Goal: Task Accomplishment & Management: Manage account settings

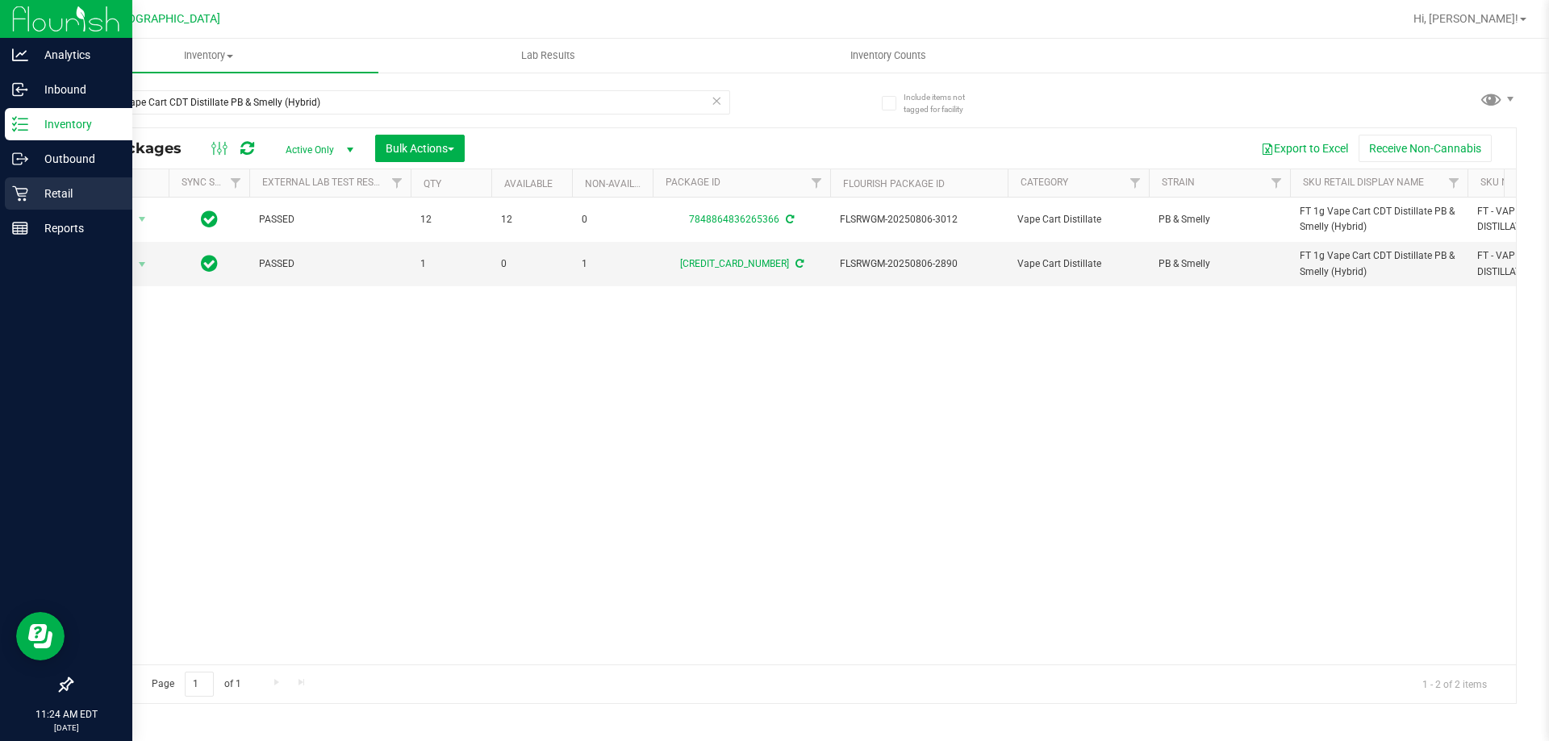
click at [0, 190] on link "Retail" at bounding box center [66, 194] width 132 height 35
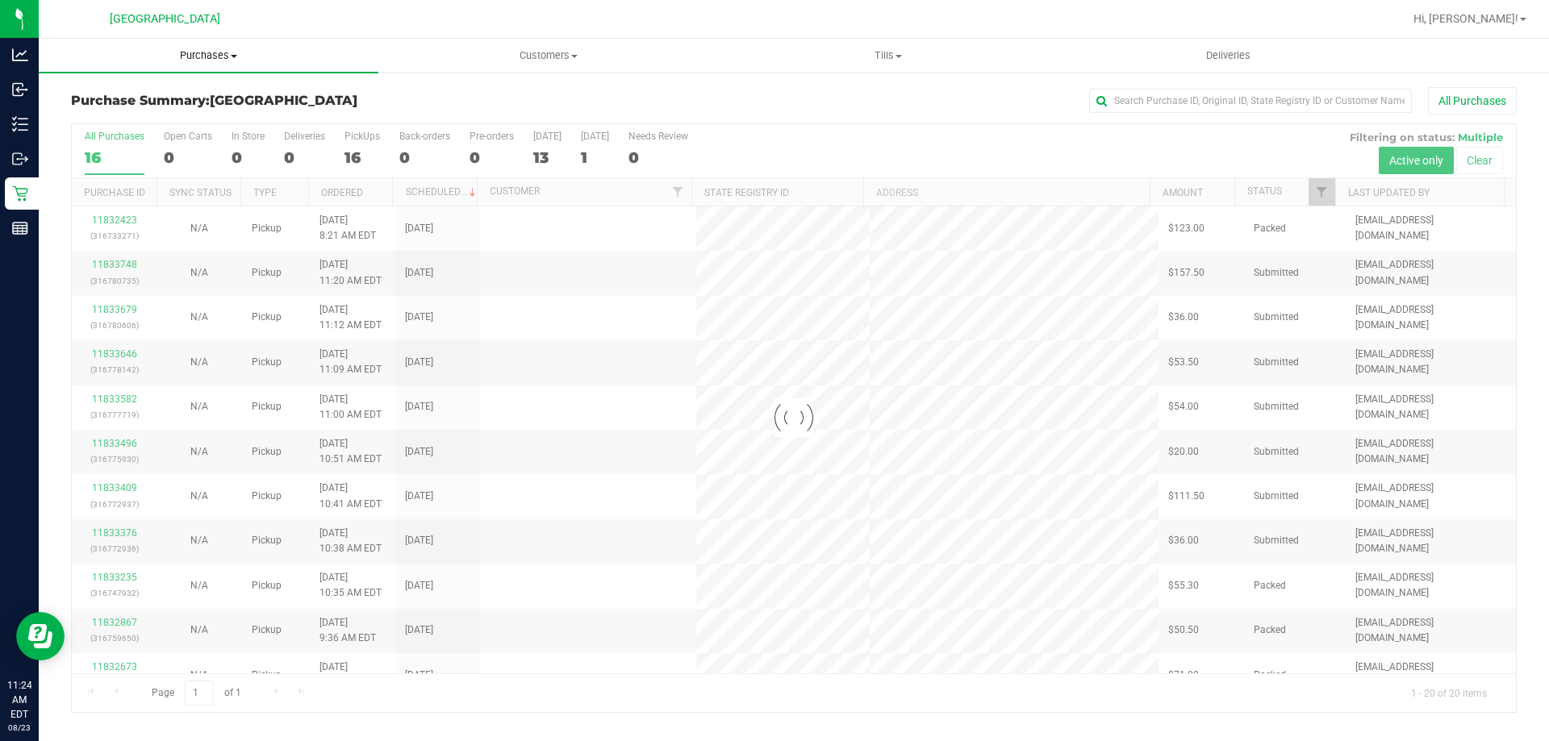
drag, startPoint x: 230, startPoint y: 65, endPoint x: 219, endPoint y: 75, distance: 15.4
click at [229, 64] on uib-tab-heading "Purchases Summary of purchases Fulfillment All purchases" at bounding box center [209, 56] width 340 height 34
click at [181, 113] on li "Fulfillment" at bounding box center [209, 116] width 340 height 19
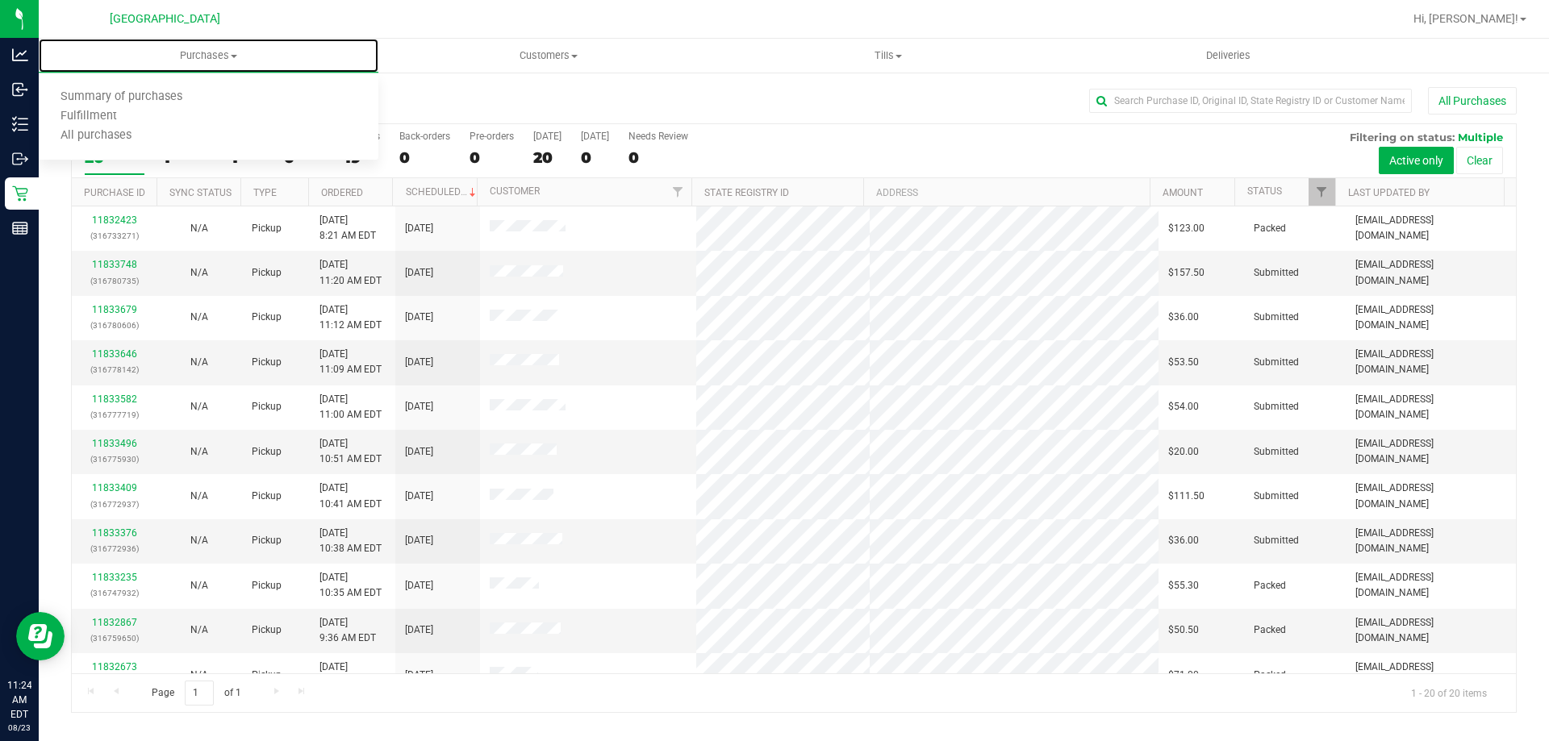
click at [172, 109] on li "Fulfillment" at bounding box center [209, 116] width 340 height 19
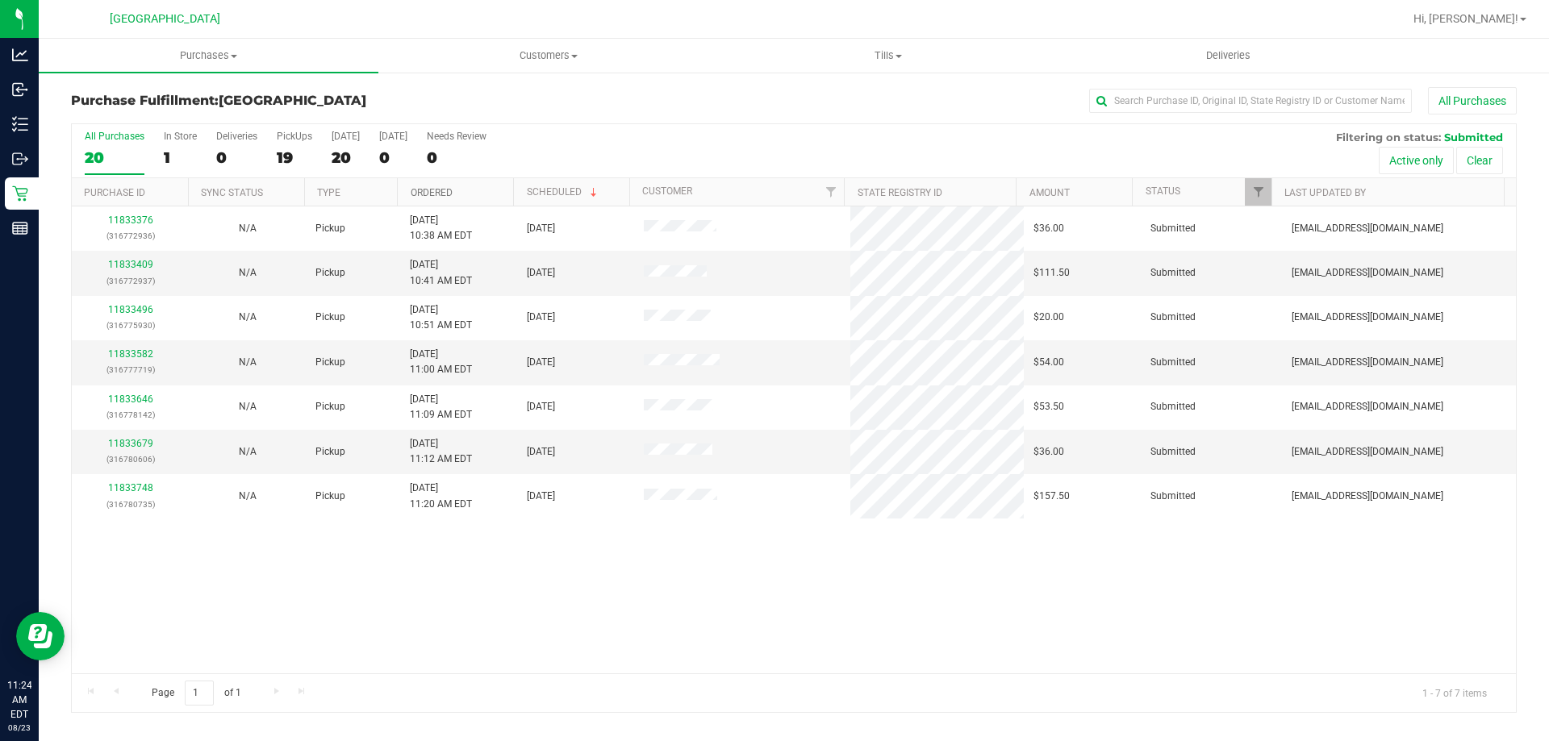
click at [448, 187] on link "Ordered" at bounding box center [432, 192] width 42 height 11
click at [134, 264] on link "11833409" at bounding box center [130, 264] width 45 height 11
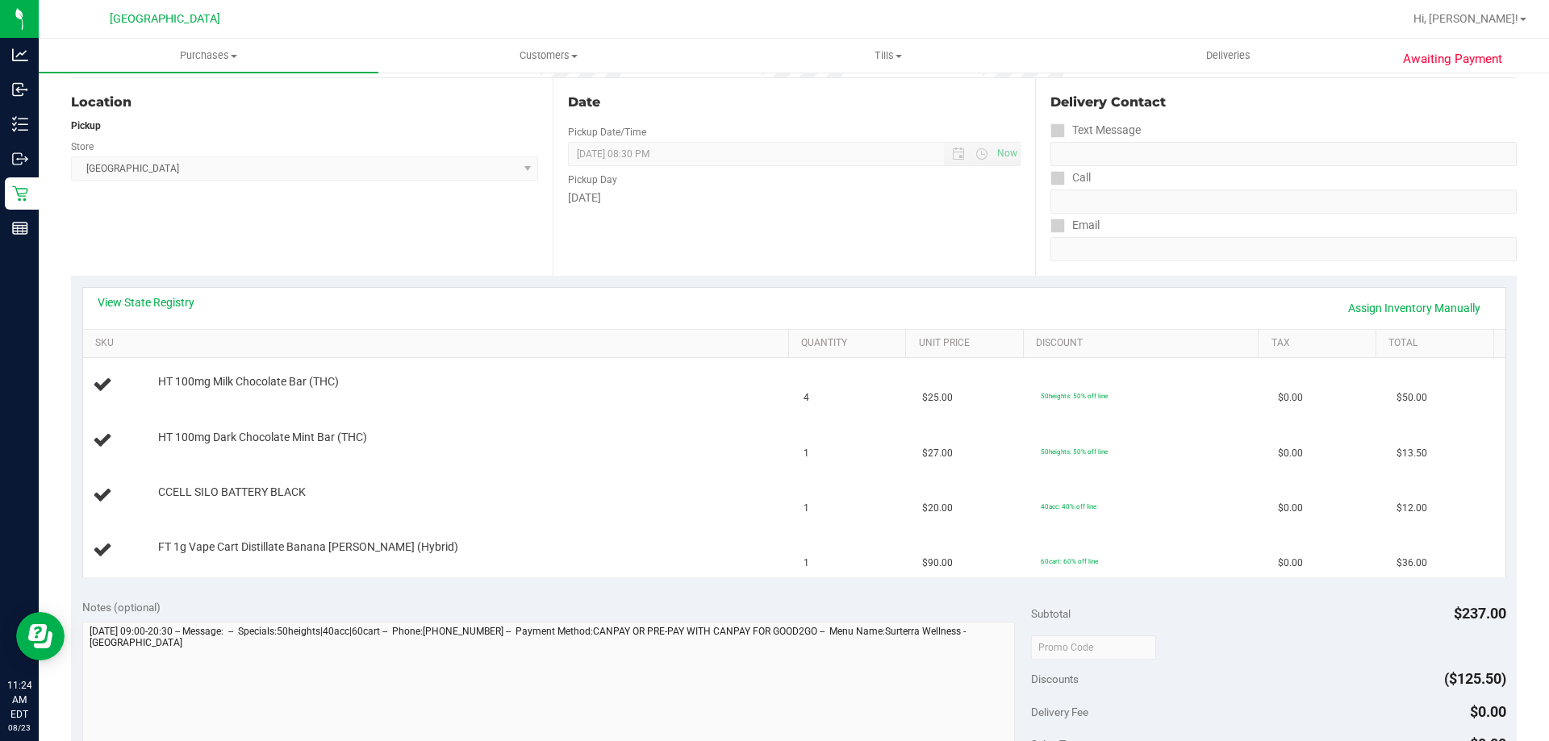
scroll to position [161, 0]
click at [135, 302] on link "View State Registry" at bounding box center [146, 300] width 97 height 16
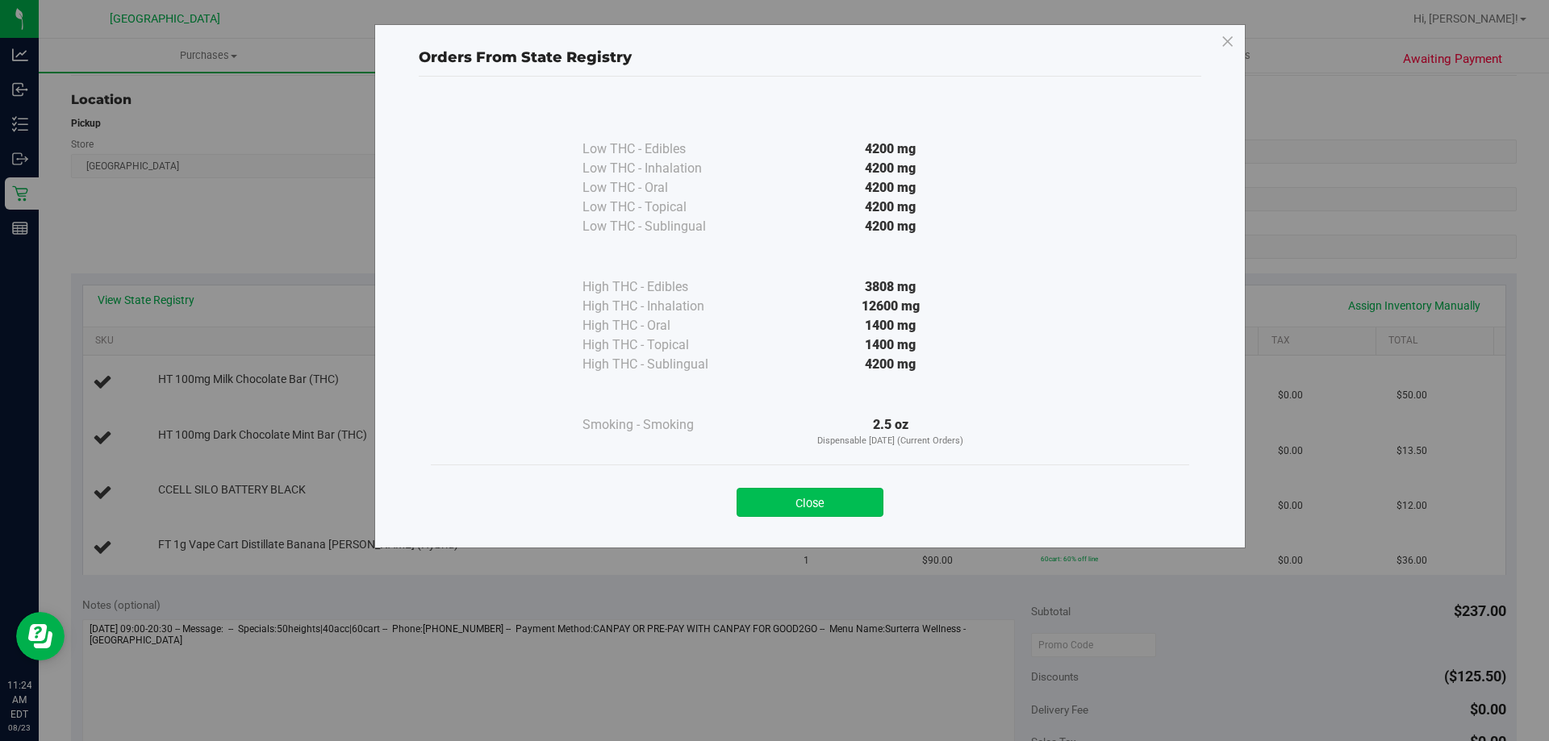
click at [782, 499] on button "Close" at bounding box center [809, 502] width 147 height 29
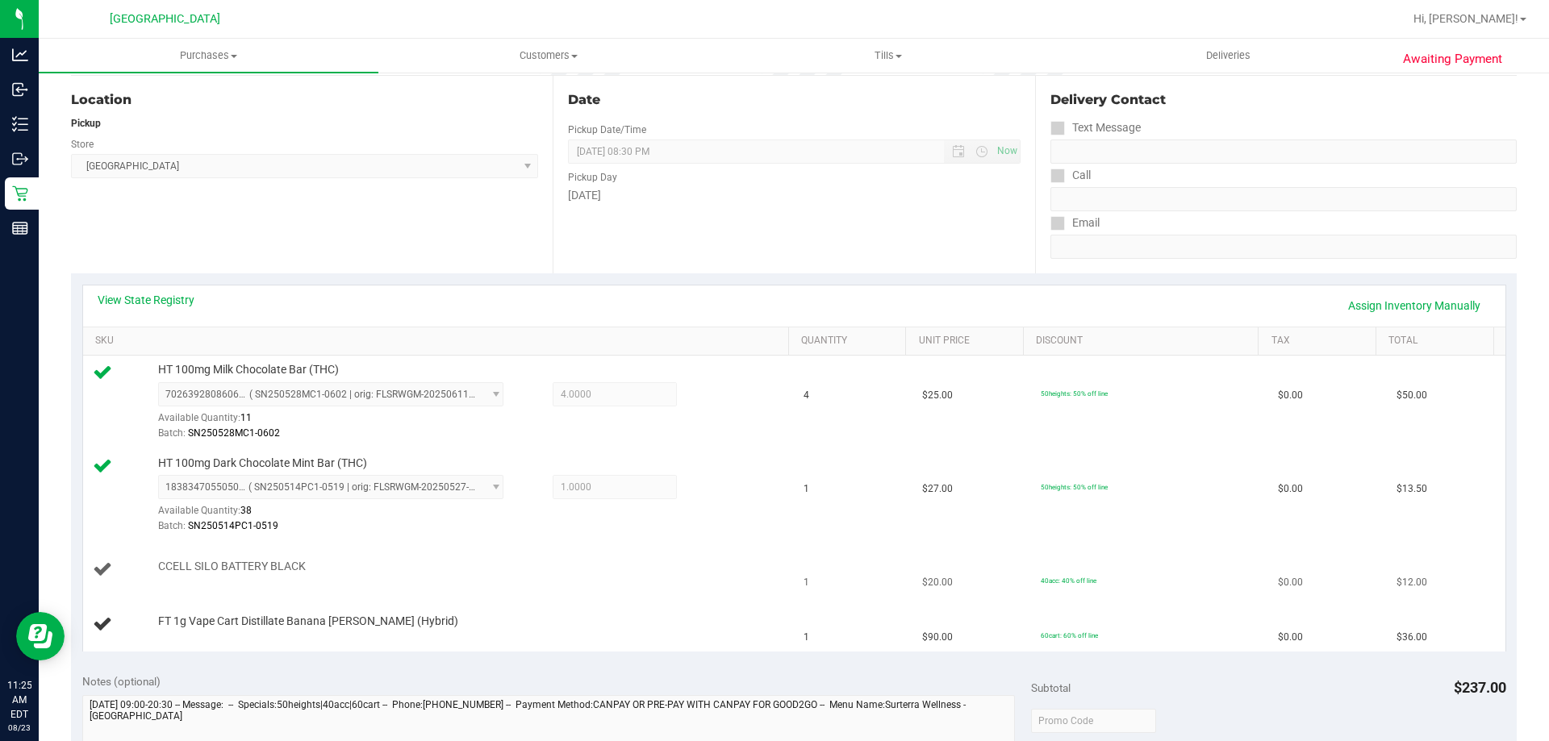
click at [295, 565] on span "CCELL SILO BATTERY BLACK" at bounding box center [232, 566] width 148 height 15
copy div "CCELL SILO BATTERY BLACK"
click at [492, 598] on td "FT 1g Vape Cart Distillate Banana Runtz (Hybrid)" at bounding box center [438, 625] width 711 height 54
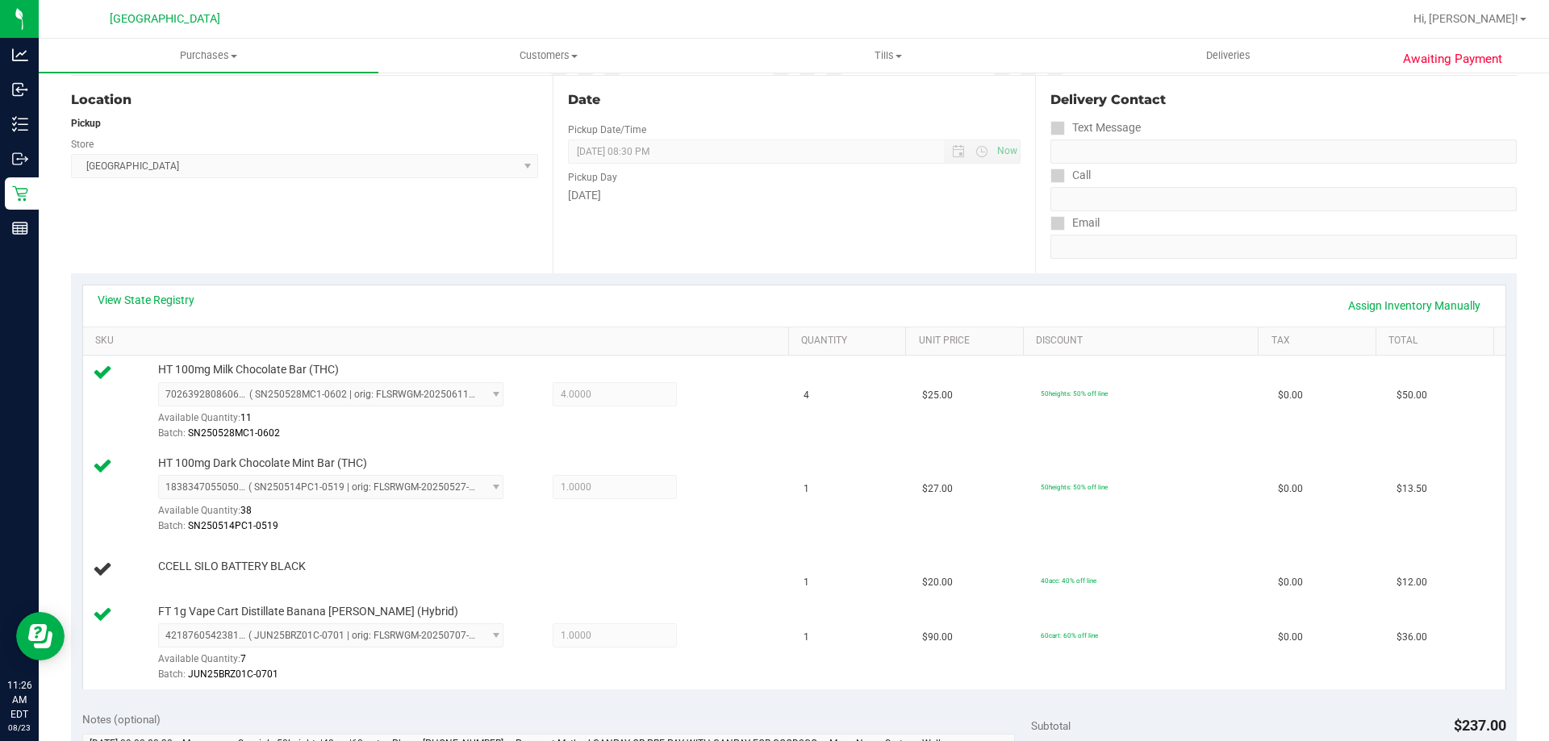
click at [670, 286] on div "View State Registry Assign Inventory Manually" at bounding box center [794, 306] width 1422 height 41
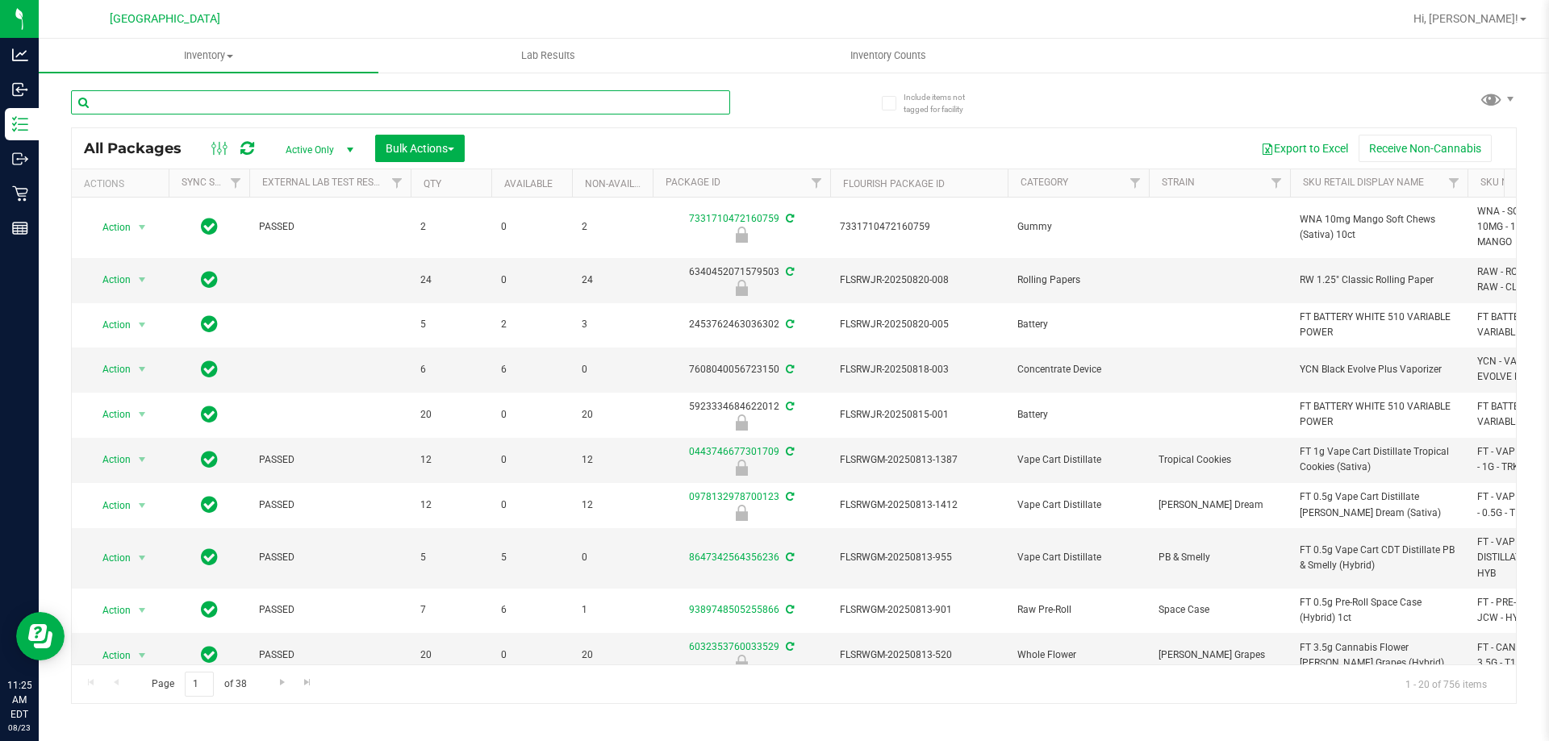
click at [322, 110] on input "text" at bounding box center [400, 102] width 659 height 24
paste input "CCELL SILO BATTERY BLACK"
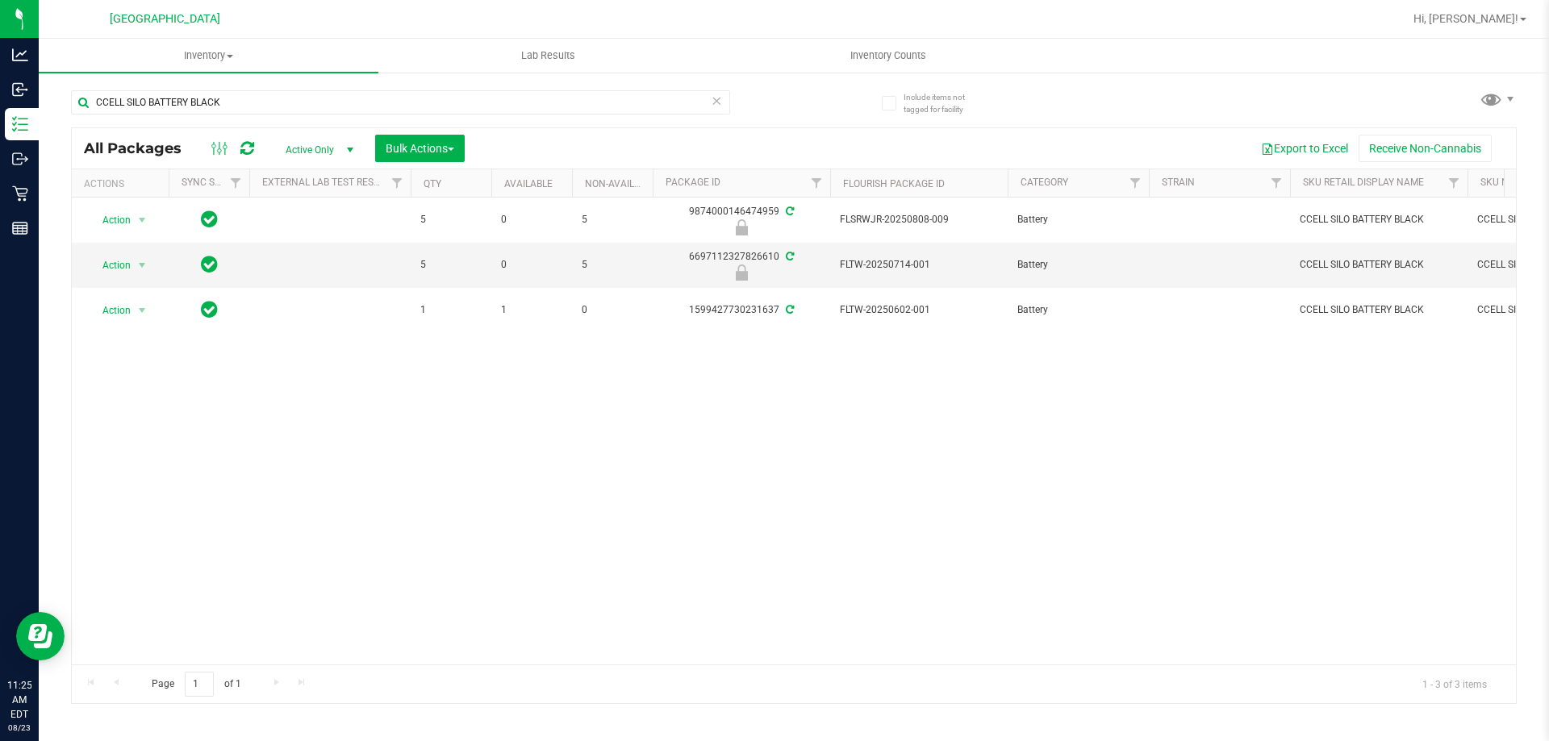
click at [682, 430] on div "Action Action Edit attributes Global inventory Locate package Package audit log…" at bounding box center [794, 431] width 1444 height 467
click at [417, 108] on input "CCELL SILO BATTERY BLACK" at bounding box center [400, 102] width 659 height 24
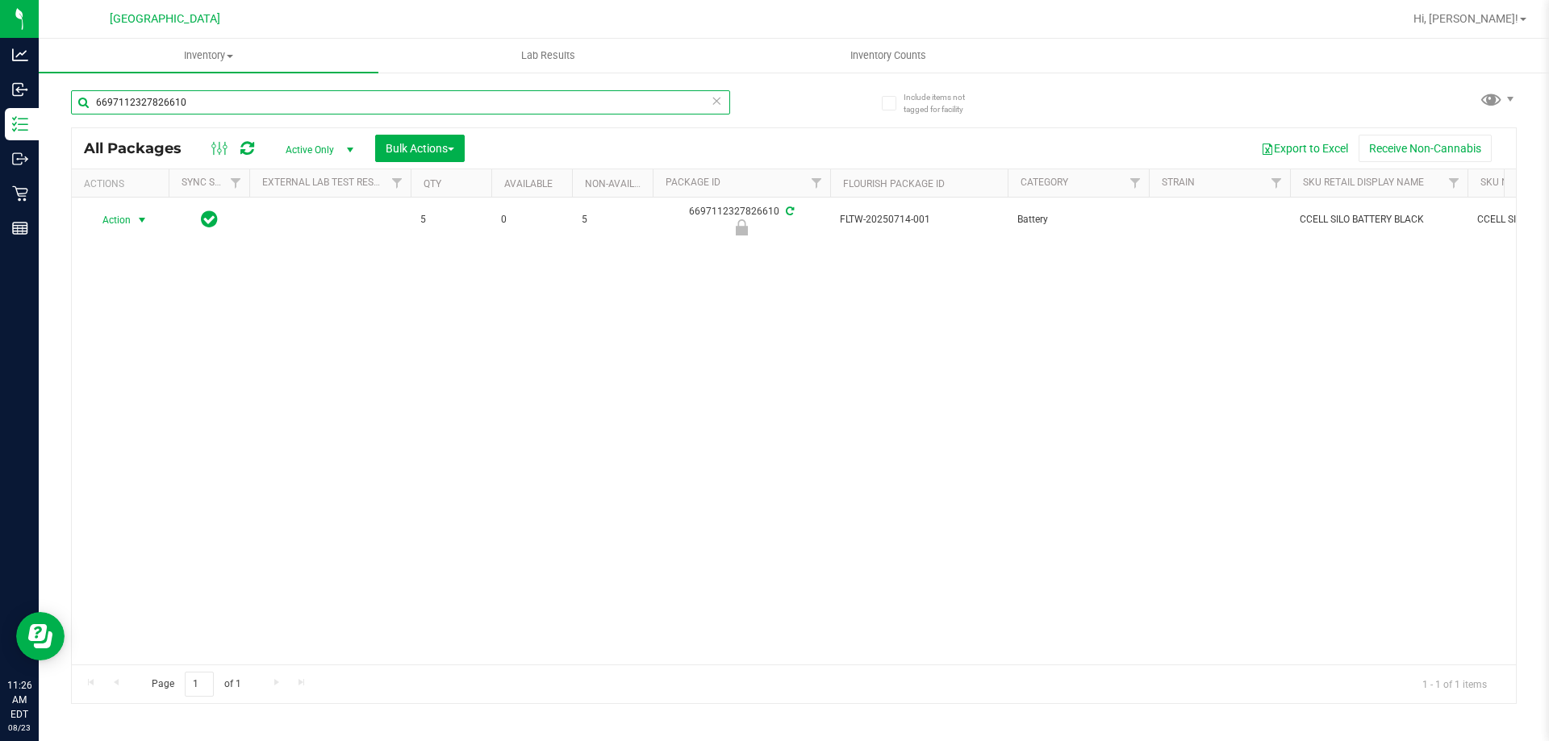
type input "6697112327826610"
click at [132, 225] on span "select" at bounding box center [142, 220] width 20 height 23
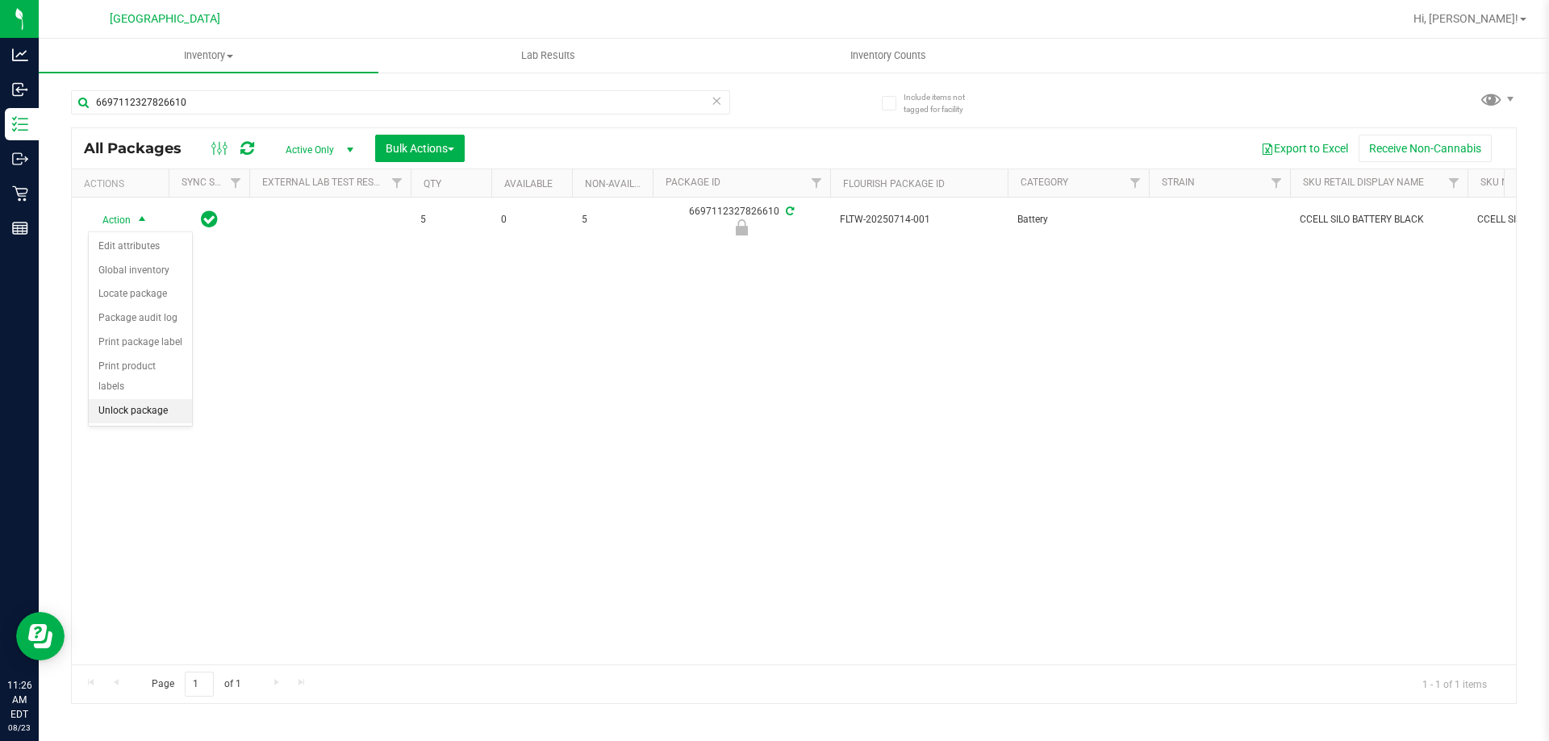
click at [126, 399] on li "Unlock package" at bounding box center [140, 411] width 103 height 24
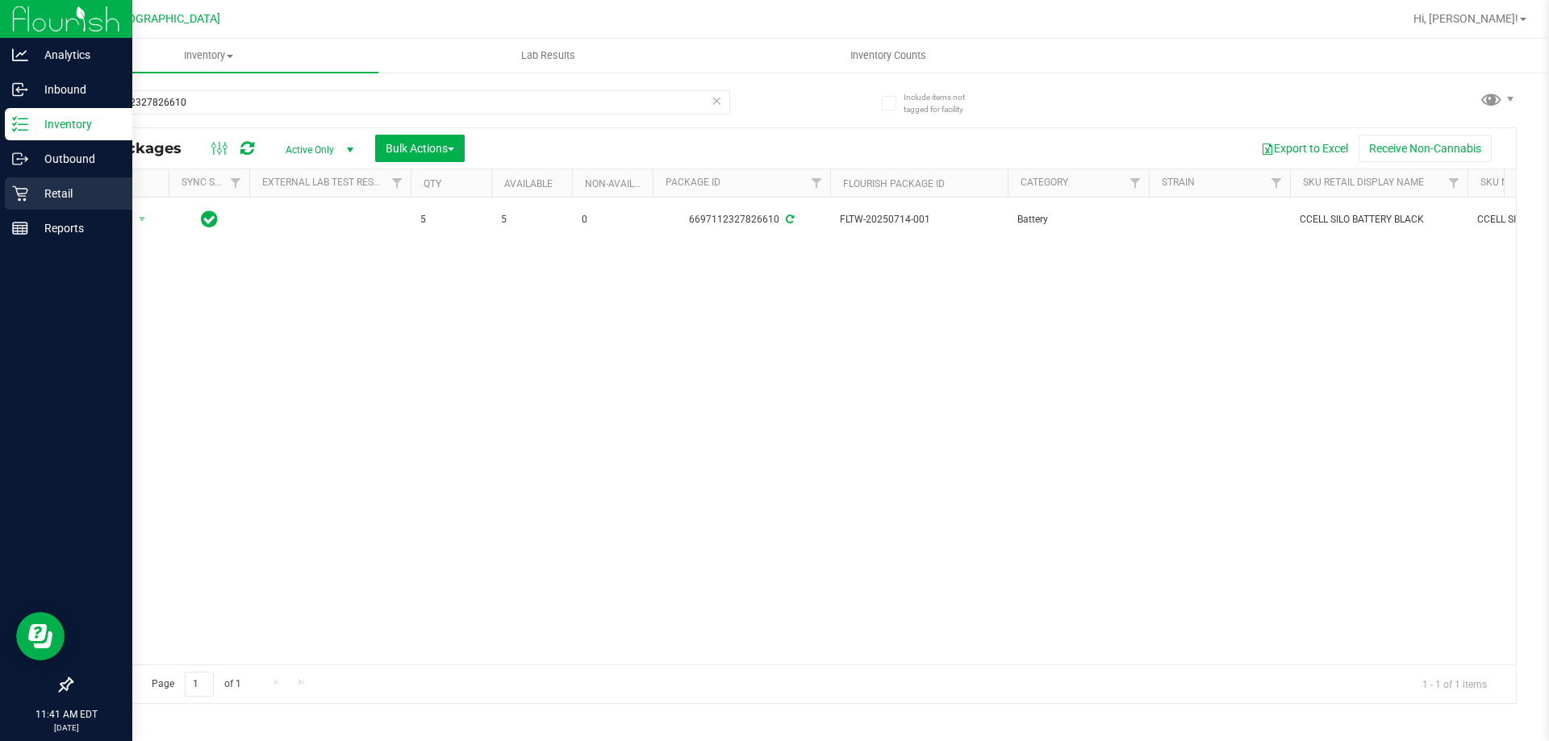
click at [11, 190] on div "Retail" at bounding box center [68, 193] width 127 height 32
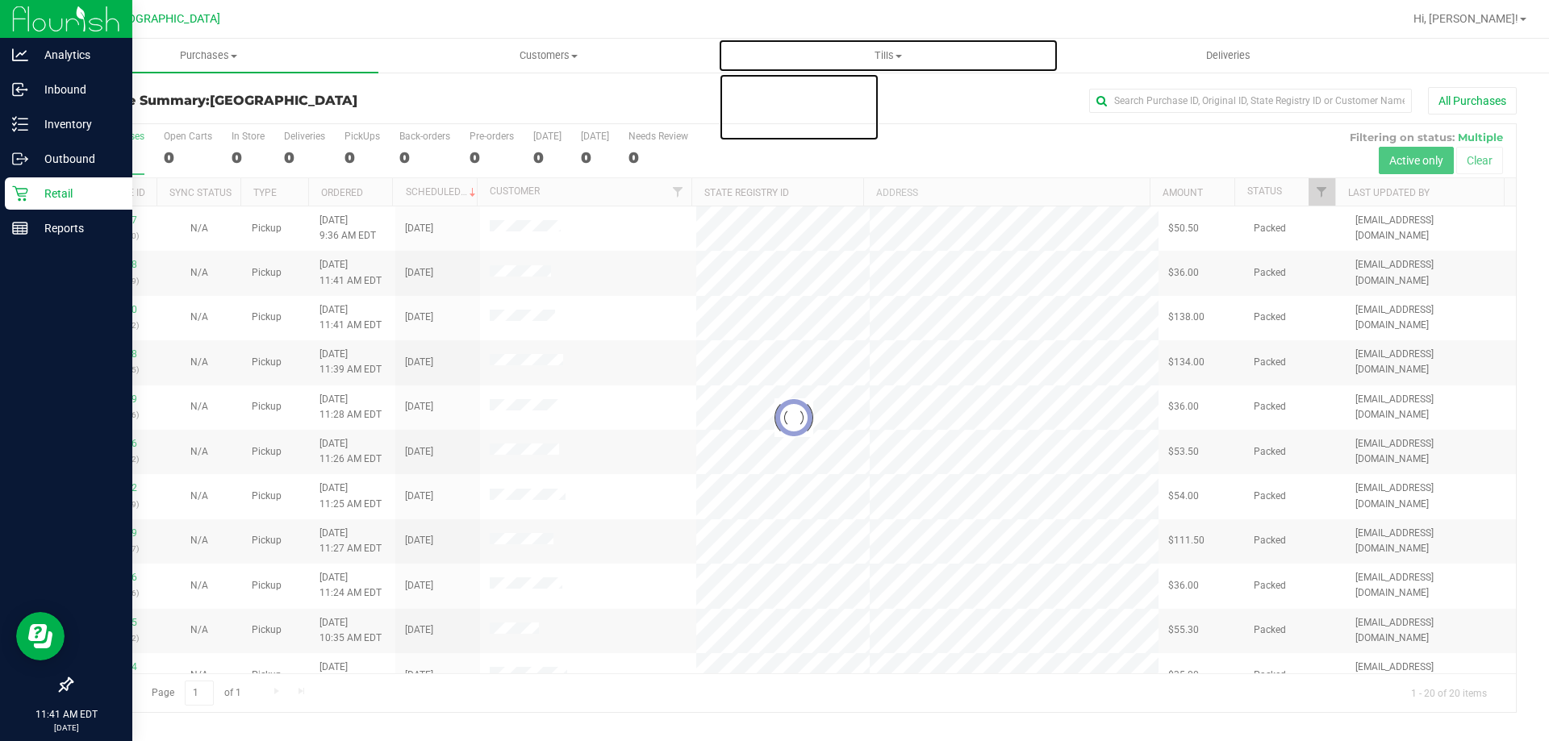
click at [892, 48] on uib-tab-heading "Tills Manage tills Reconcile e-payments" at bounding box center [888, 56] width 338 height 32
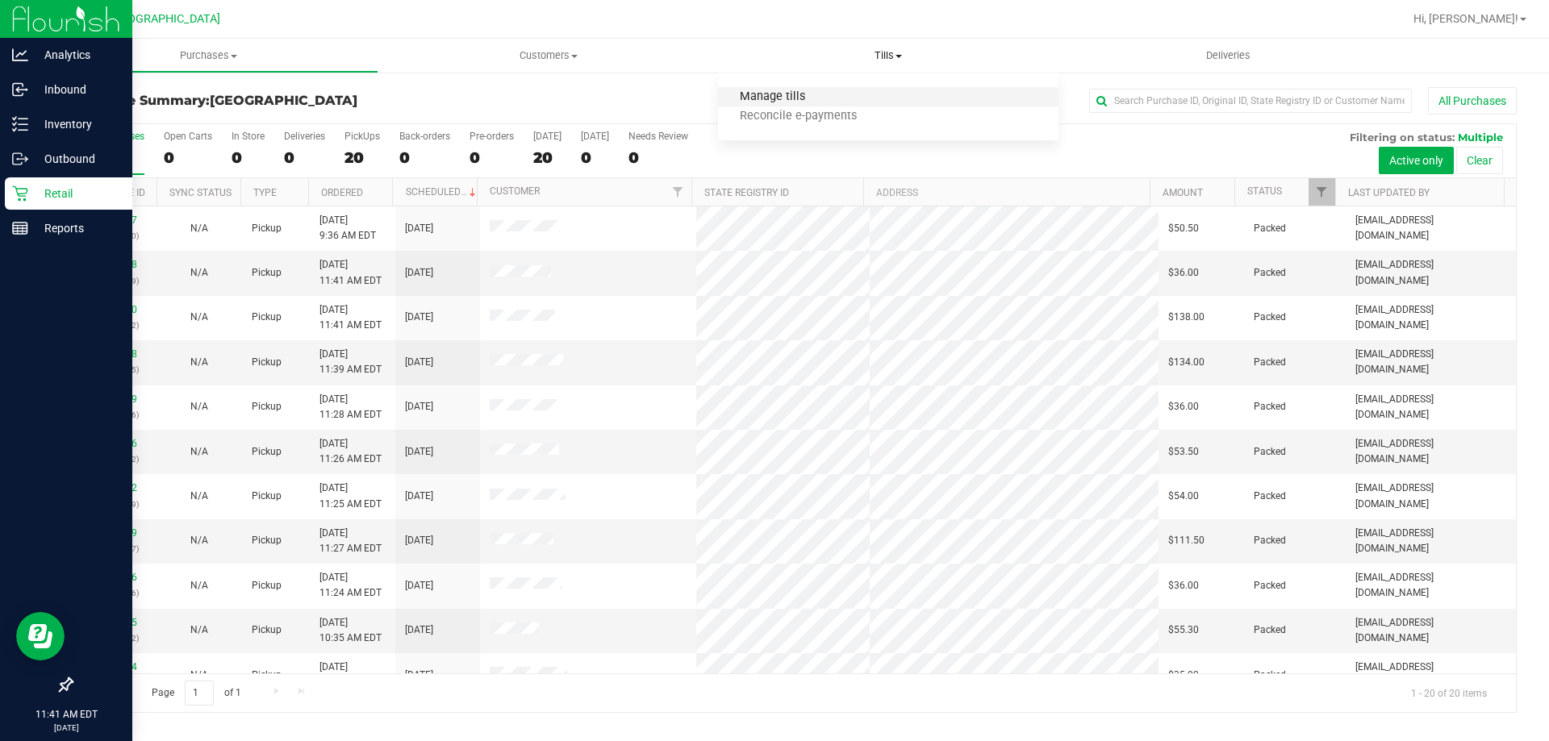
click at [821, 102] on span "Manage tills" at bounding box center [772, 97] width 109 height 14
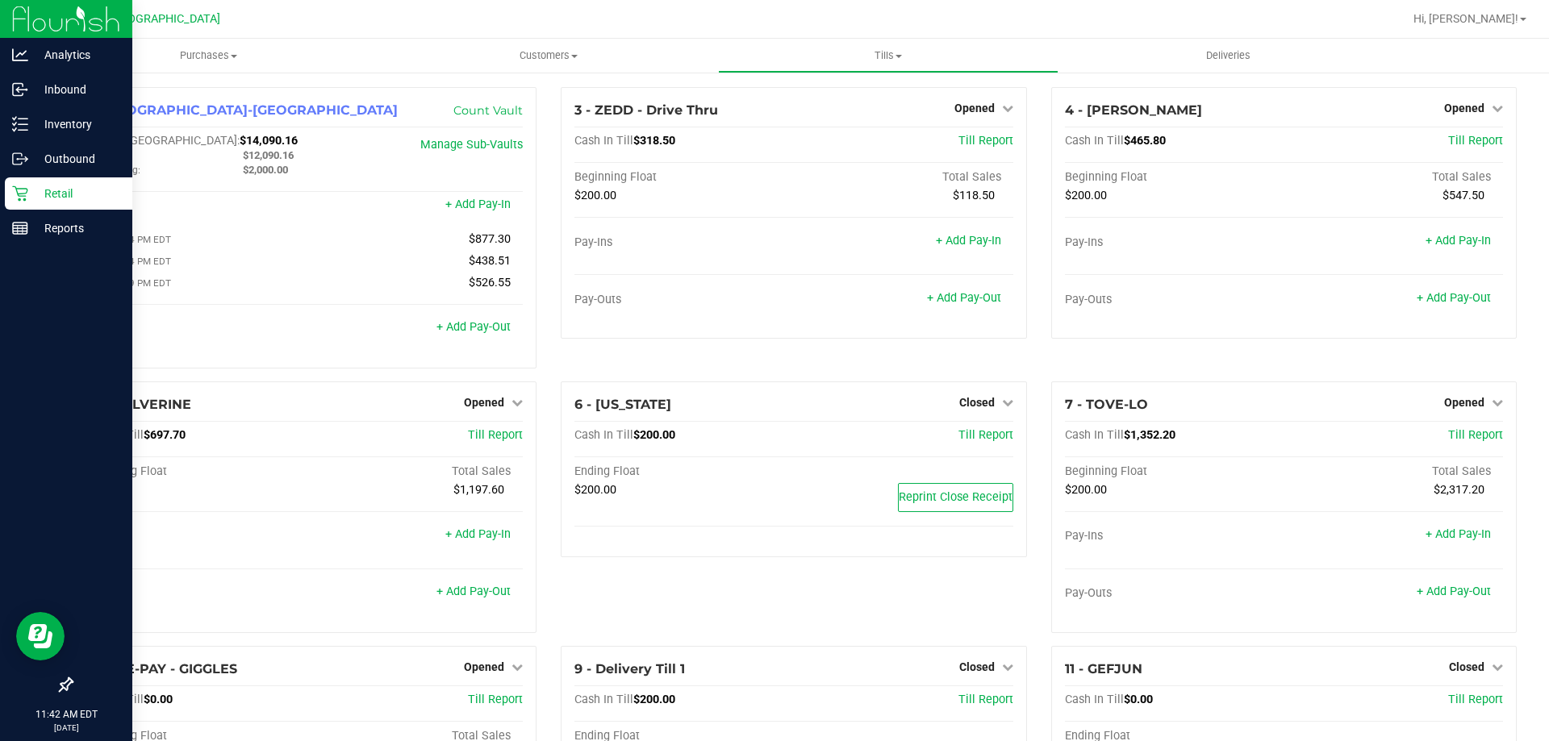
click at [966, 360] on div "3 - ZEDD - Drive Thru Opened Close Till Cash In Till $318.50 Till Report Beginn…" at bounding box center [794, 234] width 490 height 294
click at [989, 369] on div "3 - ZEDD - Drive Thru Opened Close Till Cash In Till $318.50 Till Report Beginn…" at bounding box center [794, 234] width 490 height 294
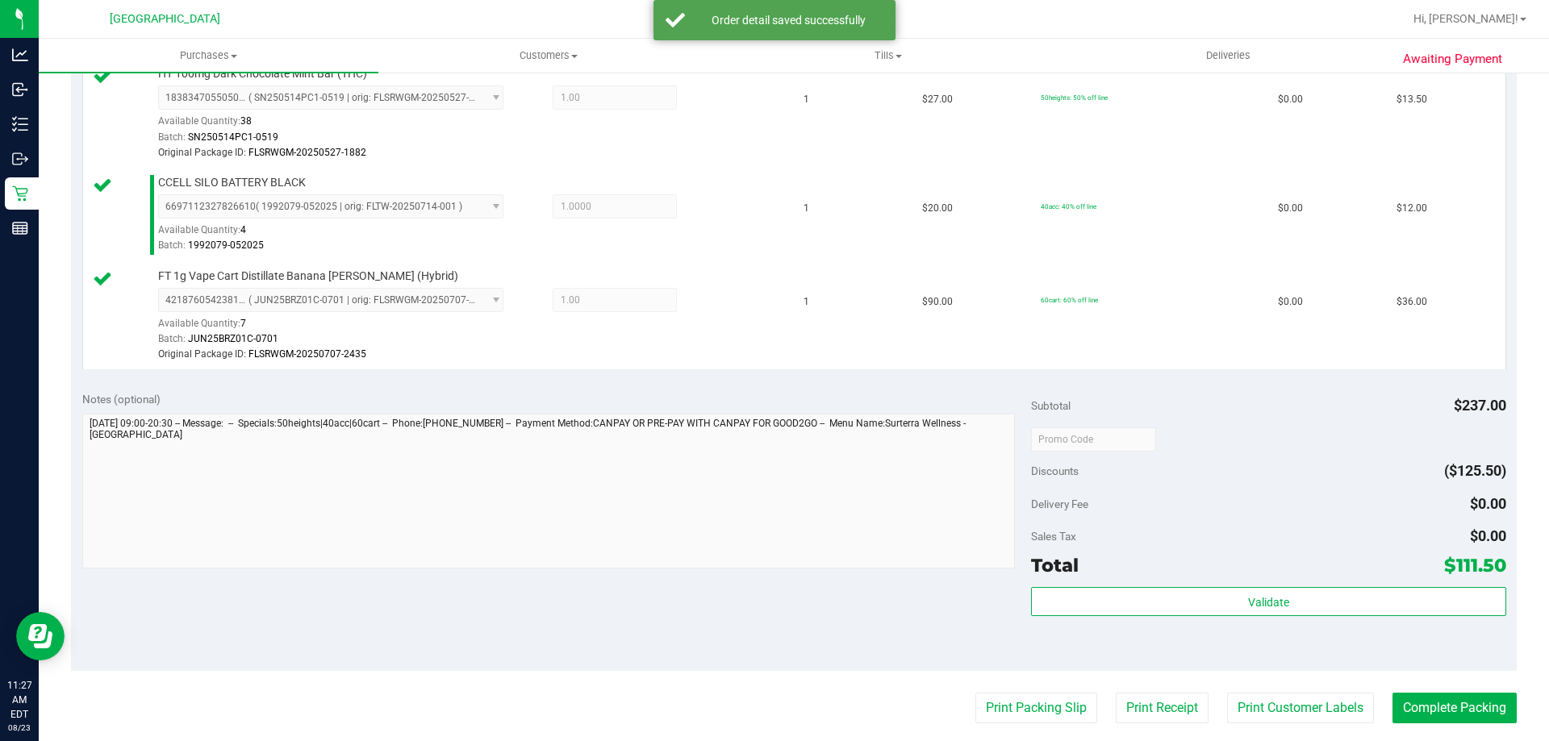
scroll to position [645, 0]
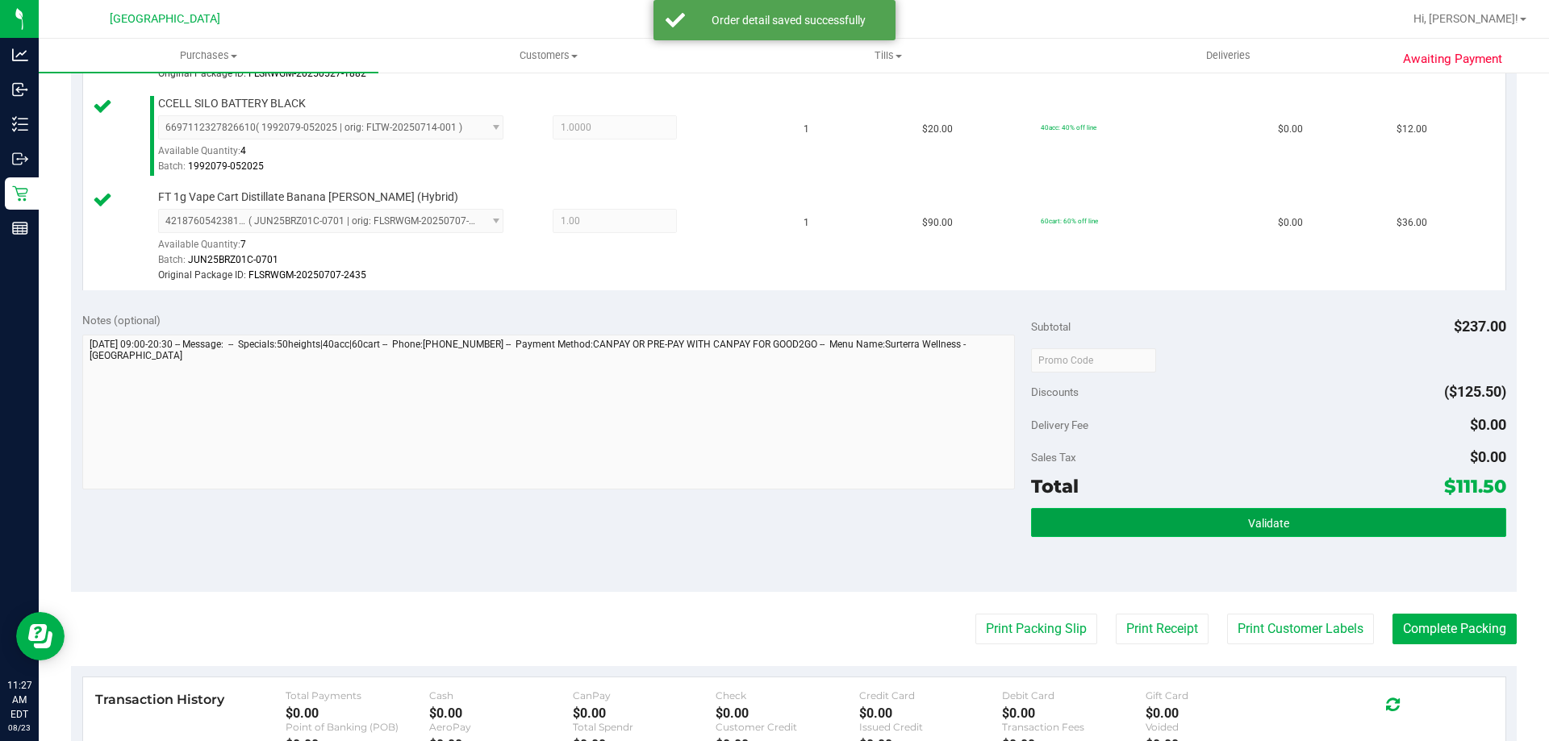
click at [1250, 519] on span "Validate" at bounding box center [1268, 523] width 41 height 13
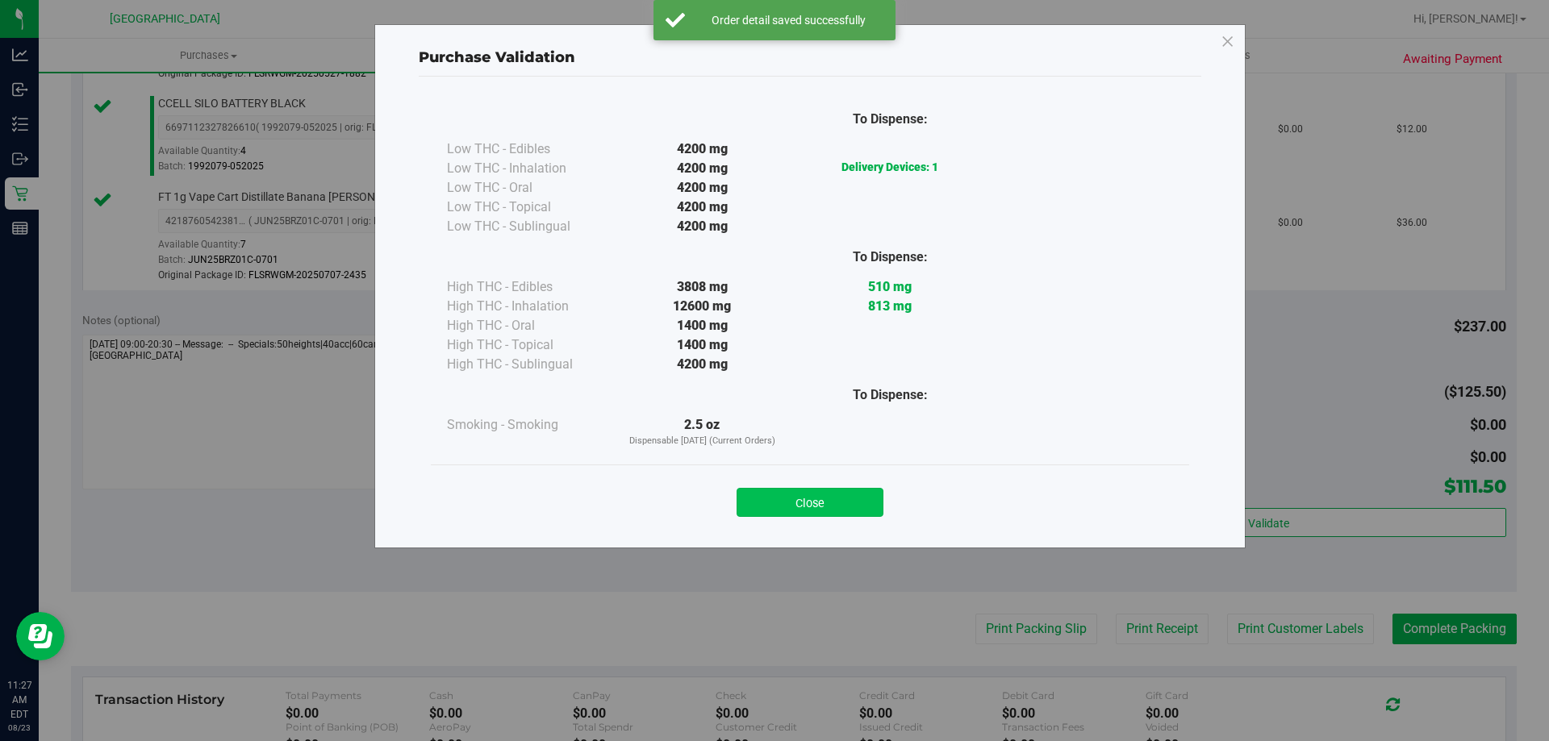
drag, startPoint x: 841, startPoint y: 494, endPoint x: 957, endPoint y: 565, distance: 137.2
click at [842, 494] on button "Close" at bounding box center [809, 502] width 147 height 29
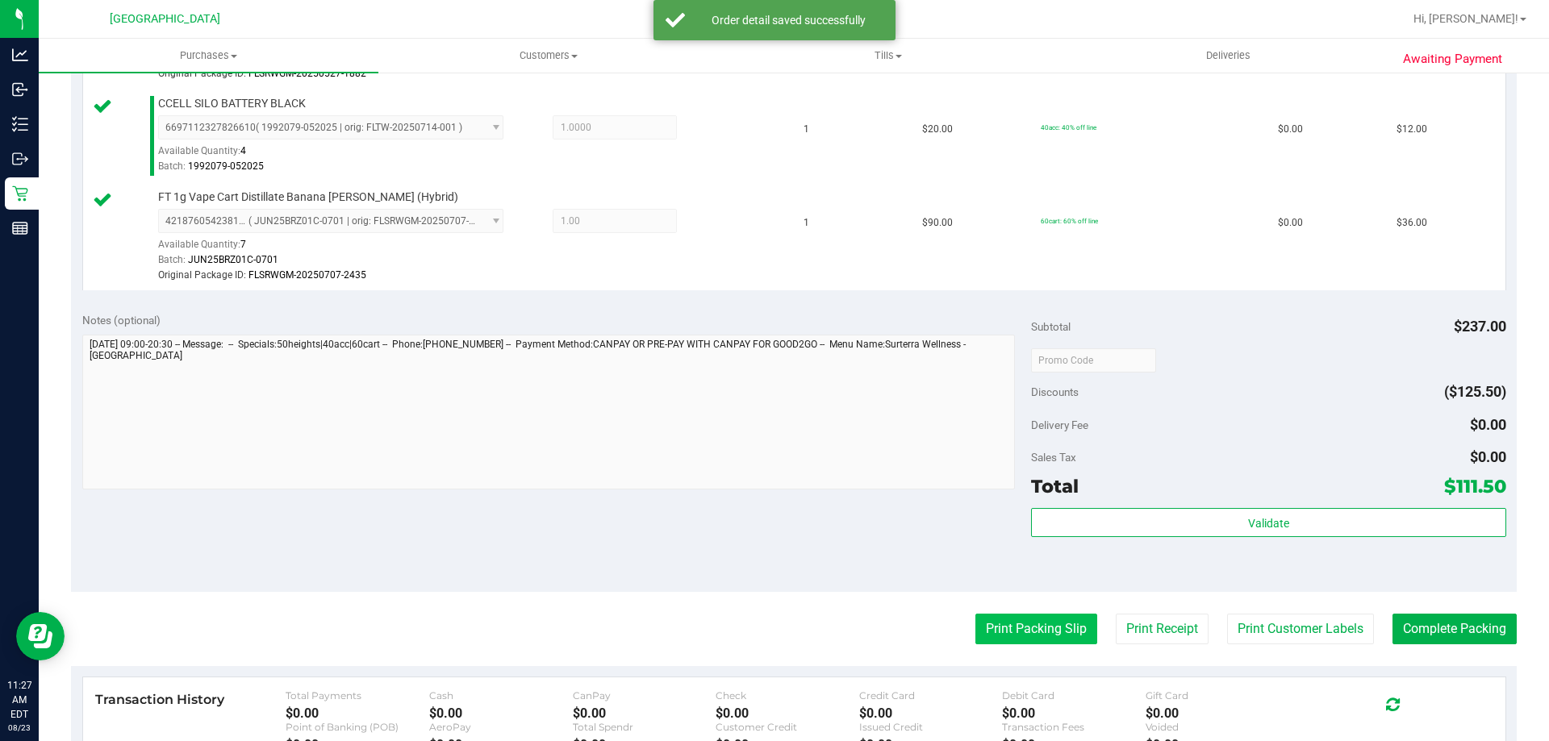
click at [1033, 632] on button "Print Packing Slip" at bounding box center [1036, 629] width 122 height 31
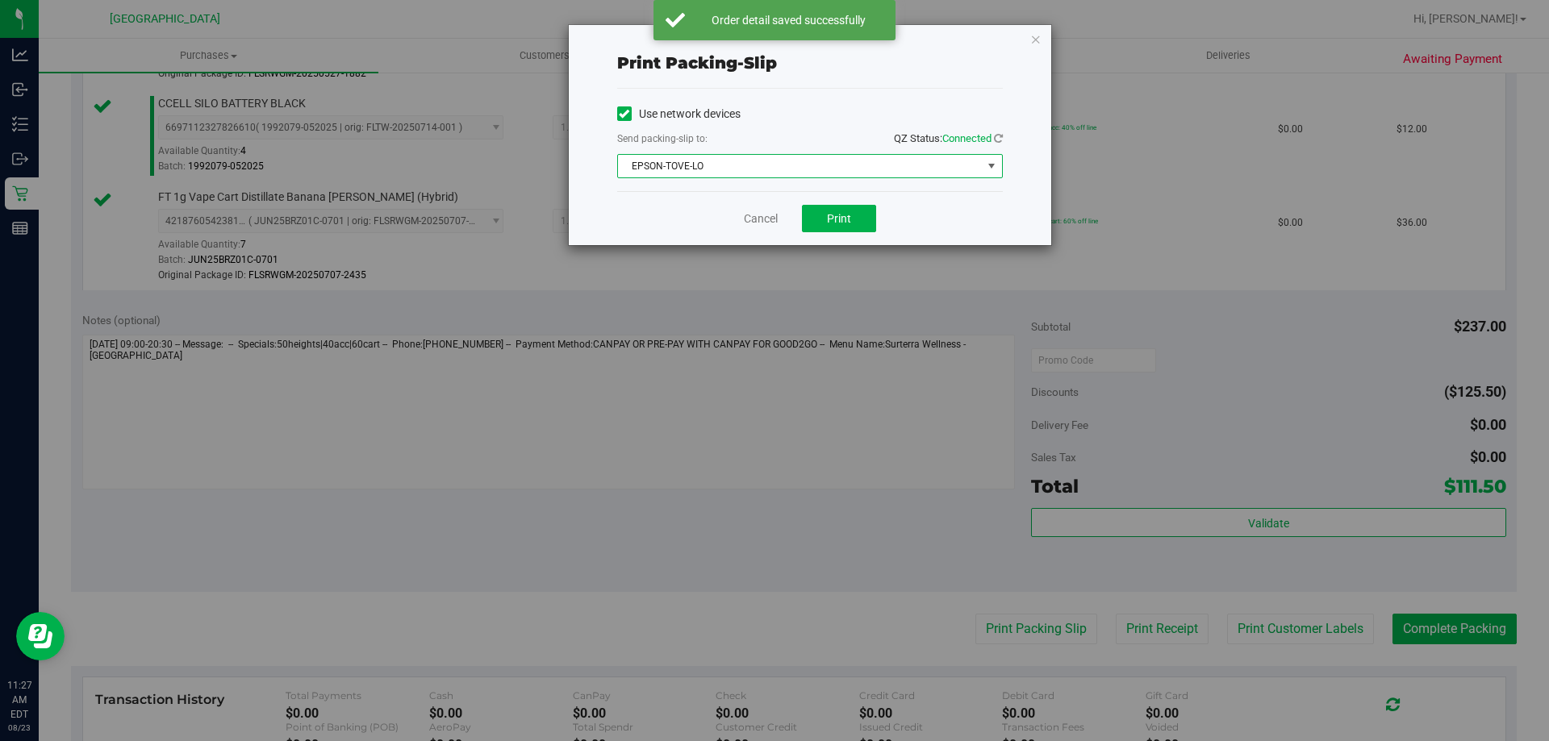
click at [803, 164] on span "EPSON-TOVE-LO" at bounding box center [800, 166] width 364 height 23
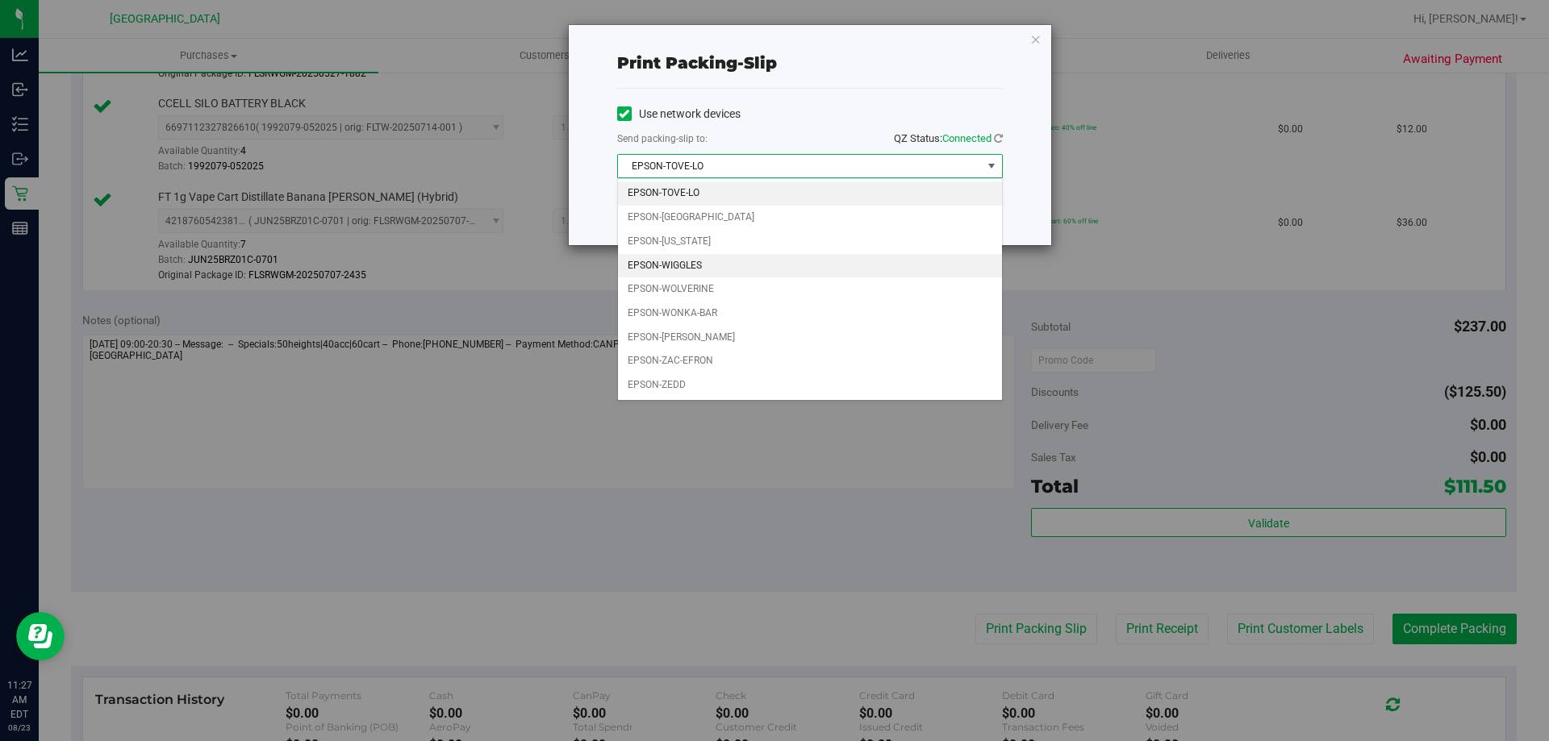
click at [730, 262] on li "EPSON-WIGGLES" at bounding box center [810, 266] width 384 height 24
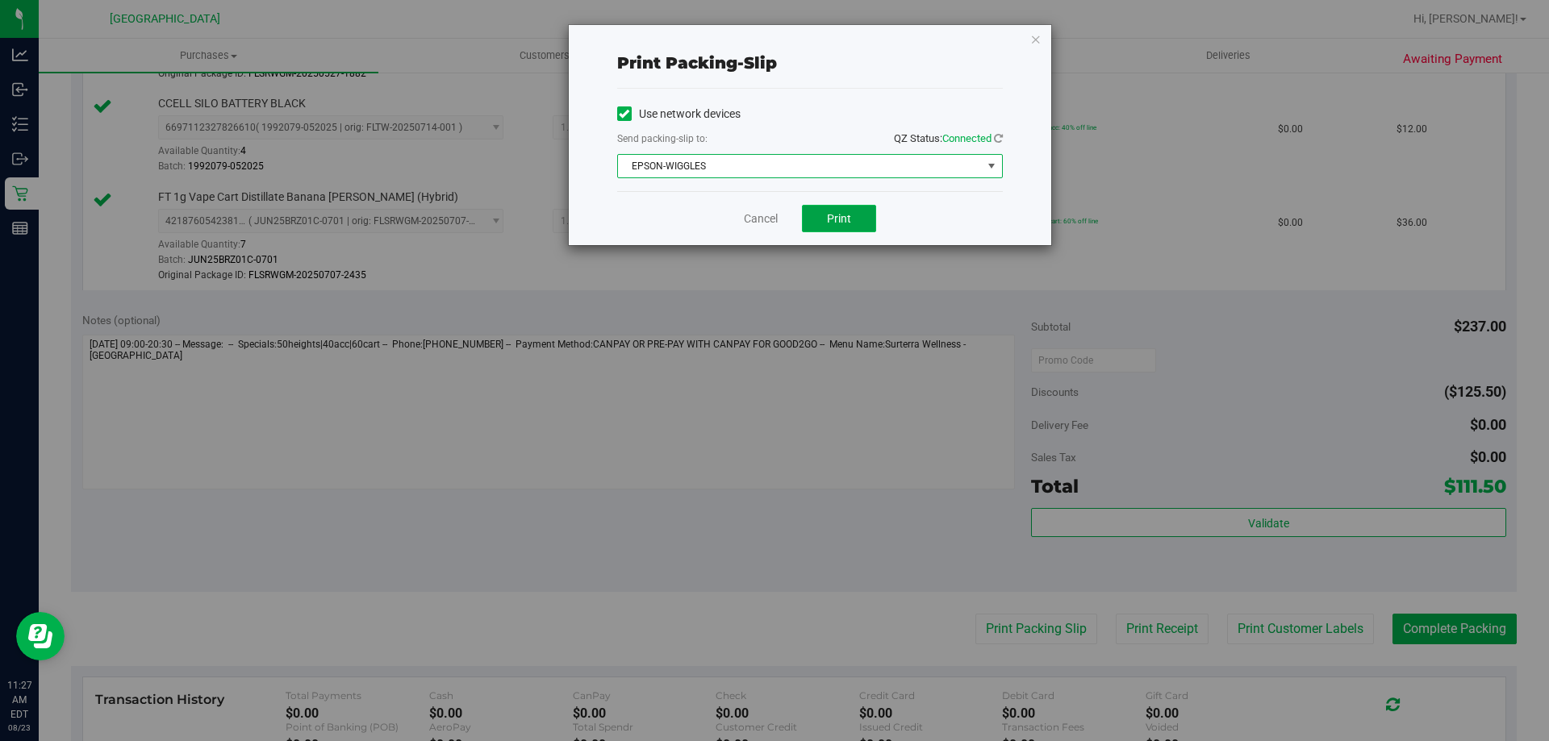
click at [866, 220] on button "Print" at bounding box center [839, 218] width 74 height 27
click at [750, 219] on link "Cancel" at bounding box center [761, 219] width 34 height 17
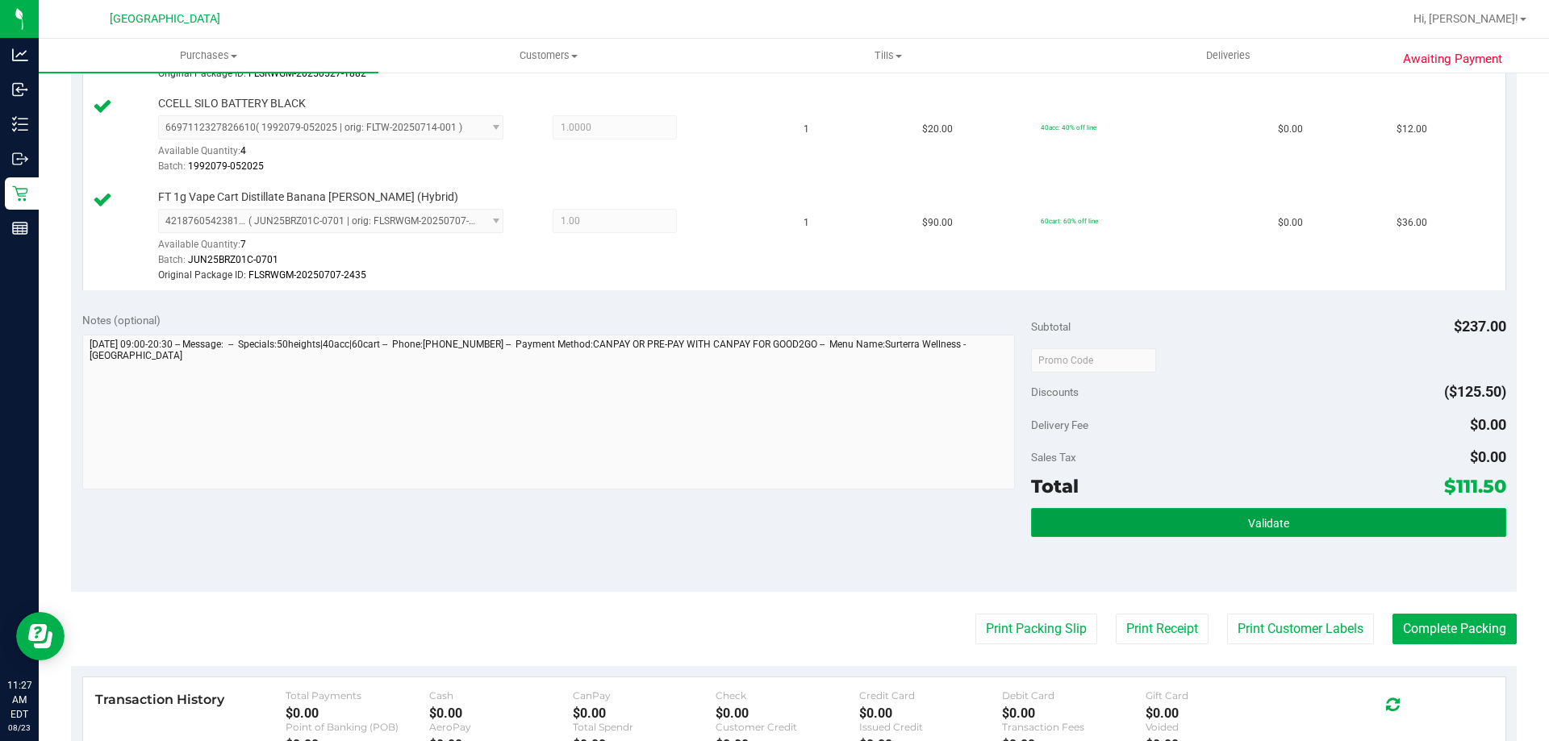
click at [1174, 529] on button "Validate" at bounding box center [1268, 522] width 474 height 29
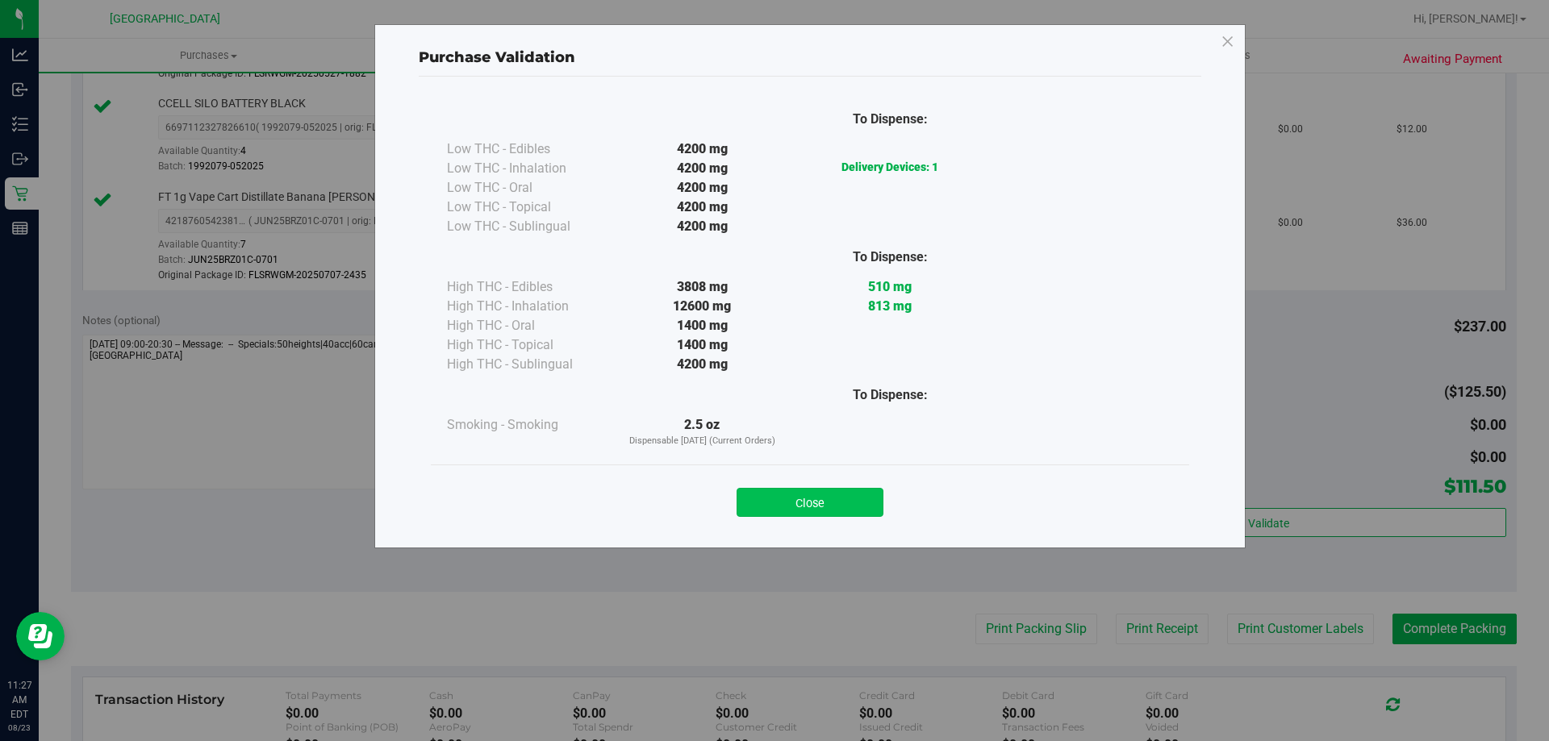
click at [848, 494] on button "Close" at bounding box center [809, 502] width 147 height 29
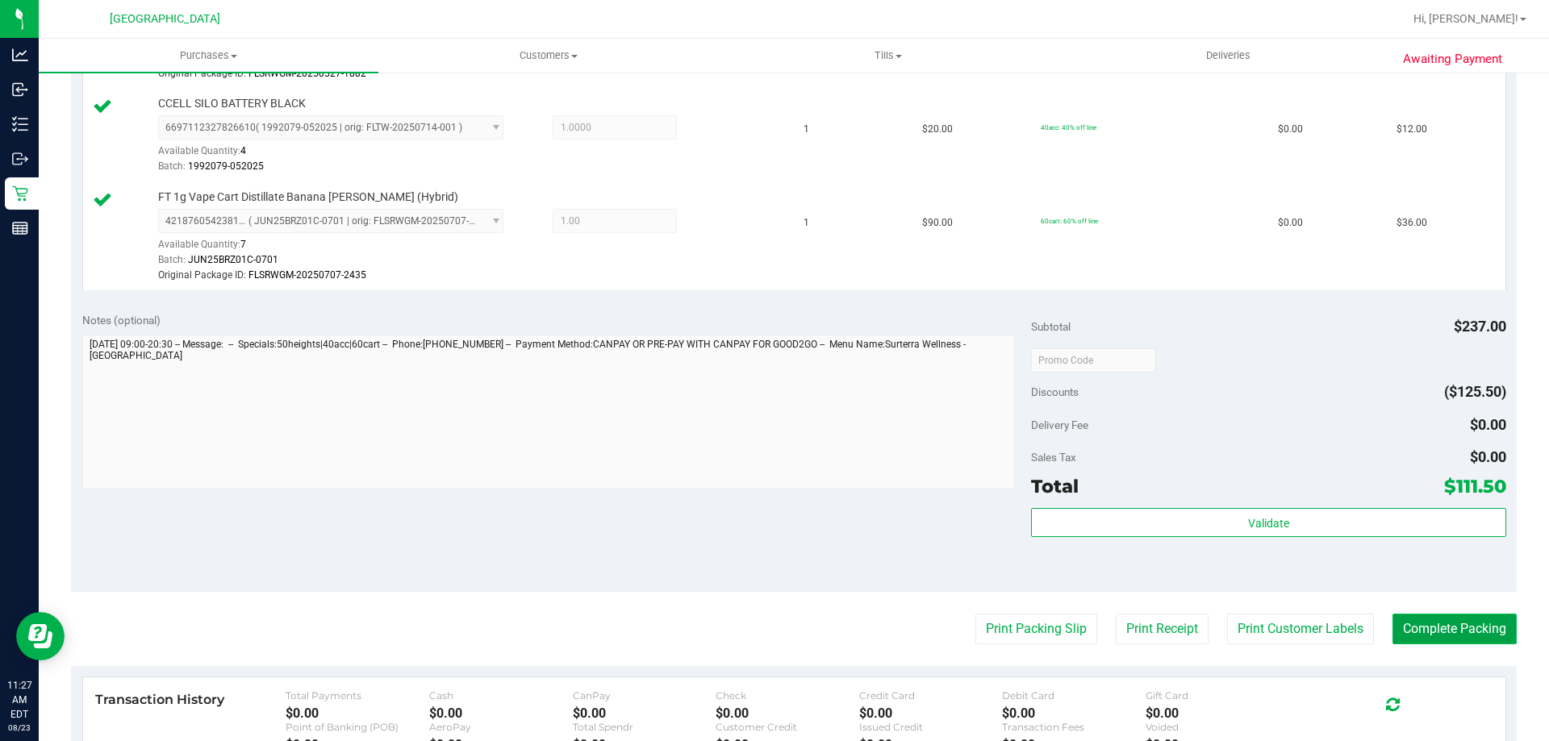
click at [1472, 626] on button "Complete Packing" at bounding box center [1454, 629] width 124 height 31
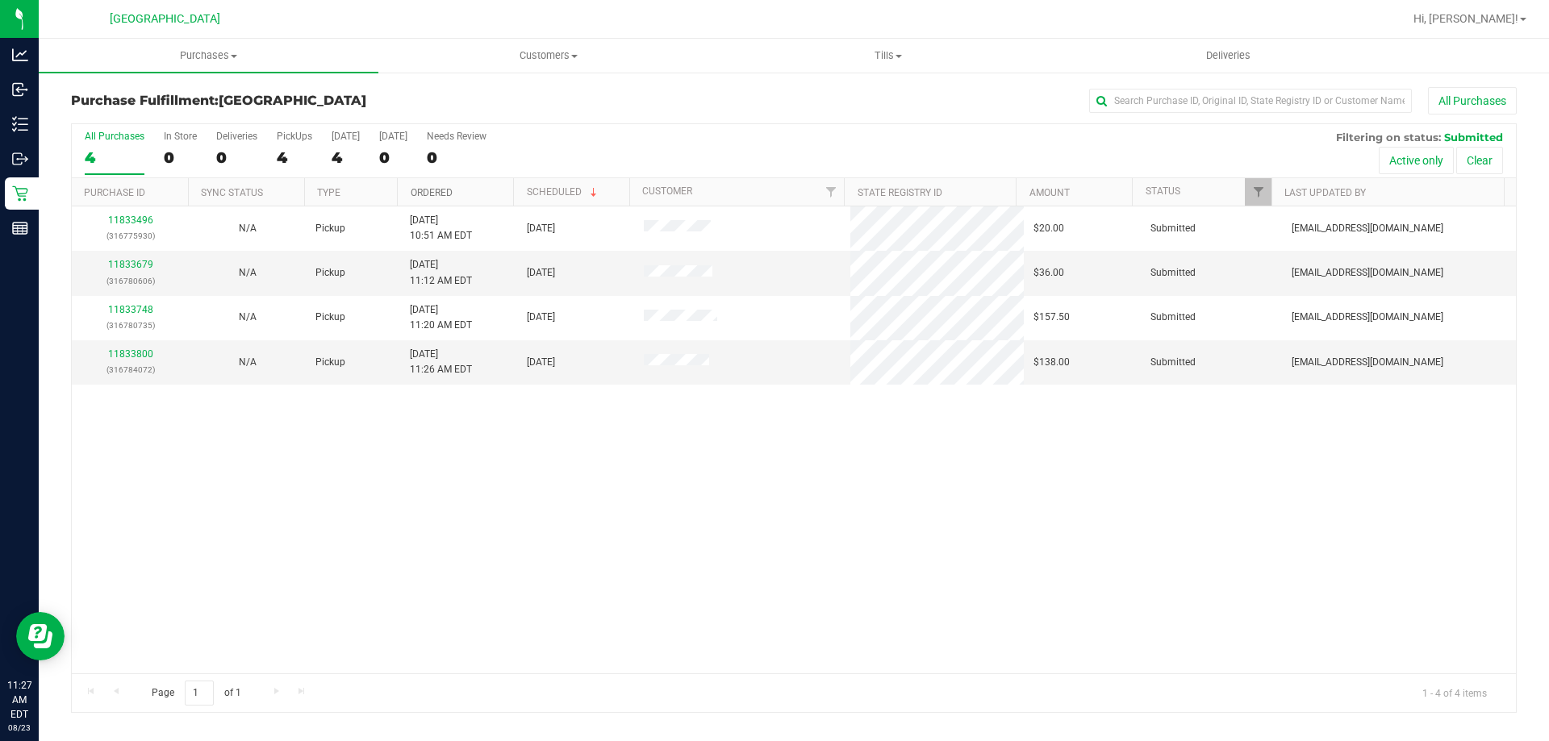
click at [432, 197] on link "Ordered" at bounding box center [432, 192] width 42 height 11
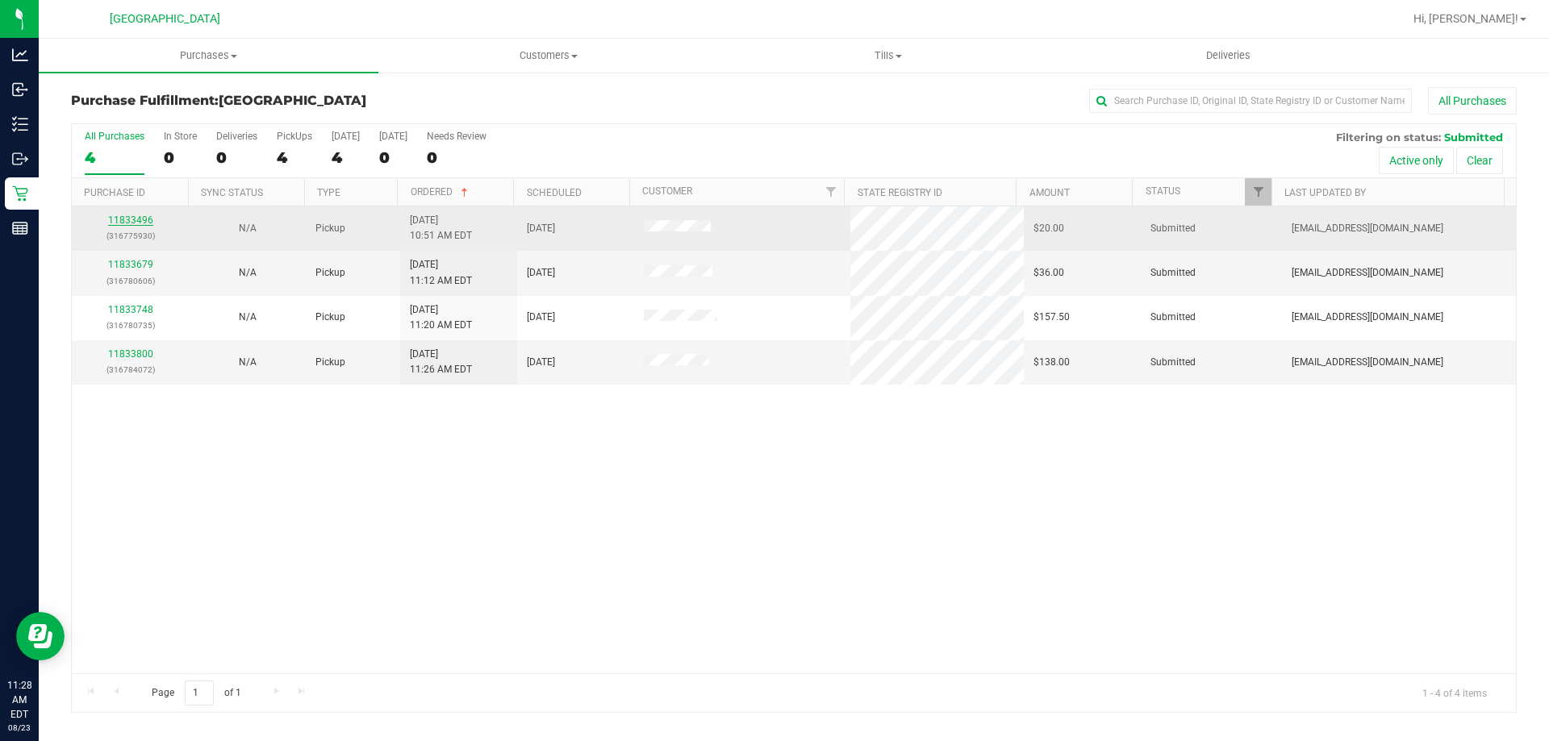
click at [142, 215] on link "11833496" at bounding box center [130, 220] width 45 height 11
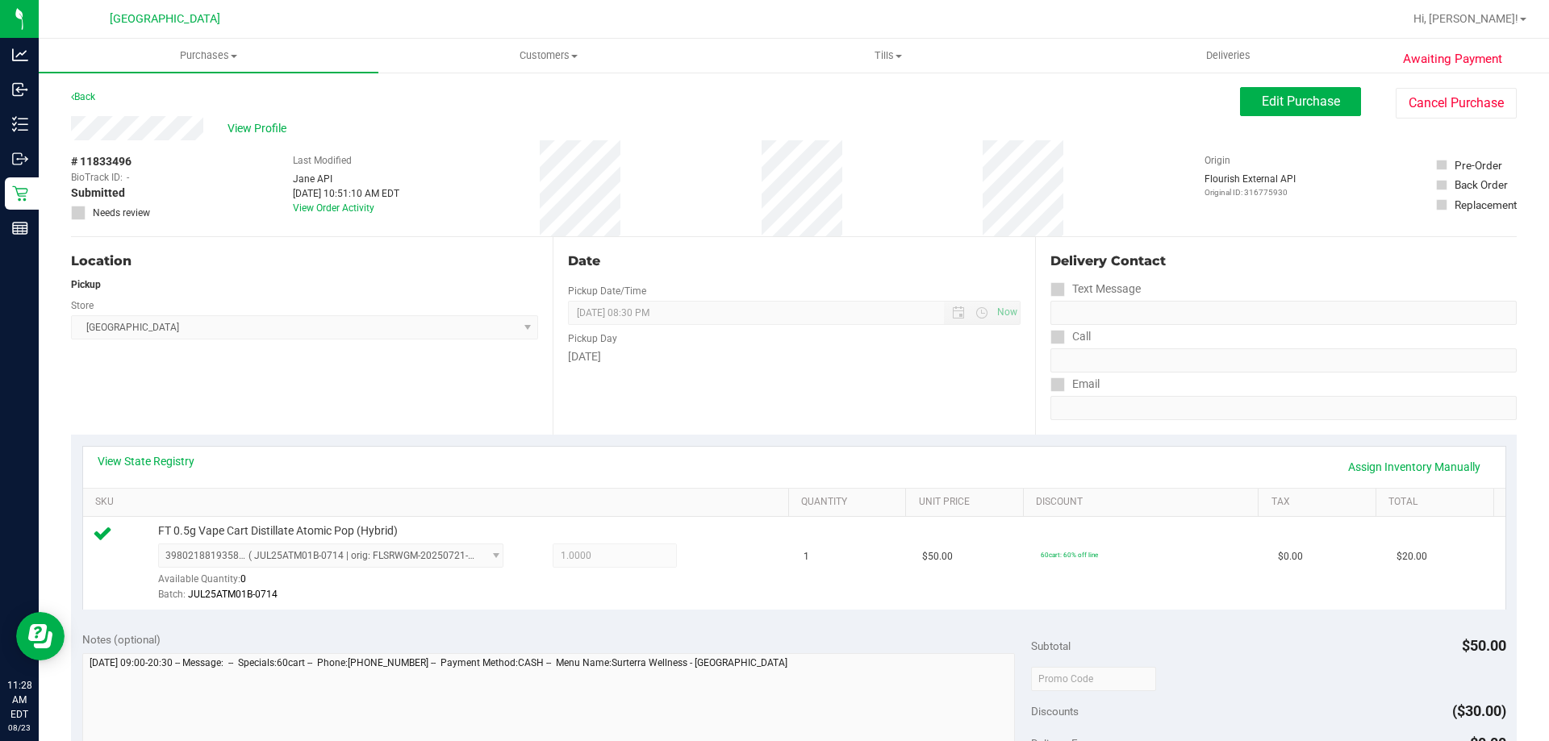
click at [741, 363] on div "Saturday" at bounding box center [794, 356] width 452 height 17
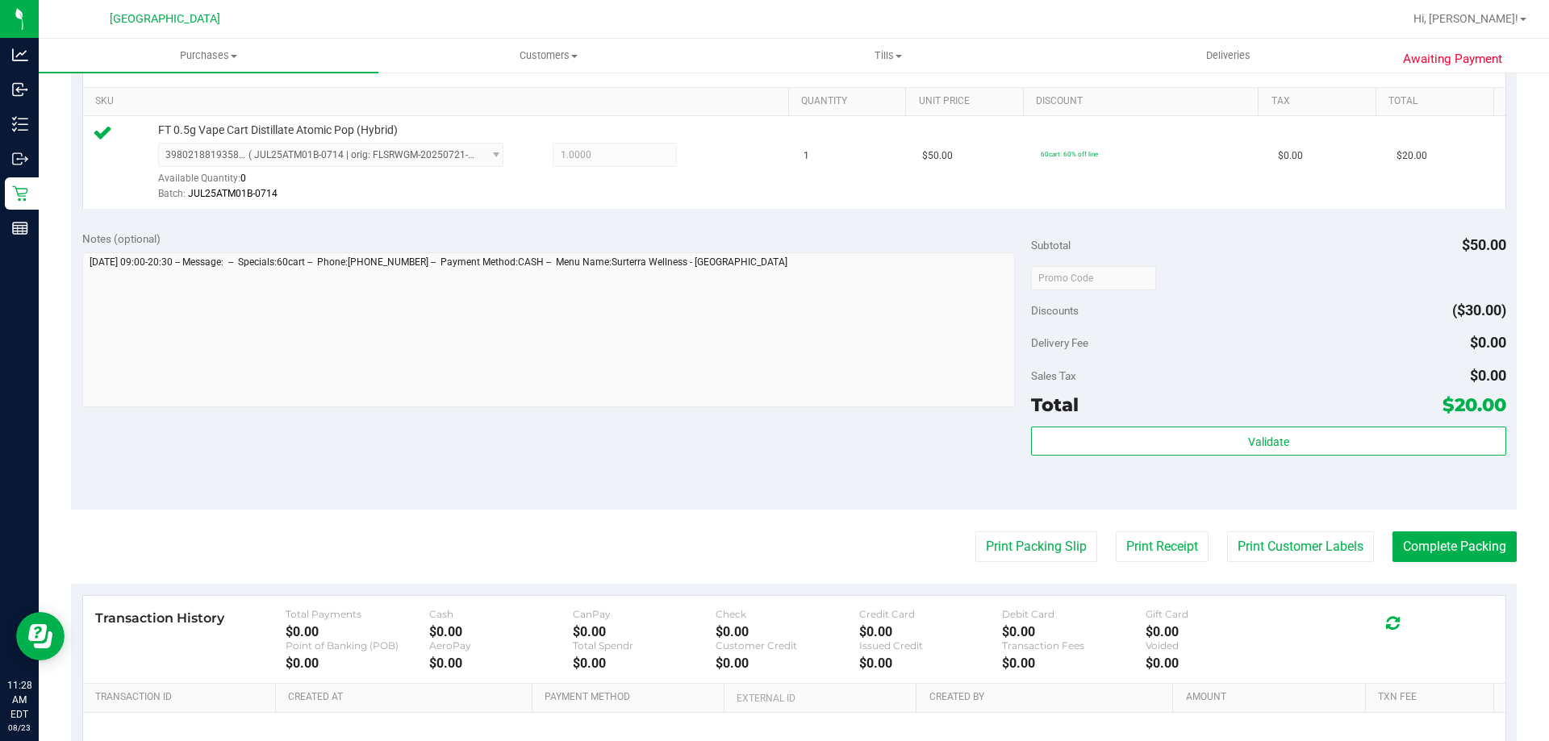
scroll to position [403, 0]
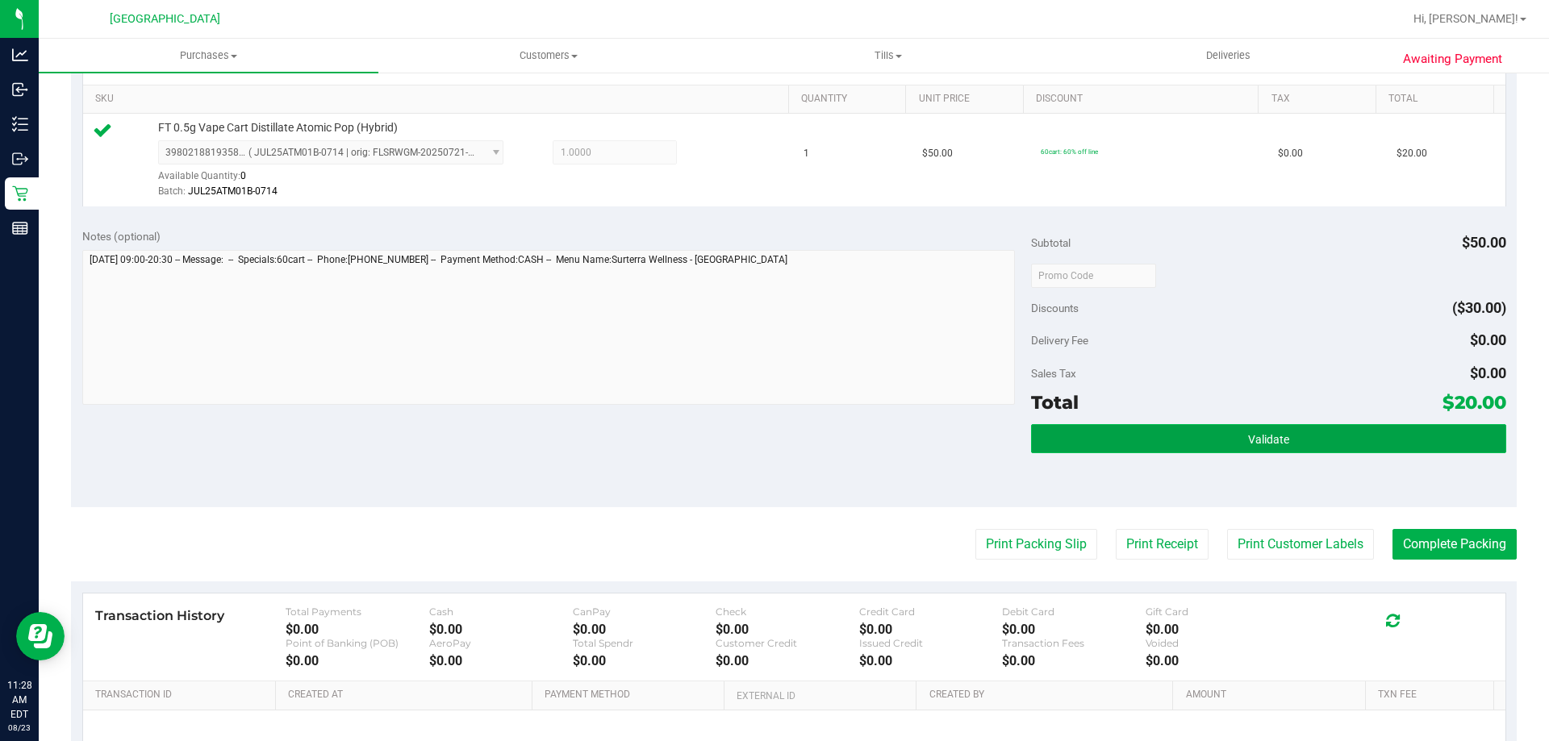
click at [1099, 452] on button "Validate" at bounding box center [1268, 438] width 474 height 29
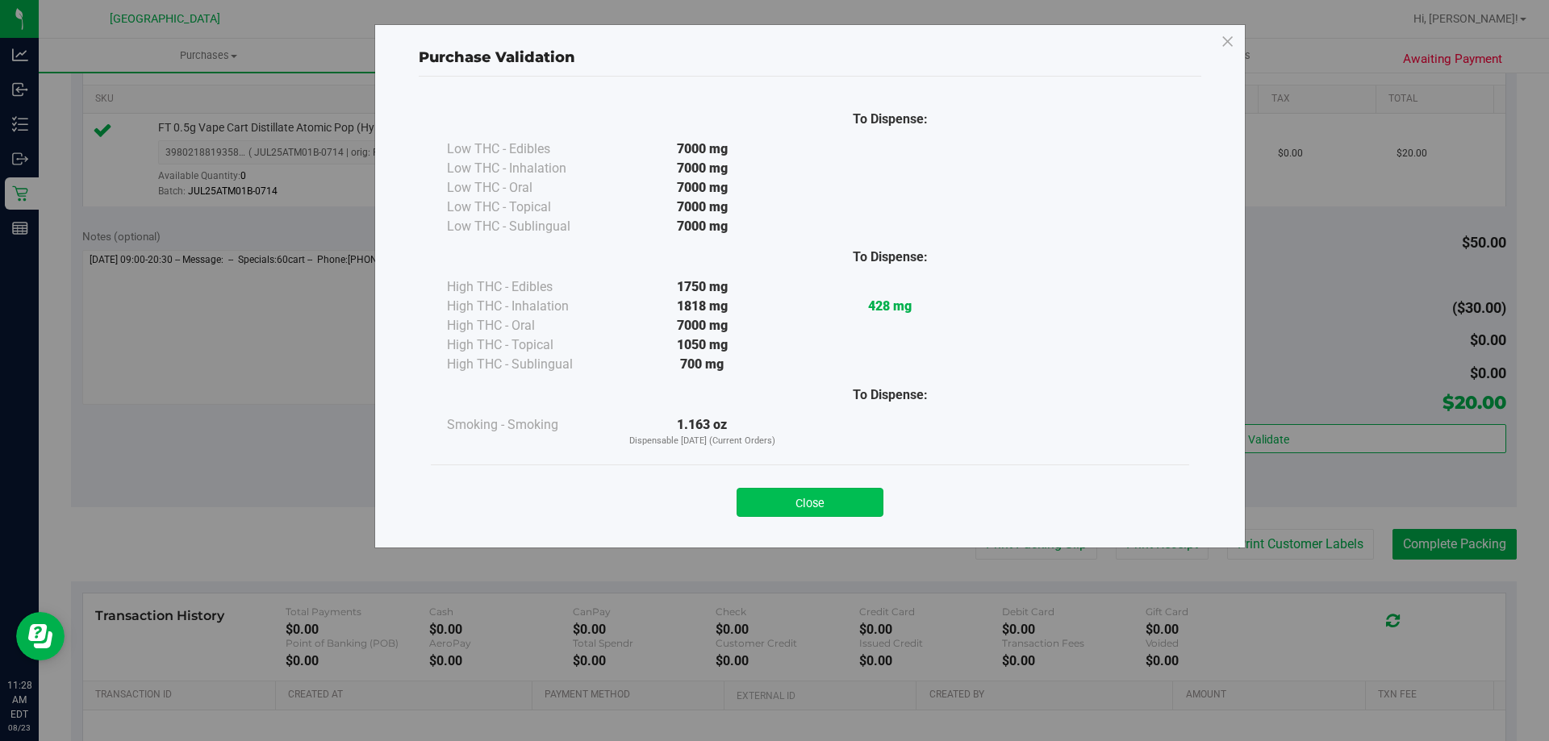
click at [786, 499] on button "Close" at bounding box center [809, 502] width 147 height 29
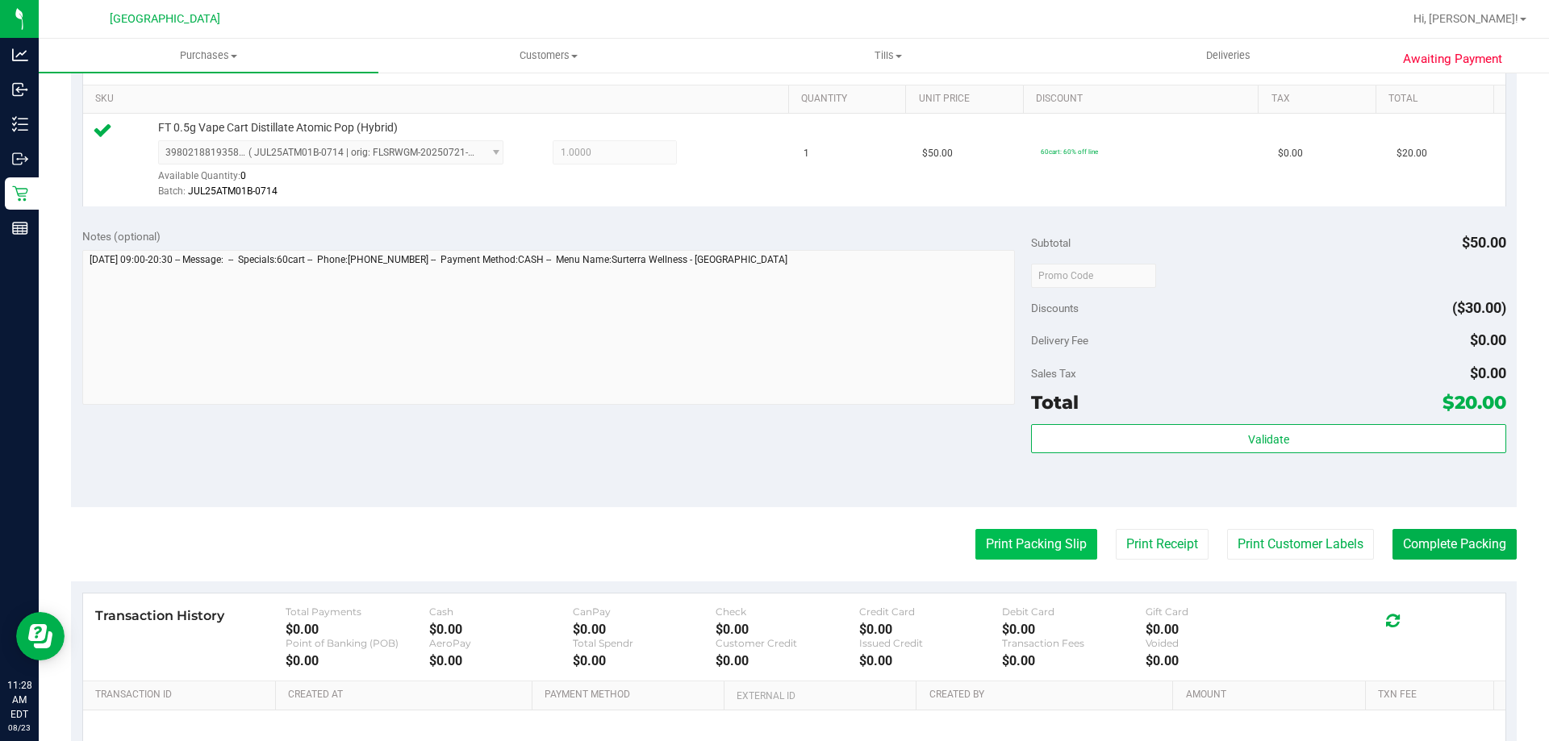
click at [997, 532] on button "Print Packing Slip" at bounding box center [1036, 544] width 122 height 31
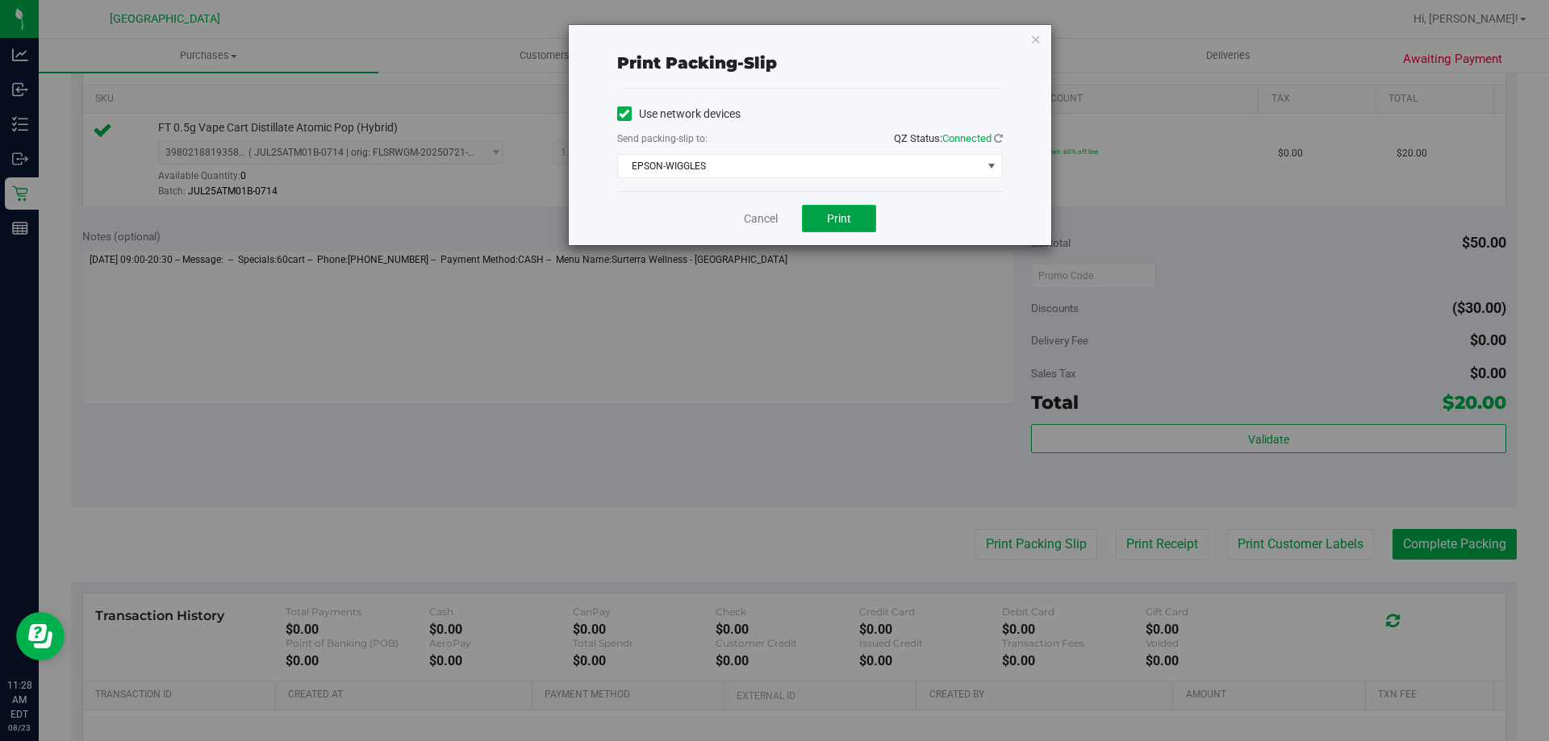
click at [838, 219] on span "Print" at bounding box center [839, 218] width 24 height 13
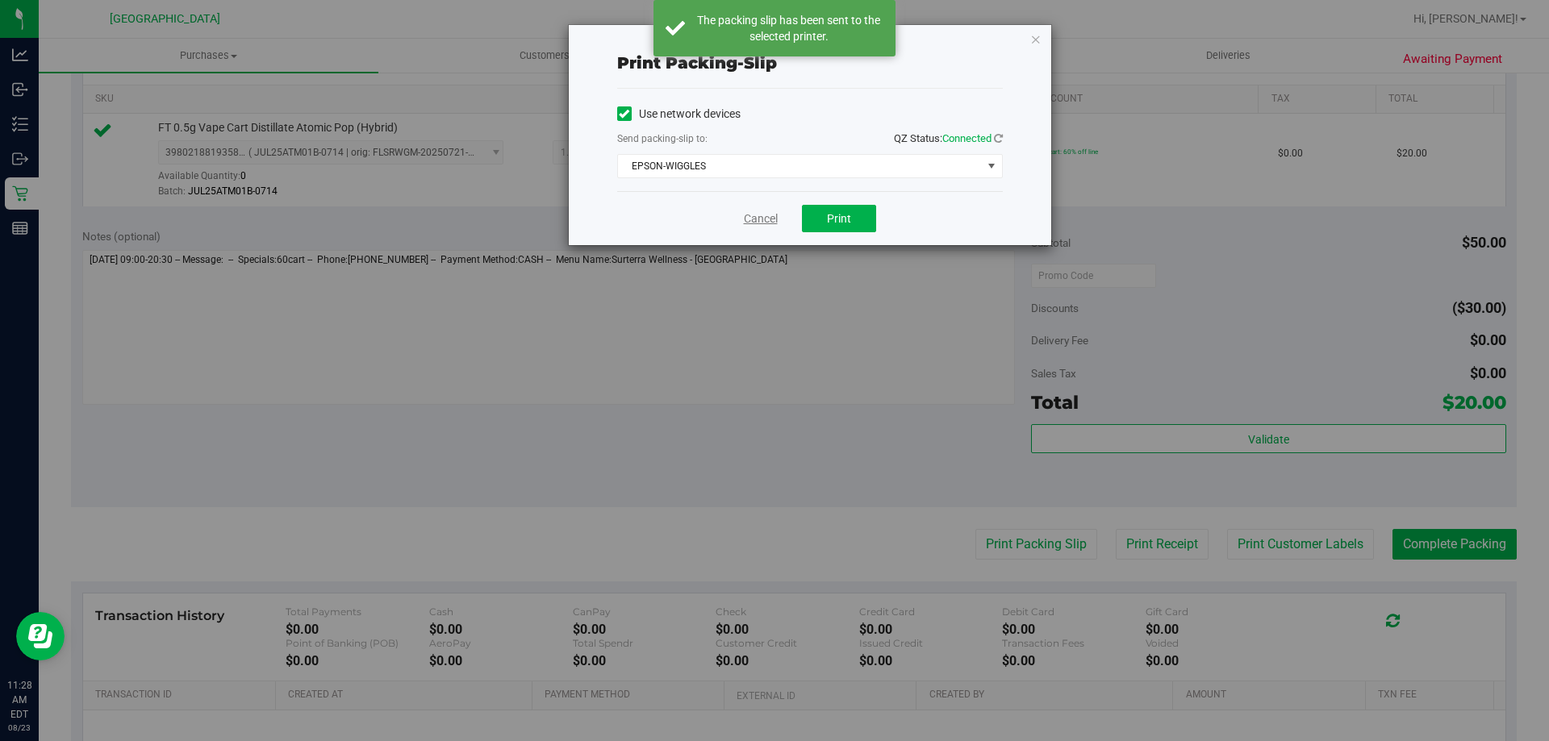
click at [768, 219] on link "Cancel" at bounding box center [761, 219] width 34 height 17
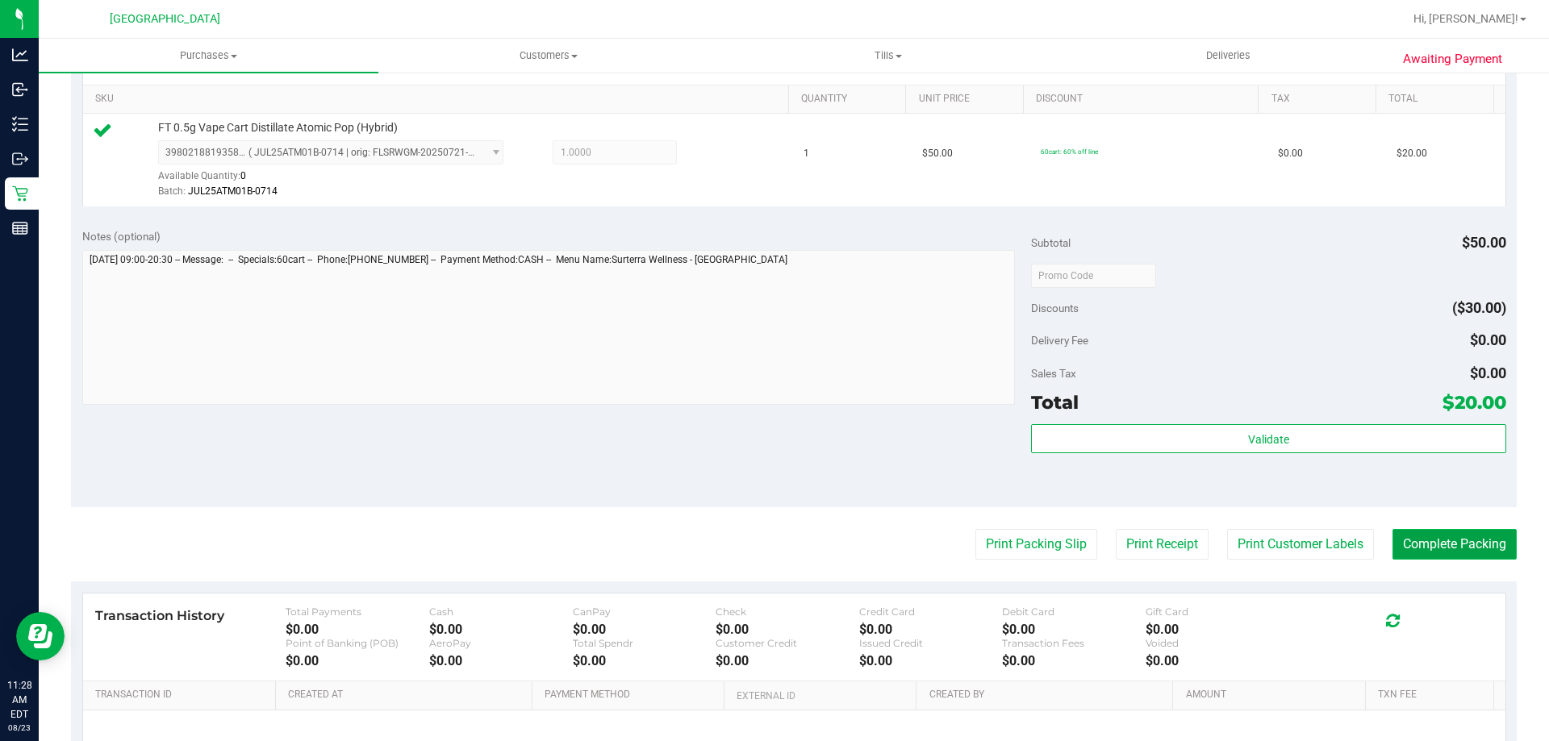
click at [1470, 549] on button "Complete Packing" at bounding box center [1454, 544] width 124 height 31
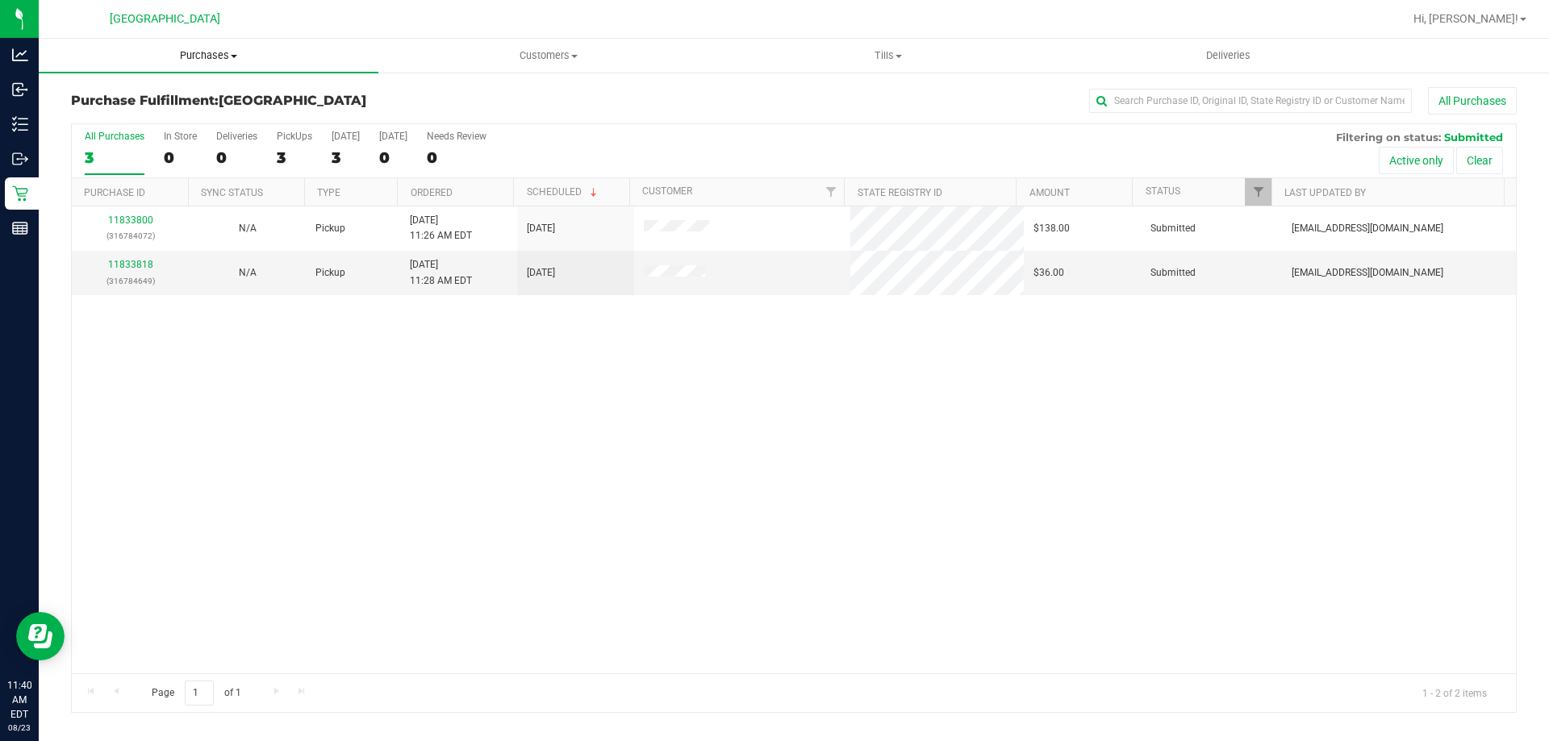
click at [190, 44] on uib-tab-heading "Purchases Summary of purchases Fulfillment All purchases" at bounding box center [209, 56] width 340 height 34
click at [176, 108] on li "Fulfillment" at bounding box center [209, 116] width 340 height 19
click at [139, 266] on link "11833818" at bounding box center [130, 264] width 45 height 11
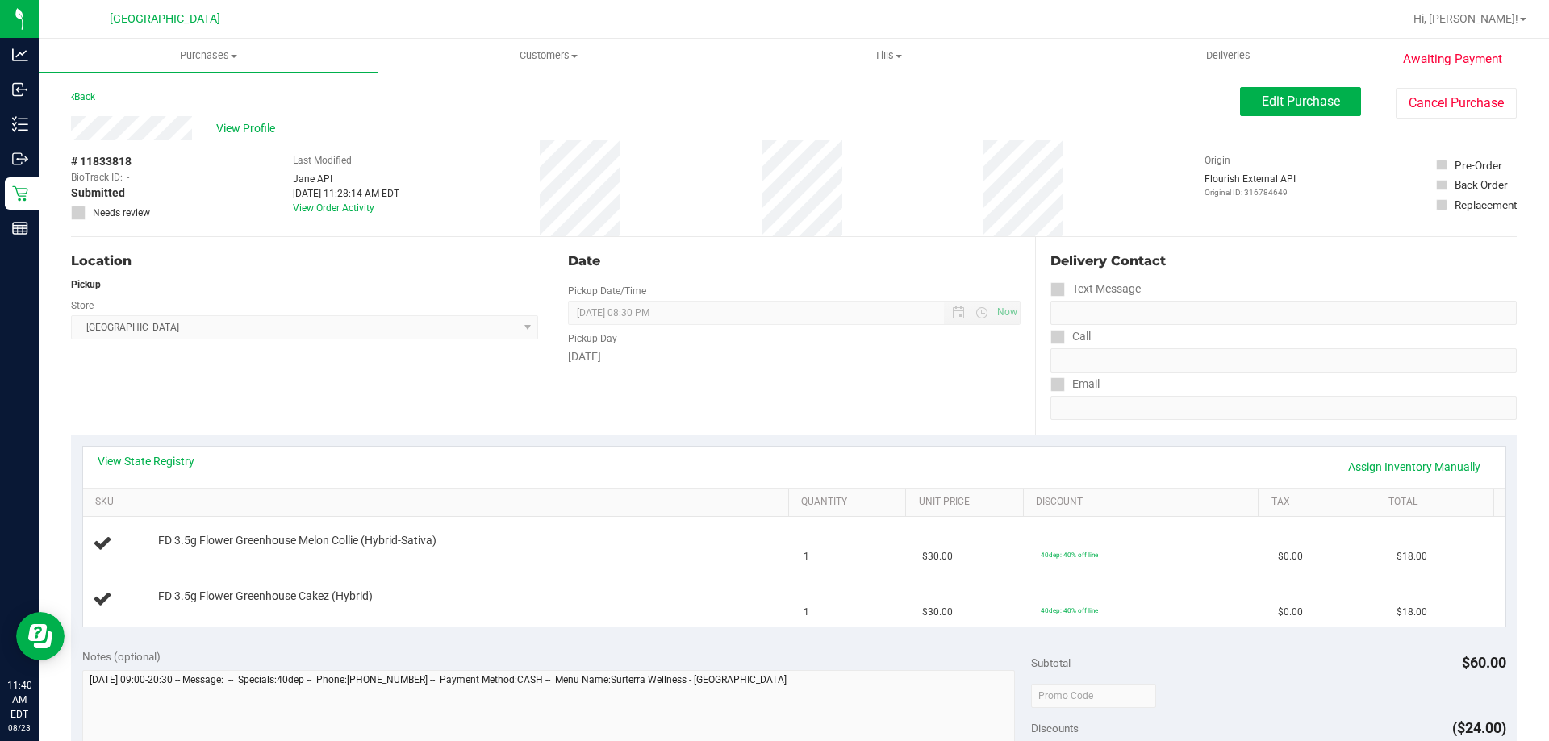
scroll to position [81, 0]
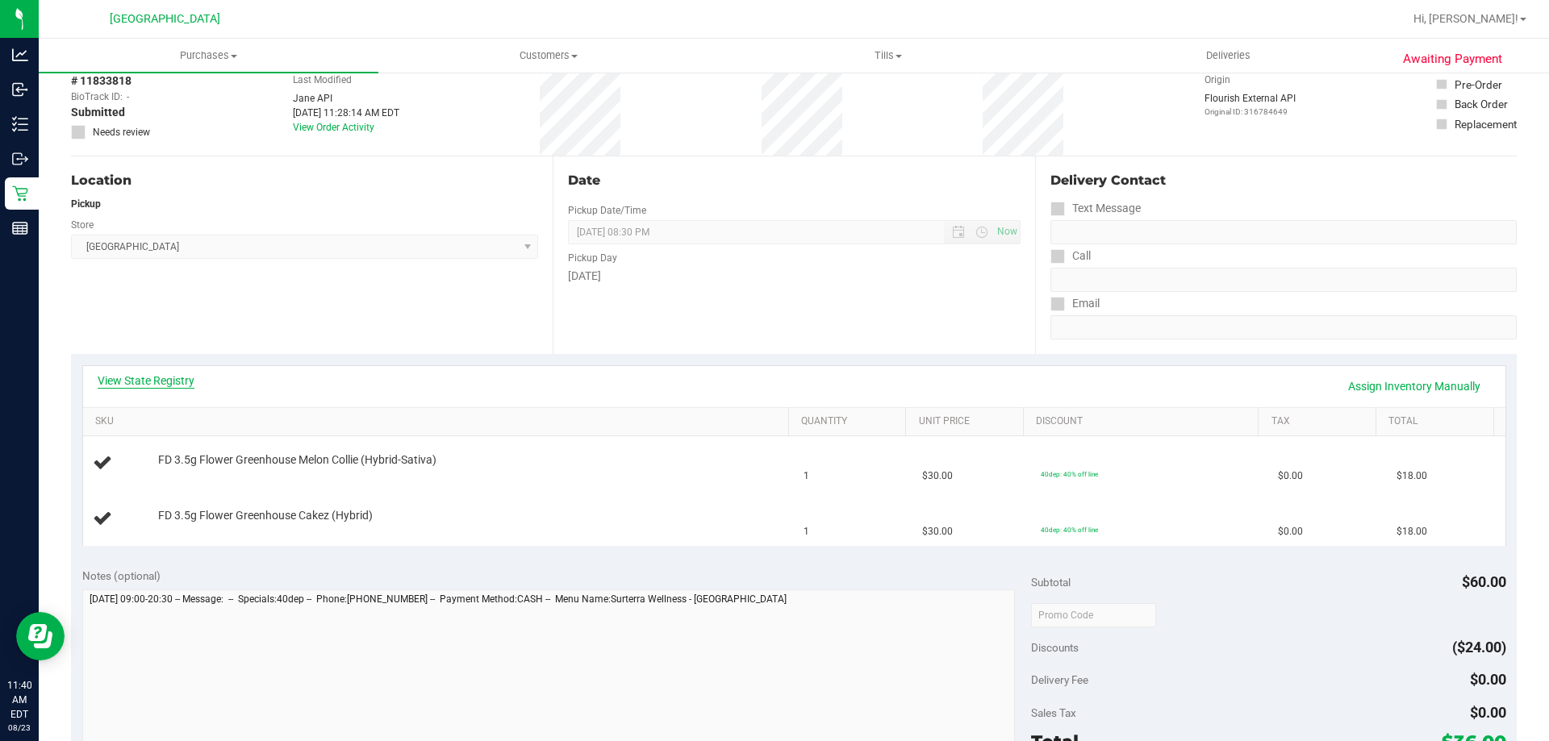
click at [175, 382] on link "View State Registry" at bounding box center [146, 381] width 97 height 16
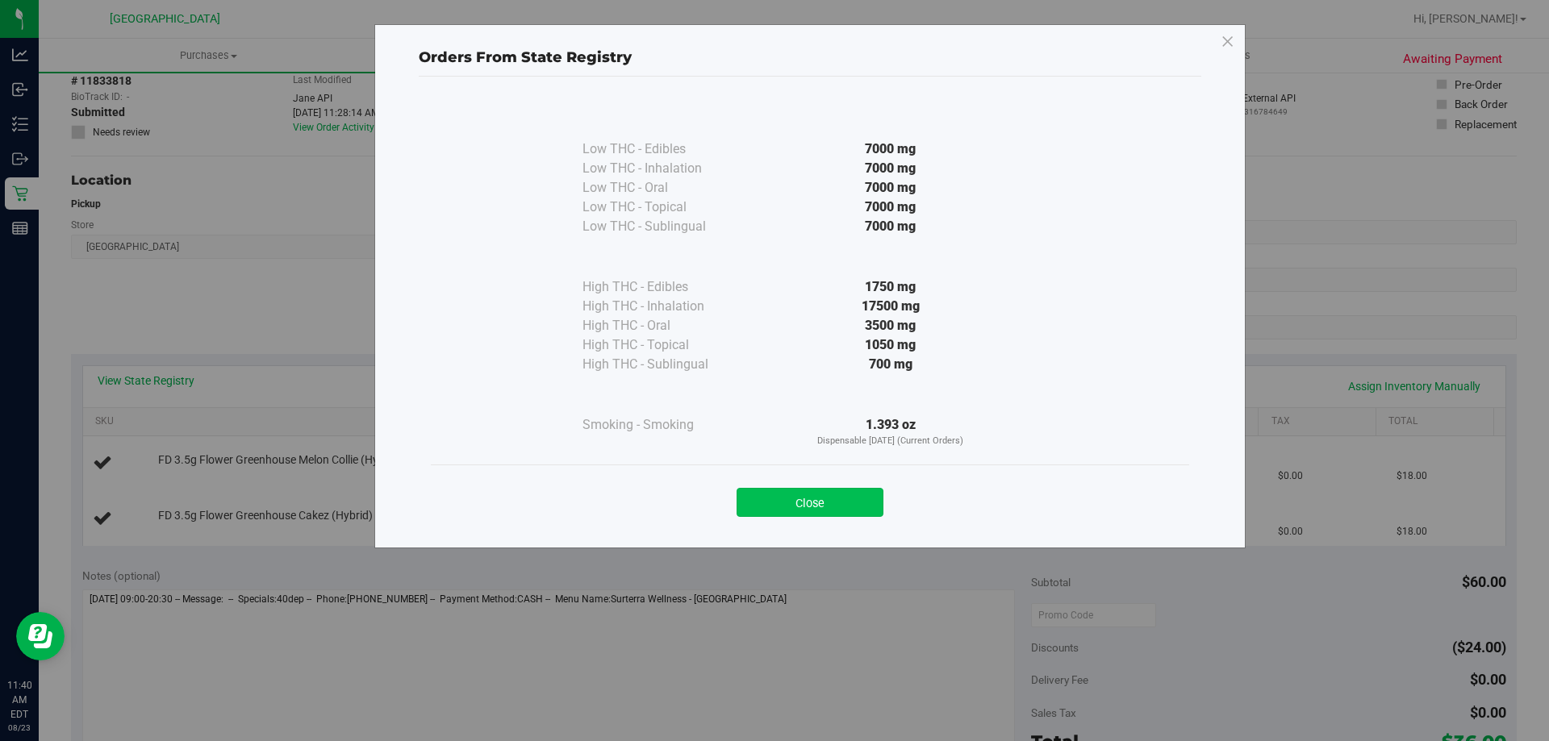
click at [853, 495] on button "Close" at bounding box center [809, 502] width 147 height 29
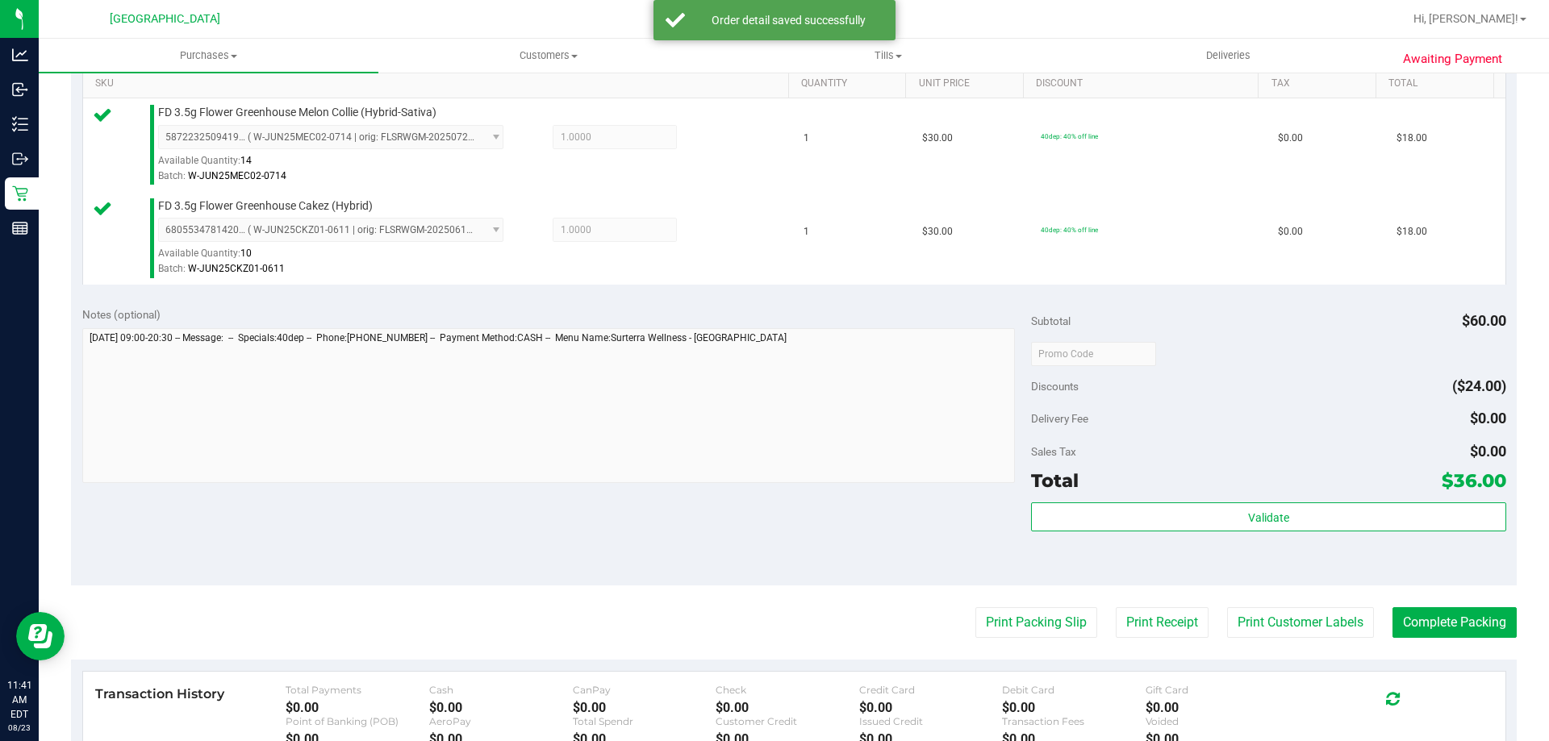
scroll to position [484, 0]
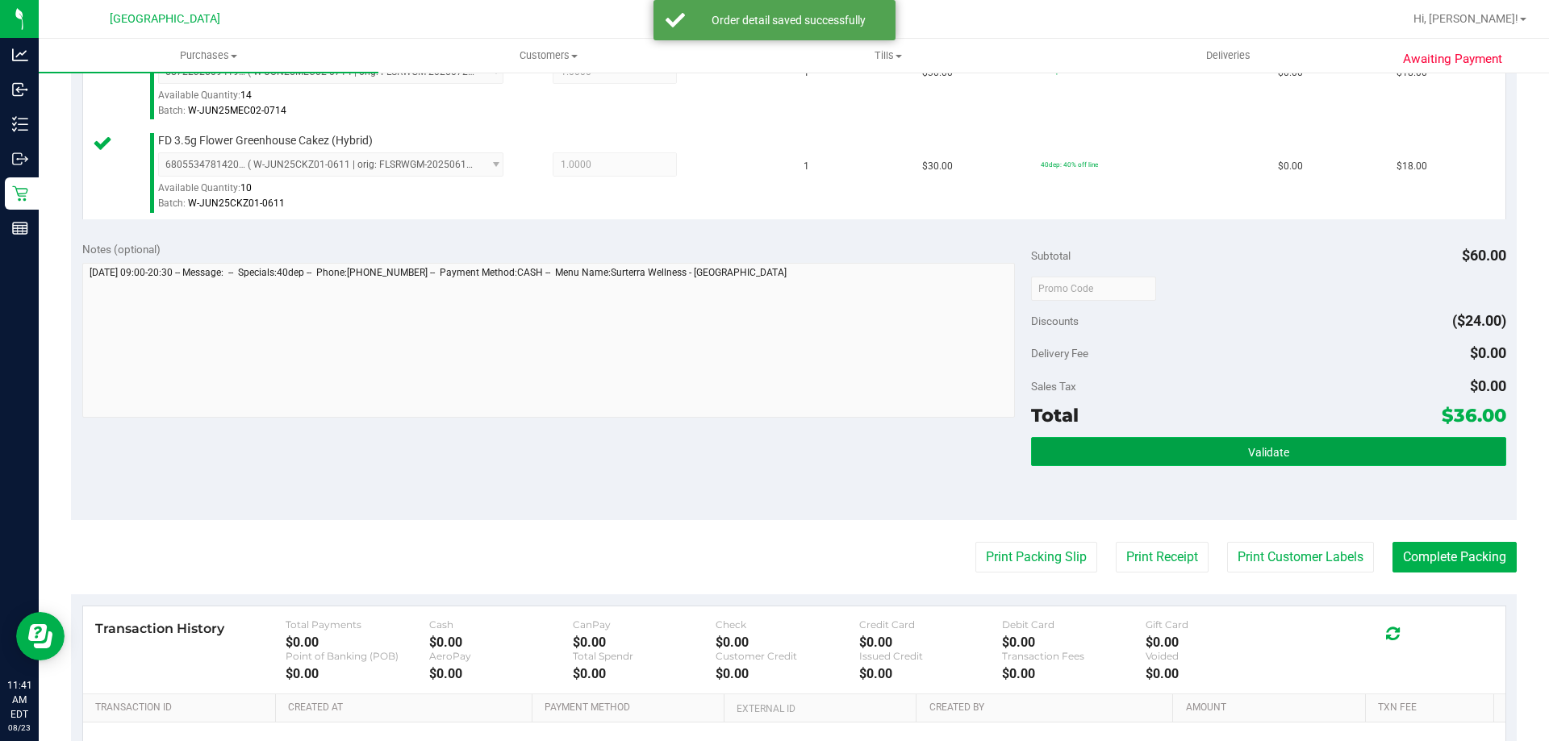
click at [1149, 453] on button "Validate" at bounding box center [1268, 451] width 474 height 29
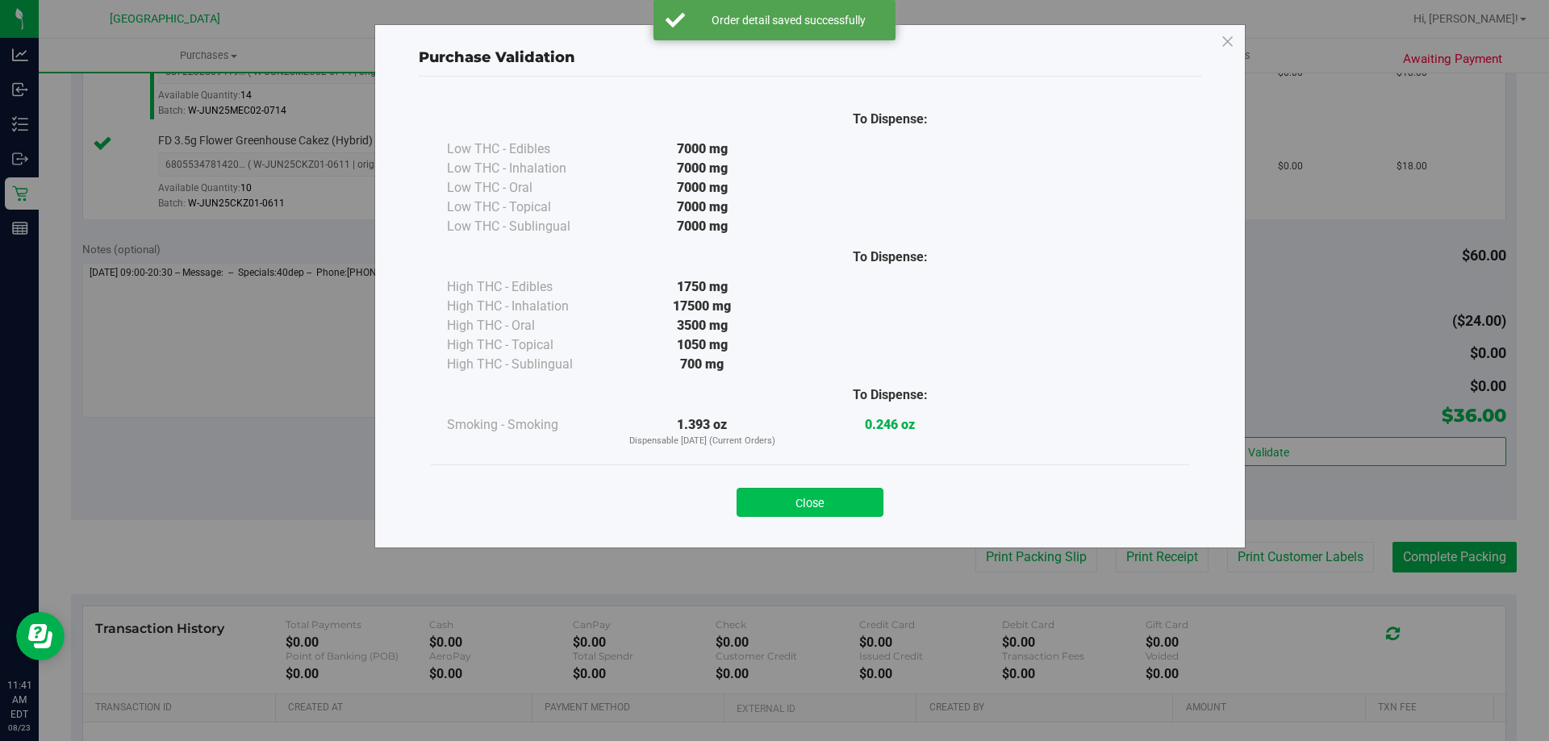
click at [753, 510] on button "Close" at bounding box center [809, 502] width 147 height 29
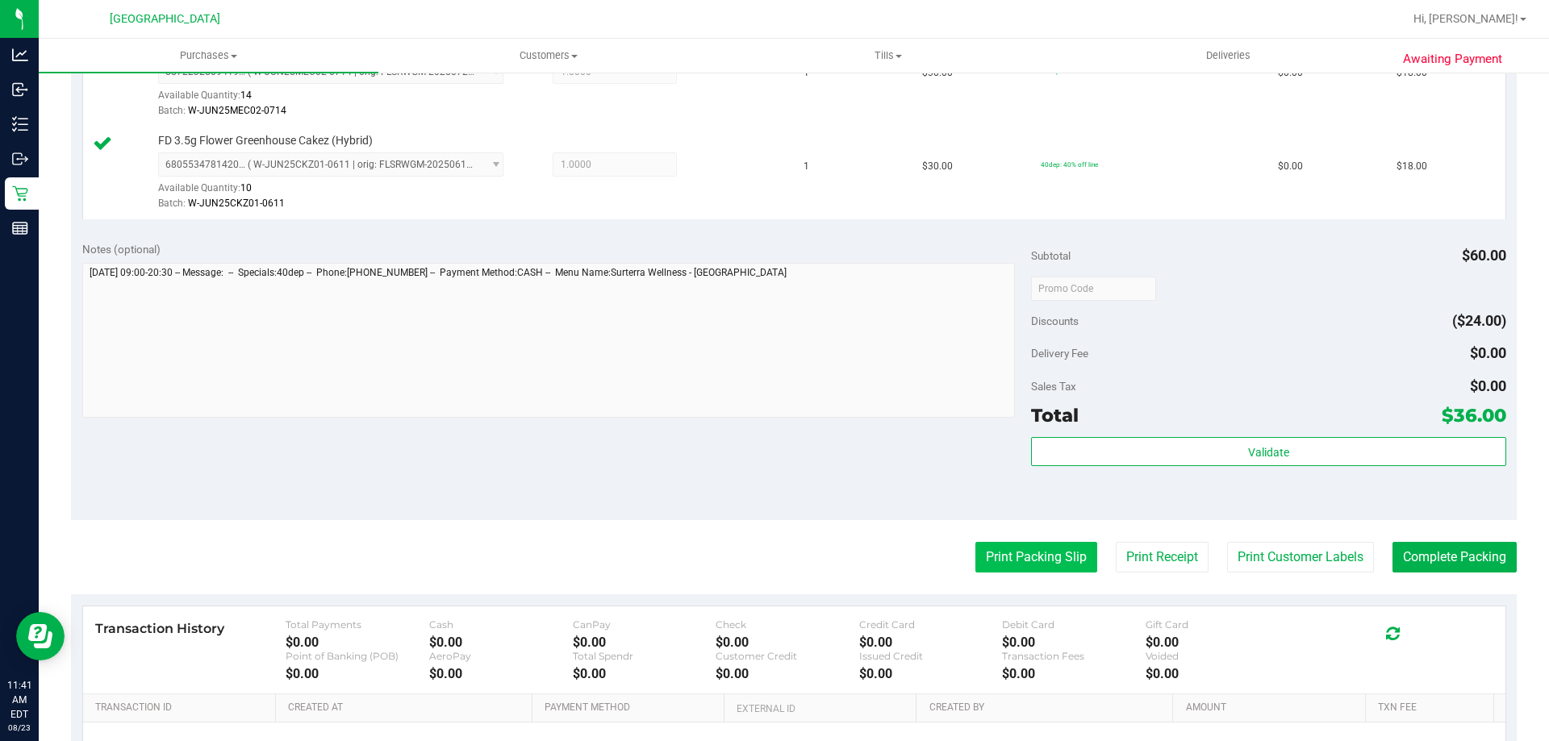
click at [1020, 571] on button "Print Packing Slip" at bounding box center [1036, 557] width 122 height 31
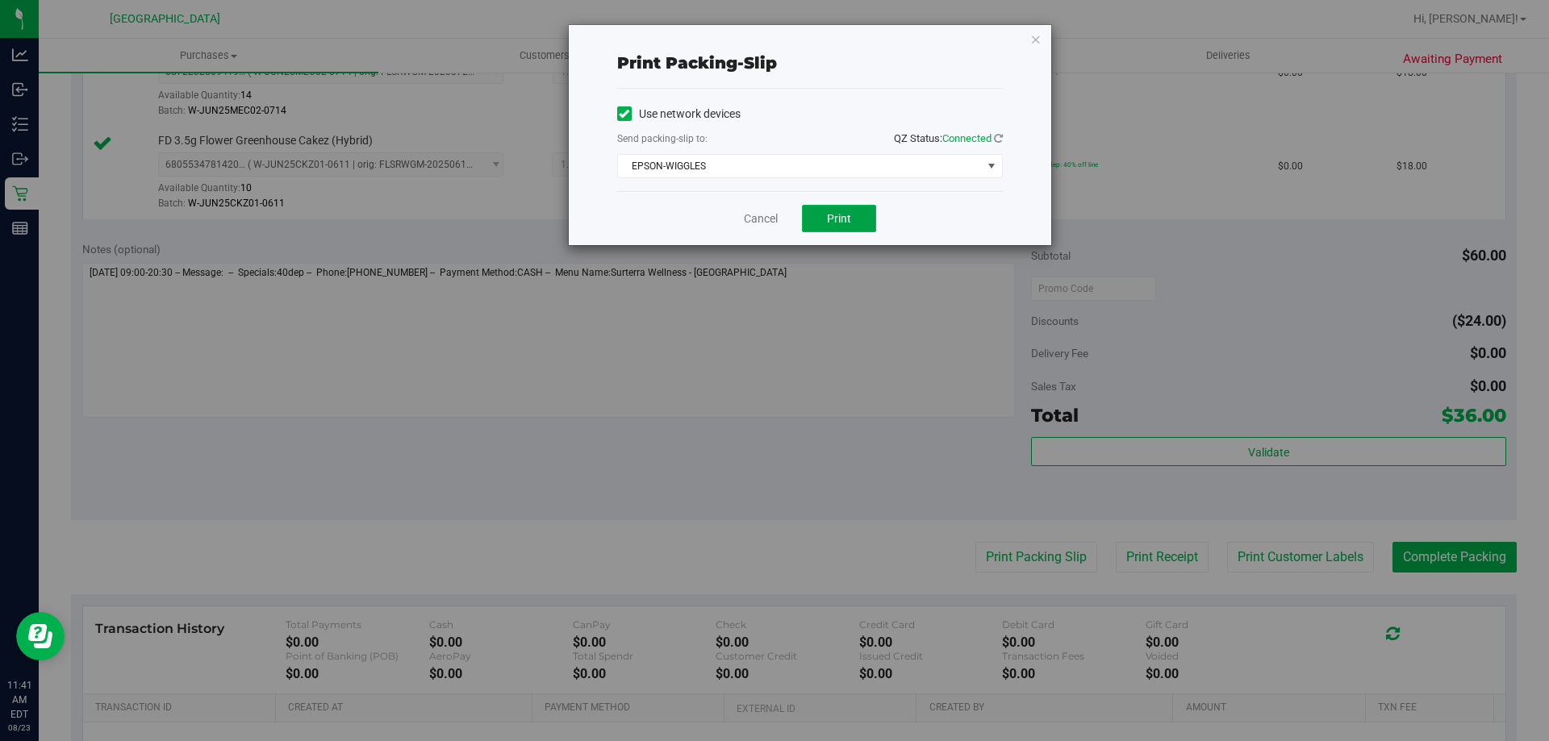
click at [820, 209] on button "Print" at bounding box center [839, 218] width 74 height 27
click at [770, 218] on link "Cancel" at bounding box center [761, 219] width 34 height 17
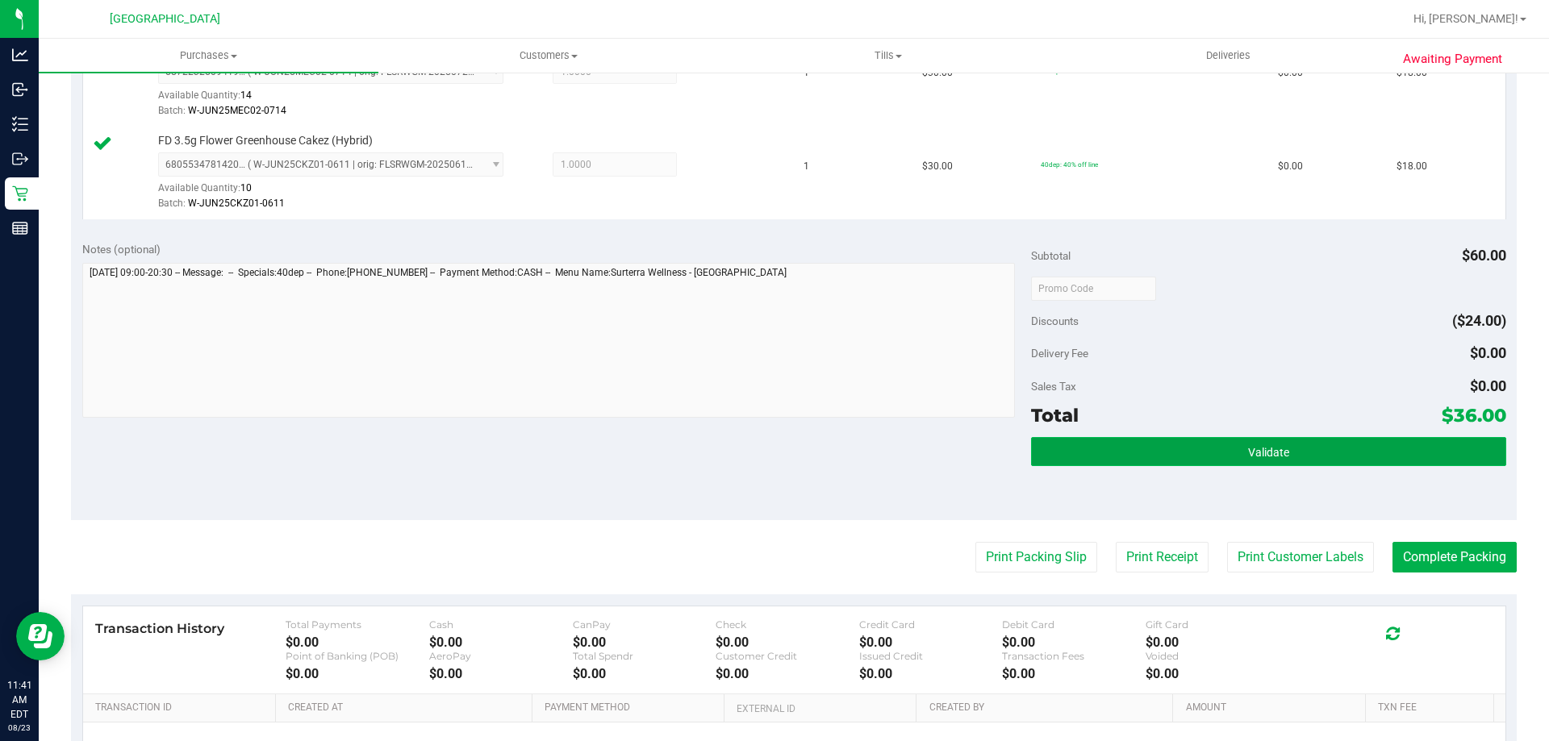
click at [1275, 451] on span "Validate" at bounding box center [1268, 452] width 41 height 13
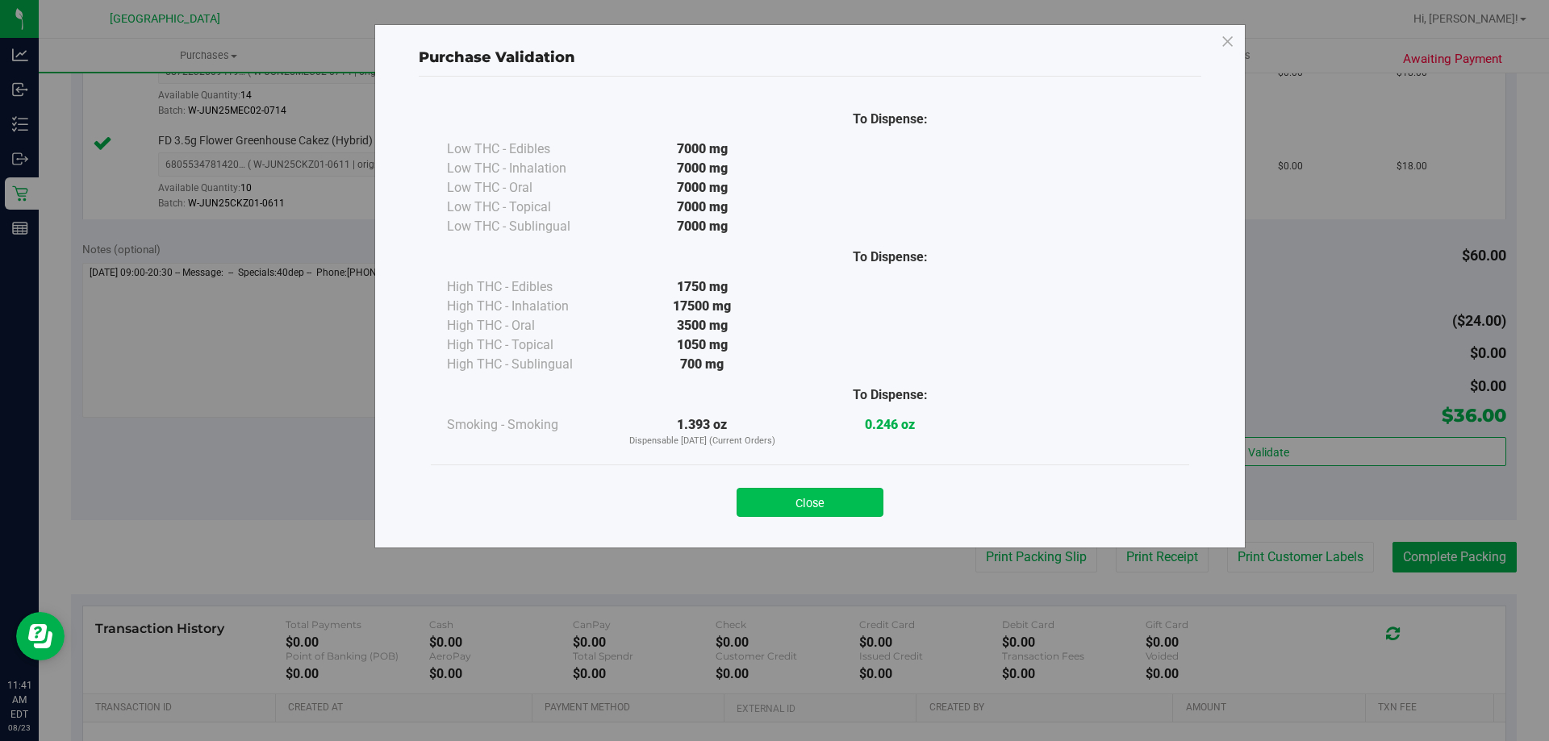
click at [816, 497] on button "Close" at bounding box center [809, 502] width 147 height 29
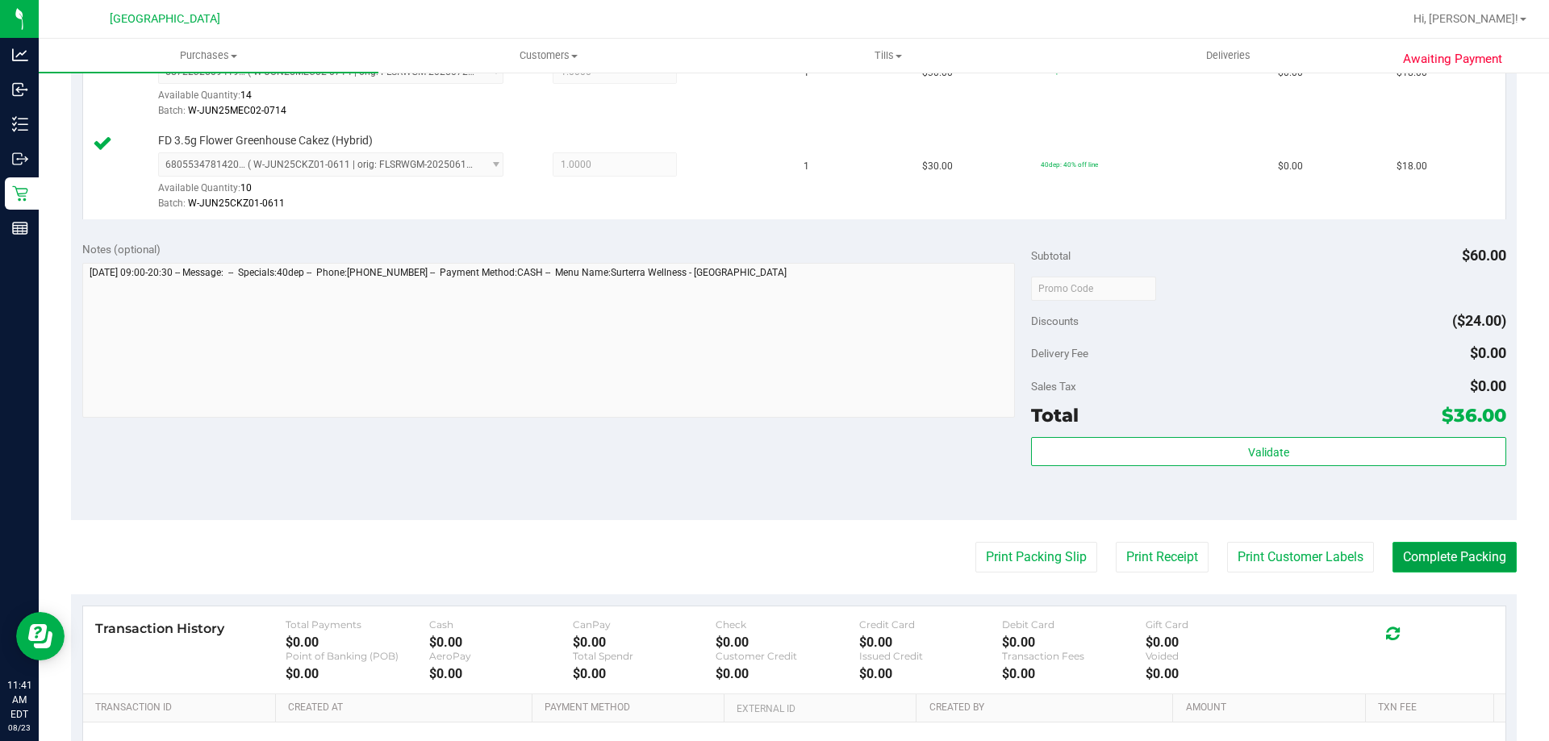
click at [1487, 563] on button "Complete Packing" at bounding box center [1454, 557] width 124 height 31
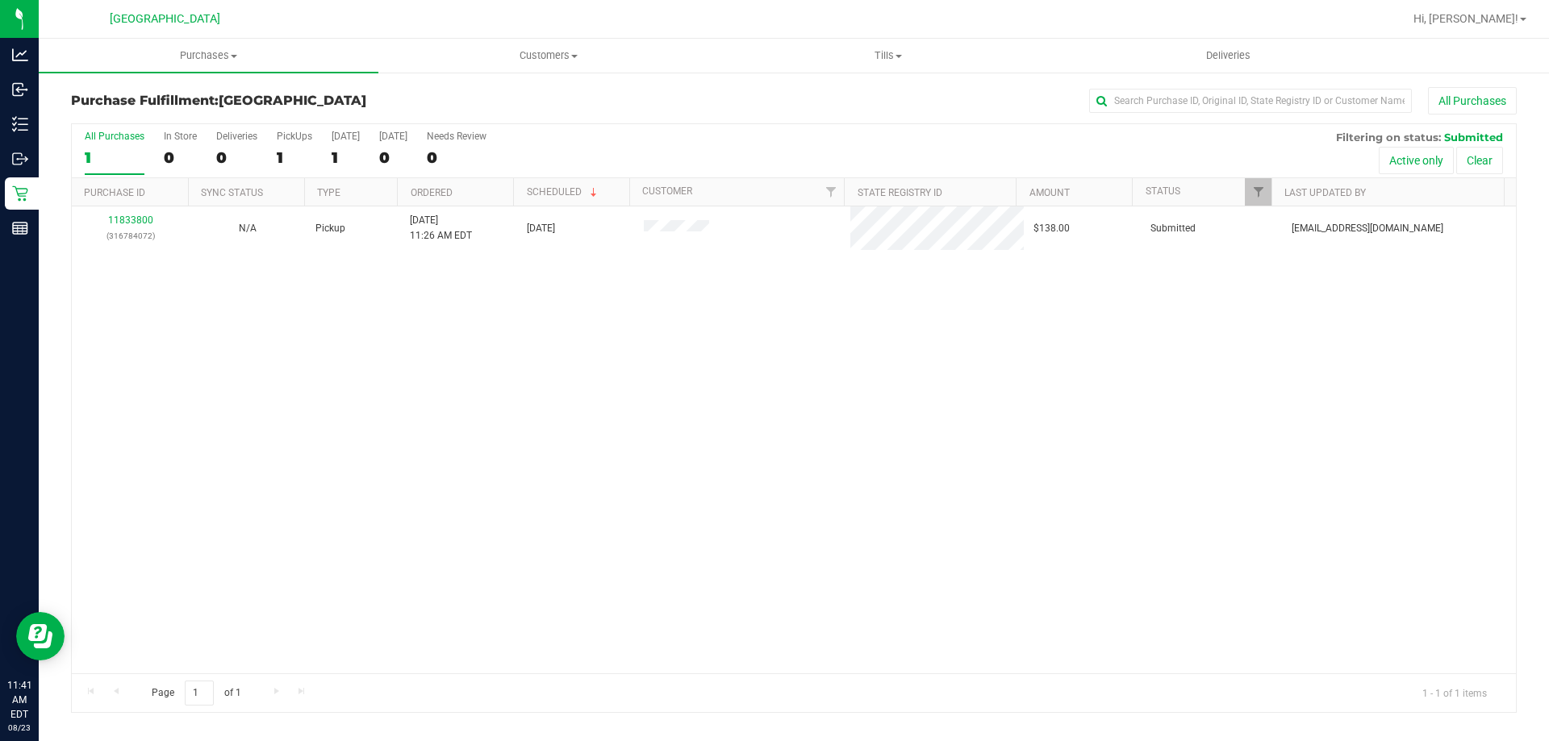
click at [825, 482] on div "11833800 (316784072) N/A Pickup 8/23/2025 11:26 AM EDT 8/23/2025 $138.00 Submit…" at bounding box center [794, 440] width 1444 height 467
click at [879, 52] on span "Tills" at bounding box center [888, 55] width 338 height 15
drag, startPoint x: 402, startPoint y: 387, endPoint x: 377, endPoint y: 370, distance: 30.2
click at [403, 387] on div "11833962 (316787594) N/A Pickup 8/23/2025 11:44 AM EDT 8/23/2025 $35.00 Submitt…" at bounding box center [794, 440] width 1444 height 467
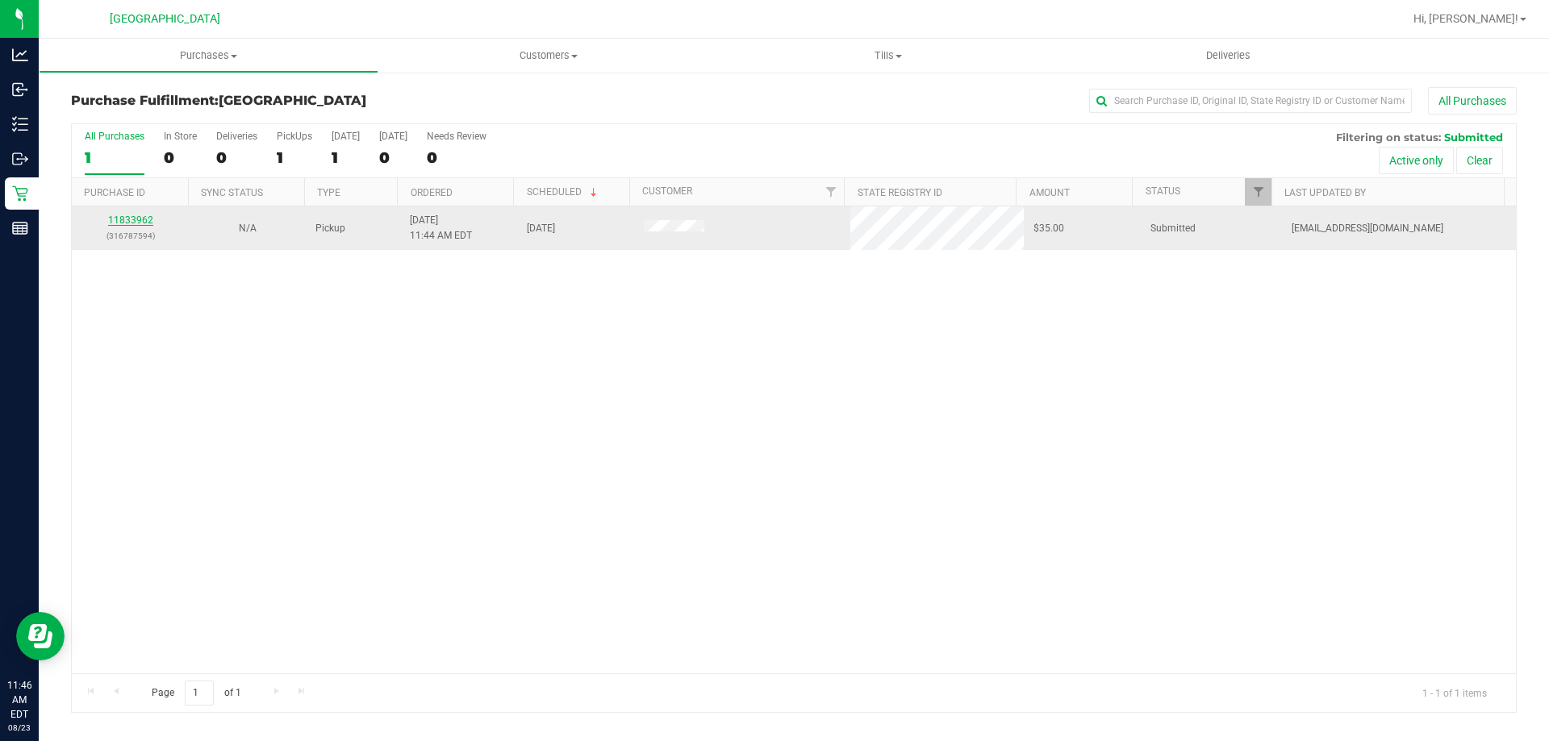
click at [148, 215] on link "11833962" at bounding box center [130, 220] width 45 height 11
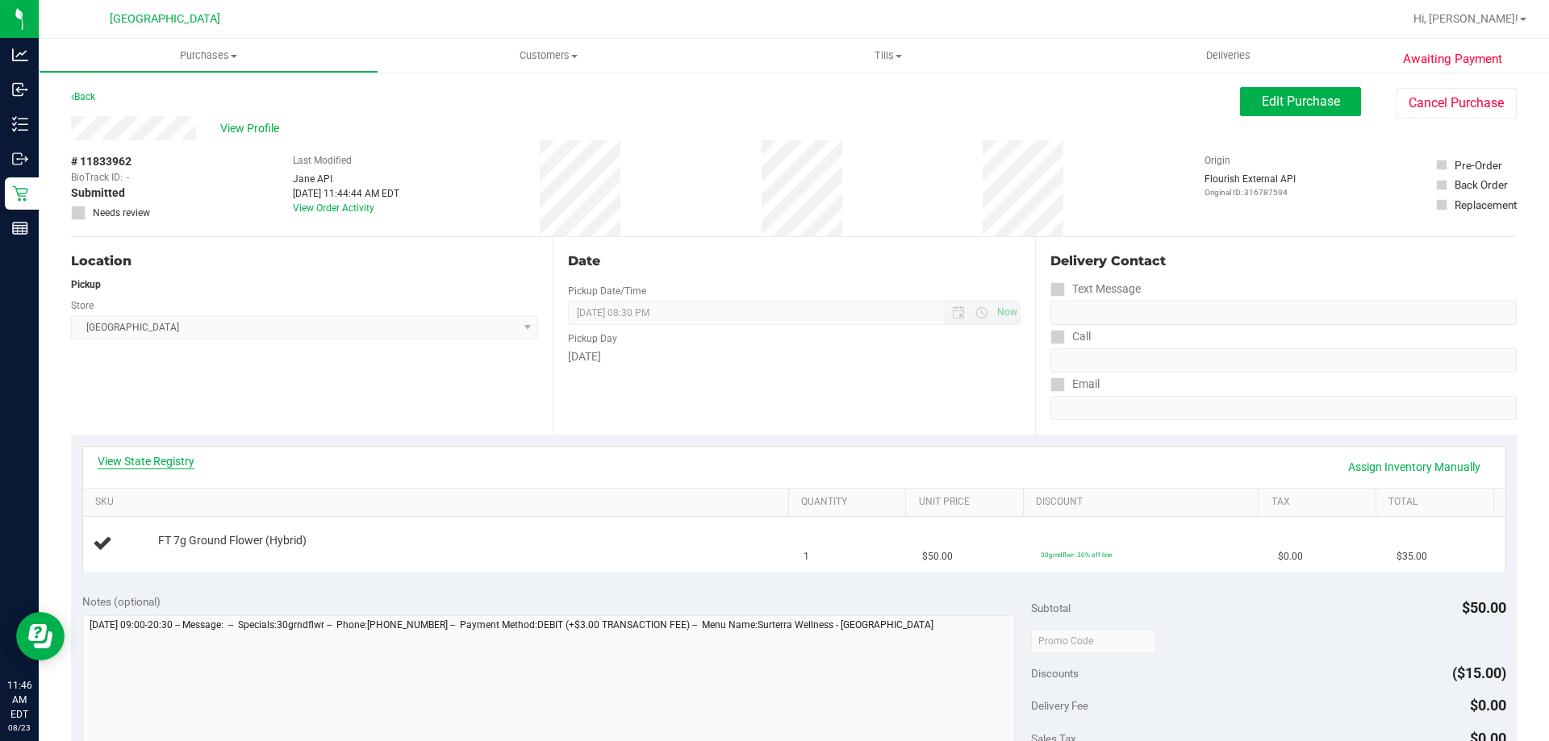
click at [145, 458] on link "View State Registry" at bounding box center [146, 461] width 97 height 16
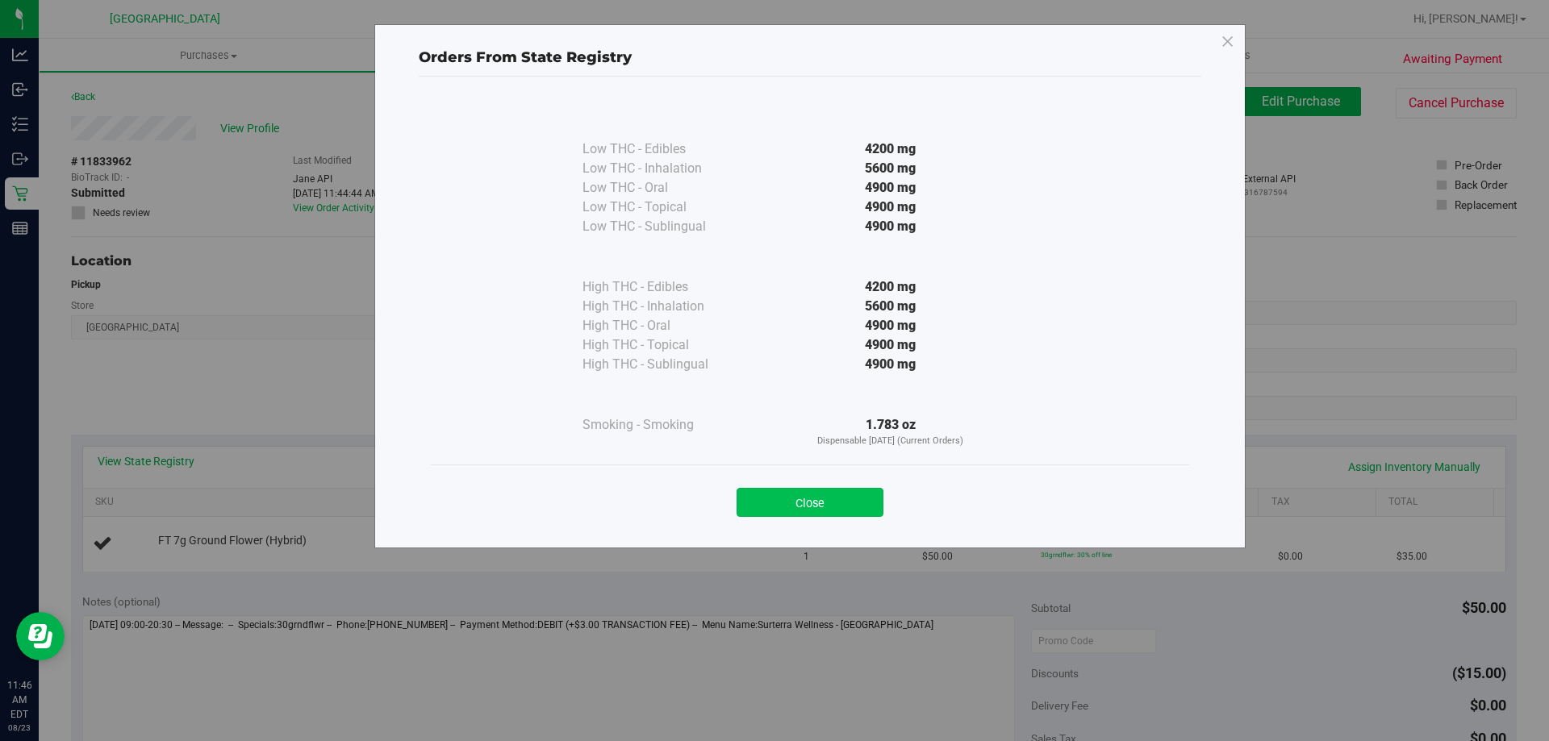
click at [828, 499] on button "Close" at bounding box center [809, 502] width 147 height 29
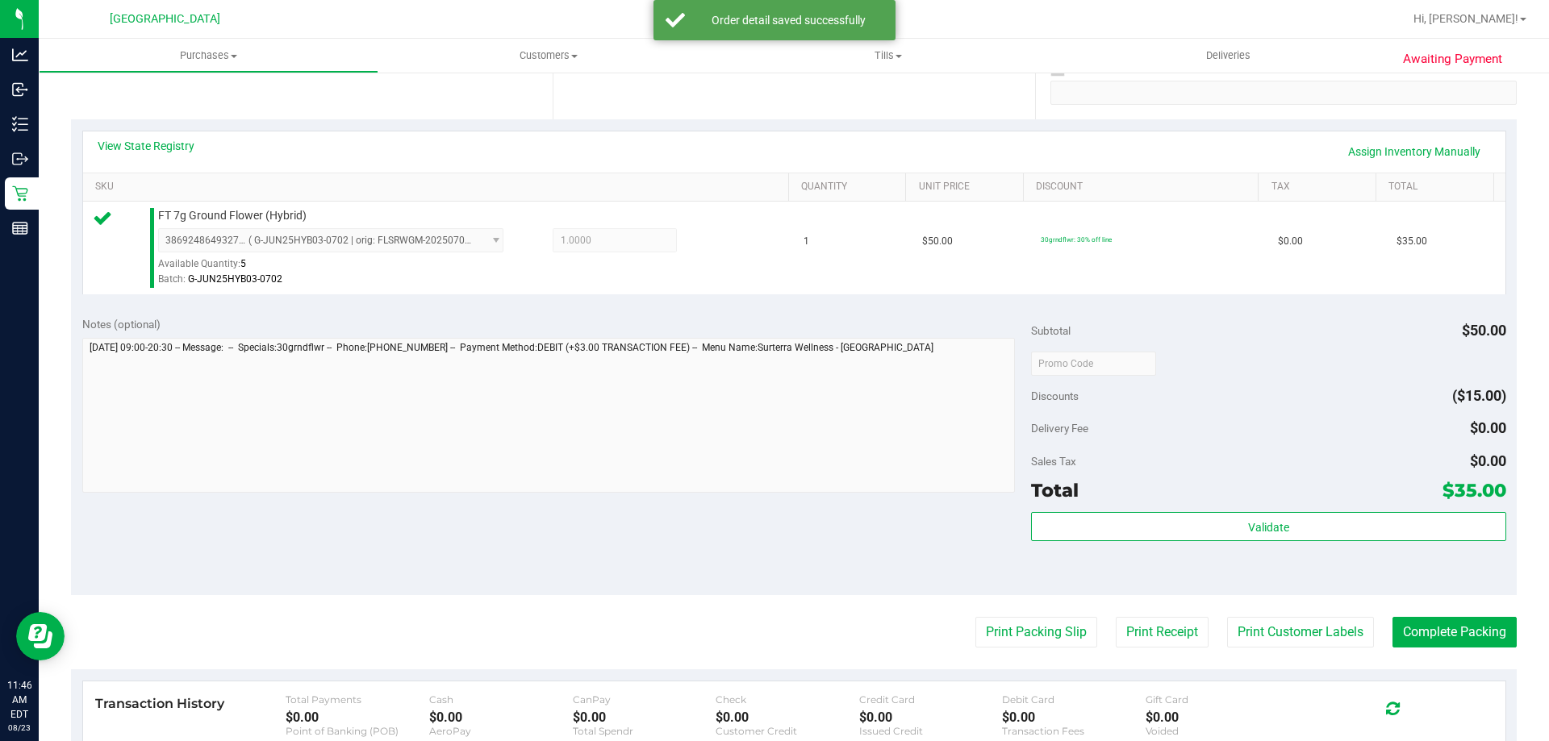
scroll to position [323, 0]
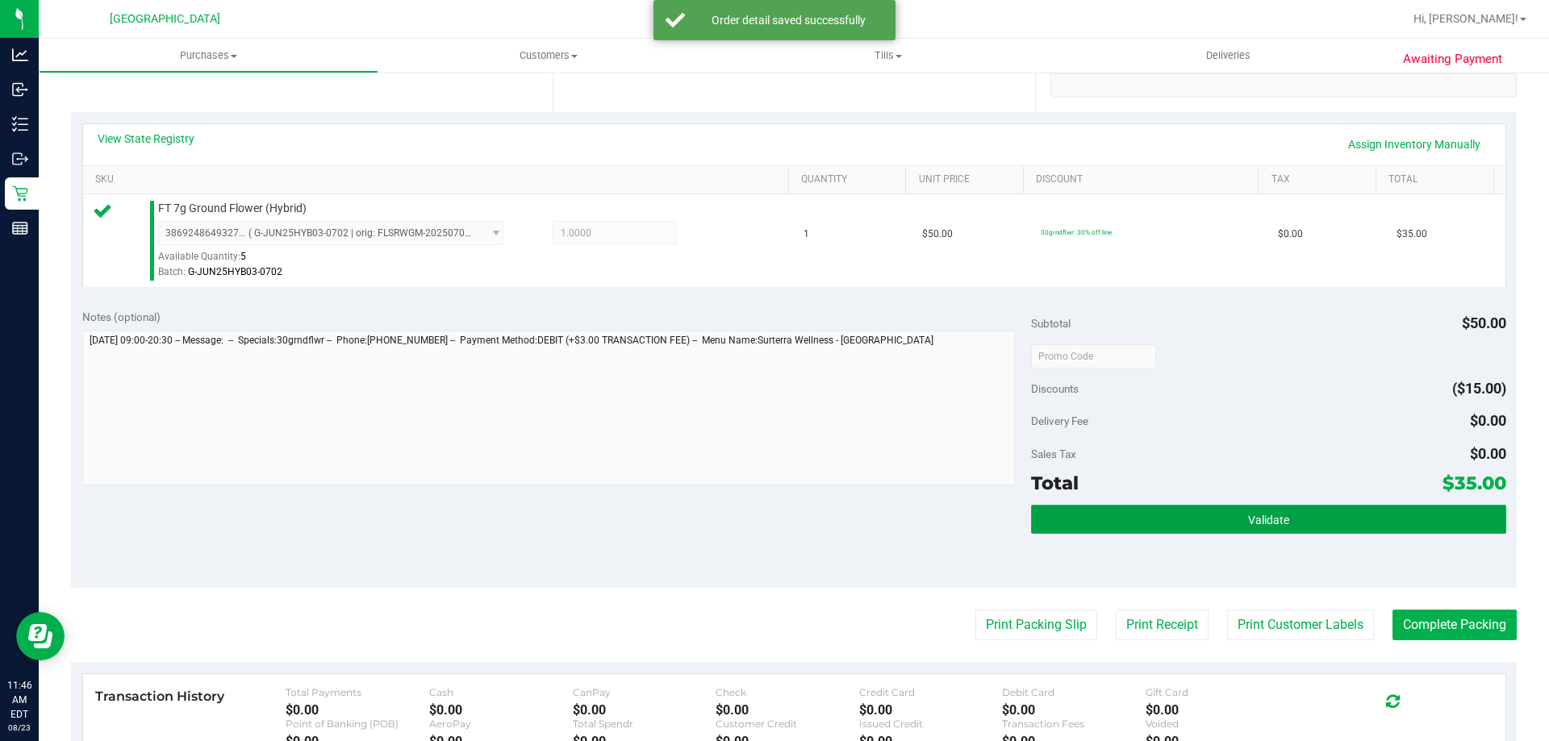
click at [1179, 508] on button "Validate" at bounding box center [1268, 519] width 474 height 29
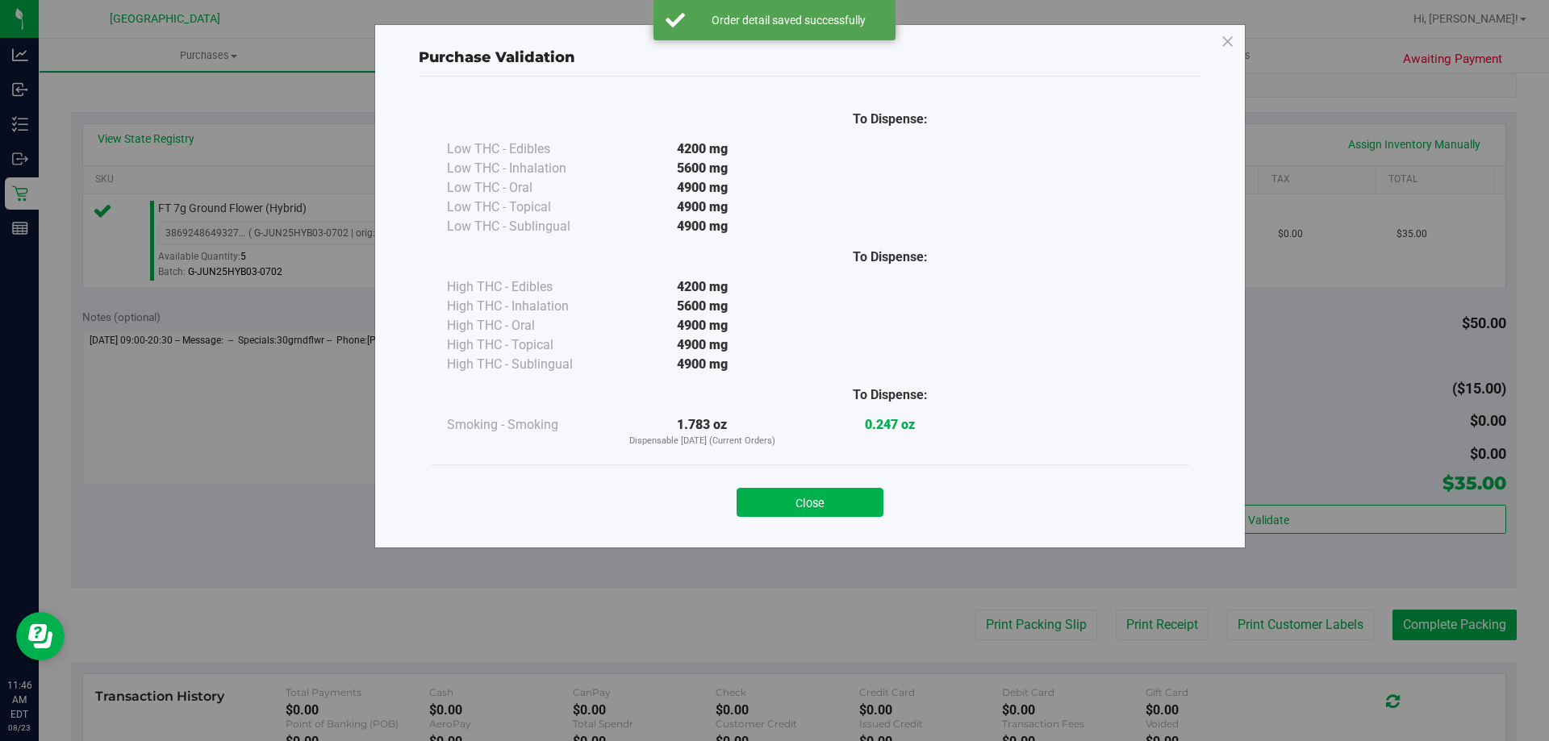
click at [791, 502] on button "Close" at bounding box center [809, 502] width 147 height 29
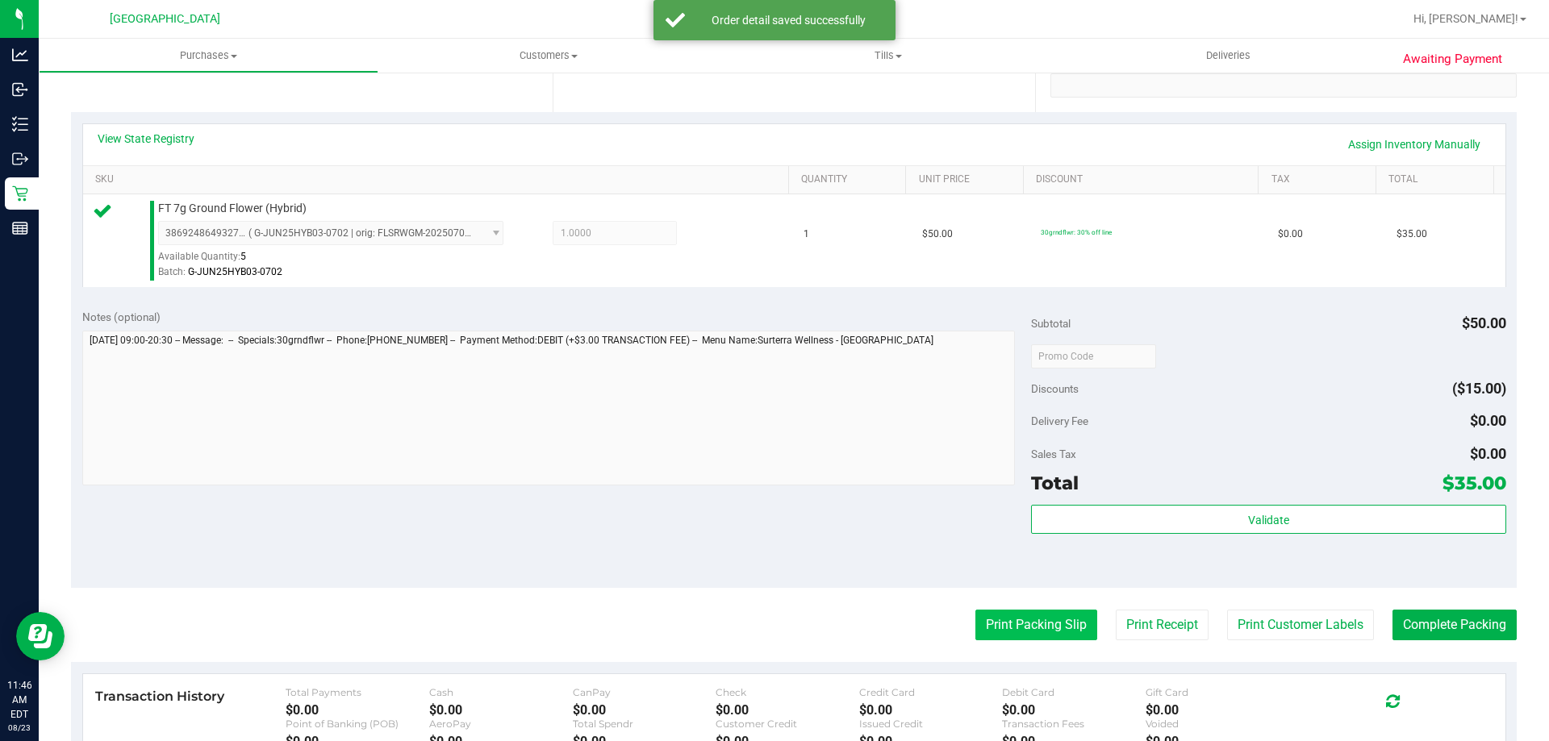
click at [995, 621] on button "Print Packing Slip" at bounding box center [1036, 625] width 122 height 31
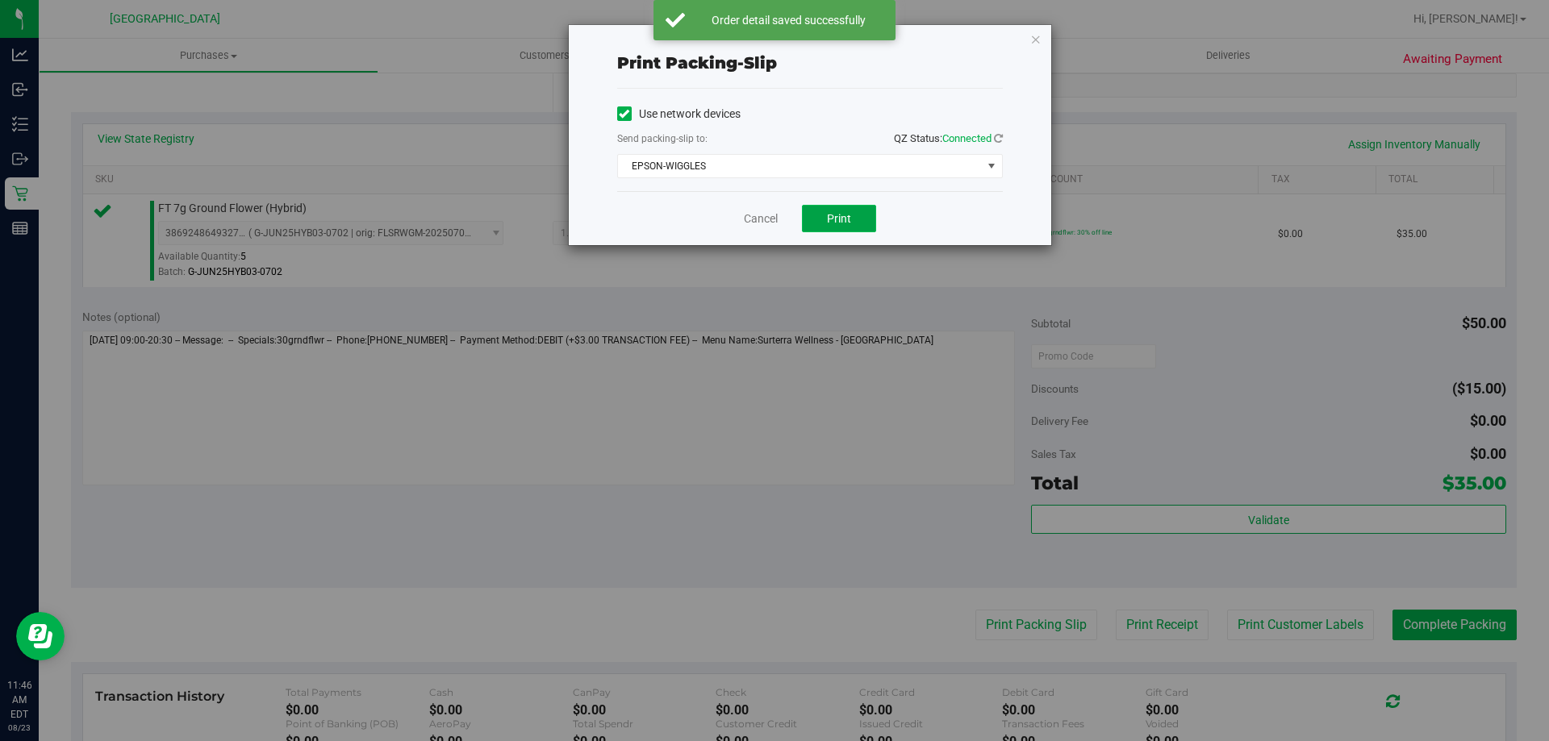
click at [821, 228] on button "Print" at bounding box center [839, 218] width 74 height 27
click at [762, 224] on link "Cancel" at bounding box center [761, 219] width 34 height 17
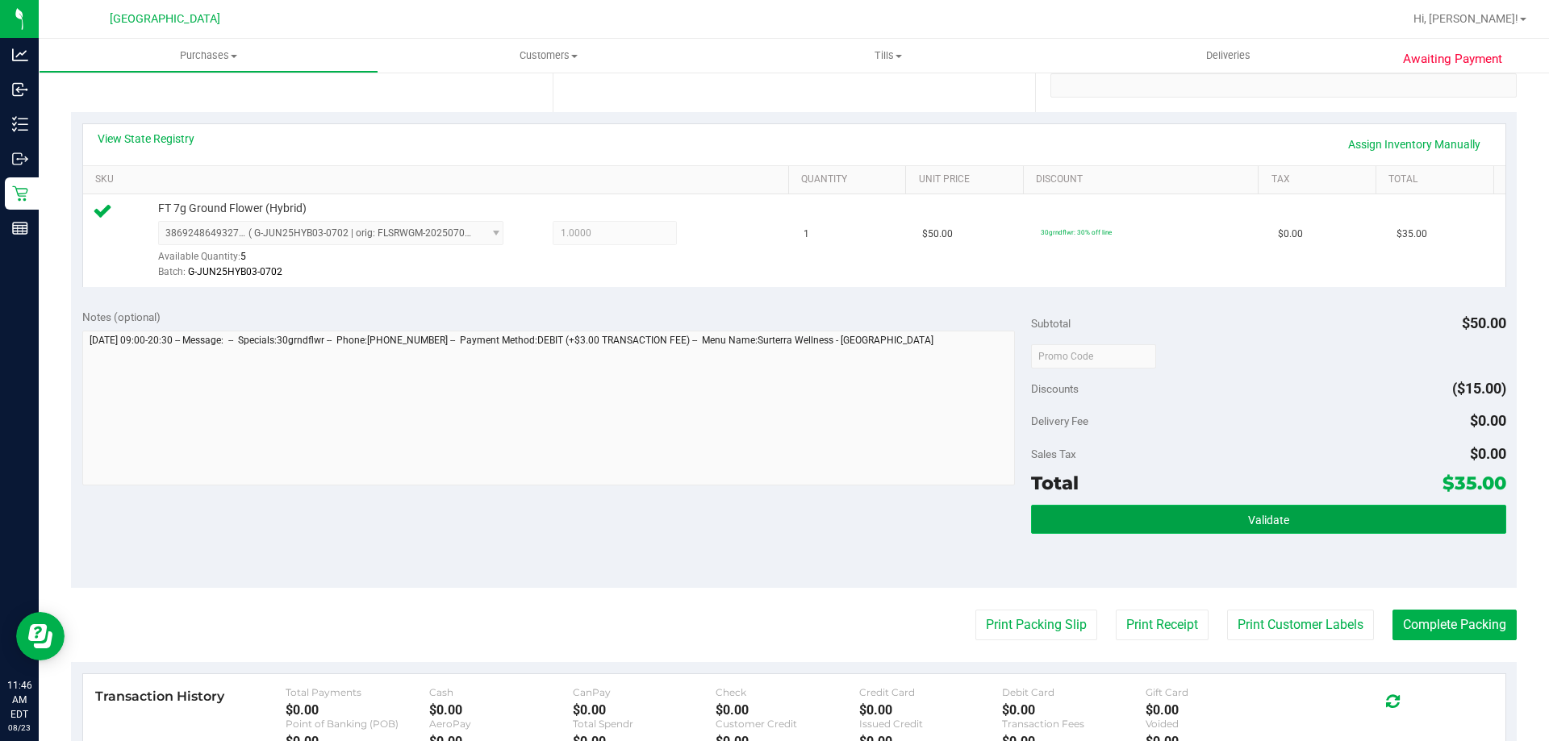
click at [1122, 522] on button "Validate" at bounding box center [1268, 519] width 474 height 29
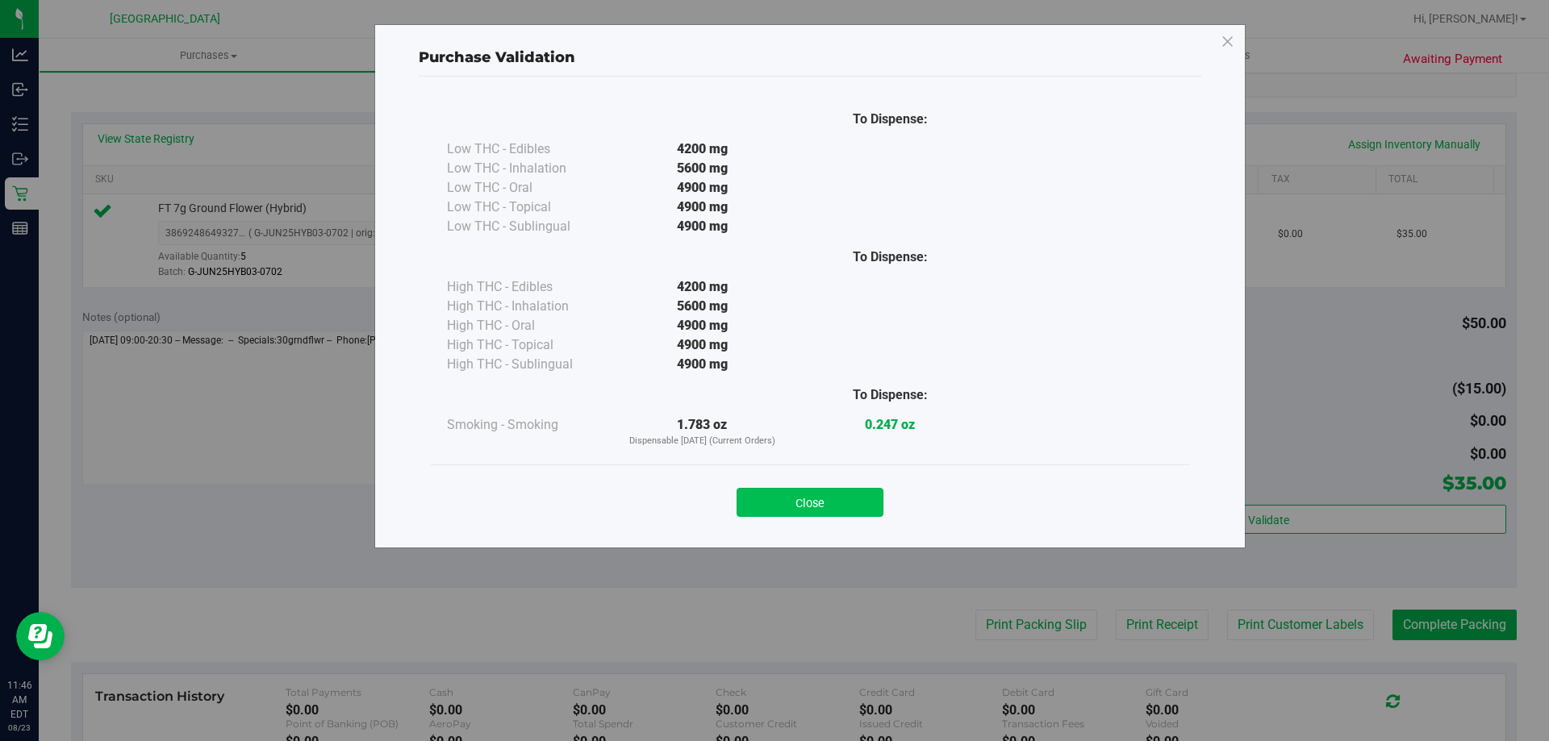
click at [823, 497] on button "Close" at bounding box center [809, 502] width 147 height 29
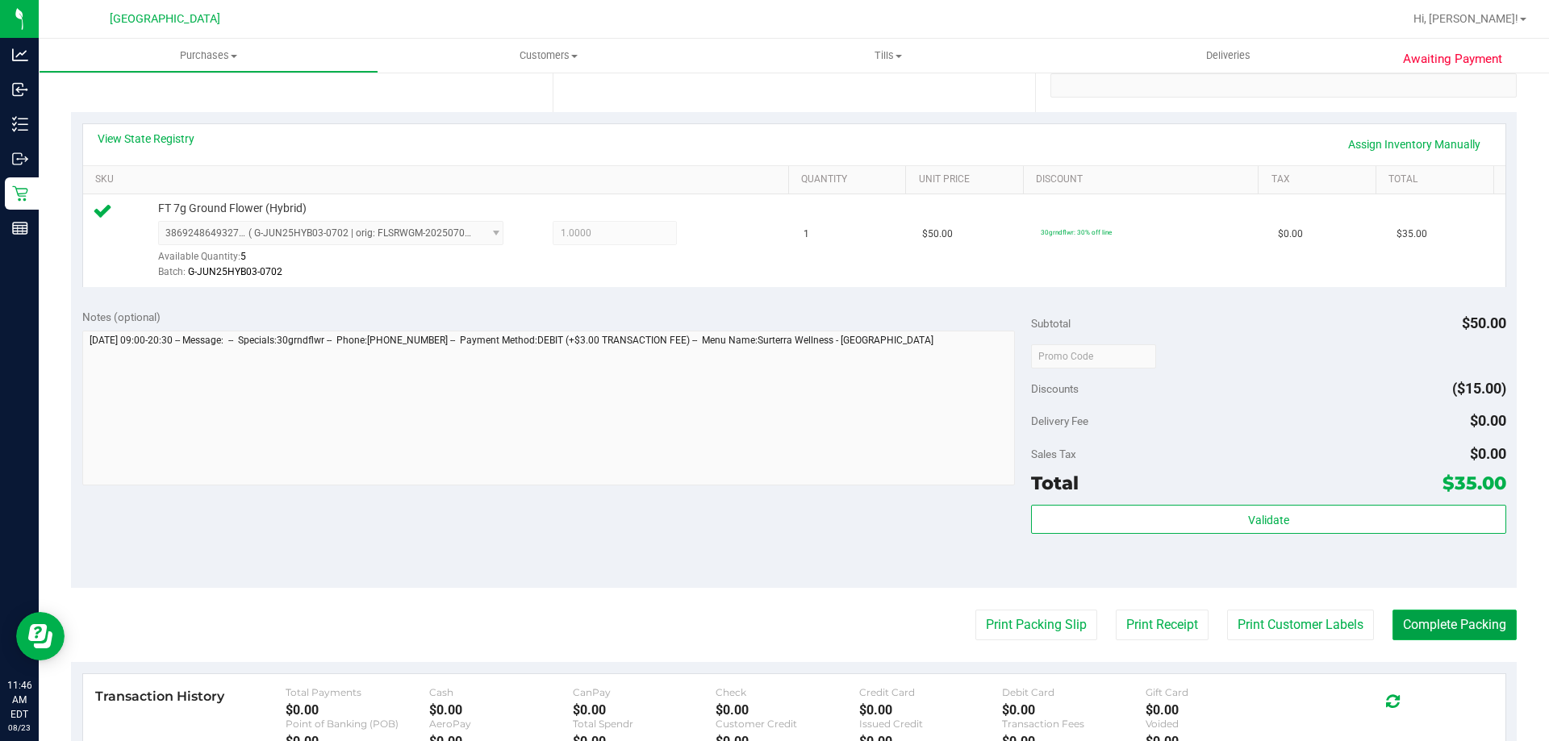
click at [1447, 624] on button "Complete Packing" at bounding box center [1454, 625] width 124 height 31
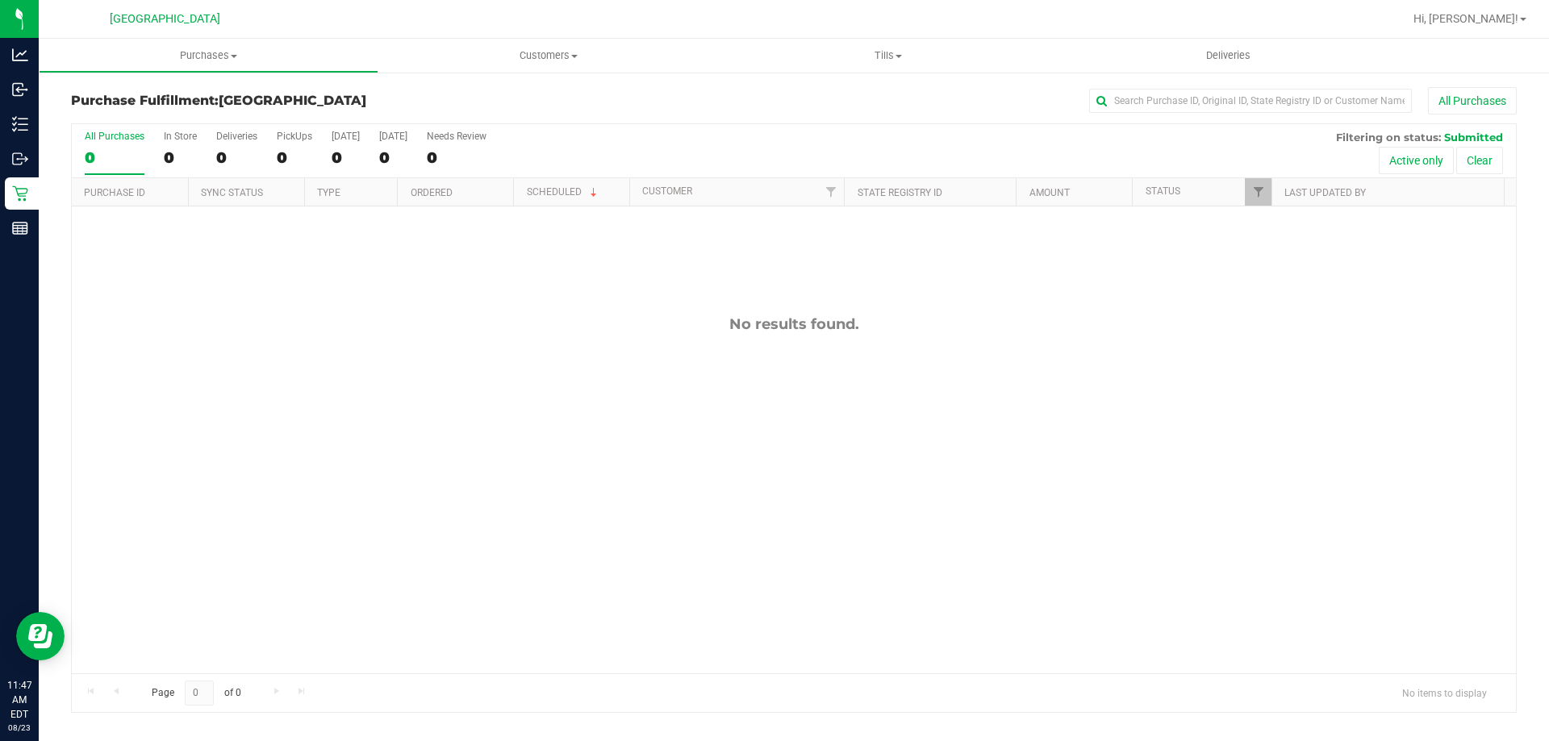
click at [678, 382] on div "No results found." at bounding box center [794, 495] width 1444 height 576
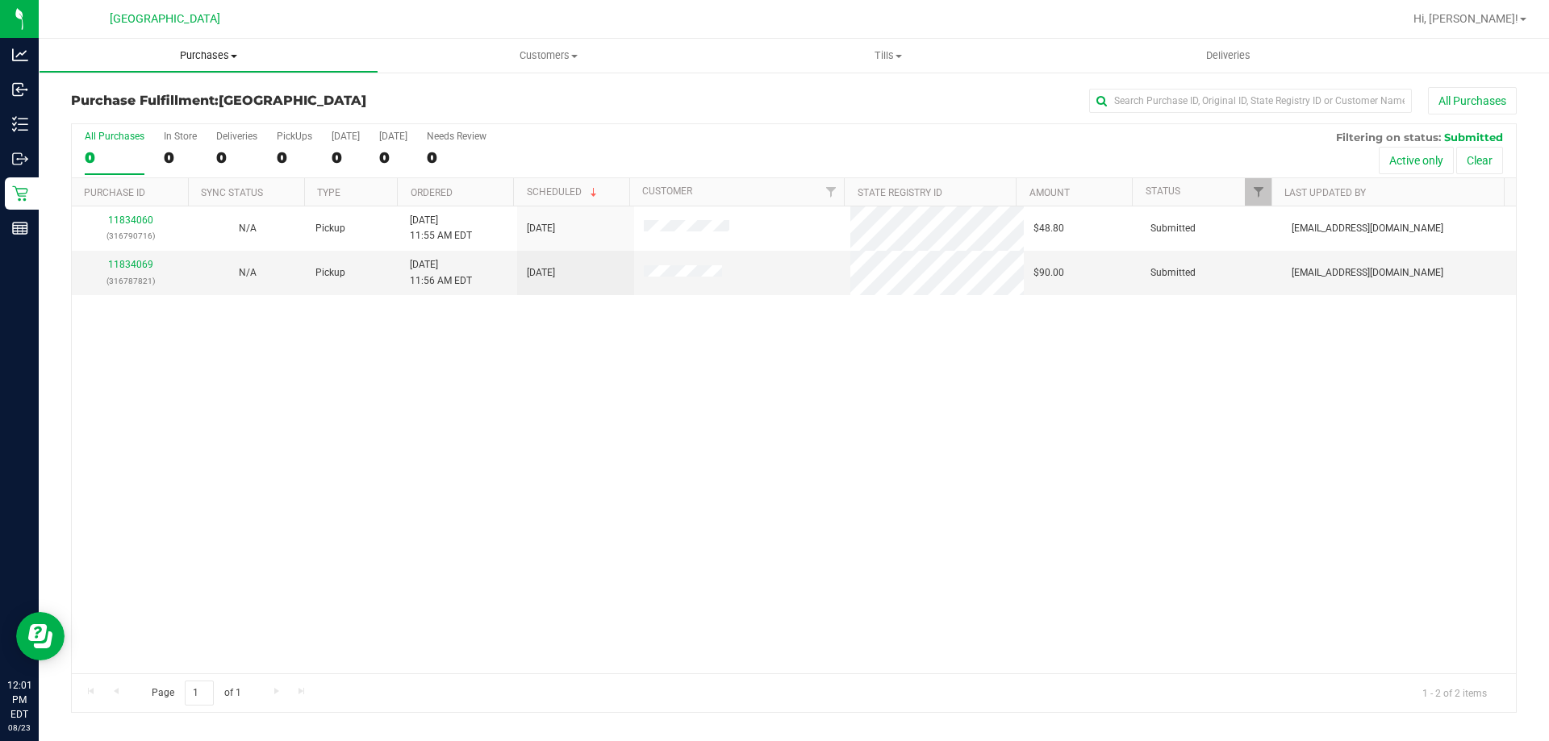
click at [174, 59] on span "Purchases" at bounding box center [209, 55] width 338 height 15
click at [154, 117] on li "Fulfillment" at bounding box center [209, 116] width 340 height 19
click at [853, 423] on div "11834060 (316790716) N/A Pickup 8/23/2025 11:55 AM EDT 8/23/2025 $48.80 Submitt…" at bounding box center [794, 440] width 1444 height 467
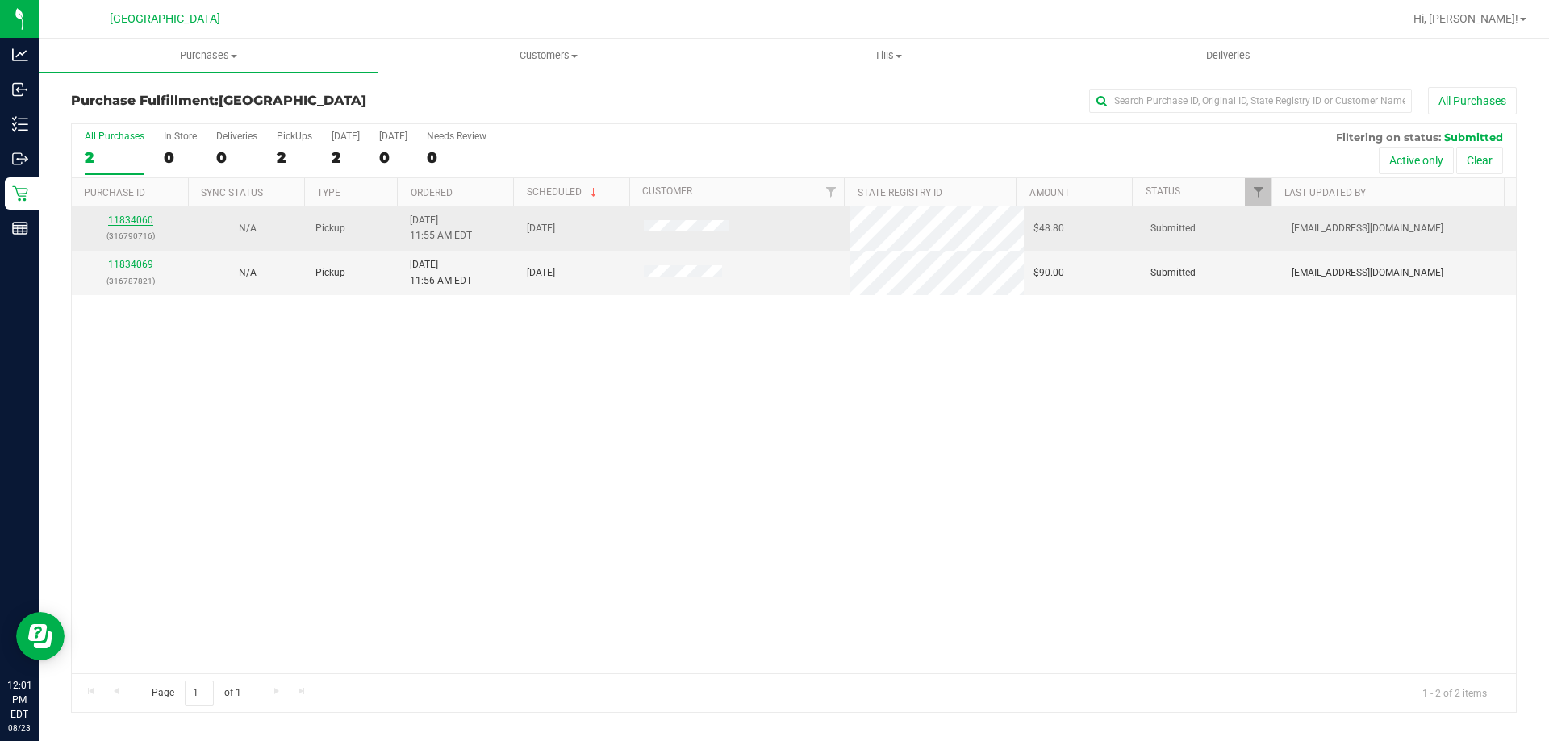
click at [139, 217] on link "11834060" at bounding box center [130, 220] width 45 height 11
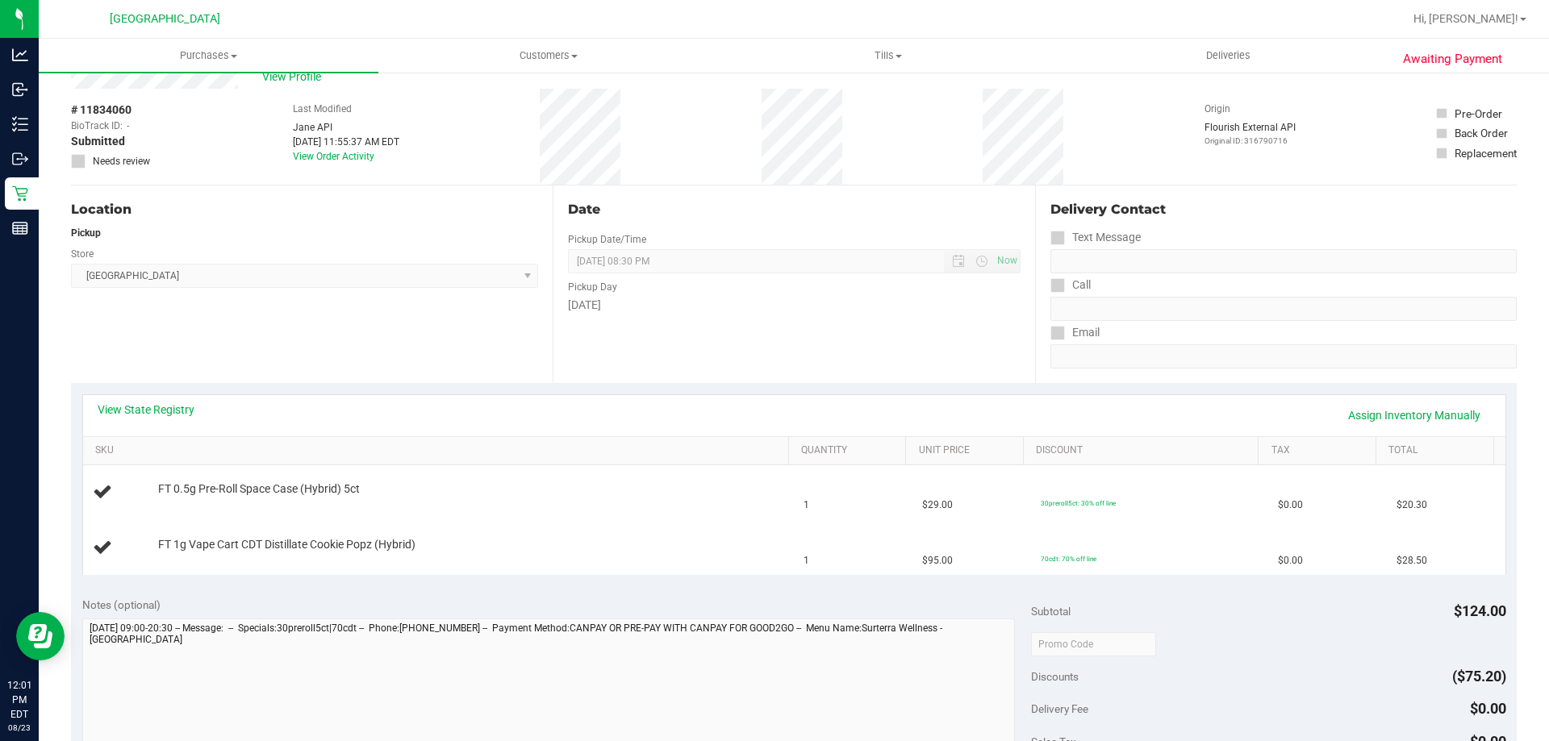
scroll to position [81, 0]
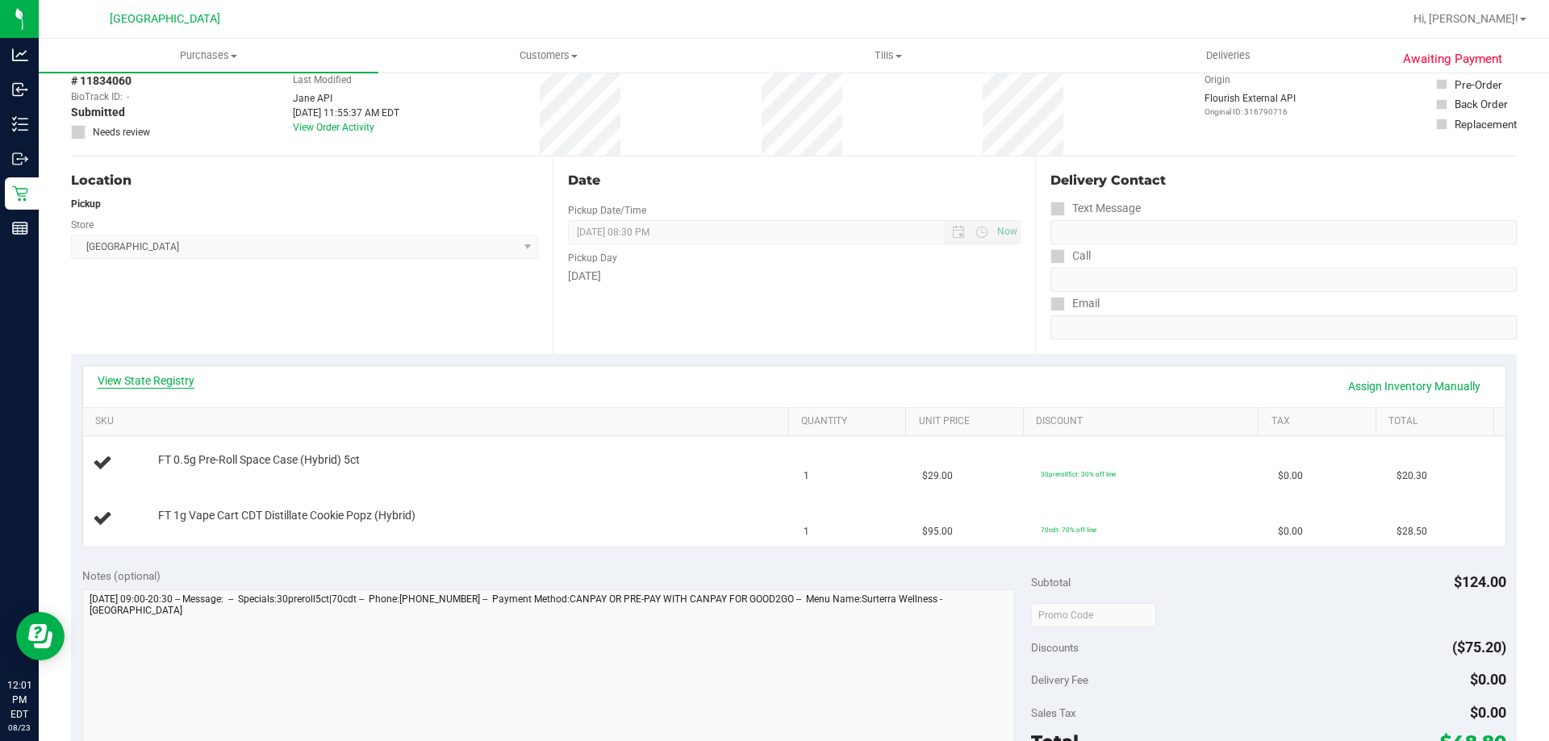
click at [146, 377] on link "View State Registry" at bounding box center [146, 381] width 97 height 16
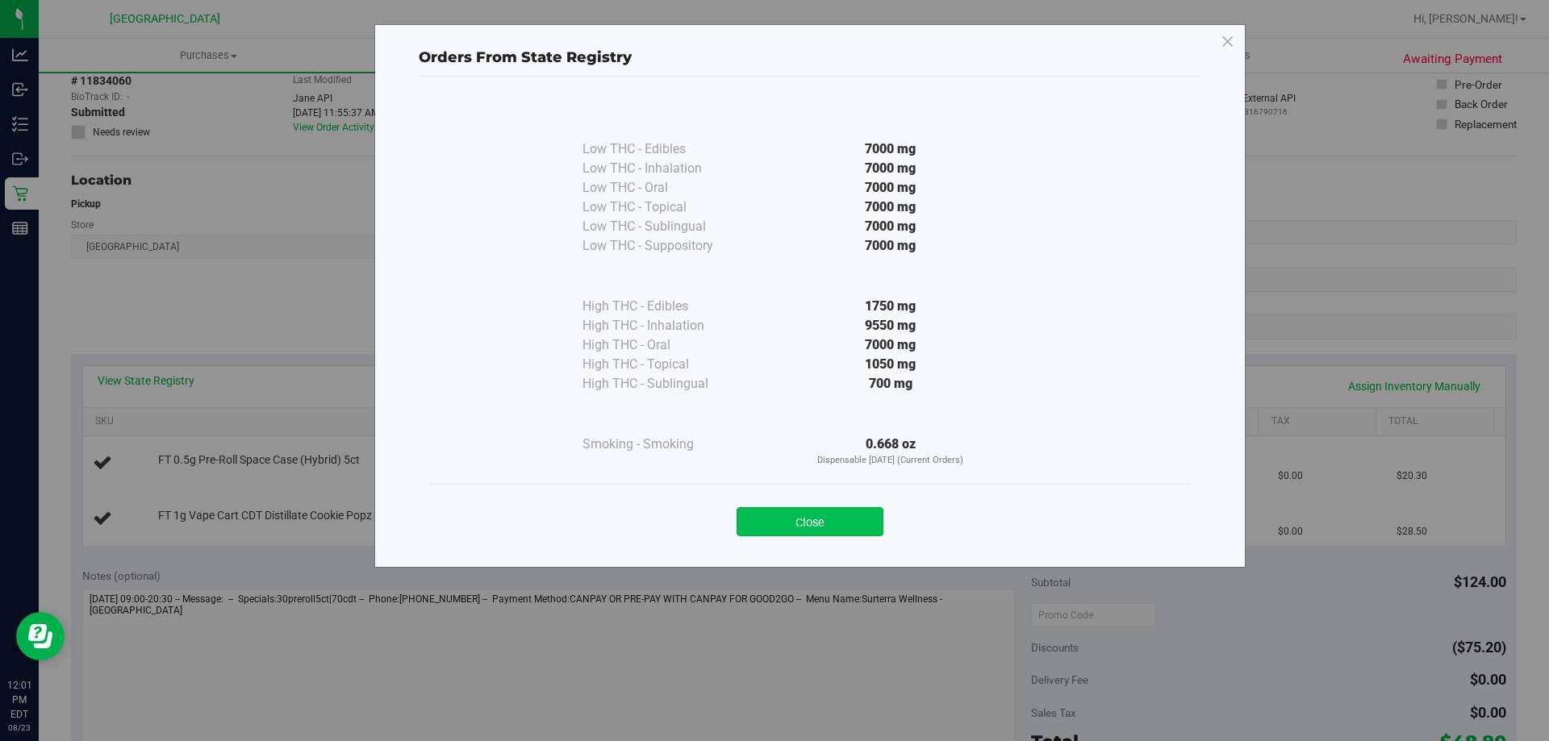
click at [850, 519] on button "Close" at bounding box center [809, 521] width 147 height 29
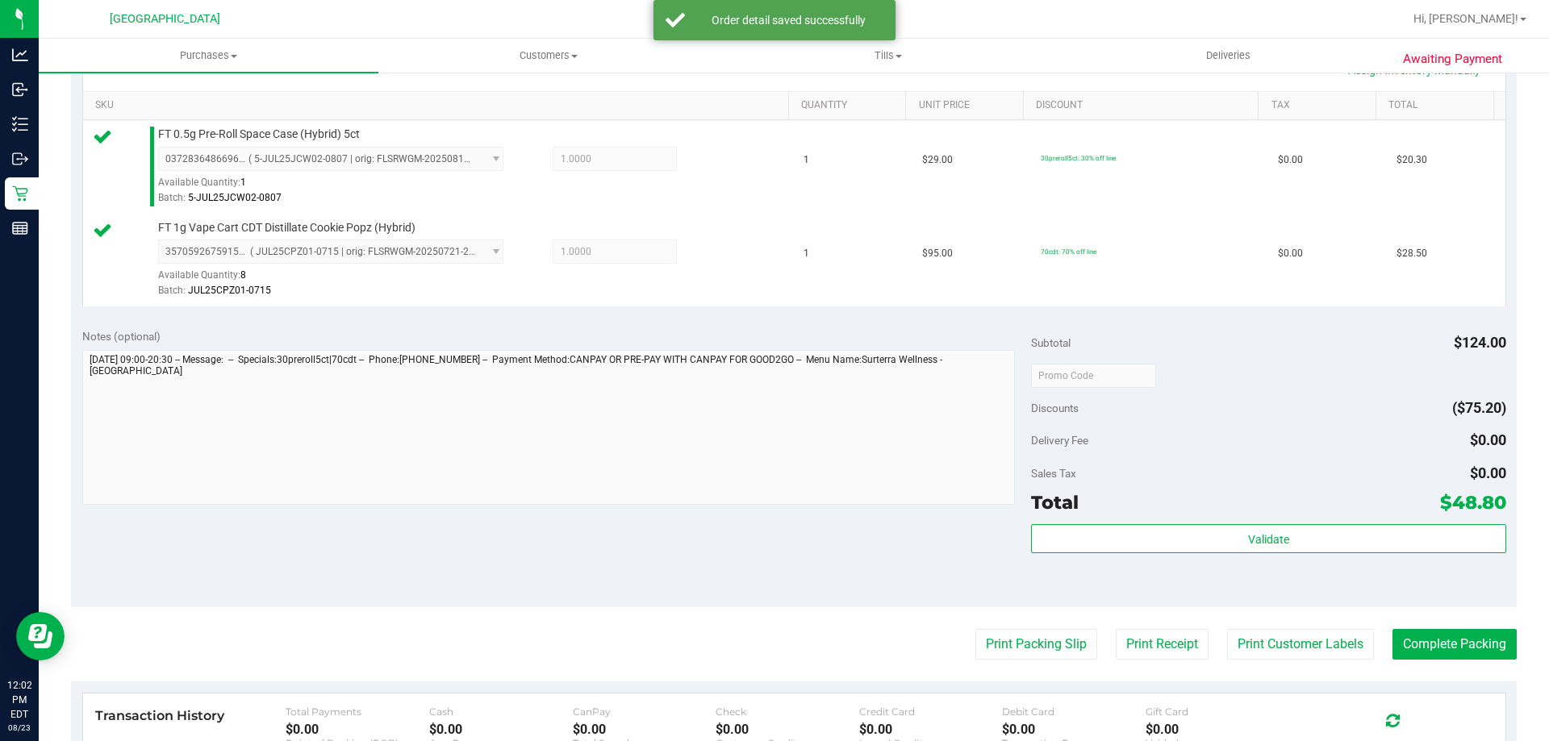
scroll to position [403, 0]
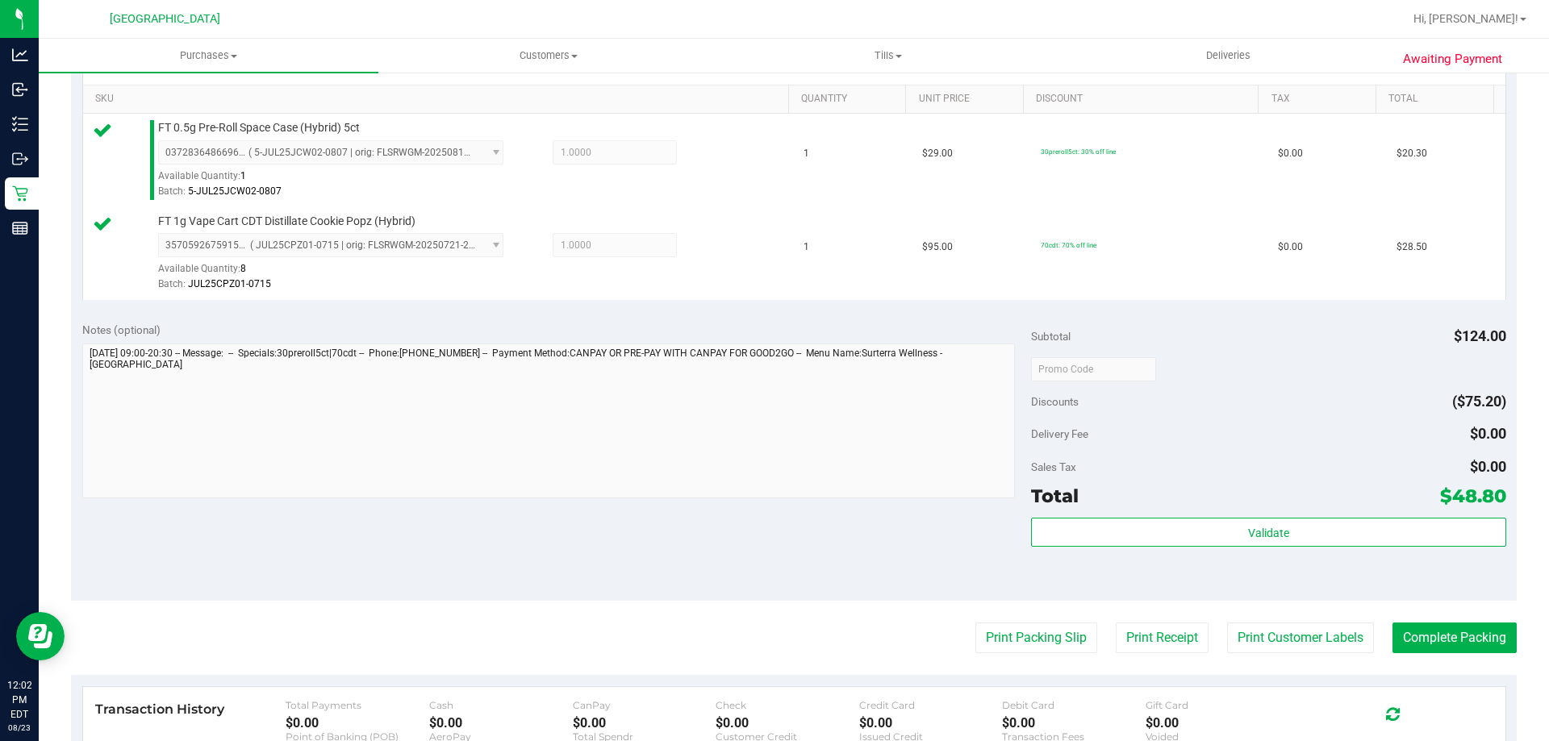
click at [1152, 509] on div "Total $48.80" at bounding box center [1268, 496] width 474 height 29
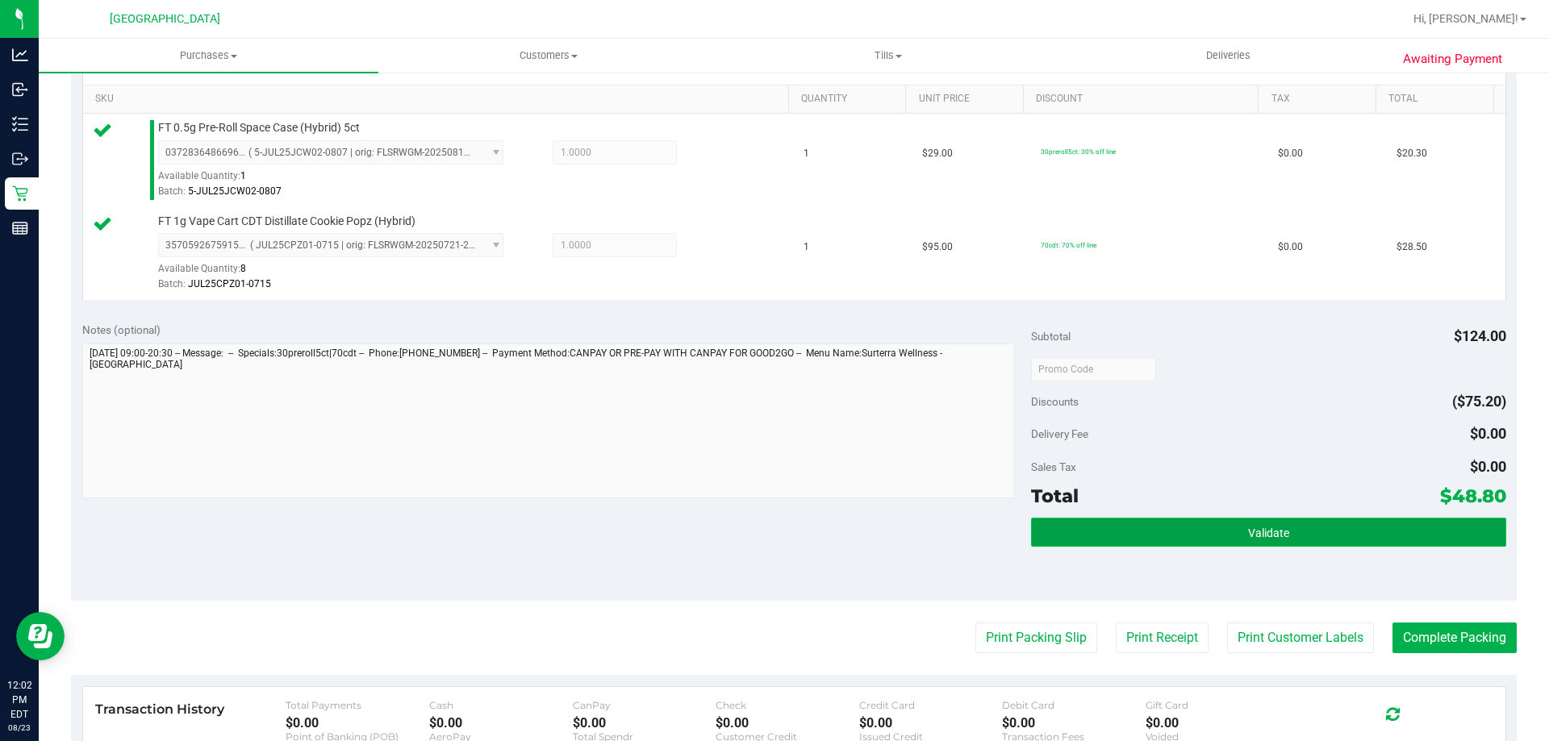
click at [1153, 525] on button "Validate" at bounding box center [1268, 532] width 474 height 29
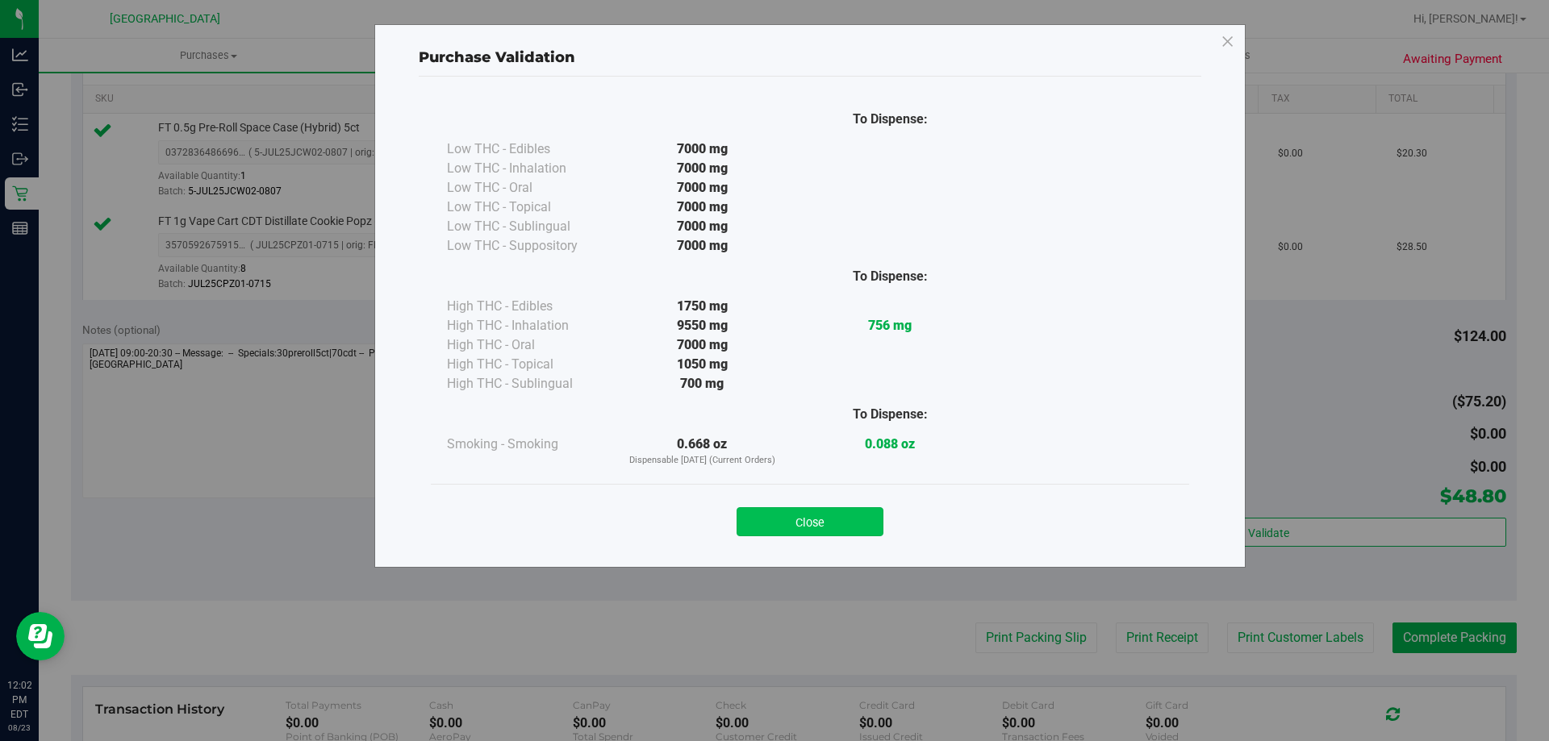
click at [845, 524] on button "Close" at bounding box center [809, 521] width 147 height 29
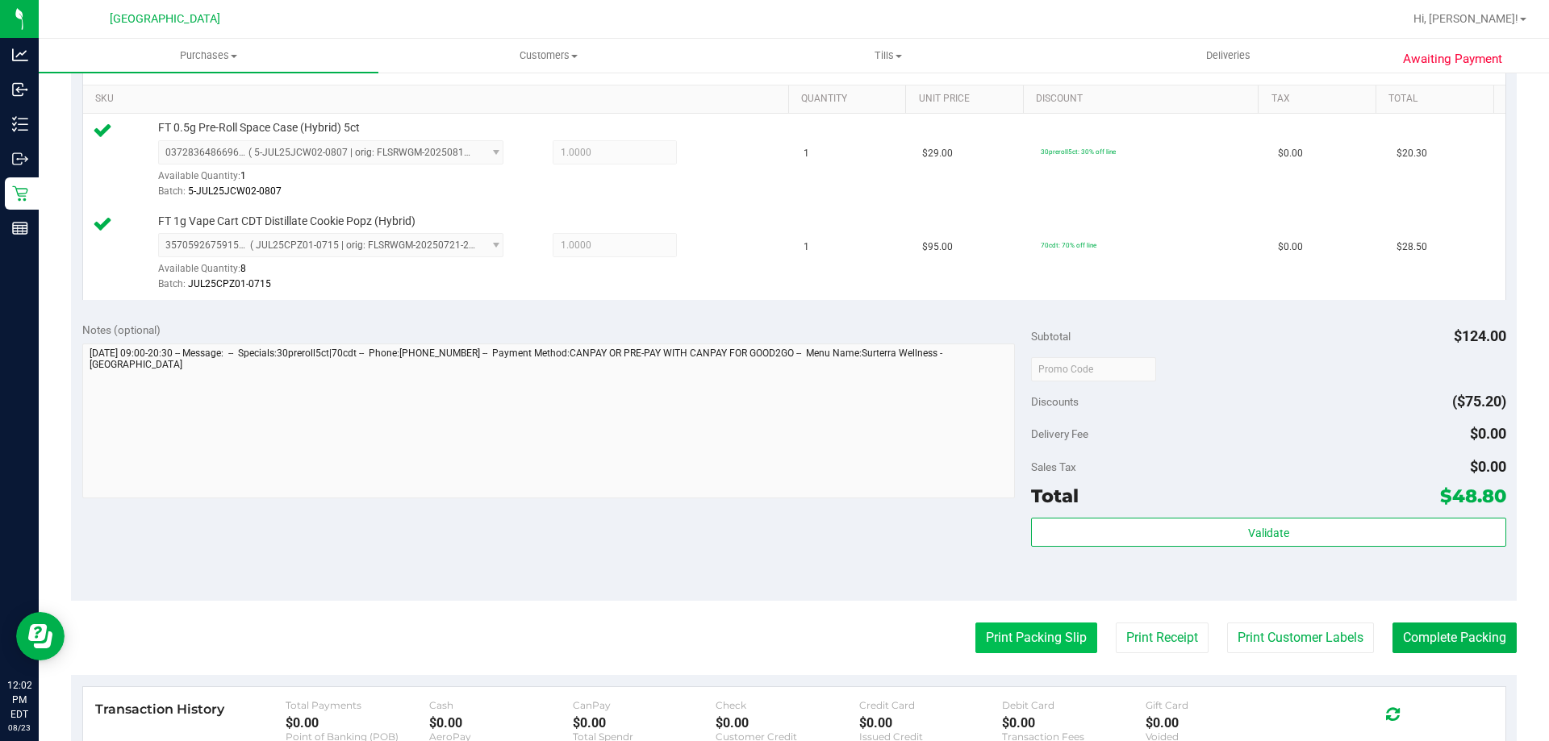
click at [1005, 634] on button "Print Packing Slip" at bounding box center [1036, 638] width 122 height 31
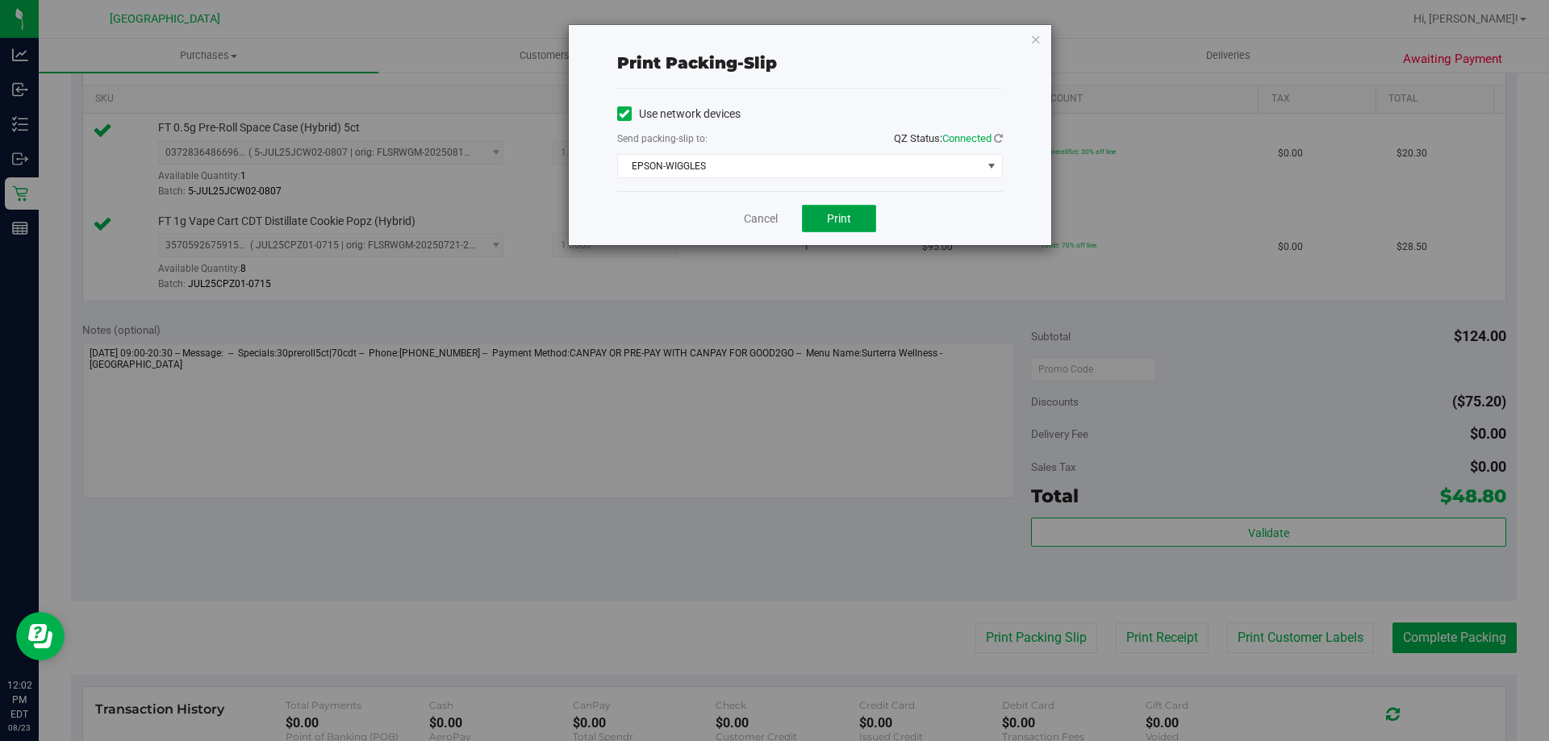
click at [811, 218] on button "Print" at bounding box center [839, 218] width 74 height 27
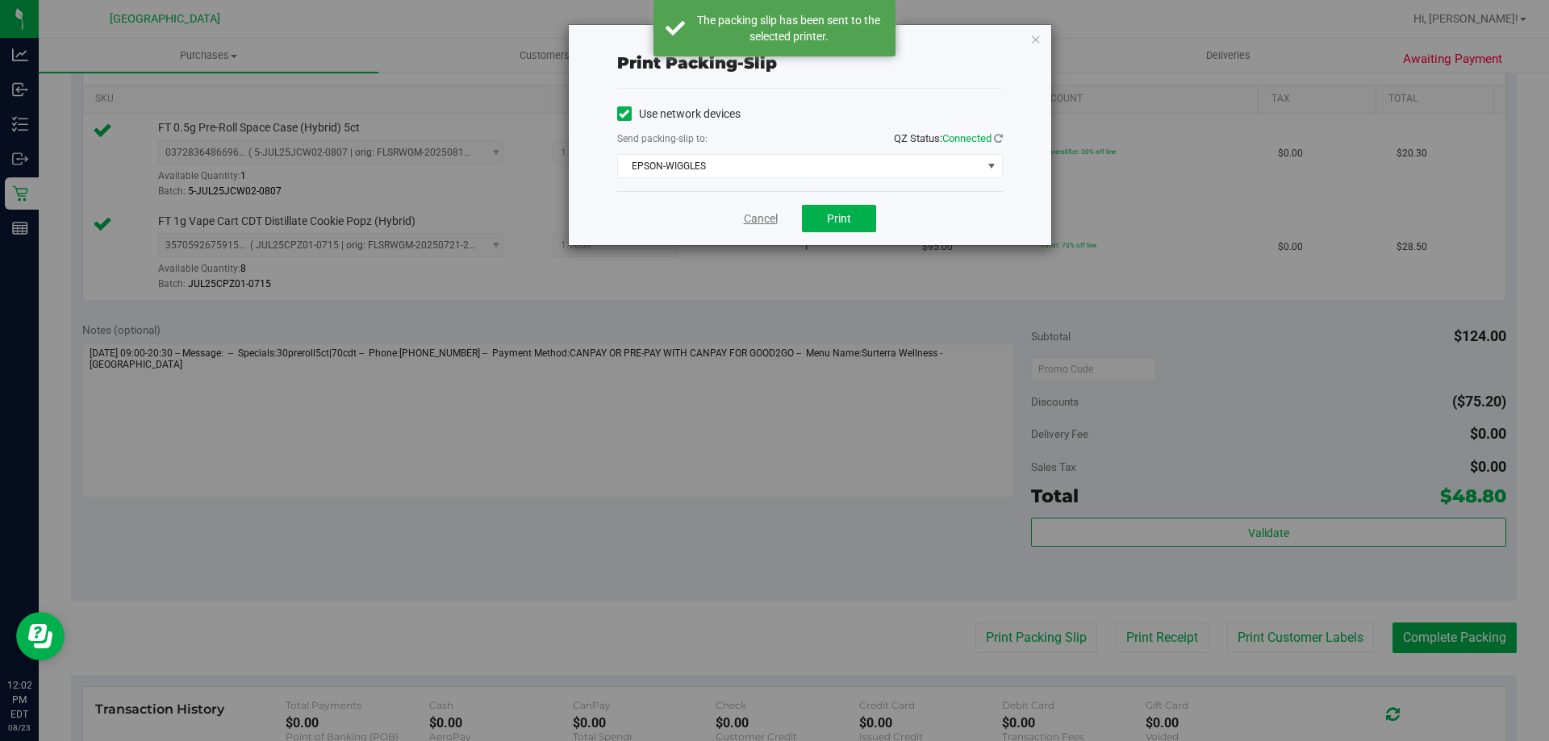
click at [762, 225] on link "Cancel" at bounding box center [761, 219] width 34 height 17
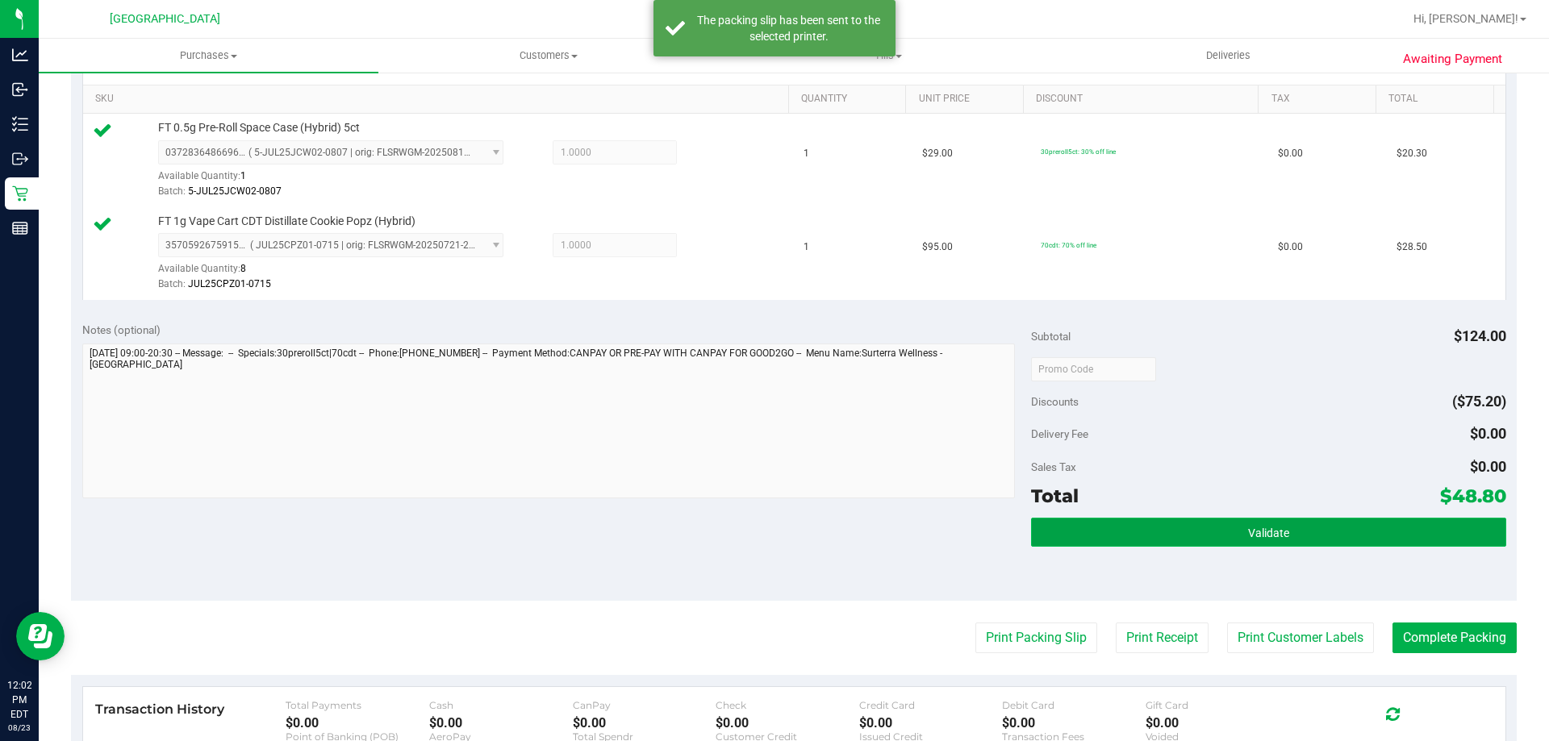
click at [1243, 520] on button "Validate" at bounding box center [1268, 532] width 474 height 29
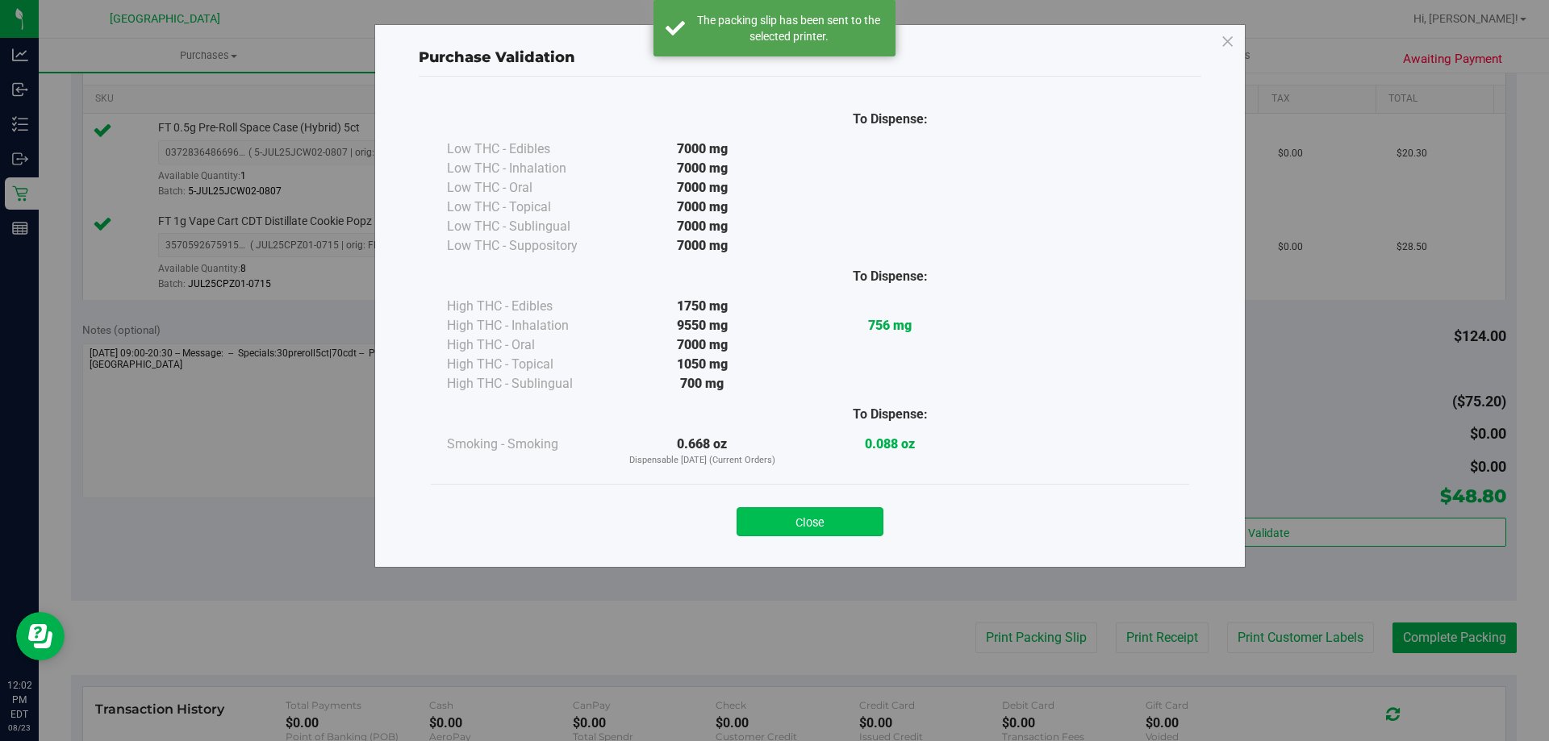
click at [807, 519] on button "Close" at bounding box center [809, 521] width 147 height 29
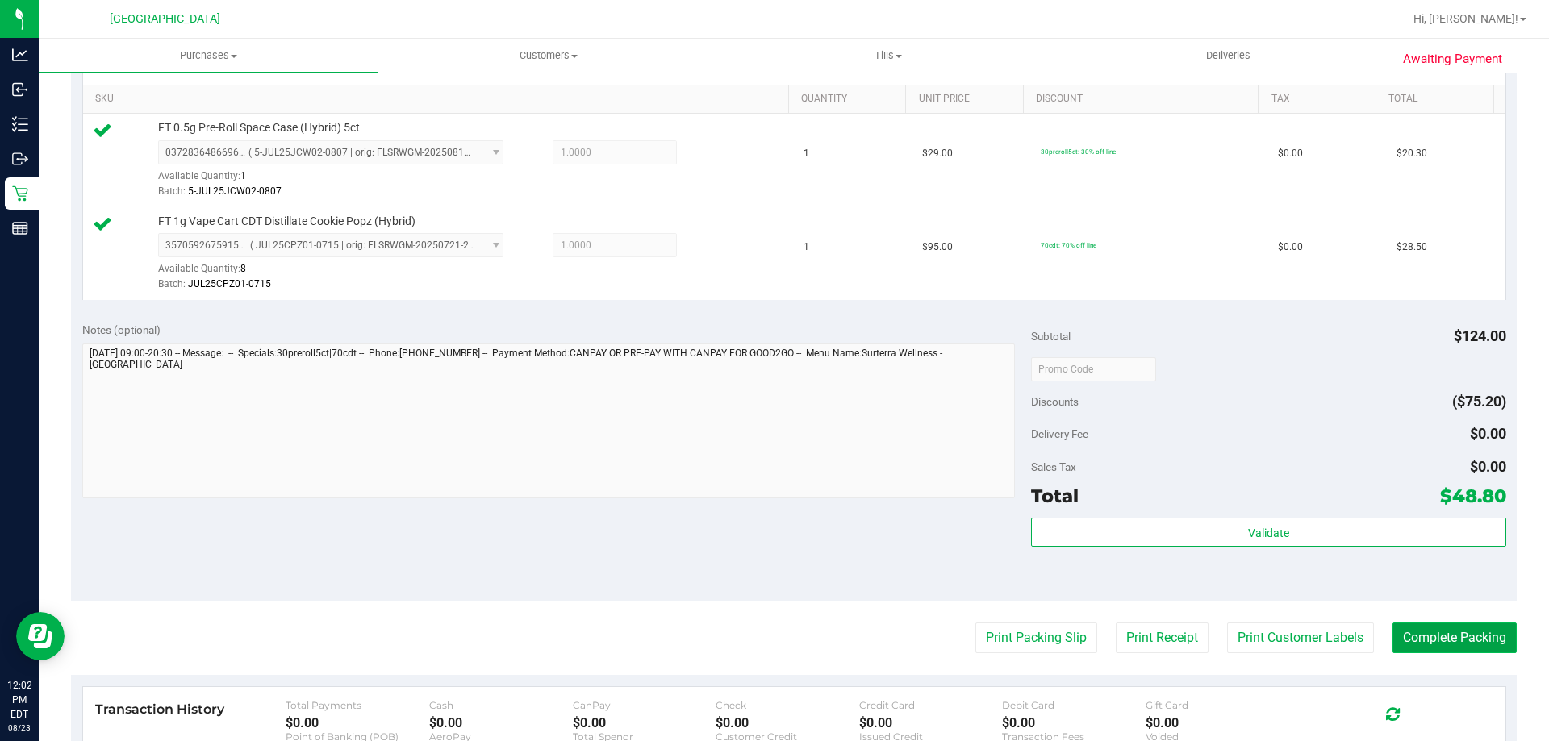
click at [1412, 632] on button "Complete Packing" at bounding box center [1454, 638] width 124 height 31
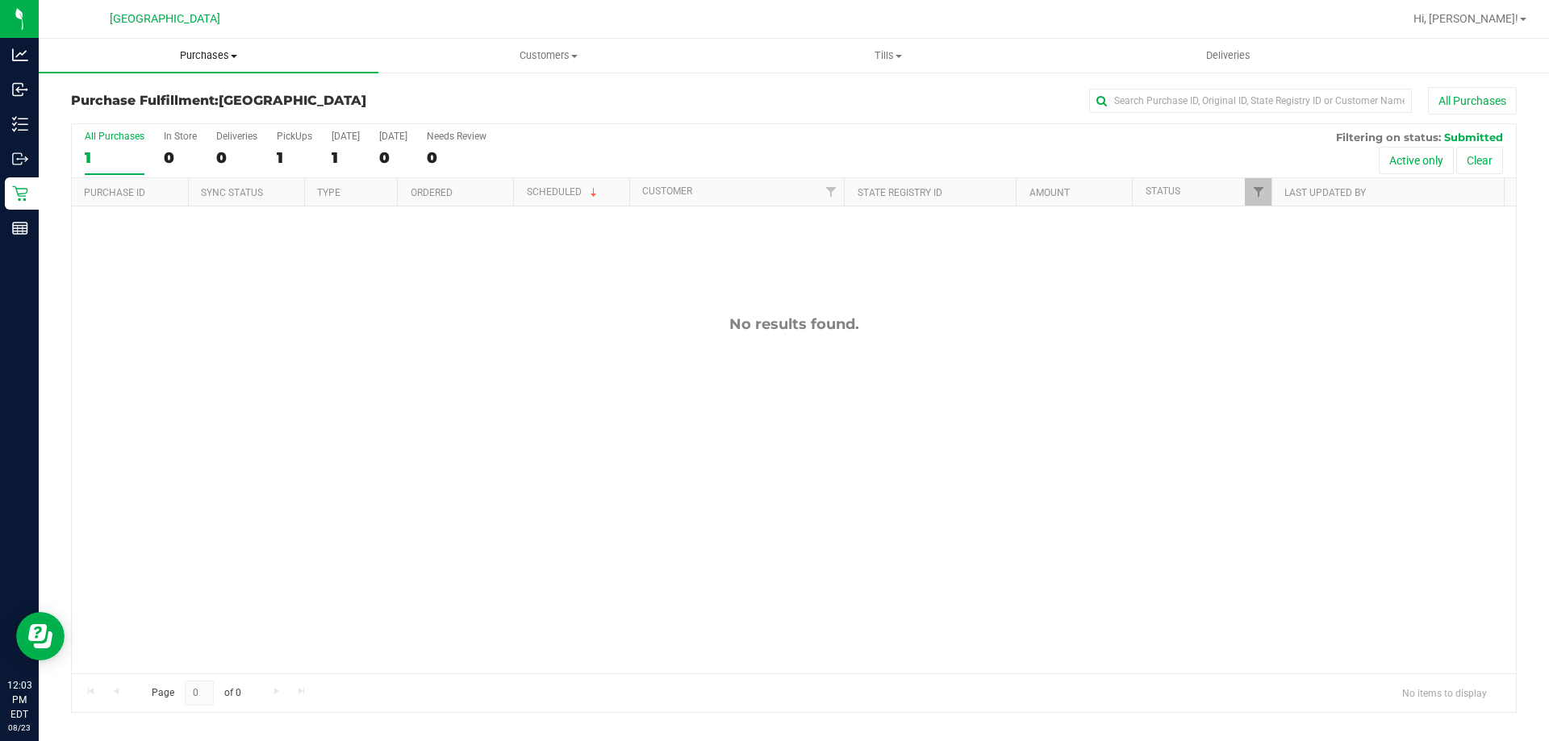
click at [195, 48] on uib-tab-heading "Purchases Summary of purchases Fulfillment All purchases" at bounding box center [209, 56] width 340 height 34
click at [162, 113] on li "Fulfillment" at bounding box center [209, 116] width 340 height 19
click at [524, 440] on div "No results found." at bounding box center [794, 495] width 1444 height 576
click at [882, 57] on span "Tills" at bounding box center [888, 55] width 338 height 15
click at [861, 94] on li "Manage tills" at bounding box center [888, 97] width 340 height 19
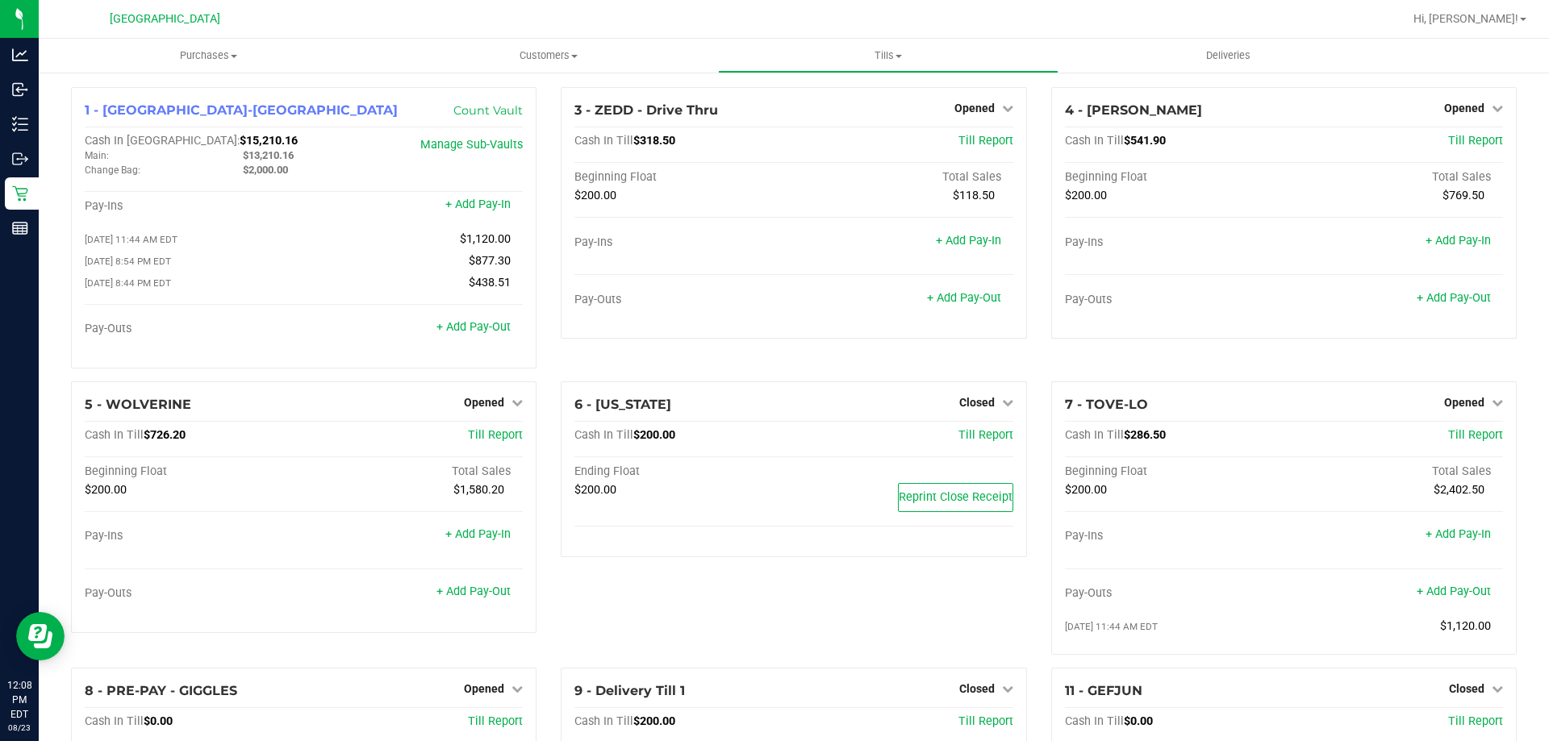
click at [807, 369] on div "3 - ZEDD - Drive Thru Opened Close Till Cash In Till $318.50 Till Report Beginn…" at bounding box center [794, 234] width 490 height 294
click at [177, 57] on span "Purchases" at bounding box center [209, 55] width 340 height 15
click at [118, 119] on span "Fulfillment" at bounding box center [89, 117] width 100 height 14
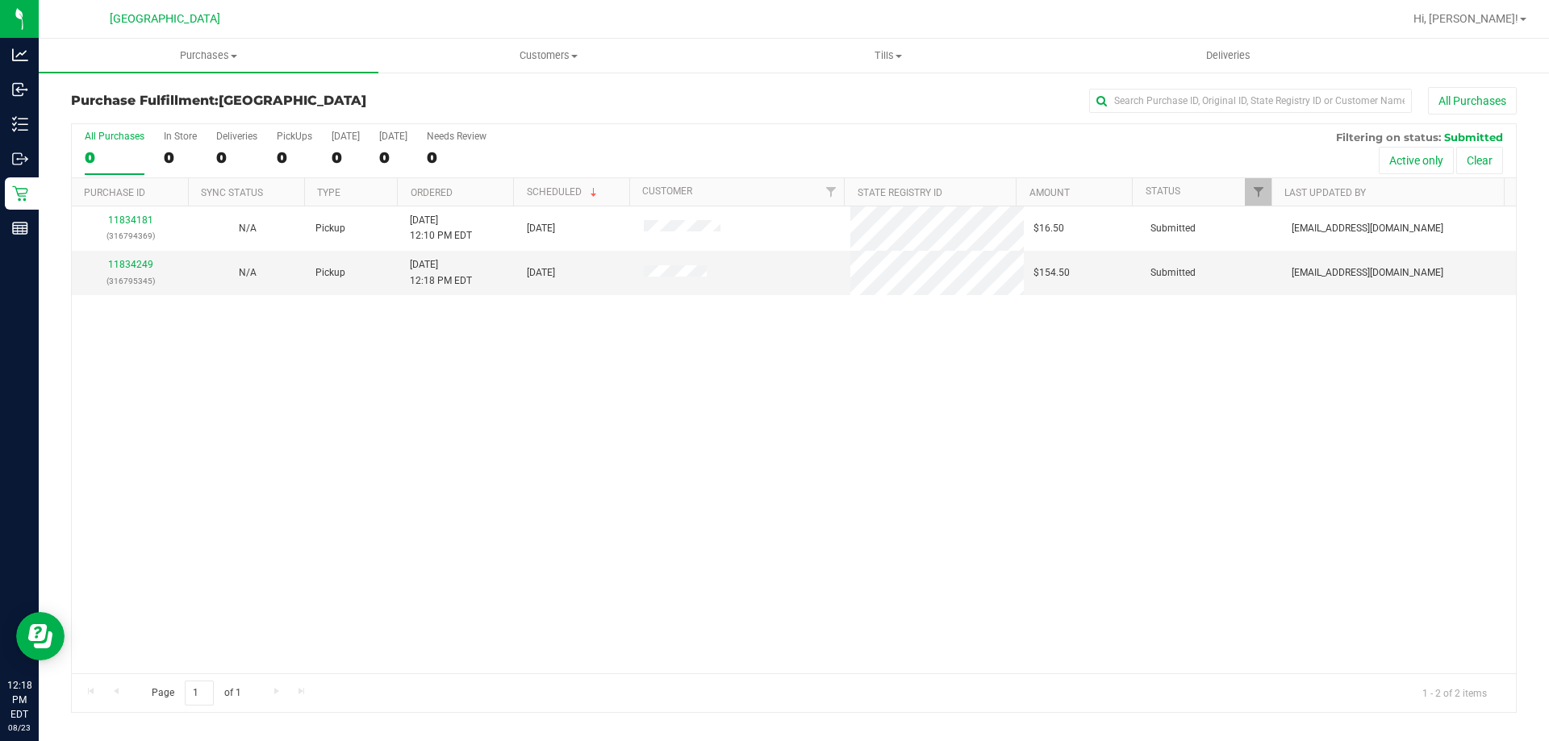
click at [334, 396] on div "11834181 (316794369) N/A Pickup 8/23/2025 12:10 PM EDT 8/23/2025 $16.50 Submitt…" at bounding box center [794, 440] width 1444 height 467
click at [136, 264] on link "11834249" at bounding box center [130, 264] width 45 height 11
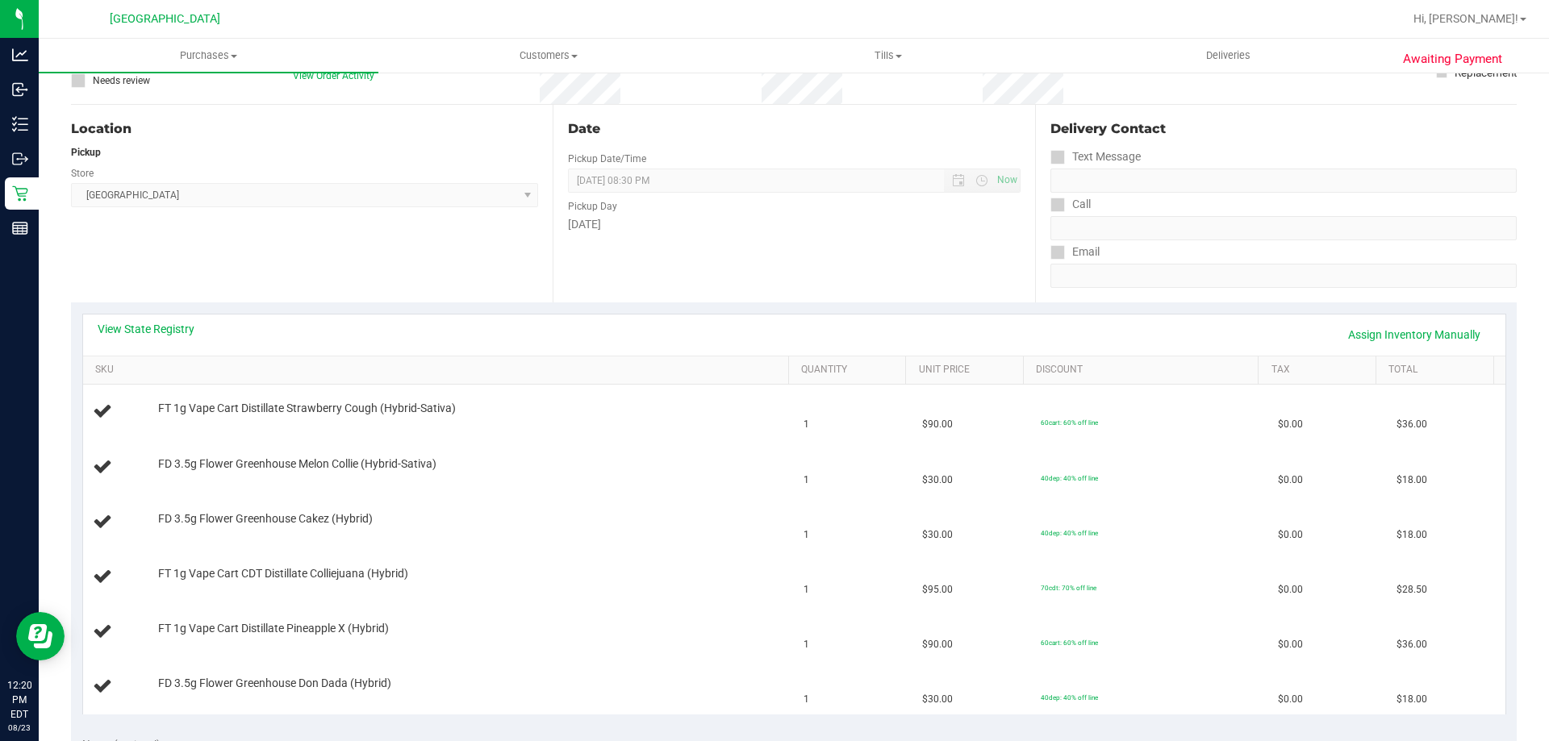
scroll to position [161, 0]
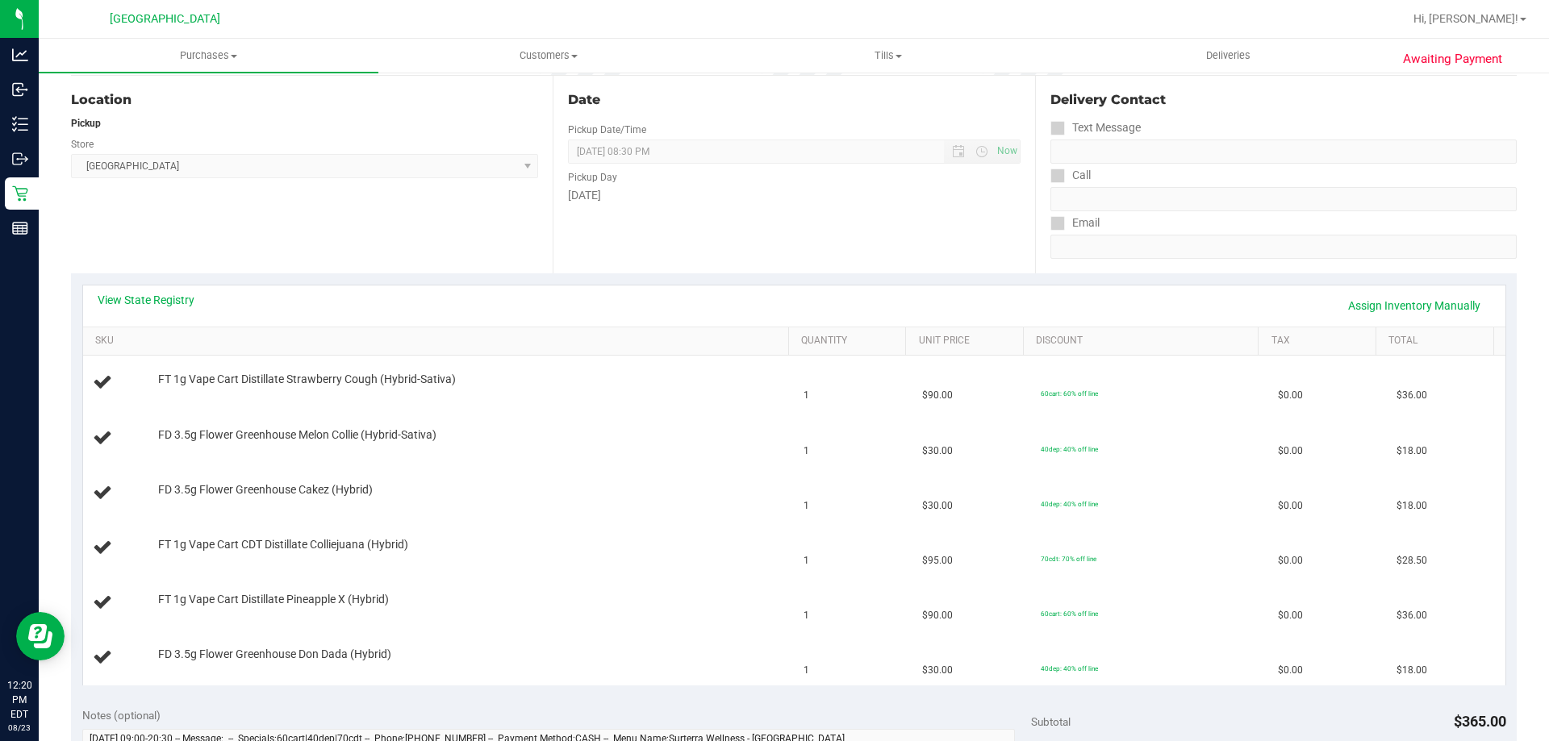
click at [165, 319] on div "View State Registry Assign Inventory Manually" at bounding box center [794, 306] width 1422 height 41
click at [159, 304] on link "View State Registry" at bounding box center [146, 300] width 97 height 16
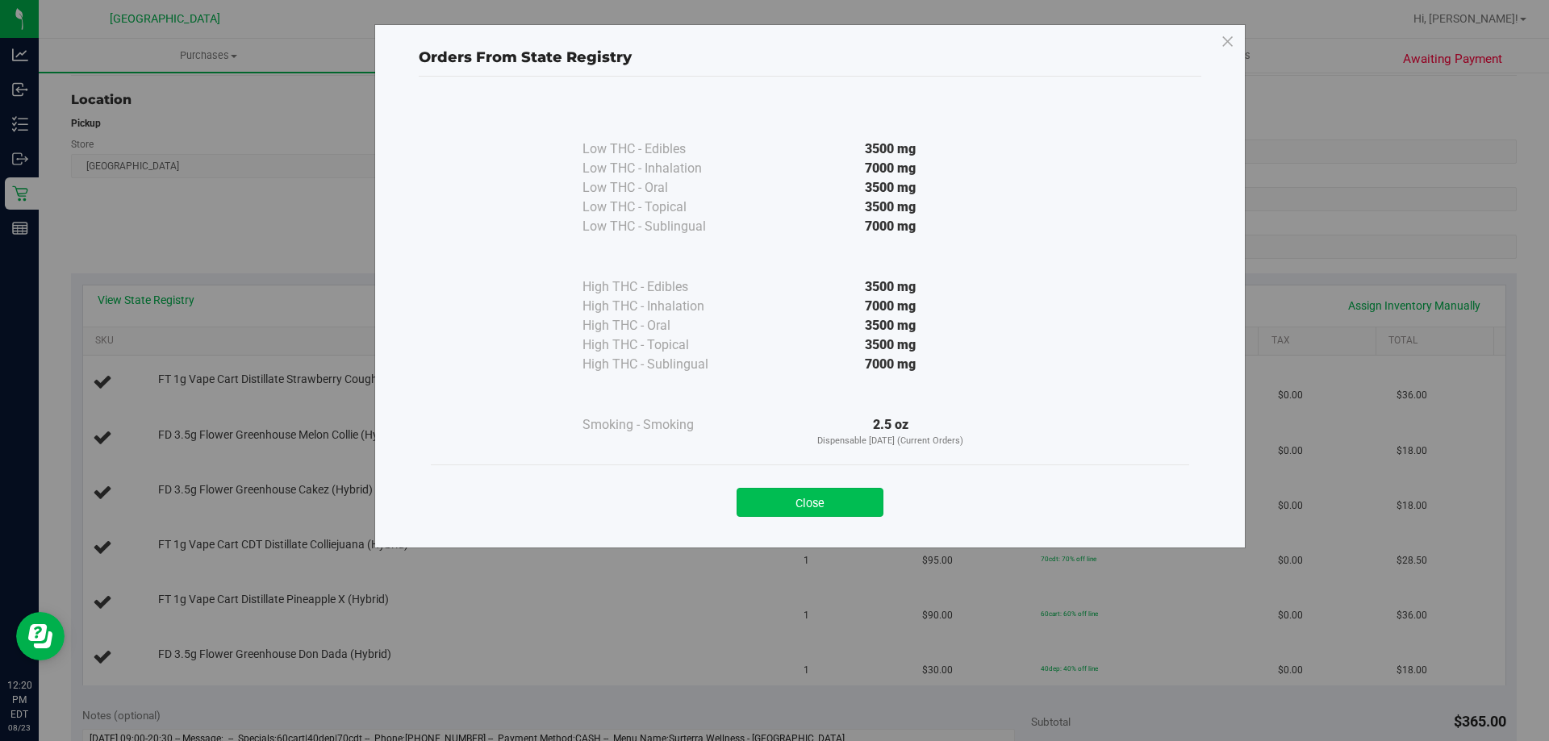
click at [785, 510] on button "Close" at bounding box center [809, 502] width 147 height 29
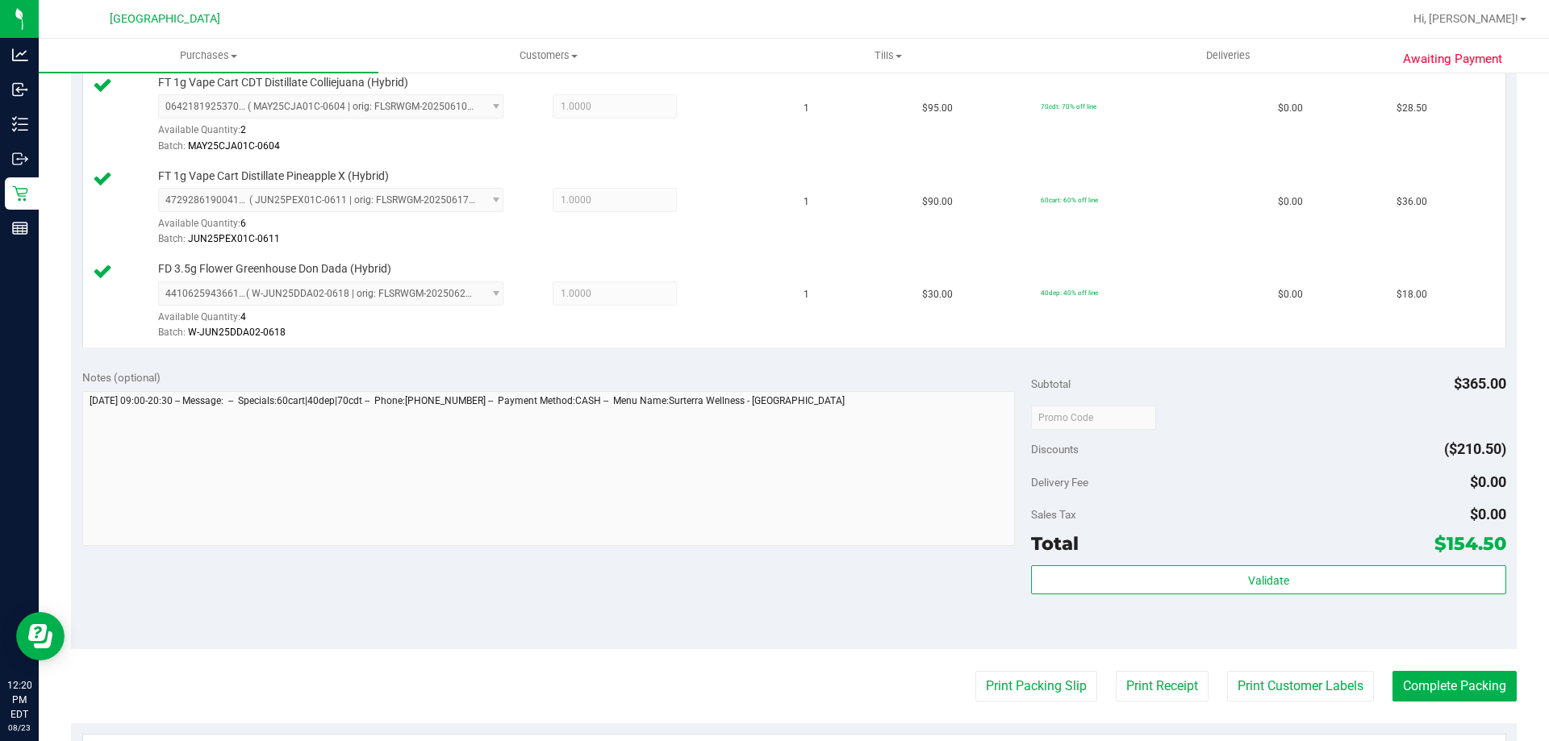
scroll to position [807, 0]
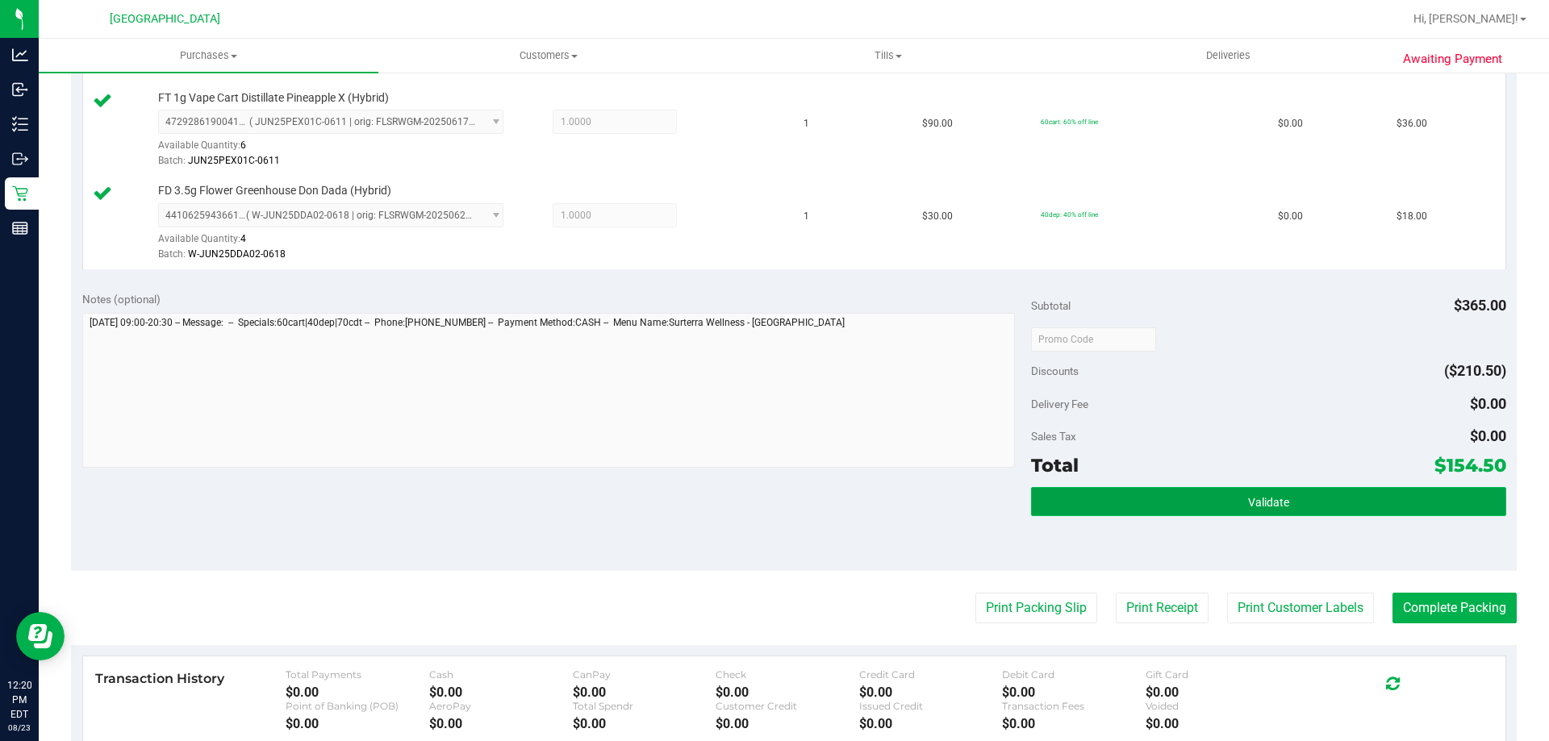
click at [1204, 493] on button "Validate" at bounding box center [1268, 501] width 474 height 29
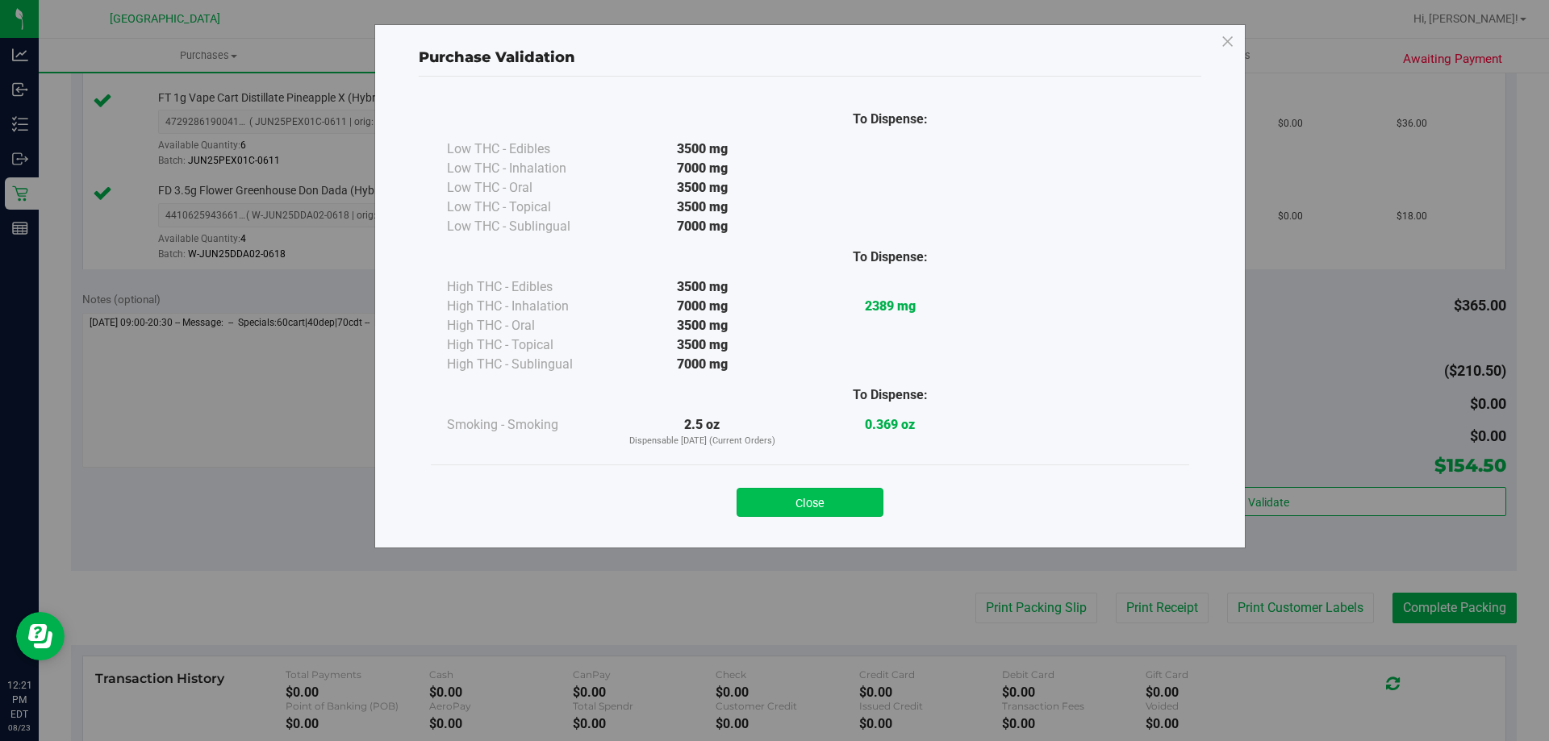
click at [824, 488] on button "Close" at bounding box center [809, 502] width 147 height 29
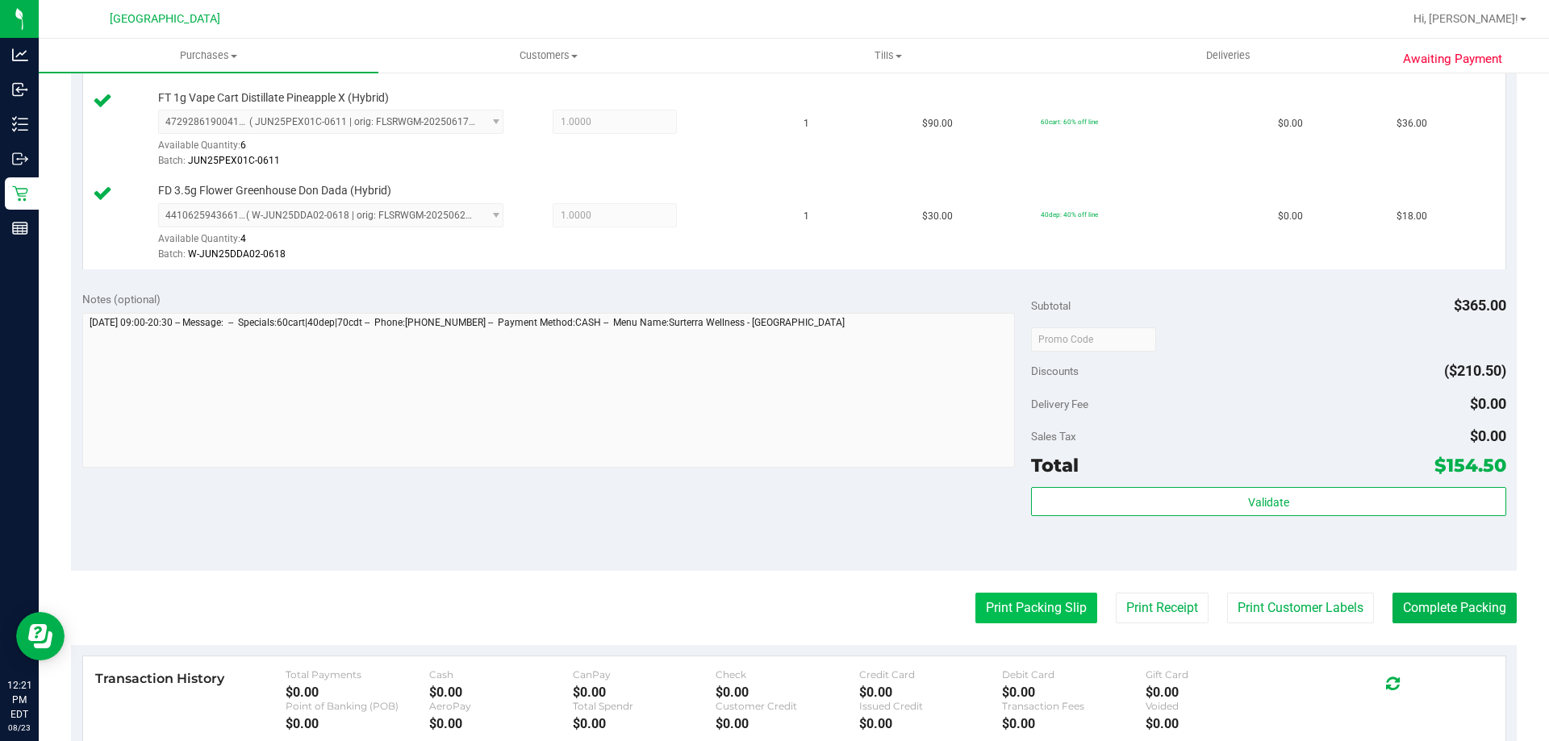
click at [1017, 603] on button "Print Packing Slip" at bounding box center [1036, 608] width 122 height 31
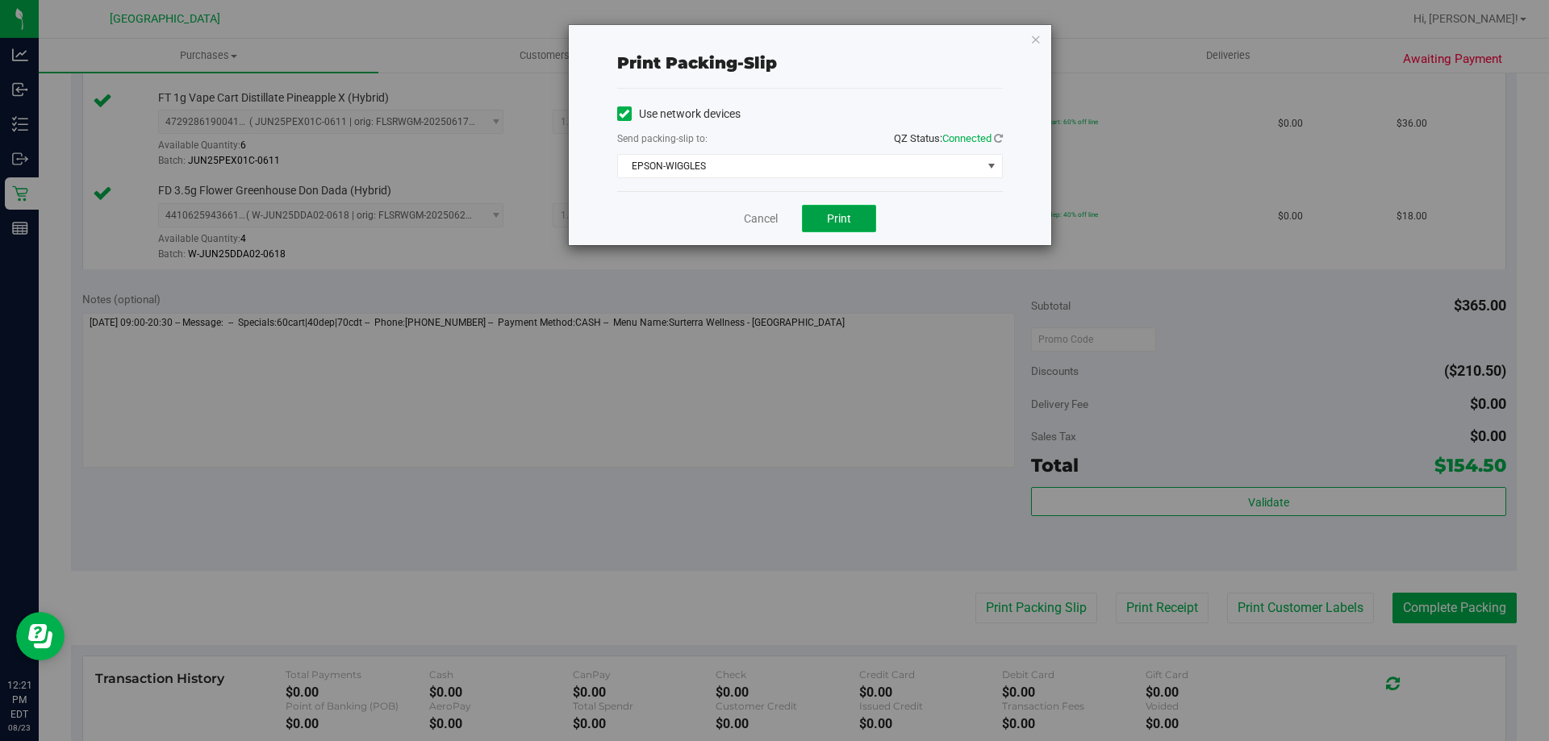
click at [844, 211] on button "Print" at bounding box center [839, 218] width 74 height 27
click at [748, 228] on div "Cancel Print" at bounding box center [810, 218] width 386 height 54
click at [750, 215] on link "Cancel" at bounding box center [761, 219] width 34 height 17
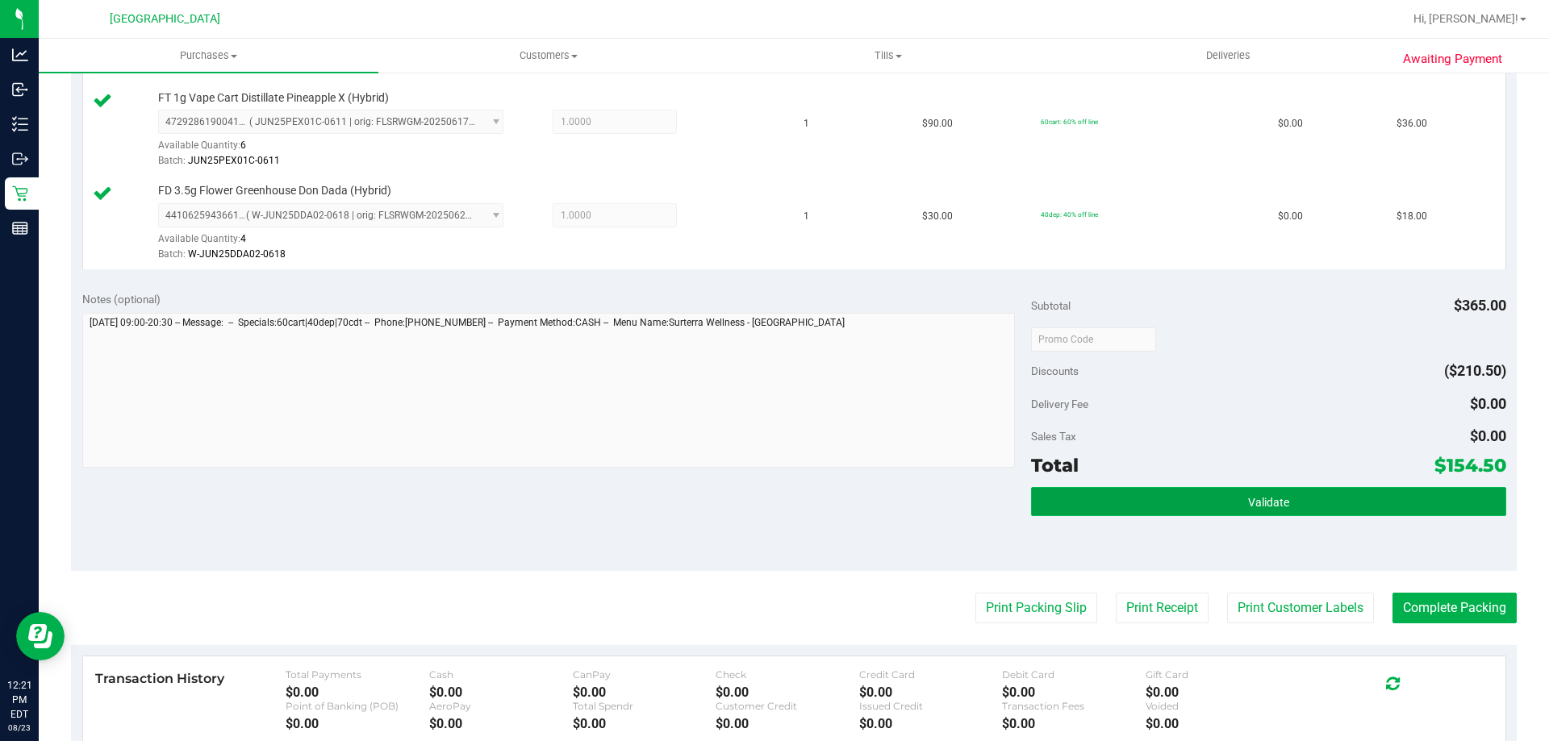
click at [1074, 498] on button "Validate" at bounding box center [1268, 501] width 474 height 29
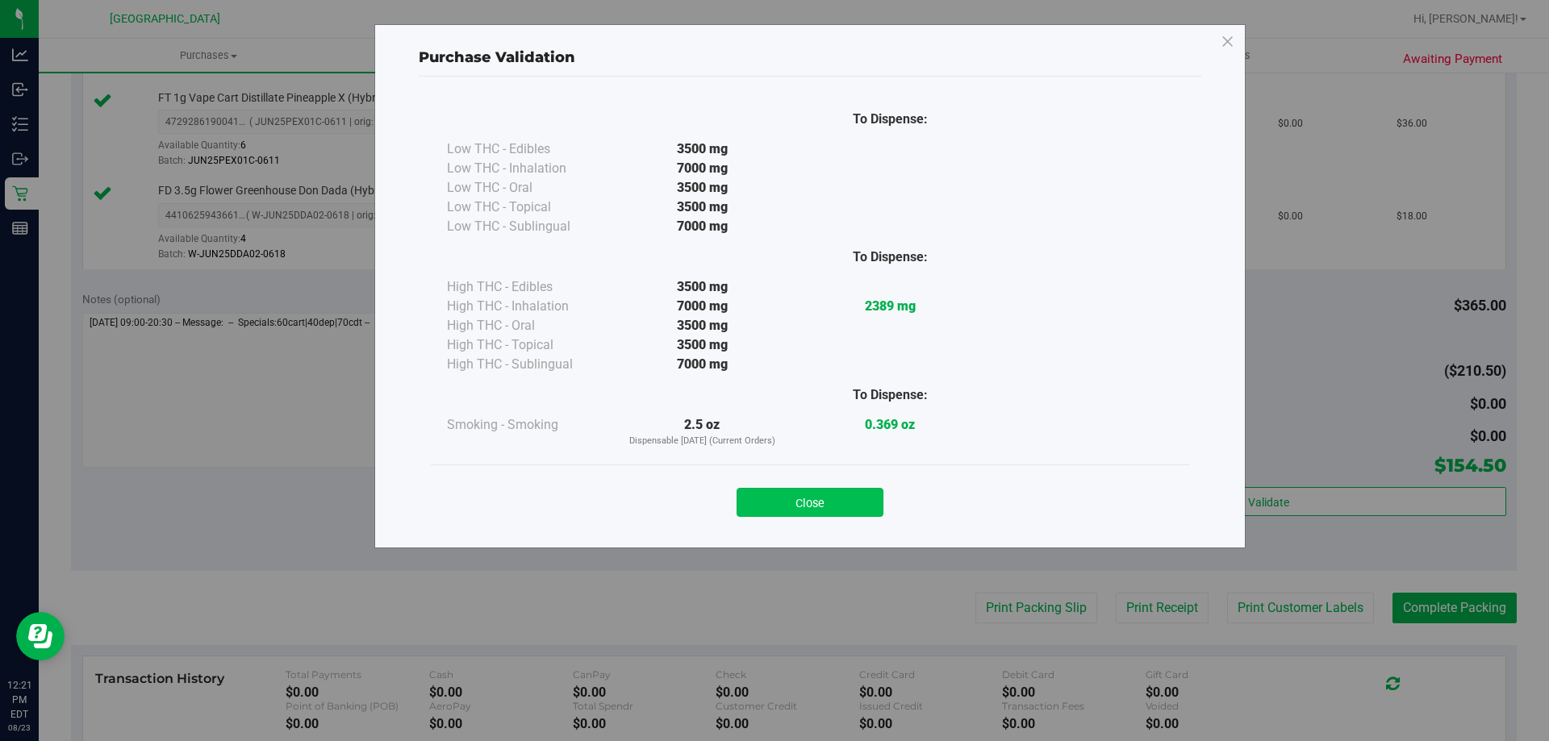
click at [861, 497] on button "Close" at bounding box center [809, 502] width 147 height 29
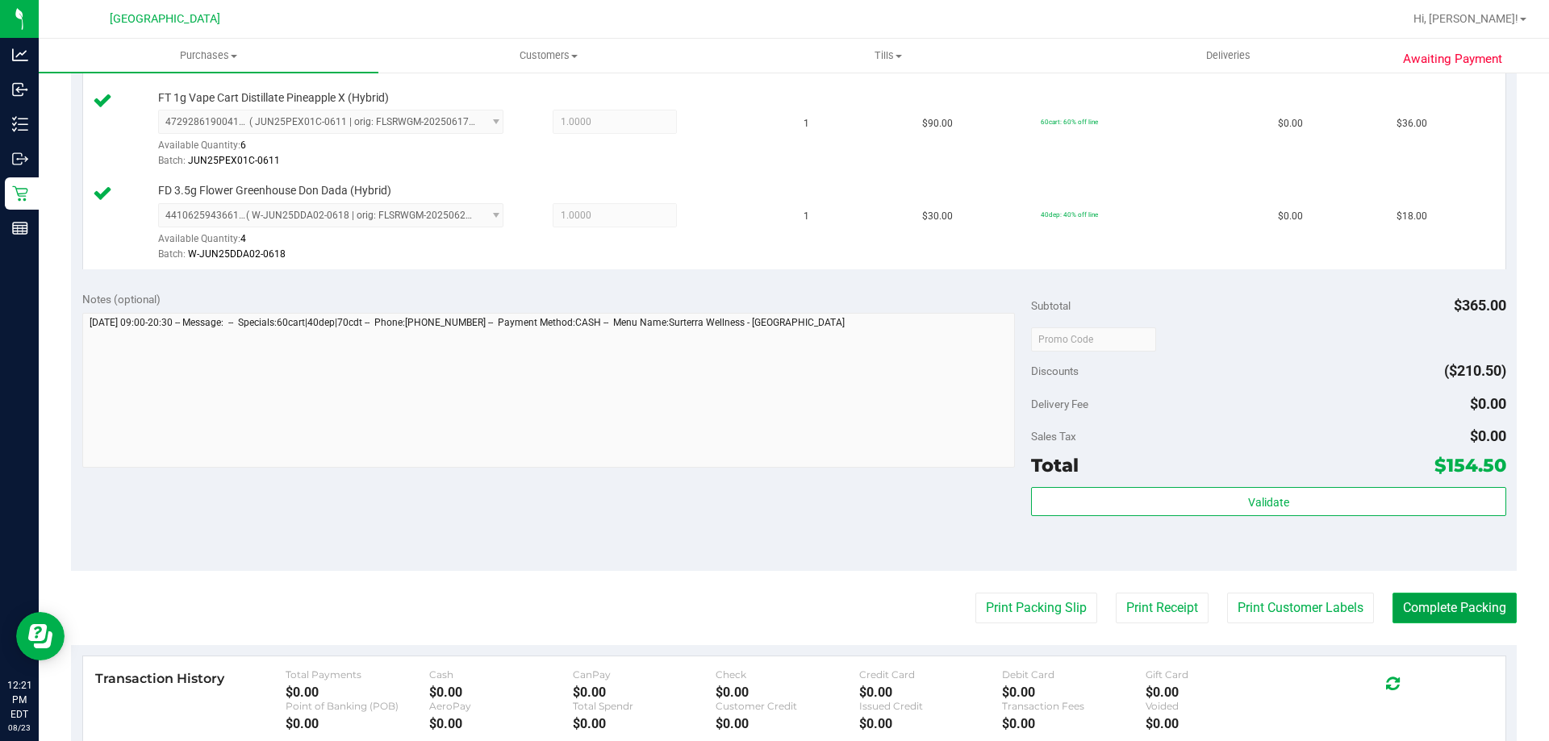
click at [1485, 601] on button "Complete Packing" at bounding box center [1454, 608] width 124 height 31
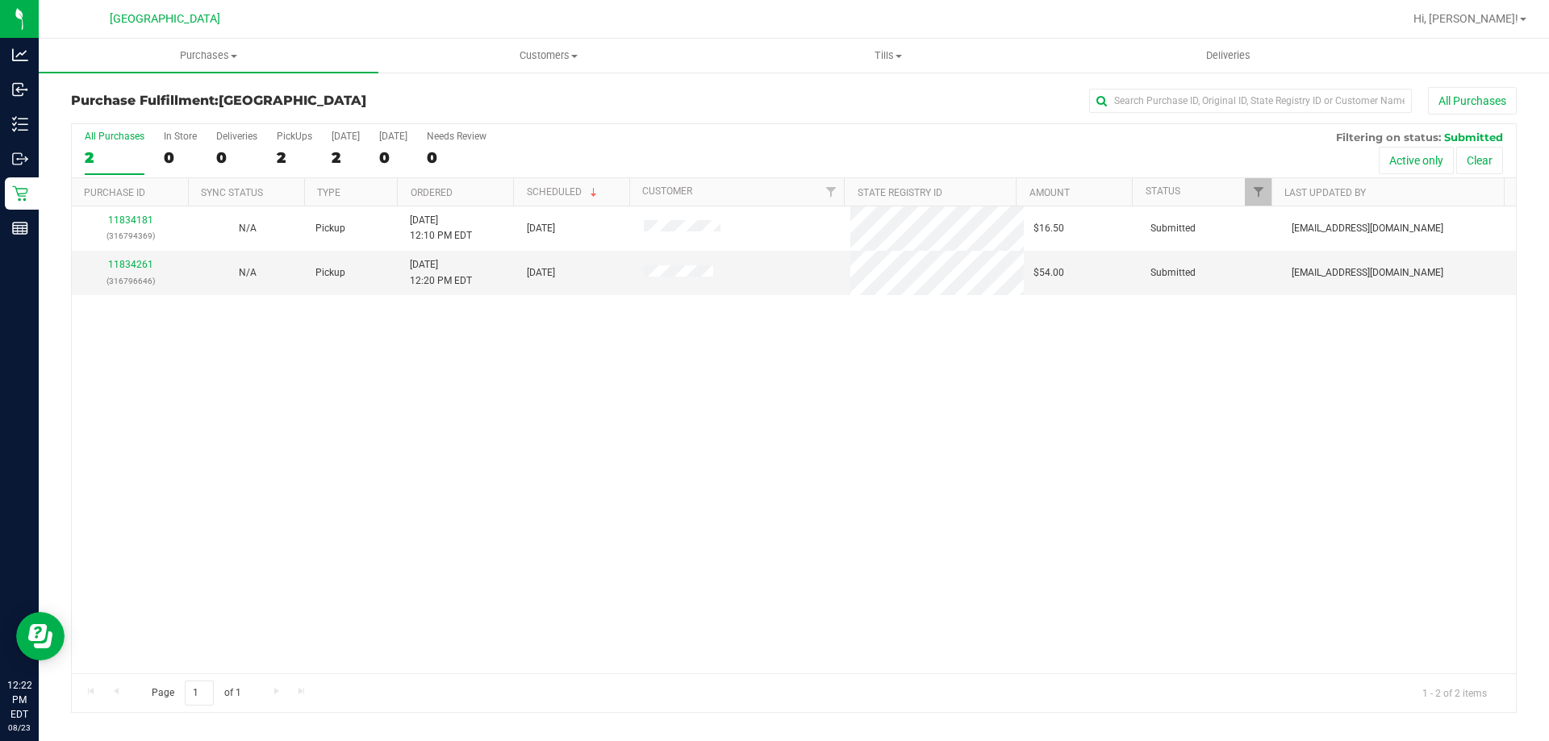
click at [370, 360] on div "11834181 (316794369) N/A Pickup 8/23/2025 12:10 PM EDT 8/23/2025 $16.50 Submitt…" at bounding box center [794, 440] width 1444 height 467
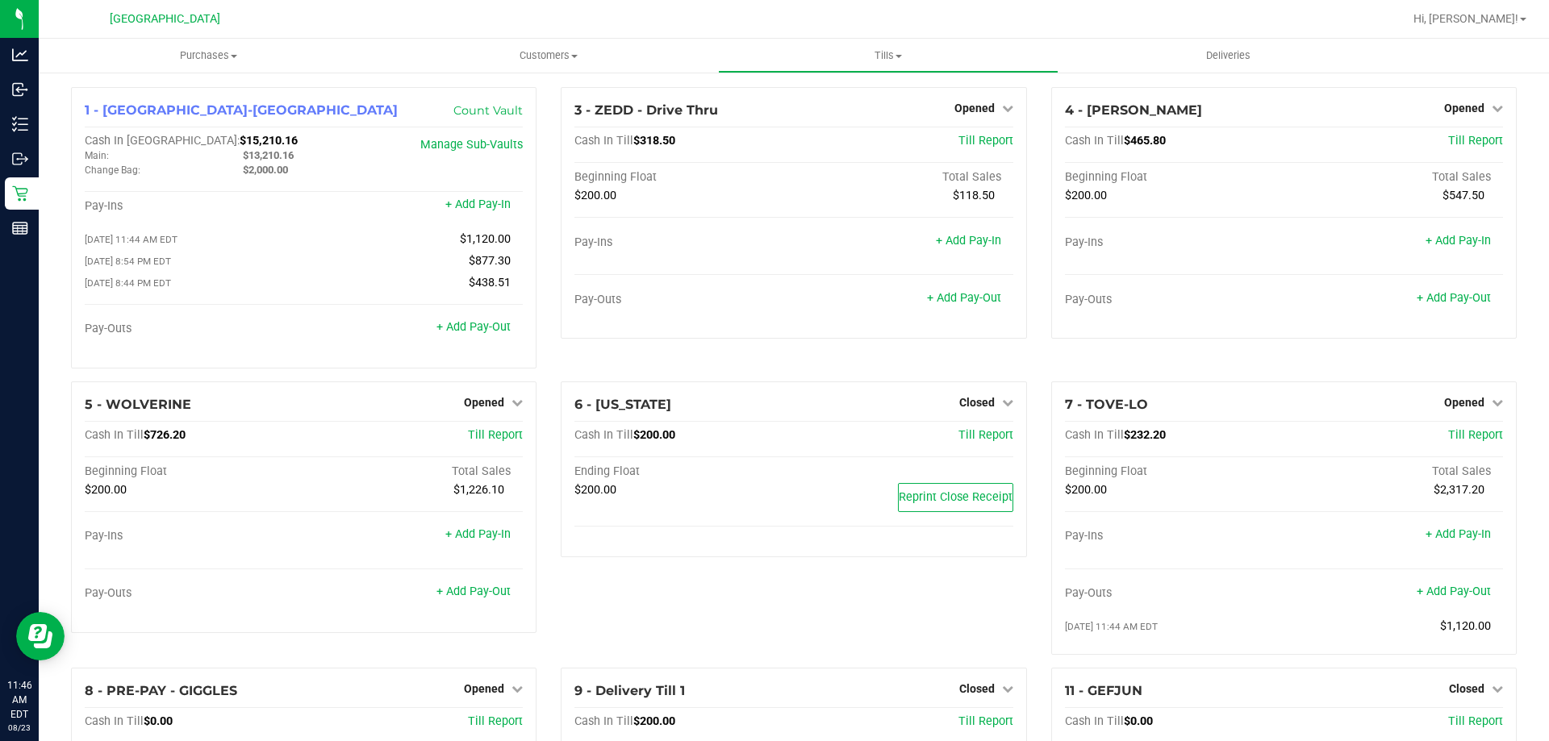
click at [975, 344] on div "3 - ZEDD - Drive Thru Opened Close Till Cash In Till $318.50 Till Report Beginn…" at bounding box center [794, 234] width 490 height 294
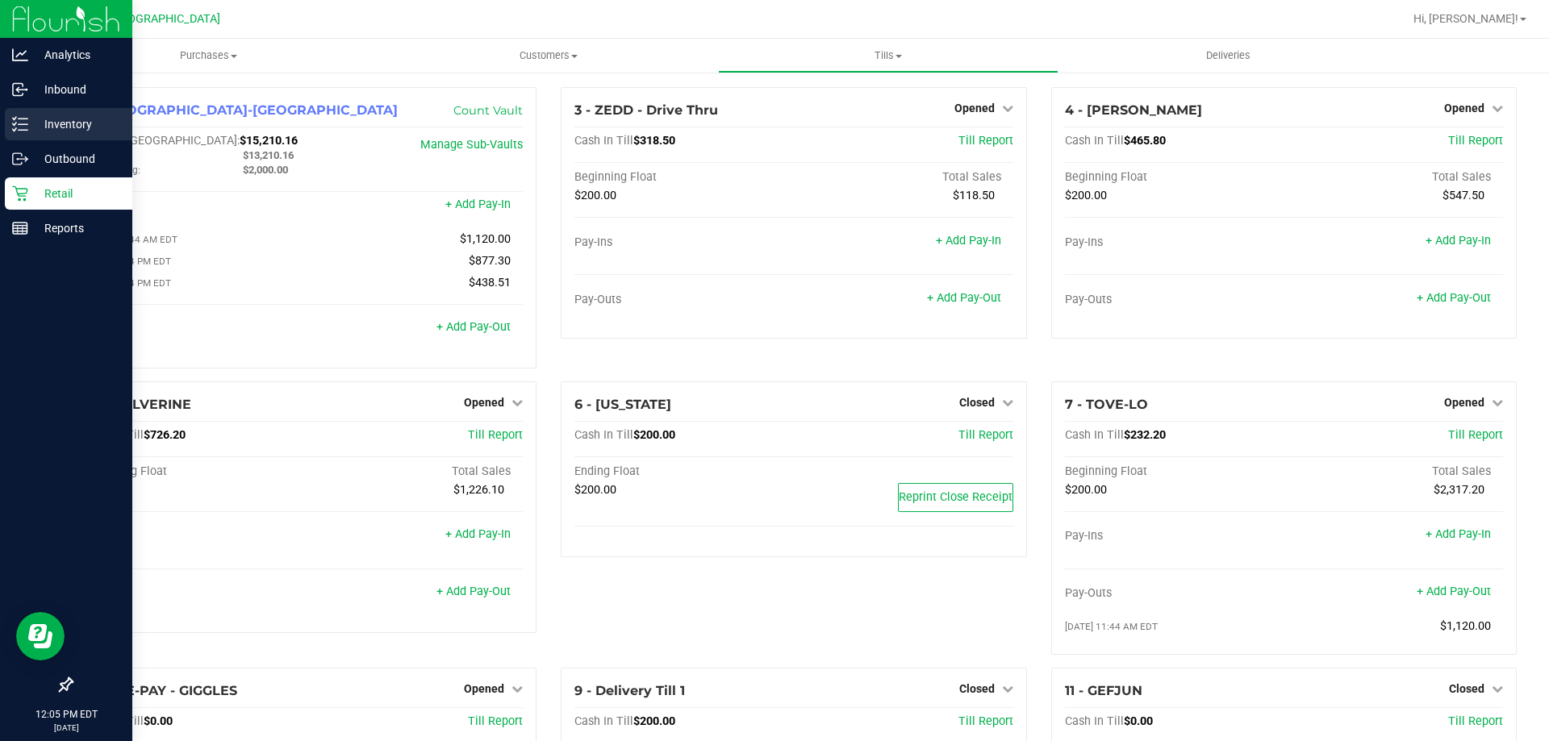
click at [22, 109] on div "Inventory" at bounding box center [68, 124] width 127 height 32
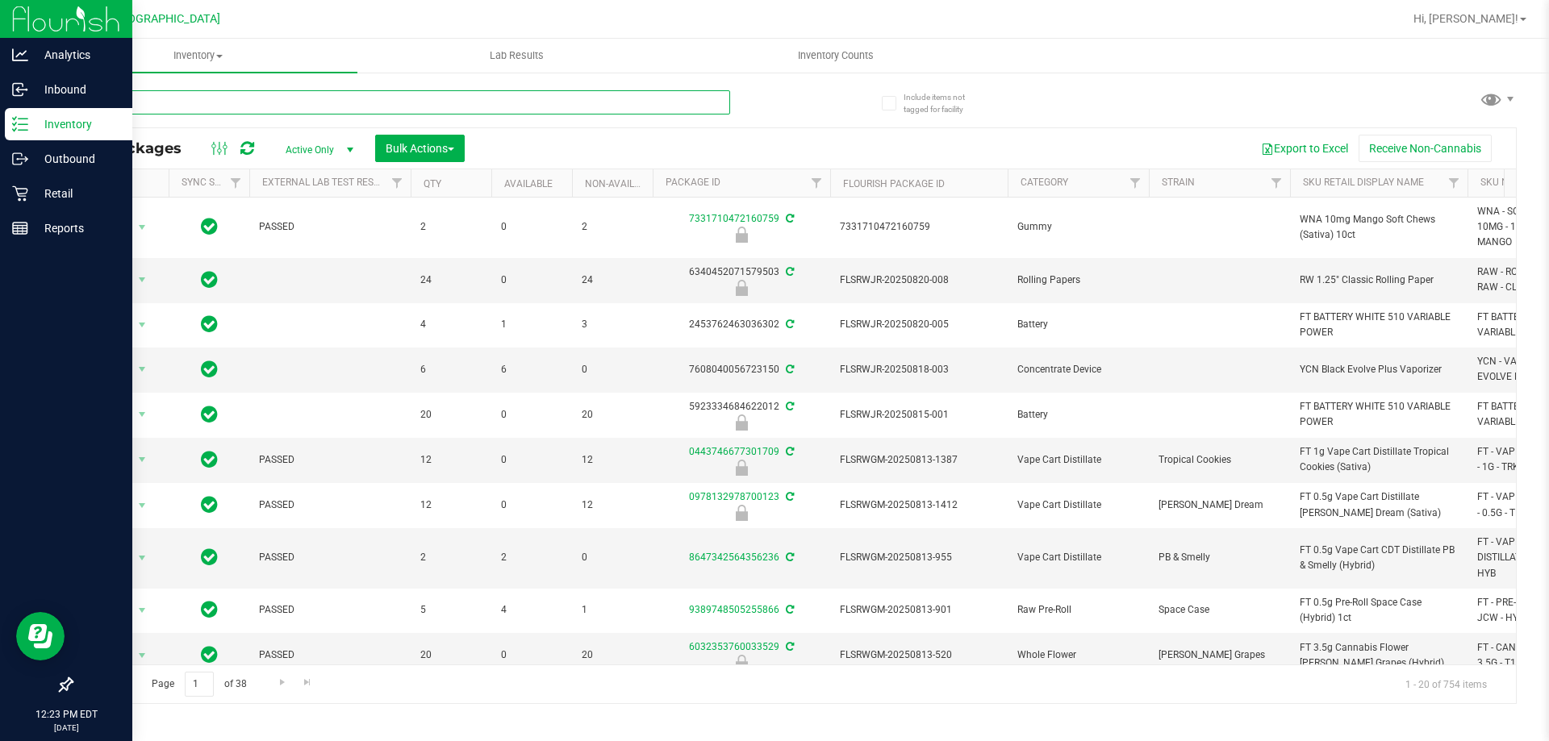
click at [355, 96] on input "text" at bounding box center [400, 102] width 659 height 24
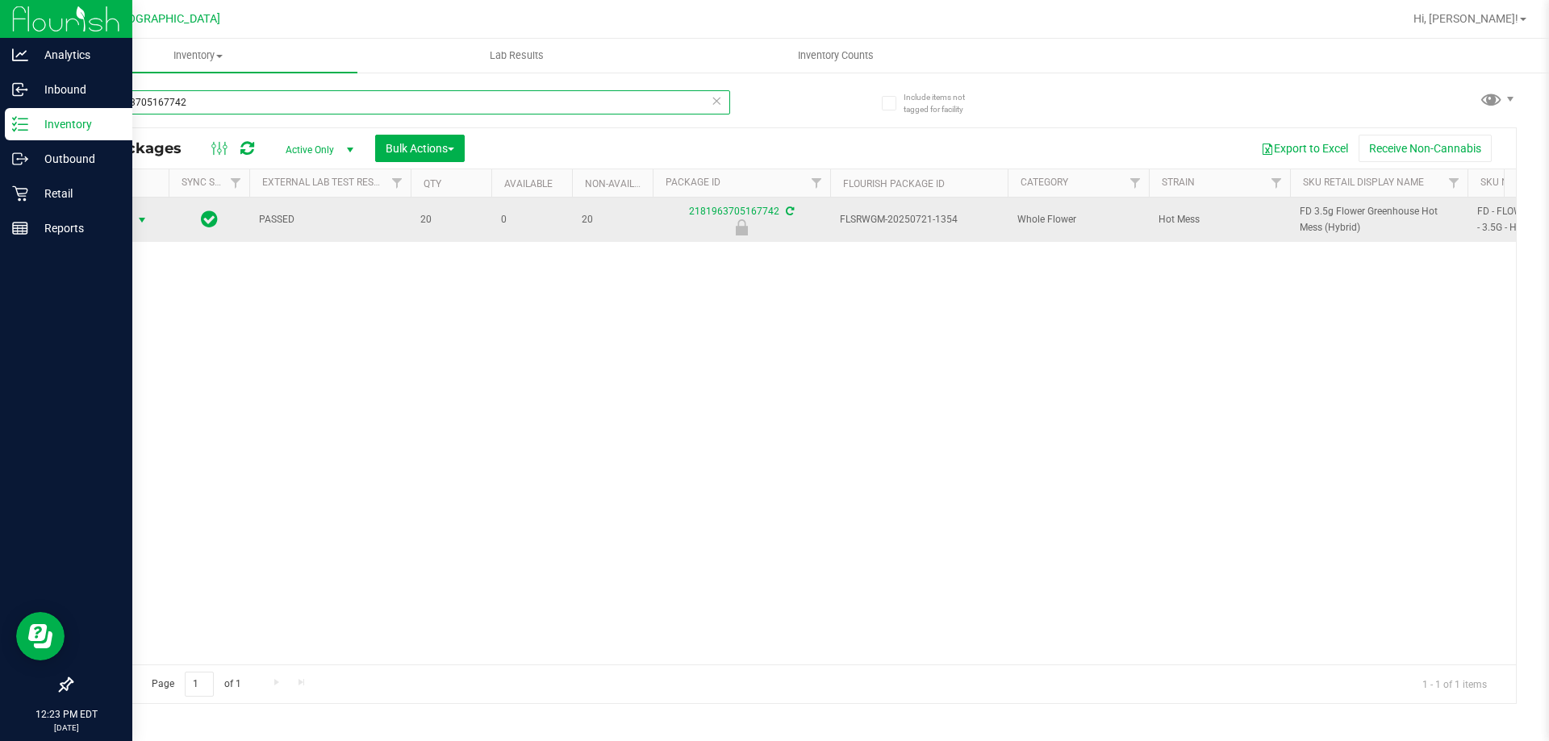
type input "2181963705167742"
click at [140, 219] on span "select" at bounding box center [142, 220] width 13 height 13
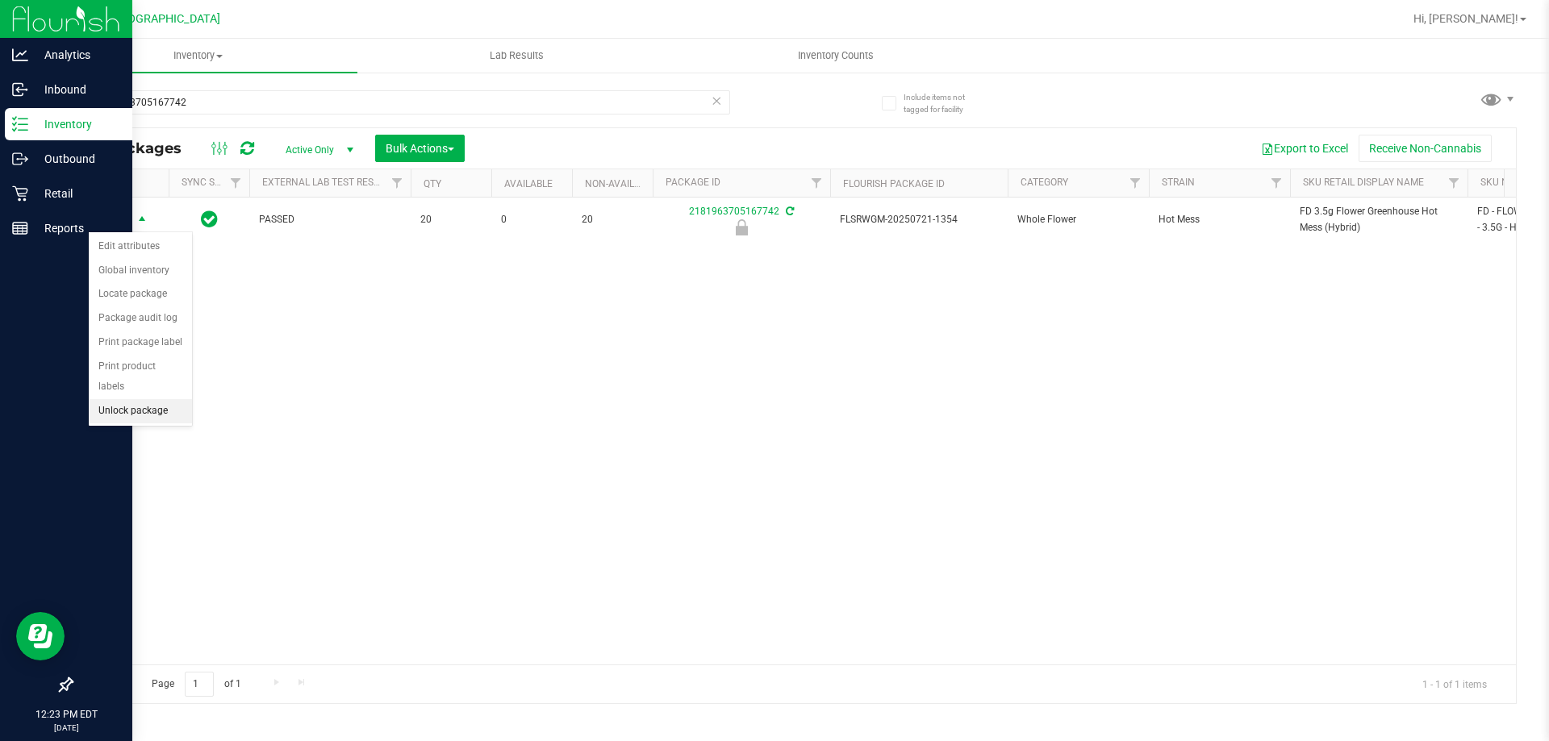
click at [150, 401] on li "Unlock package" at bounding box center [140, 411] width 103 height 24
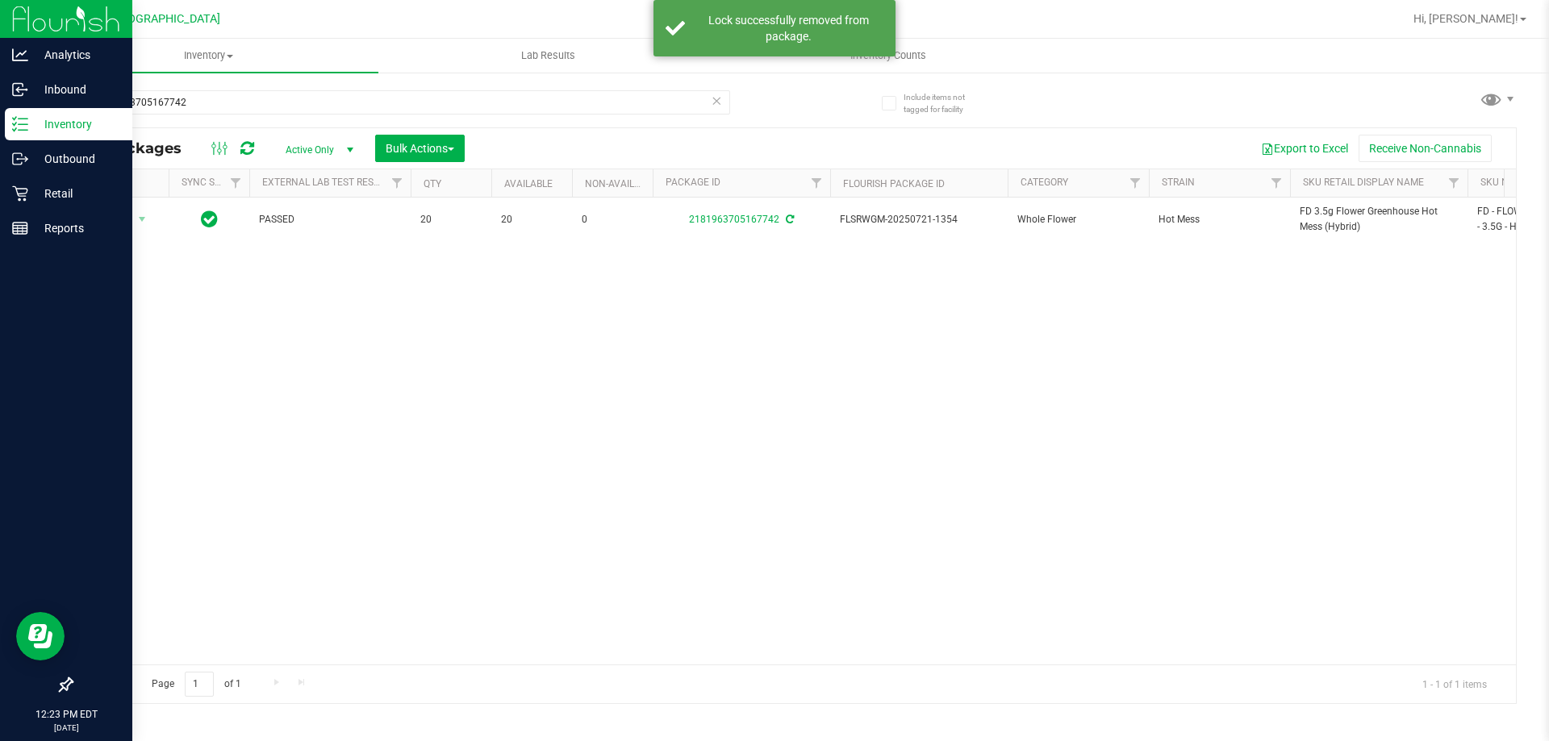
click at [1319, 221] on span "FD 3.5g Flower Greenhouse Hot Mess (Hybrid)" at bounding box center [1379, 219] width 158 height 31
drag, startPoint x: 1319, startPoint y: 221, endPoint x: 1296, endPoint y: 269, distance: 53.4
click at [1318, 229] on span "FD 3.5g Flower Greenhouse Hot Mess (Hybrid)" at bounding box center [1379, 219] width 158 height 31
click at [1422, 524] on div "Action Action Adjust qty Create package Edit attributes Global inventory Locate…" at bounding box center [794, 431] width 1444 height 467
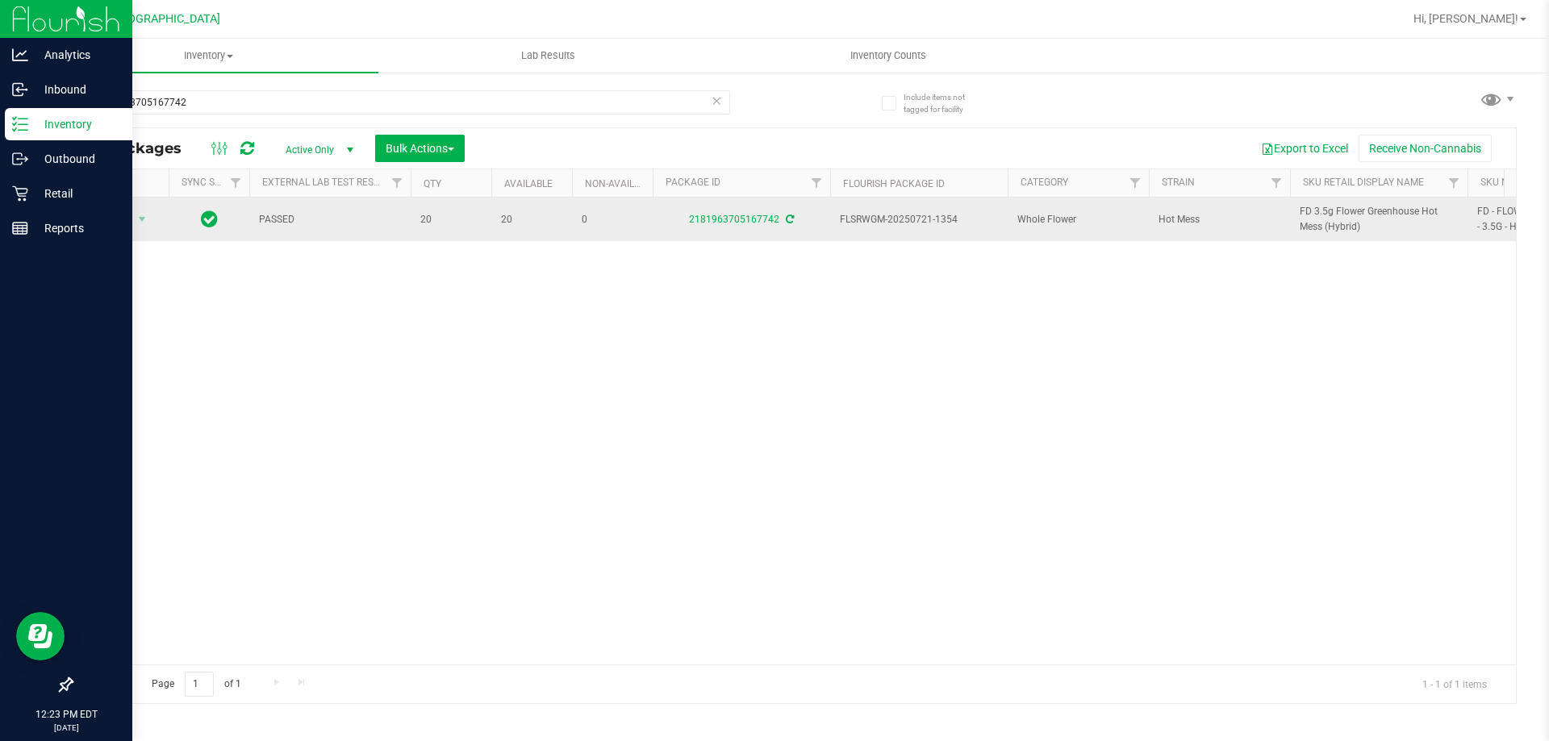
click at [1320, 230] on span "FD 3.5g Flower Greenhouse Hot Mess (Hybrid)" at bounding box center [1379, 219] width 158 height 31
copy tr "FD 3.5g Flower Greenhouse Hot Mess (Hybrid)"
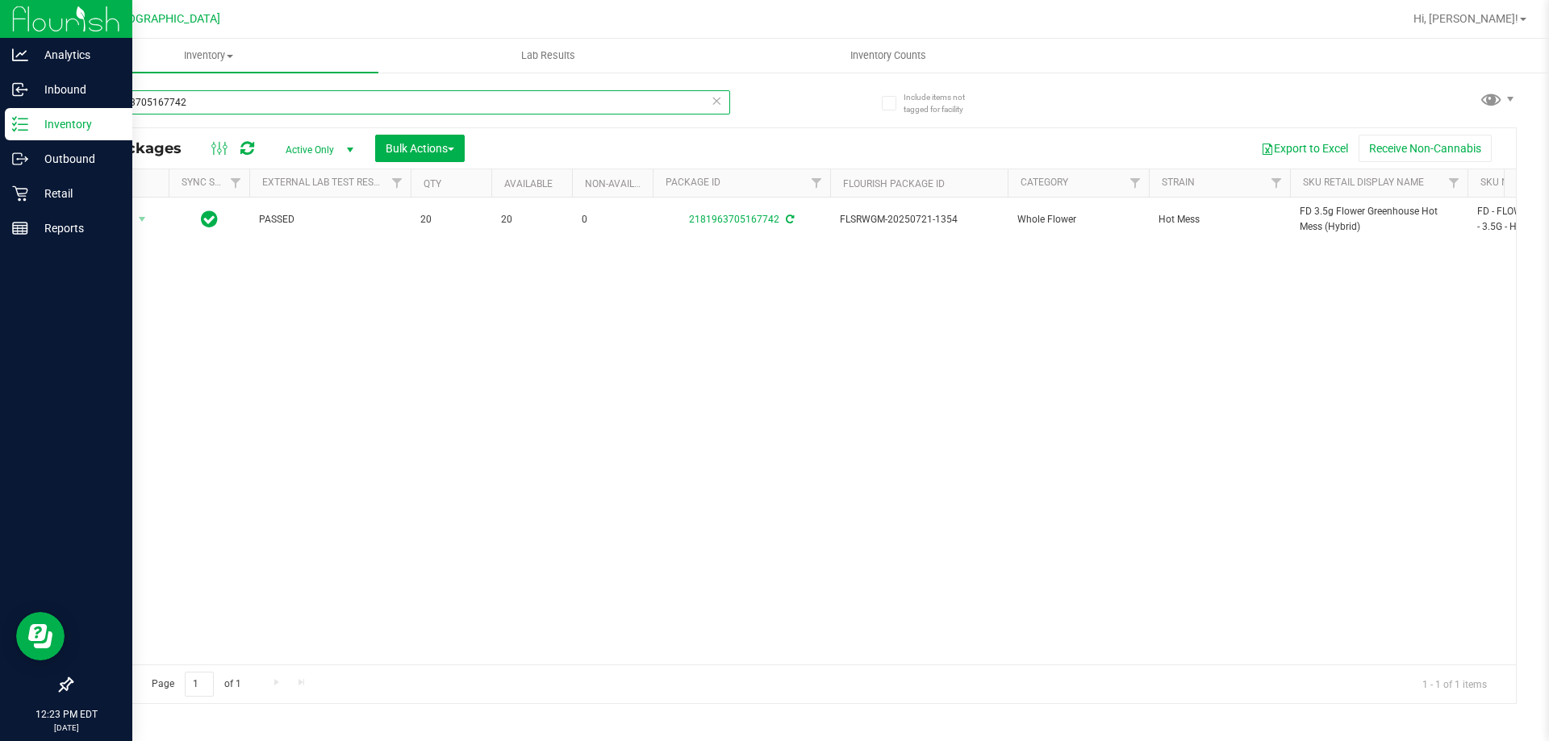
click at [551, 109] on input "2181963705167742" at bounding box center [400, 102] width 659 height 24
paste input "FD 3.5g Flower Greenhouse Hot Mess (Hybrid)"
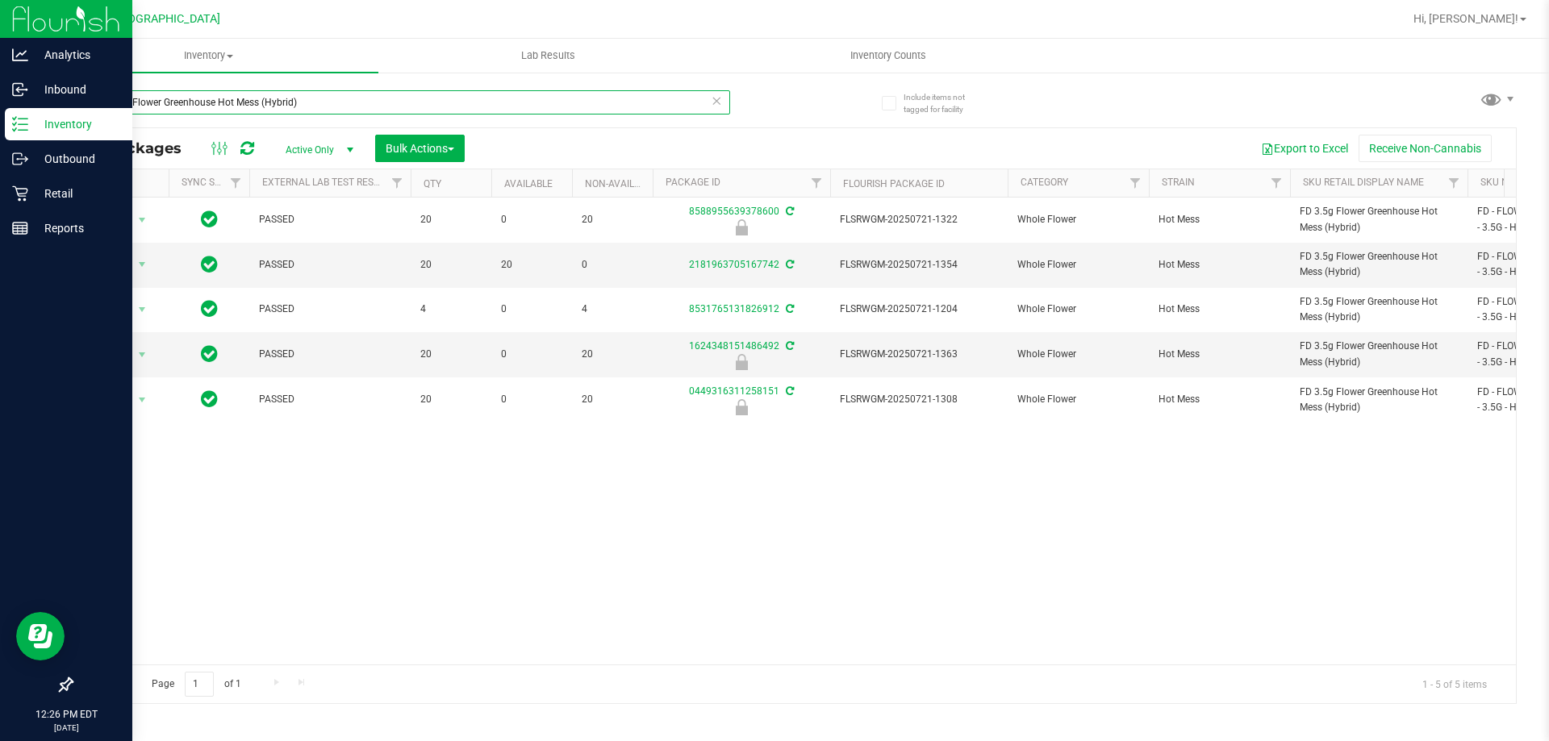
click at [393, 103] on input "FD 3.5g Flower Greenhouse Hot Mess (Hybrid)" at bounding box center [400, 102] width 659 height 24
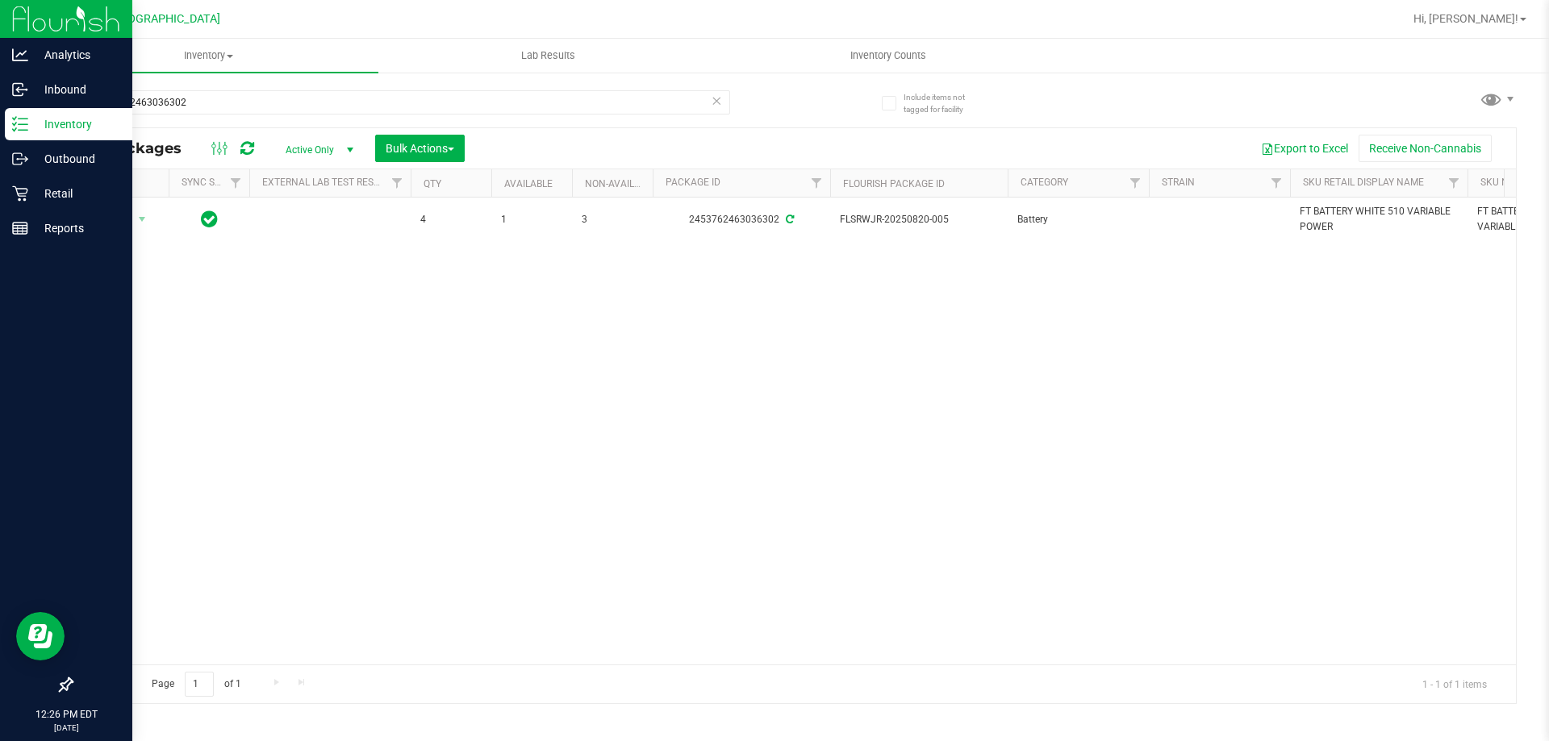
click at [531, 332] on div "Action Action Adjust qty Create package Edit attributes Global inventory Locate…" at bounding box center [794, 431] width 1444 height 467
click at [311, 97] on input "2453762463036302" at bounding box center [400, 102] width 659 height 24
type input "vari"
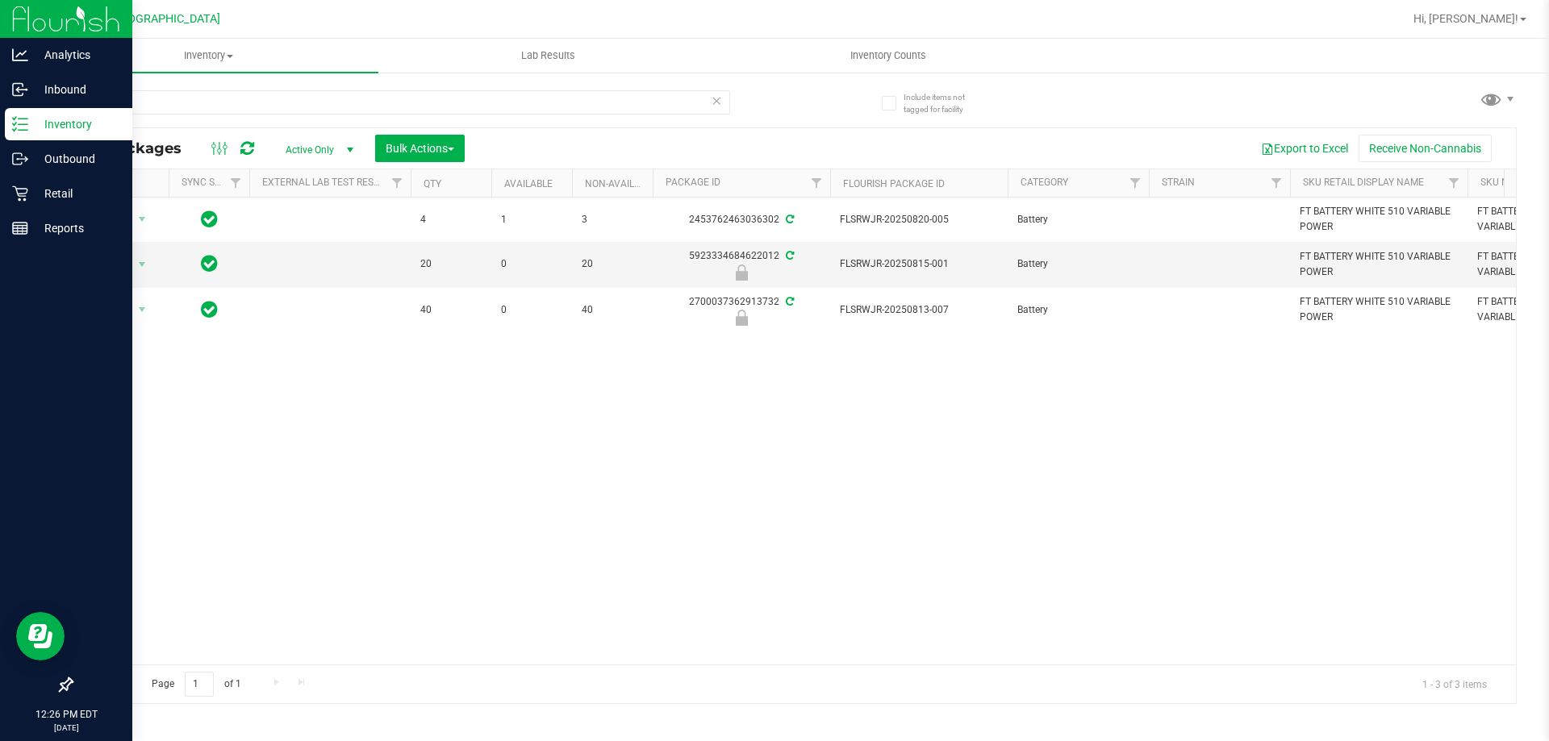
click at [375, 403] on div "Action Action Adjust qty Create package Edit attributes Global inventory Locate…" at bounding box center [794, 431] width 1444 height 467
click at [134, 254] on span "select" at bounding box center [142, 264] width 20 height 23
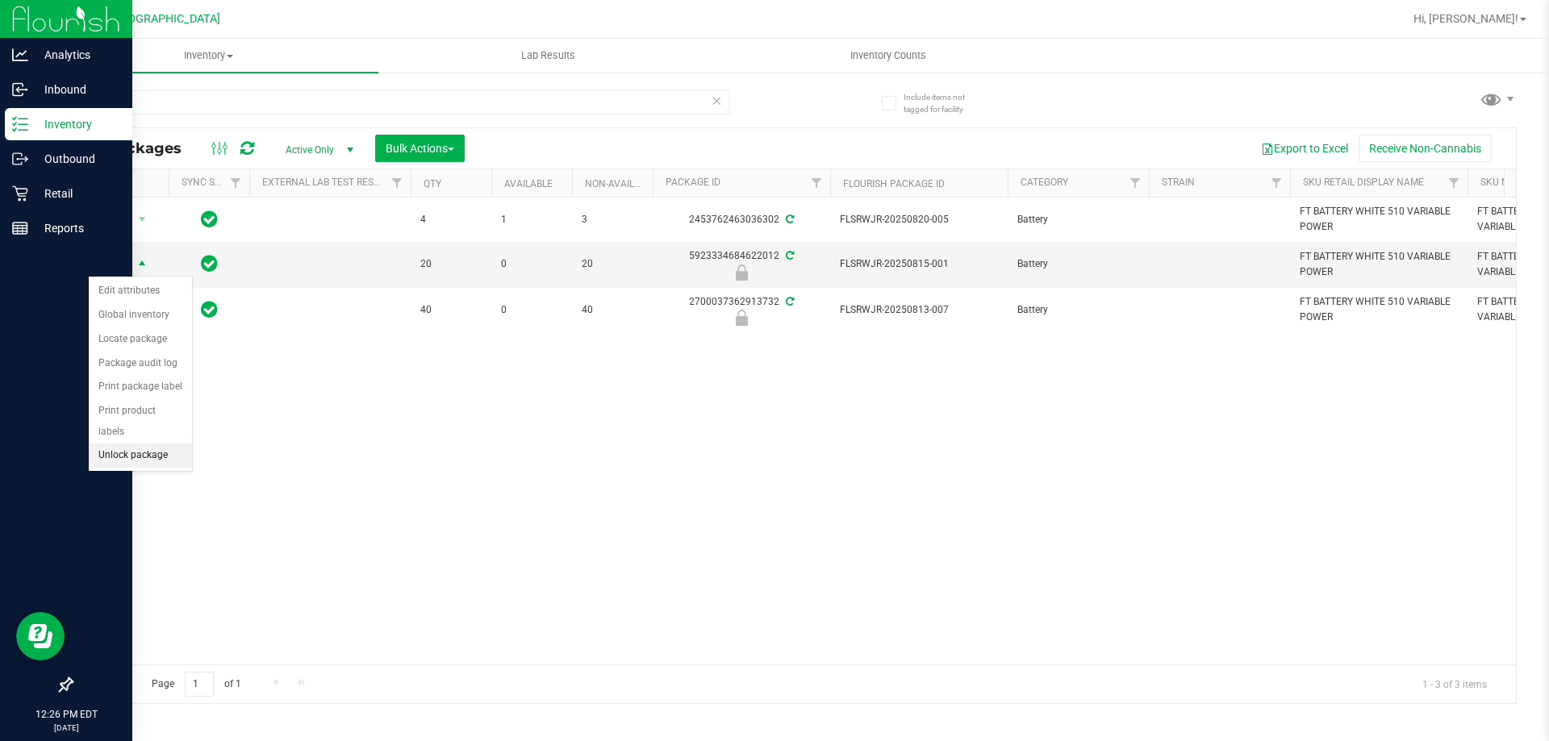
click at [131, 444] on li "Unlock package" at bounding box center [140, 456] width 103 height 24
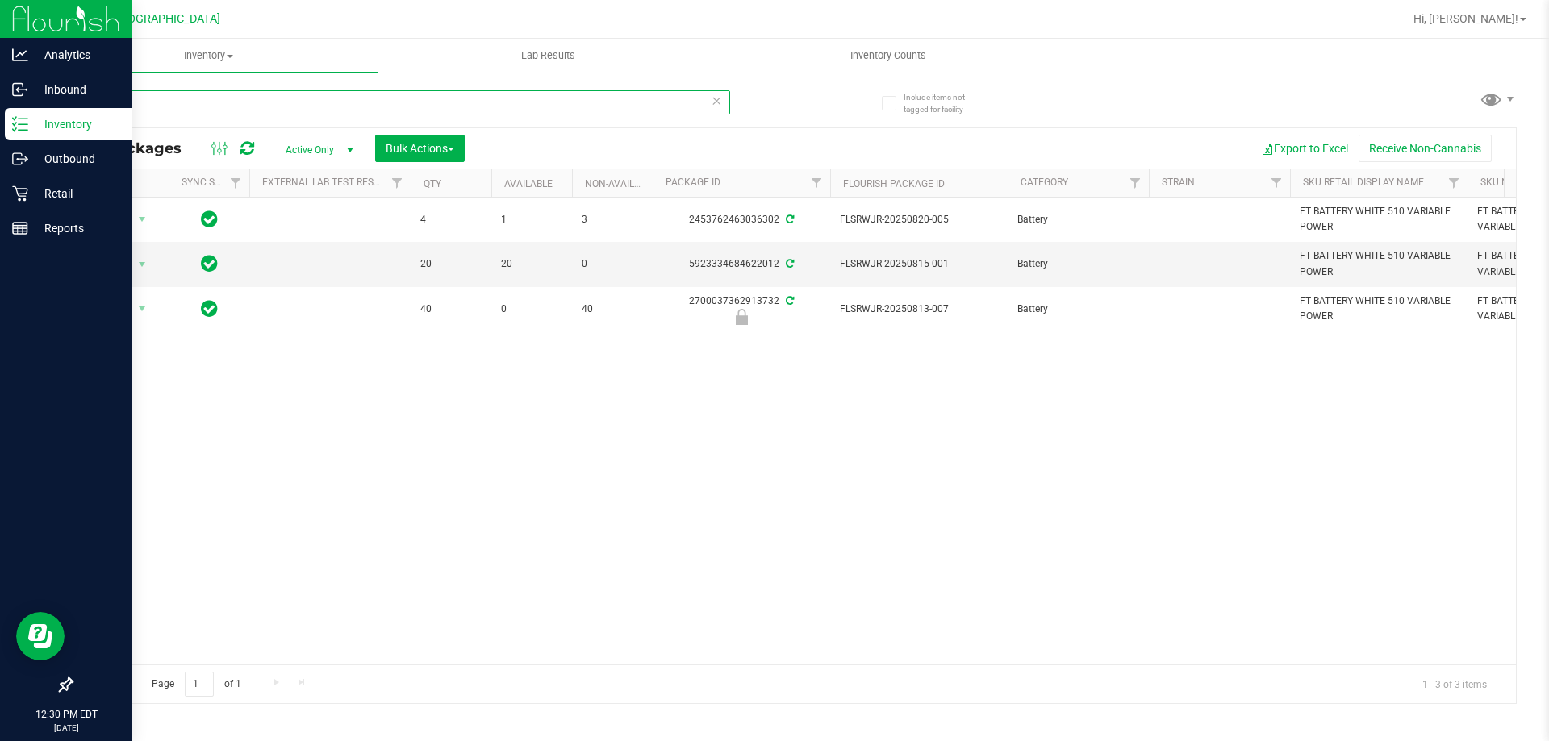
click at [439, 92] on input "vari" at bounding box center [400, 102] width 659 height 24
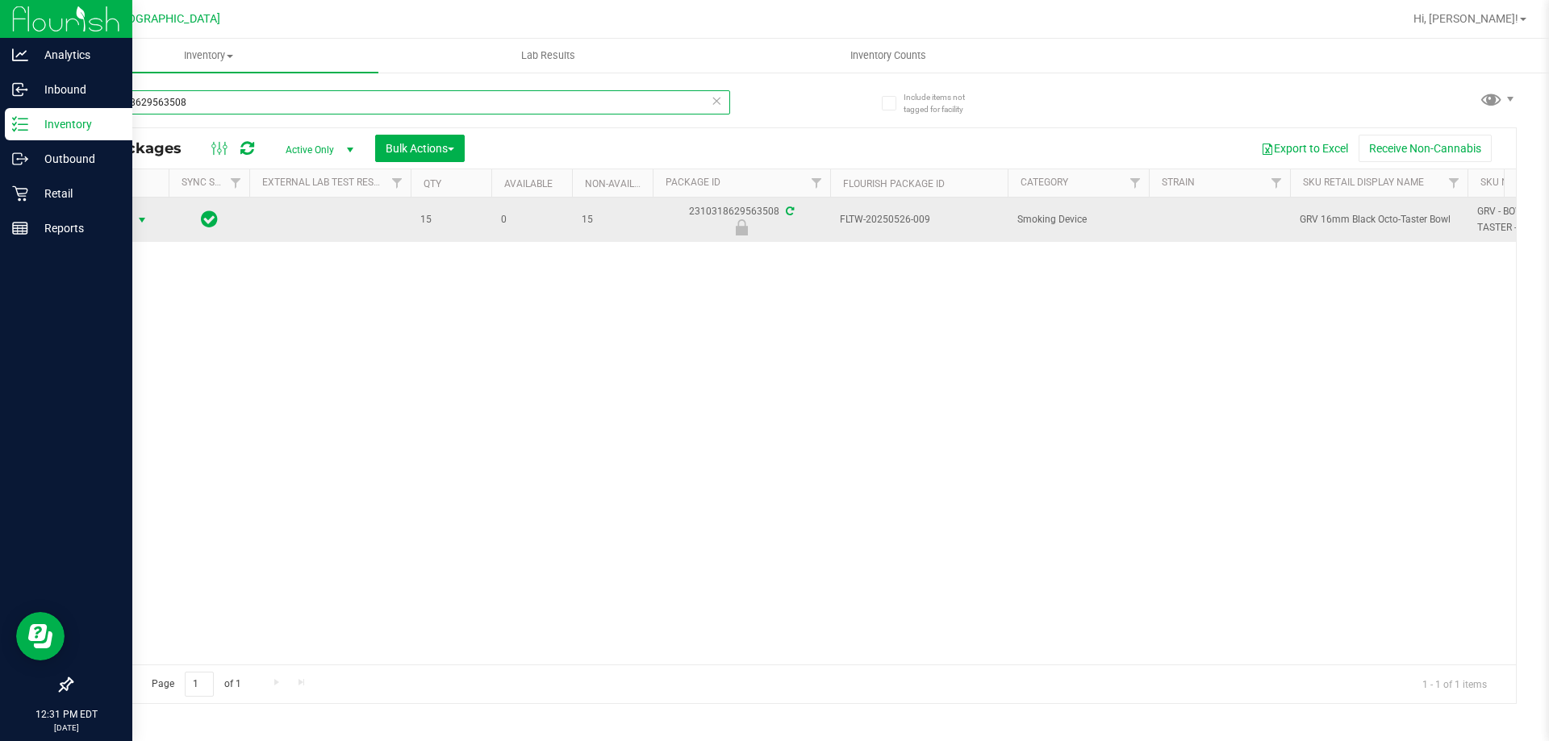
type input "2310318629563508"
click at [133, 222] on span "select" at bounding box center [142, 220] width 20 height 23
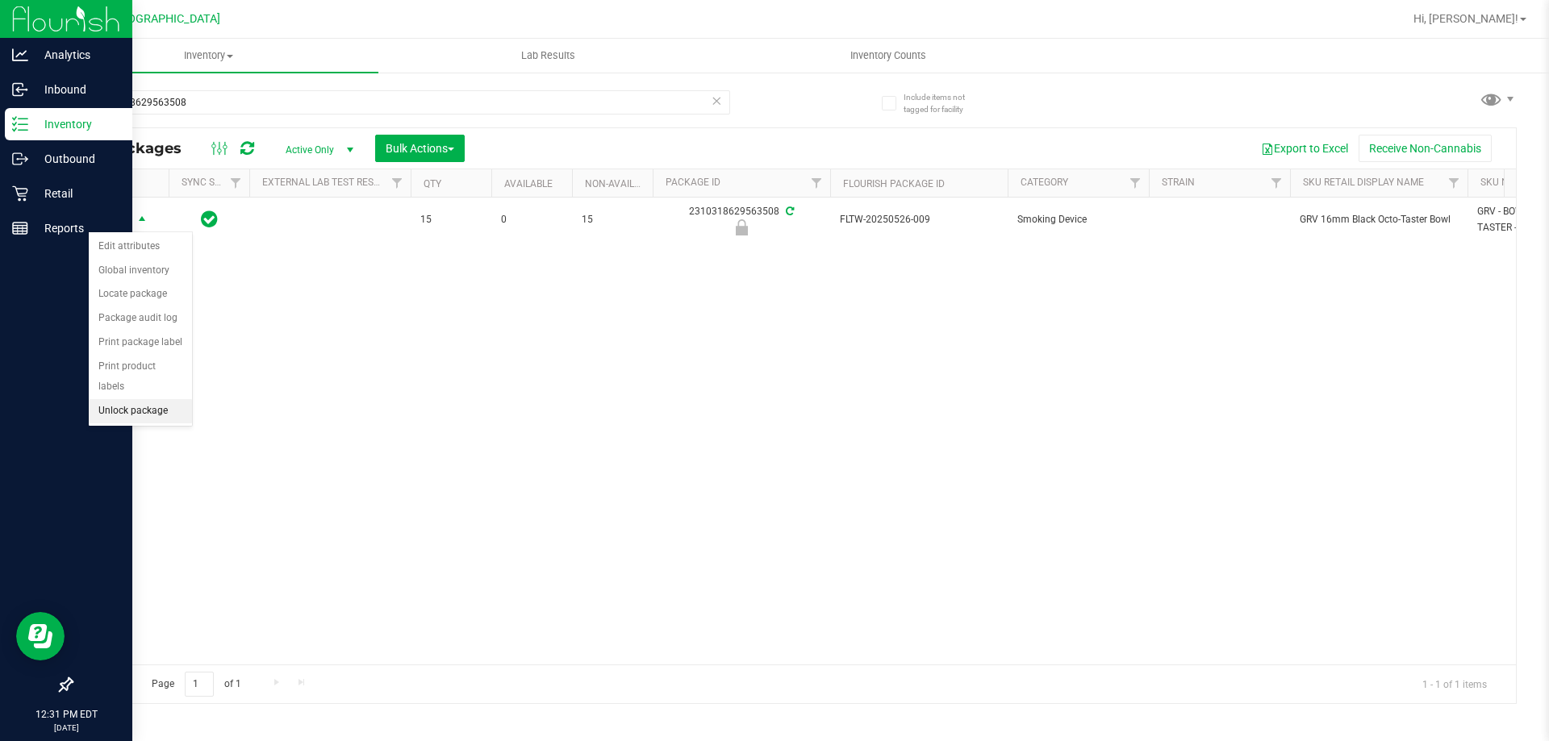
click at [134, 399] on li "Unlock package" at bounding box center [140, 411] width 103 height 24
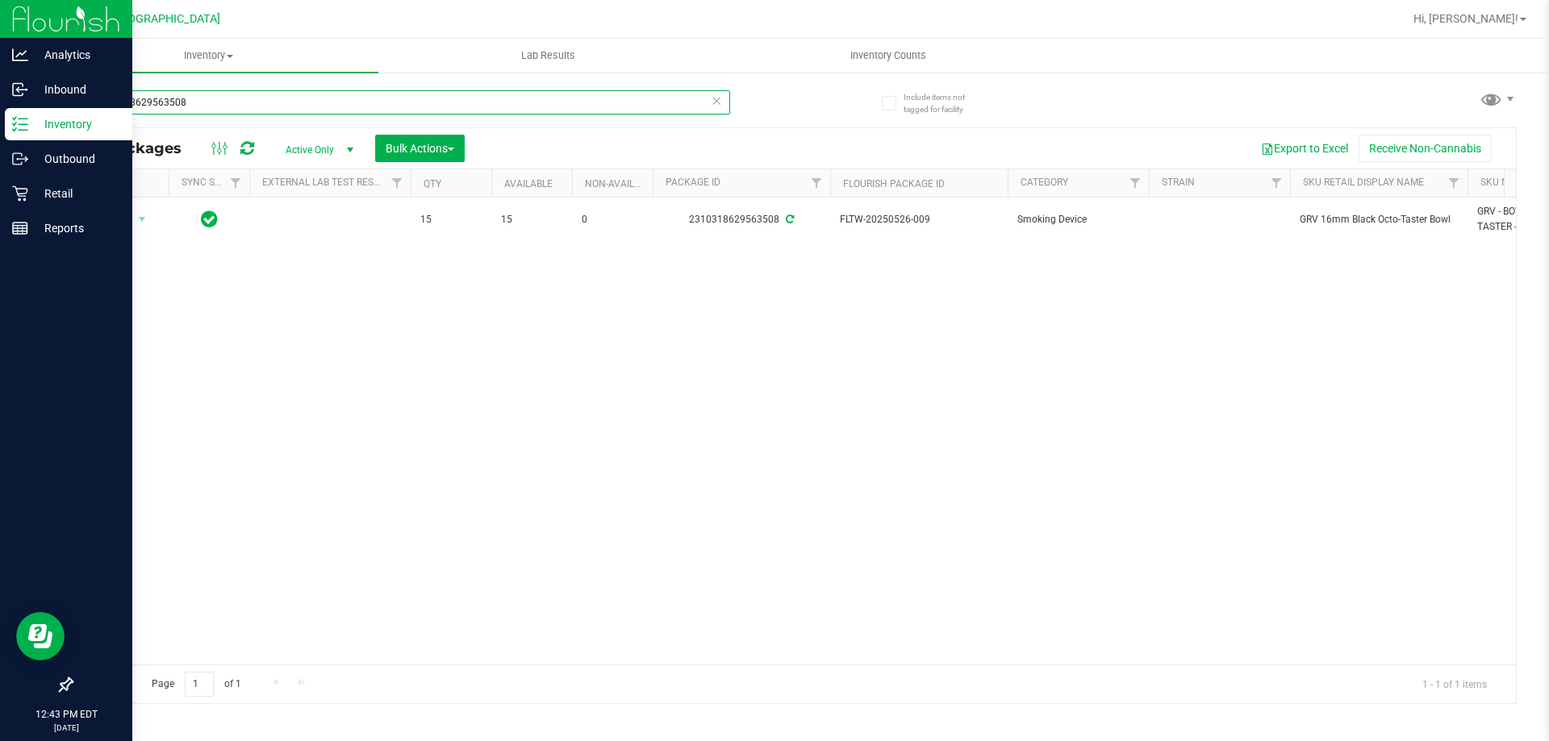
click at [473, 99] on input "2310318629563508" at bounding box center [400, 102] width 659 height 24
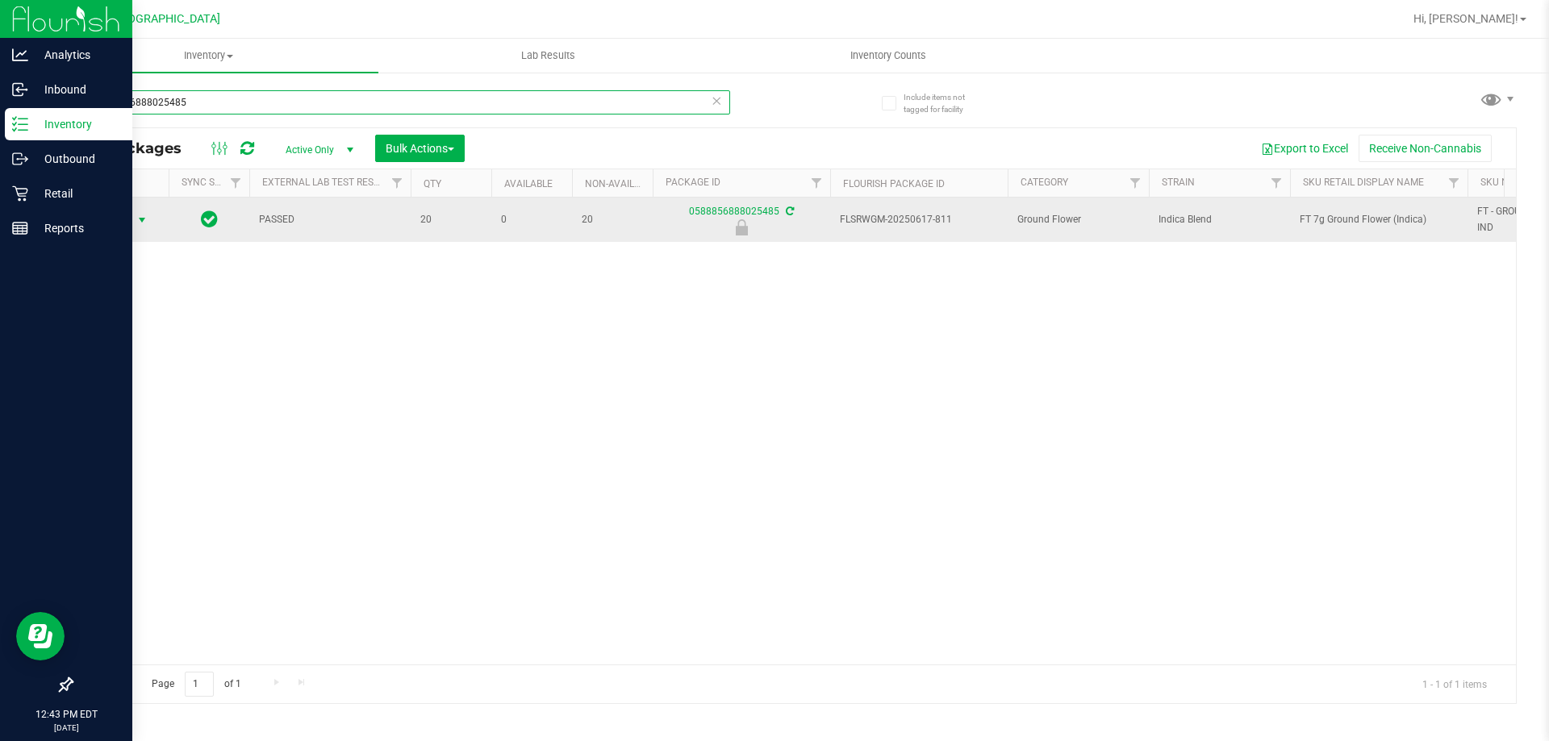
type input "0588856888025485"
click at [134, 218] on span "select" at bounding box center [142, 220] width 20 height 23
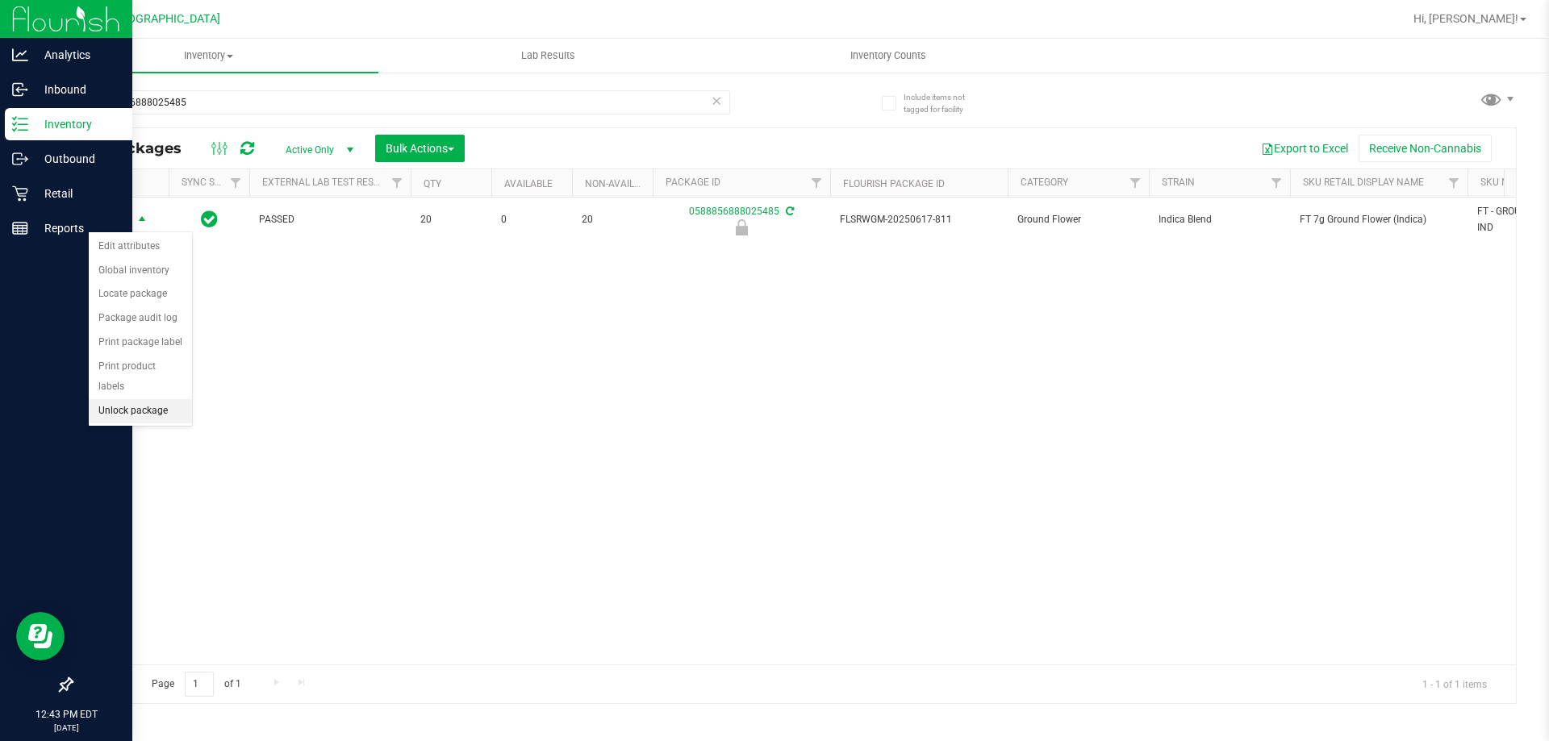
click at [152, 399] on li "Unlock package" at bounding box center [140, 411] width 103 height 24
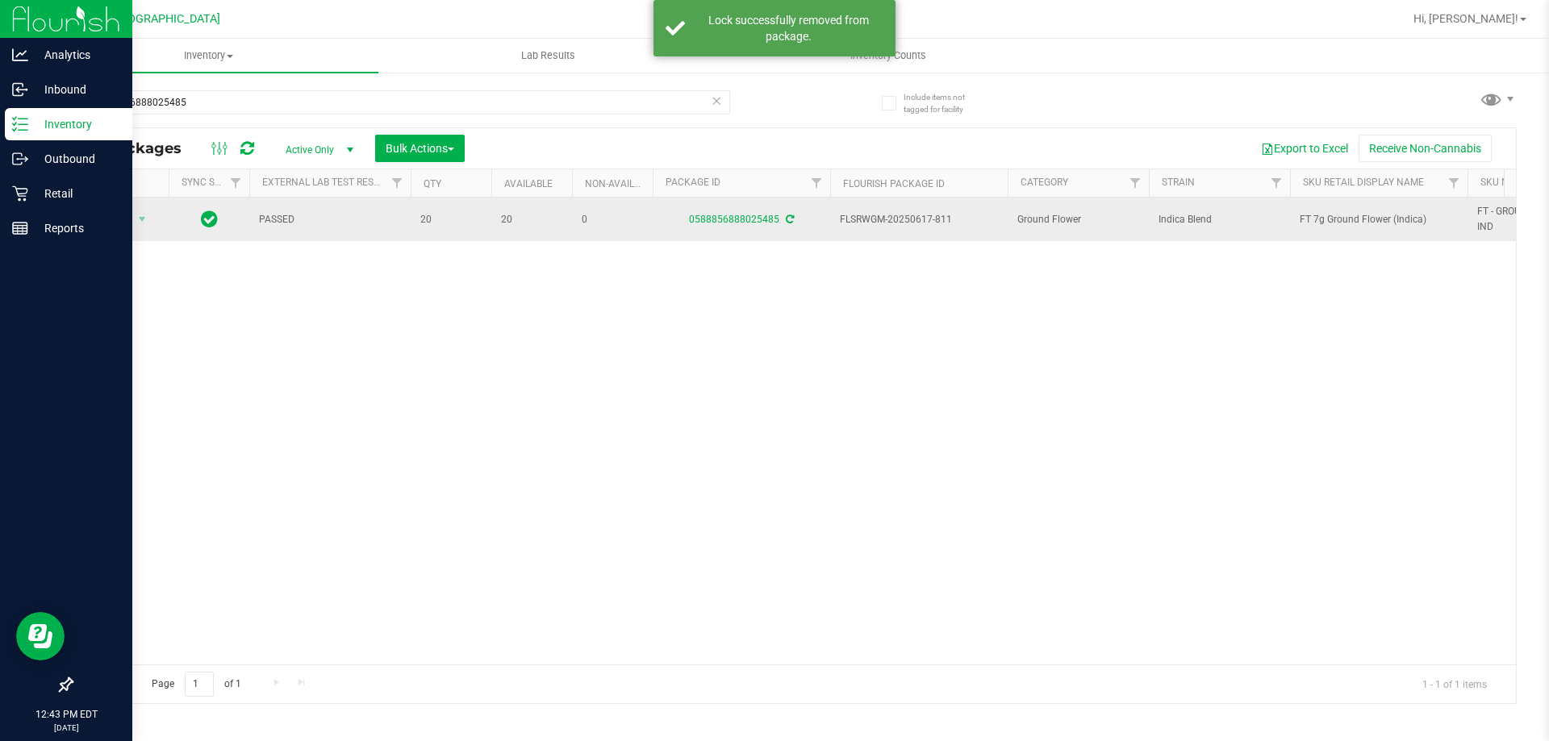
click at [1312, 212] on span "FT 7g Ground Flower (Indica)" at bounding box center [1379, 219] width 158 height 15
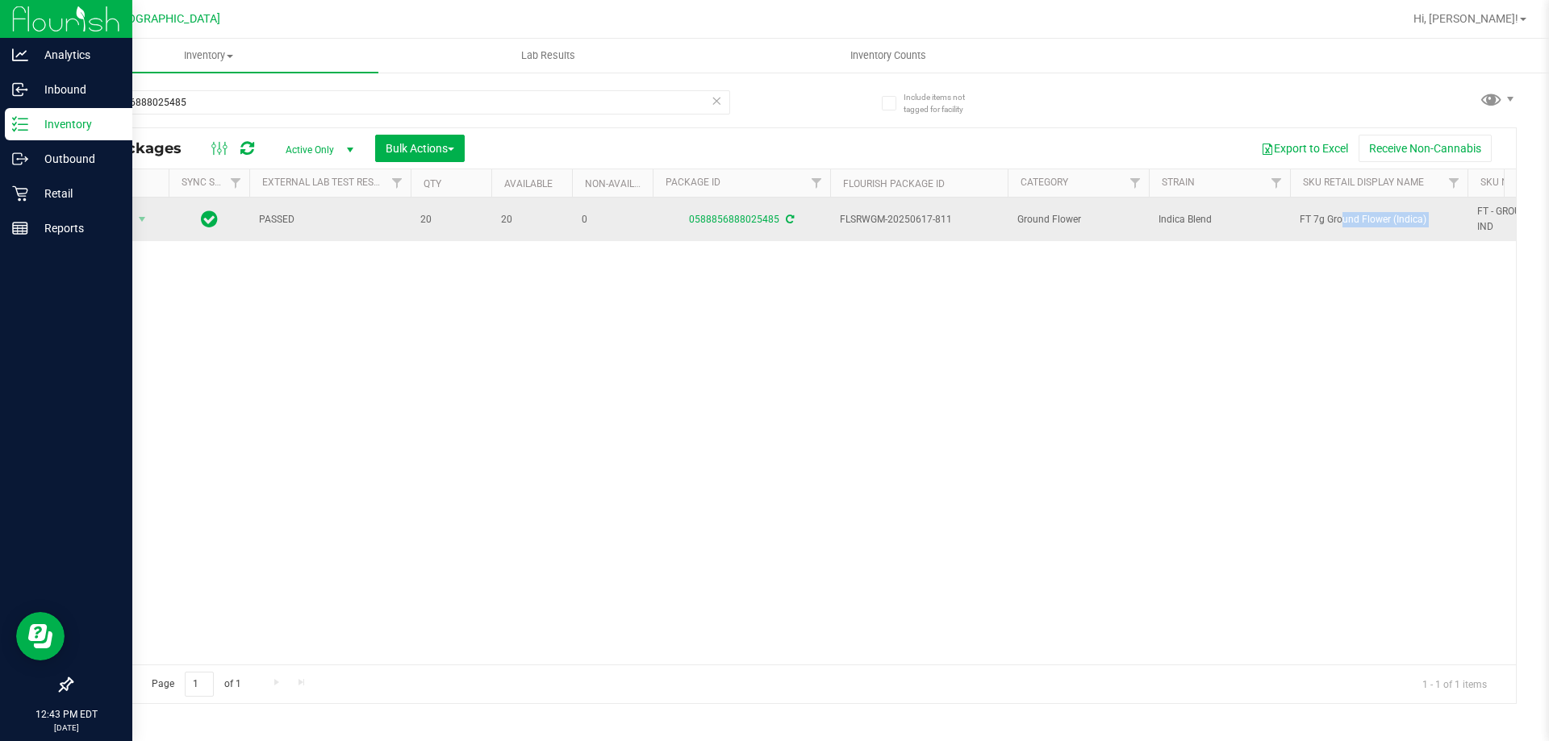
click at [1312, 212] on span "FT 7g Ground Flower (Indica)" at bounding box center [1379, 219] width 158 height 15
copy tr "FT 7g Ground Flower (Indica)"
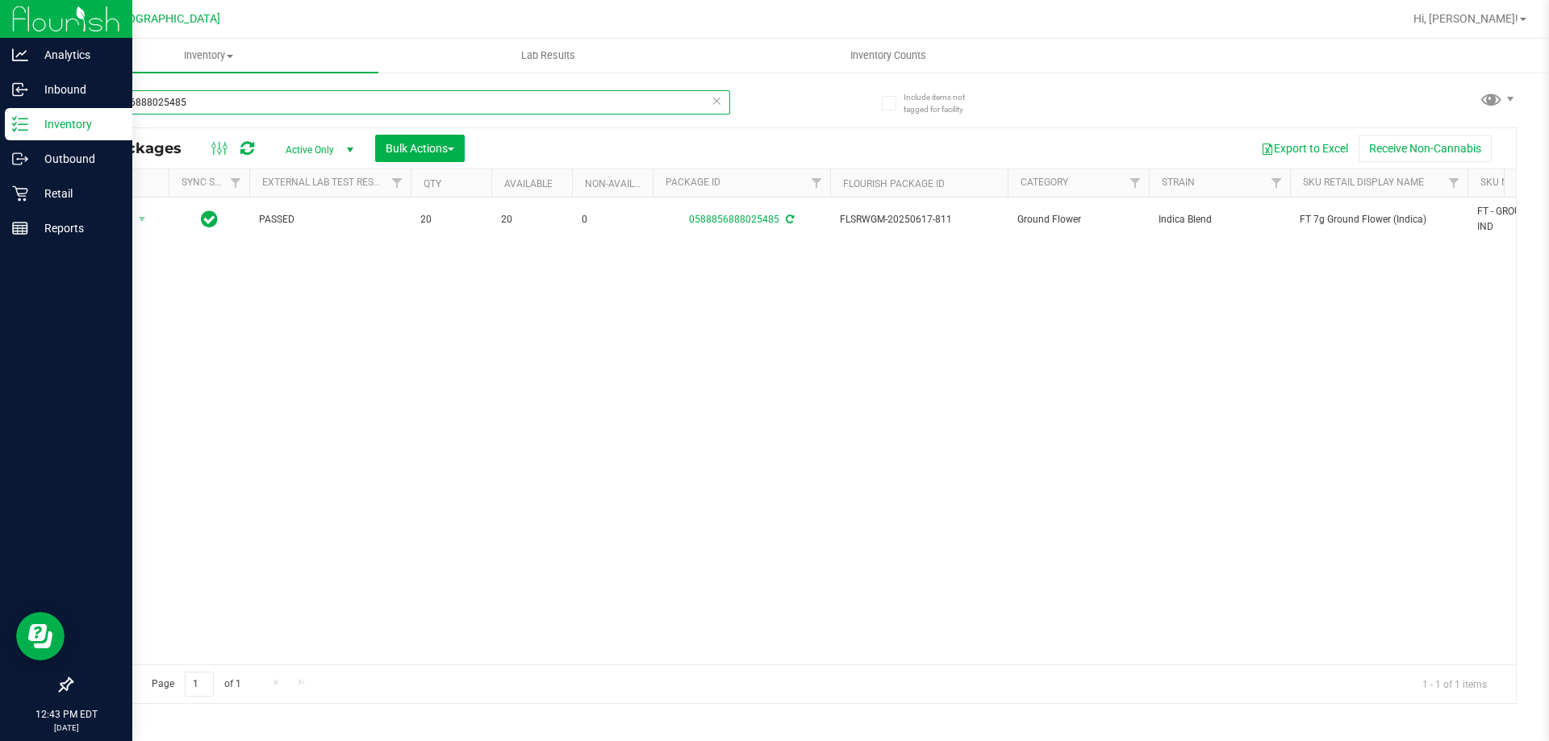
click at [570, 111] on input "0588856888025485" at bounding box center [400, 102] width 659 height 24
paste input "FT 7g Ground Flower (Indica)"
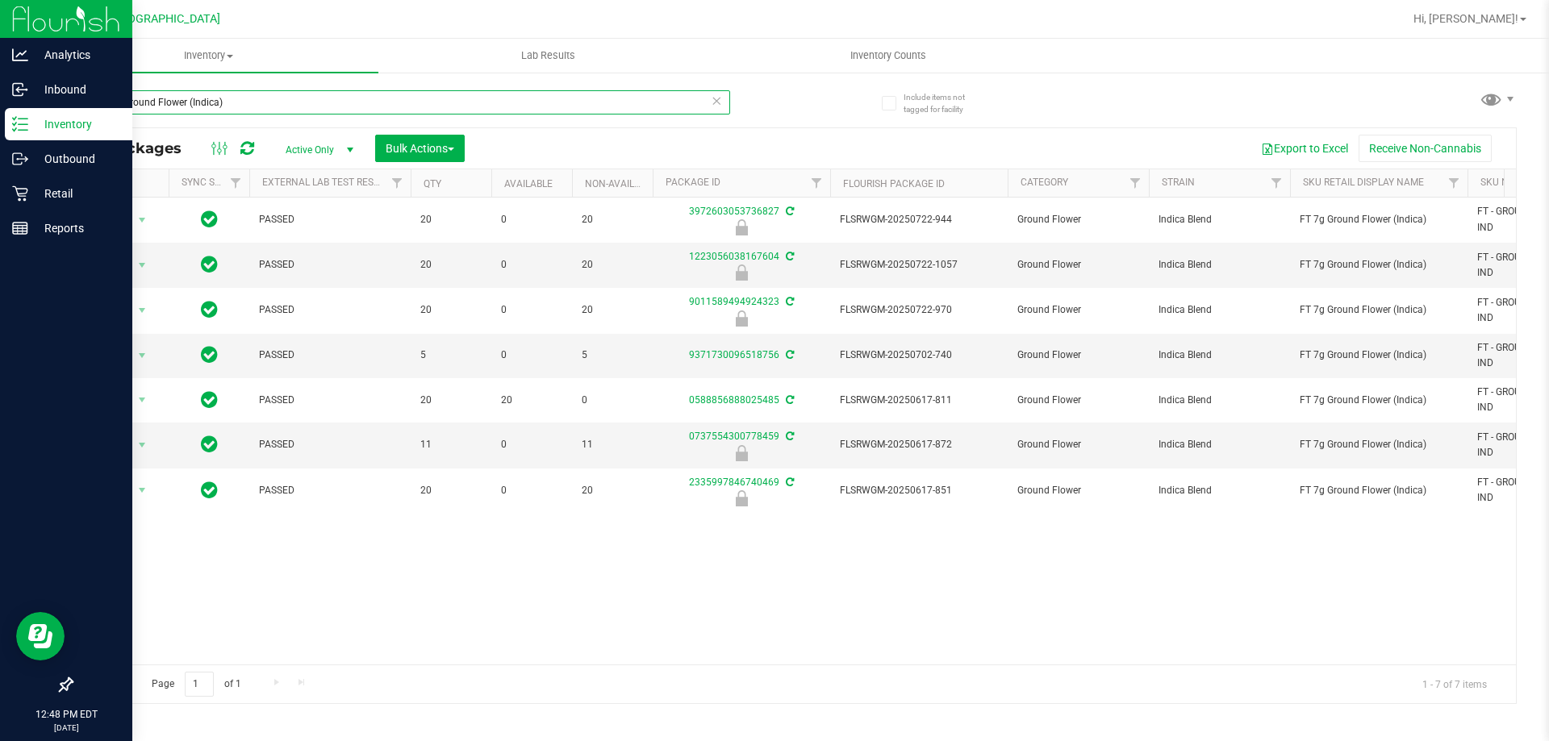
click at [423, 95] on input "FT 7g Ground Flower (Indica)" at bounding box center [400, 102] width 659 height 24
type input "truffle"
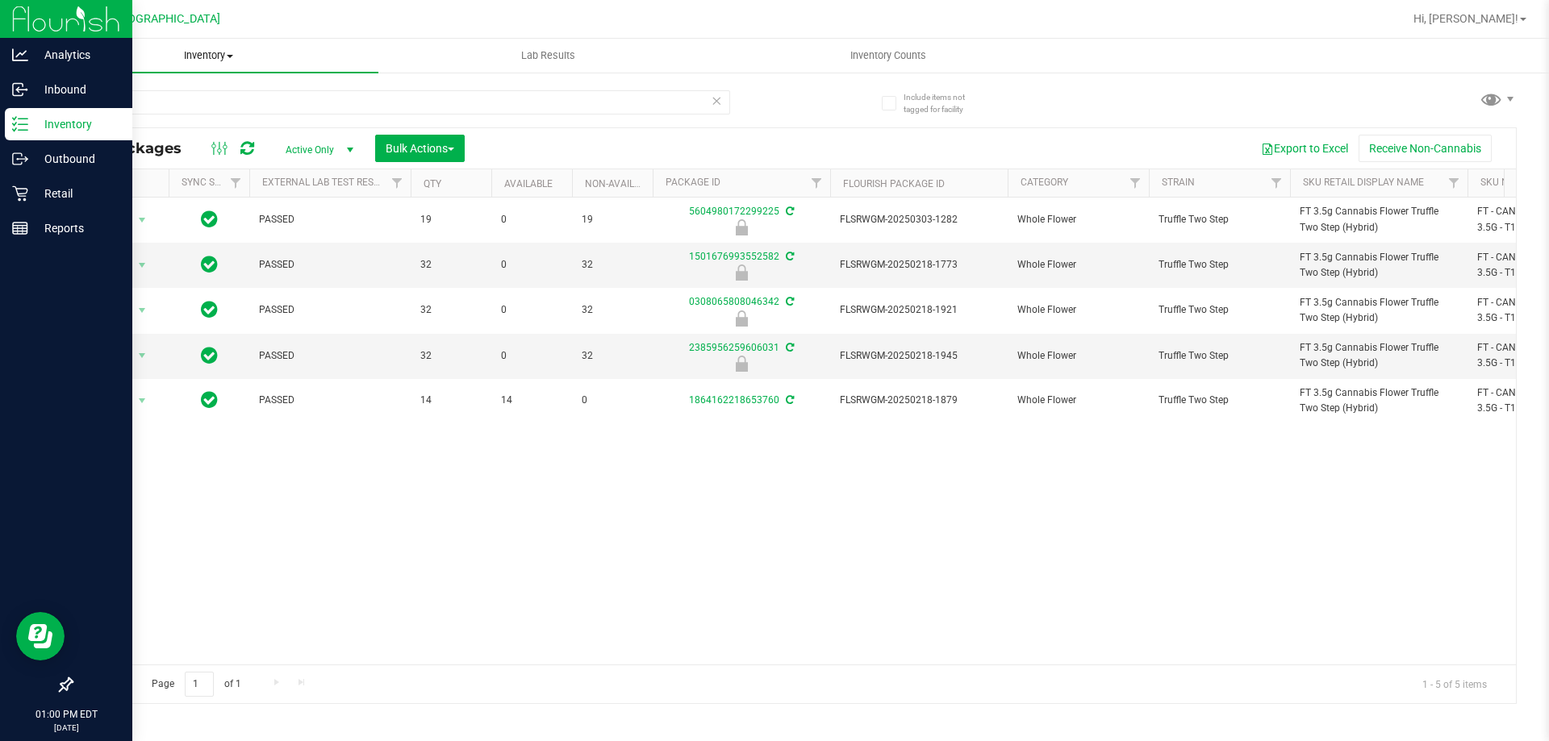
click at [222, 44] on uib-tab-heading "Inventory All packages All inventory Waste log Create inventory" at bounding box center [209, 56] width 340 height 34
click at [222, 62] on span "Inventory" at bounding box center [209, 55] width 340 height 15
click at [200, 50] on span "Inventory" at bounding box center [209, 55] width 340 height 15
click at [28, 192] on p "Retail" at bounding box center [76, 193] width 97 height 19
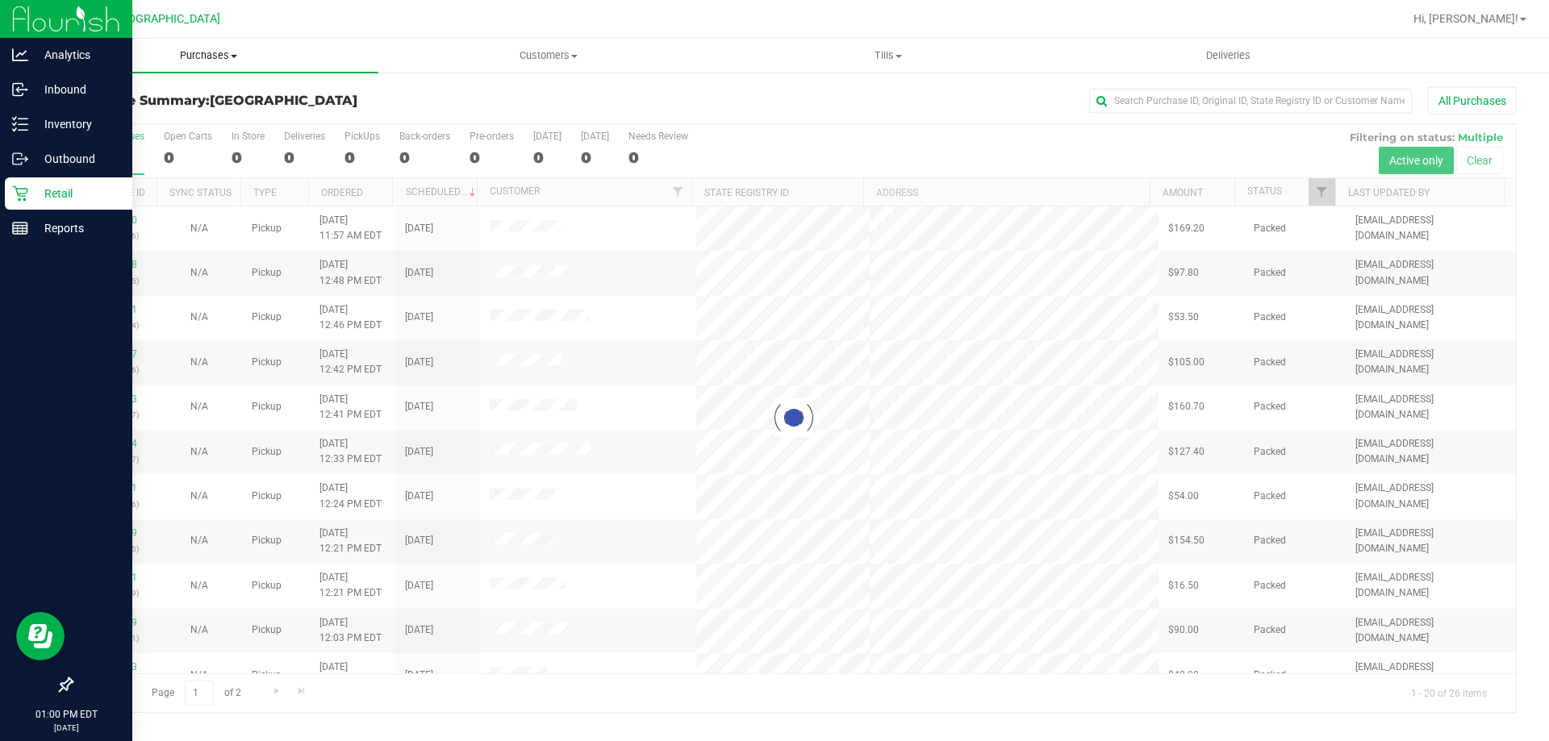
click at [204, 52] on span "Purchases" at bounding box center [209, 55] width 340 height 15
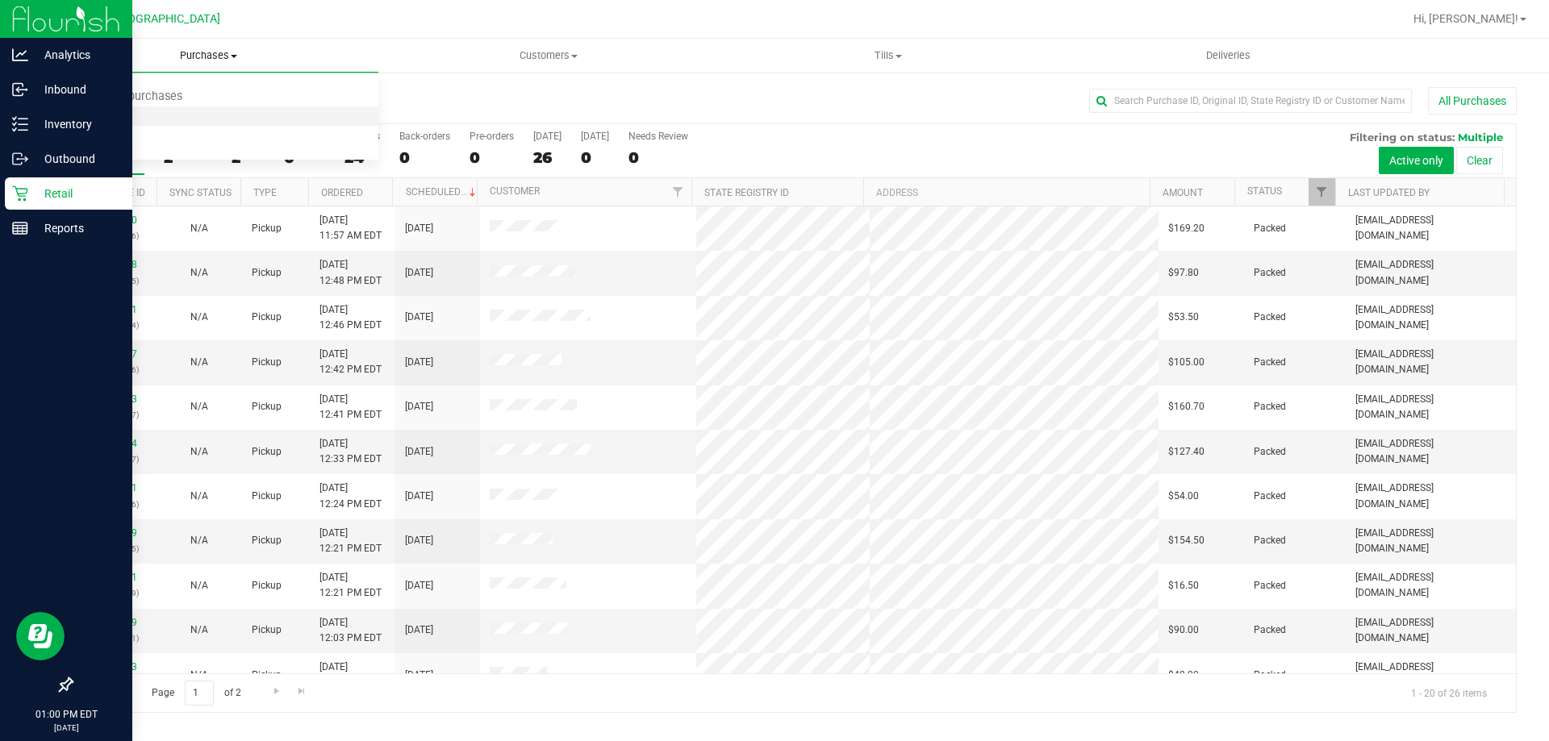
click at [160, 114] on li "Fulfillment" at bounding box center [209, 116] width 340 height 19
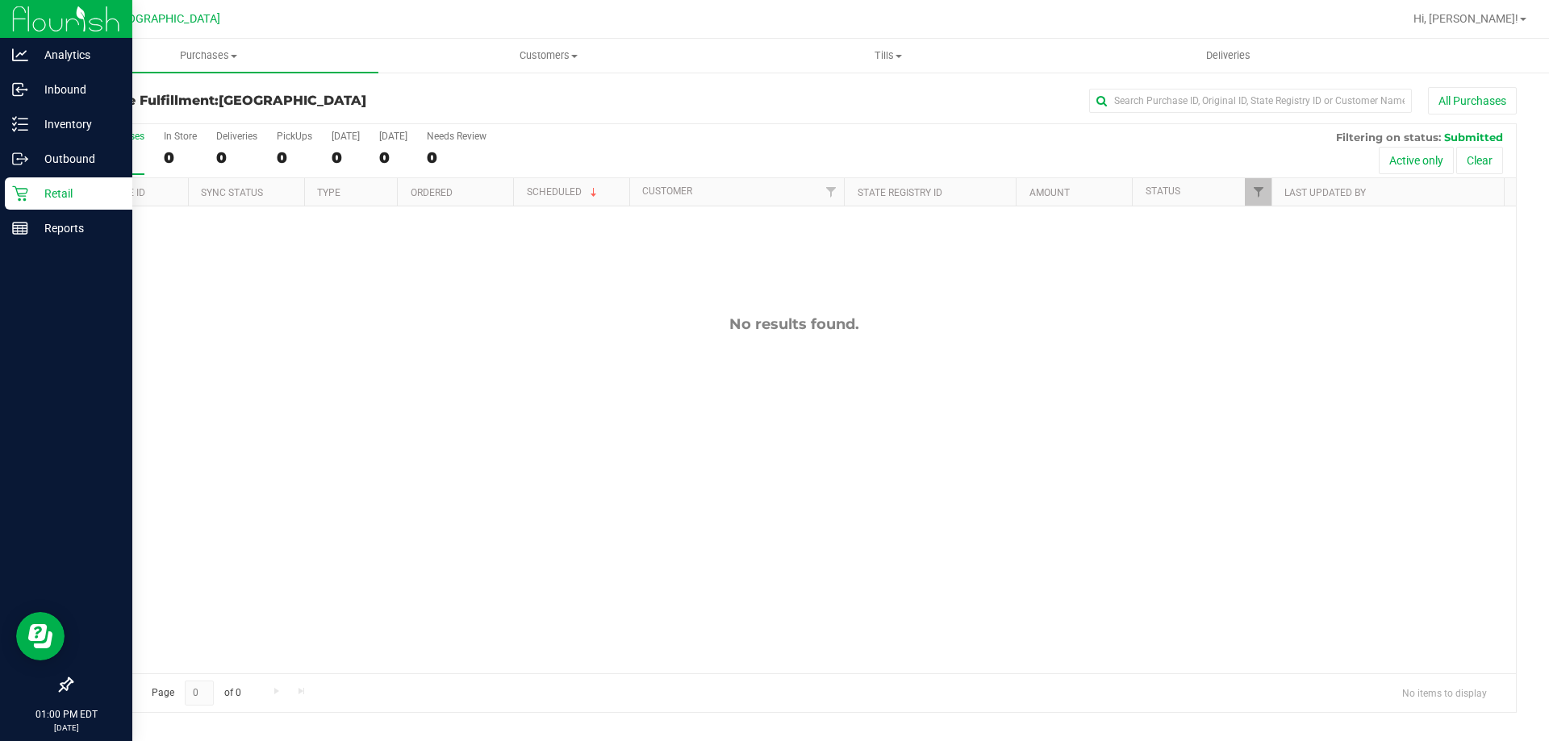
click at [1104, 416] on div "No results found." at bounding box center [794, 495] width 1444 height 576
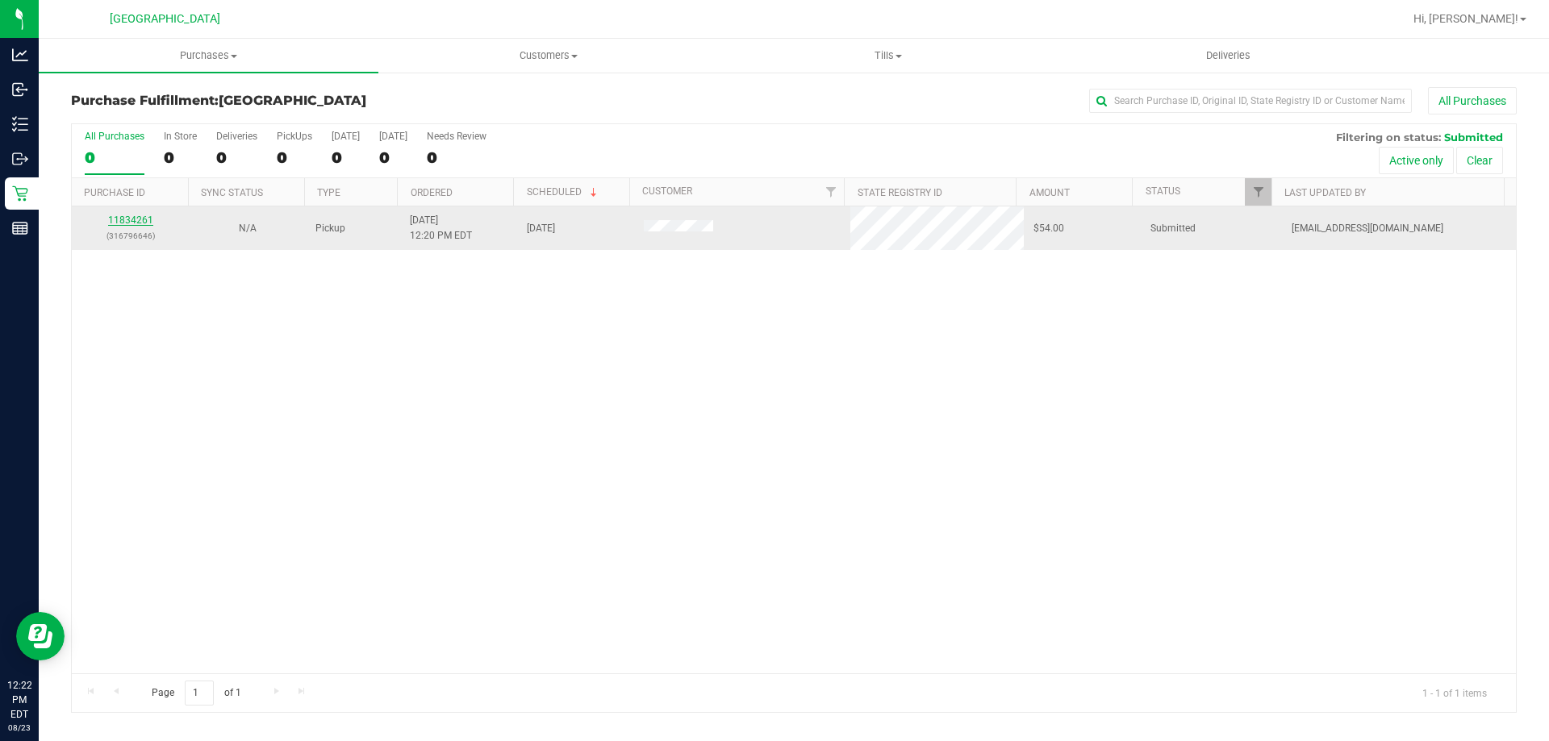
click at [129, 223] on link "11834261" at bounding box center [130, 220] width 45 height 11
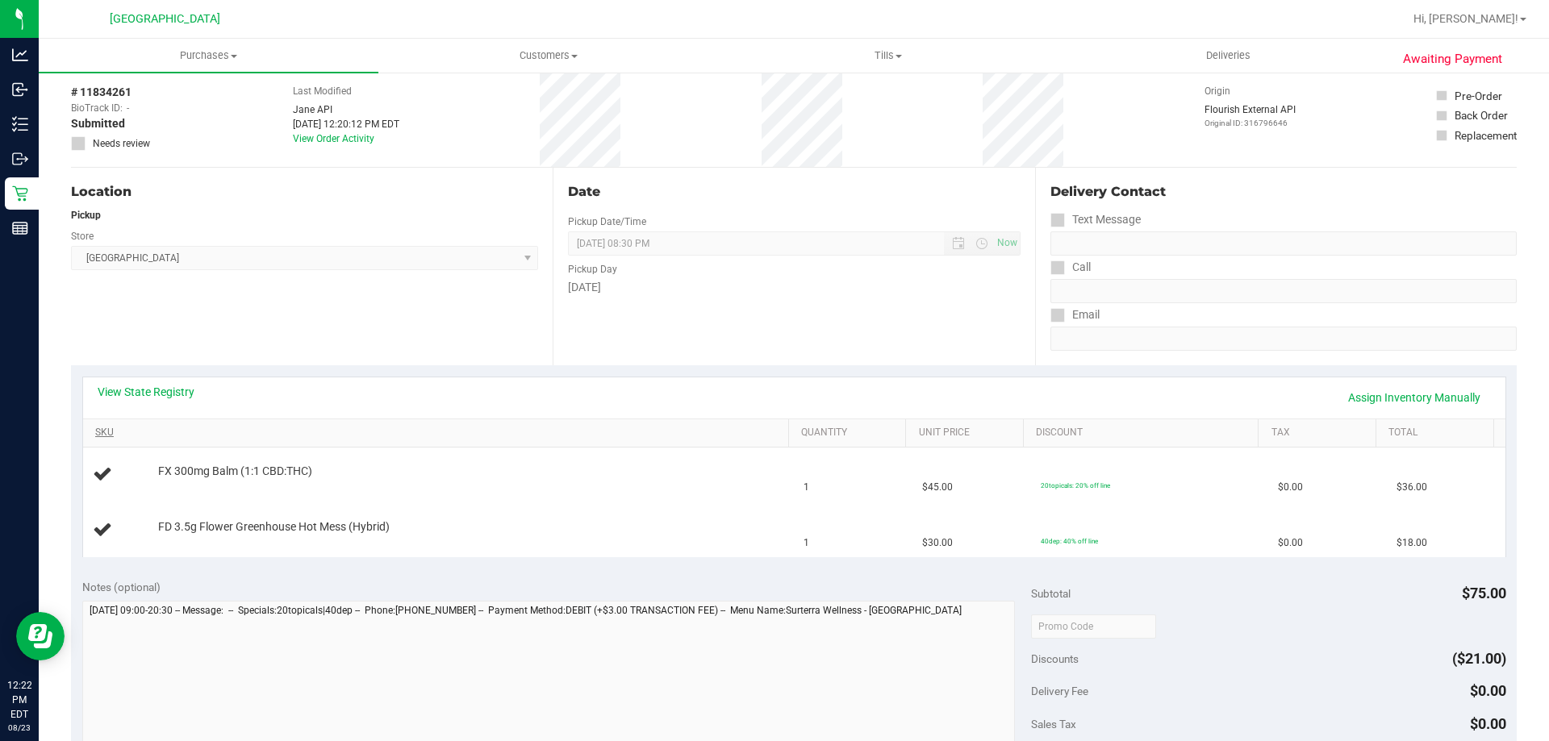
scroll to position [161, 0]
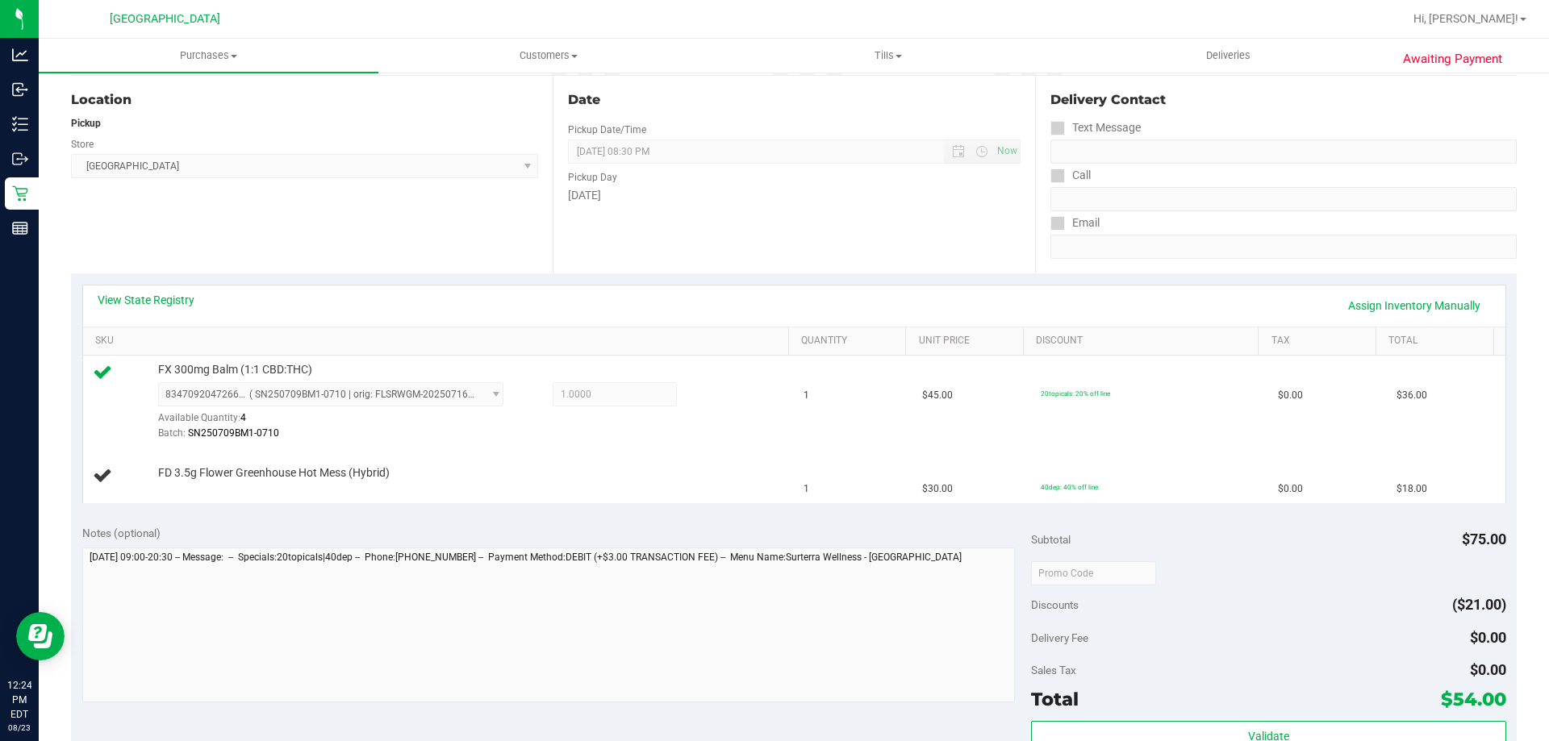
click at [543, 289] on div "View State Registry Assign Inventory Manually" at bounding box center [794, 306] width 1422 height 41
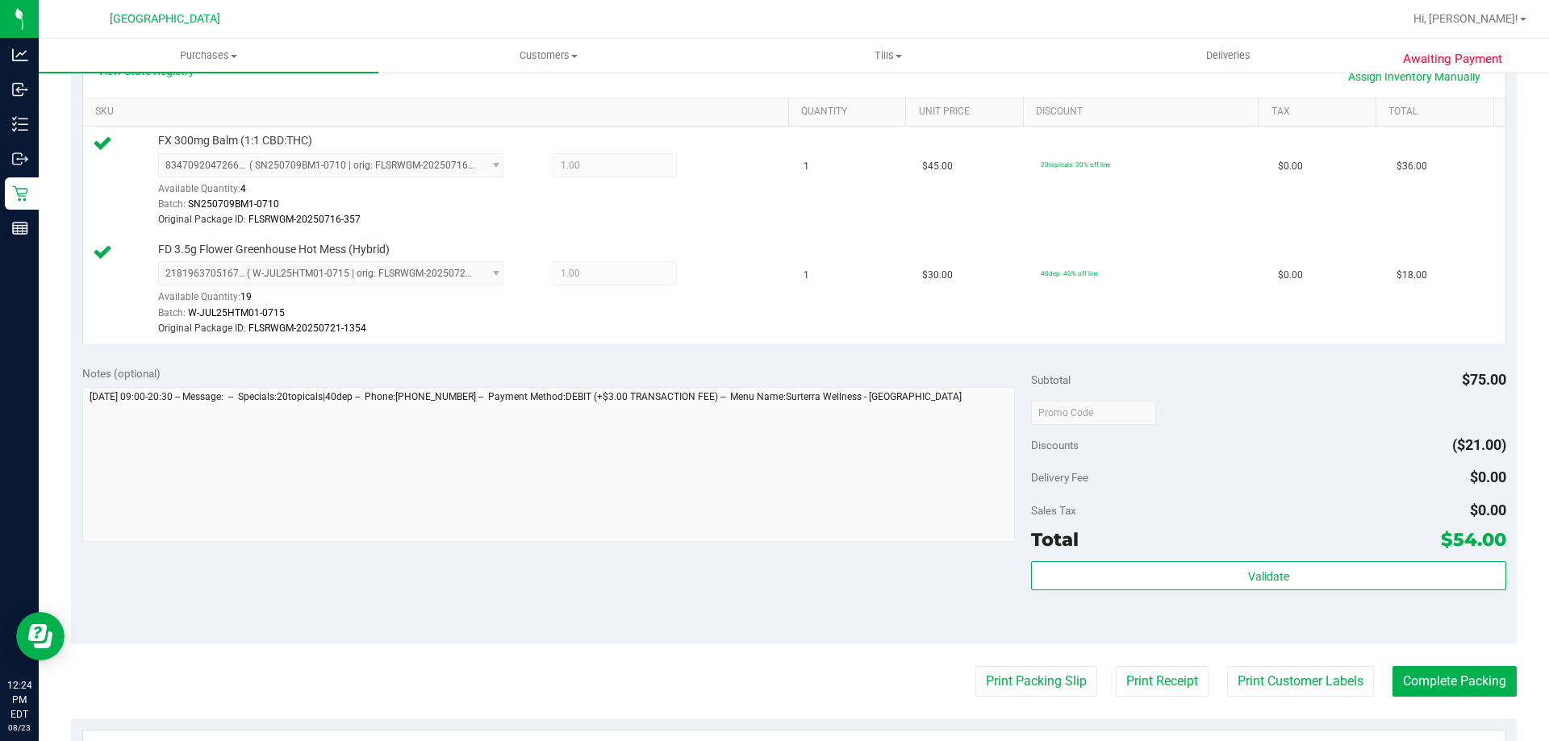
scroll to position [484, 0]
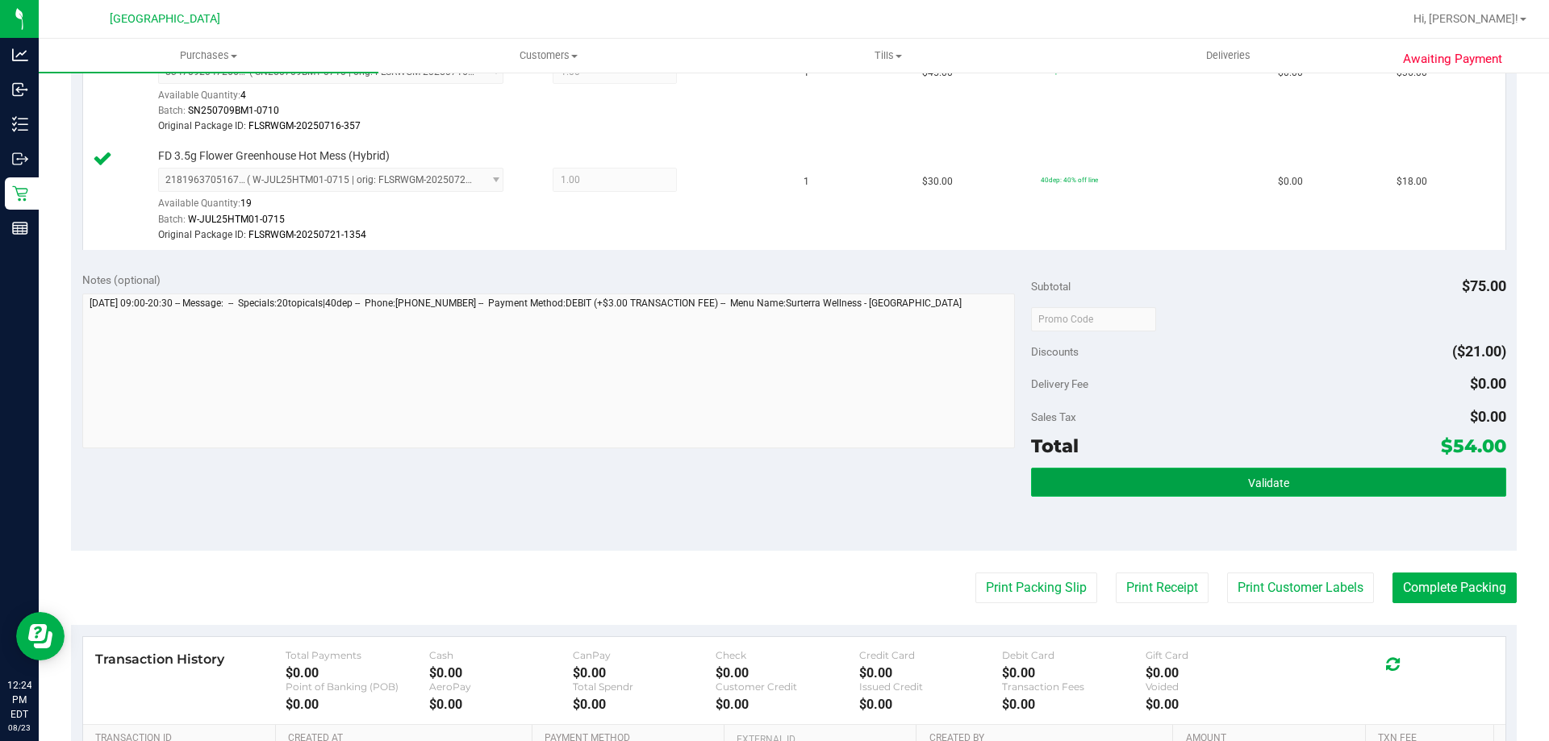
click at [1204, 474] on button "Validate" at bounding box center [1268, 482] width 474 height 29
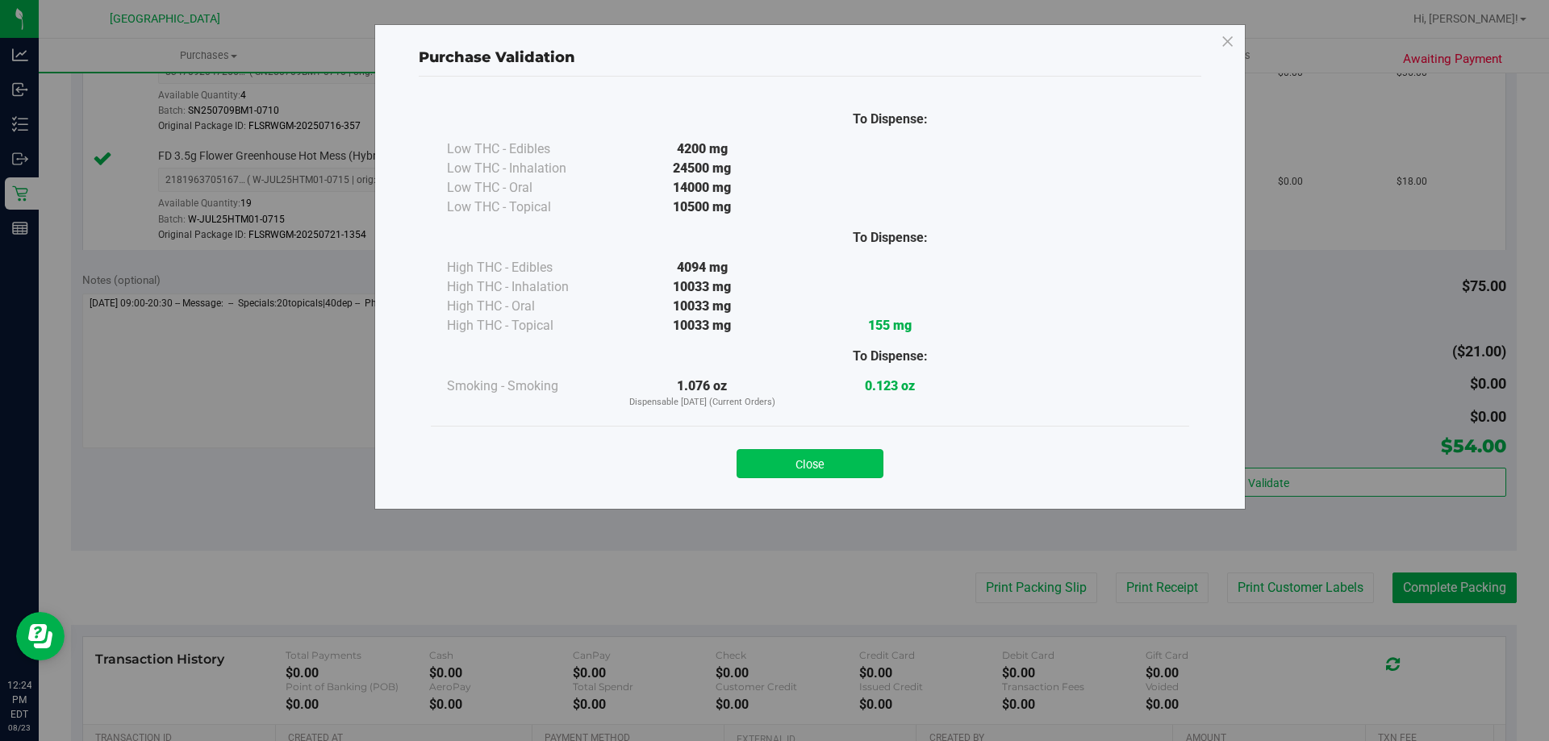
click at [803, 456] on button "Close" at bounding box center [809, 463] width 147 height 29
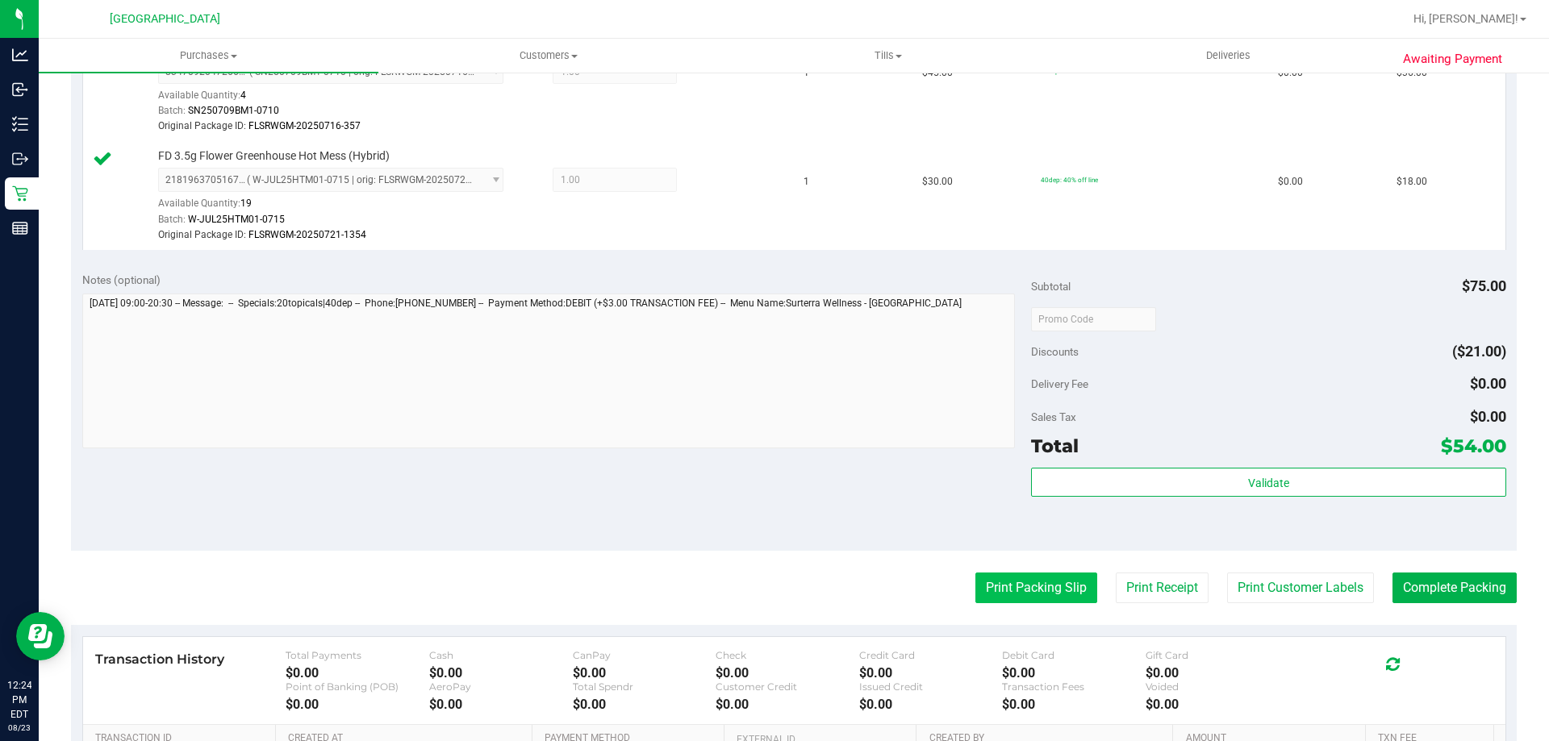
click at [1000, 580] on button "Print Packing Slip" at bounding box center [1036, 588] width 122 height 31
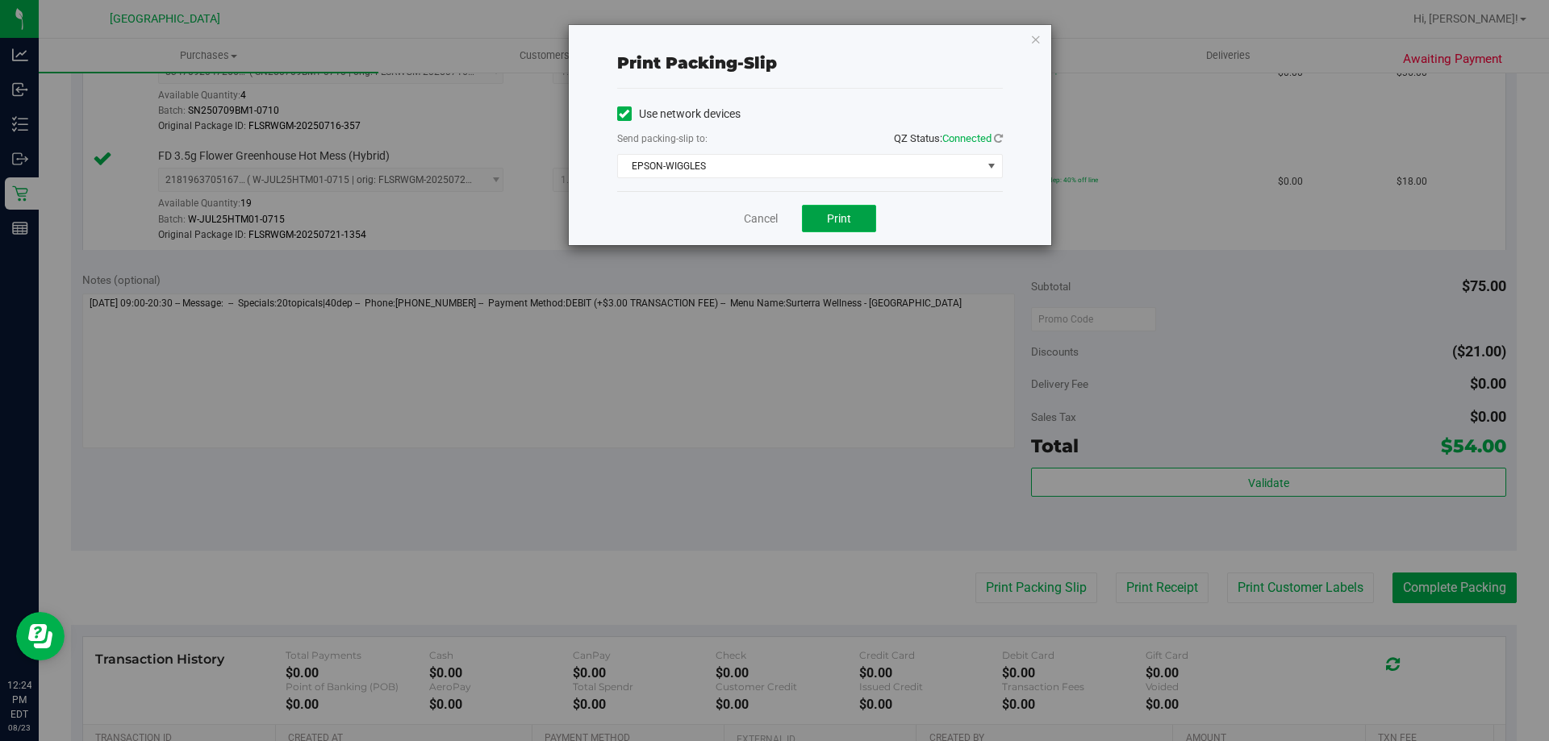
click at [862, 207] on button "Print" at bounding box center [839, 218] width 74 height 27
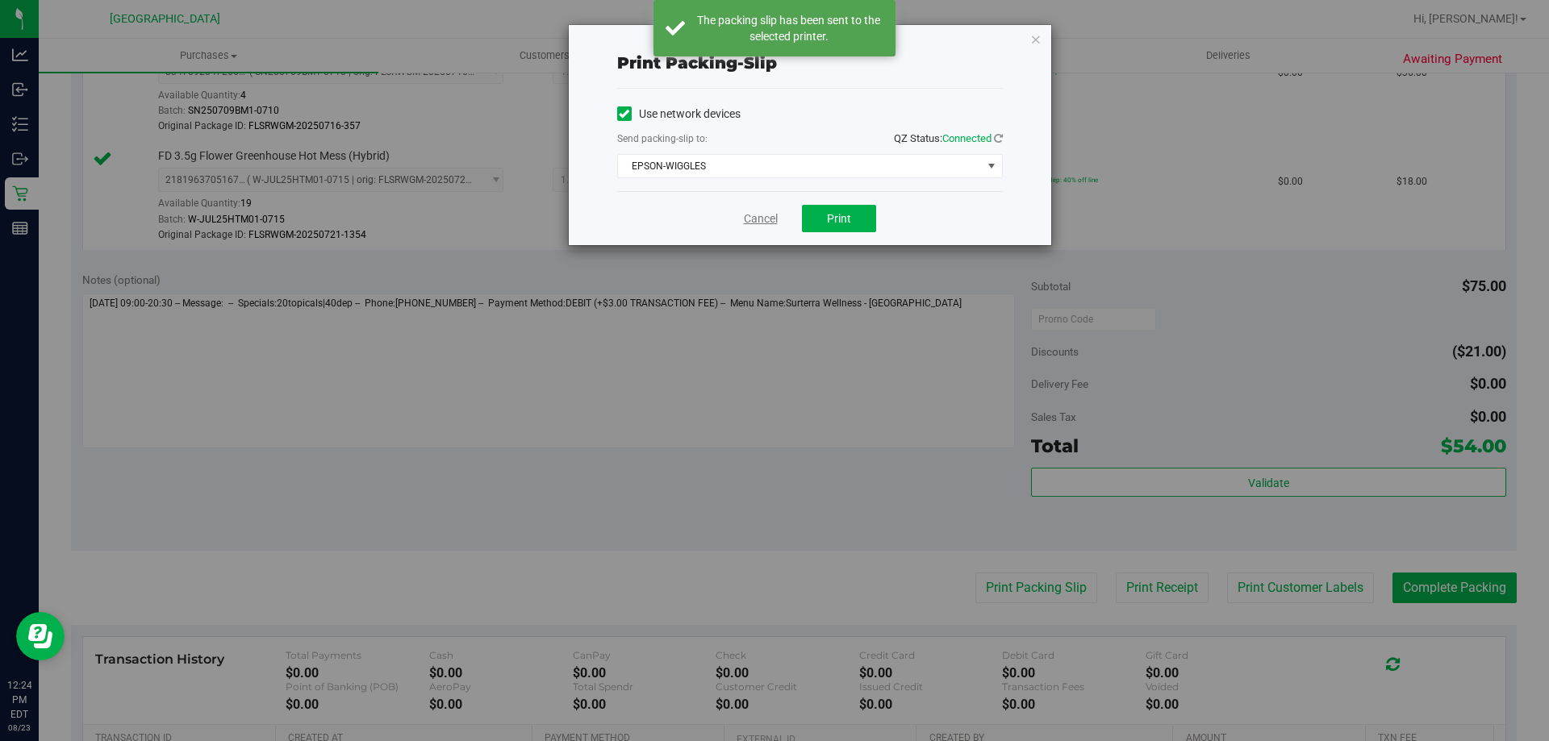
click at [753, 222] on link "Cancel" at bounding box center [761, 219] width 34 height 17
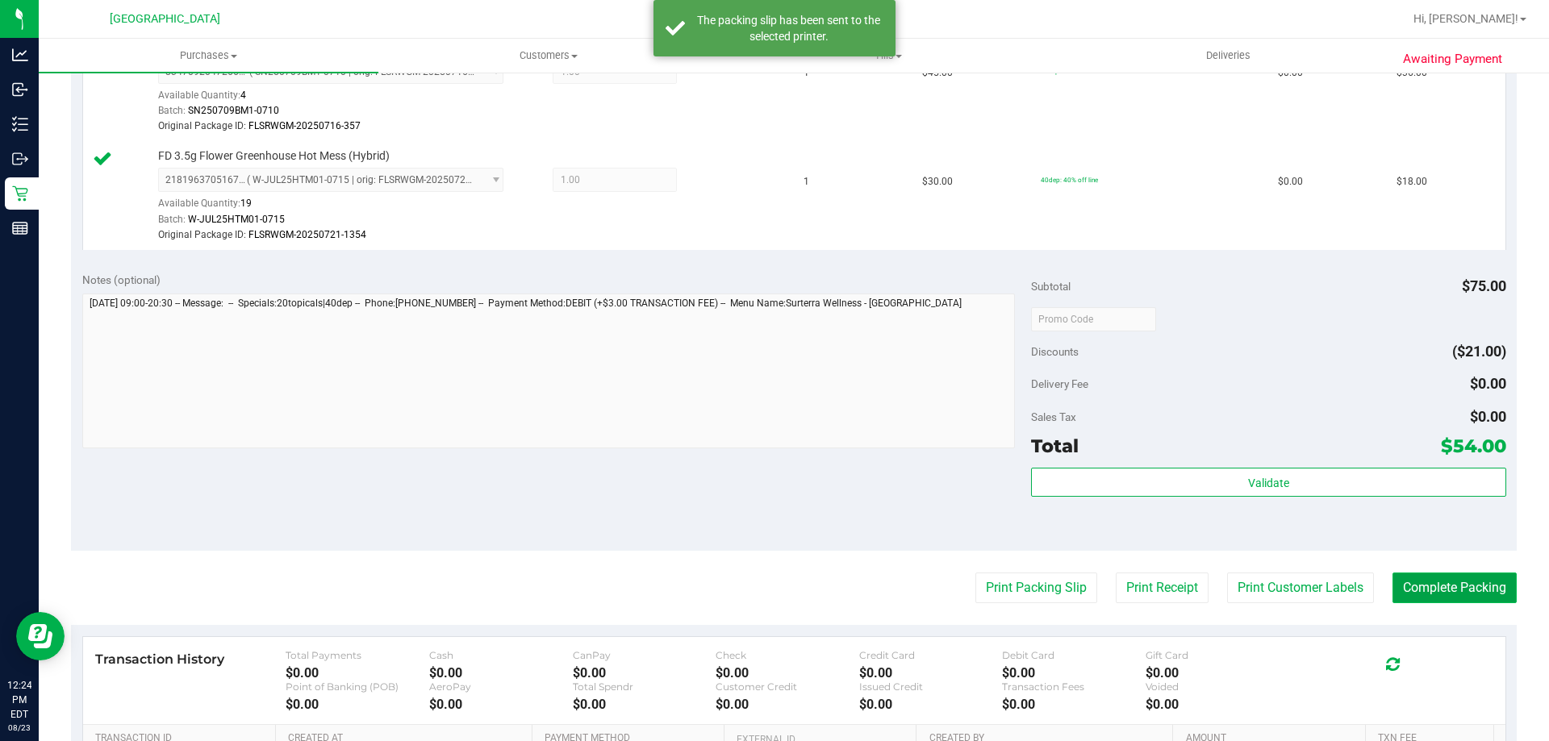
click at [1464, 591] on button "Complete Packing" at bounding box center [1454, 588] width 124 height 31
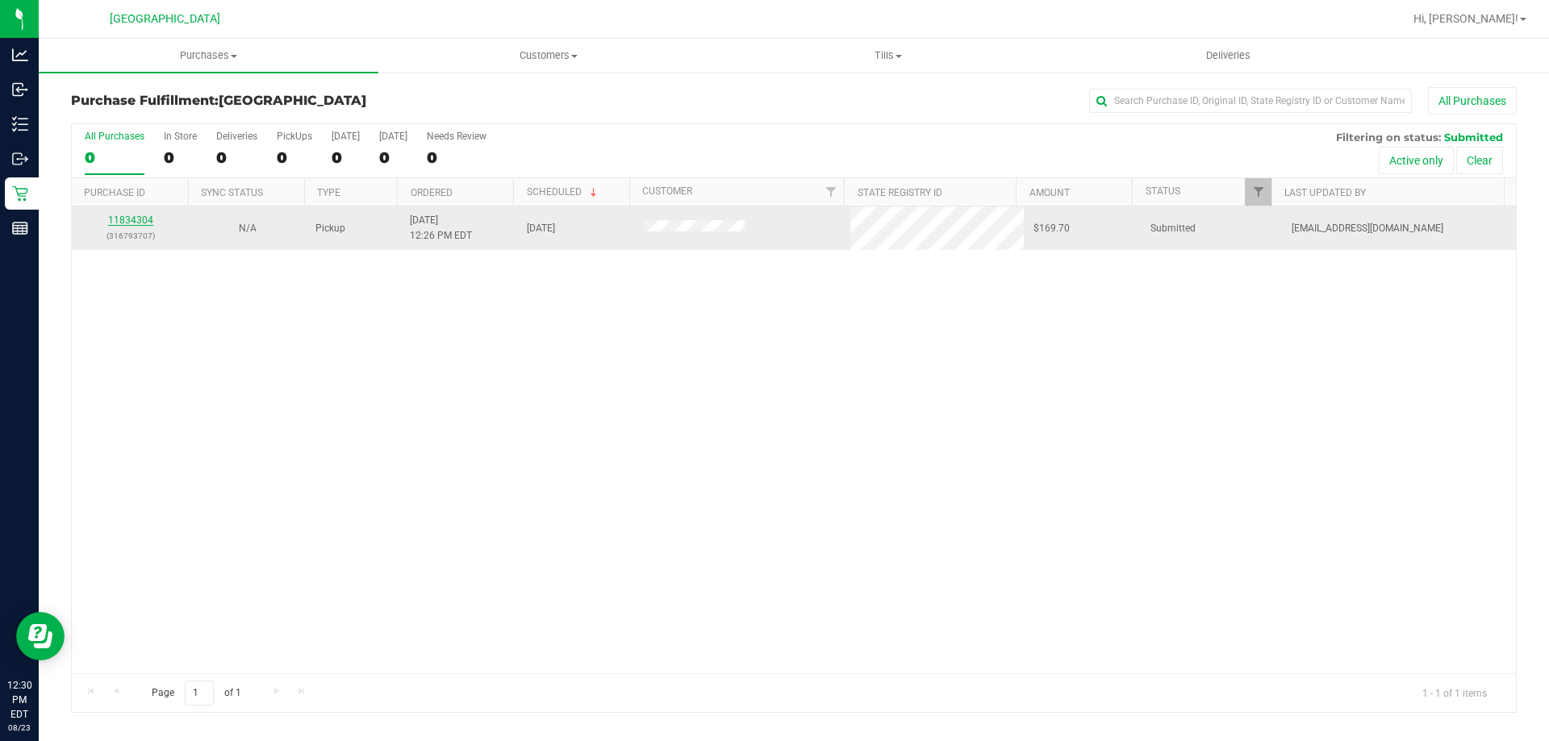
click at [124, 222] on link "11834304" at bounding box center [130, 220] width 45 height 11
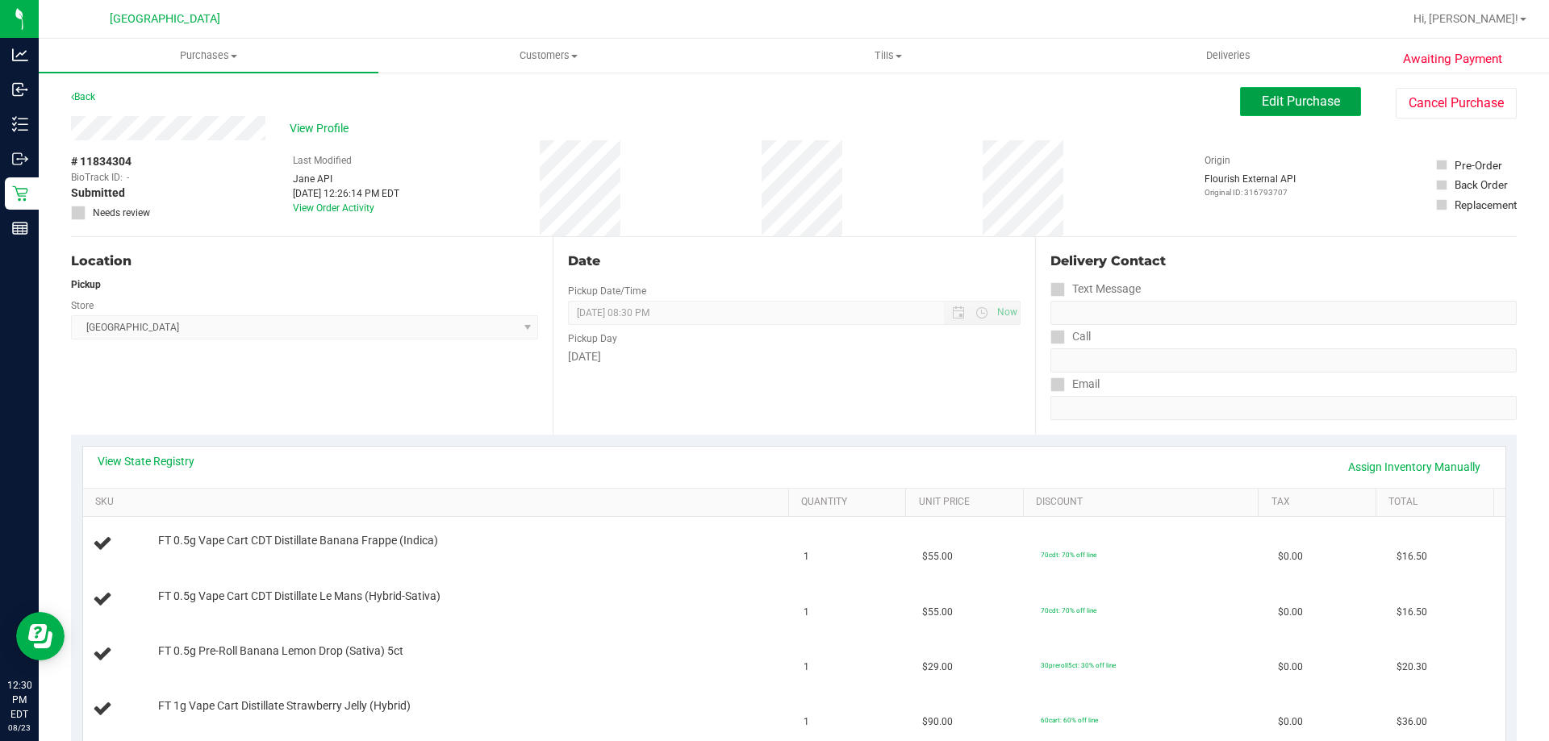
click at [1262, 100] on span "Edit Purchase" at bounding box center [1301, 101] width 78 height 15
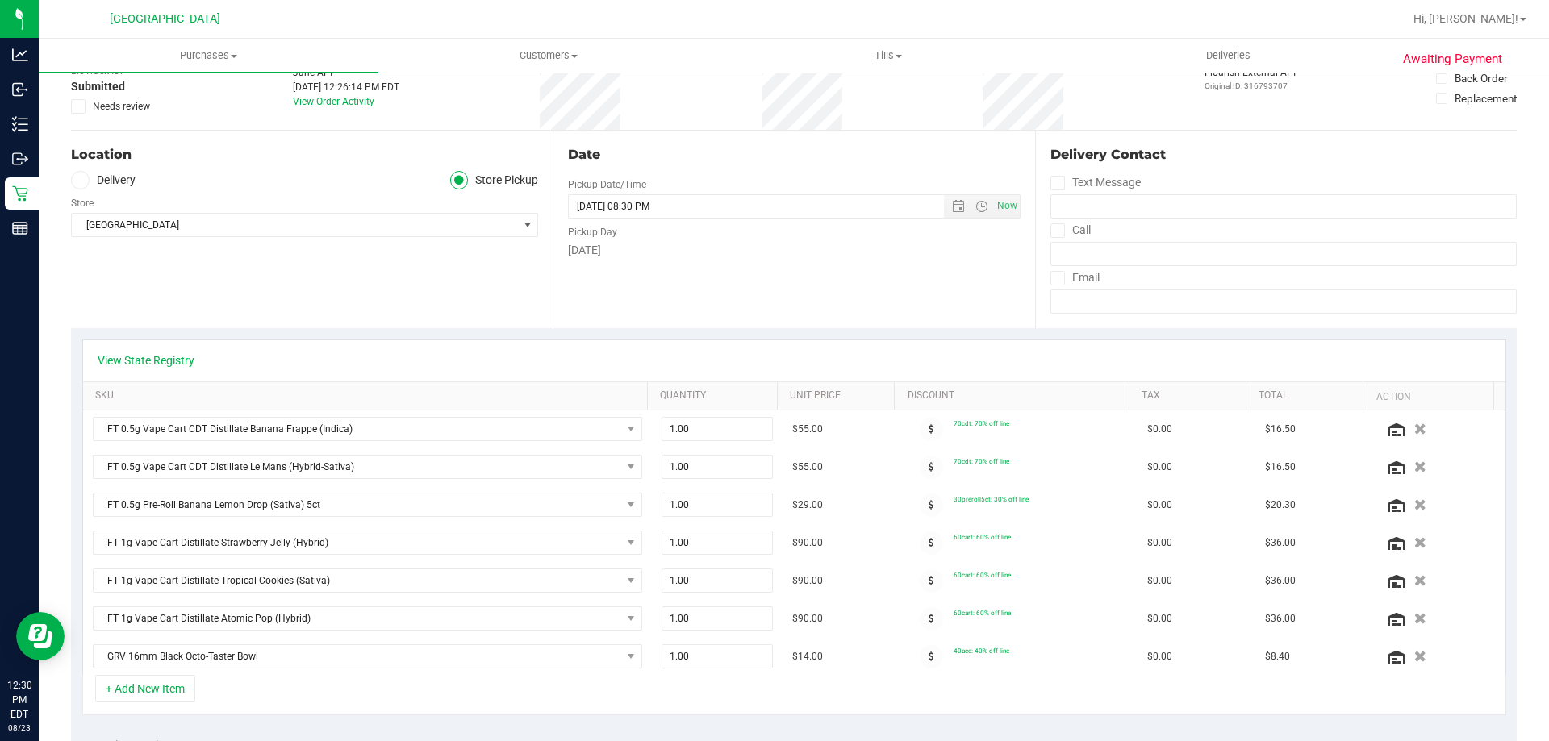
scroll to position [323, 0]
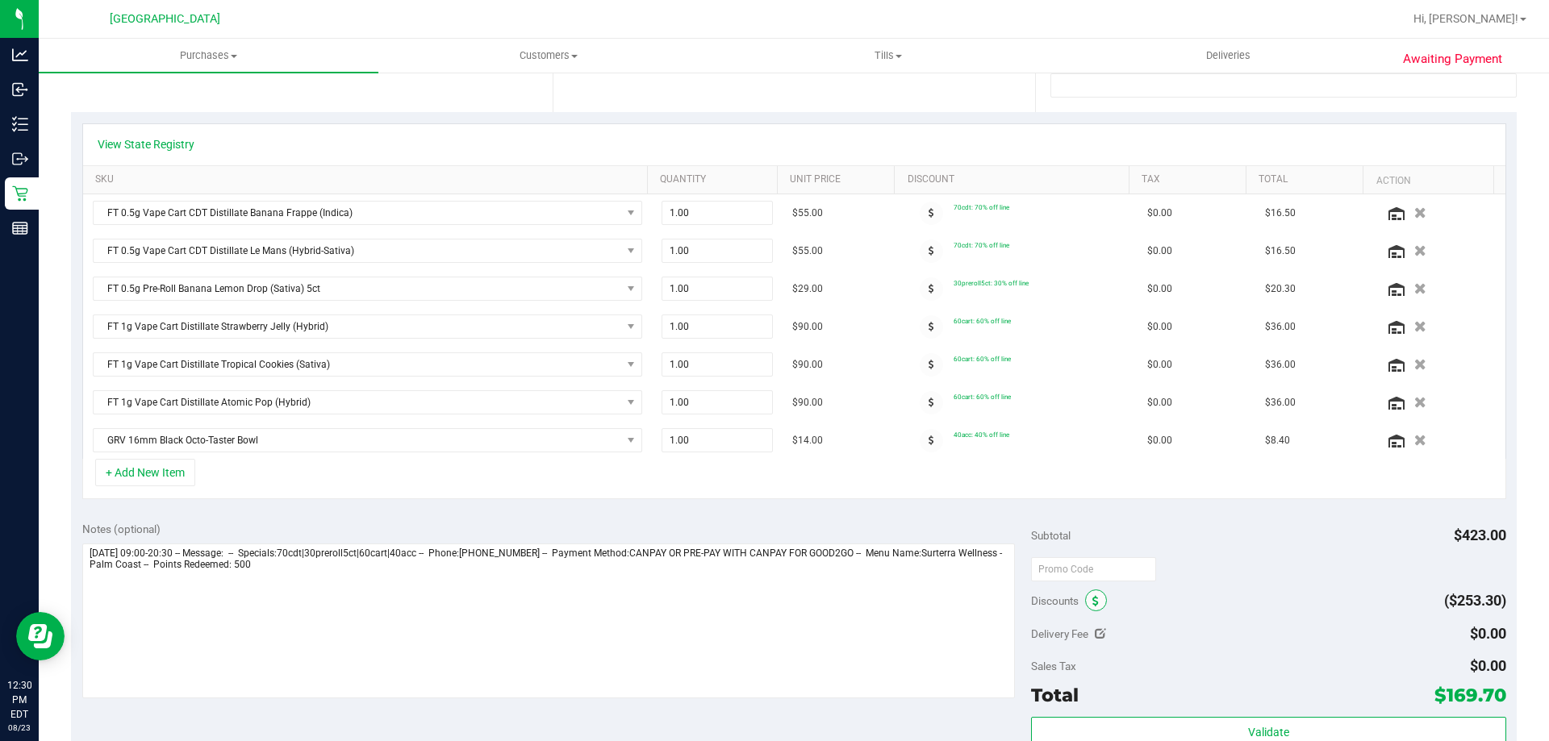
click at [1085, 601] on span at bounding box center [1096, 601] width 22 height 22
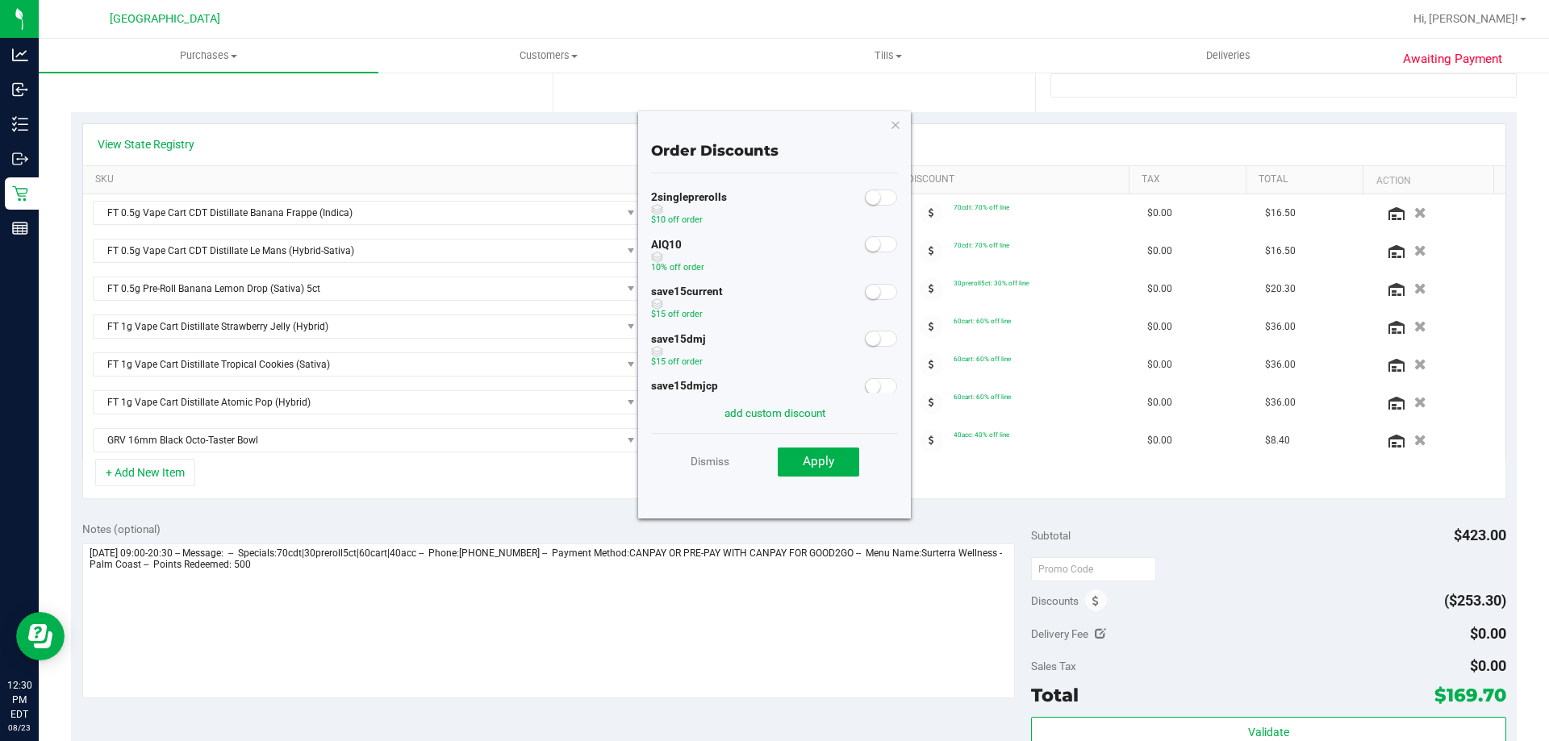
click at [866, 249] on small at bounding box center [873, 244] width 15 height 15
click at [799, 465] on button "Apply" at bounding box center [818, 462] width 81 height 29
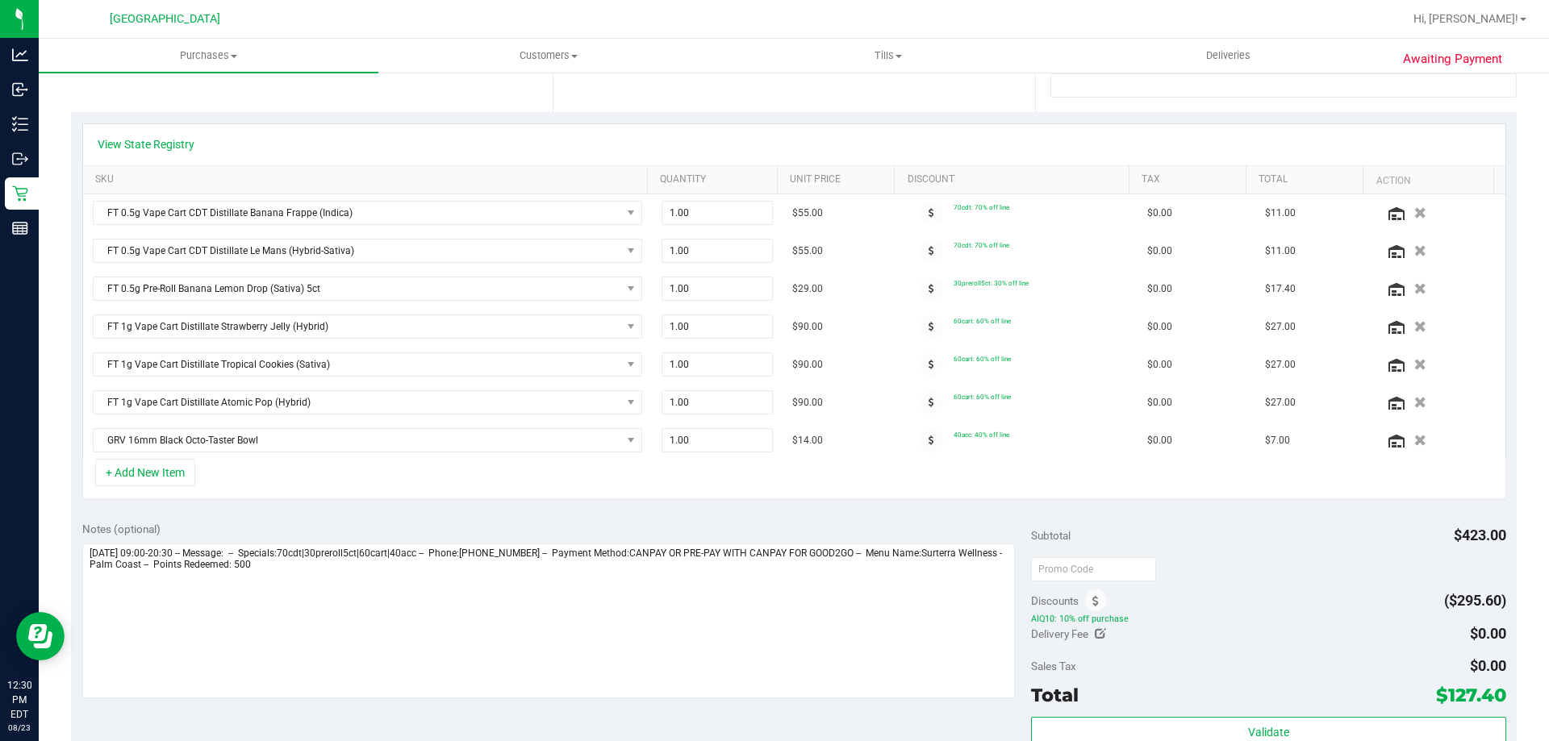
scroll to position [0, 0]
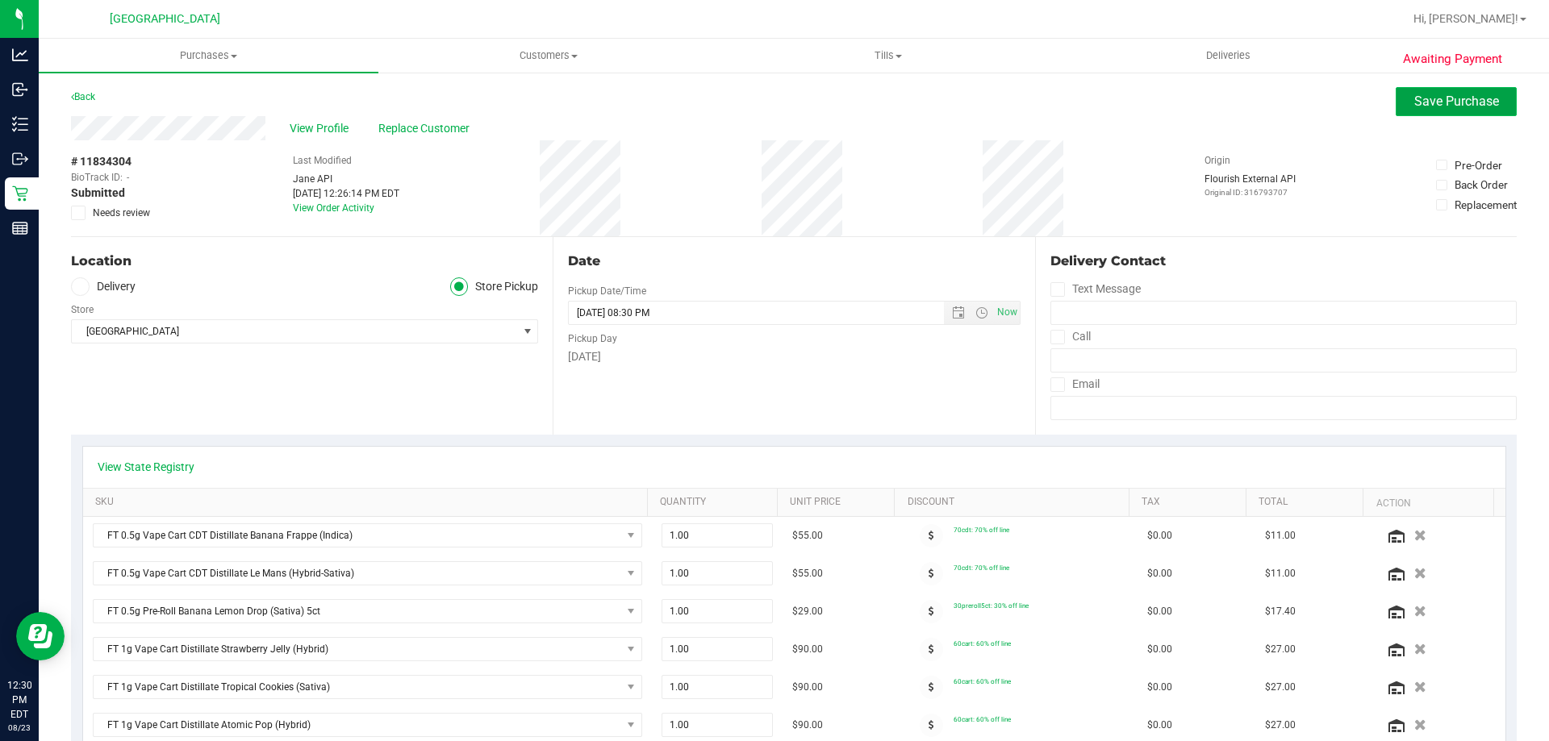
click at [1431, 94] on span "Save Purchase" at bounding box center [1456, 101] width 85 height 15
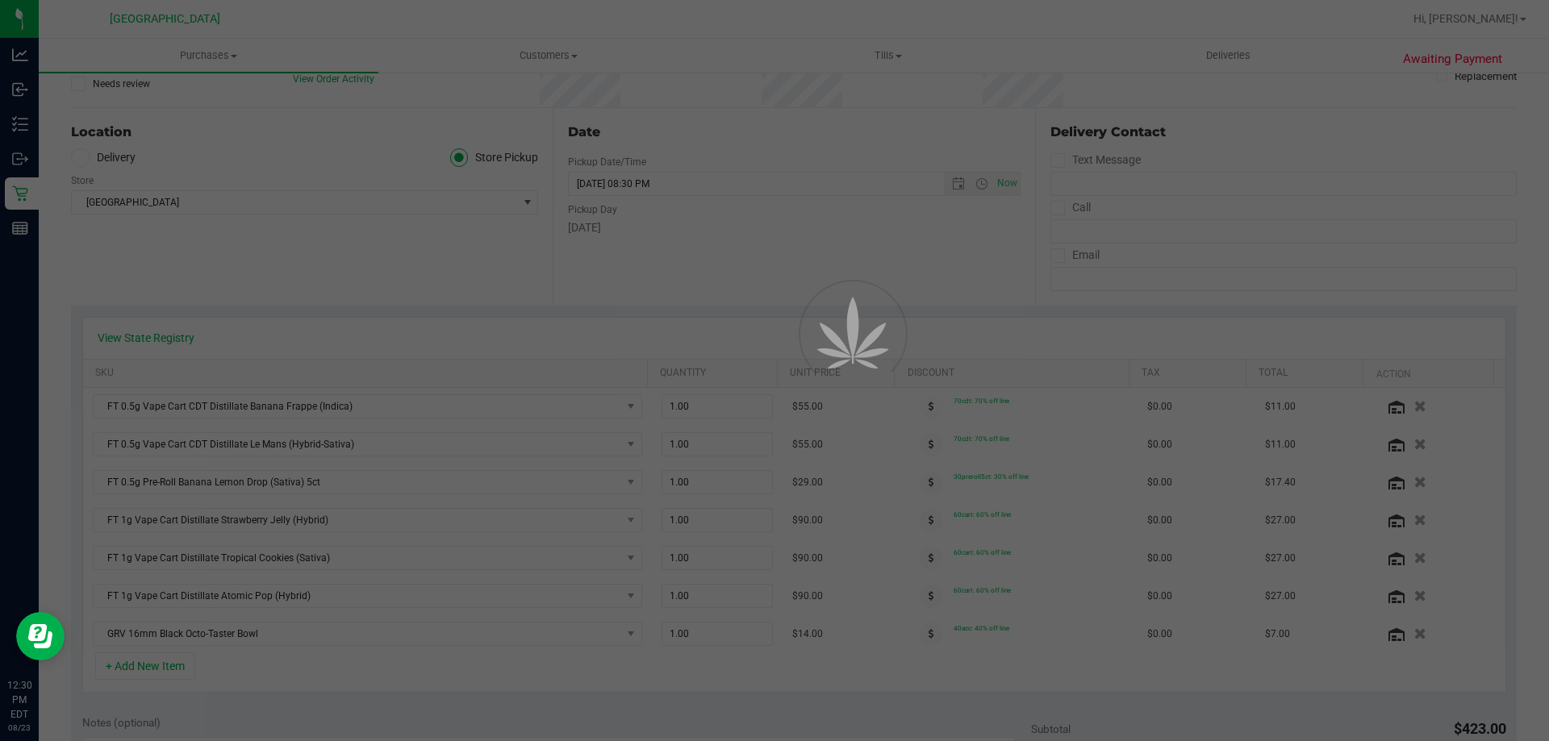
scroll to position [161, 0]
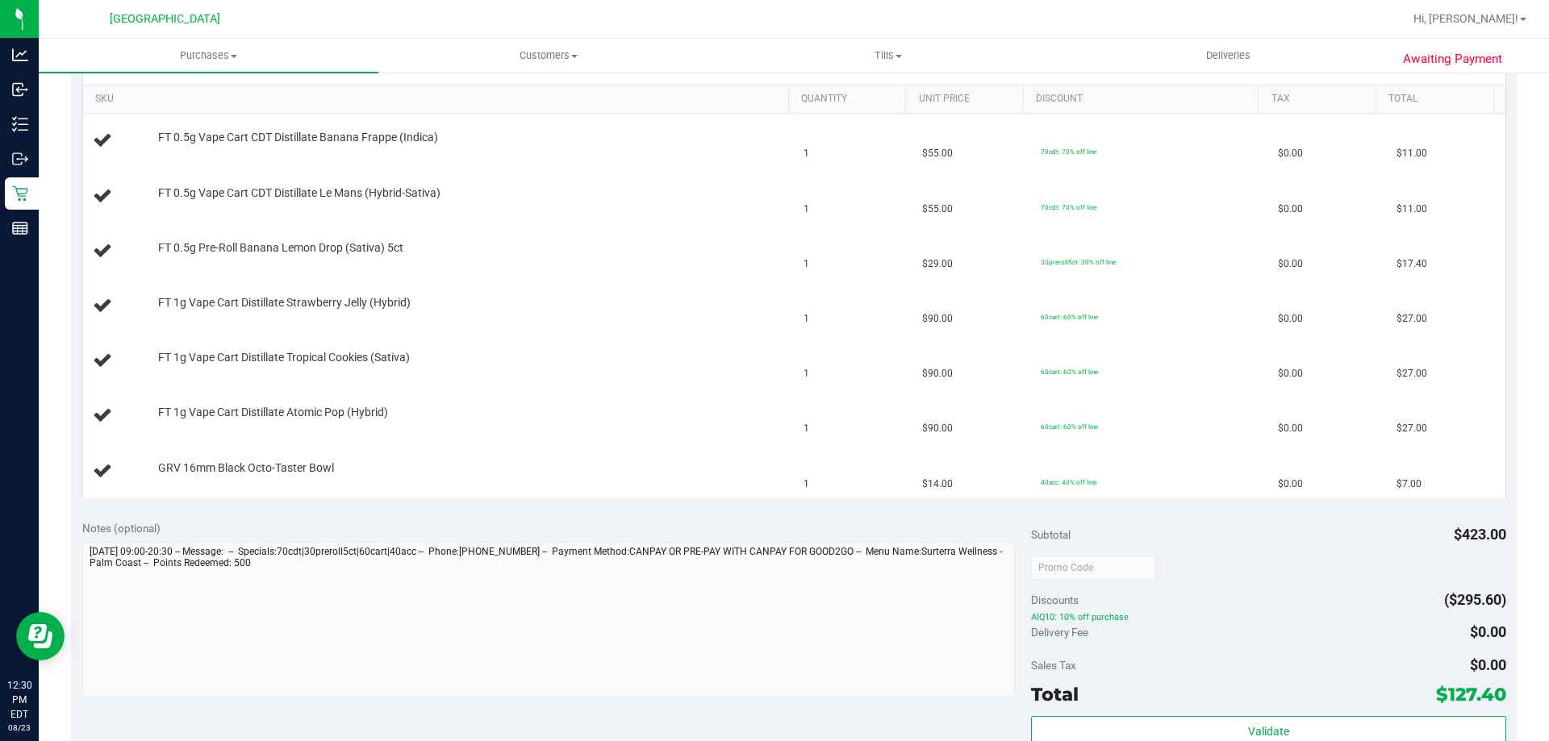
scroll to position [323, 0]
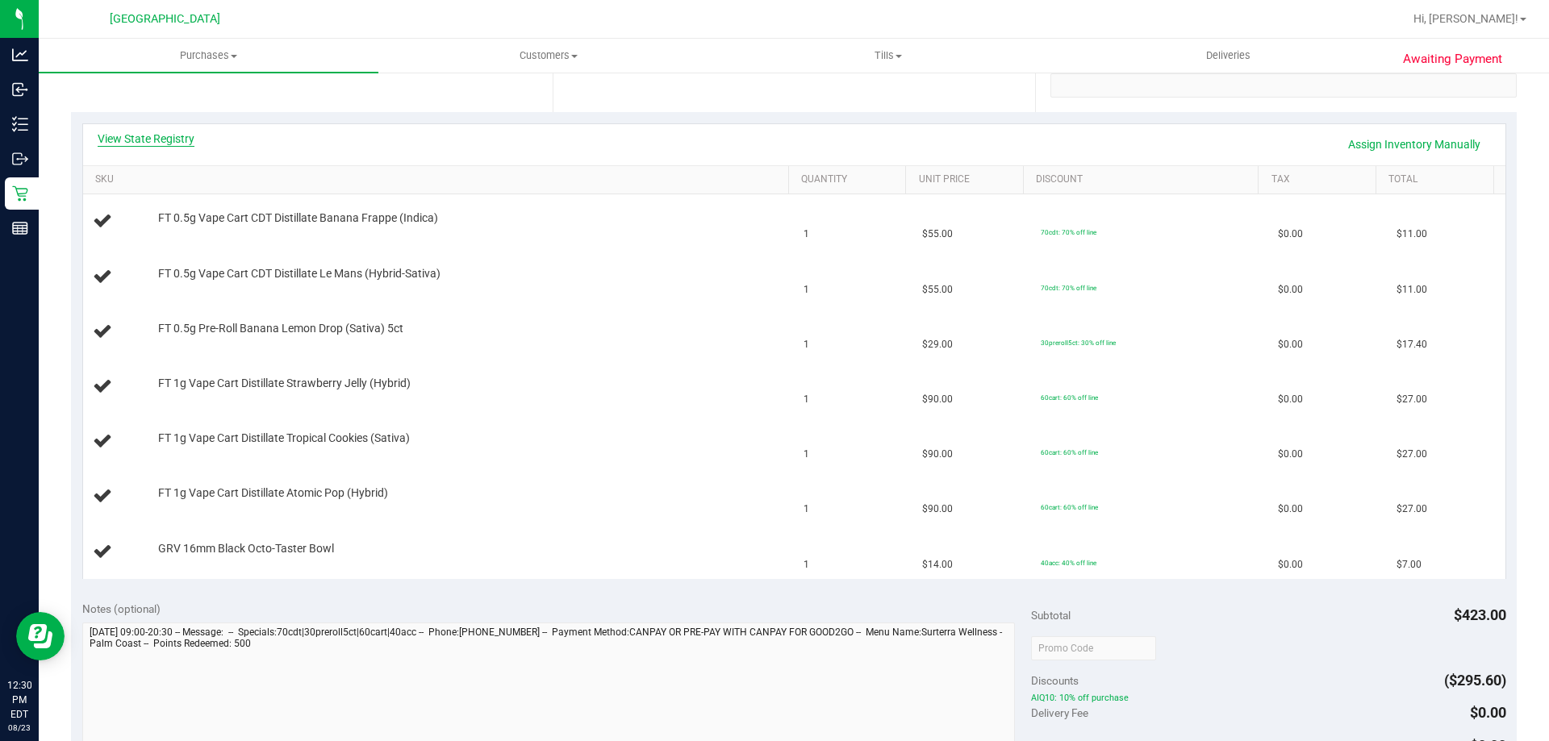
click at [181, 130] on div "View State Registry Assign Inventory Manually" at bounding box center [794, 144] width 1422 height 41
click at [170, 144] on link "View State Registry" at bounding box center [146, 139] width 97 height 16
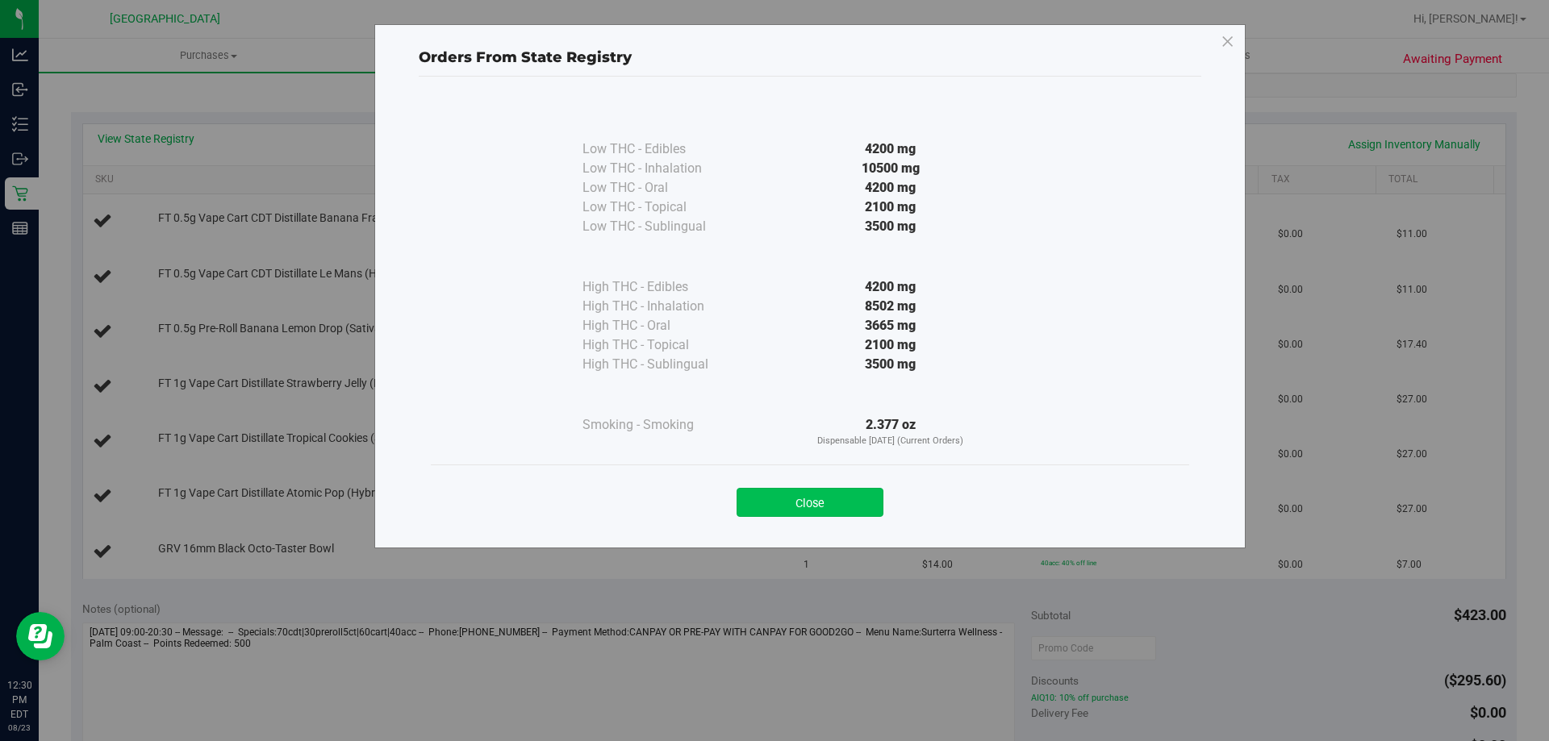
click at [772, 501] on button "Close" at bounding box center [809, 502] width 147 height 29
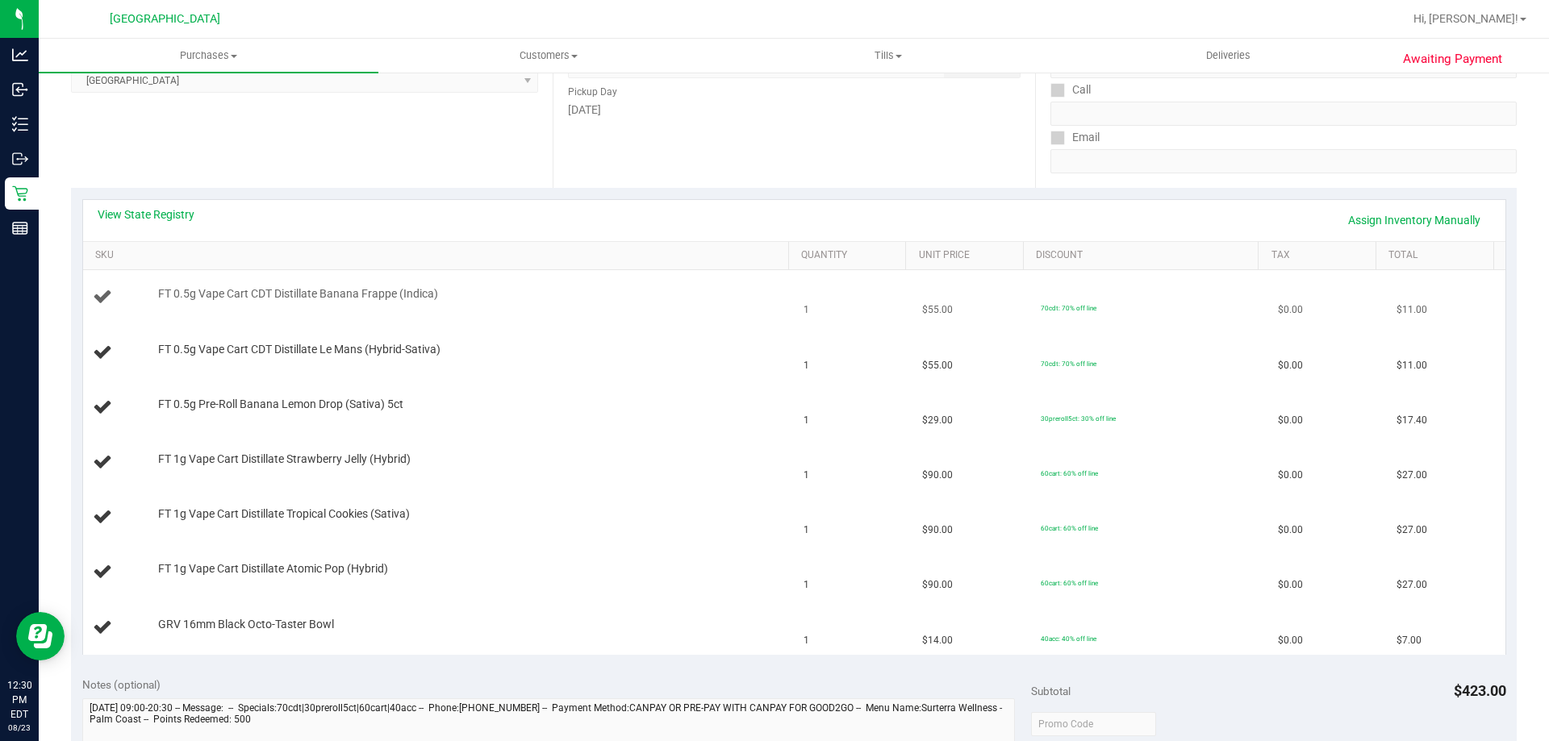
scroll to position [161, 0]
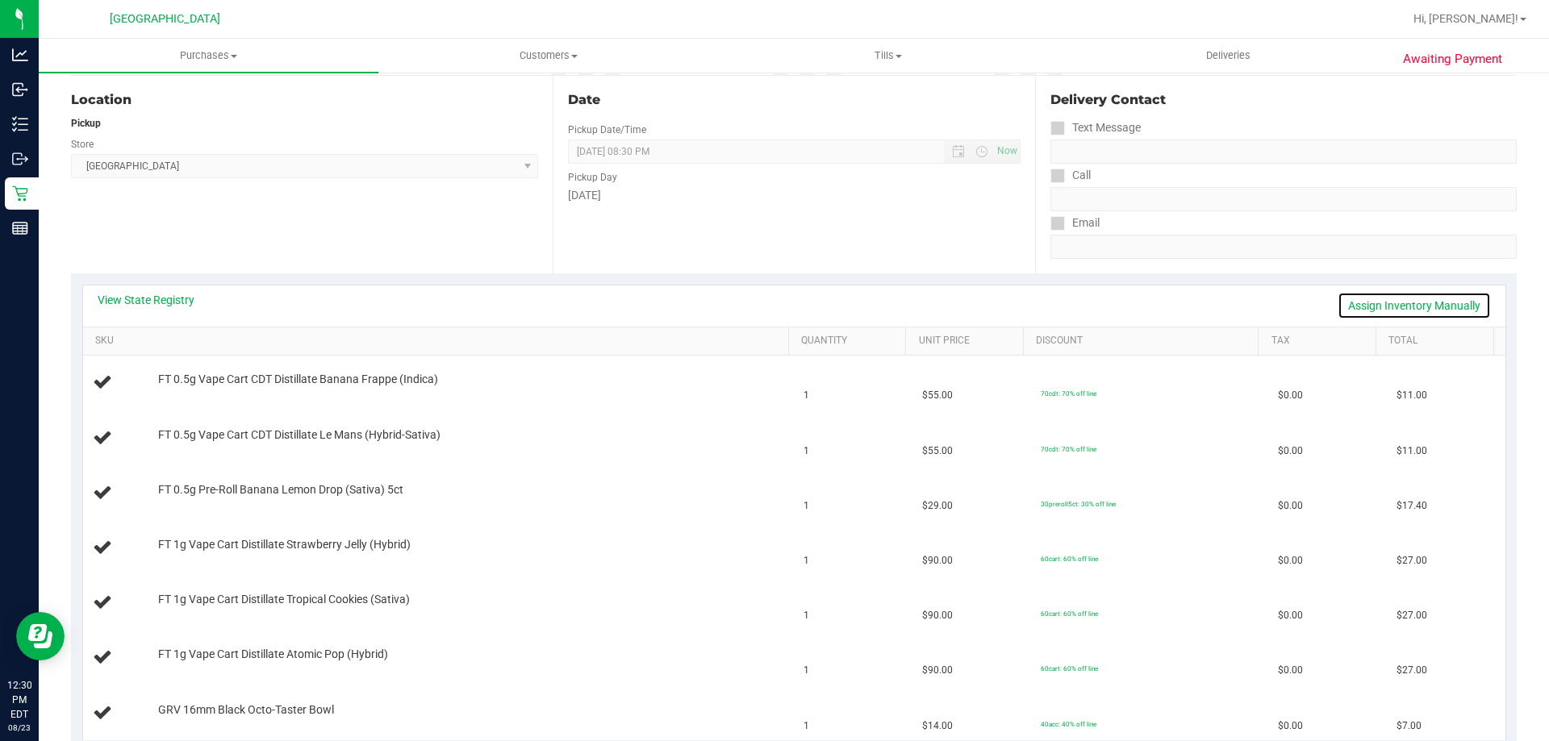
click at [1386, 294] on link "Assign Inventory Manually" at bounding box center [1413, 305] width 153 height 27
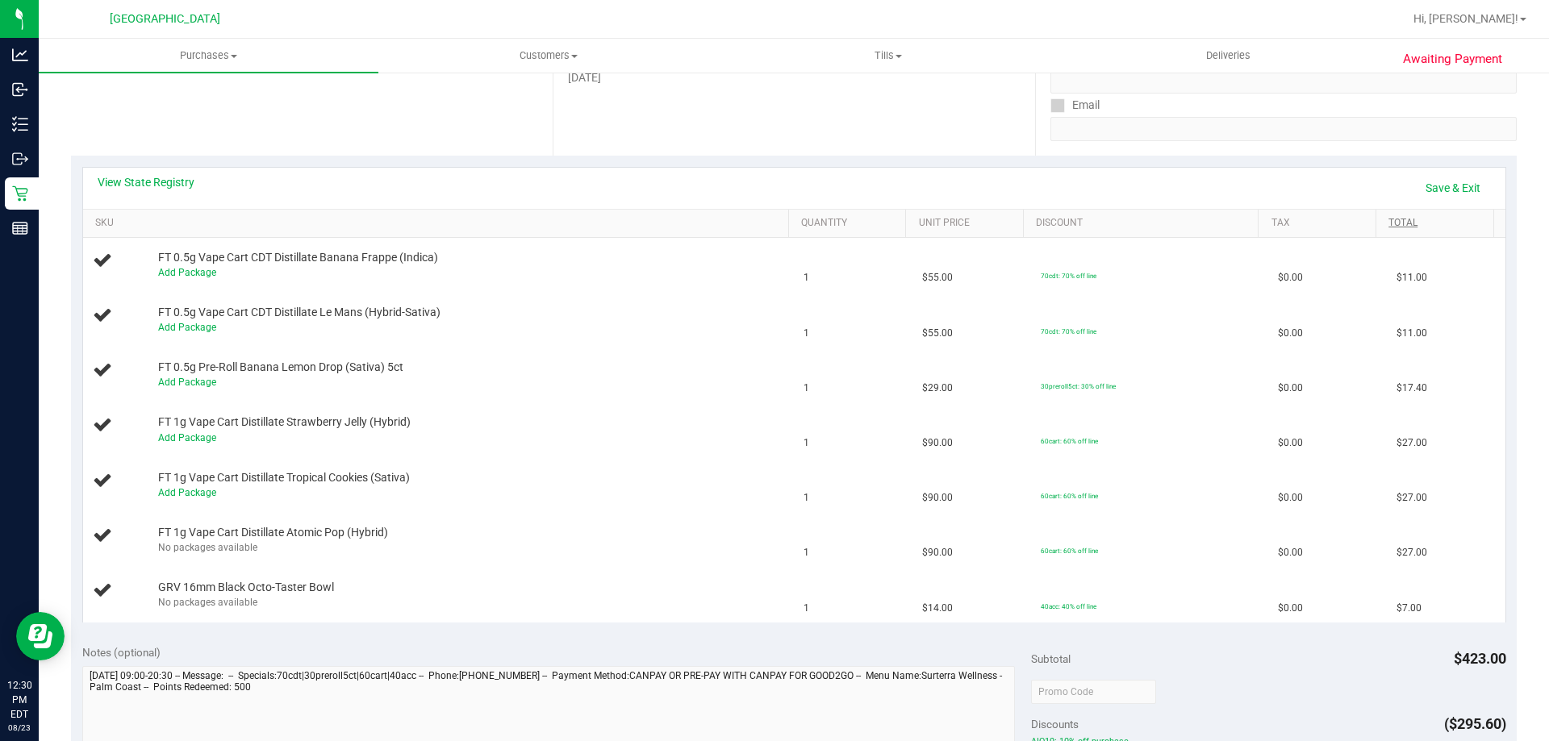
scroll to position [242, 0]
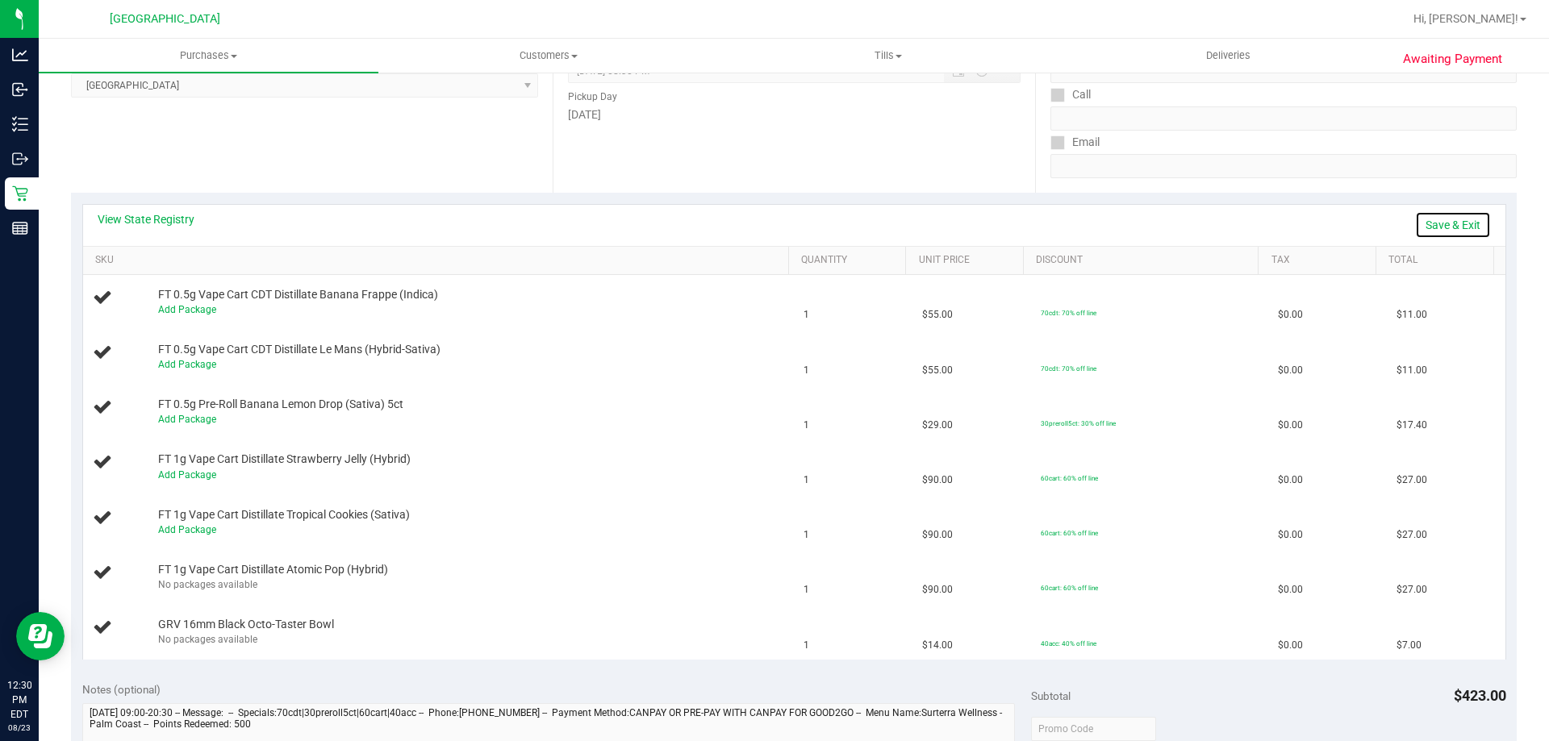
click at [1435, 222] on link "Save & Exit" at bounding box center [1453, 224] width 76 height 27
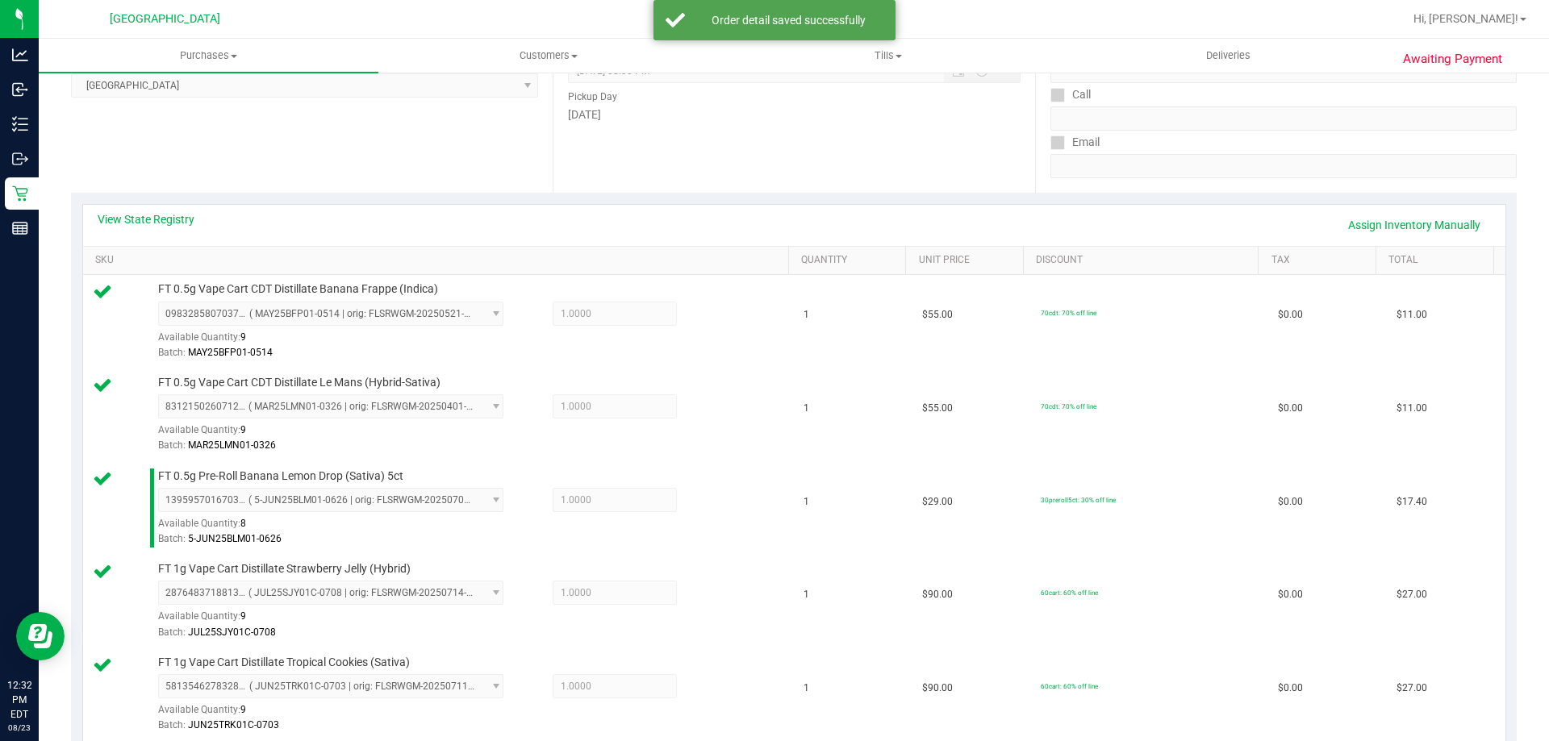
scroll to position [484, 0]
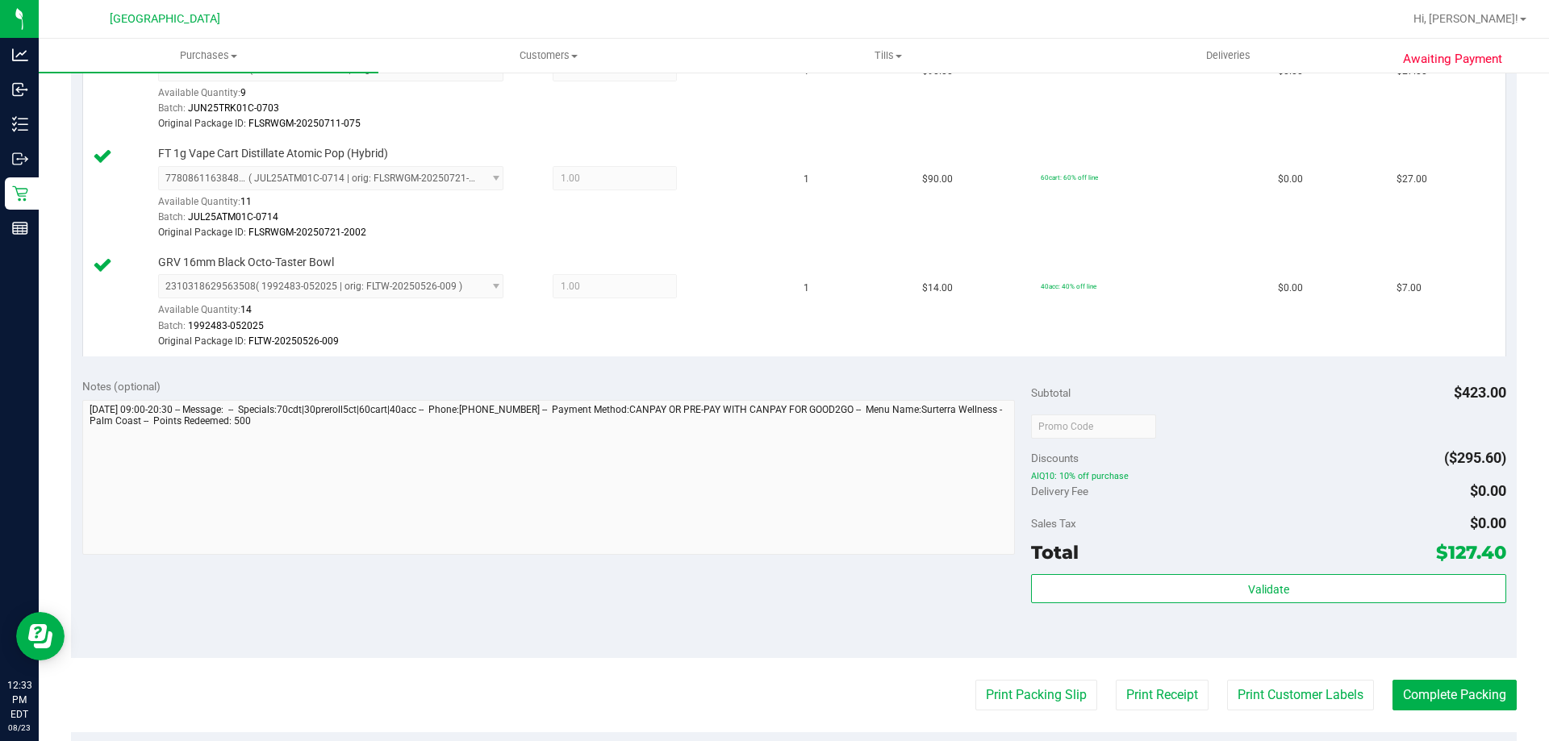
scroll to position [1049, 0]
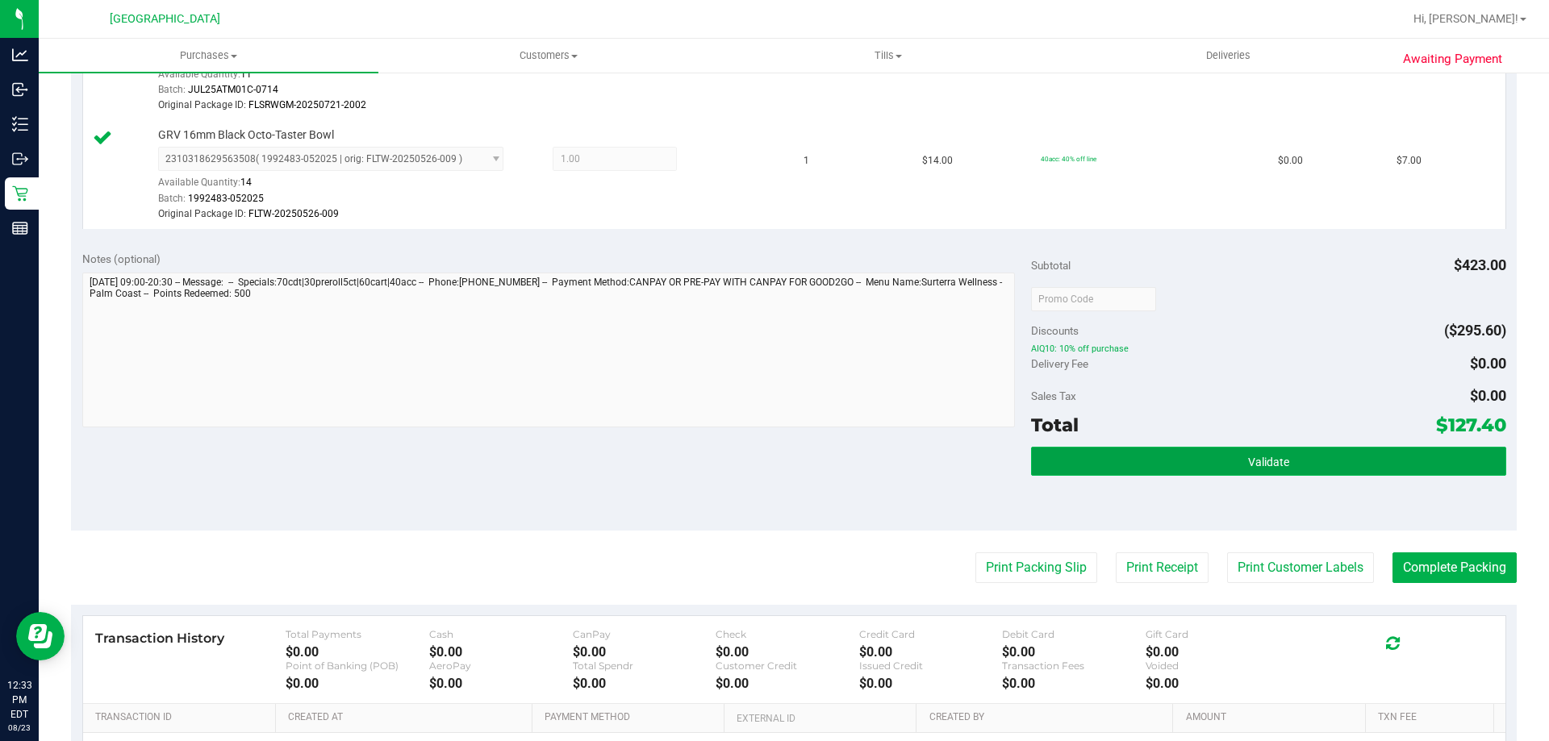
click at [1175, 448] on button "Validate" at bounding box center [1268, 461] width 474 height 29
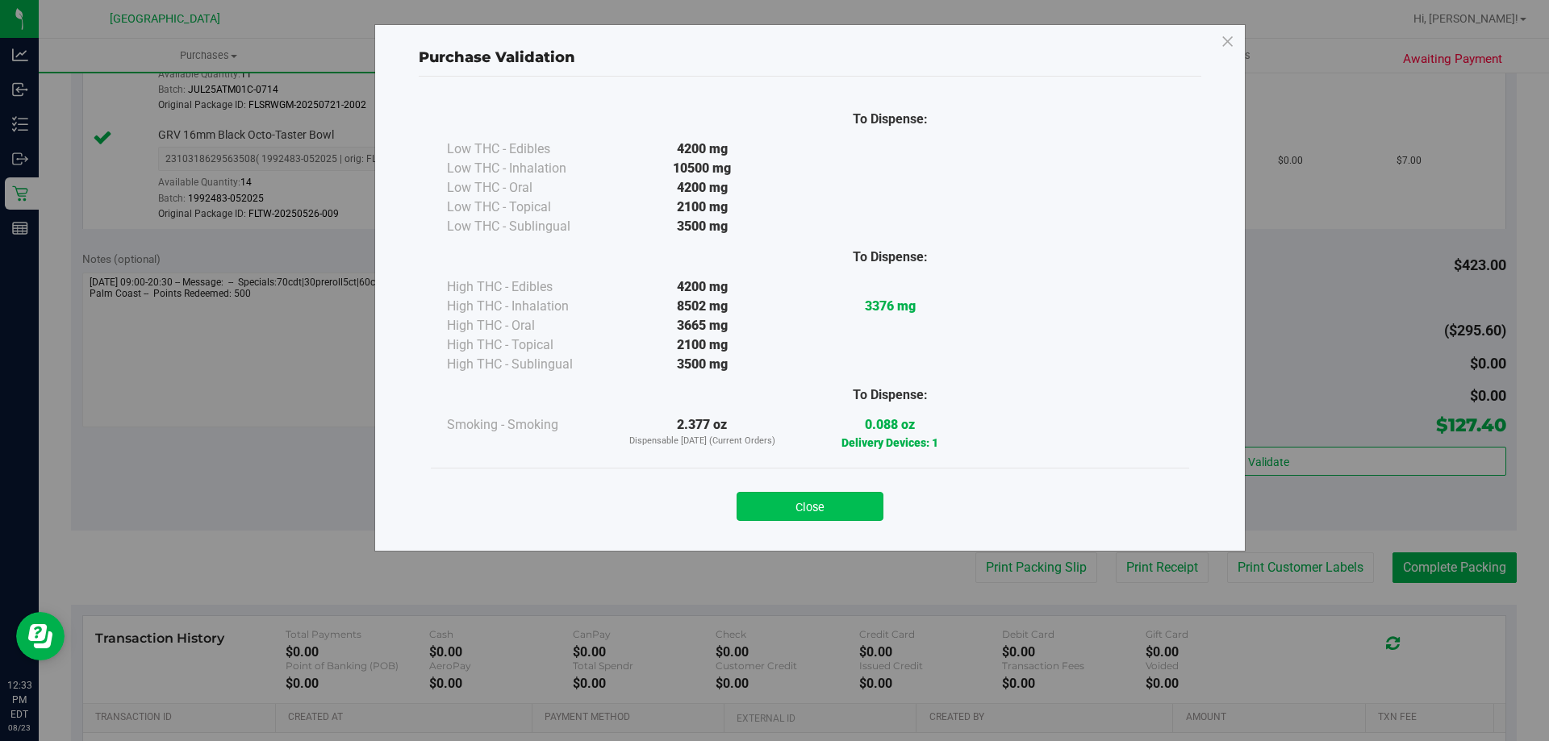
click at [846, 502] on button "Close" at bounding box center [809, 506] width 147 height 29
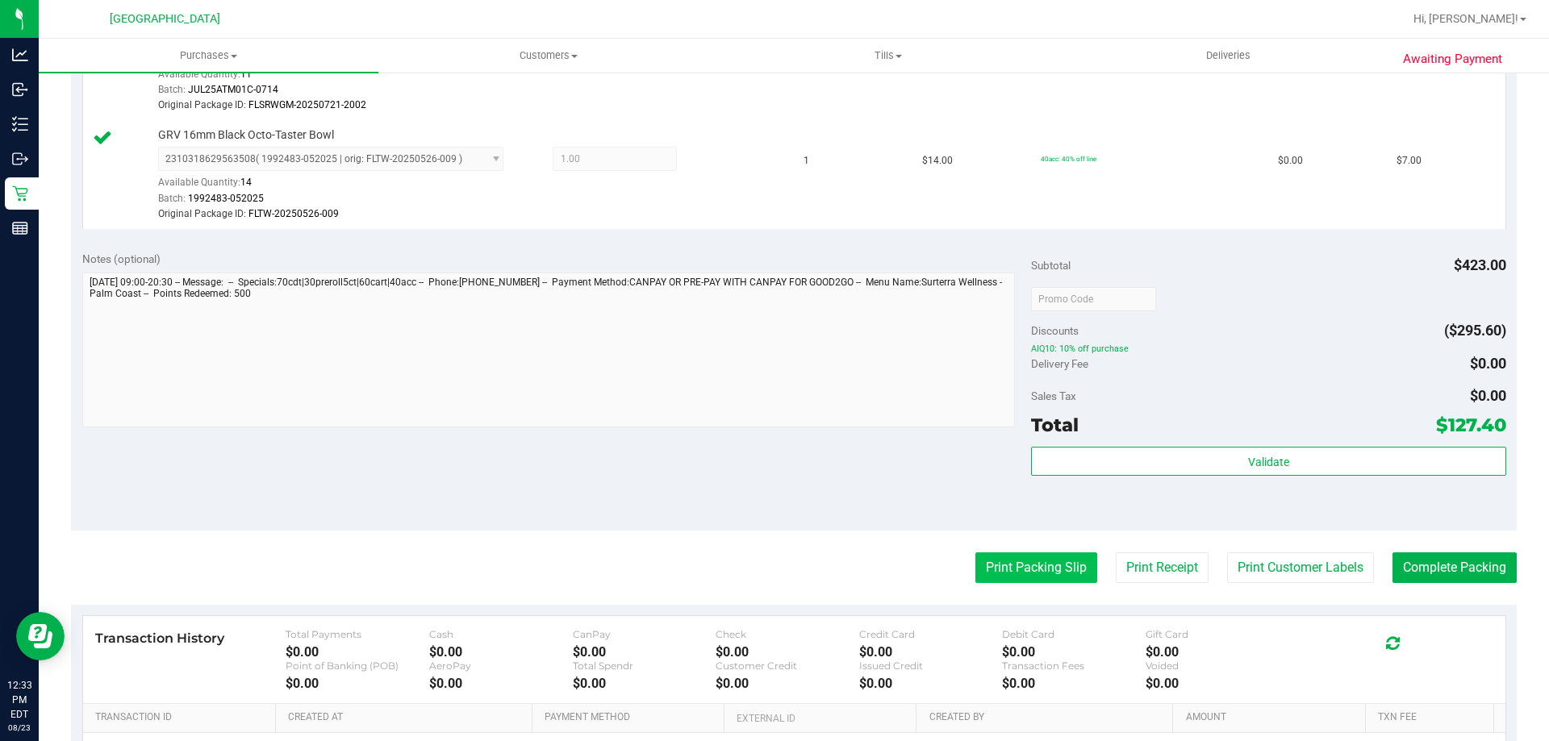
click at [1024, 579] on button "Print Packing Slip" at bounding box center [1036, 568] width 122 height 31
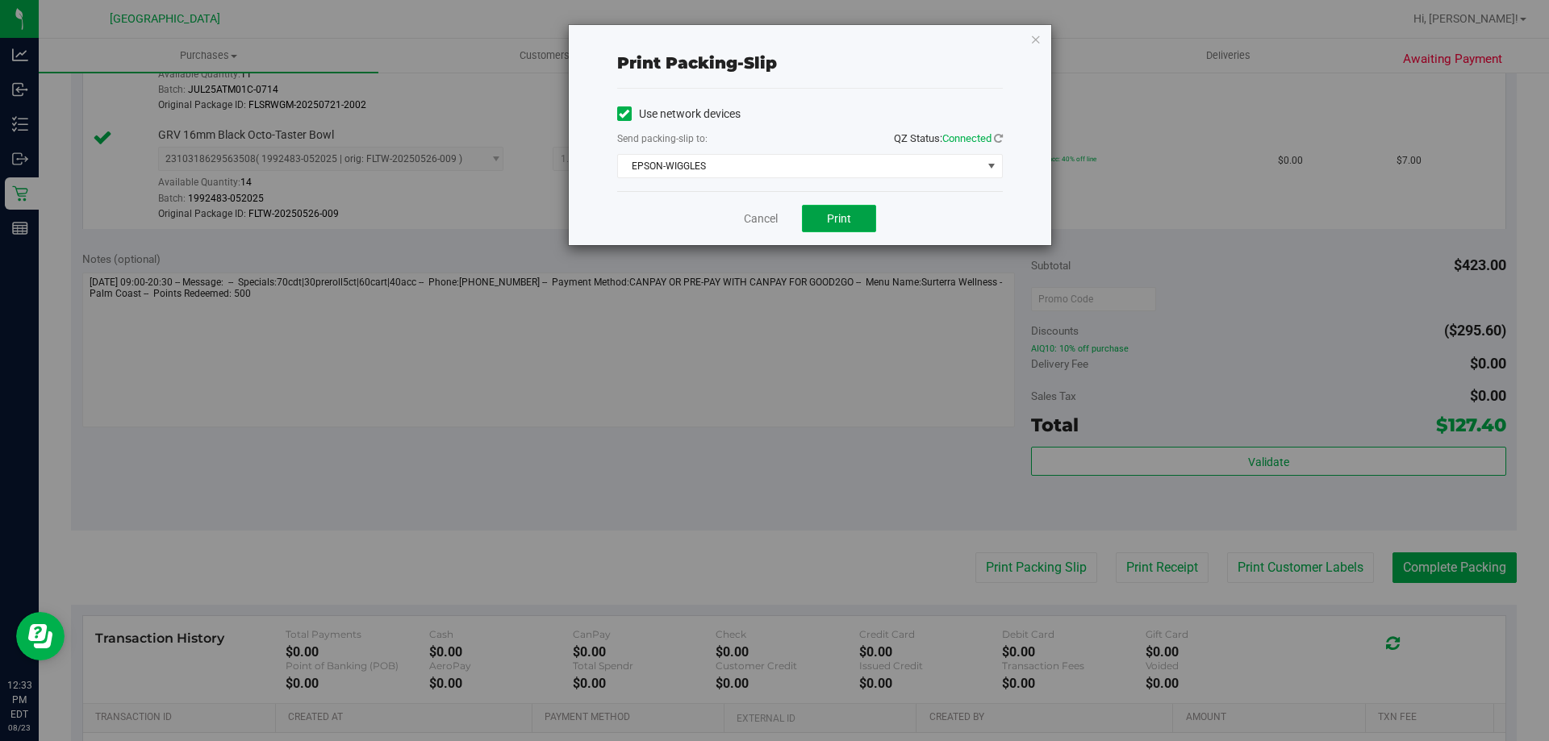
click at [836, 217] on span "Print" at bounding box center [839, 218] width 24 height 13
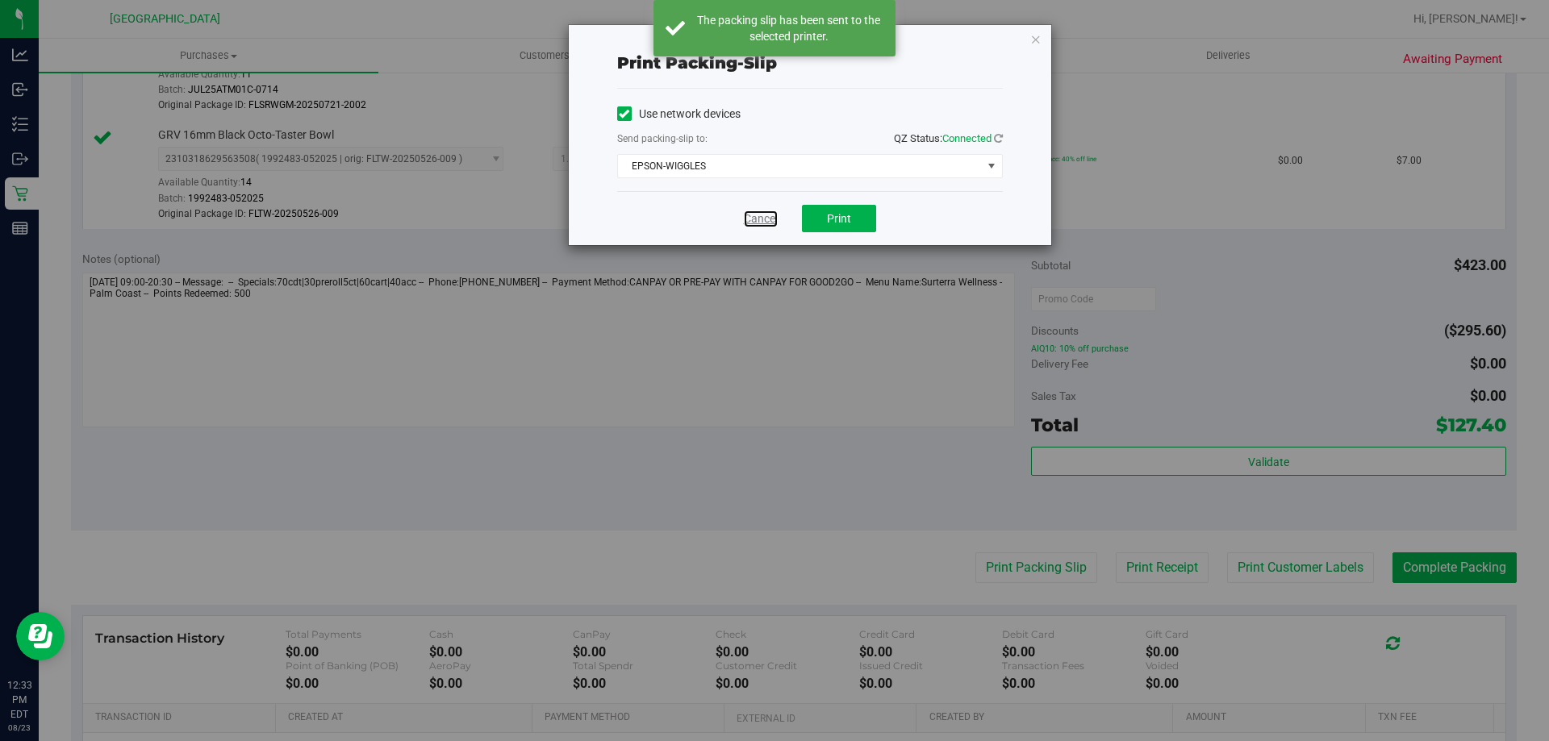
click at [756, 215] on link "Cancel" at bounding box center [761, 219] width 34 height 17
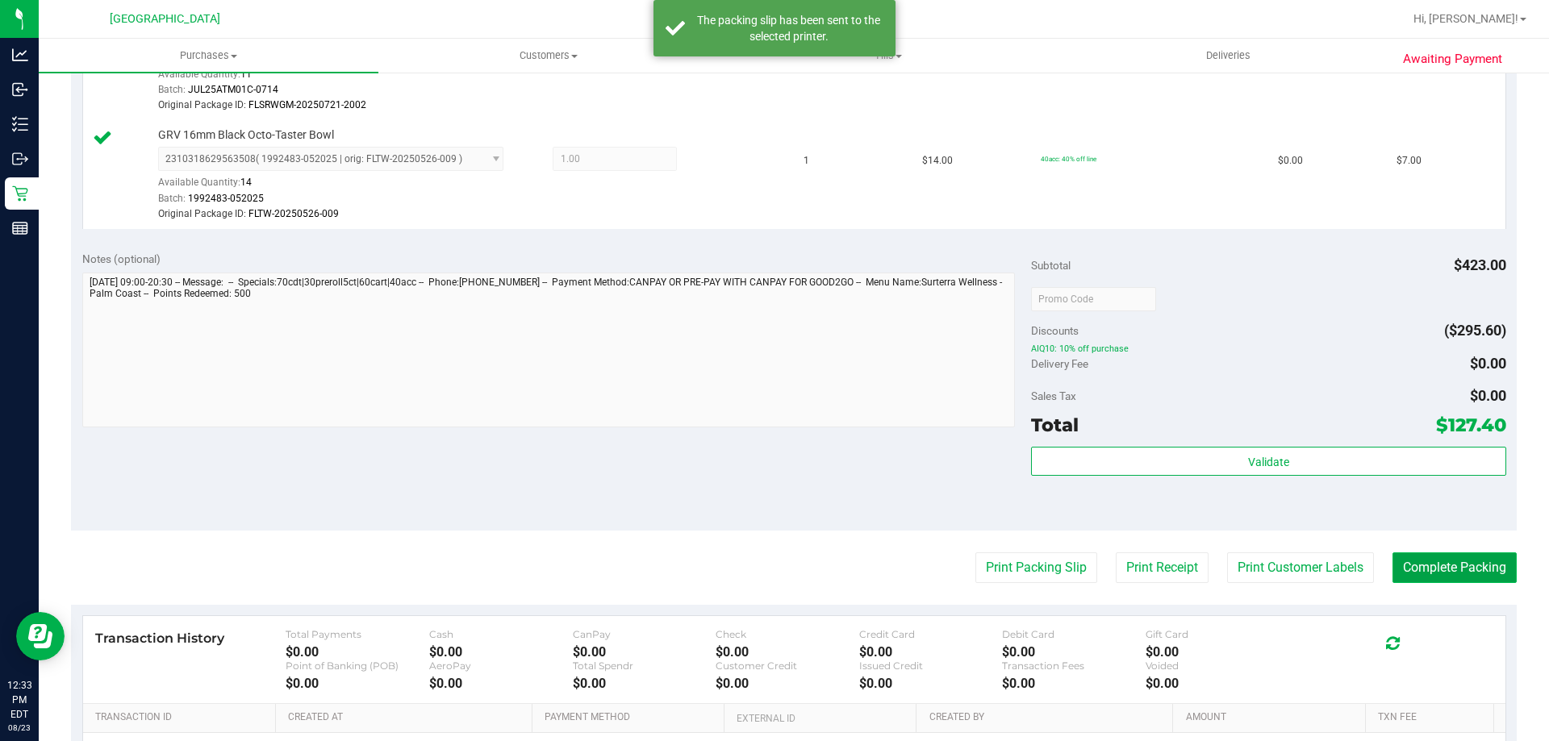
click at [1424, 564] on button "Complete Packing" at bounding box center [1454, 568] width 124 height 31
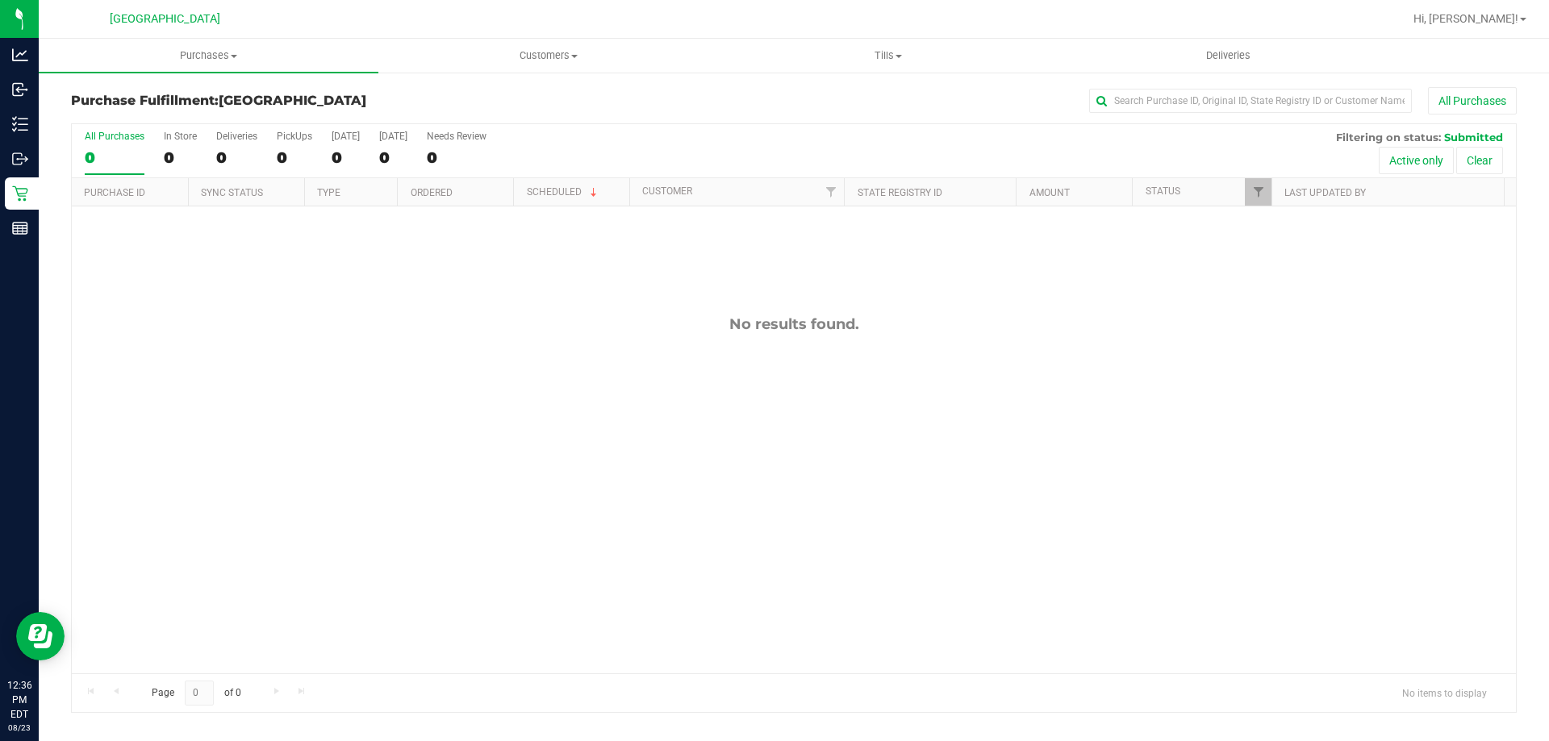
drag, startPoint x: 1208, startPoint y: 474, endPoint x: 1180, endPoint y: 474, distance: 27.4
click at [1205, 474] on div "No results found." at bounding box center [794, 495] width 1444 height 576
click at [224, 56] on span "Purchases" at bounding box center [209, 55] width 340 height 15
click at [110, 112] on span "Fulfillment" at bounding box center [89, 117] width 100 height 14
click at [740, 332] on div "No results found." at bounding box center [794, 324] width 1444 height 18
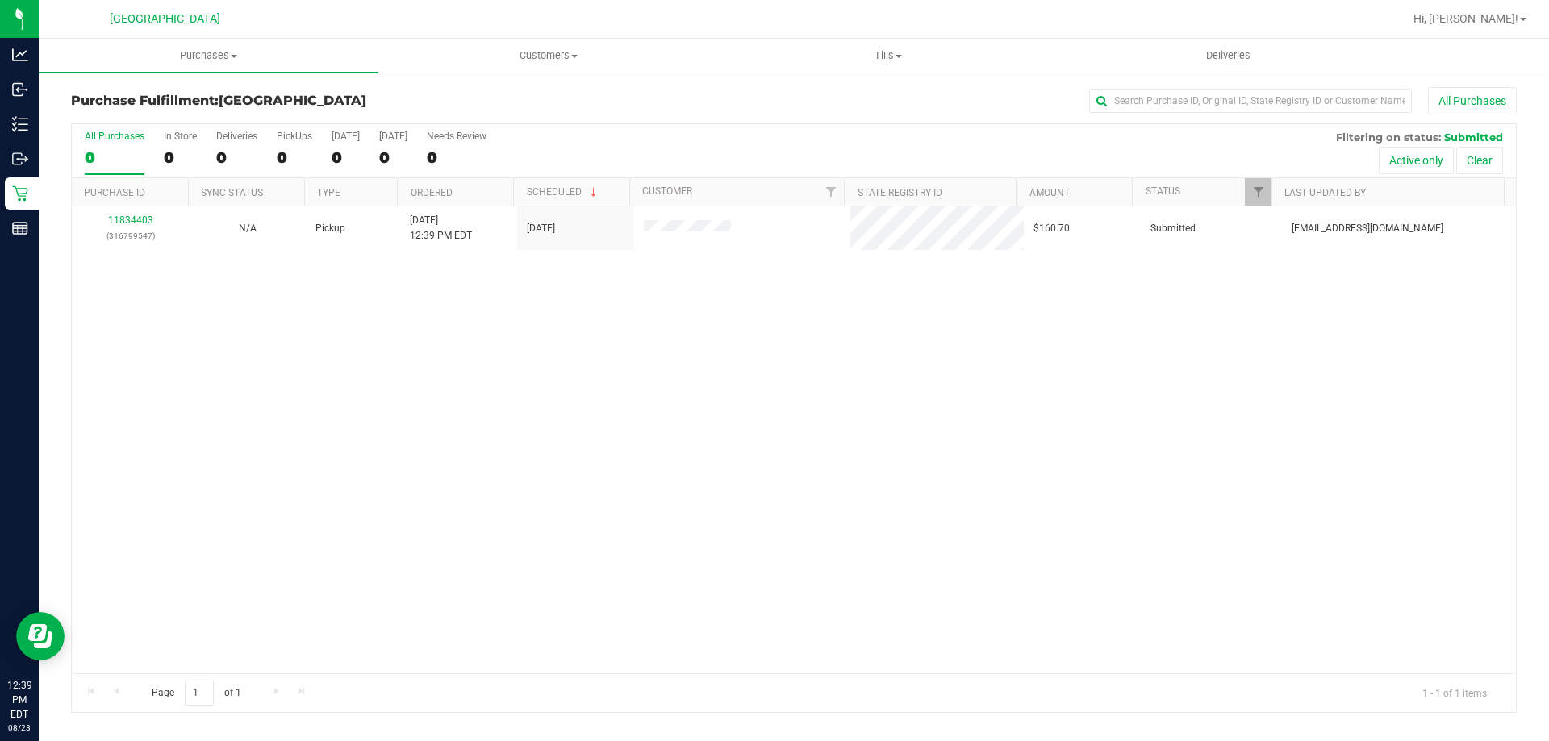
click at [774, 297] on div "11834403 (316799547) N/A Pickup 8/23/2025 12:39 PM EDT 8/23/2025 $160.70 Submit…" at bounding box center [794, 440] width 1444 height 467
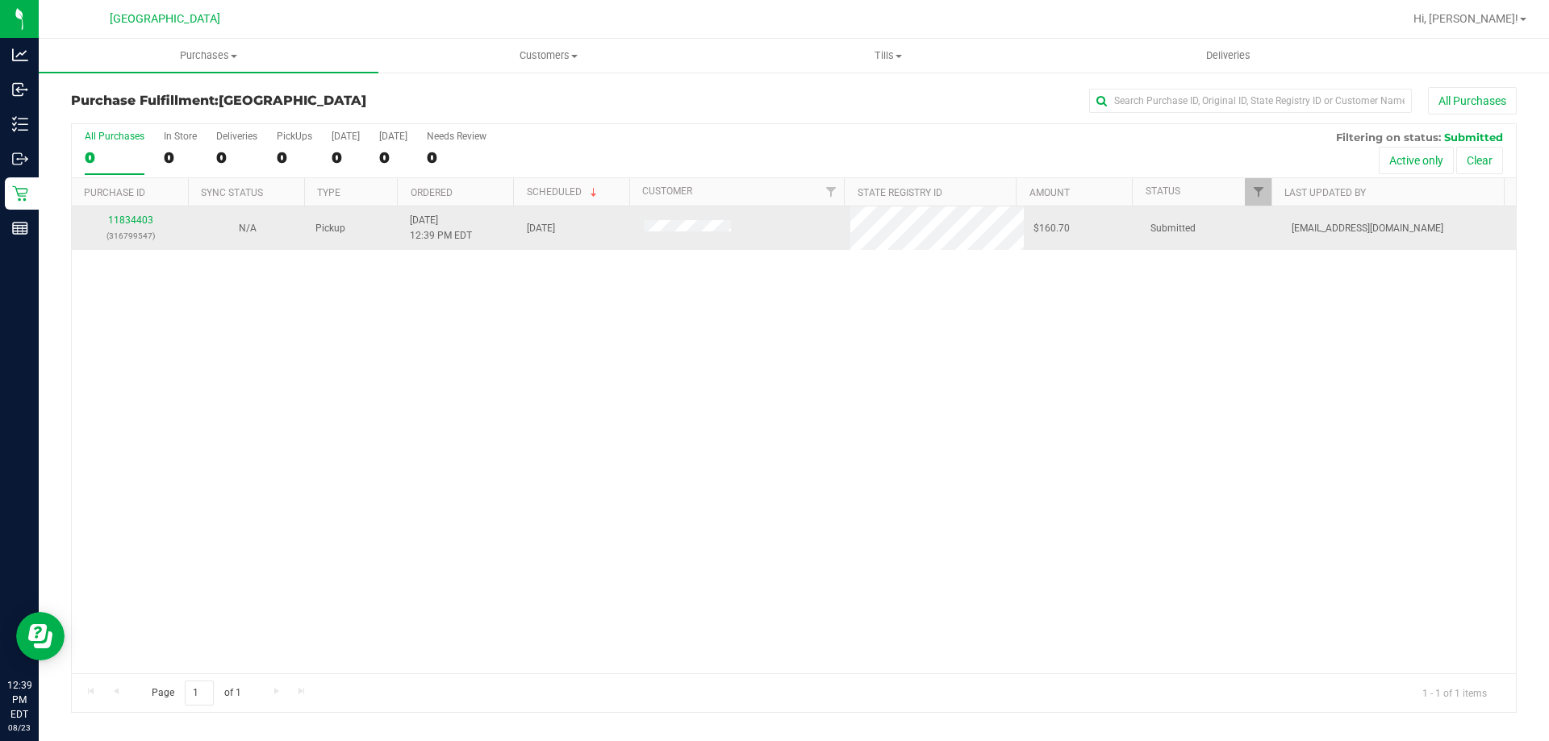
click at [118, 227] on div "11834403 (316799547)" at bounding box center [130, 228] width 98 height 31
click at [118, 221] on link "11834403" at bounding box center [130, 220] width 45 height 11
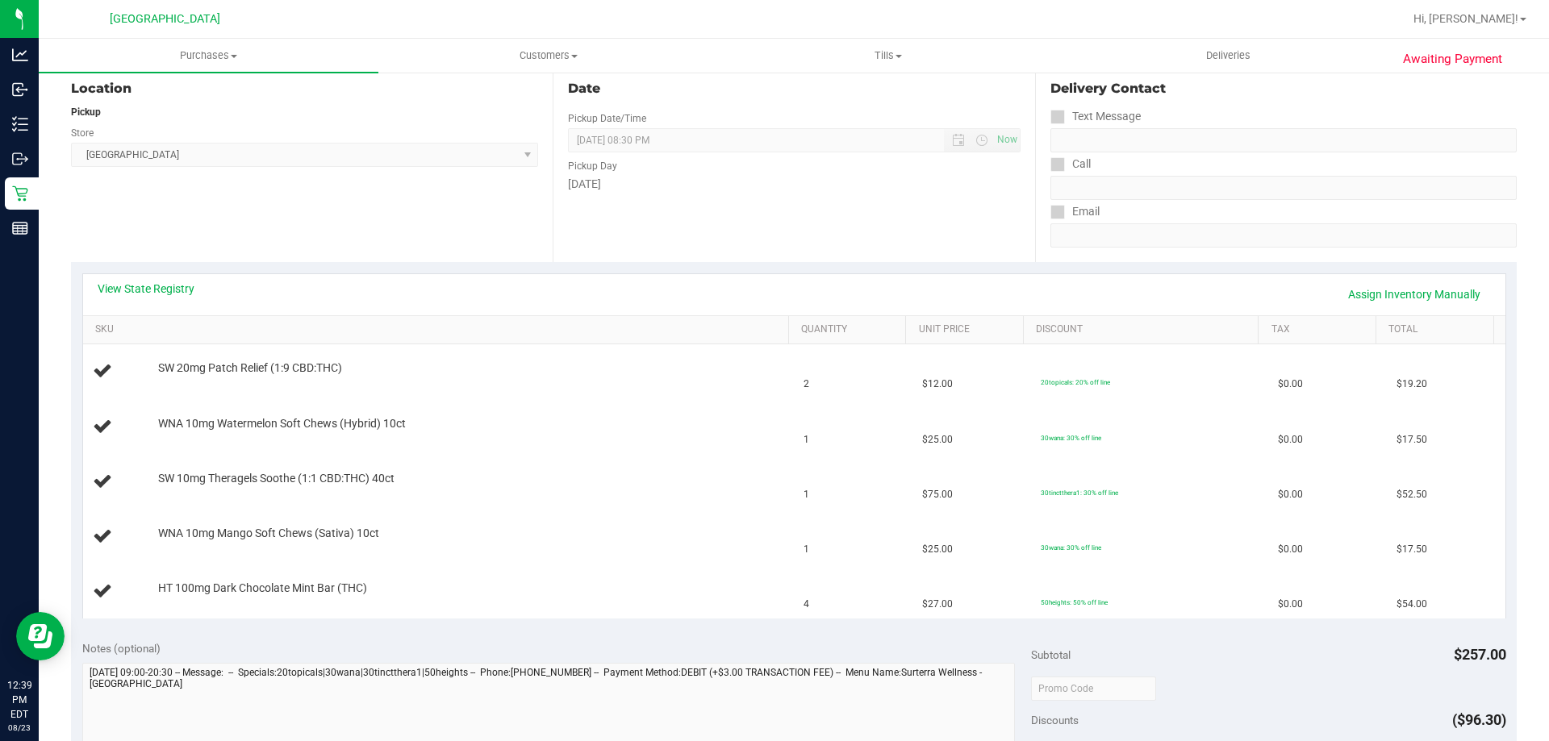
scroll to position [242, 0]
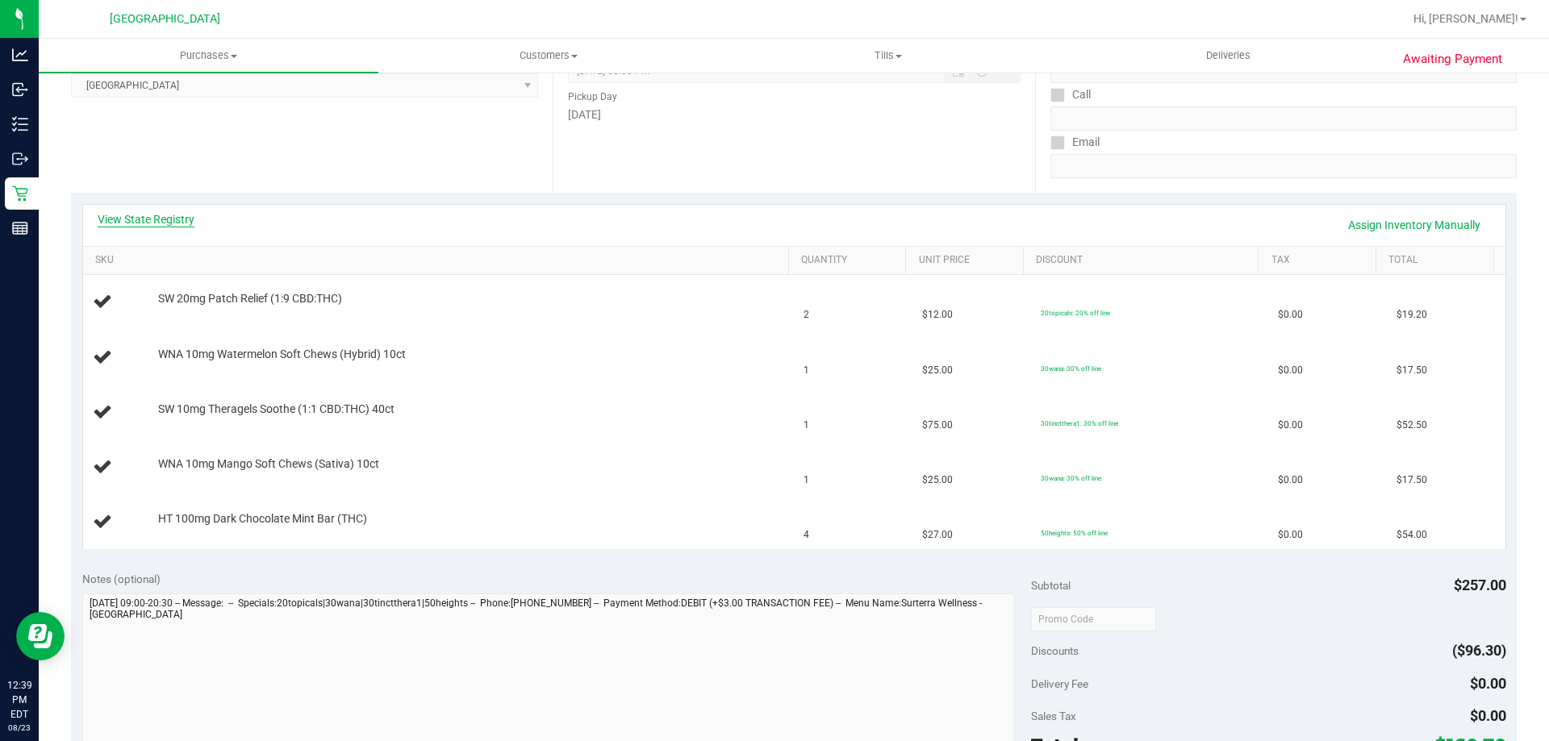
click at [159, 213] on link "View State Registry" at bounding box center [146, 219] width 97 height 16
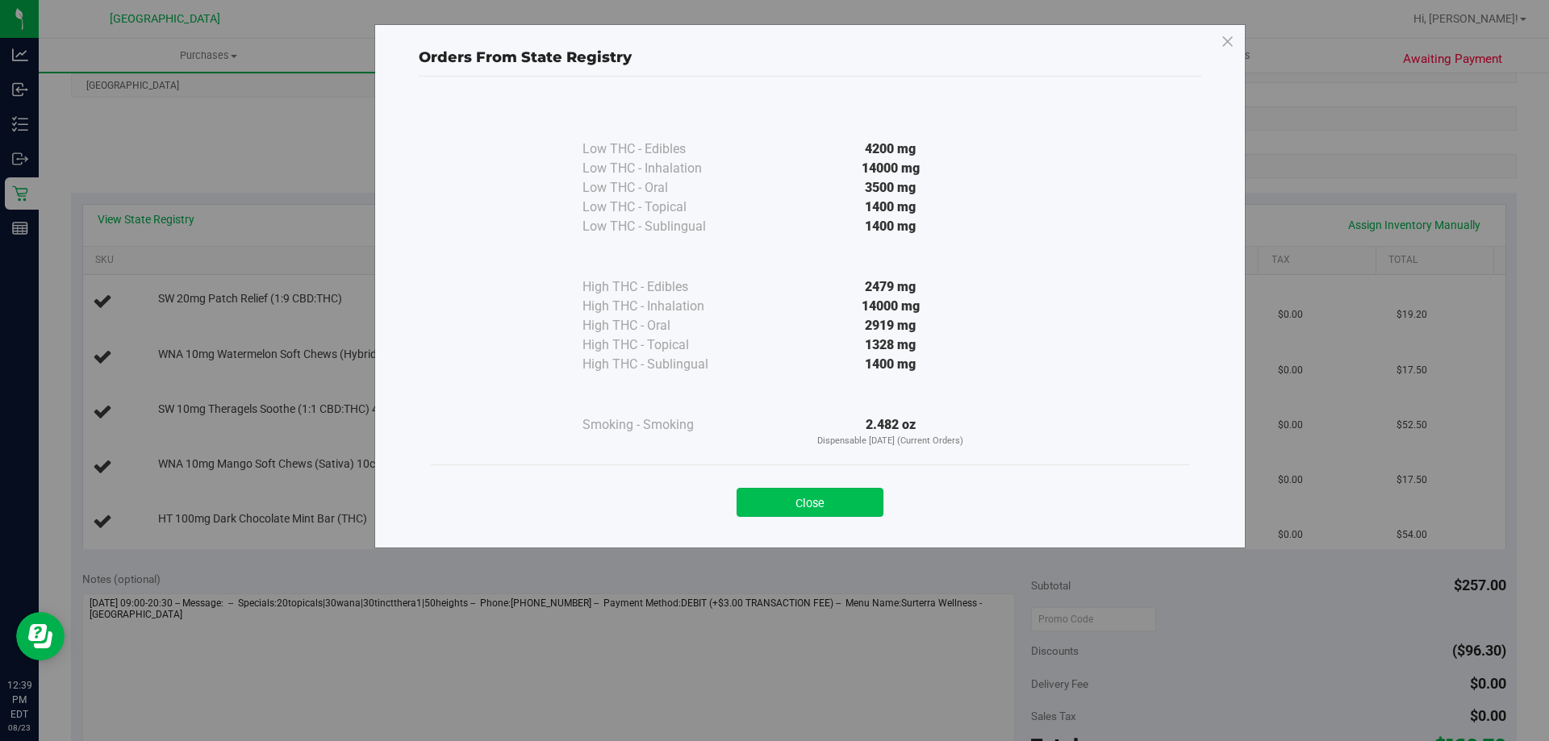
click at [831, 496] on button "Close" at bounding box center [809, 502] width 147 height 29
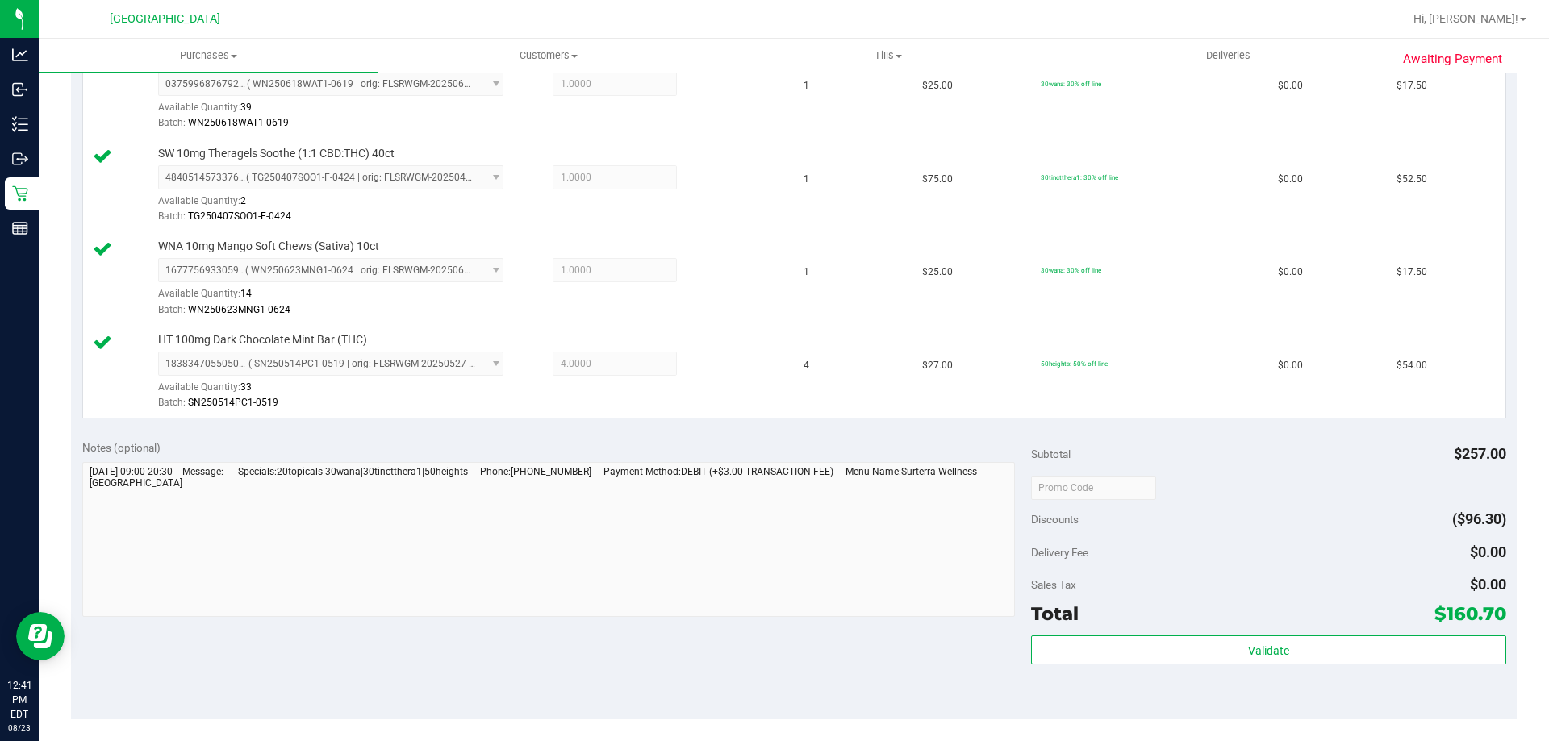
scroll to position [887, 0]
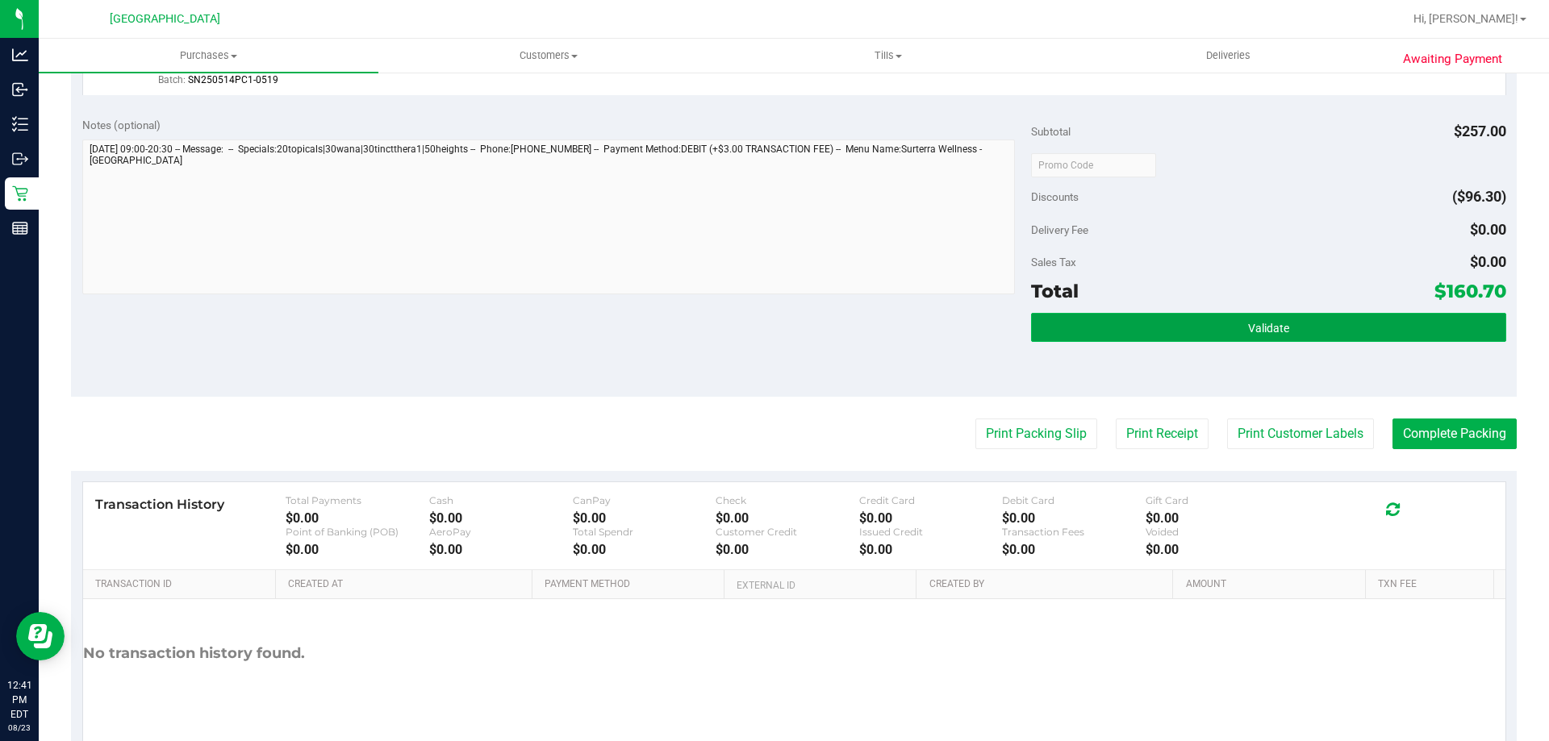
click at [1214, 328] on button "Validate" at bounding box center [1268, 327] width 474 height 29
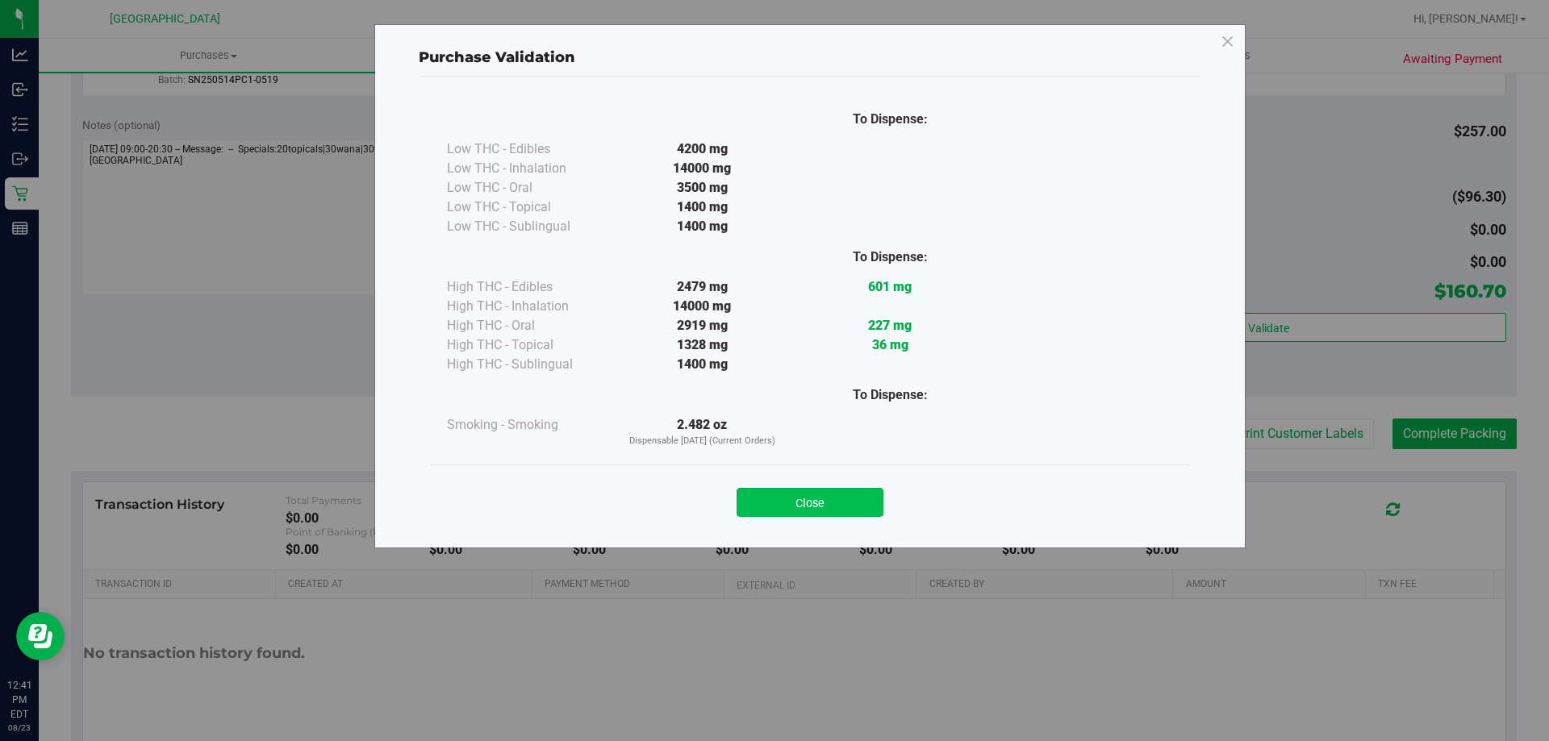
click at [820, 495] on button "Close" at bounding box center [809, 502] width 147 height 29
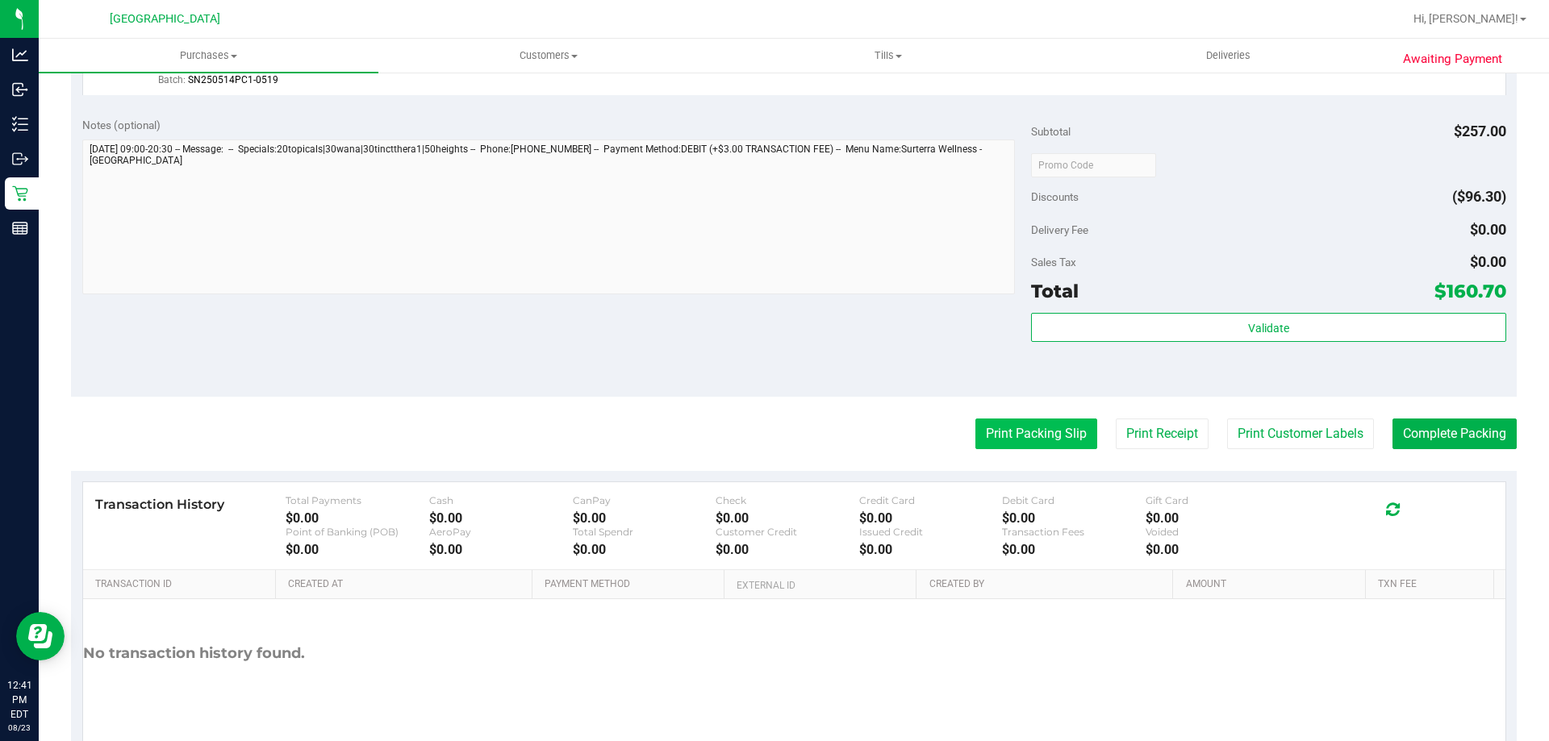
click at [1020, 421] on button "Print Packing Slip" at bounding box center [1036, 434] width 122 height 31
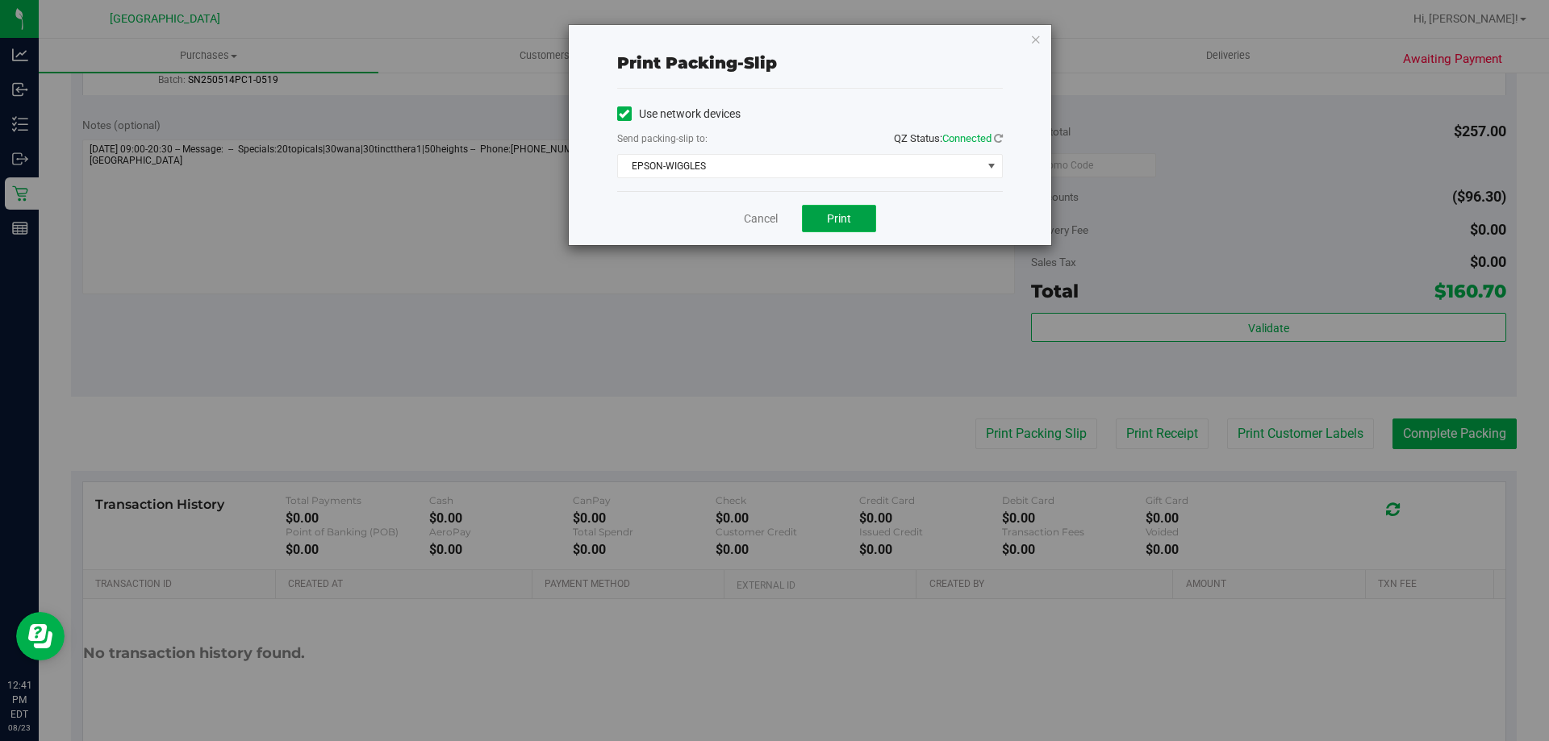
click at [846, 212] on span "Print" at bounding box center [839, 218] width 24 height 13
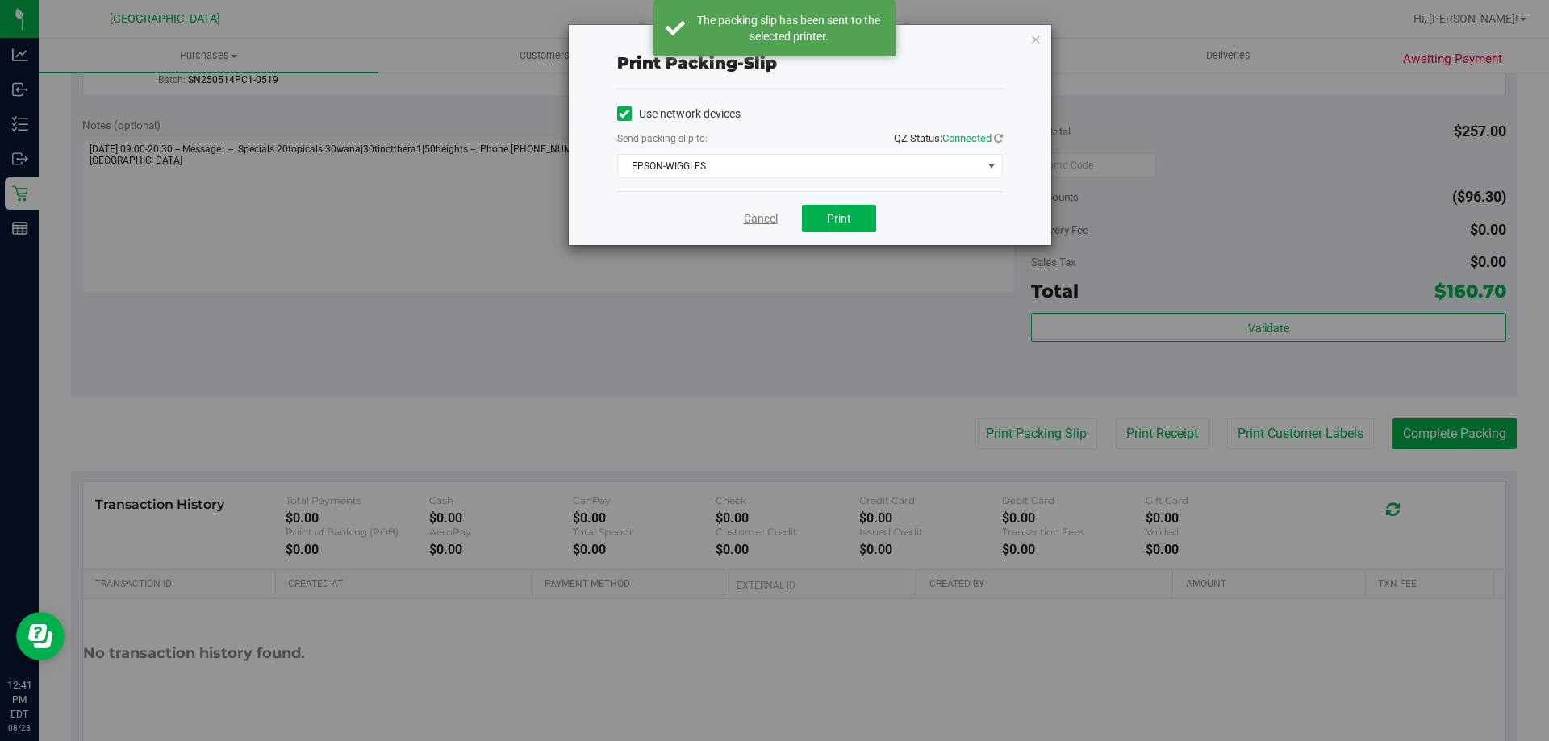
click at [761, 219] on link "Cancel" at bounding box center [761, 219] width 34 height 17
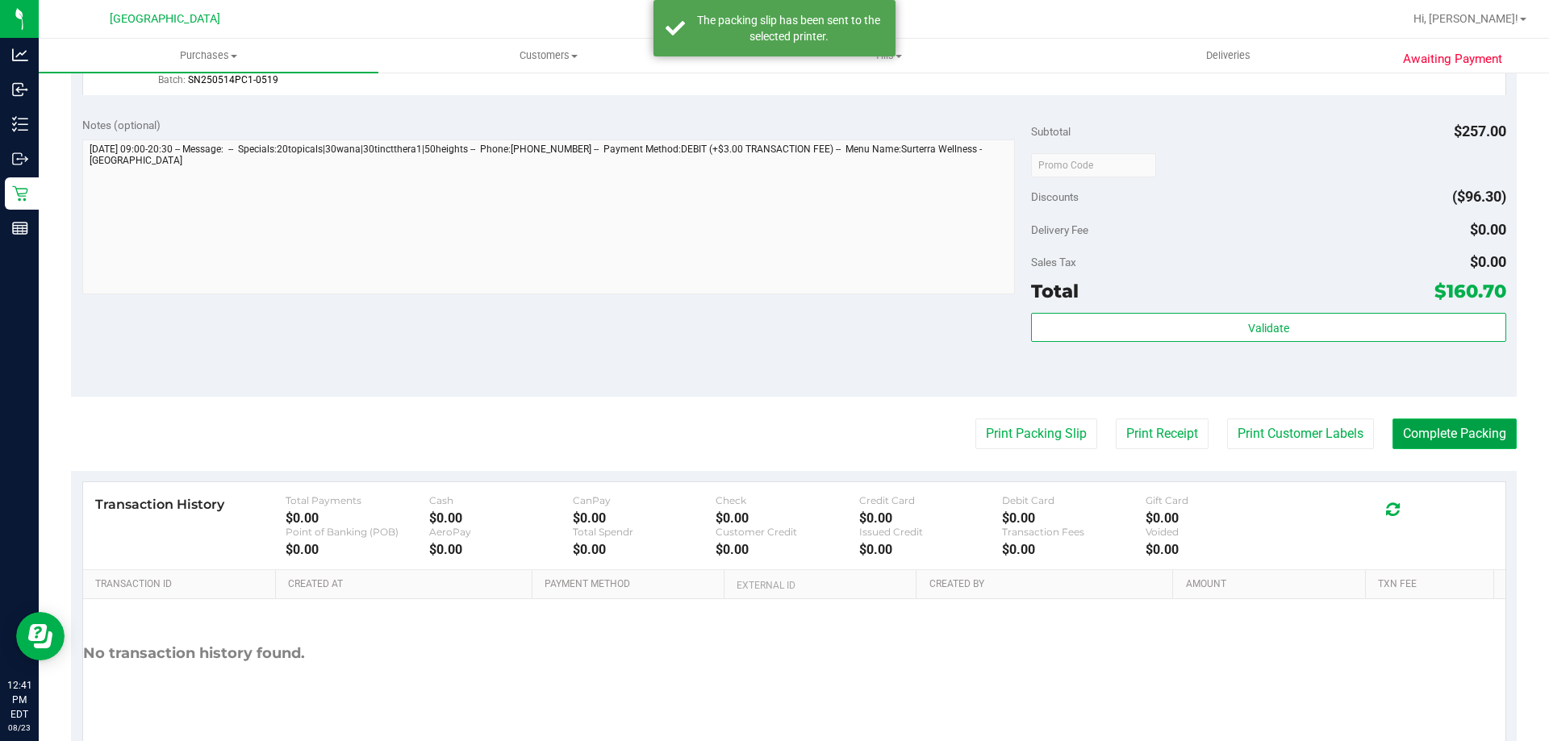
click at [1448, 444] on button "Complete Packing" at bounding box center [1454, 434] width 124 height 31
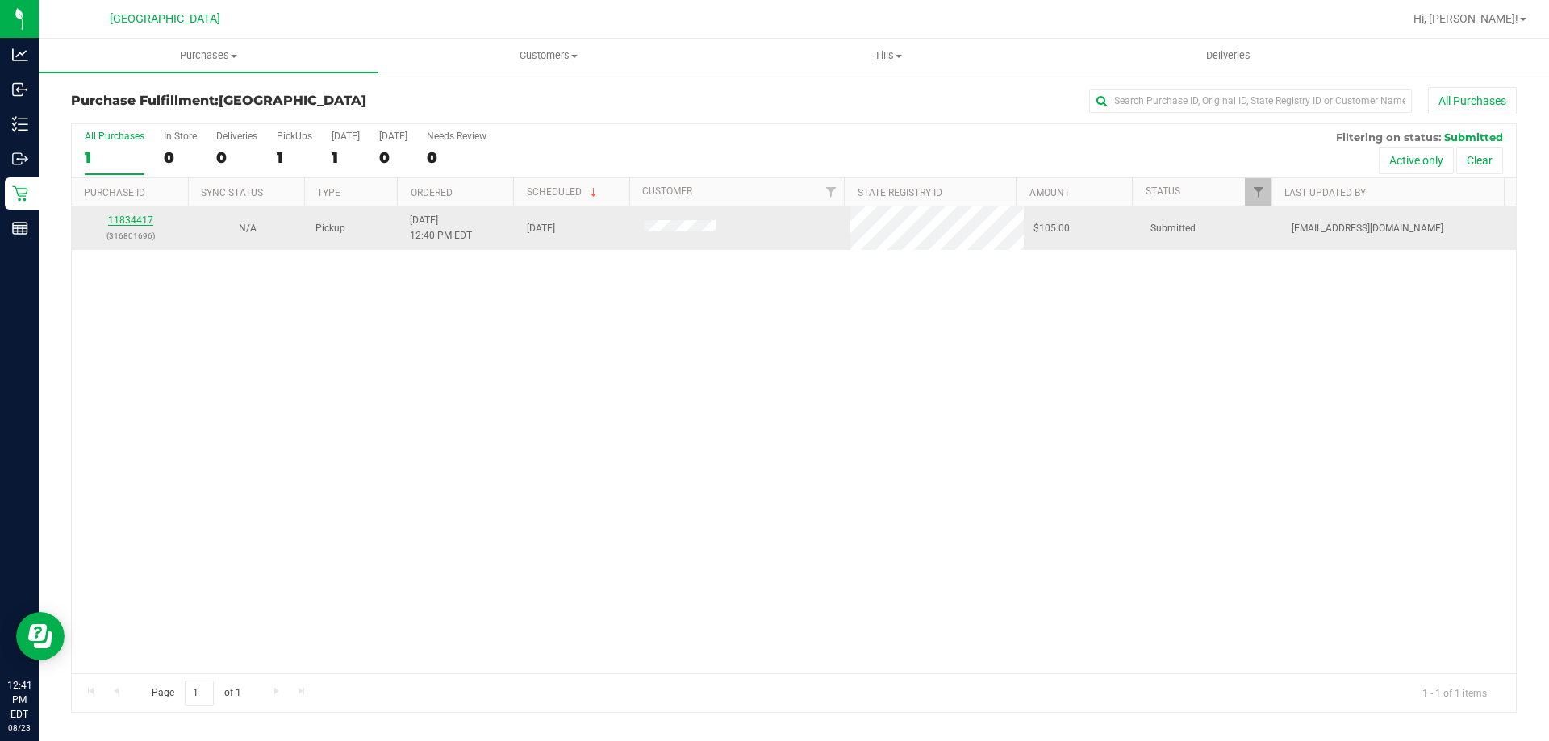
click at [127, 223] on link "11834417" at bounding box center [130, 220] width 45 height 11
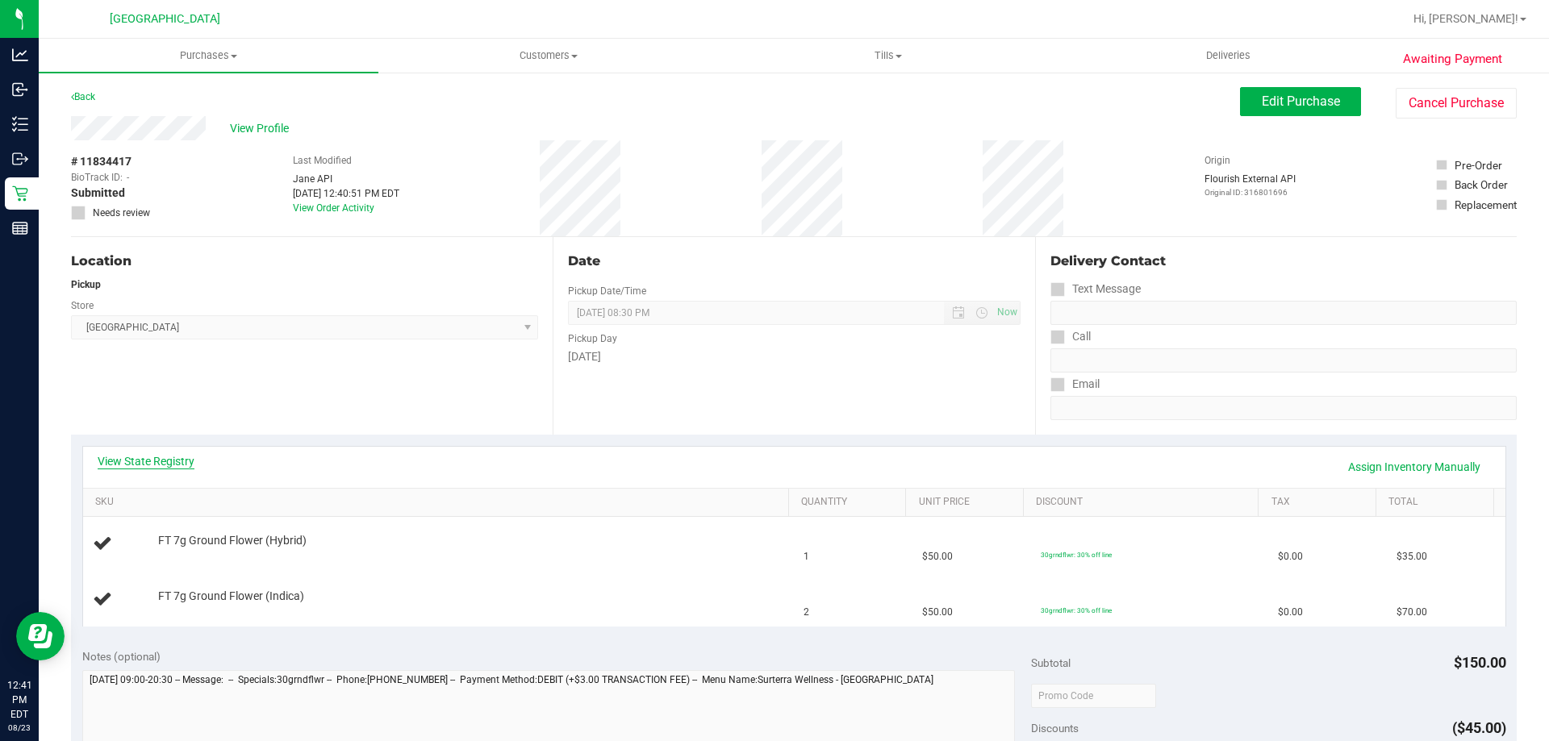
click at [171, 465] on link "View State Registry" at bounding box center [146, 461] width 97 height 16
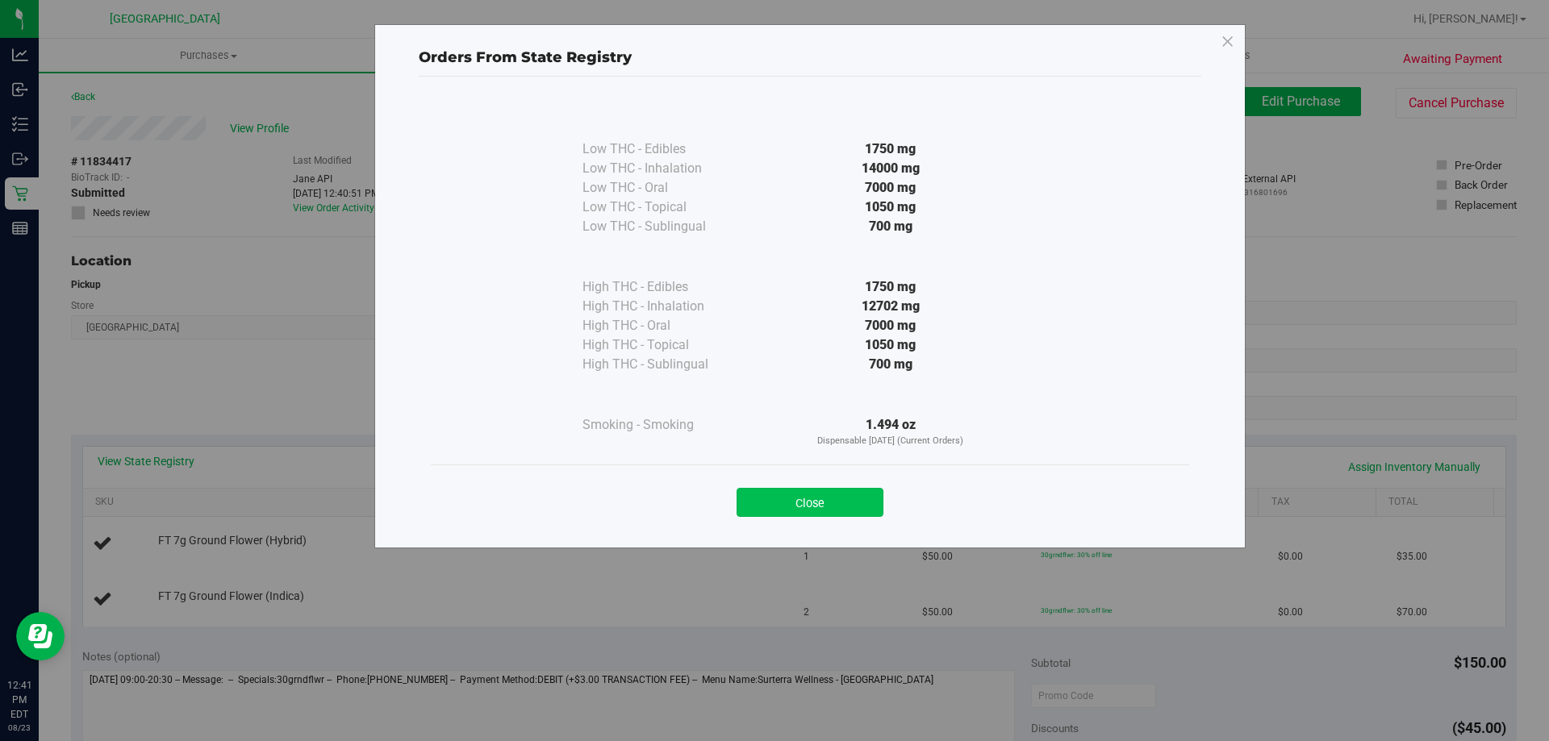
click at [824, 499] on button "Close" at bounding box center [809, 502] width 147 height 29
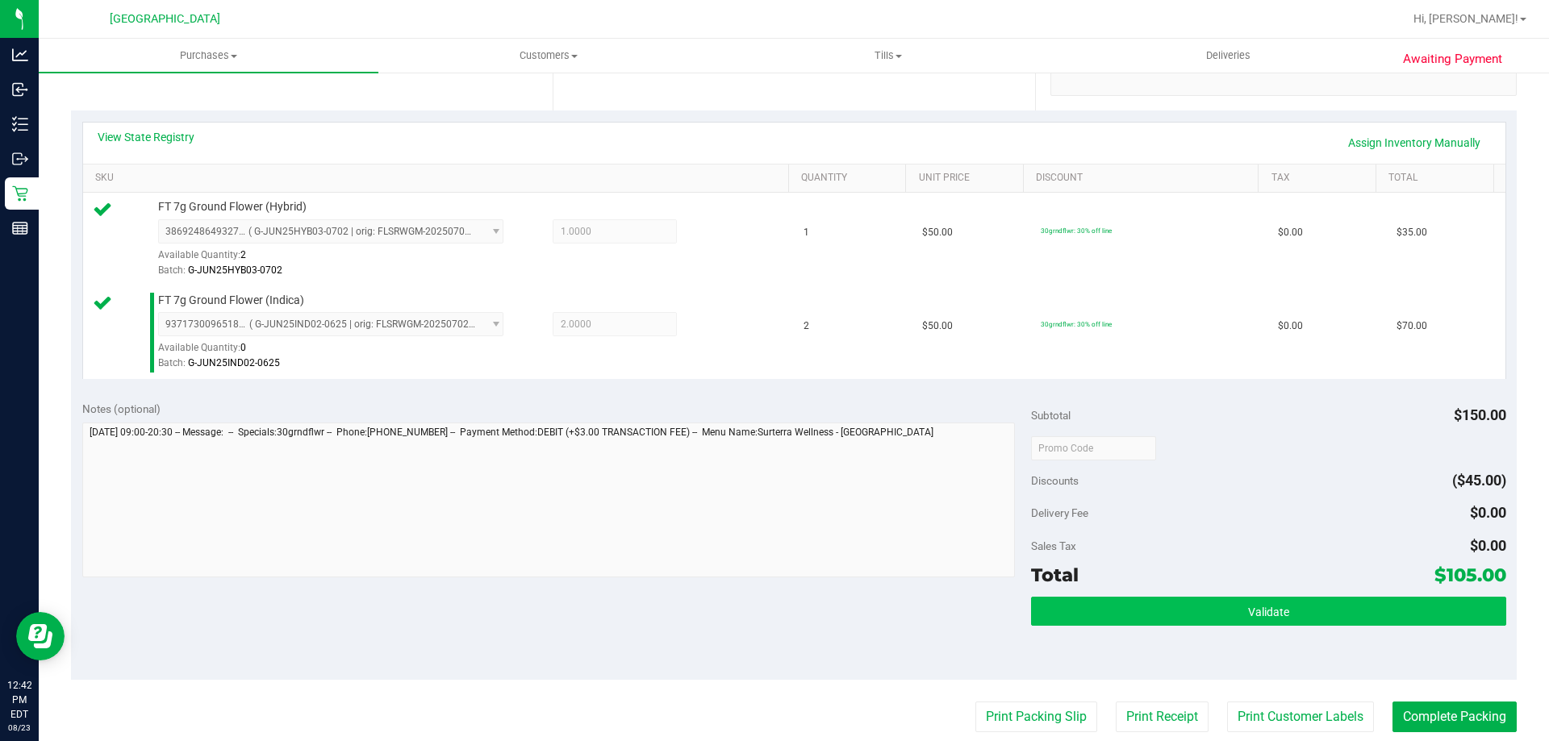
scroll to position [403, 0]
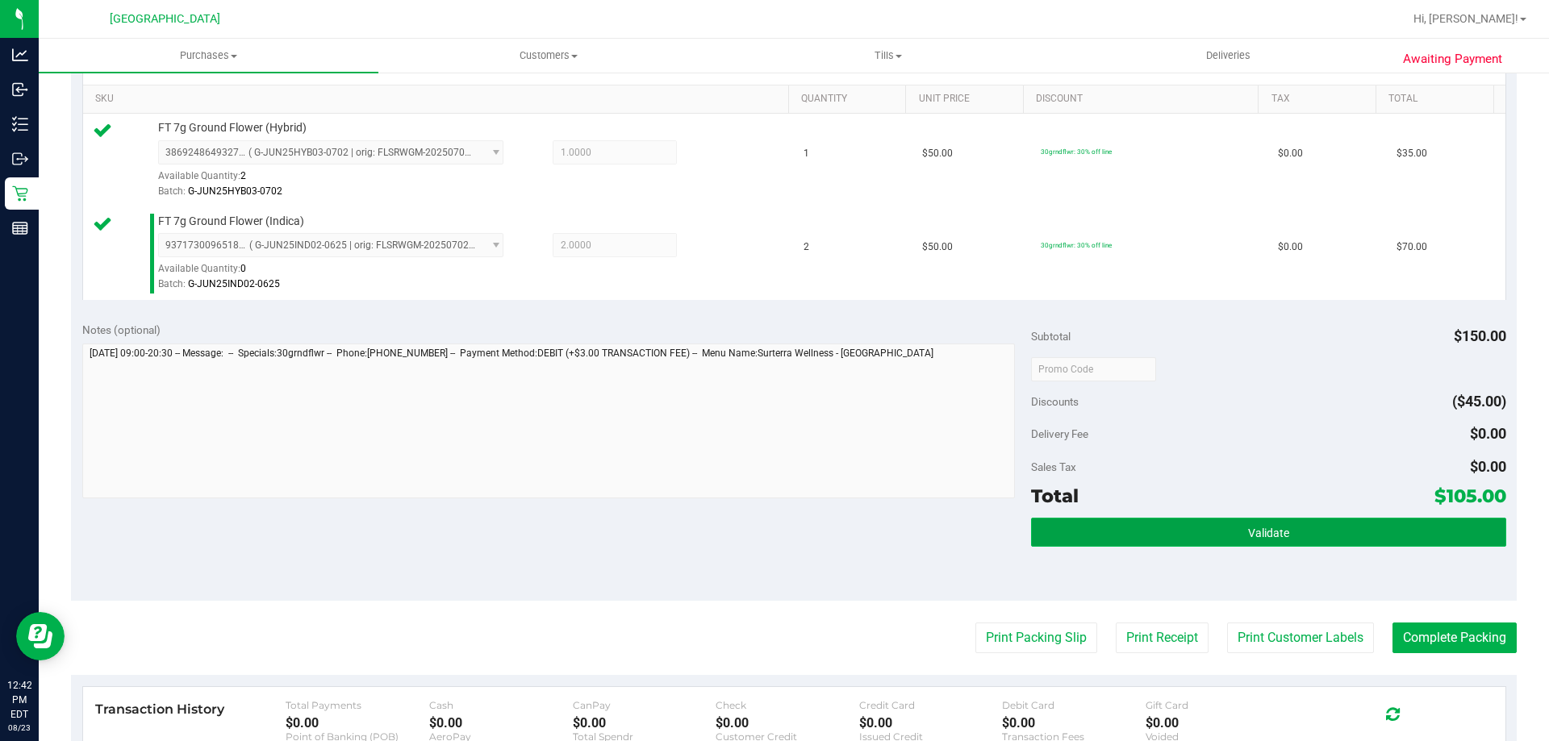
click at [1278, 528] on span "Validate" at bounding box center [1268, 533] width 41 height 13
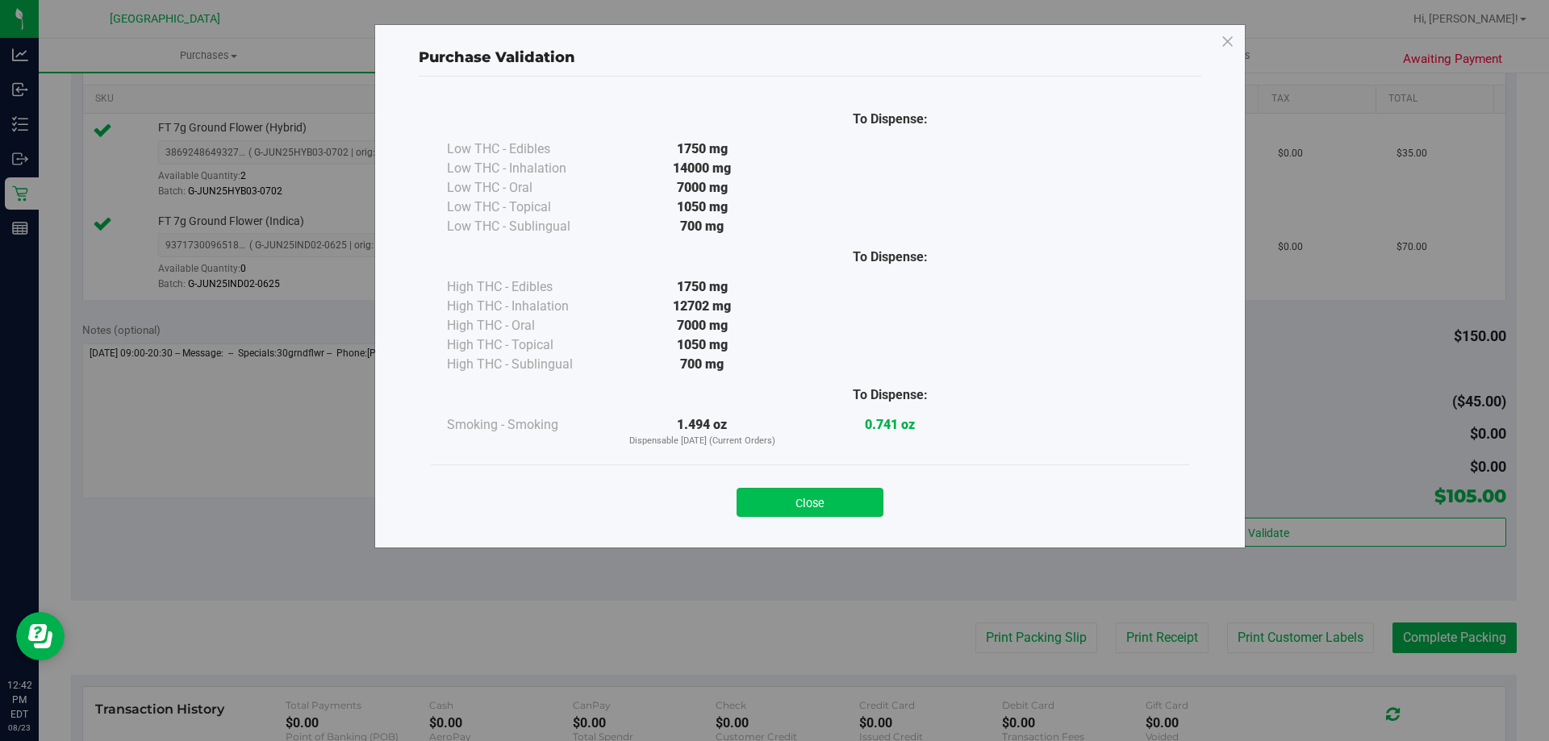
click at [854, 506] on button "Close" at bounding box center [809, 502] width 147 height 29
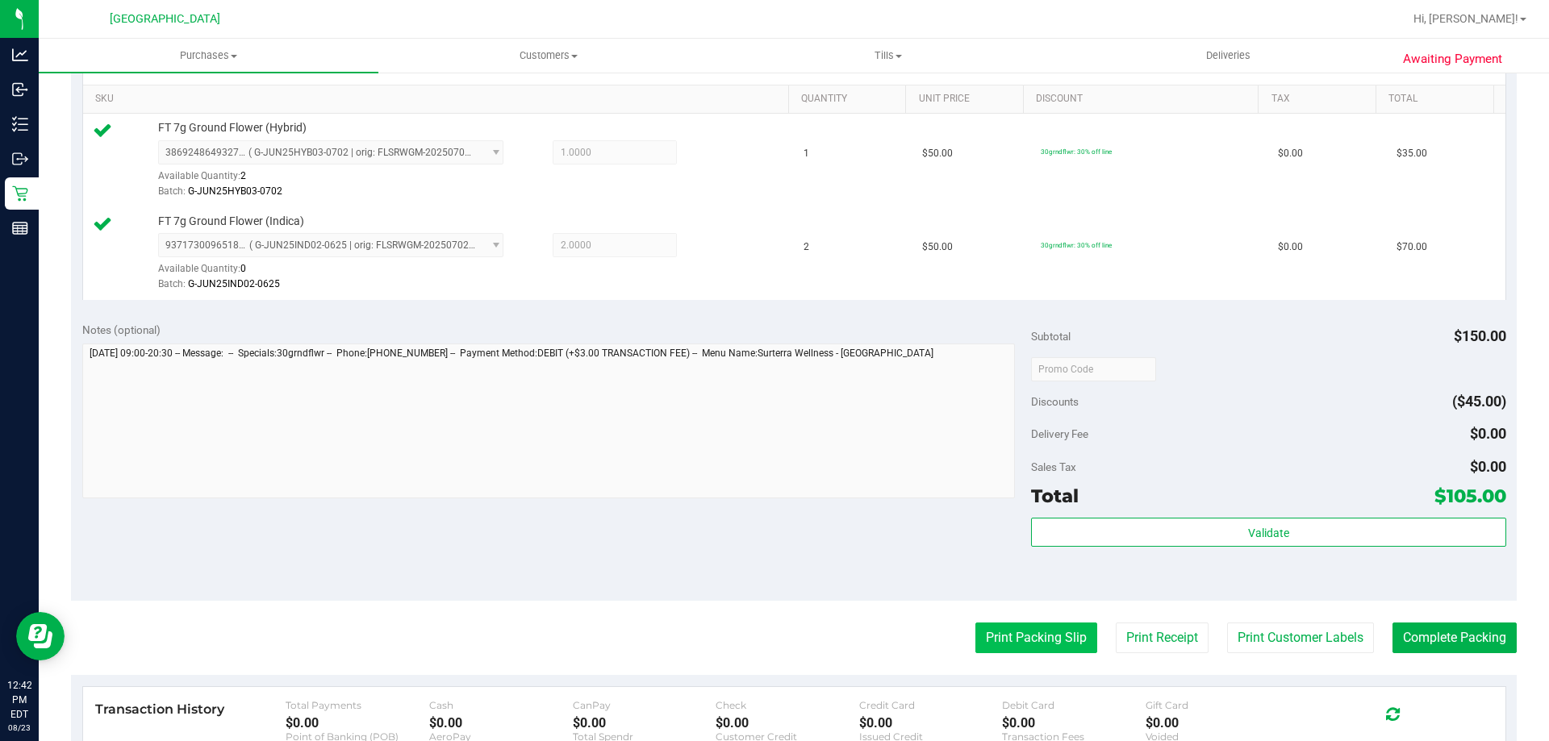
click at [1003, 648] on button "Print Packing Slip" at bounding box center [1036, 638] width 122 height 31
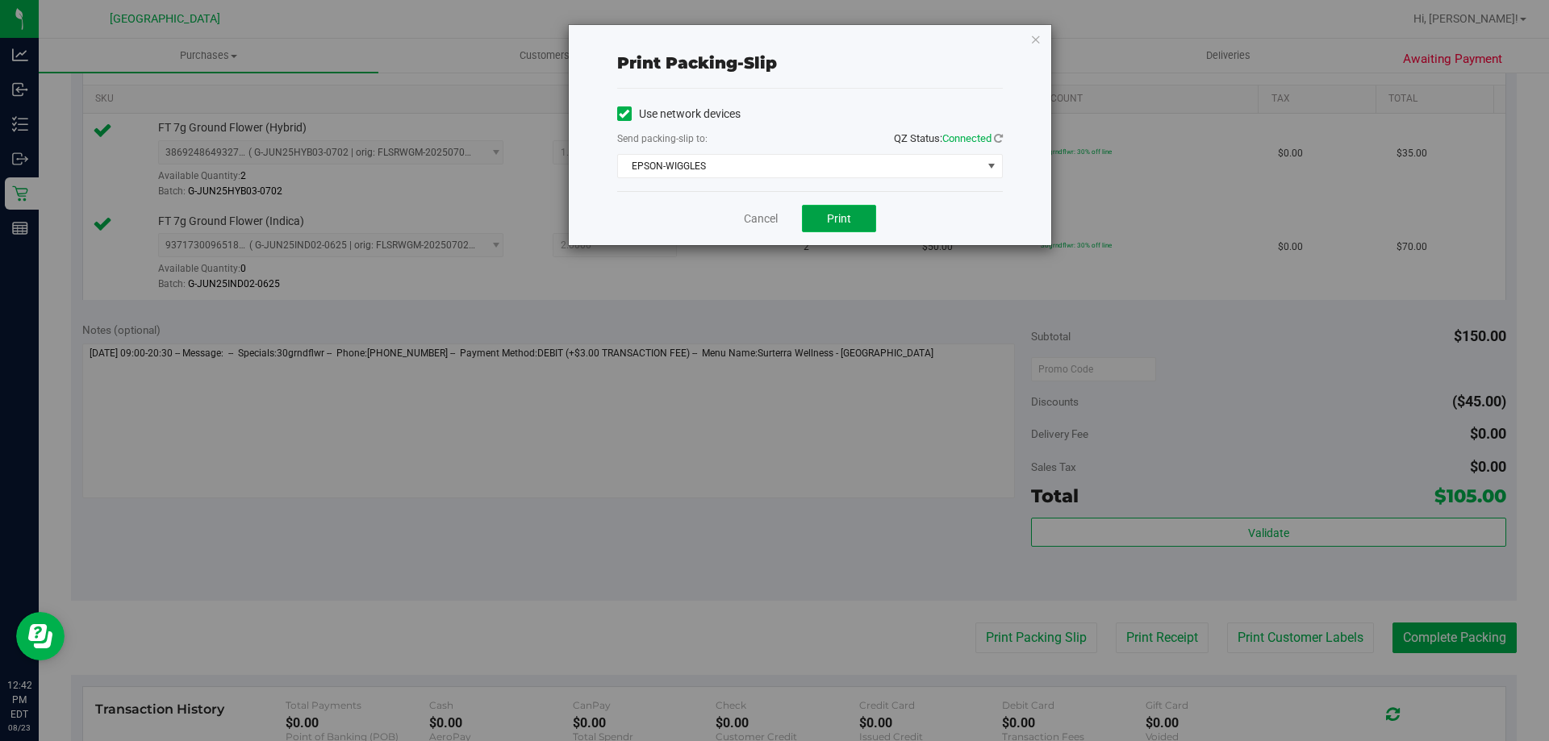
click at [846, 221] on span "Print" at bounding box center [839, 218] width 24 height 13
click at [749, 219] on link "Cancel" at bounding box center [761, 219] width 34 height 17
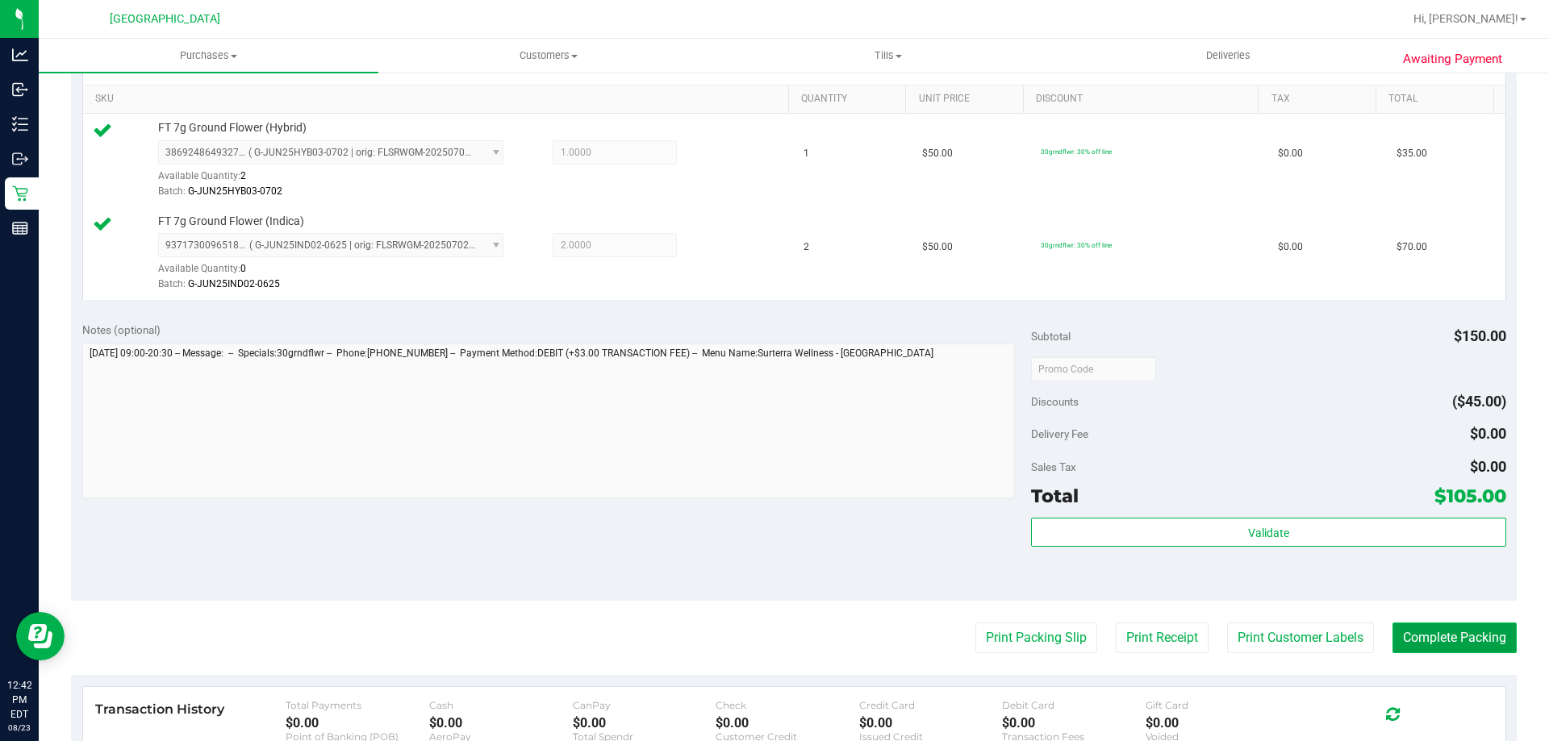
click at [1461, 626] on button "Complete Packing" at bounding box center [1454, 638] width 124 height 31
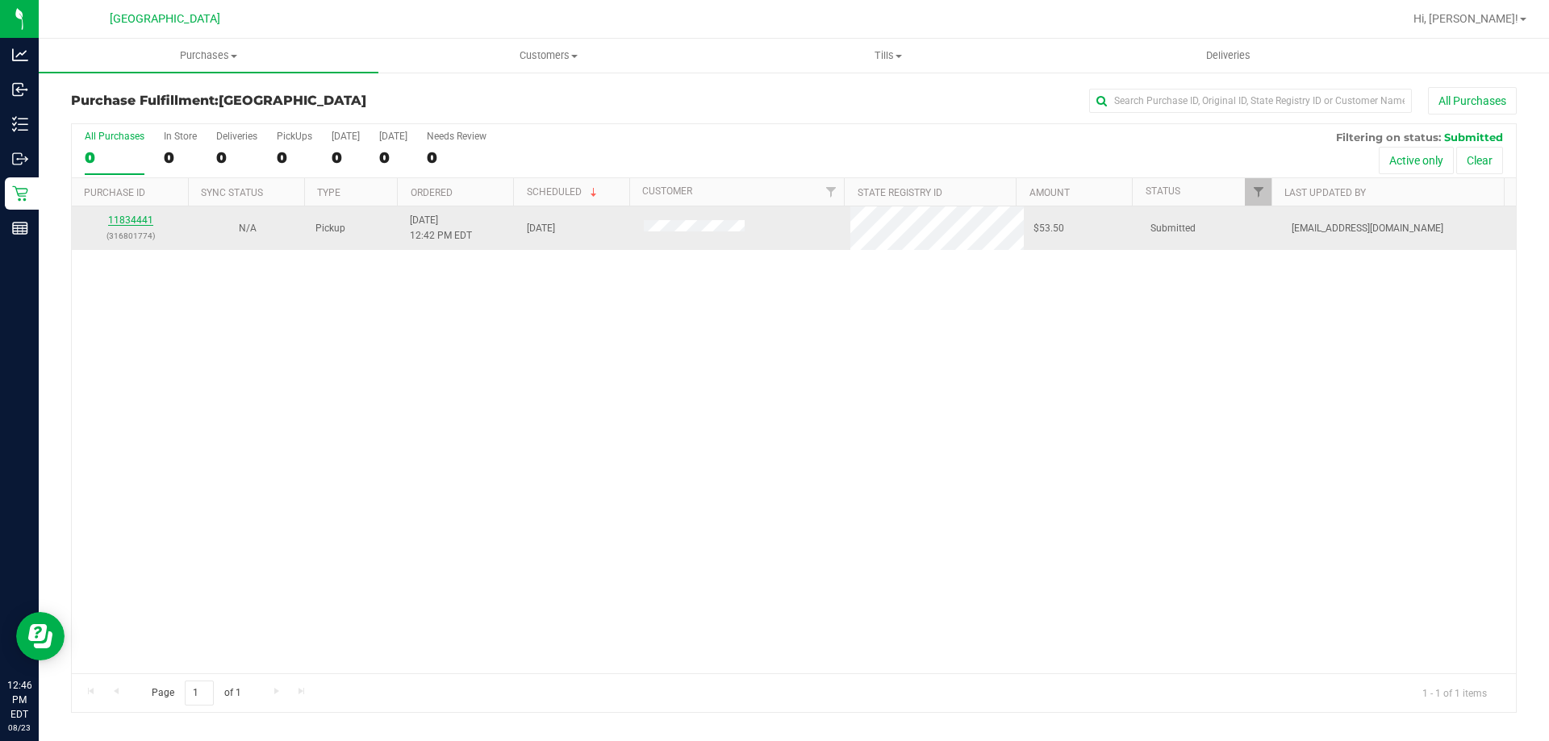
click at [140, 219] on link "11834441" at bounding box center [130, 220] width 45 height 11
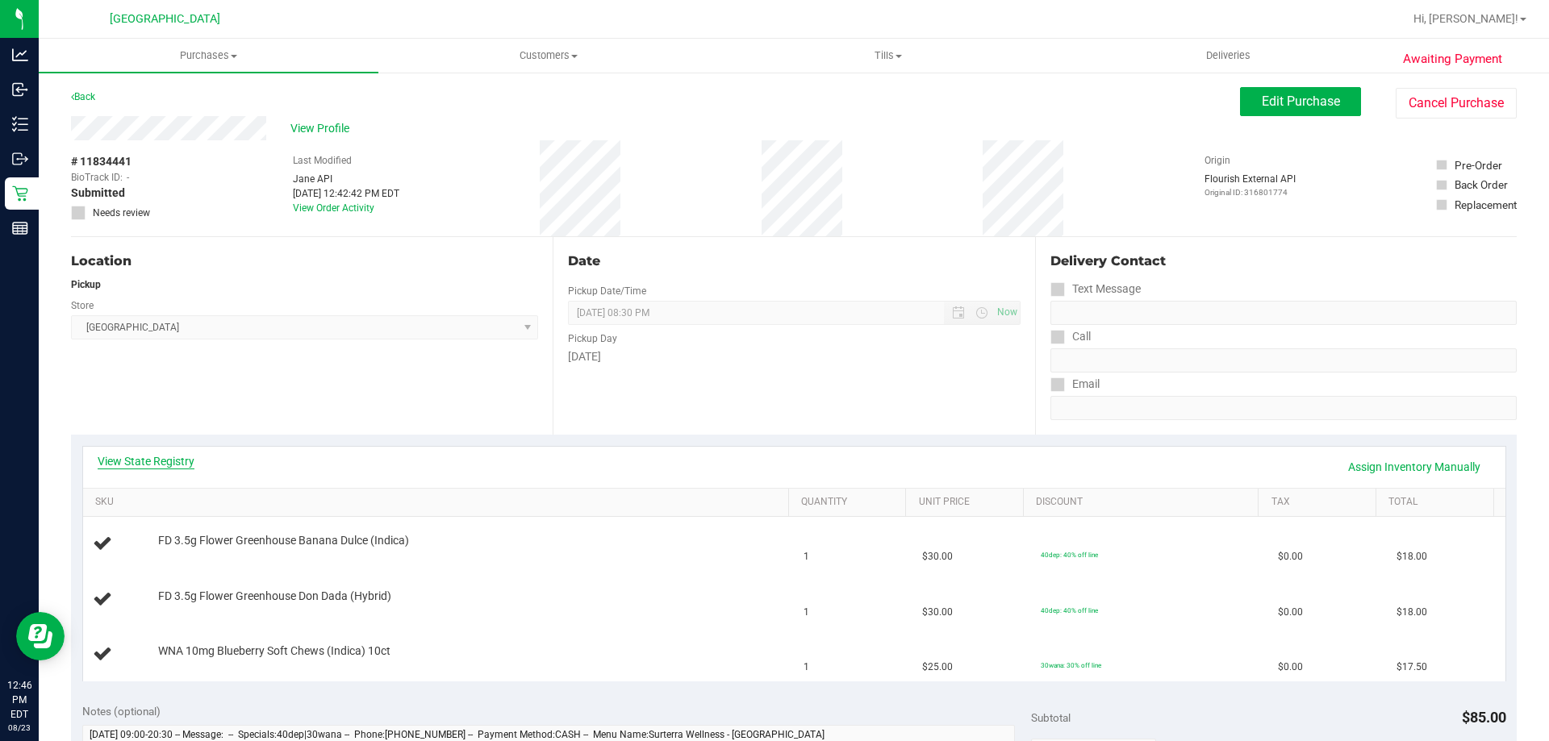
click at [173, 461] on link "View State Registry" at bounding box center [146, 461] width 97 height 16
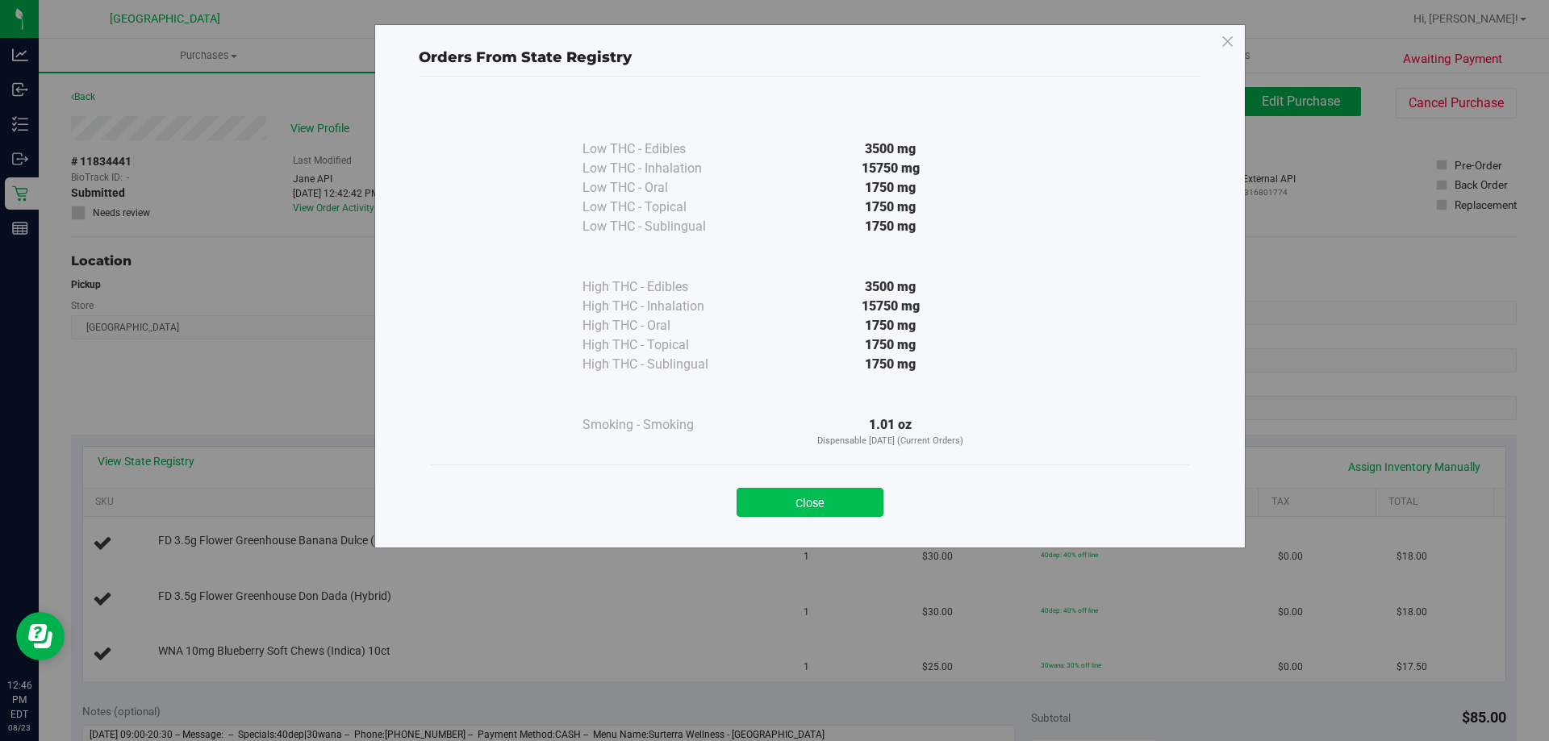
click at [864, 502] on button "Close" at bounding box center [809, 502] width 147 height 29
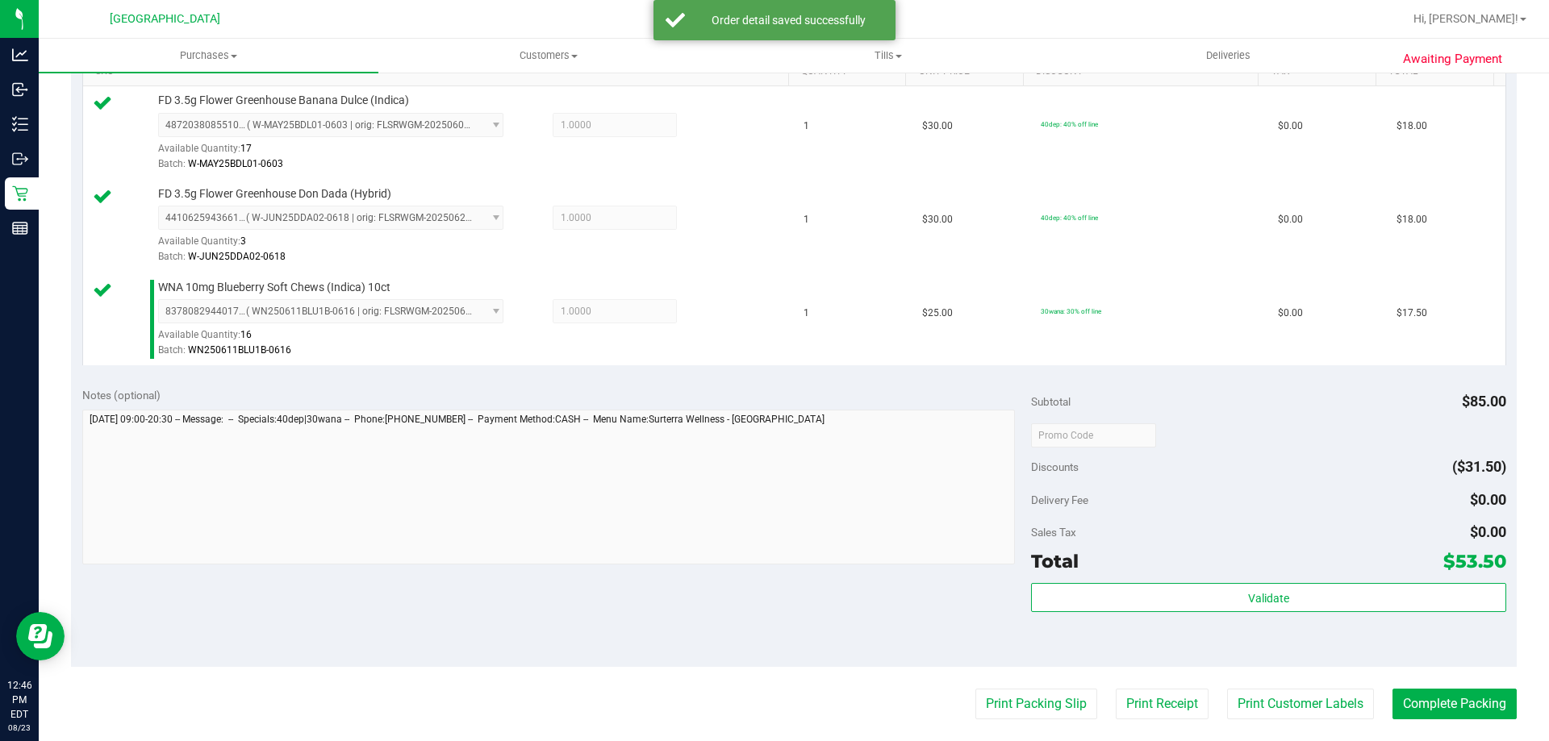
scroll to position [565, 0]
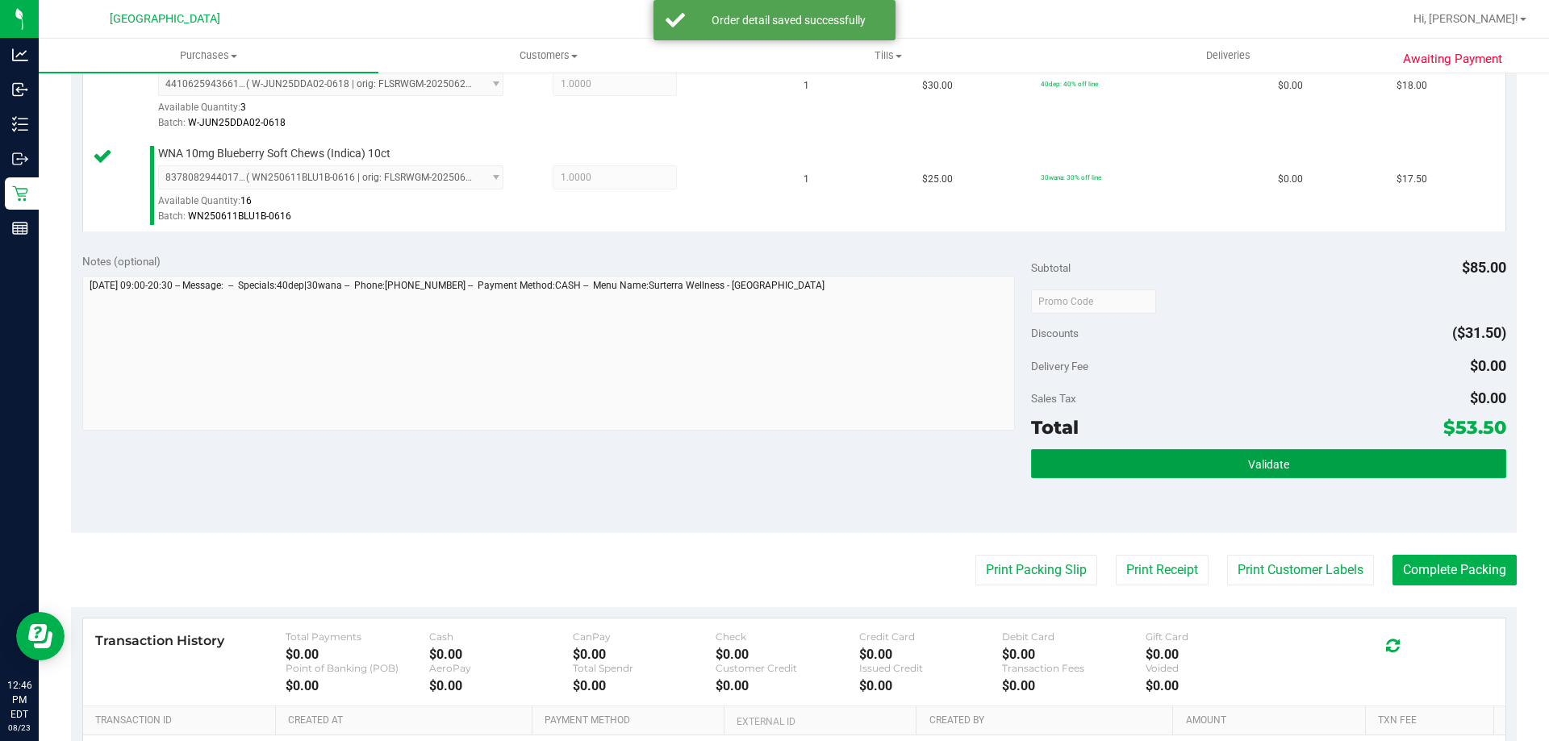
click at [1219, 462] on button "Validate" at bounding box center [1268, 463] width 474 height 29
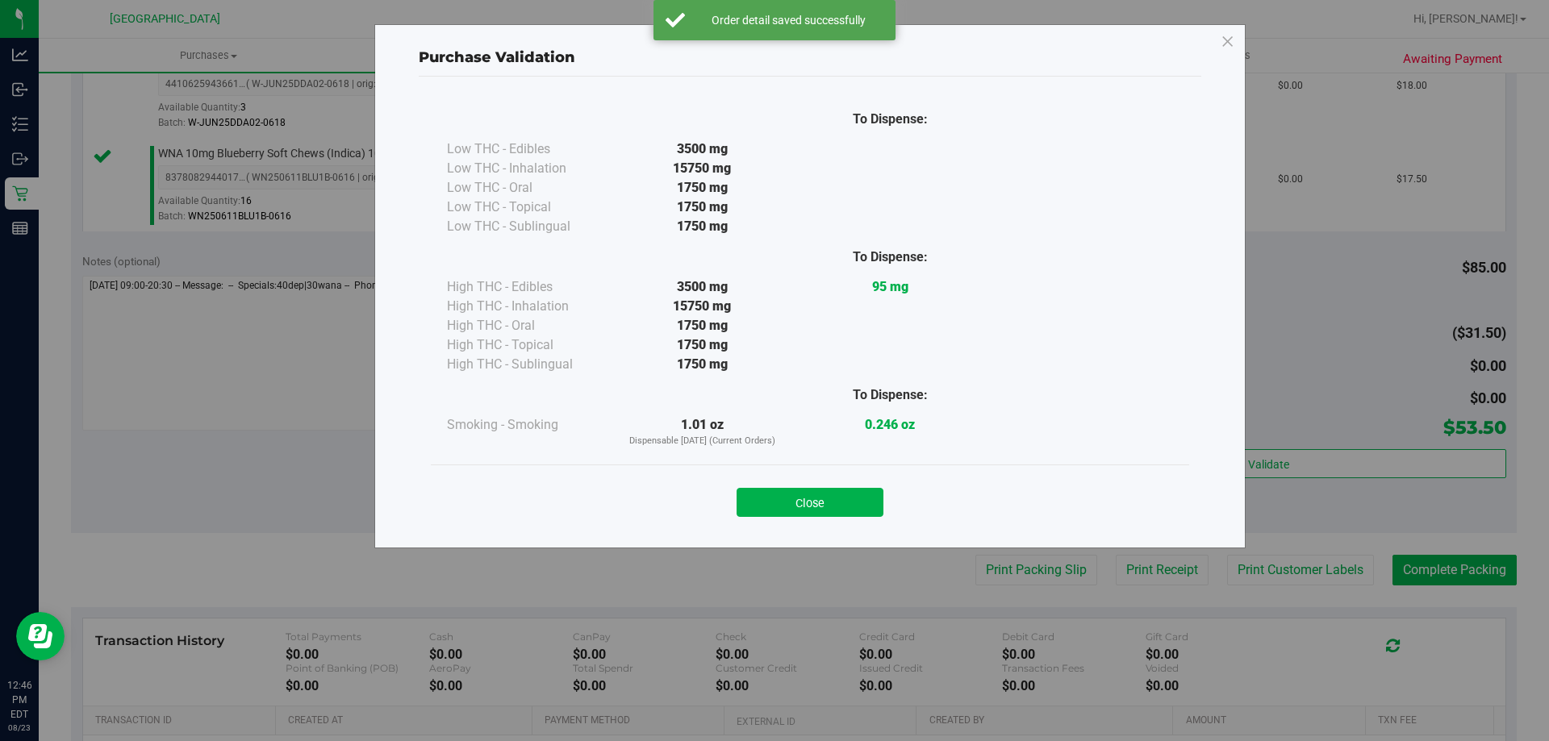
drag, startPoint x: 781, startPoint y: 499, endPoint x: 936, endPoint y: 530, distance: 158.0
click at [783, 498] on button "Close" at bounding box center [809, 502] width 147 height 29
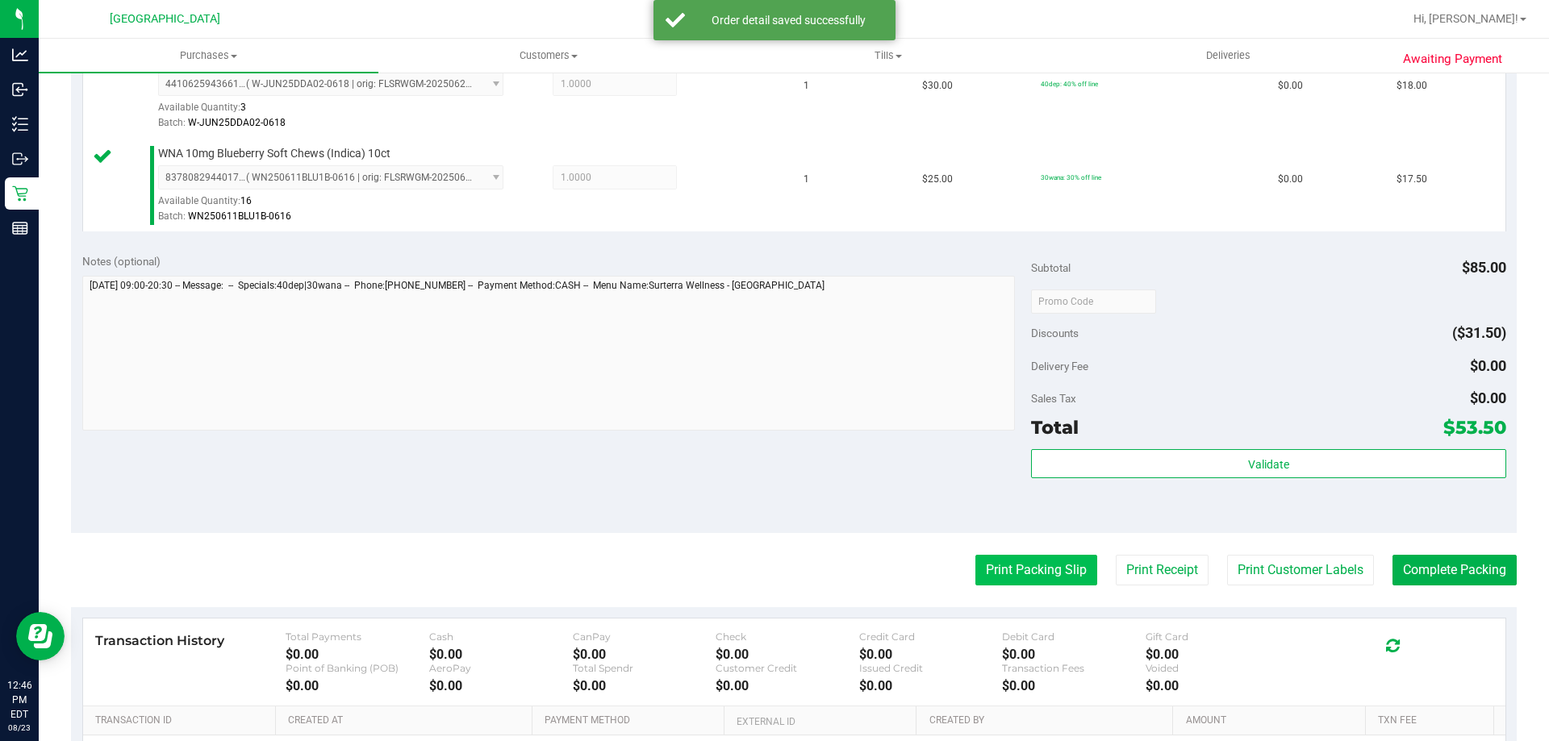
click at [990, 565] on button "Print Packing Slip" at bounding box center [1036, 570] width 122 height 31
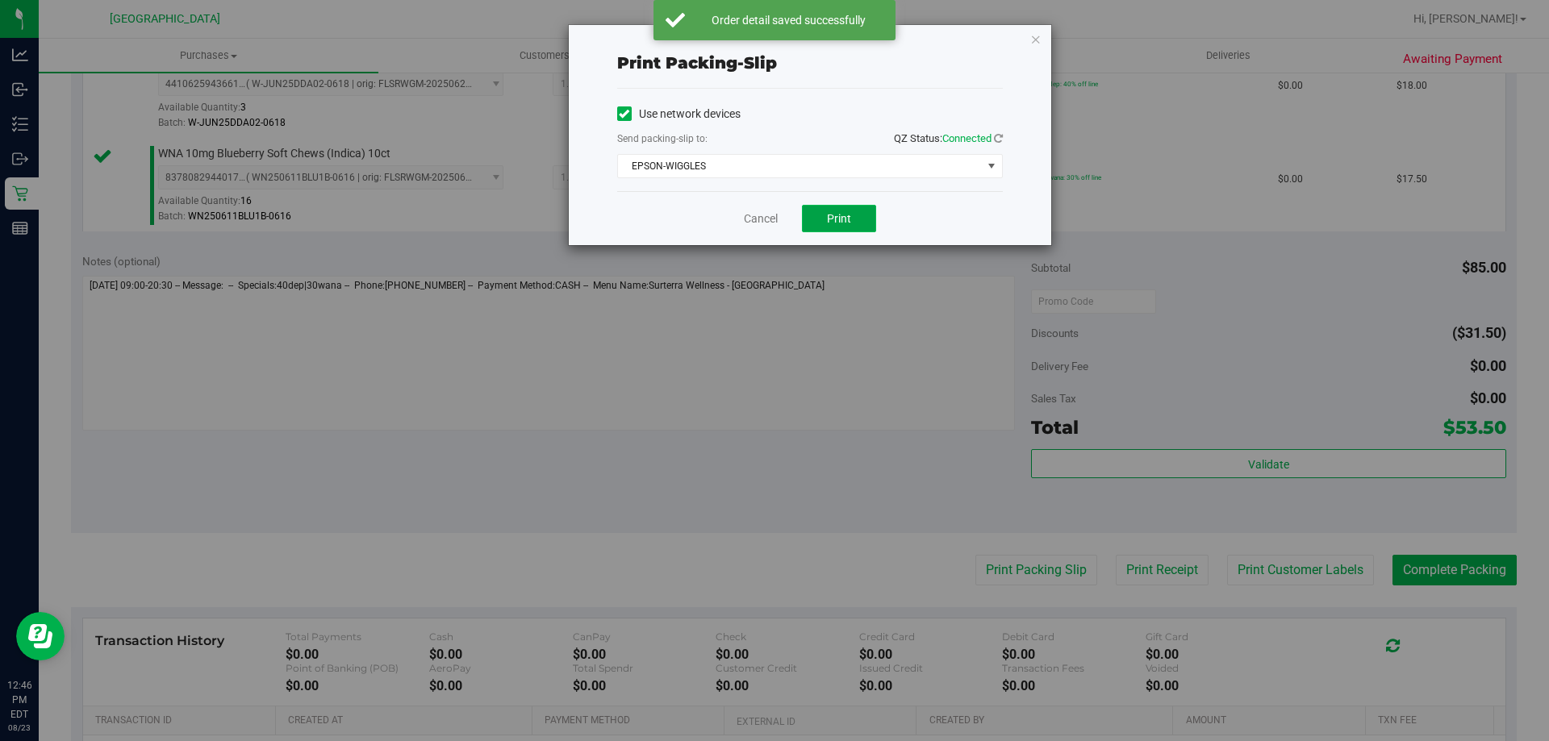
click at [833, 223] on span "Print" at bounding box center [839, 218] width 24 height 13
click at [767, 215] on link "Cancel" at bounding box center [761, 219] width 34 height 17
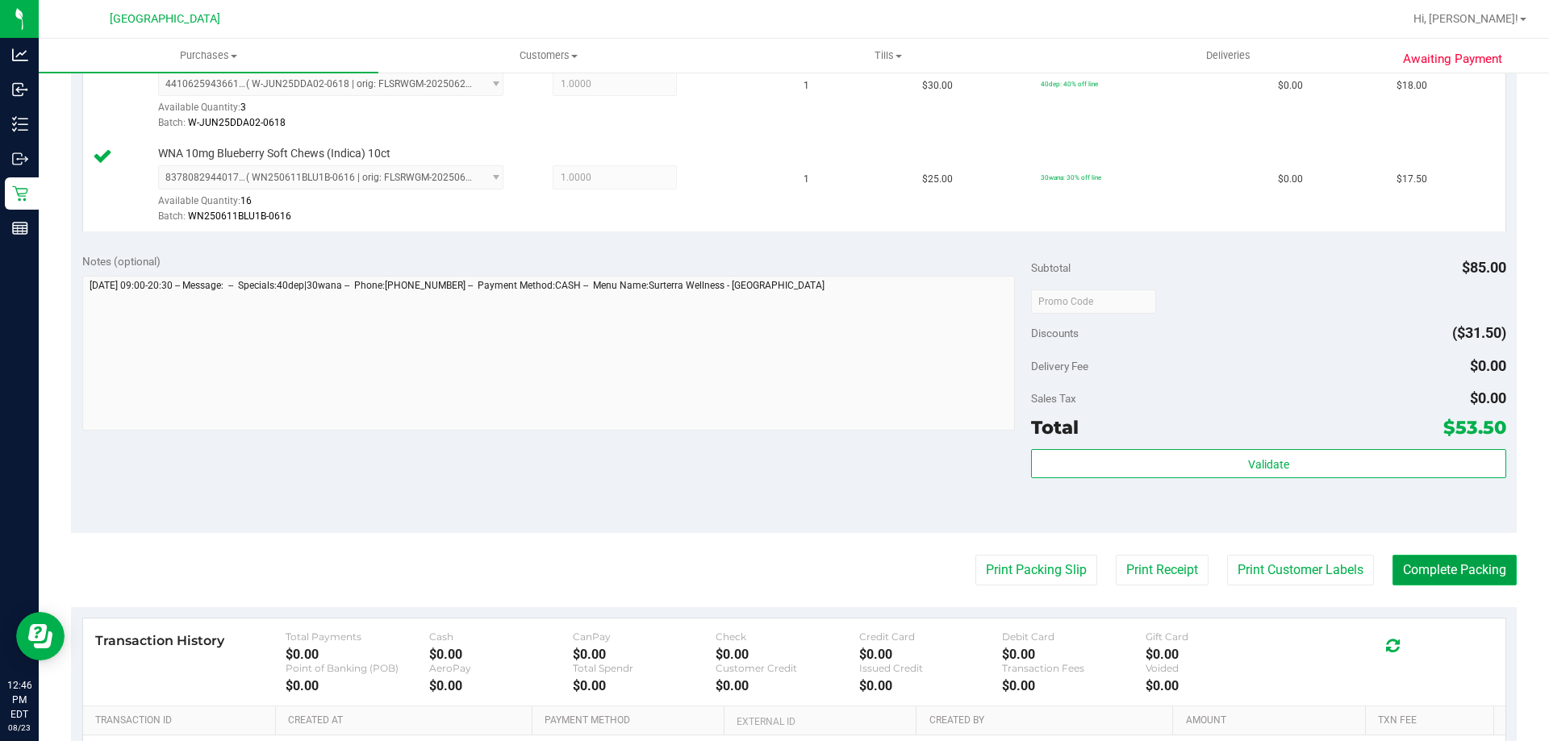
click at [1414, 578] on button "Complete Packing" at bounding box center [1454, 570] width 124 height 31
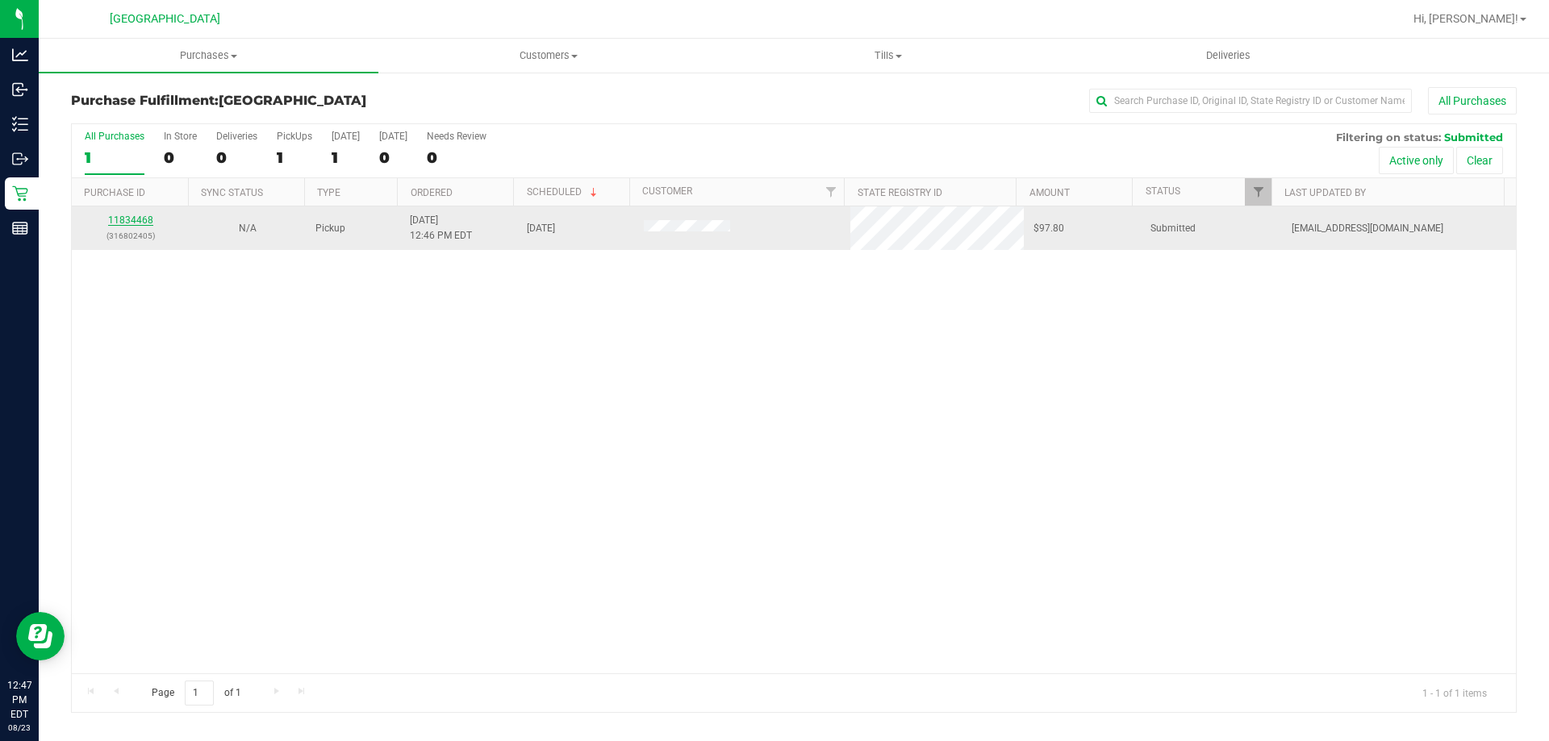
click at [123, 219] on link "11834468" at bounding box center [130, 220] width 45 height 11
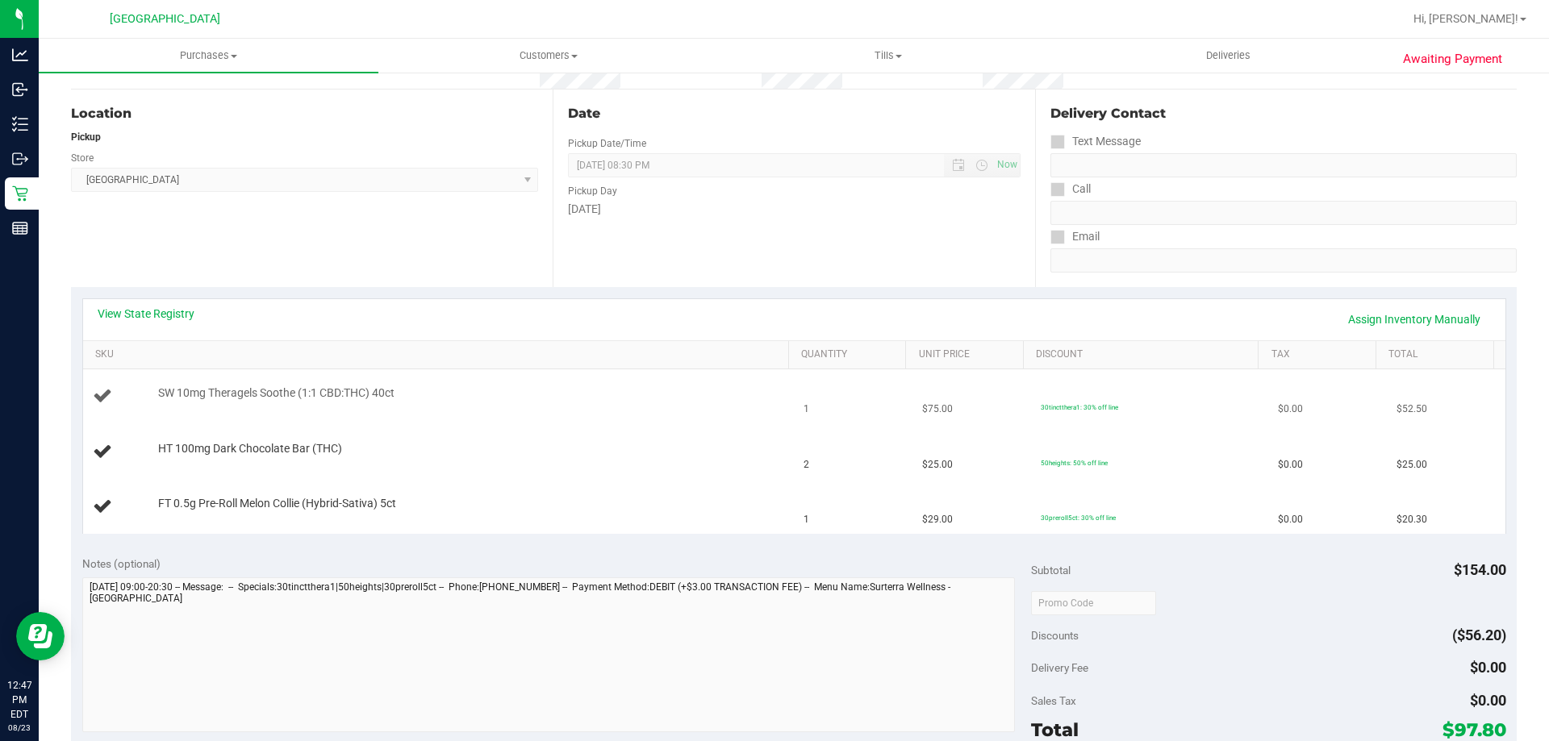
scroll to position [161, 0]
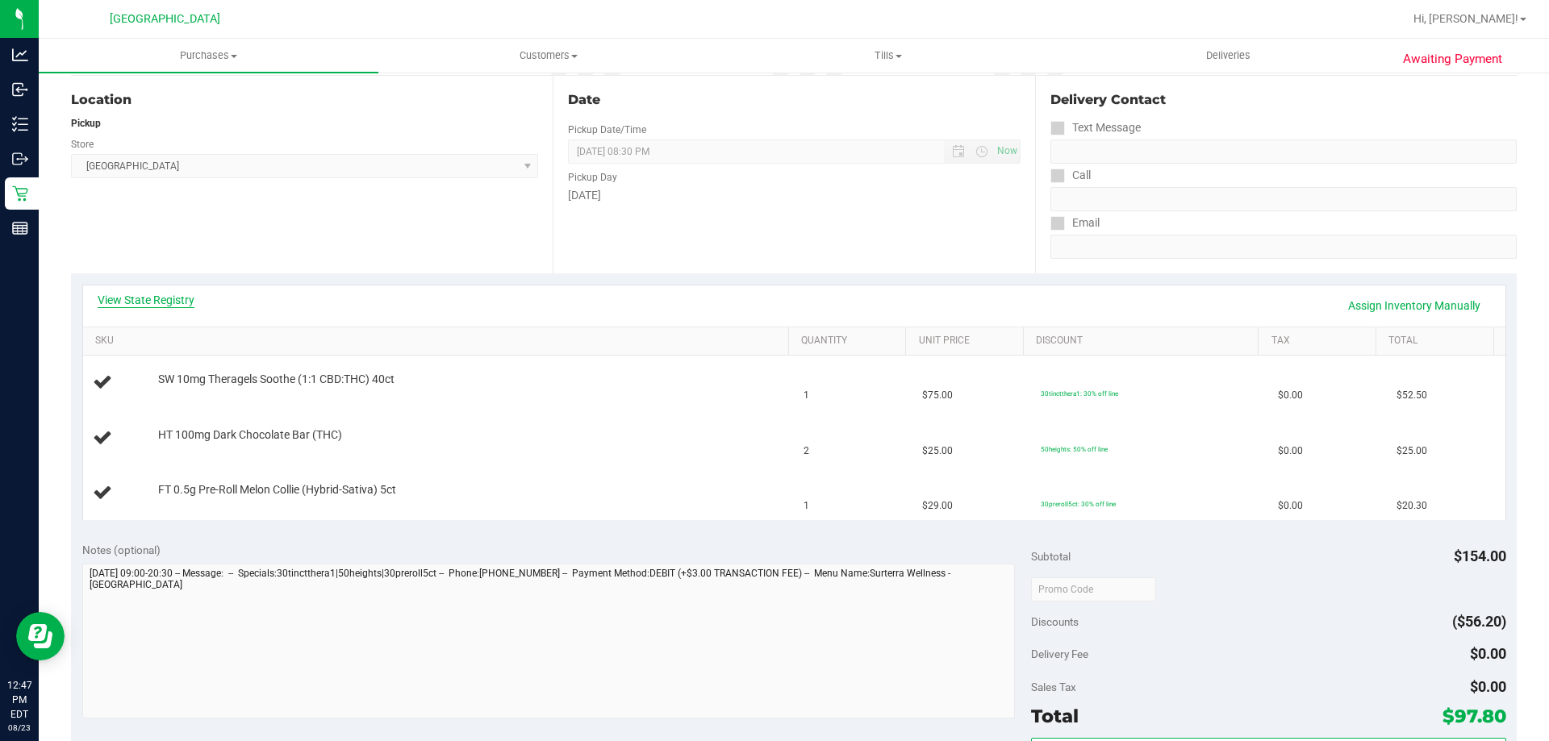
click at [169, 295] on link "View State Registry" at bounding box center [146, 300] width 97 height 16
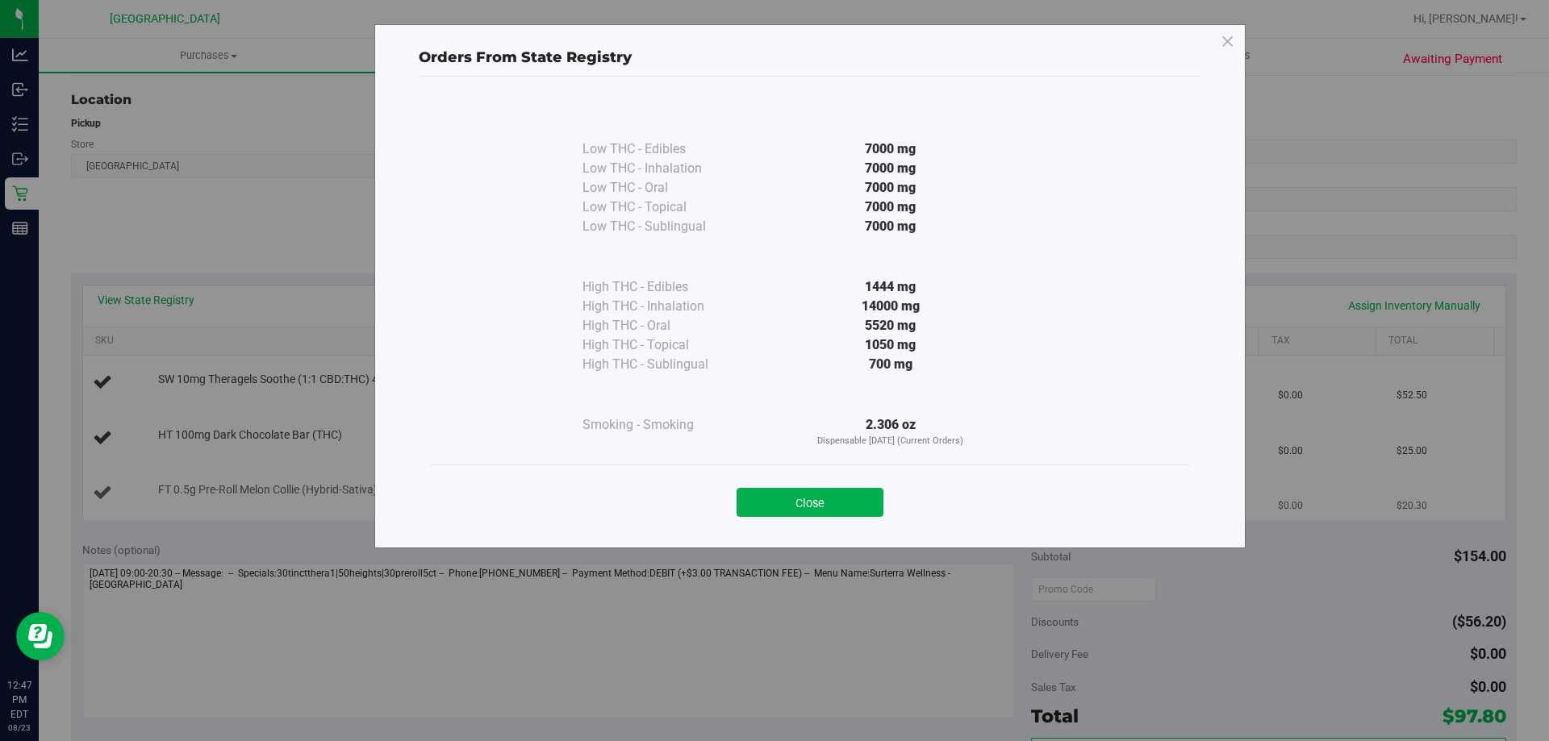
click at [772, 511] on button "Close" at bounding box center [809, 502] width 147 height 29
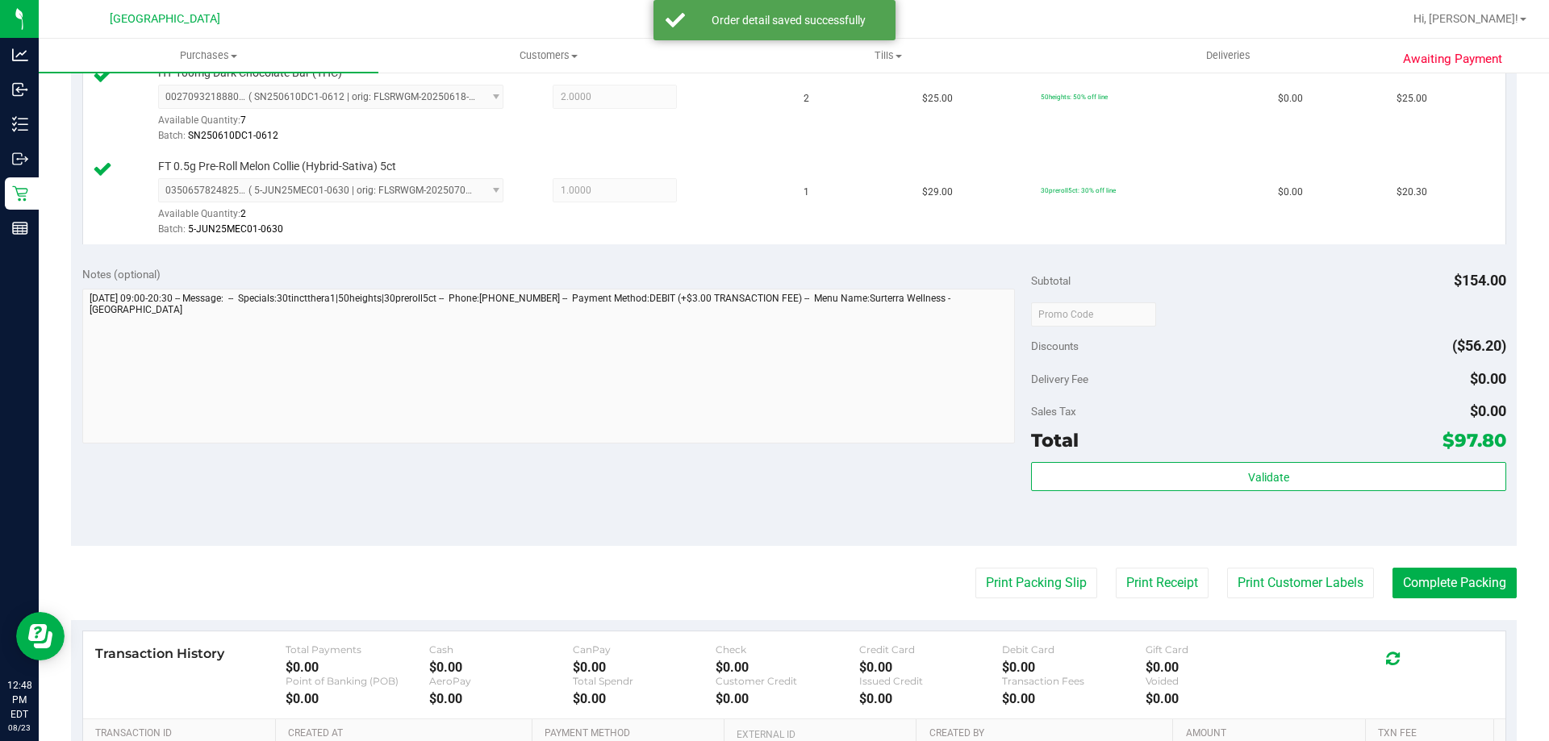
scroll to position [565, 0]
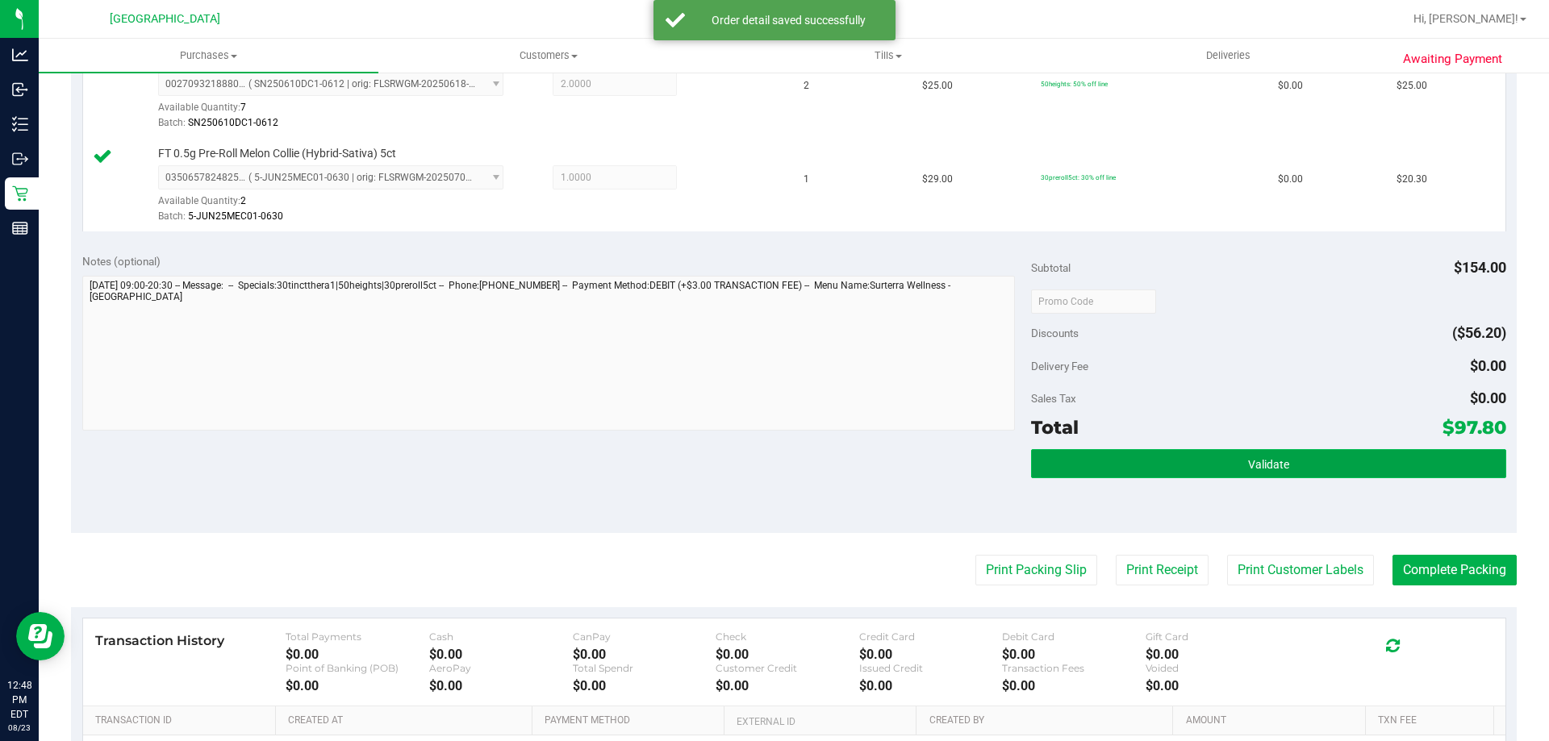
click at [1120, 455] on button "Validate" at bounding box center [1268, 463] width 474 height 29
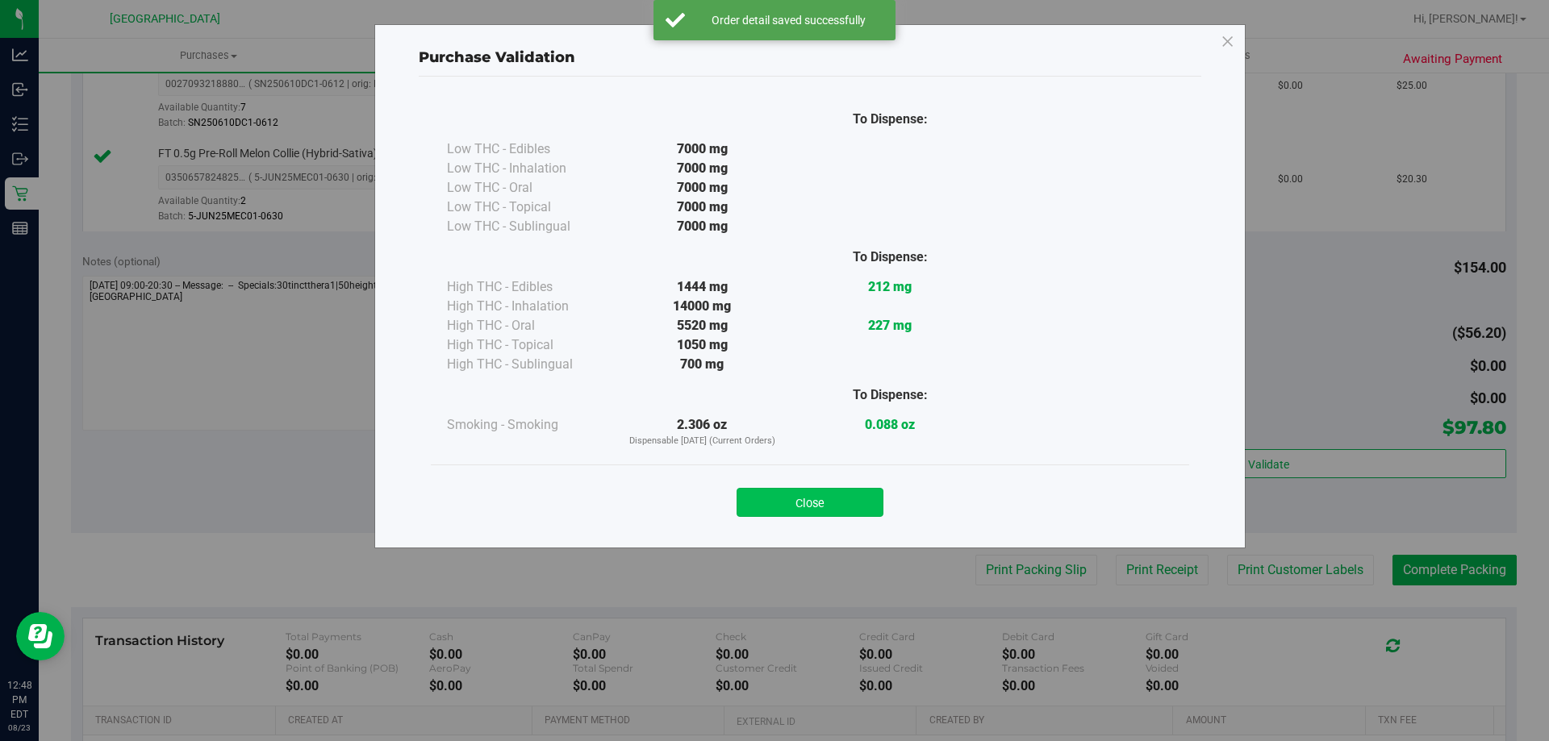
click at [826, 498] on button "Close" at bounding box center [809, 502] width 147 height 29
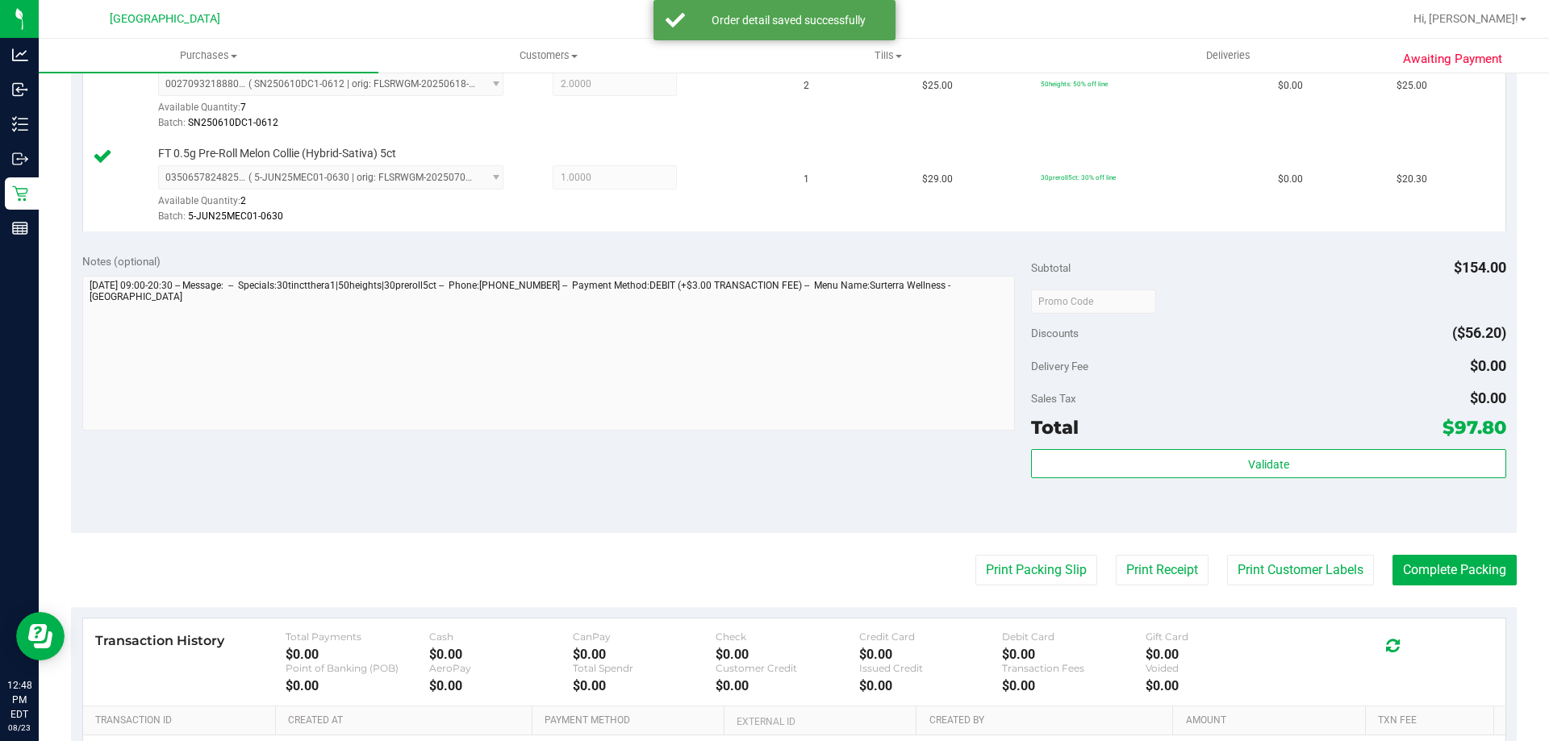
click at [983, 586] on purchase-details "Back Edit Purchase Cancel Purchase View Profile # 11834468 BioTrack ID: - Submi…" at bounding box center [794, 215] width 1446 height 1387
click at [987, 578] on button "Print Packing Slip" at bounding box center [1036, 570] width 122 height 31
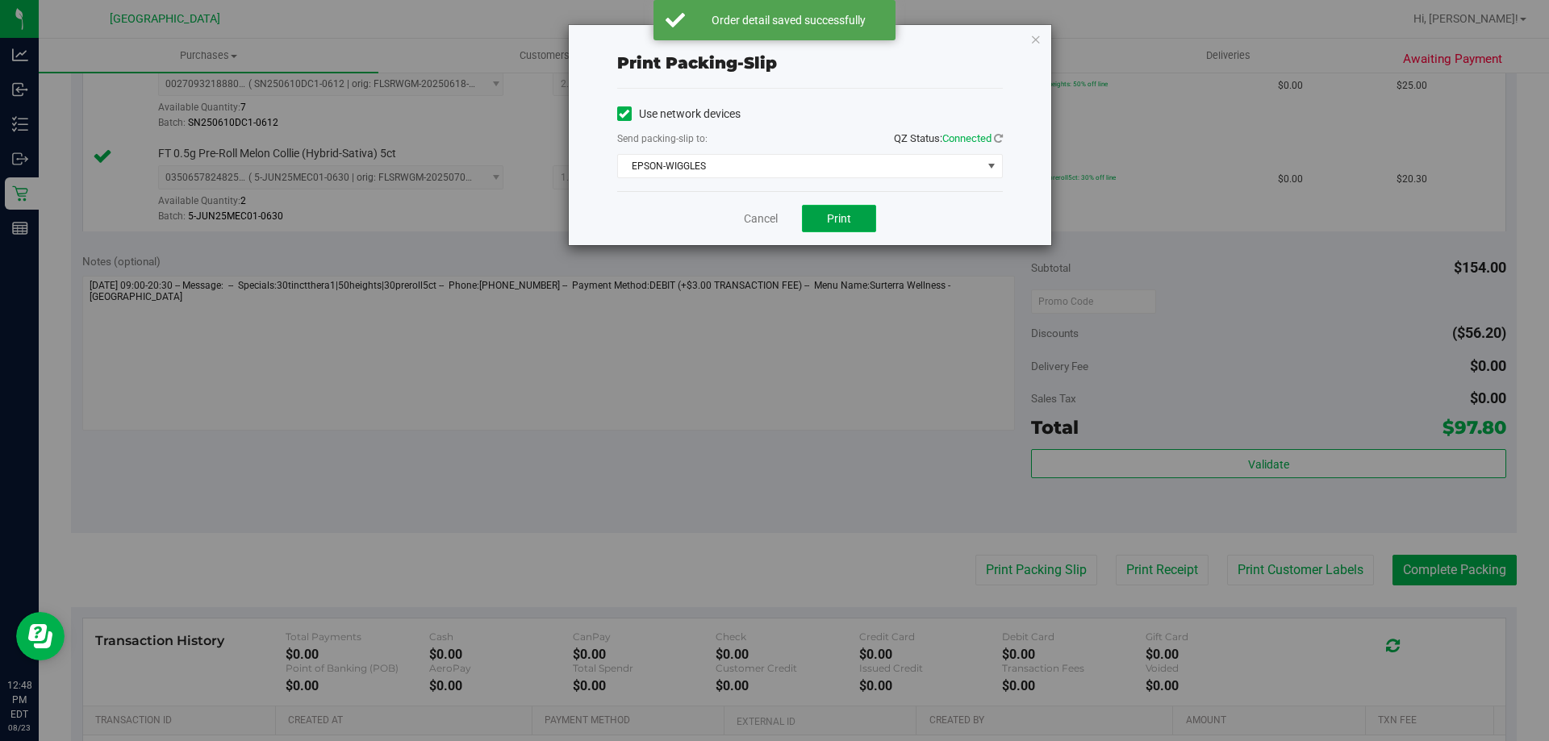
click at [867, 223] on button "Print" at bounding box center [839, 218] width 74 height 27
click at [749, 224] on link "Cancel" at bounding box center [761, 219] width 34 height 17
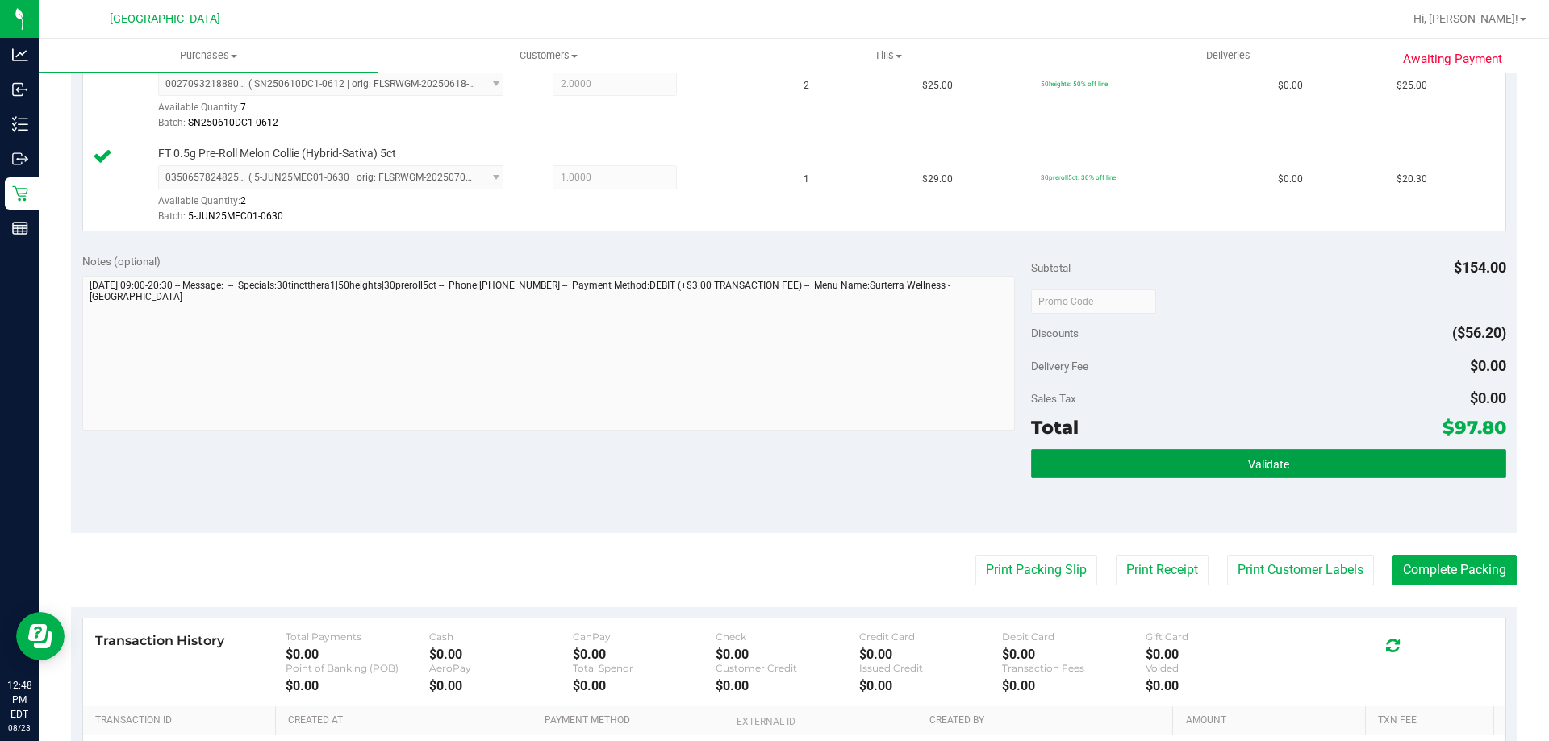
click at [1276, 457] on button "Validate" at bounding box center [1268, 463] width 474 height 29
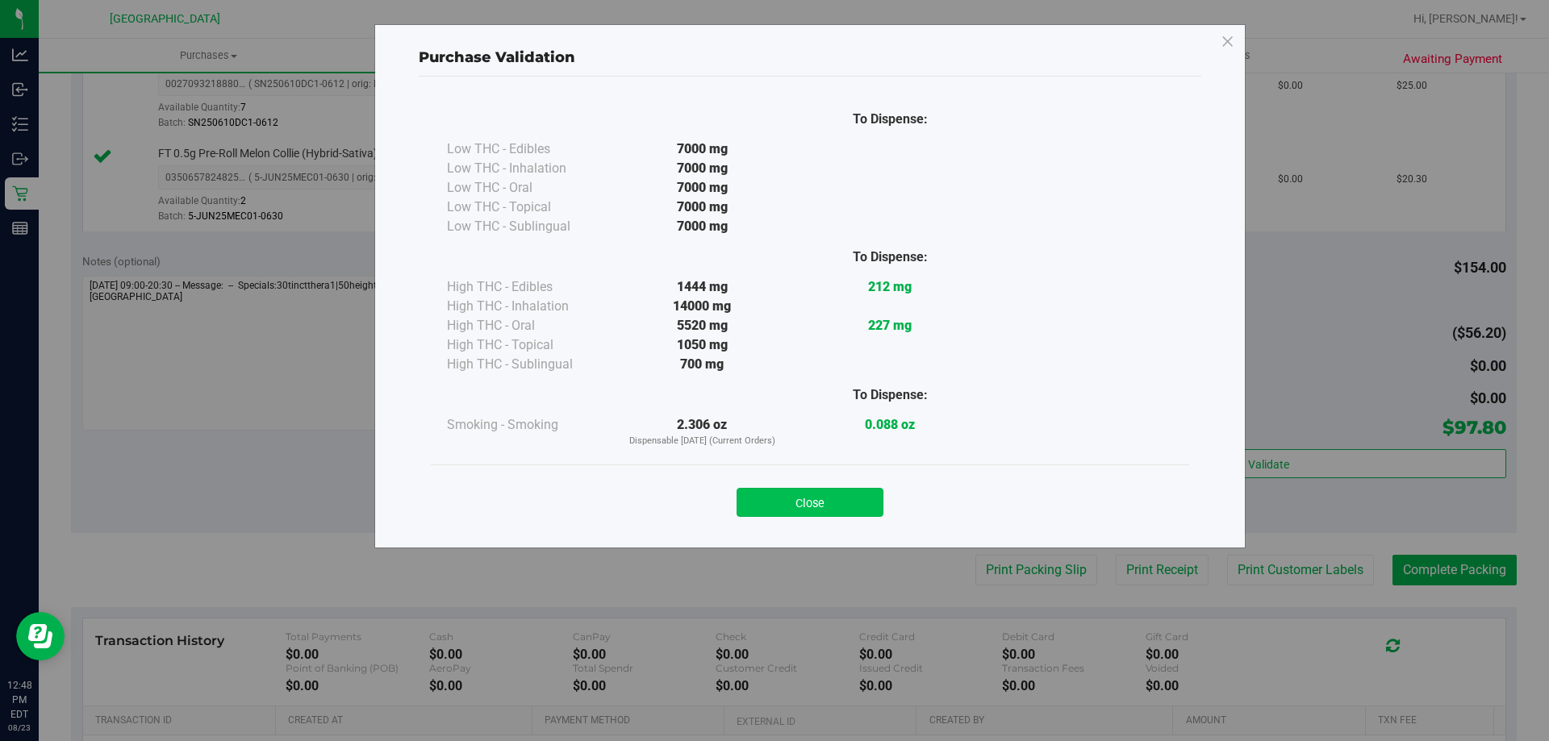
click at [822, 496] on button "Close" at bounding box center [809, 502] width 147 height 29
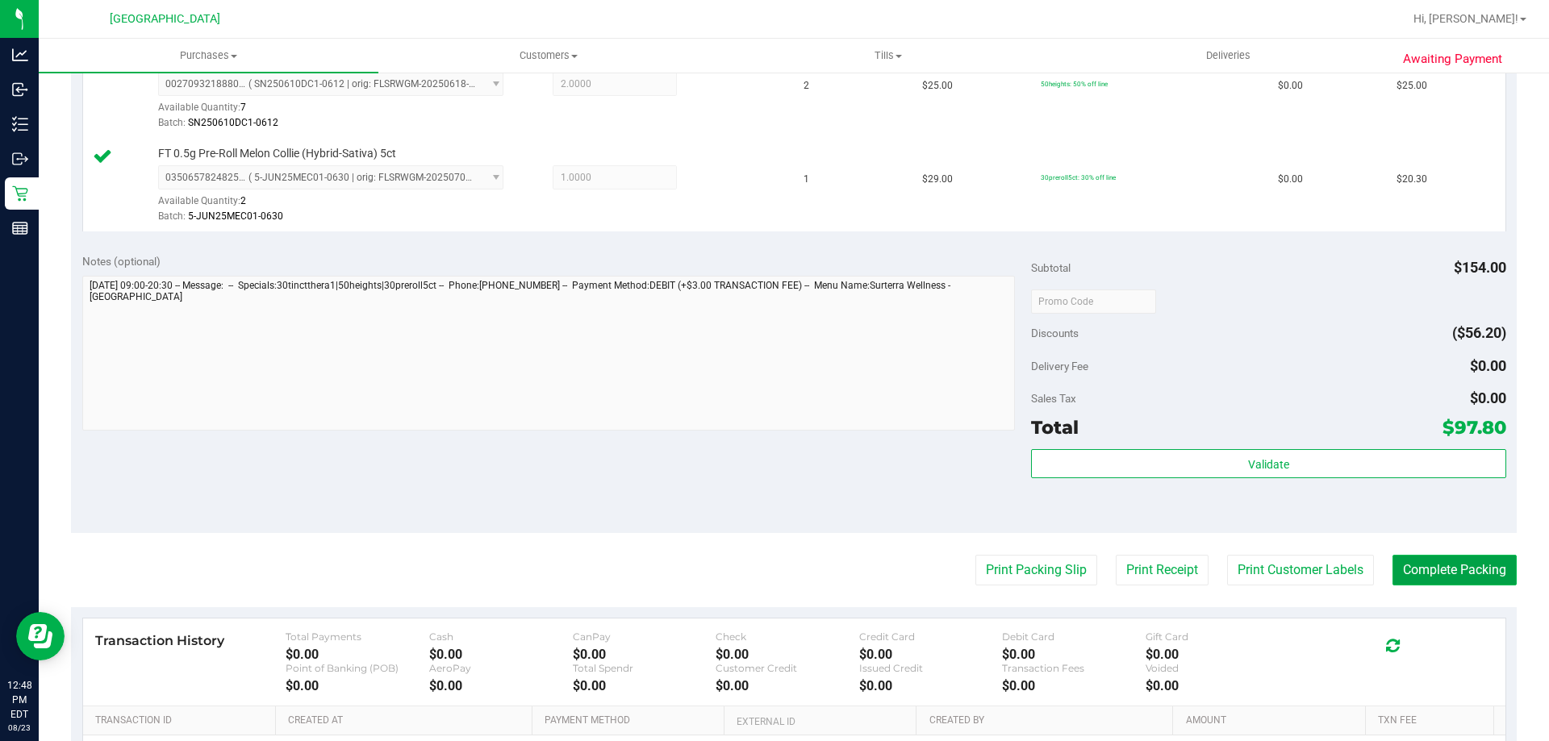
click at [1407, 573] on button "Complete Packing" at bounding box center [1454, 570] width 124 height 31
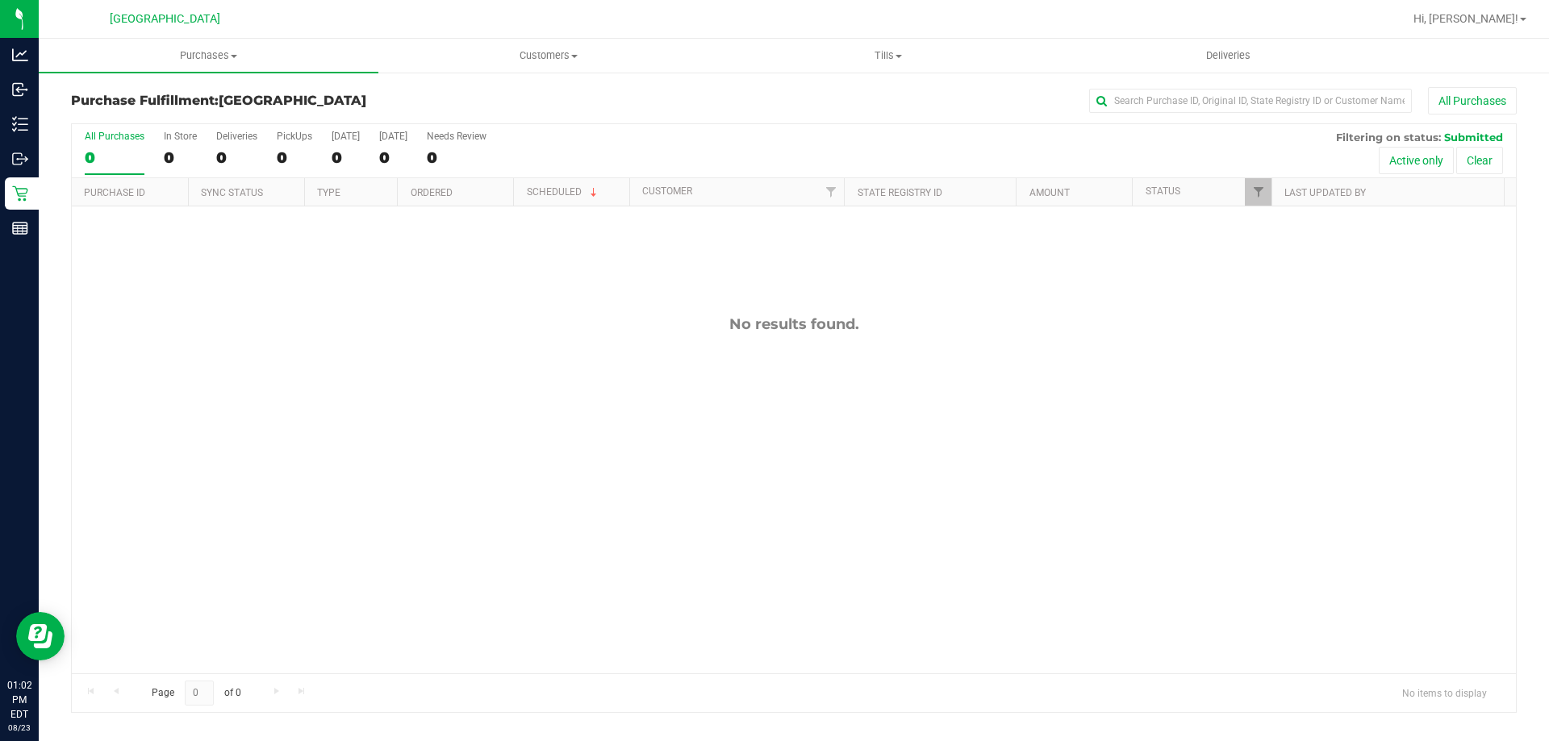
drag, startPoint x: 377, startPoint y: 382, endPoint x: 342, endPoint y: 302, distance: 87.1
click at [376, 379] on div "No results found." at bounding box center [794, 495] width 1444 height 576
drag, startPoint x: 232, startPoint y: 65, endPoint x: 195, endPoint y: 96, distance: 48.6
click at [232, 64] on uib-tab-heading "Purchases Summary of purchases Fulfillment All purchases" at bounding box center [209, 56] width 340 height 34
click at [165, 123] on li "Fulfillment" at bounding box center [209, 116] width 340 height 19
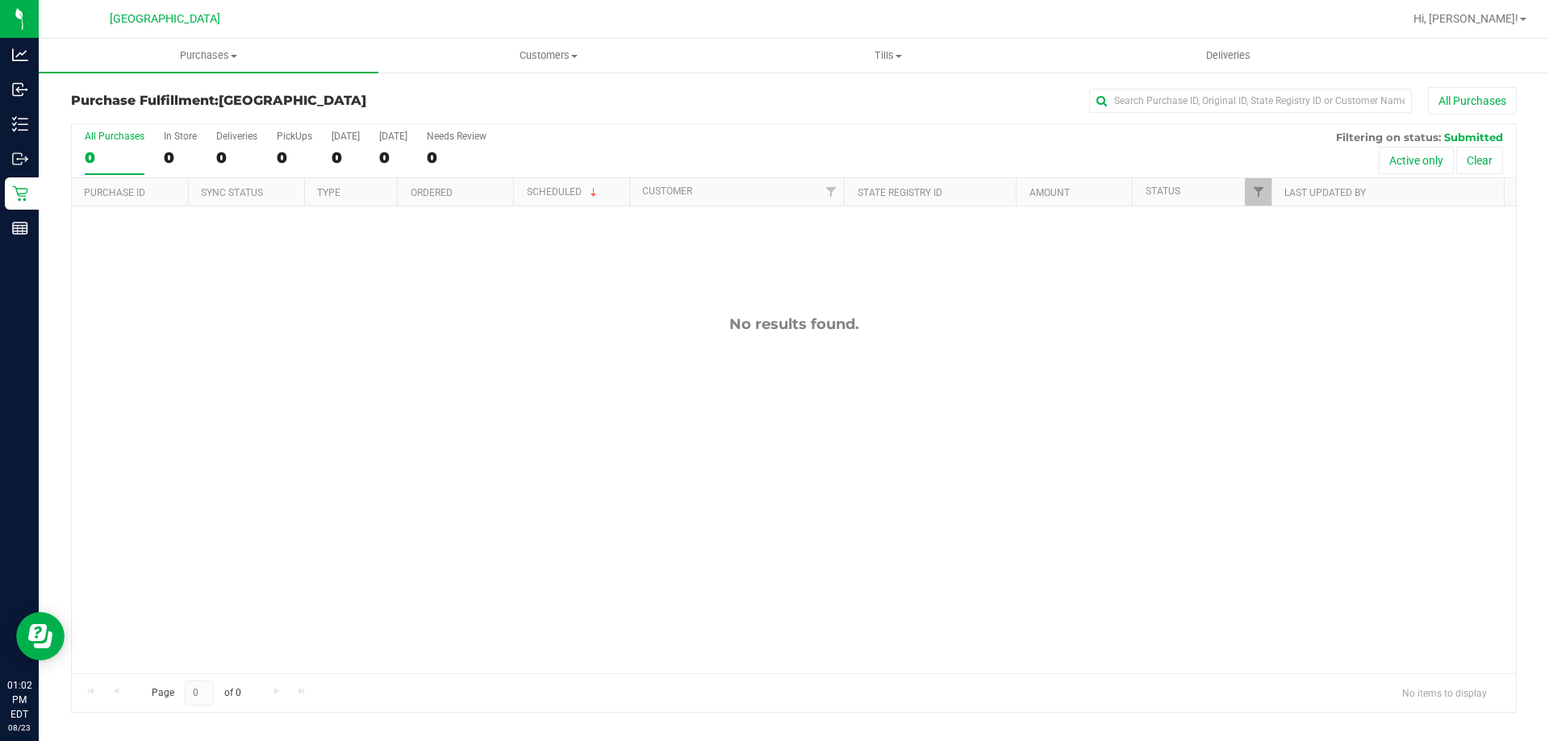
click at [767, 353] on div "No results found." at bounding box center [794, 495] width 1444 height 576
click at [568, 321] on div "No results found." at bounding box center [794, 324] width 1444 height 18
click at [442, 328] on div "No results found." at bounding box center [794, 324] width 1444 height 18
click at [199, 60] on span "Purchases" at bounding box center [209, 55] width 340 height 15
click at [146, 115] on li "Fulfillment" at bounding box center [209, 116] width 340 height 19
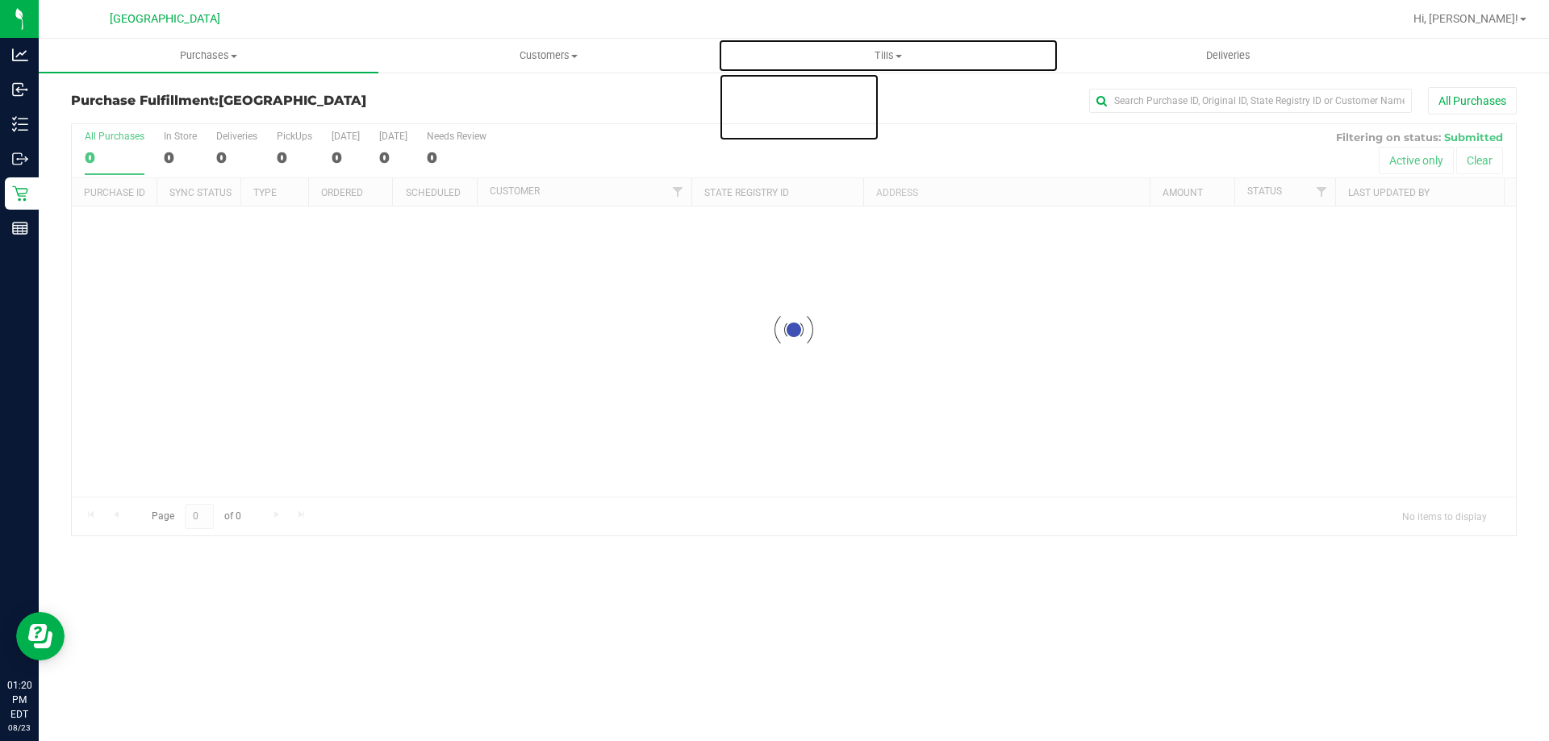
click at [891, 54] on span "Tills" at bounding box center [888, 55] width 338 height 15
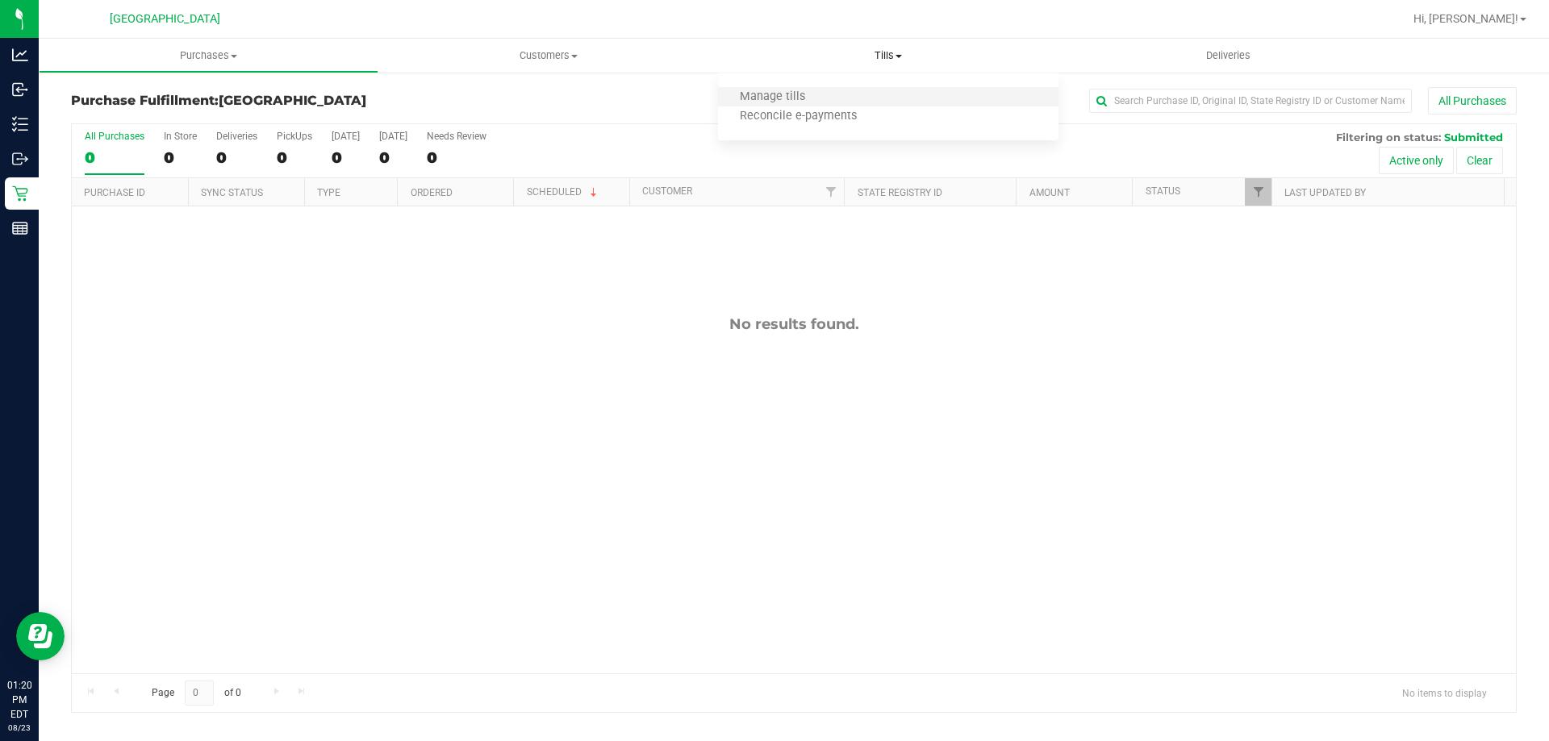
click at [840, 102] on li "Manage tills" at bounding box center [888, 97] width 340 height 19
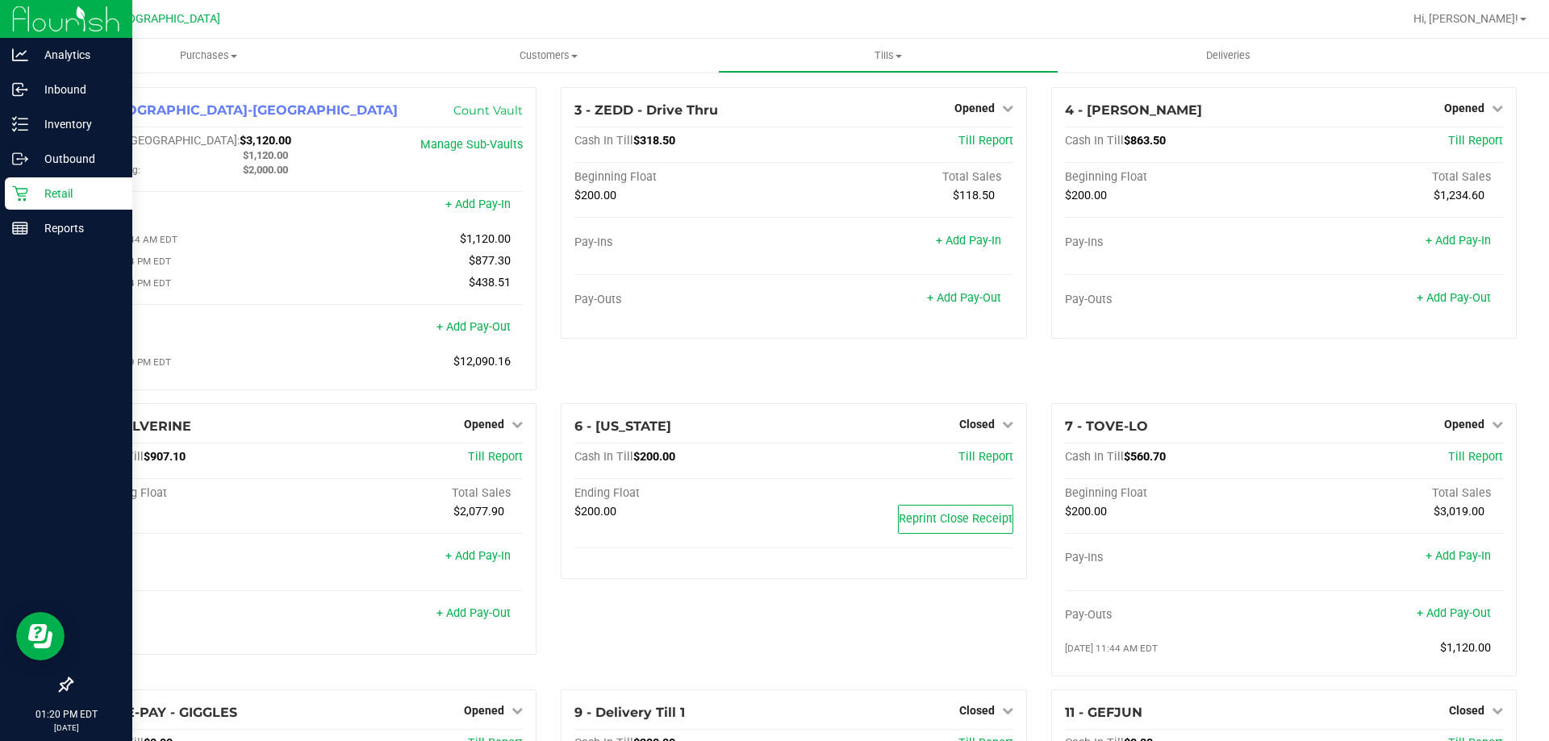
click at [19, 186] on icon at bounding box center [20, 194] width 16 height 16
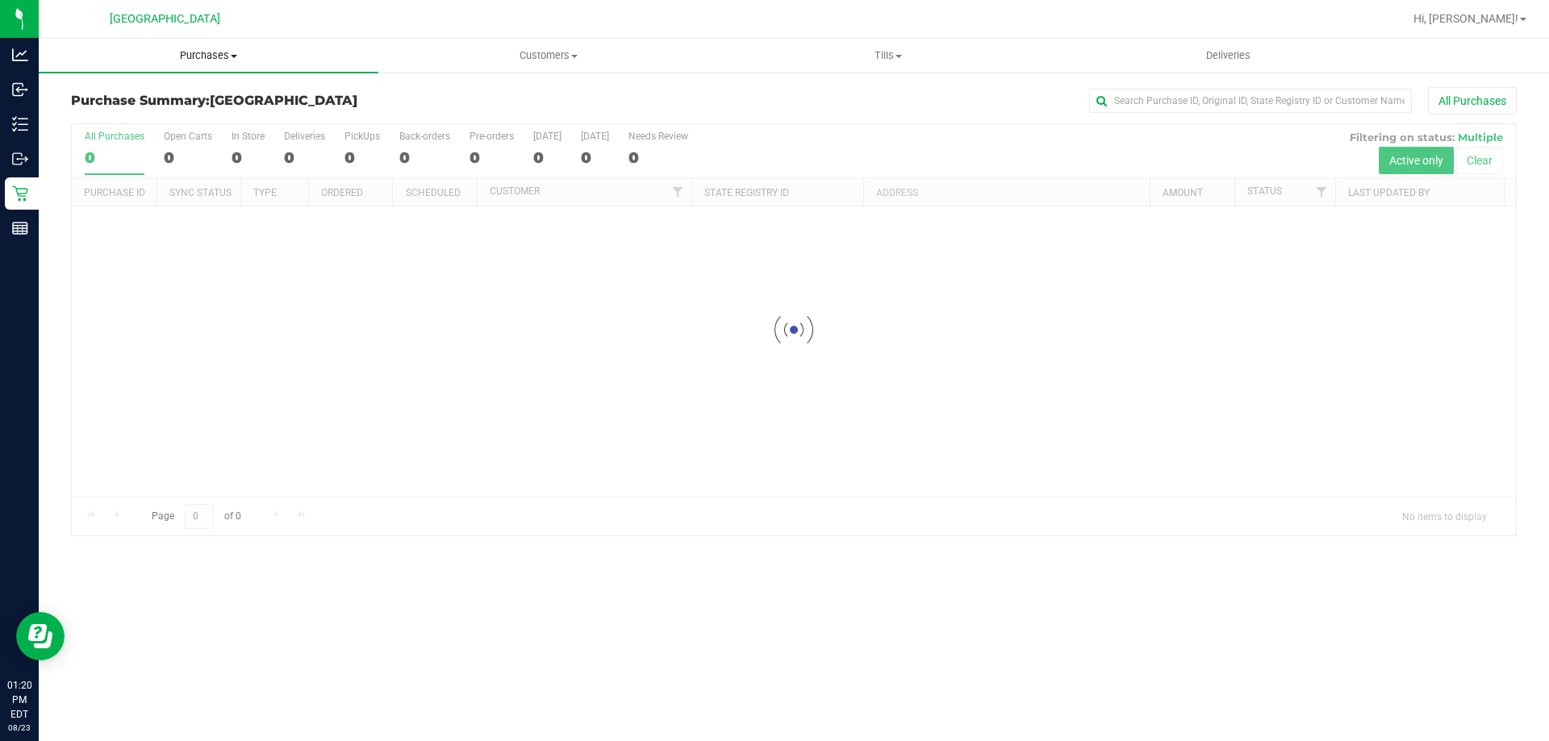
click at [179, 65] on uib-tab-heading "Purchases Summary of purchases Fulfillment All purchases" at bounding box center [209, 56] width 340 height 34
click at [129, 119] on span "Fulfillment" at bounding box center [89, 117] width 100 height 14
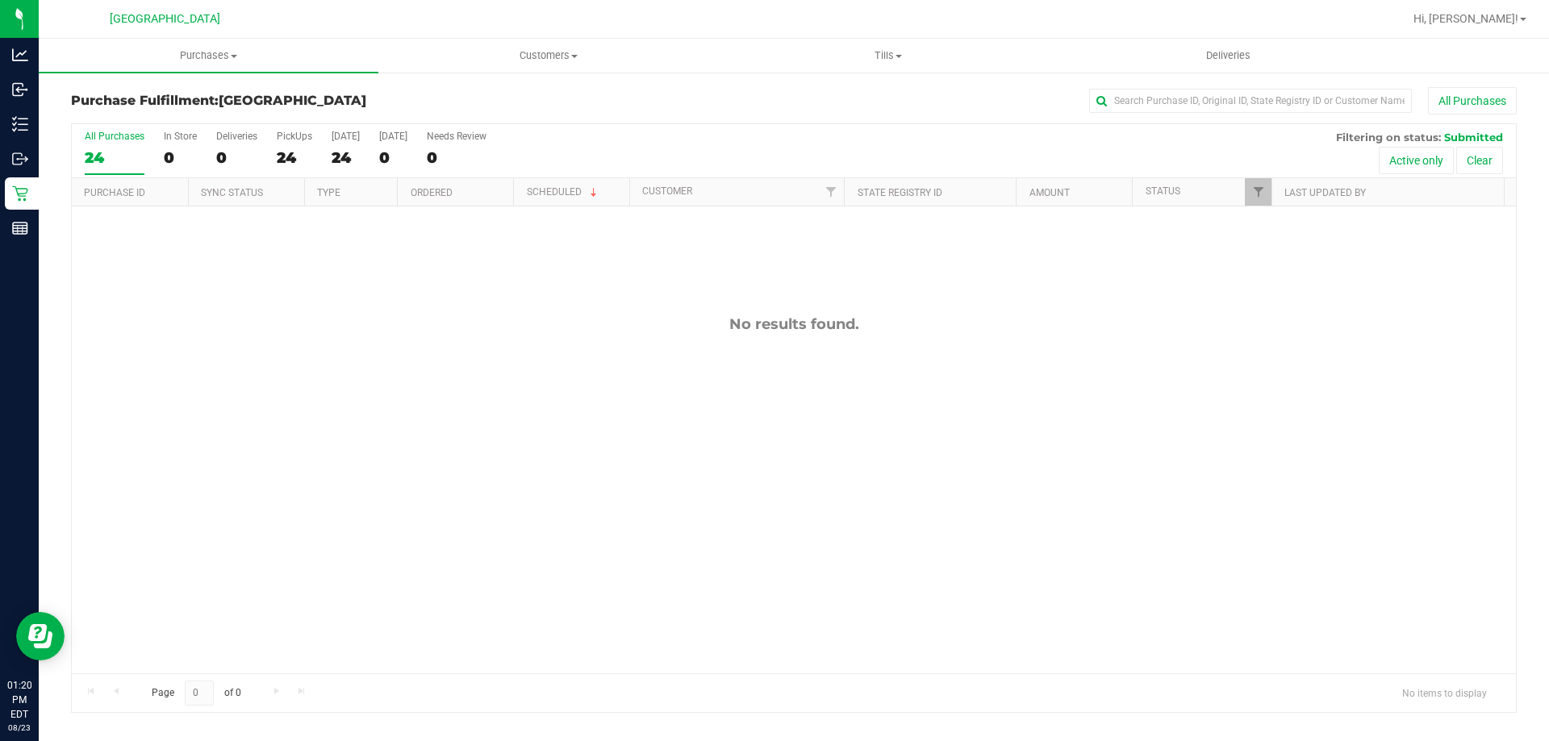
click at [906, 391] on div "No results found." at bounding box center [794, 495] width 1444 height 576
click at [210, 62] on span "Purchases" at bounding box center [209, 55] width 340 height 15
click at [181, 114] on li "Fulfillment" at bounding box center [209, 116] width 340 height 19
click at [863, 335] on div "No results found." at bounding box center [794, 495] width 1444 height 576
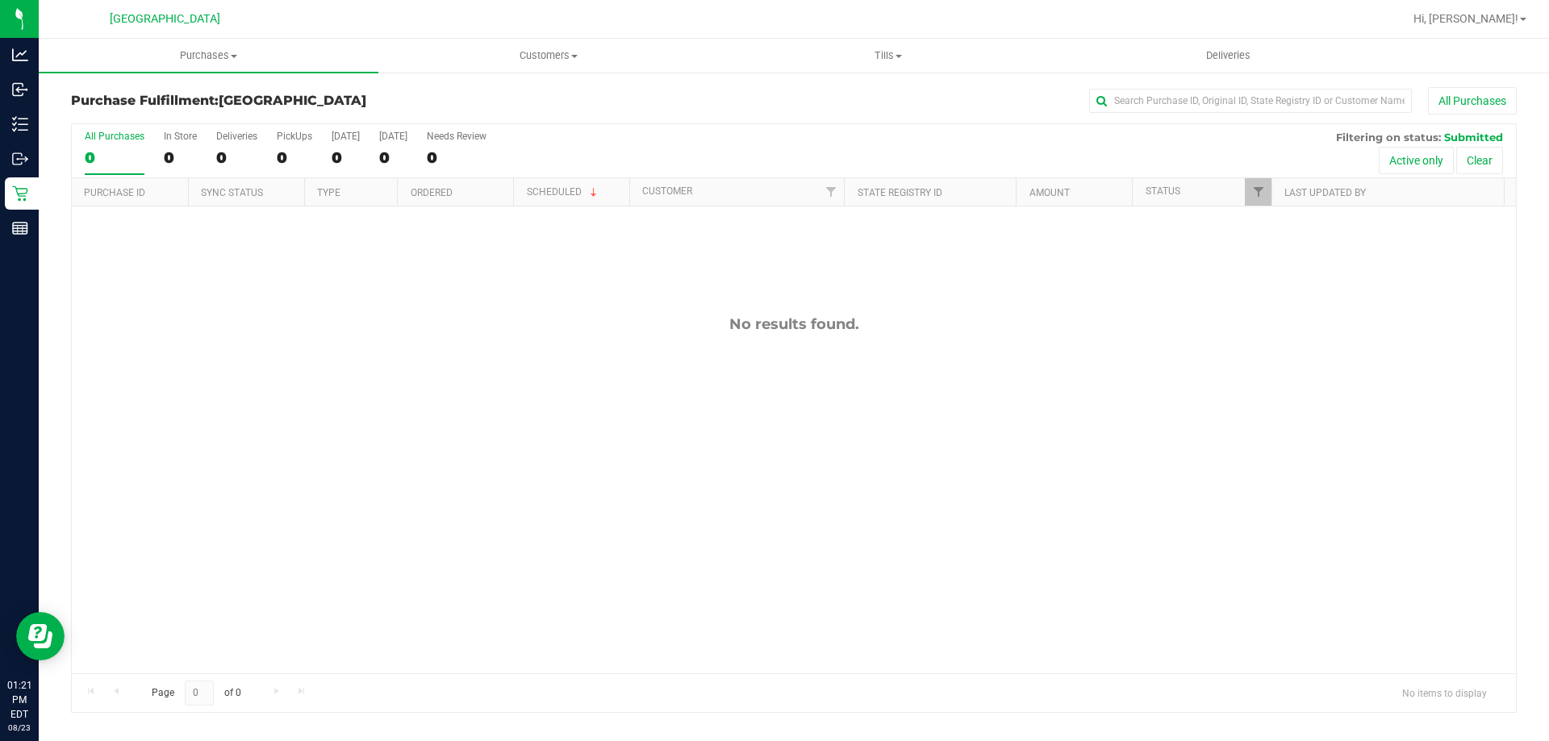
click at [482, 599] on div "No results found." at bounding box center [794, 495] width 1444 height 576
click at [236, 48] on span "Purchases" at bounding box center [209, 55] width 340 height 15
click at [173, 115] on li "Fulfillment" at bounding box center [209, 116] width 340 height 19
click at [227, 52] on span "Purchases" at bounding box center [209, 55] width 340 height 15
click at [159, 111] on li "Fulfillment" at bounding box center [209, 116] width 340 height 19
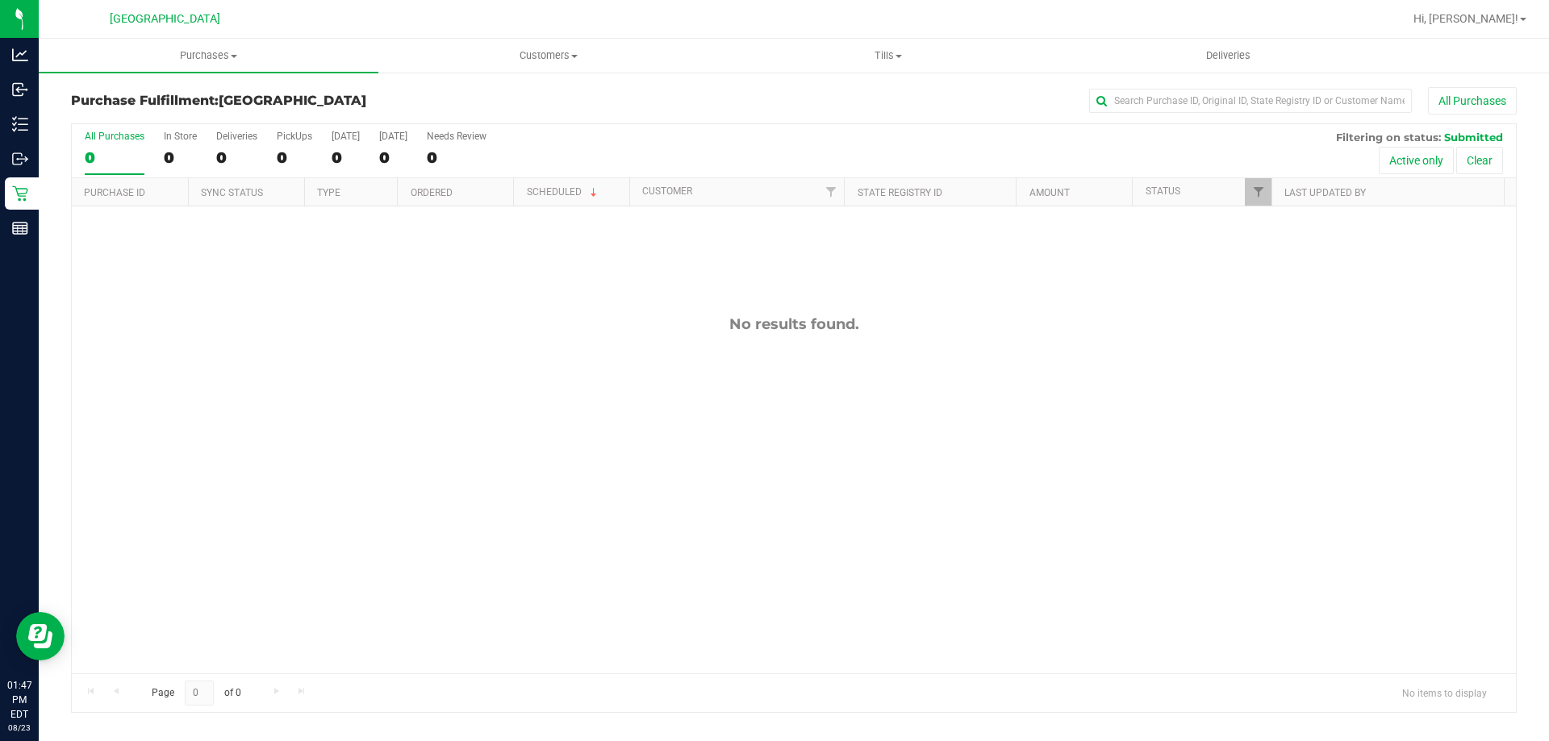
click at [548, 390] on div "No results found." at bounding box center [794, 495] width 1444 height 576
click at [198, 54] on span "Purchases" at bounding box center [209, 55] width 340 height 15
click at [118, 114] on span "Fulfillment" at bounding box center [89, 117] width 100 height 14
click at [511, 378] on div "No results found." at bounding box center [794, 495] width 1444 height 576
click at [636, 382] on div "No results found." at bounding box center [794, 495] width 1444 height 576
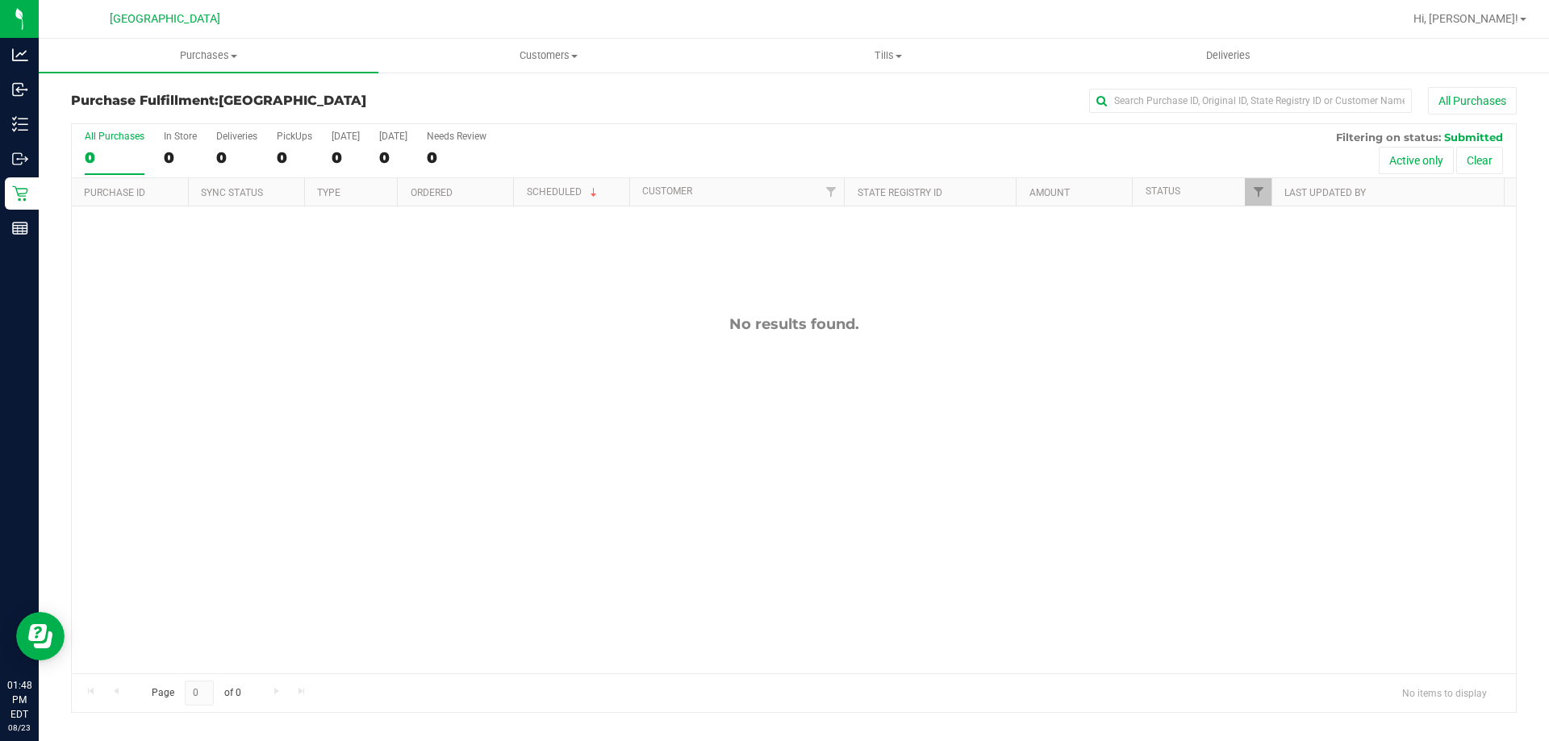
click at [340, 419] on div "No results found." at bounding box center [794, 495] width 1444 height 576
click at [342, 411] on div "No results found." at bounding box center [794, 495] width 1444 height 576
drag, startPoint x: 628, startPoint y: 321, endPoint x: 633, endPoint y: 302, distance: 20.2
click at [628, 317] on div "No results found." at bounding box center [794, 324] width 1444 height 18
click at [804, 407] on div "No results found." at bounding box center [794, 495] width 1444 height 576
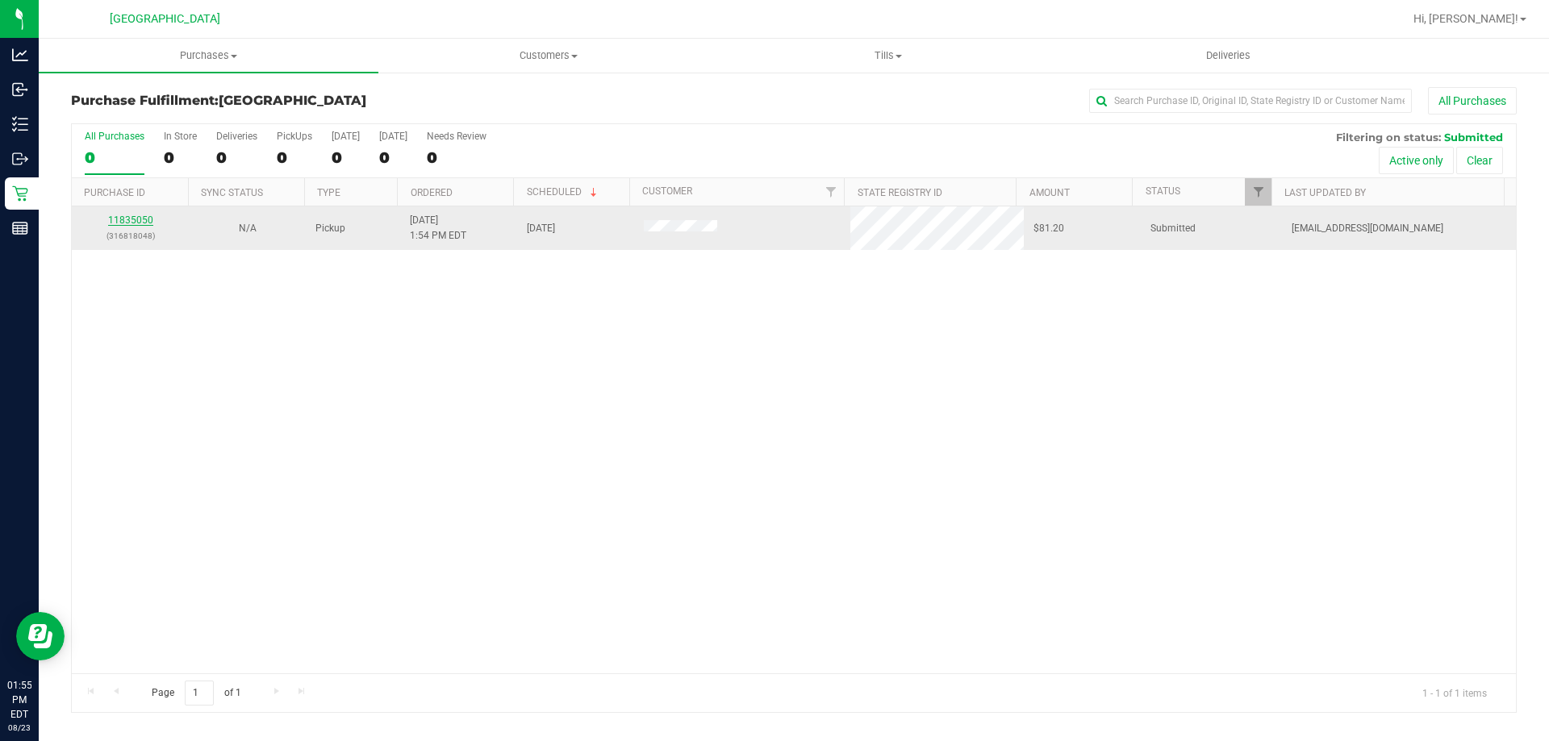
click at [143, 223] on link "11835050" at bounding box center [130, 220] width 45 height 11
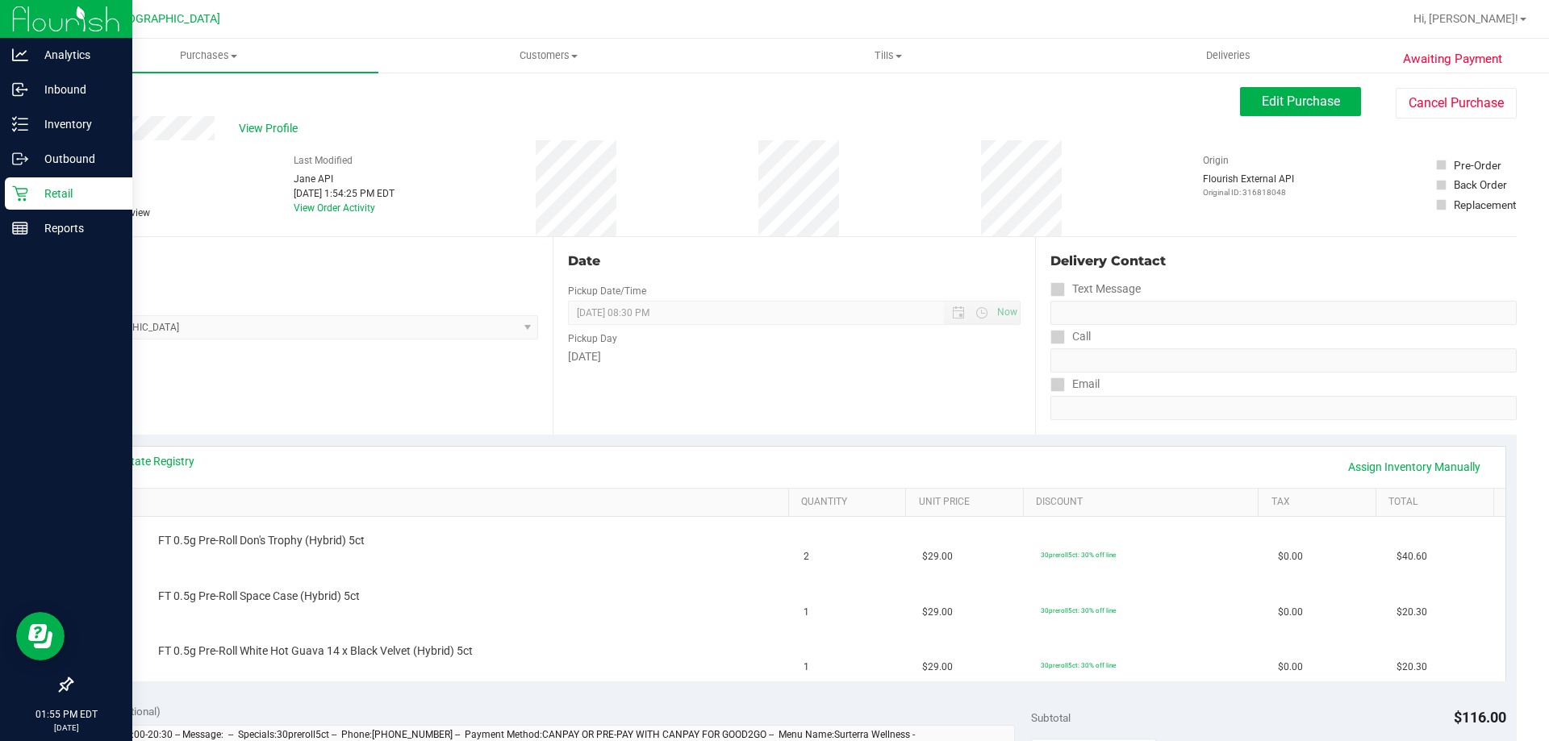
scroll to position [81, 0]
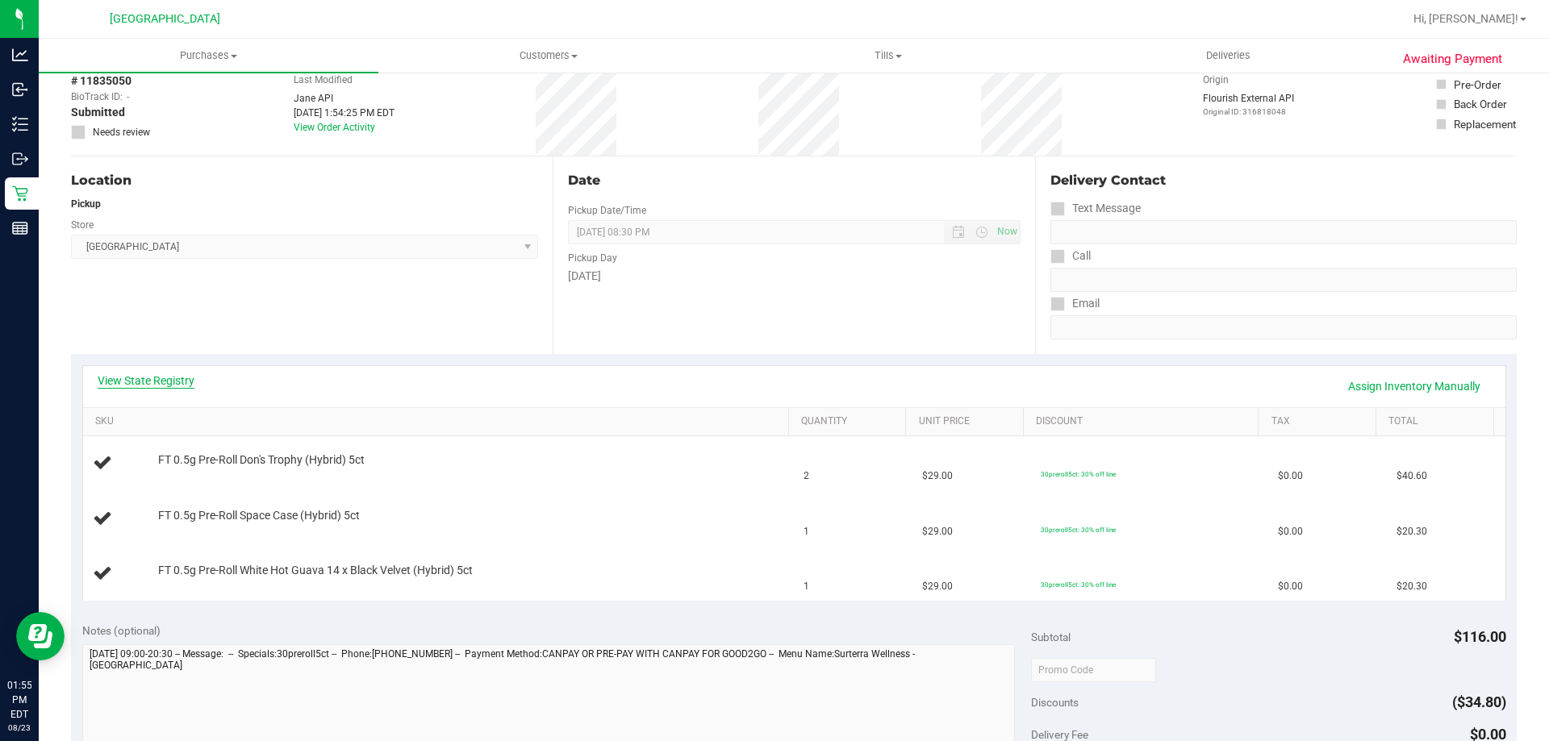
click at [167, 378] on link "View State Registry" at bounding box center [146, 381] width 97 height 16
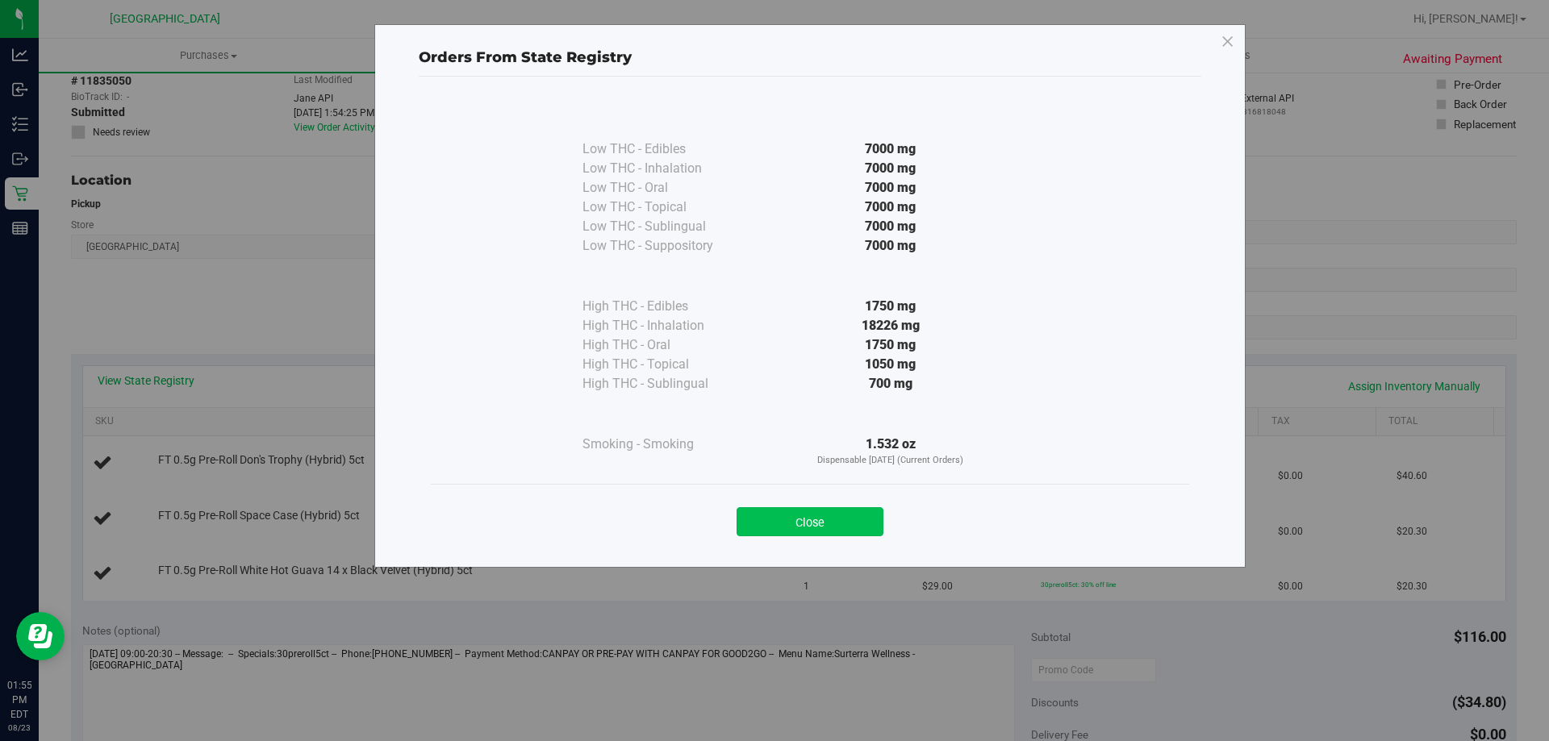
click at [790, 525] on button "Close" at bounding box center [809, 521] width 147 height 29
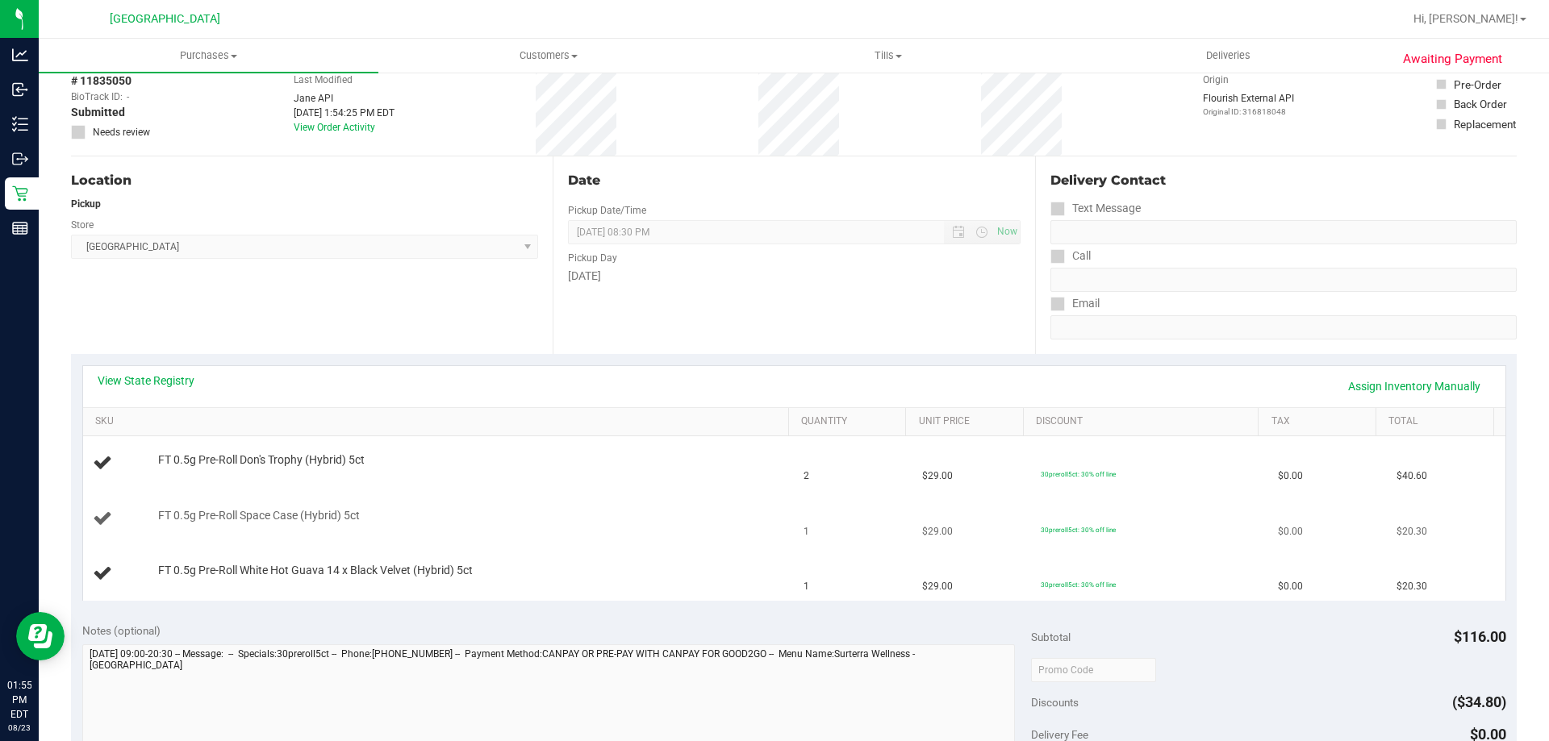
click at [319, 511] on span "FT 0.5g Pre-Roll Space Case (Hybrid) 5ct" at bounding box center [259, 515] width 202 height 15
copy div "FT 0.5g Pre-Roll Space Case (Hybrid) 5ct"
click at [751, 365] on div "View State Registry Assign Inventory Manually SKU Quantity Unit Price Discount …" at bounding box center [794, 483] width 1424 height 236
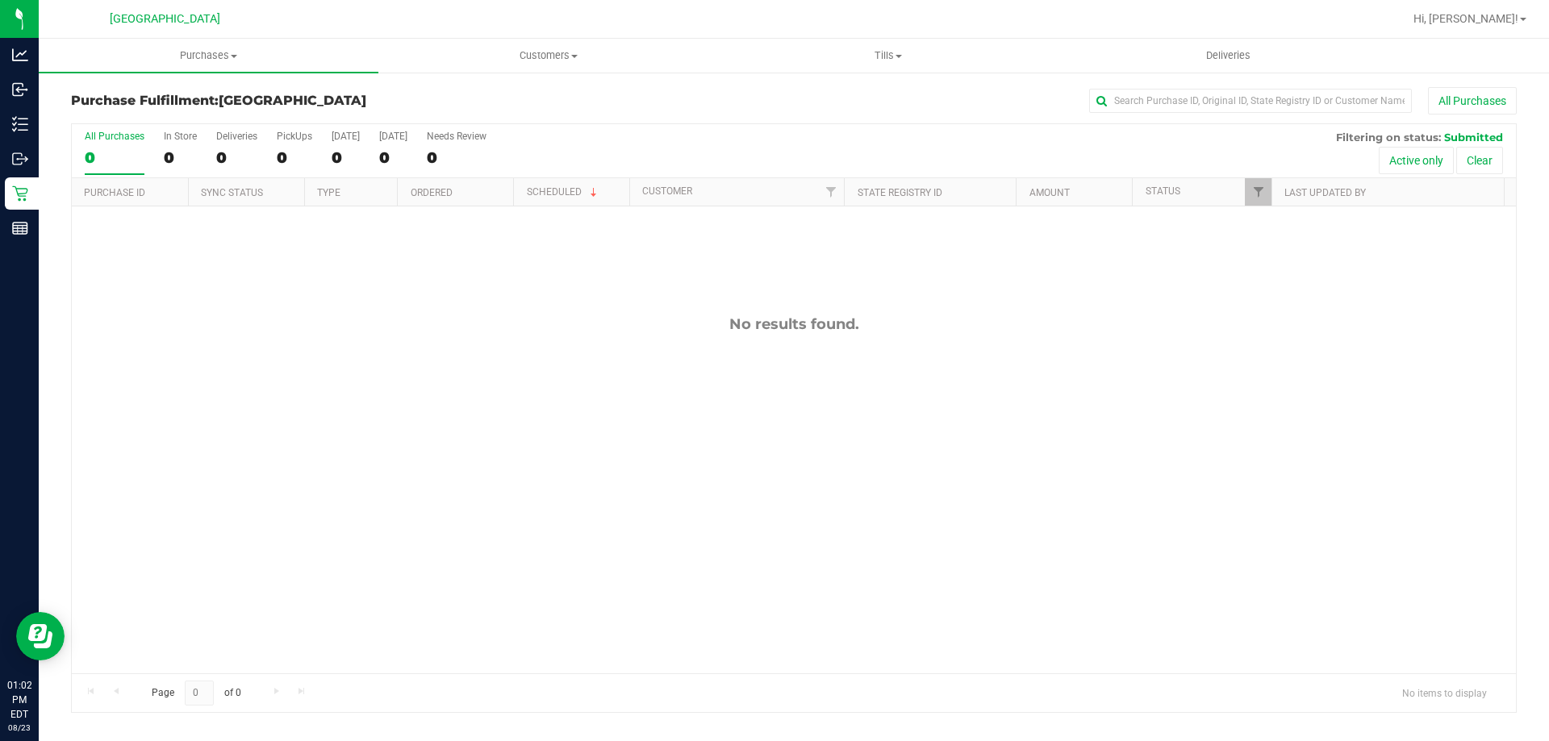
click at [743, 478] on div "No results found." at bounding box center [794, 495] width 1444 height 576
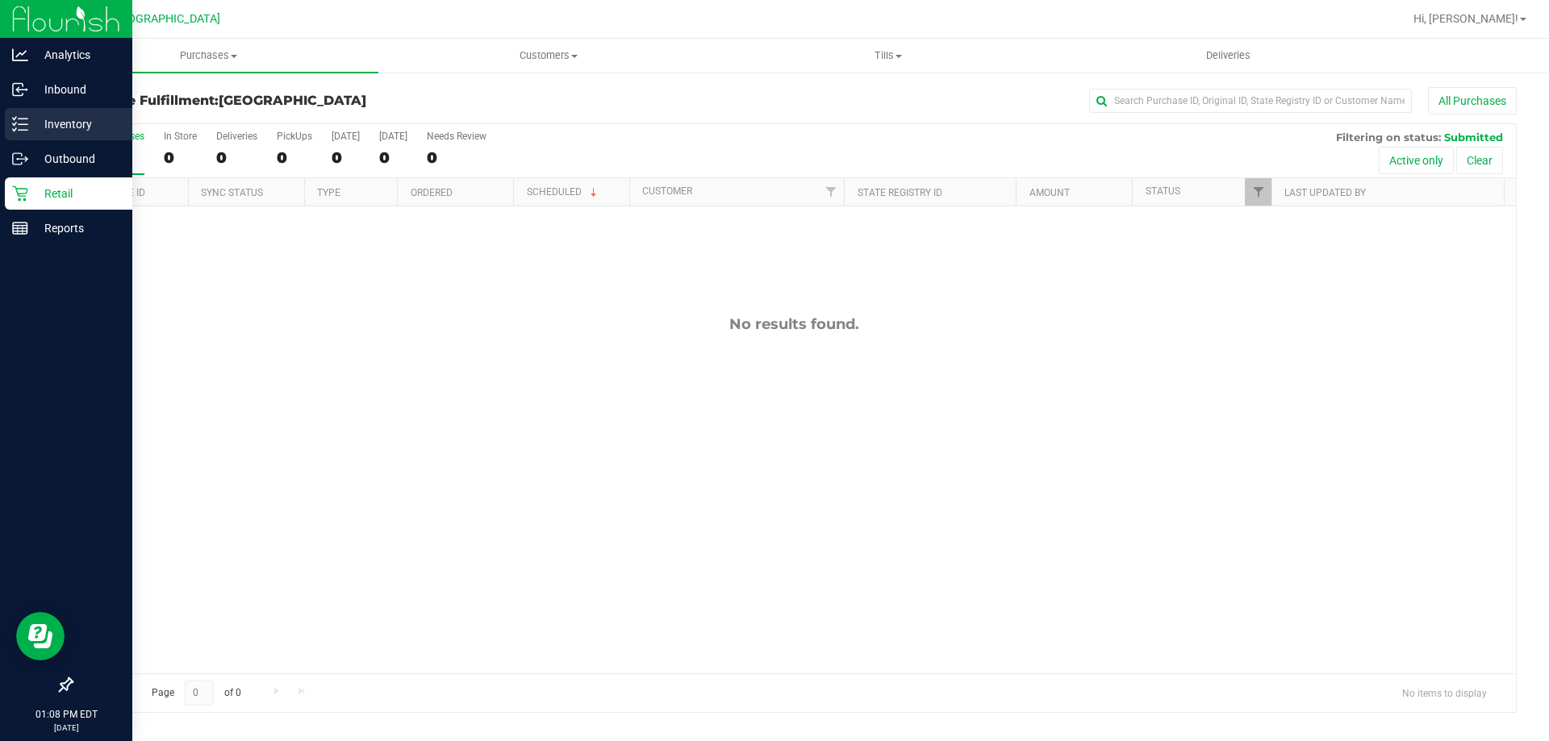
click at [23, 115] on div "Inventory" at bounding box center [68, 124] width 127 height 32
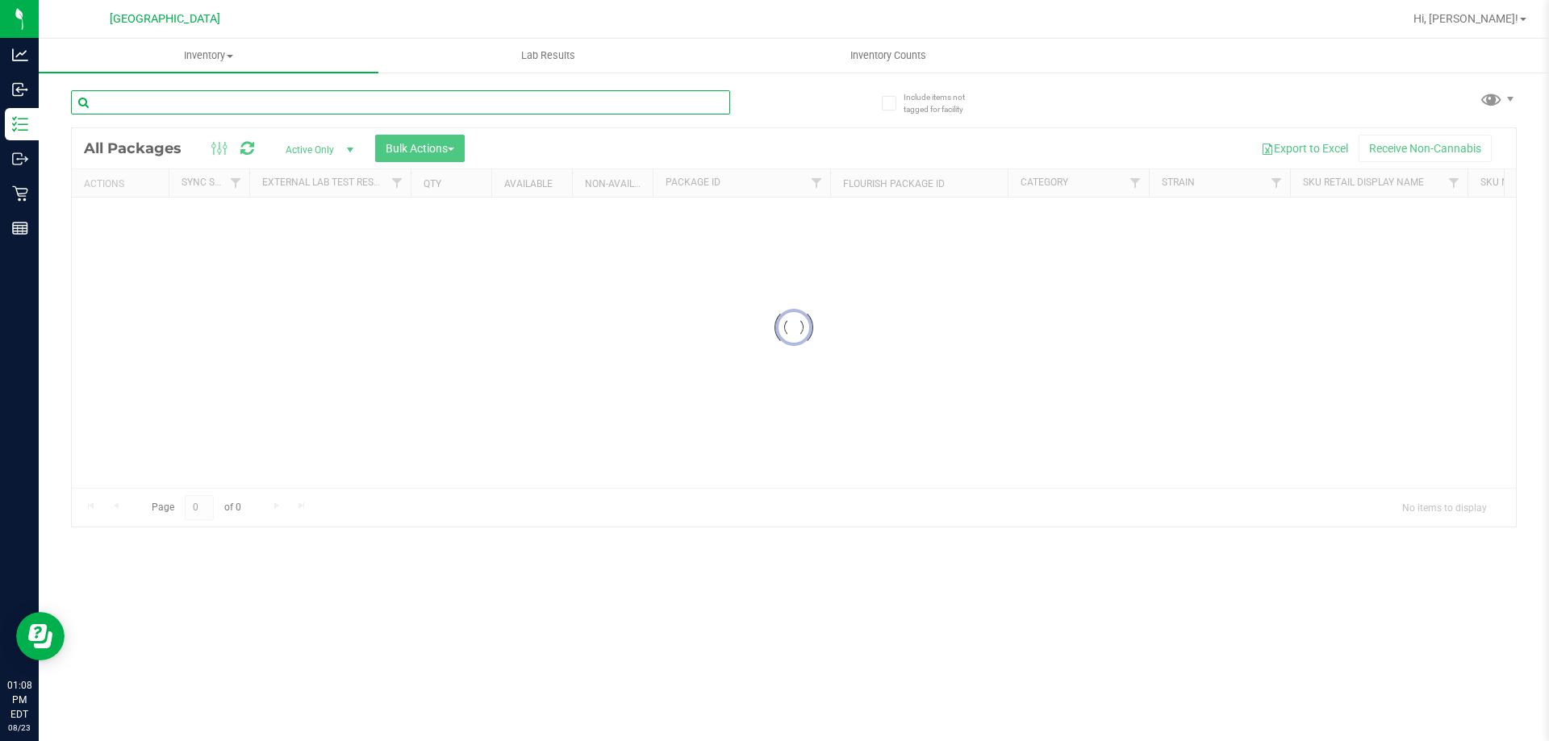
click at [432, 108] on input "text" at bounding box center [400, 102] width 659 height 24
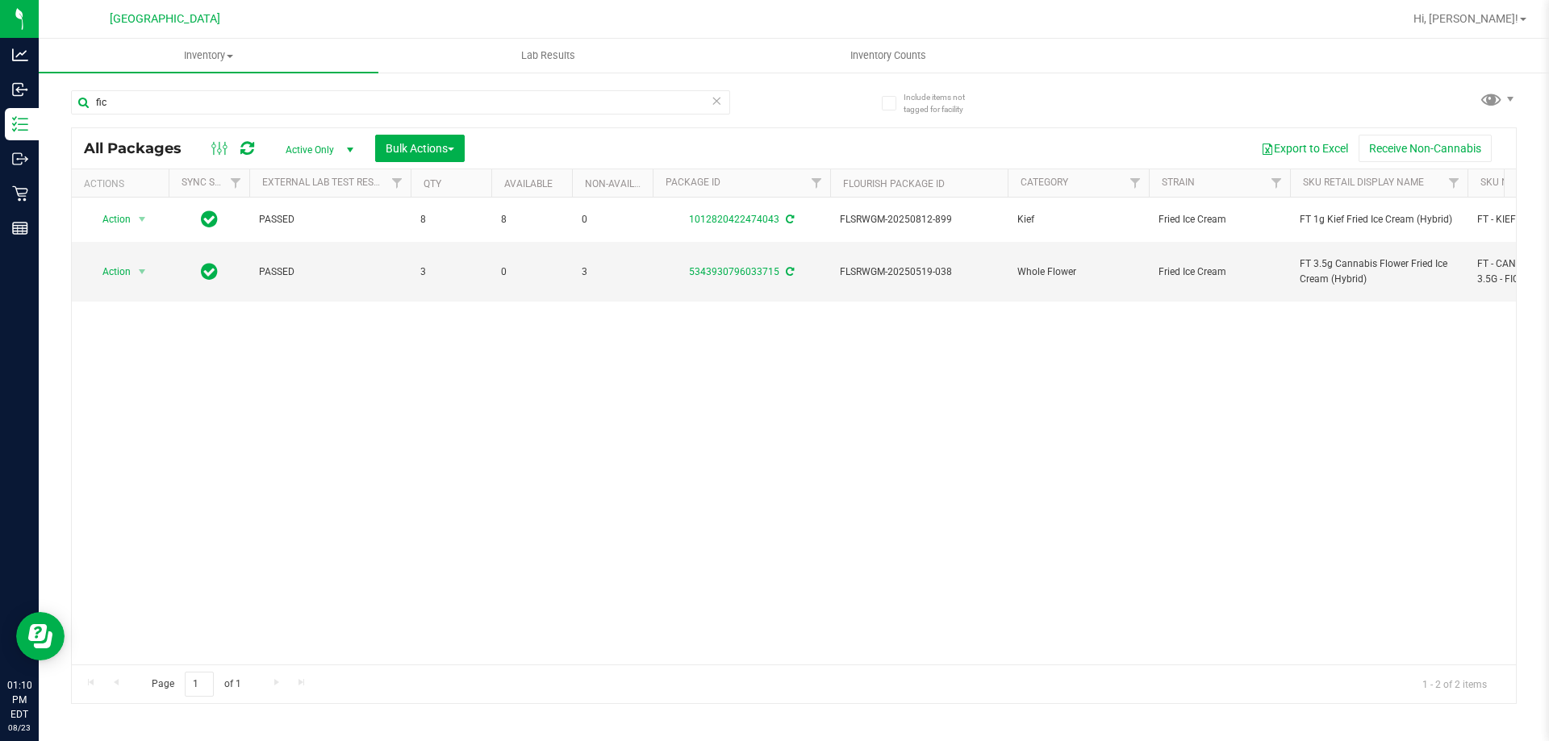
click at [520, 480] on div "Action Action Adjust qty Create package Edit attributes Global inventory Locate…" at bounding box center [794, 431] width 1444 height 467
click at [416, 103] on input "fic" at bounding box center [400, 102] width 659 height 24
paste input "FT 0.5g Pre-Roll Space Case (Hybrid) 5ct"
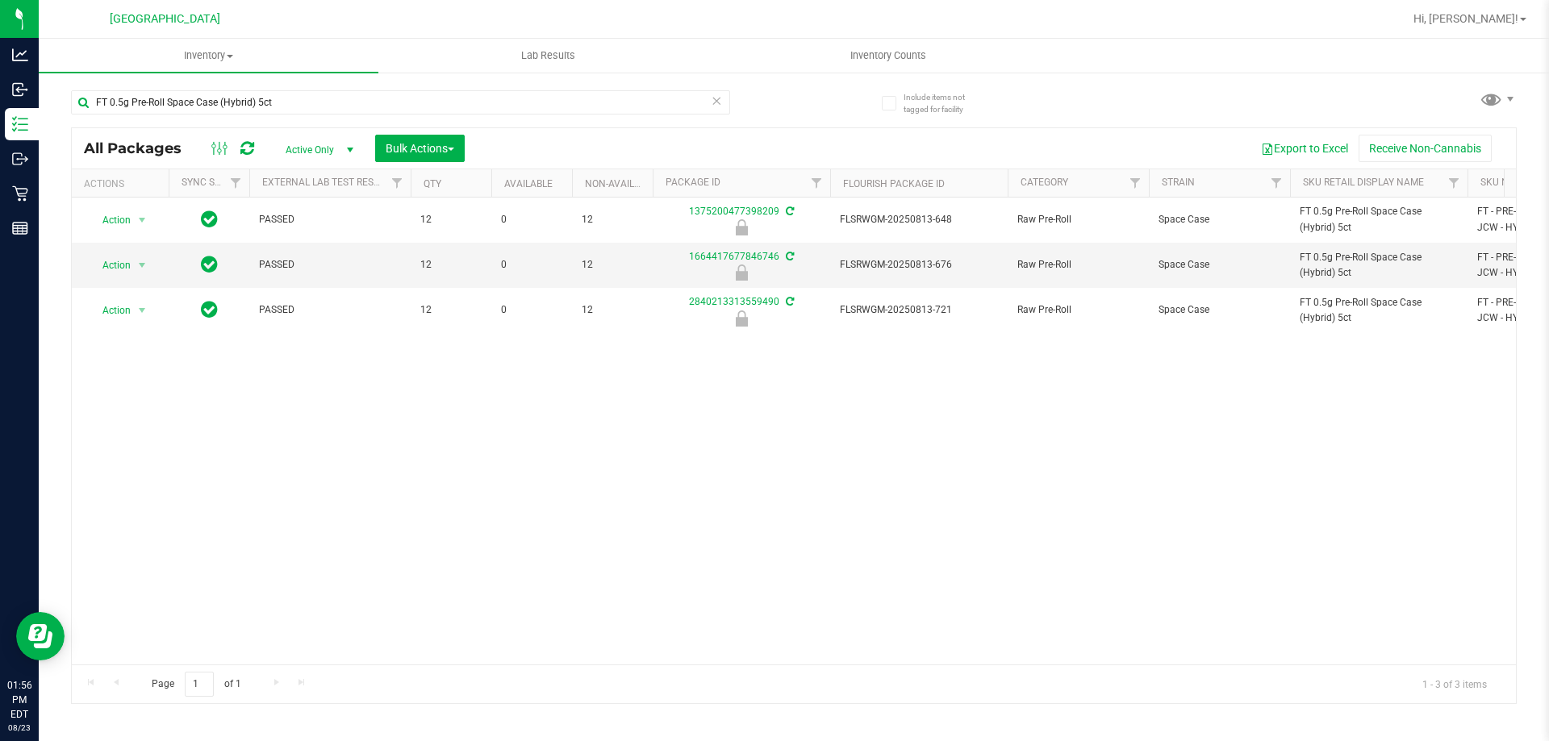
click at [866, 409] on div "Action Action Edit attributes Global inventory Locate package Package audit log…" at bounding box center [794, 431] width 1444 height 467
click at [858, 419] on div "Action Action Edit attributes Global inventory Locate package Package audit log…" at bounding box center [794, 431] width 1444 height 467
click at [391, 106] on input "FT 0.5g Pre-Roll Space Case (Hybrid) 5ct" at bounding box center [400, 102] width 659 height 24
click at [391, 107] on input "FT 0.5g Pre-Roll Space Case (Hybrid) 5ct" at bounding box center [400, 102] width 659 height 24
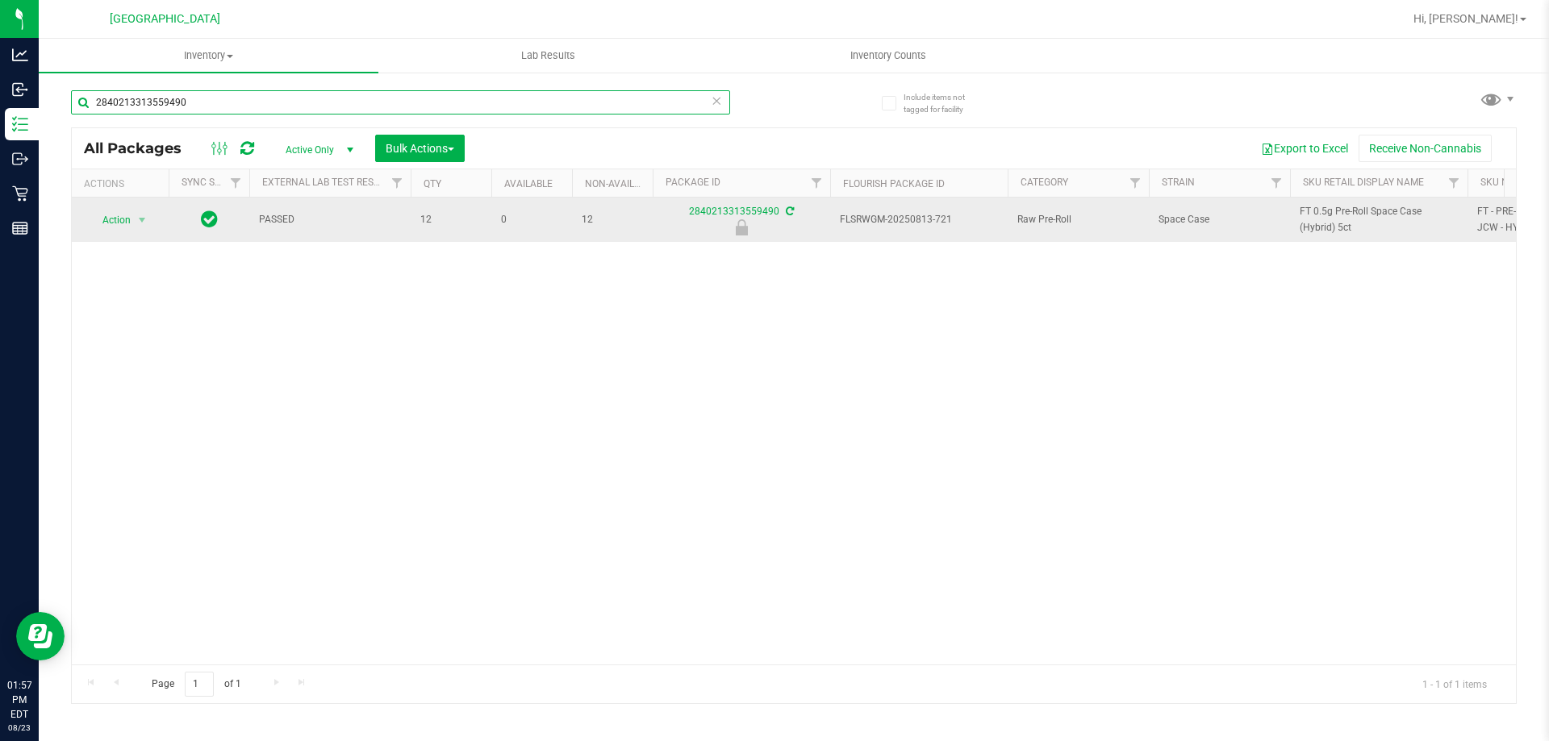
type input "2840213313559490"
click at [151, 219] on span "select" at bounding box center [142, 220] width 20 height 23
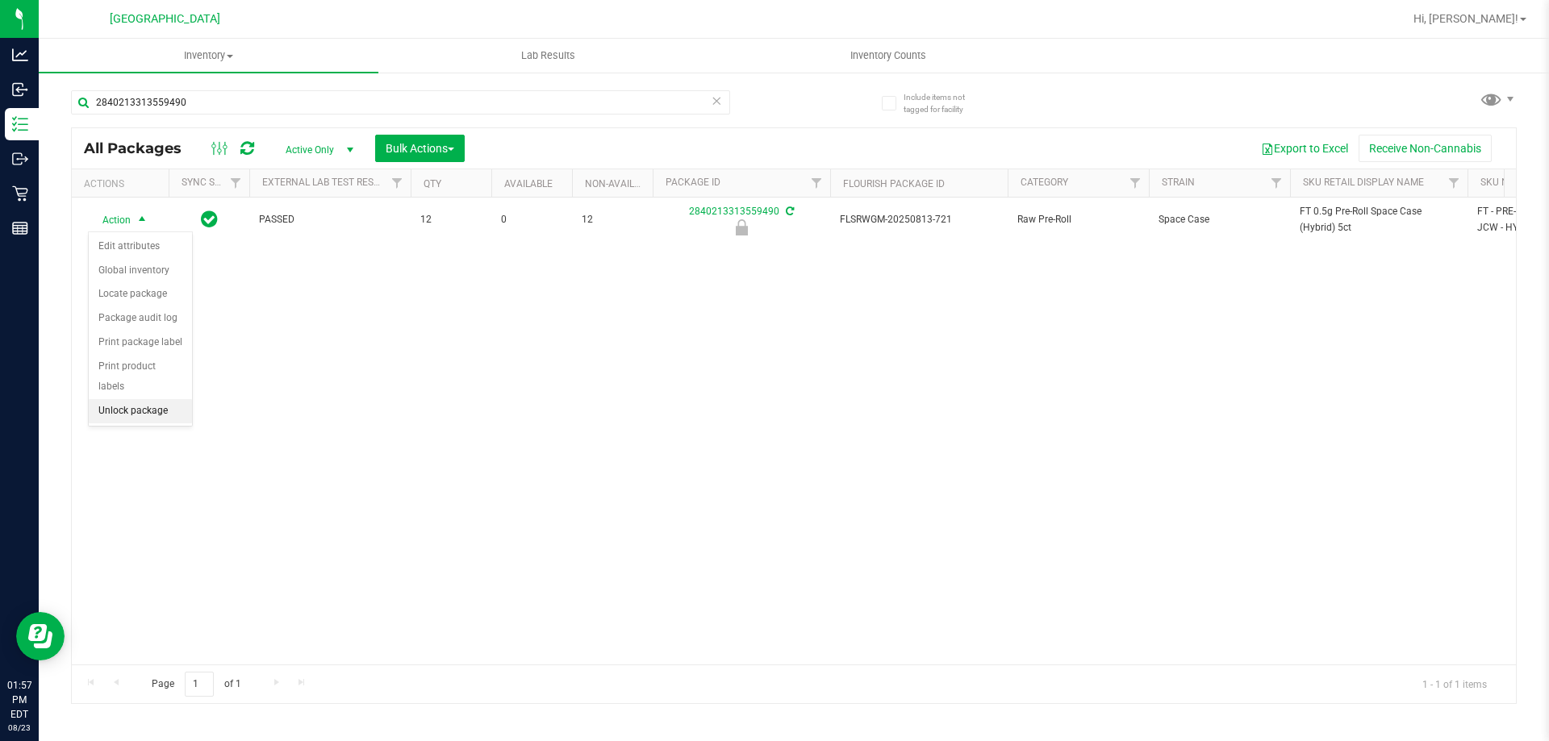
click at [140, 399] on li "Unlock package" at bounding box center [140, 411] width 103 height 24
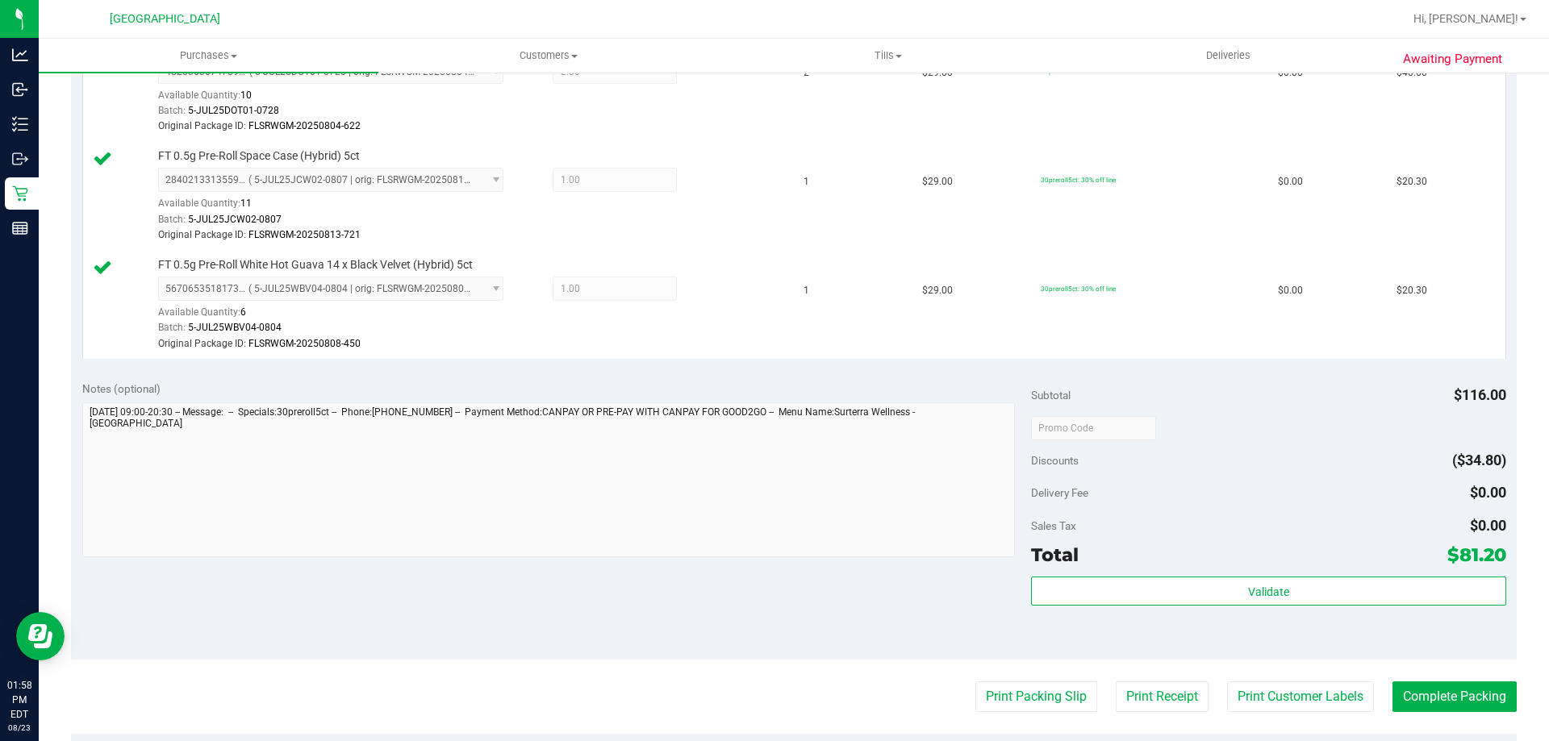
scroll to position [565, 0]
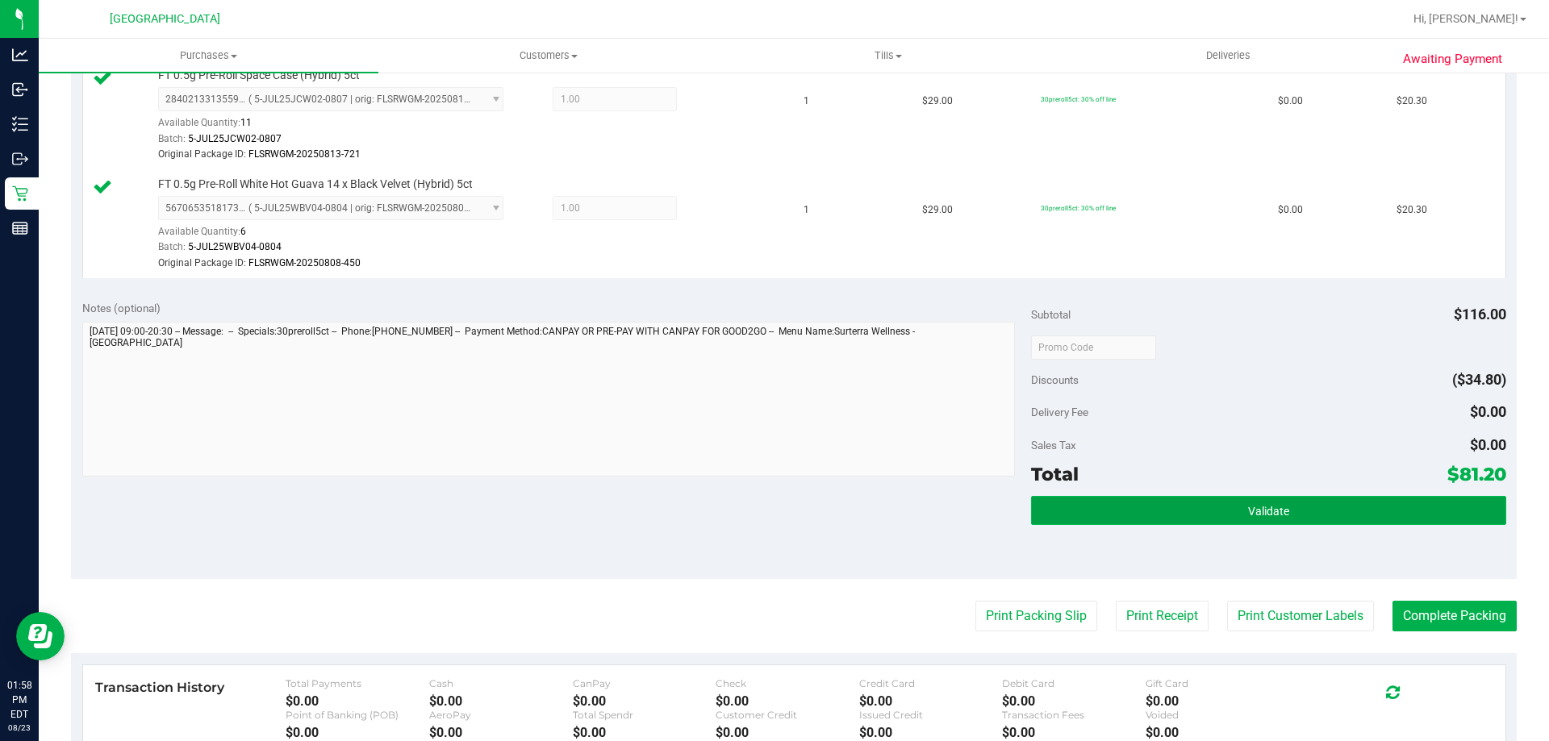
click at [1210, 508] on button "Validate" at bounding box center [1268, 510] width 474 height 29
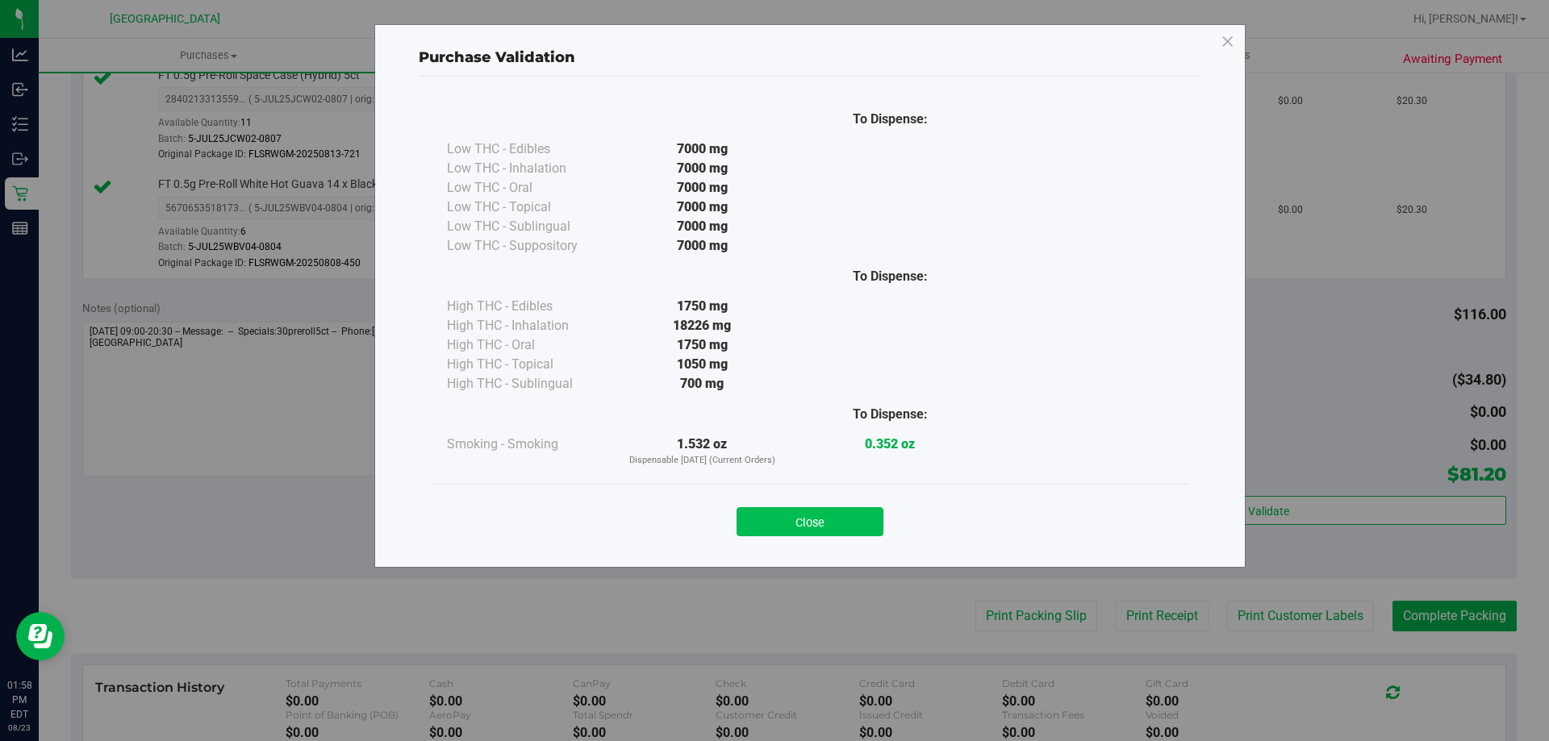
click at [855, 526] on button "Close" at bounding box center [809, 521] width 147 height 29
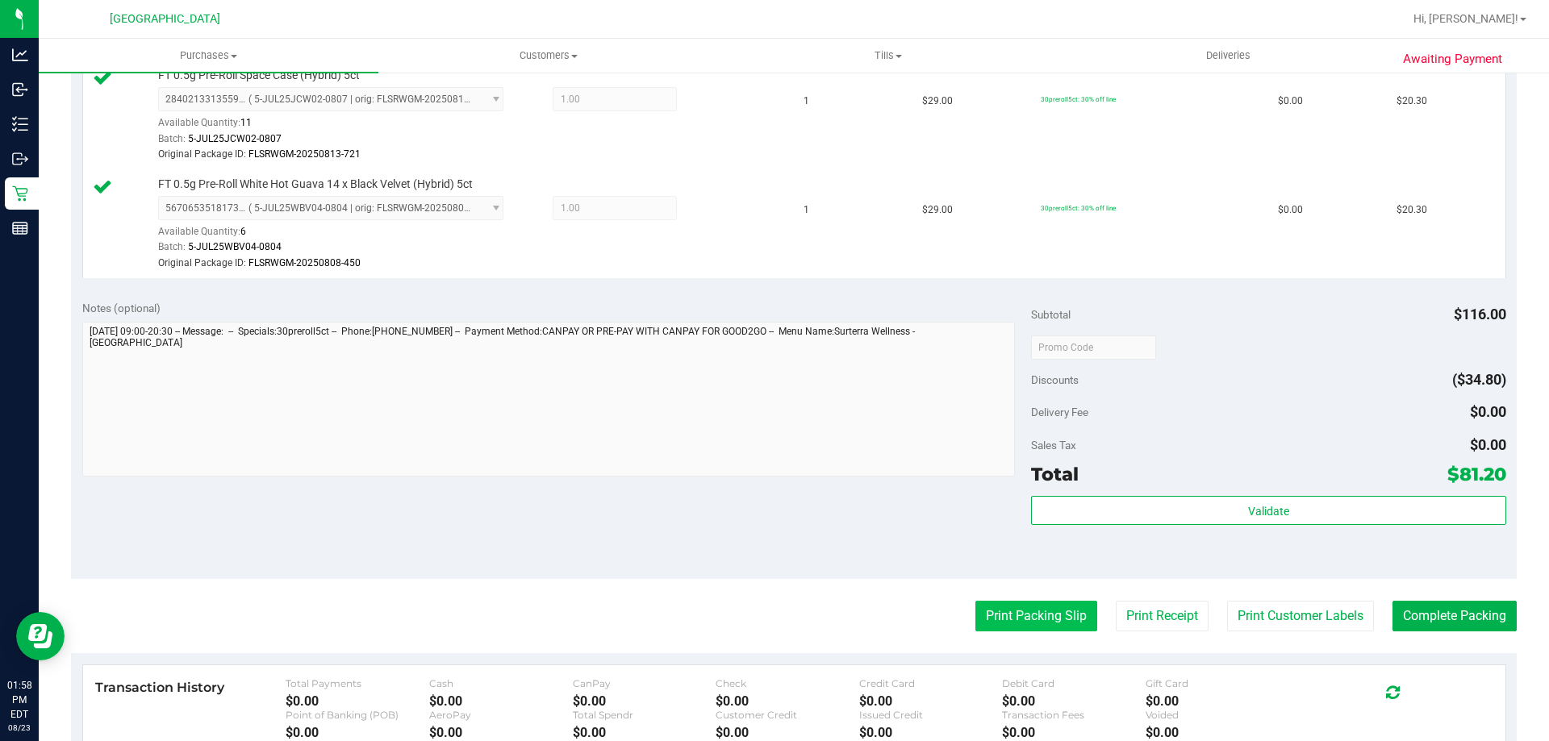
click at [1002, 615] on button "Print Packing Slip" at bounding box center [1036, 616] width 122 height 31
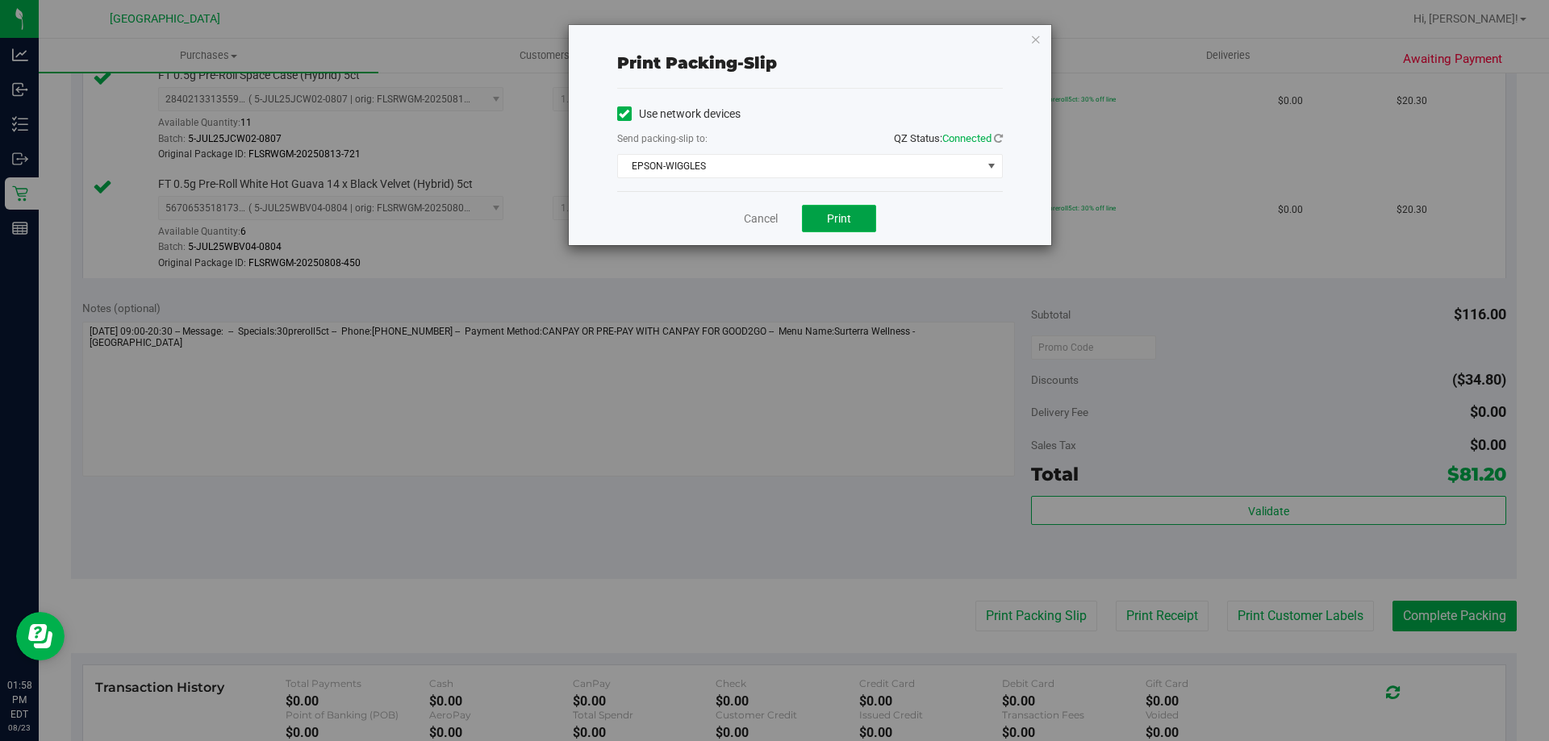
click at [816, 215] on button "Print" at bounding box center [839, 218] width 74 height 27
click at [765, 217] on link "Cancel" at bounding box center [761, 219] width 34 height 17
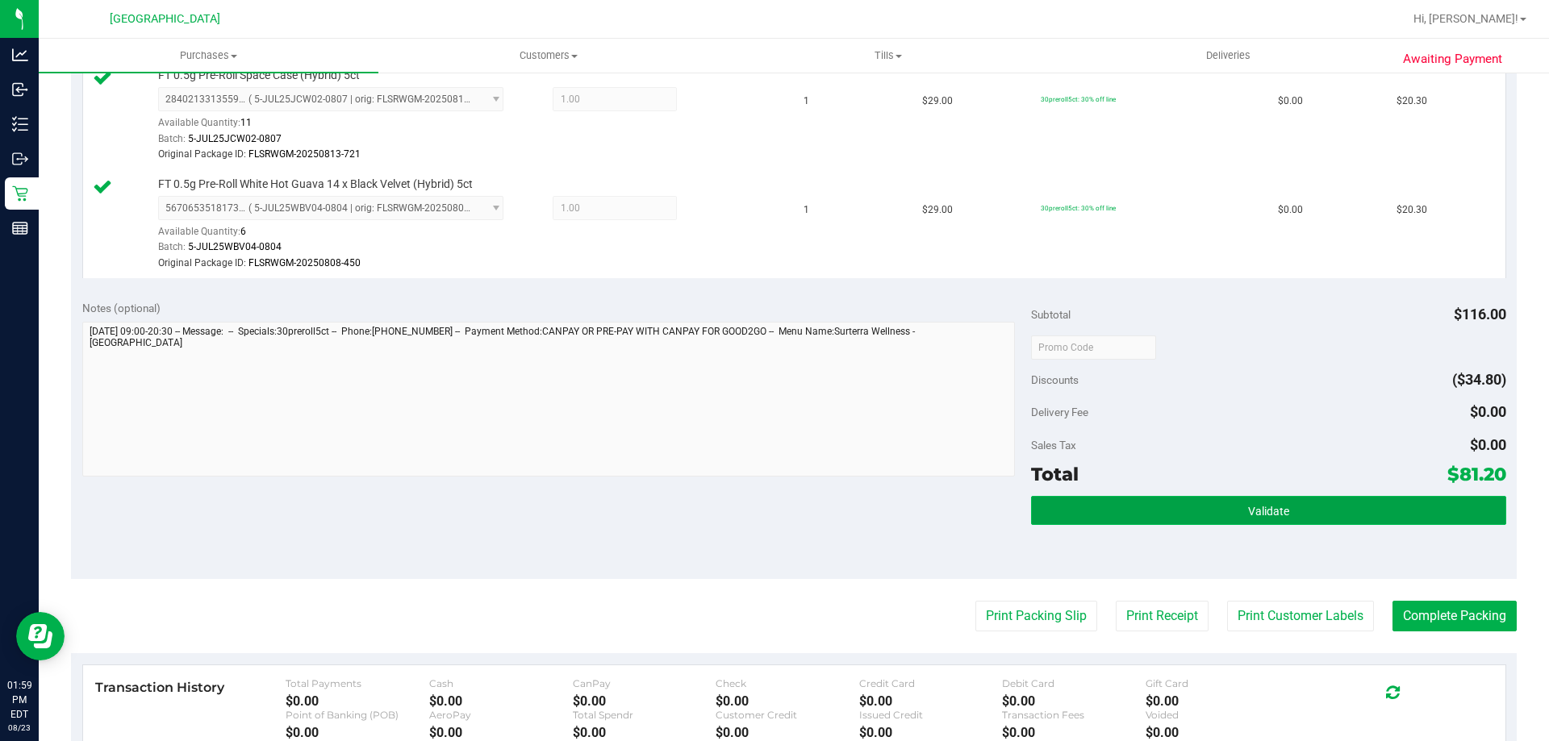
click at [1167, 507] on button "Validate" at bounding box center [1268, 510] width 474 height 29
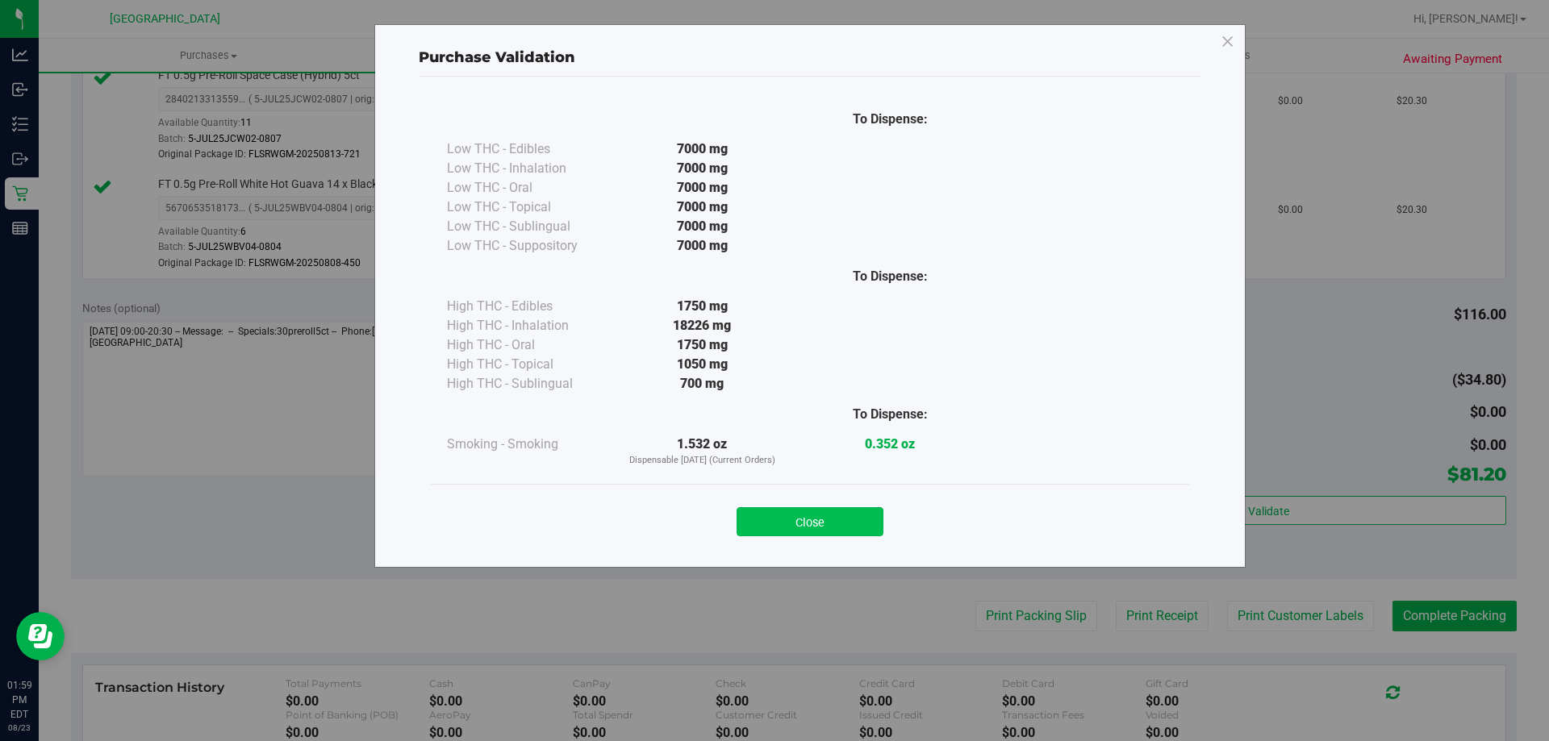
click at [825, 515] on button "Close" at bounding box center [809, 521] width 147 height 29
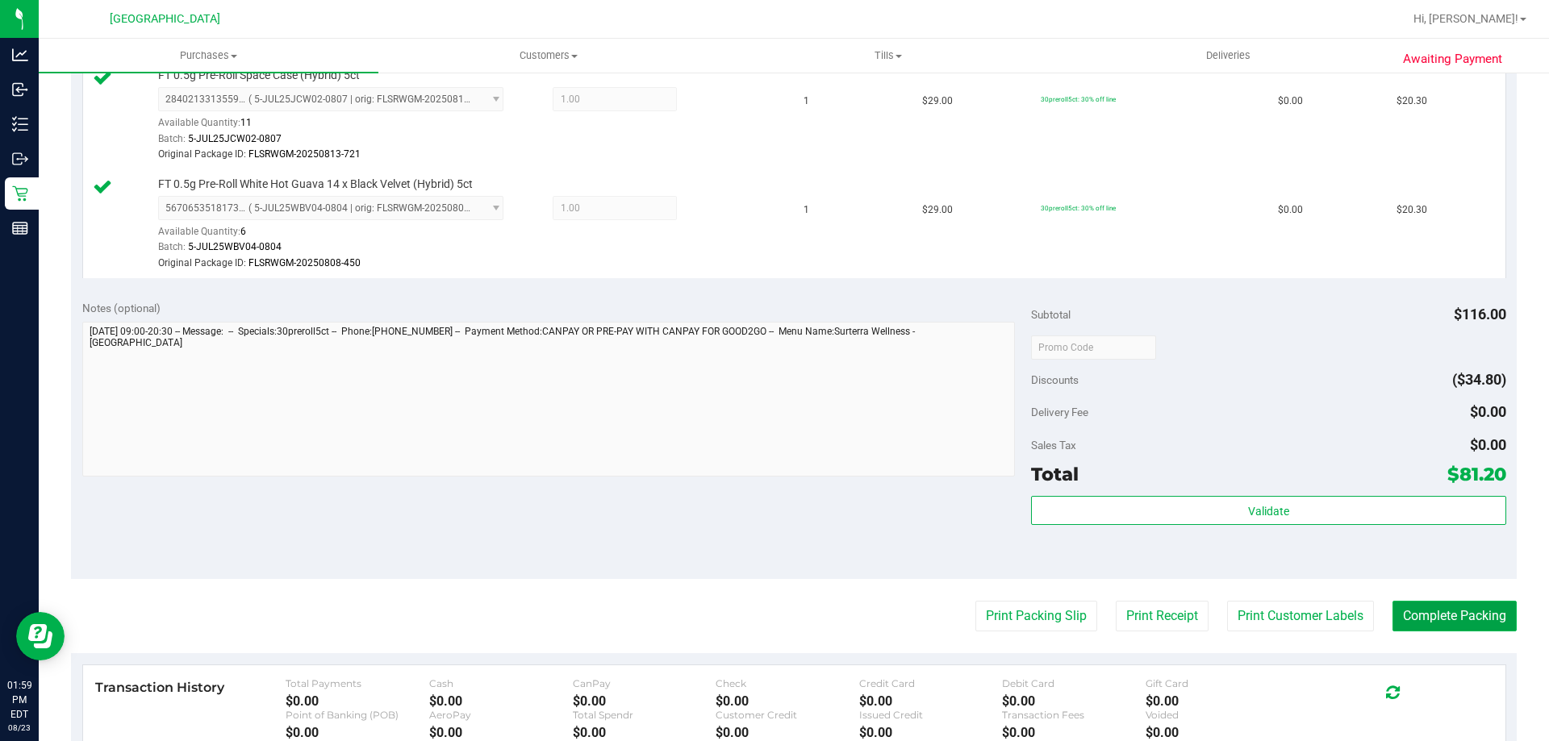
click at [1472, 612] on button "Complete Packing" at bounding box center [1454, 616] width 124 height 31
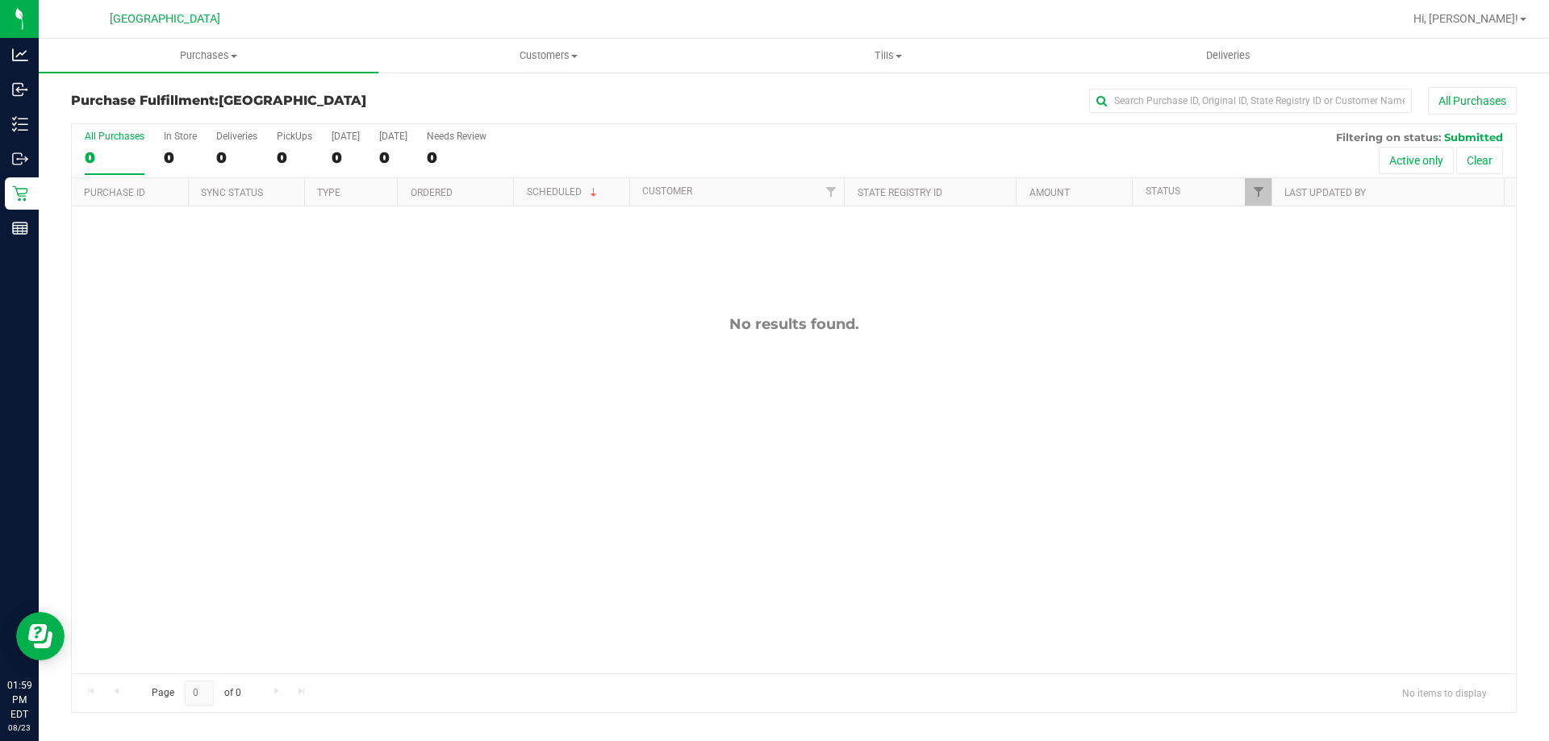
click at [919, 539] on div "No results found." at bounding box center [794, 495] width 1444 height 576
click at [905, 520] on div "No results found." at bounding box center [794, 495] width 1444 height 576
click at [210, 54] on span "Purchases" at bounding box center [209, 55] width 340 height 15
click at [187, 114] on li "Fulfillment" at bounding box center [209, 116] width 340 height 19
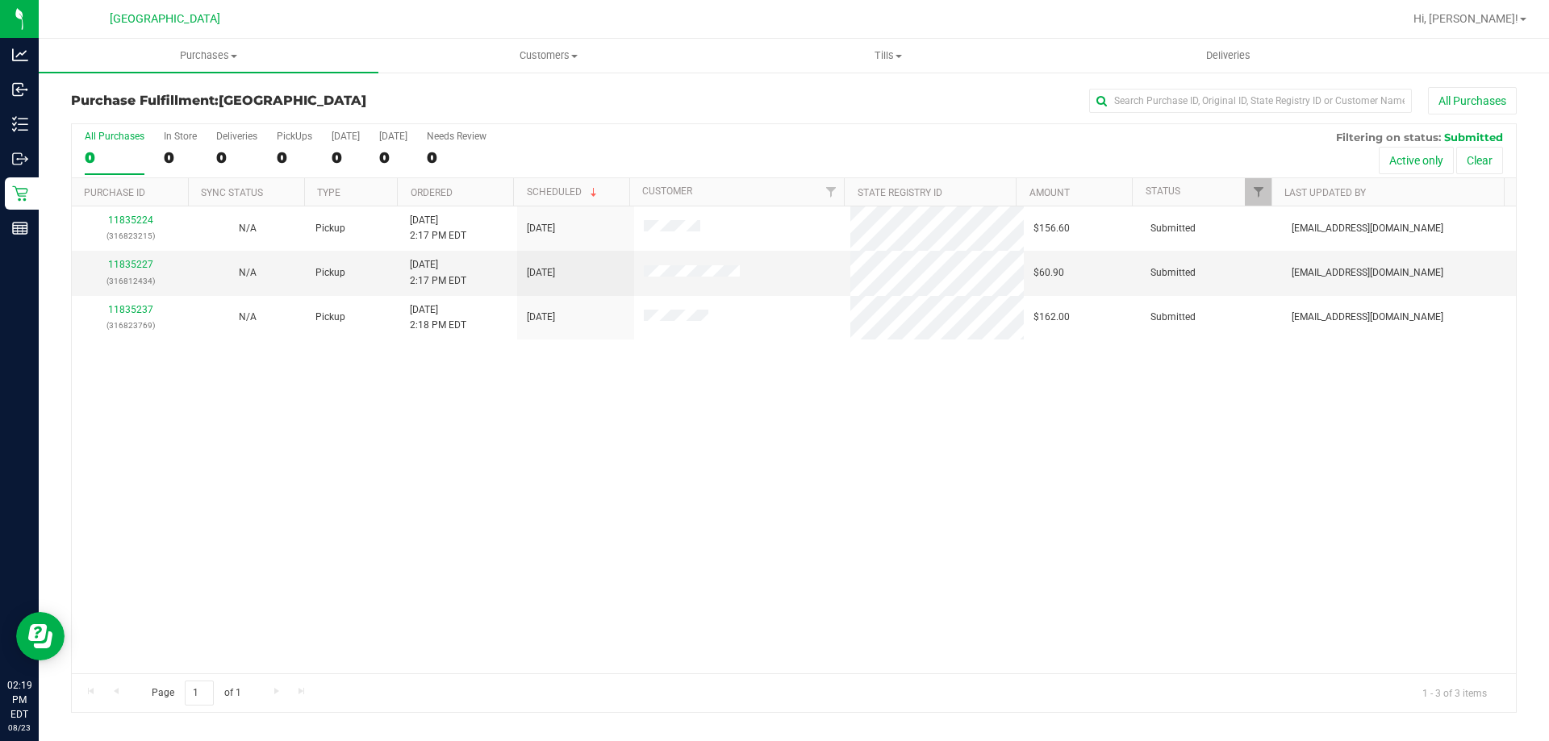
click at [332, 472] on div "11835224 (316823215) N/A Pickup 8/23/2025 2:17 PM EDT 8/23/2025 $156.60 Submitt…" at bounding box center [794, 440] width 1444 height 467
click at [359, 433] on div "11835224 (316823215) N/A Pickup 8/23/2025 2:17 PM EDT 8/23/2025 $156.60 Submitt…" at bounding box center [794, 440] width 1444 height 467
click at [215, 55] on span "Purchases" at bounding box center [209, 55] width 340 height 15
click at [173, 117] on li "Fulfillment" at bounding box center [209, 116] width 340 height 19
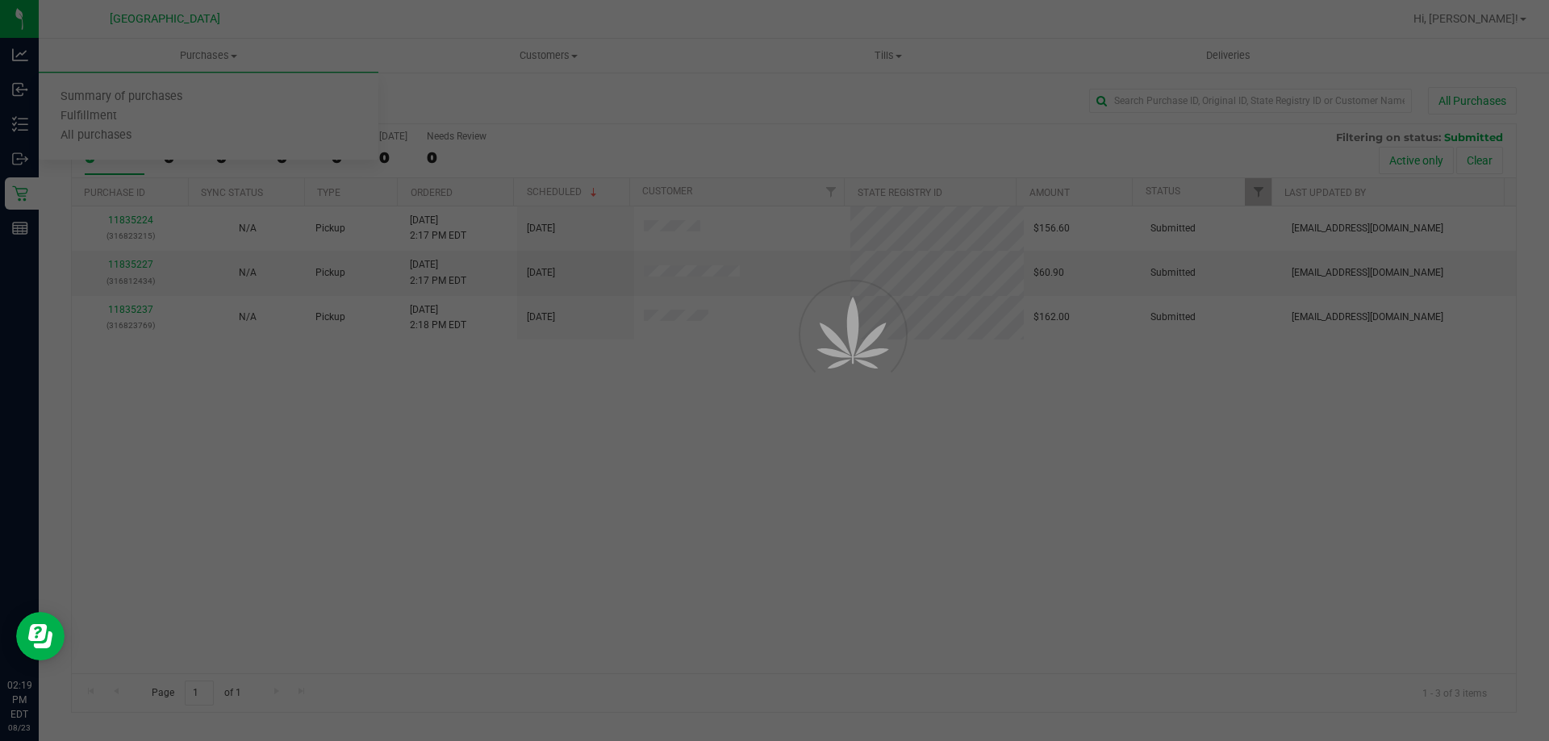
click at [481, 510] on div at bounding box center [774, 370] width 1549 height 741
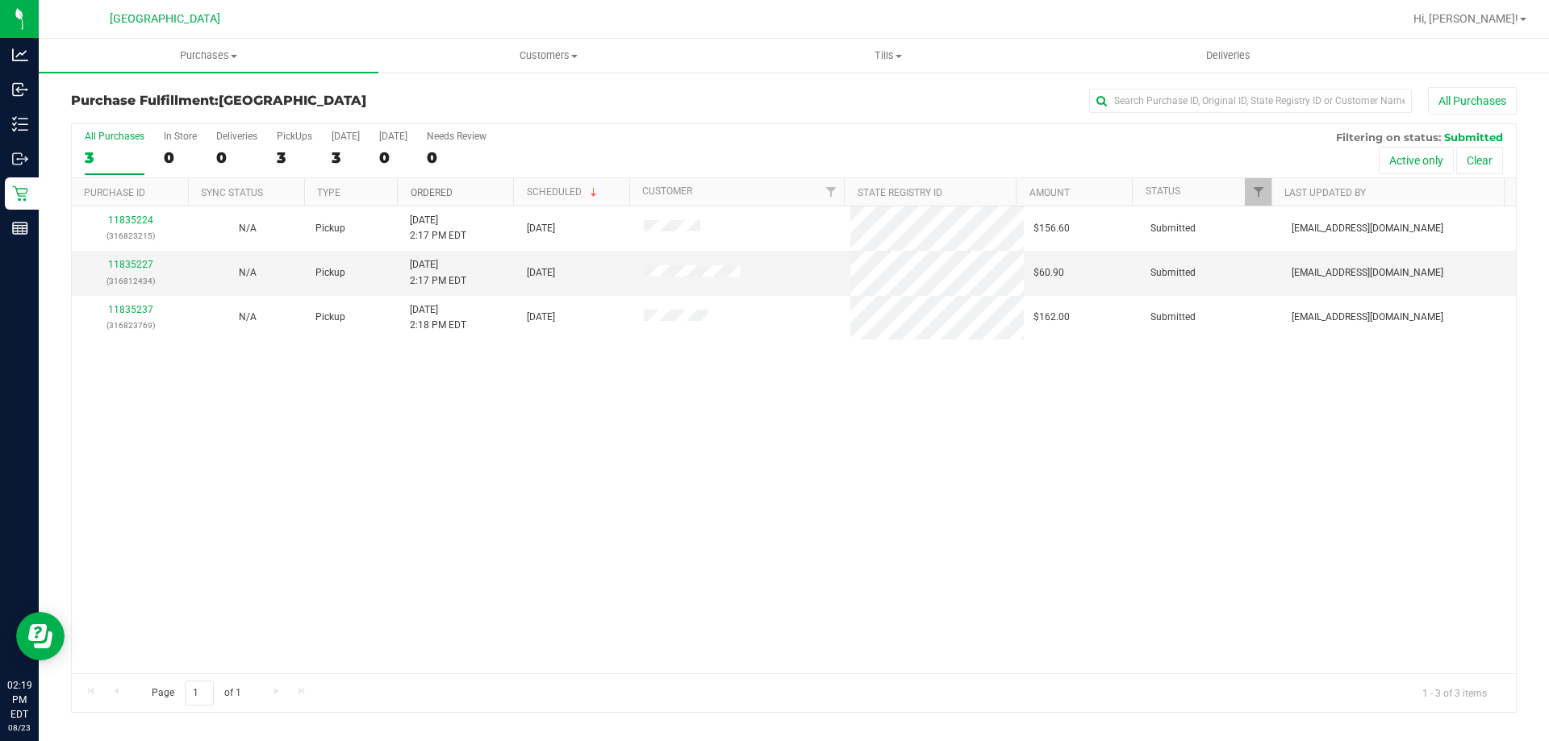
click at [432, 188] on link "Ordered" at bounding box center [432, 192] width 42 height 11
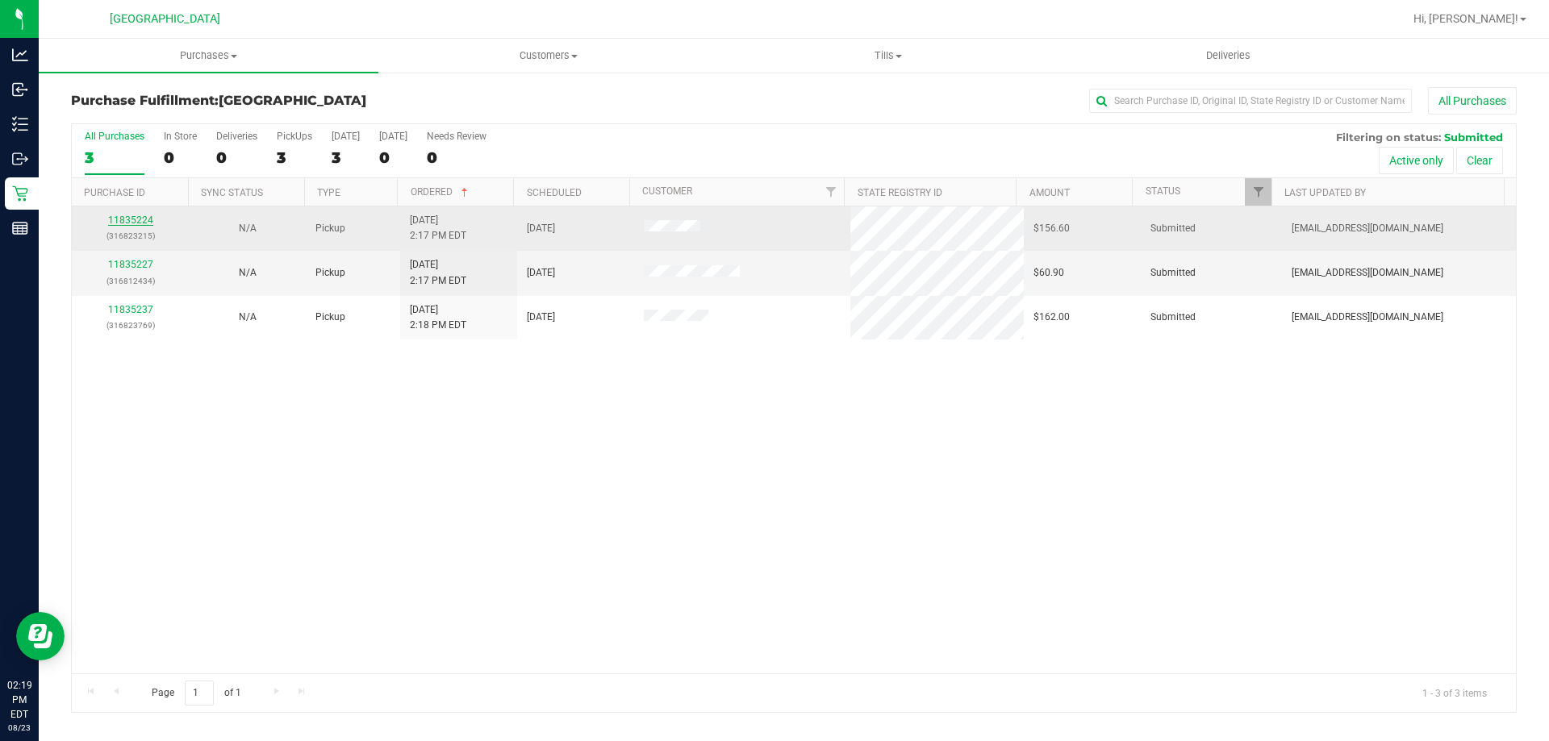
click at [126, 219] on link "11835224" at bounding box center [130, 220] width 45 height 11
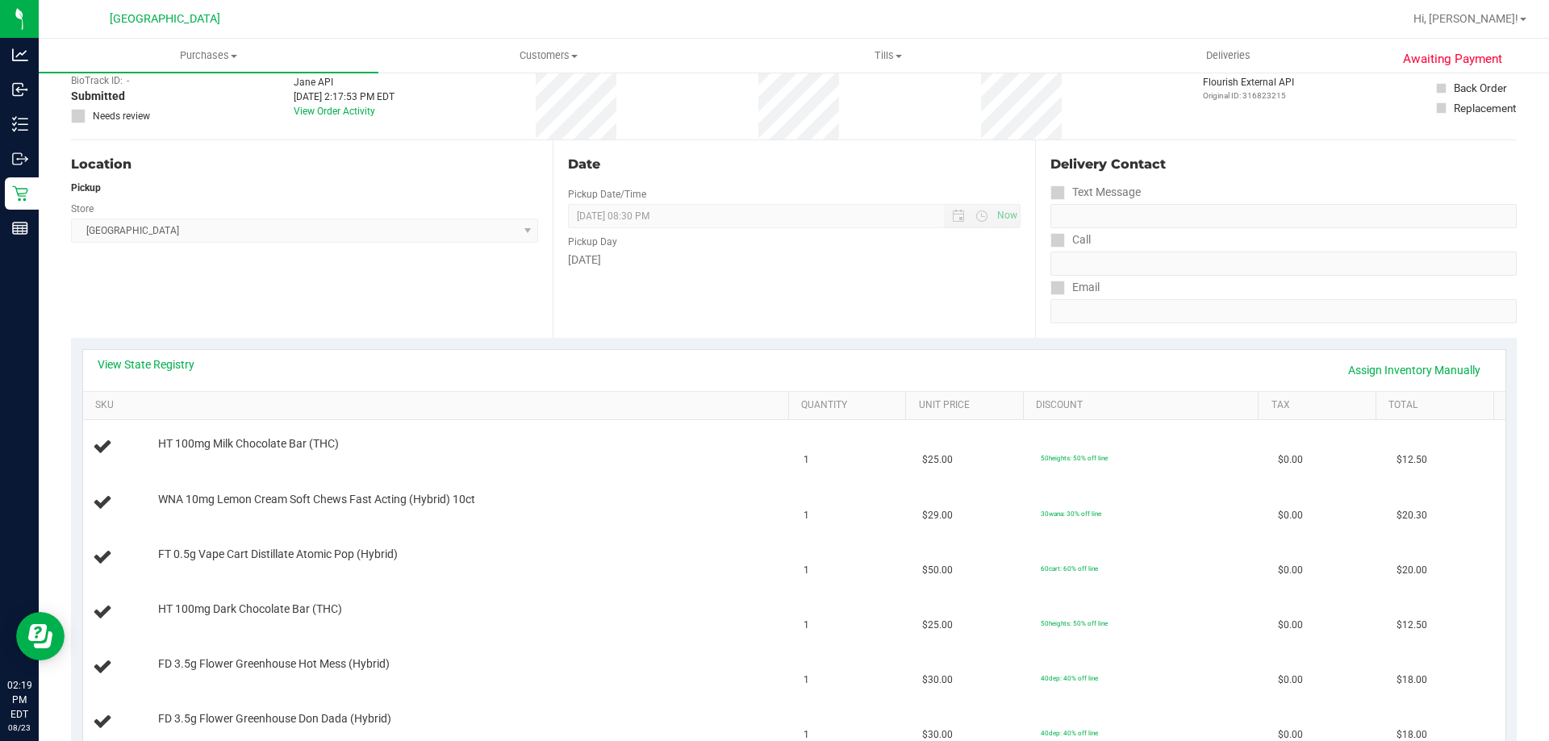
scroll to position [242, 0]
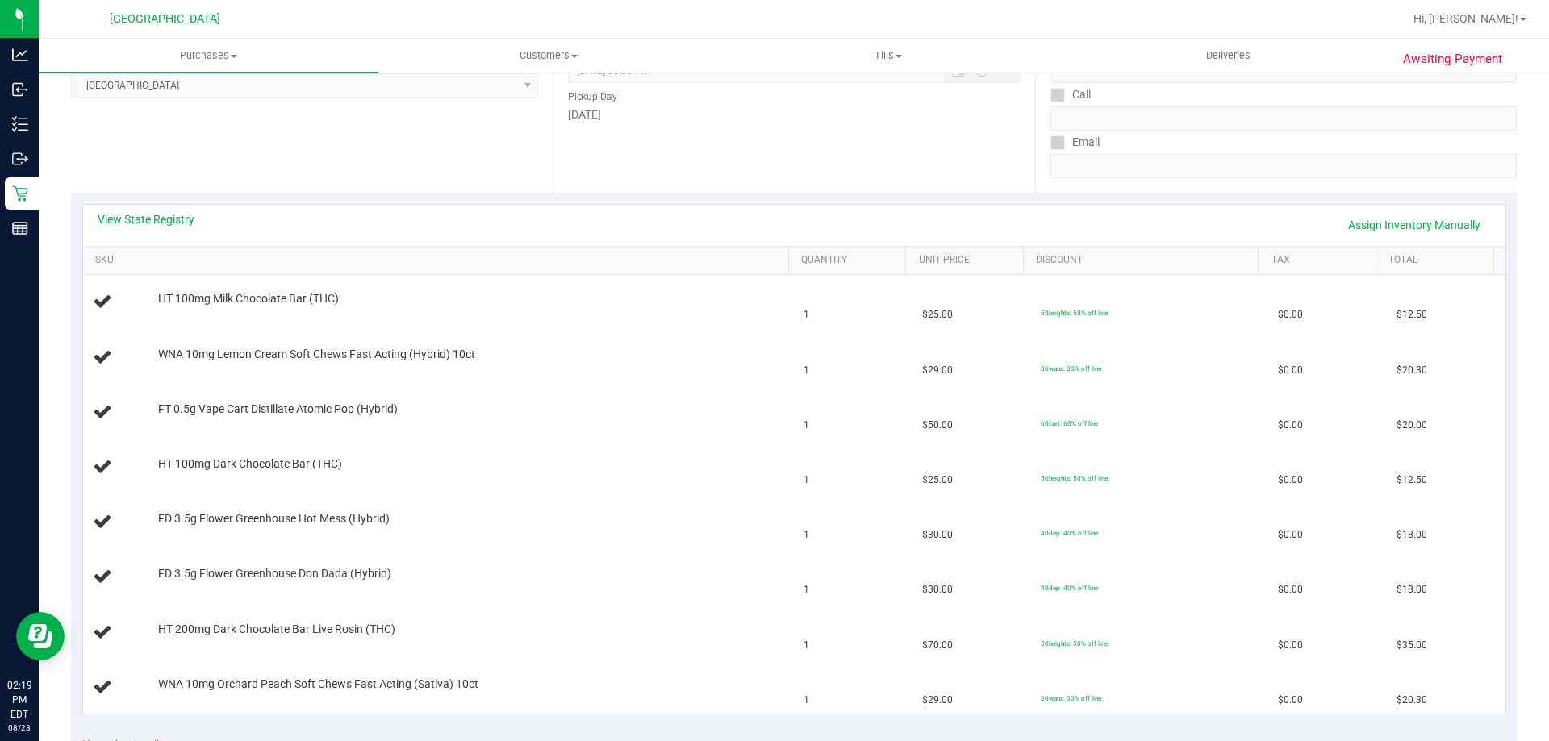
click at [189, 213] on link "View State Registry" at bounding box center [146, 219] width 97 height 16
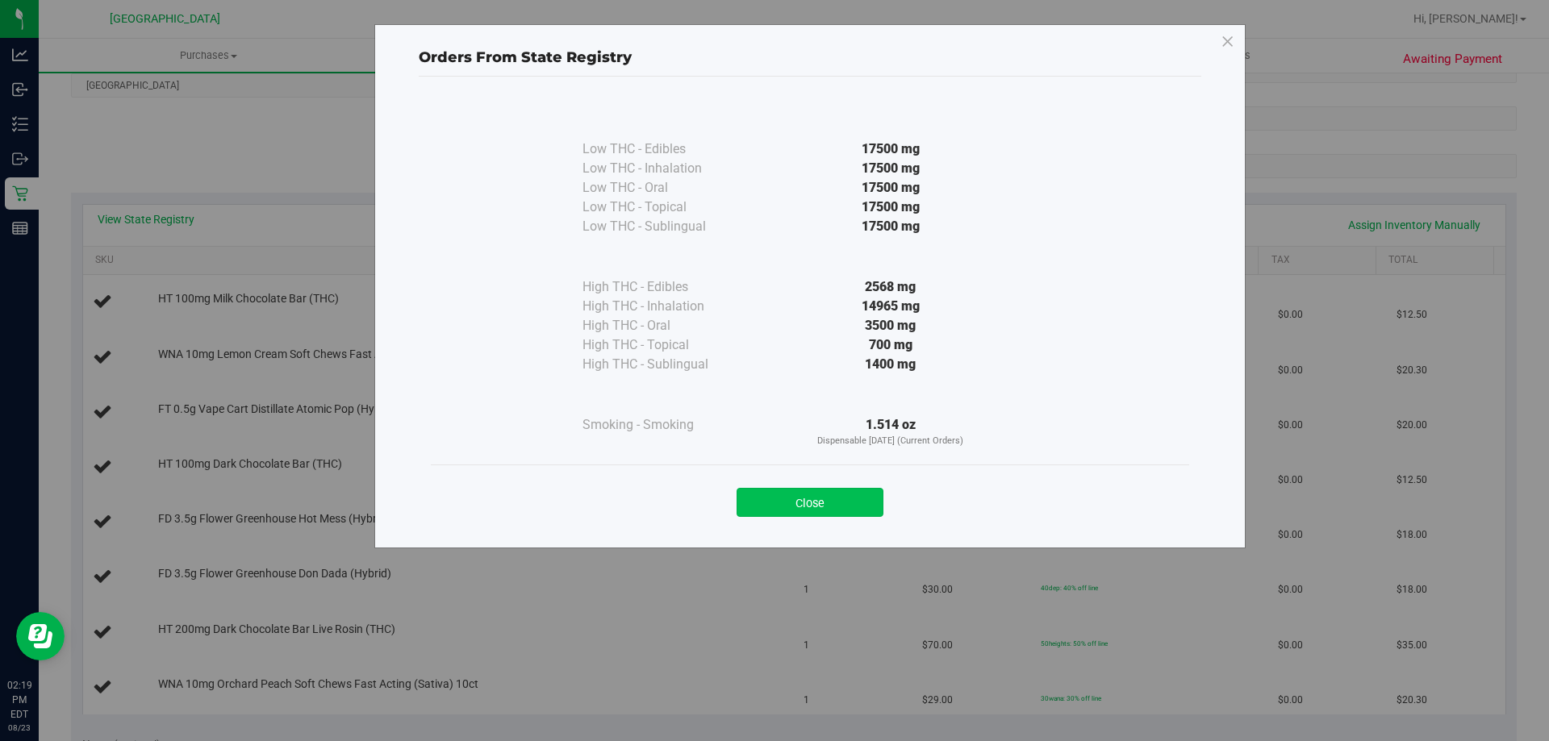
click at [858, 506] on button "Close" at bounding box center [809, 502] width 147 height 29
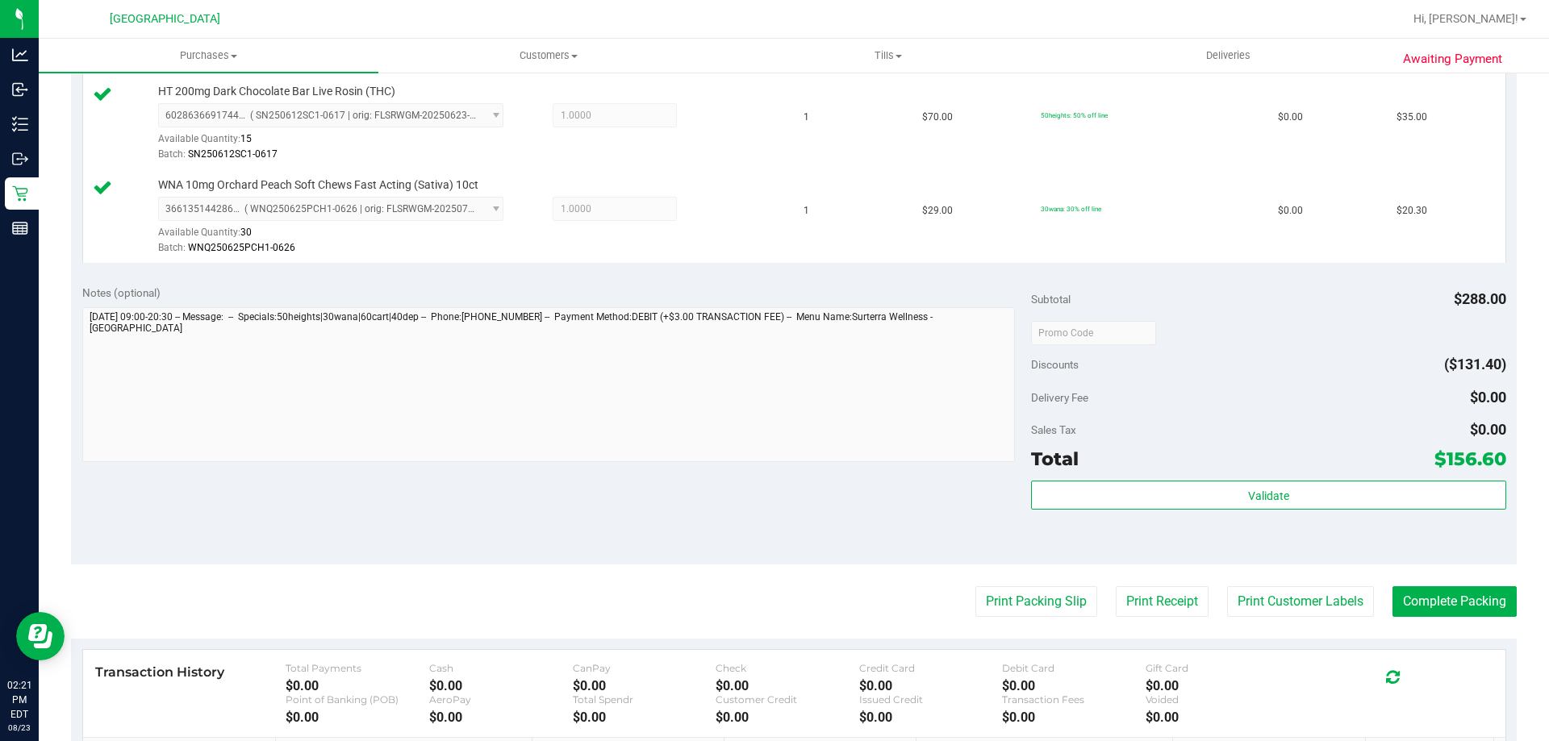
scroll to position [1049, 0]
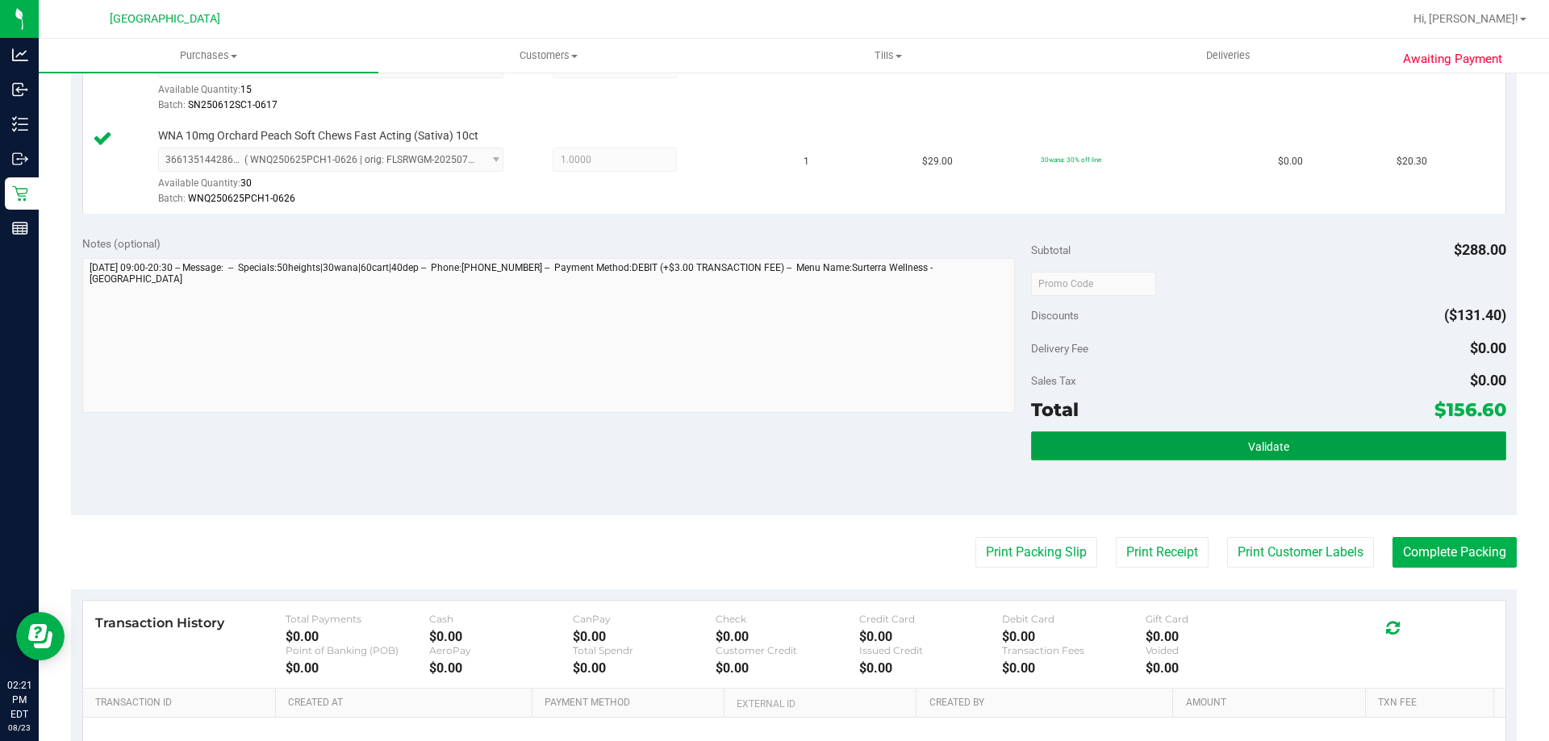
click at [1299, 444] on button "Validate" at bounding box center [1268, 446] width 474 height 29
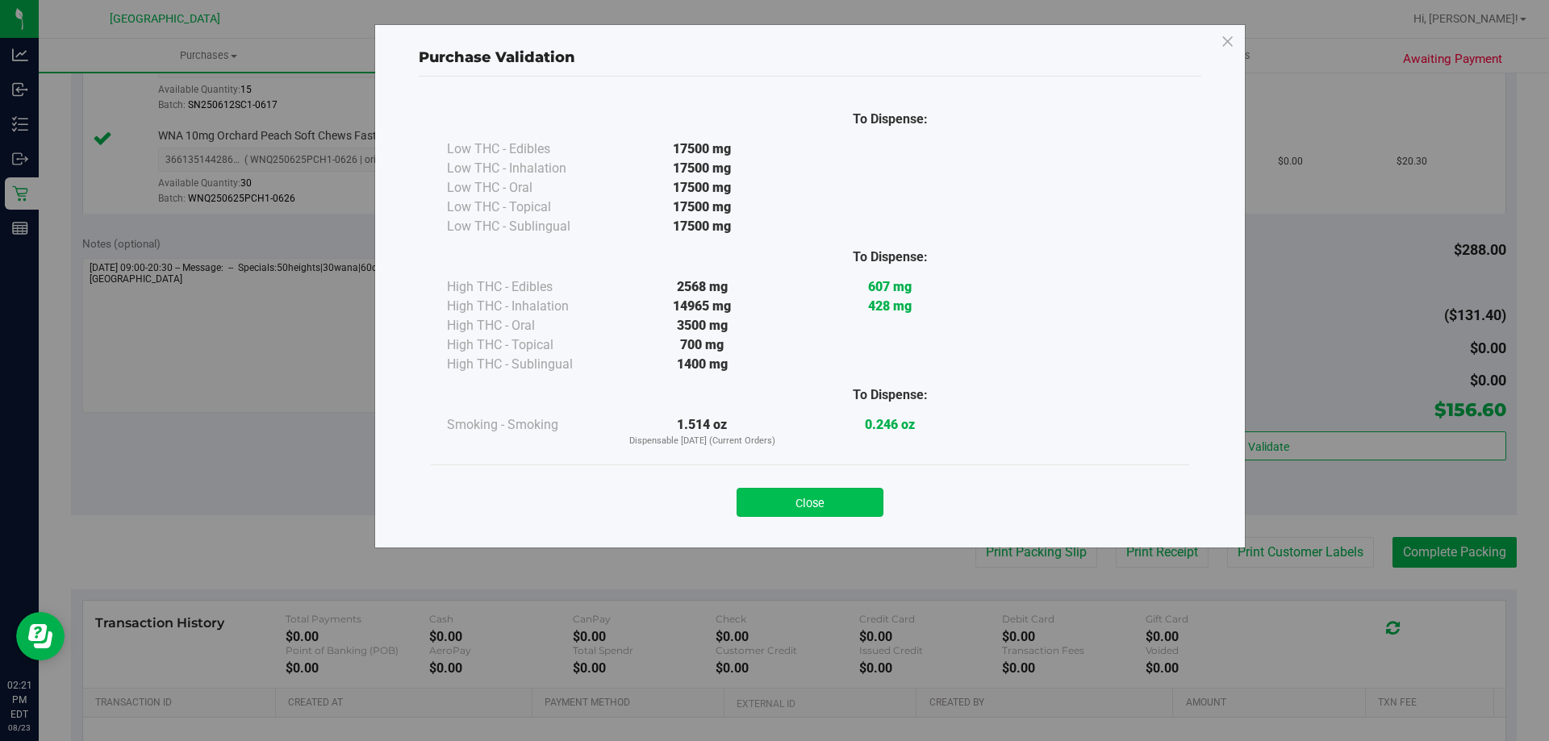
click at [830, 509] on button "Close" at bounding box center [809, 502] width 147 height 29
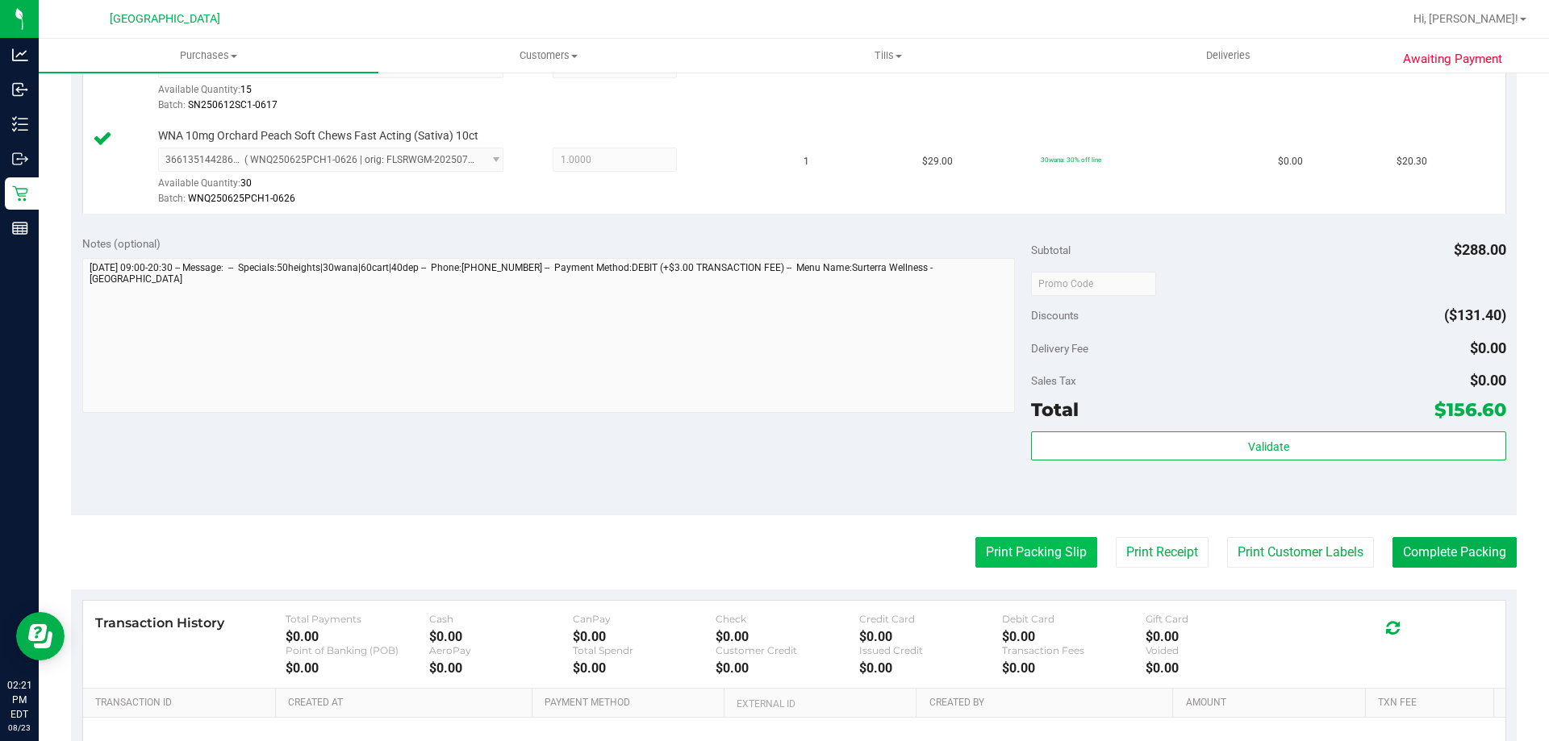
click at [1032, 552] on button "Print Packing Slip" at bounding box center [1036, 552] width 122 height 31
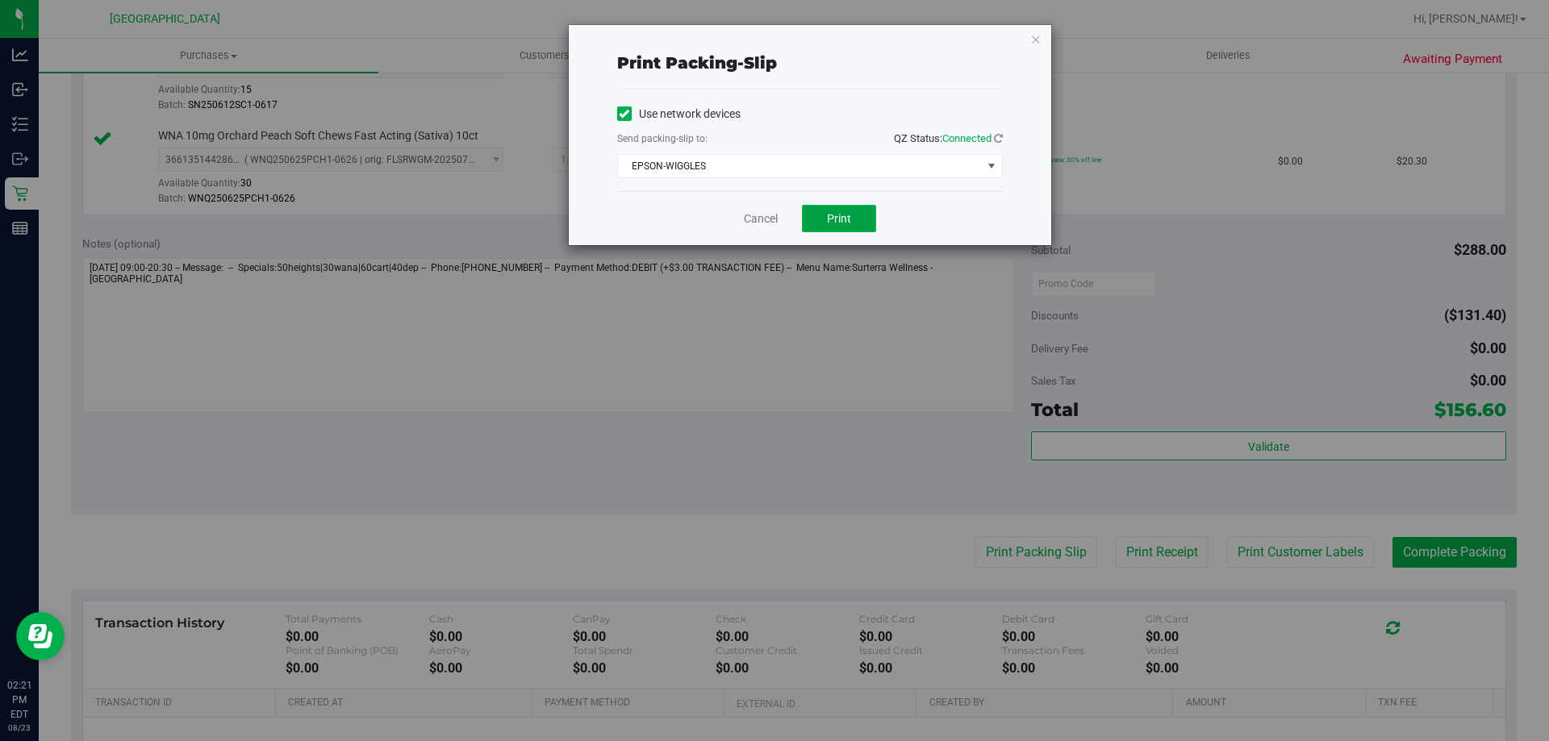
click at [824, 224] on button "Print" at bounding box center [839, 218] width 74 height 27
click at [753, 209] on div "Cancel Print" at bounding box center [810, 218] width 386 height 54
click at [760, 218] on link "Cancel" at bounding box center [761, 219] width 34 height 17
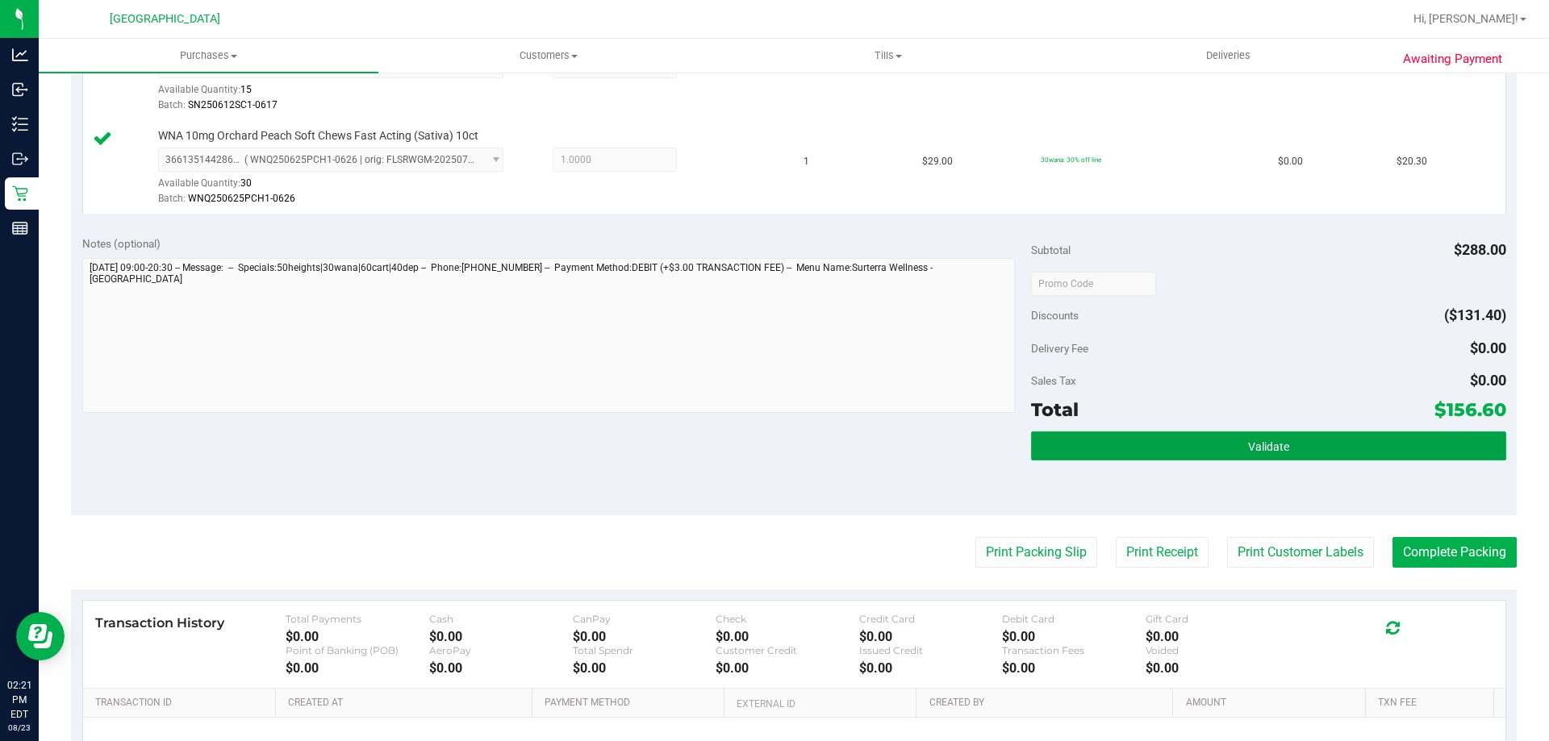
click at [1111, 436] on button "Validate" at bounding box center [1268, 446] width 474 height 29
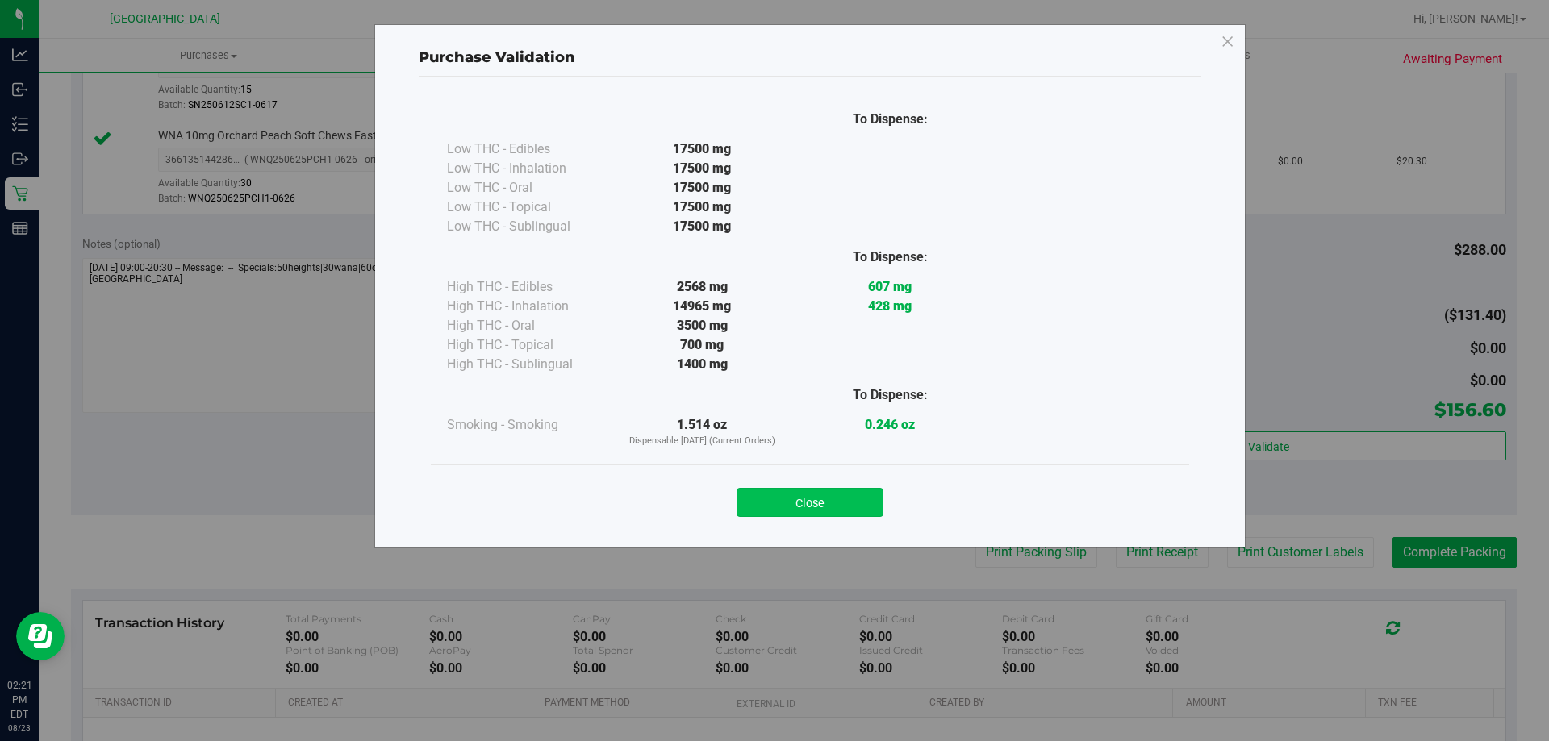
click at [852, 497] on button "Close" at bounding box center [809, 502] width 147 height 29
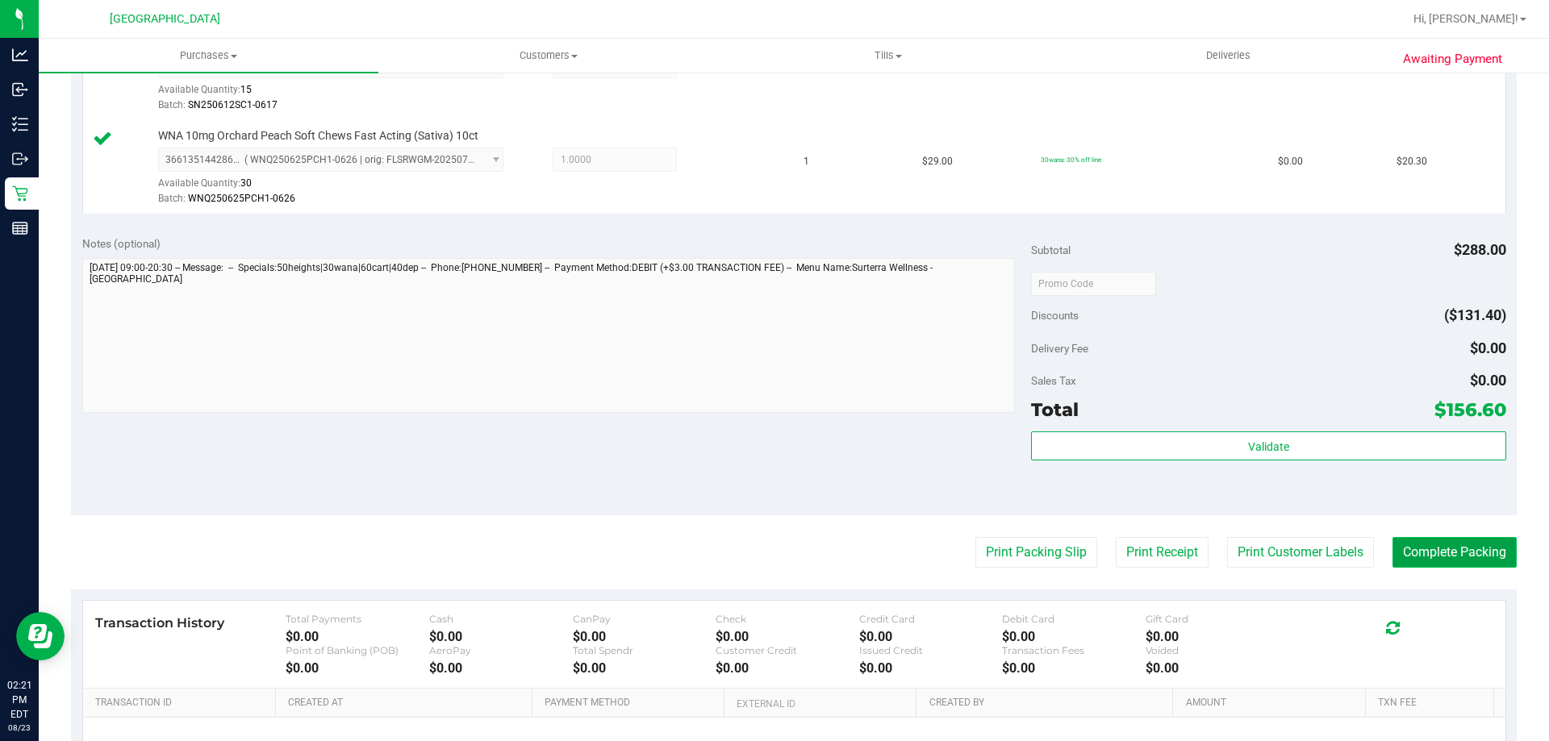
click at [1392, 554] on button "Complete Packing" at bounding box center [1454, 552] width 124 height 31
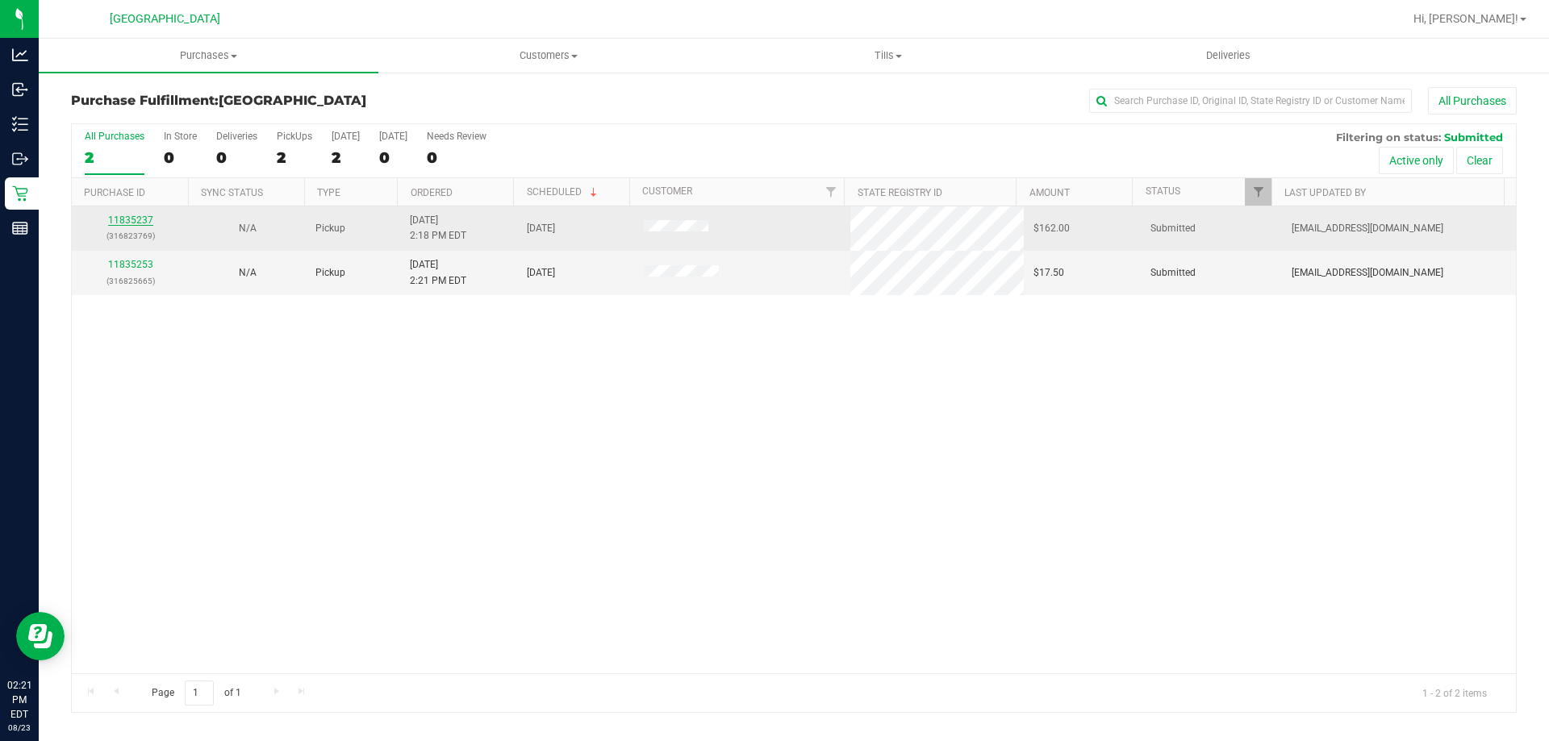
click at [127, 222] on link "11835237" at bounding box center [130, 220] width 45 height 11
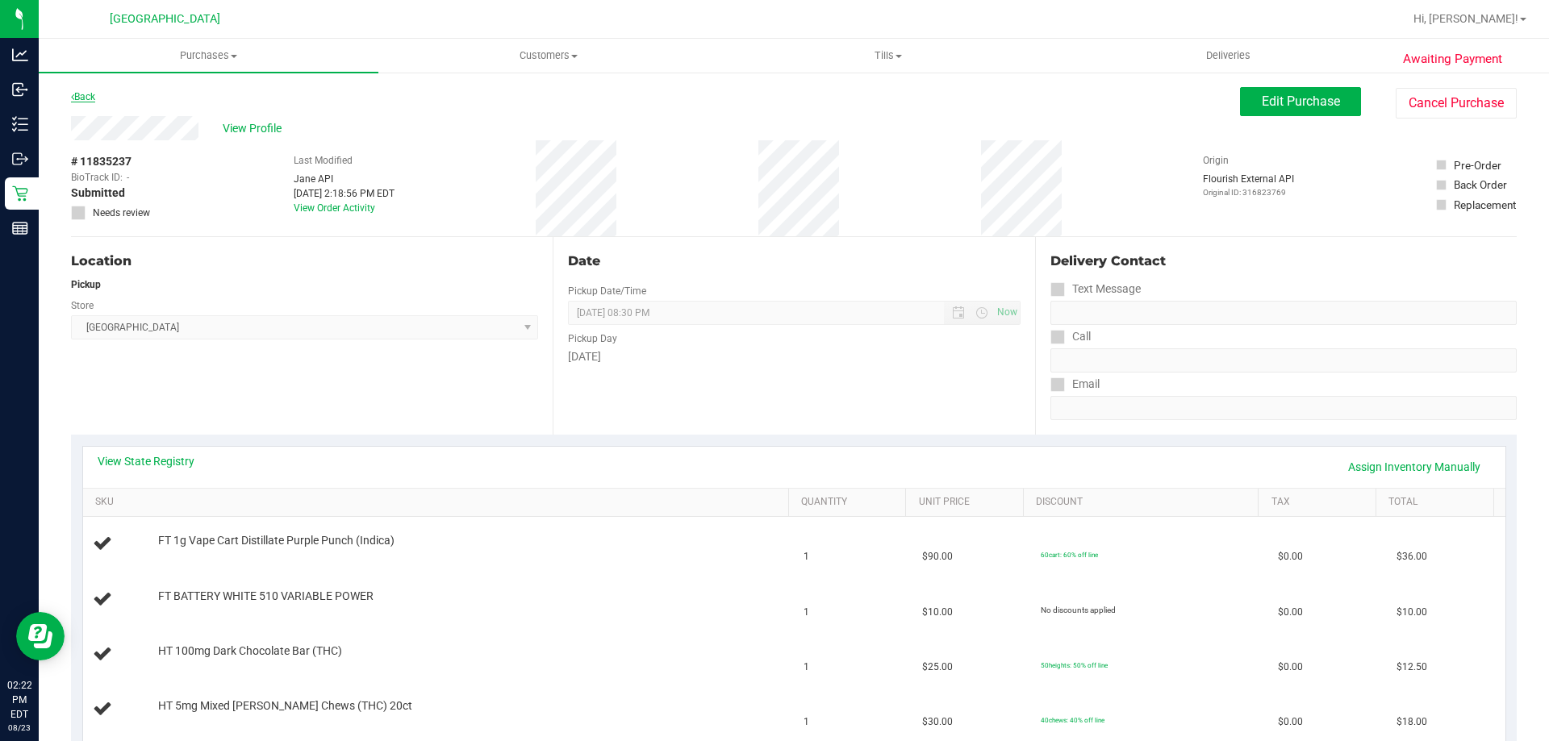
click at [90, 95] on link "Back" at bounding box center [83, 96] width 24 height 11
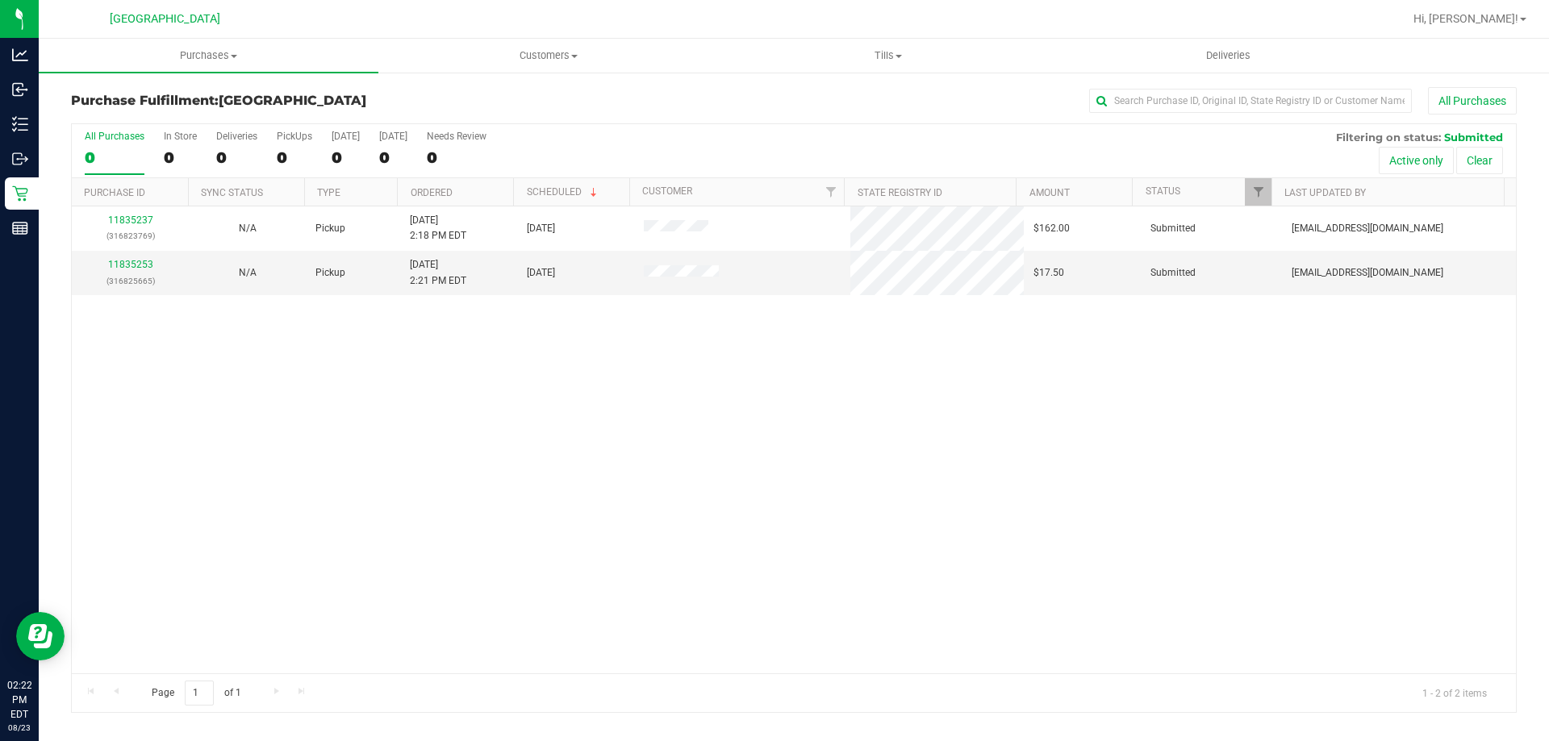
click at [795, 483] on div "11835237 (316823769) N/A Pickup 8/23/2025 2:18 PM EDT 8/23/2025 $162.00 Submitt…" at bounding box center [794, 440] width 1444 height 467
click at [140, 262] on link "11835253" at bounding box center [130, 264] width 45 height 11
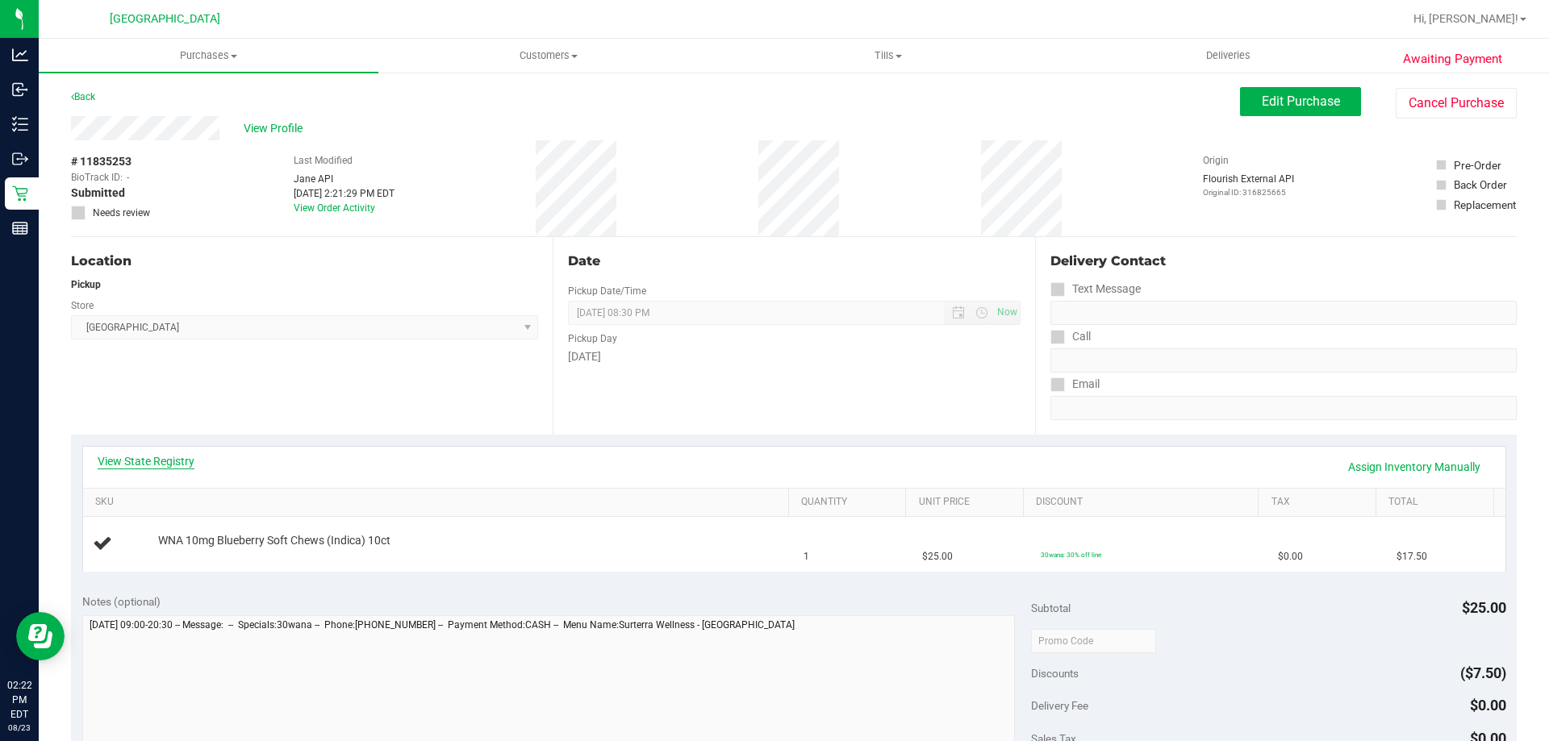
click at [180, 465] on link "View State Registry" at bounding box center [146, 461] width 97 height 16
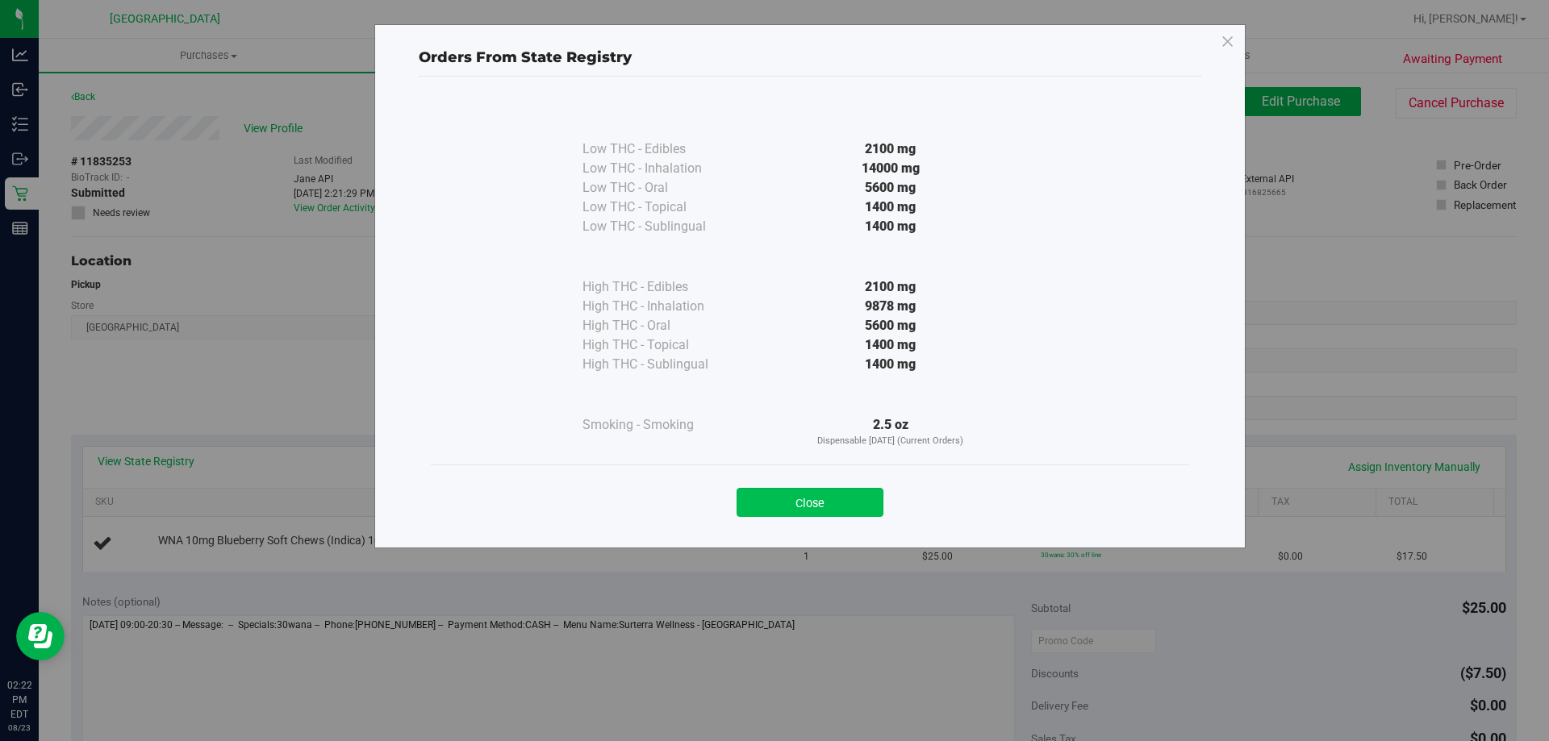
click at [801, 493] on button "Close" at bounding box center [809, 502] width 147 height 29
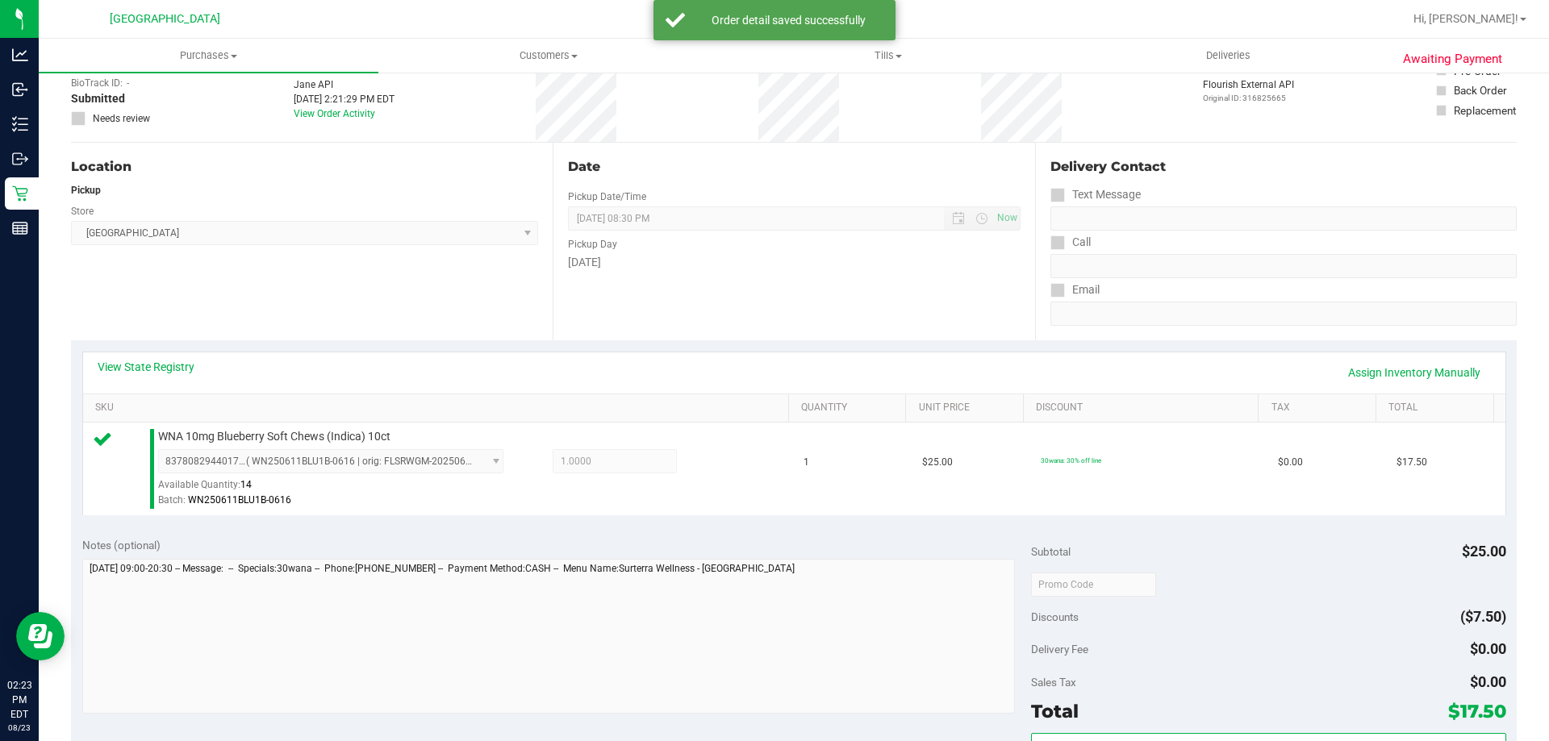
scroll to position [323, 0]
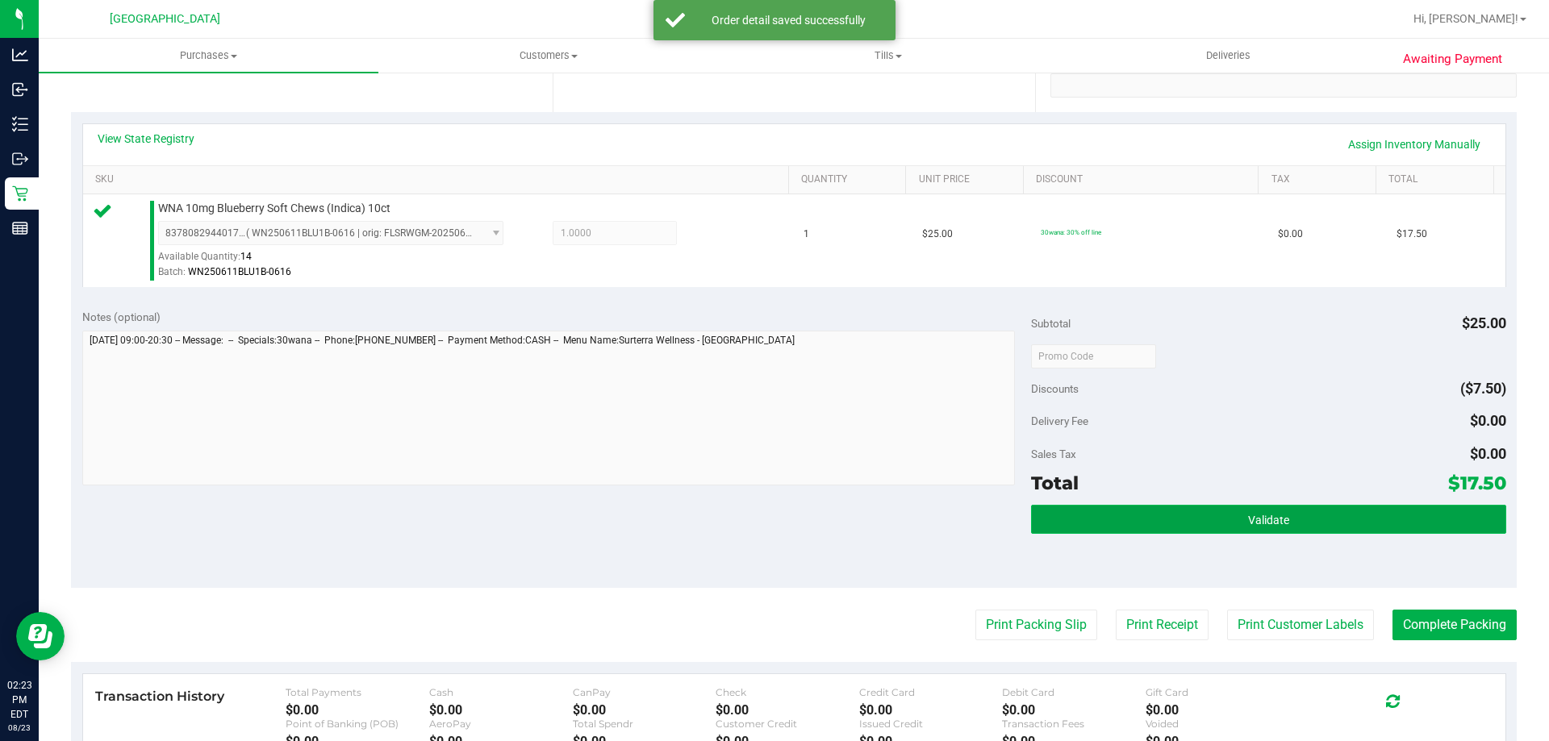
click at [1222, 507] on button "Validate" at bounding box center [1268, 519] width 474 height 29
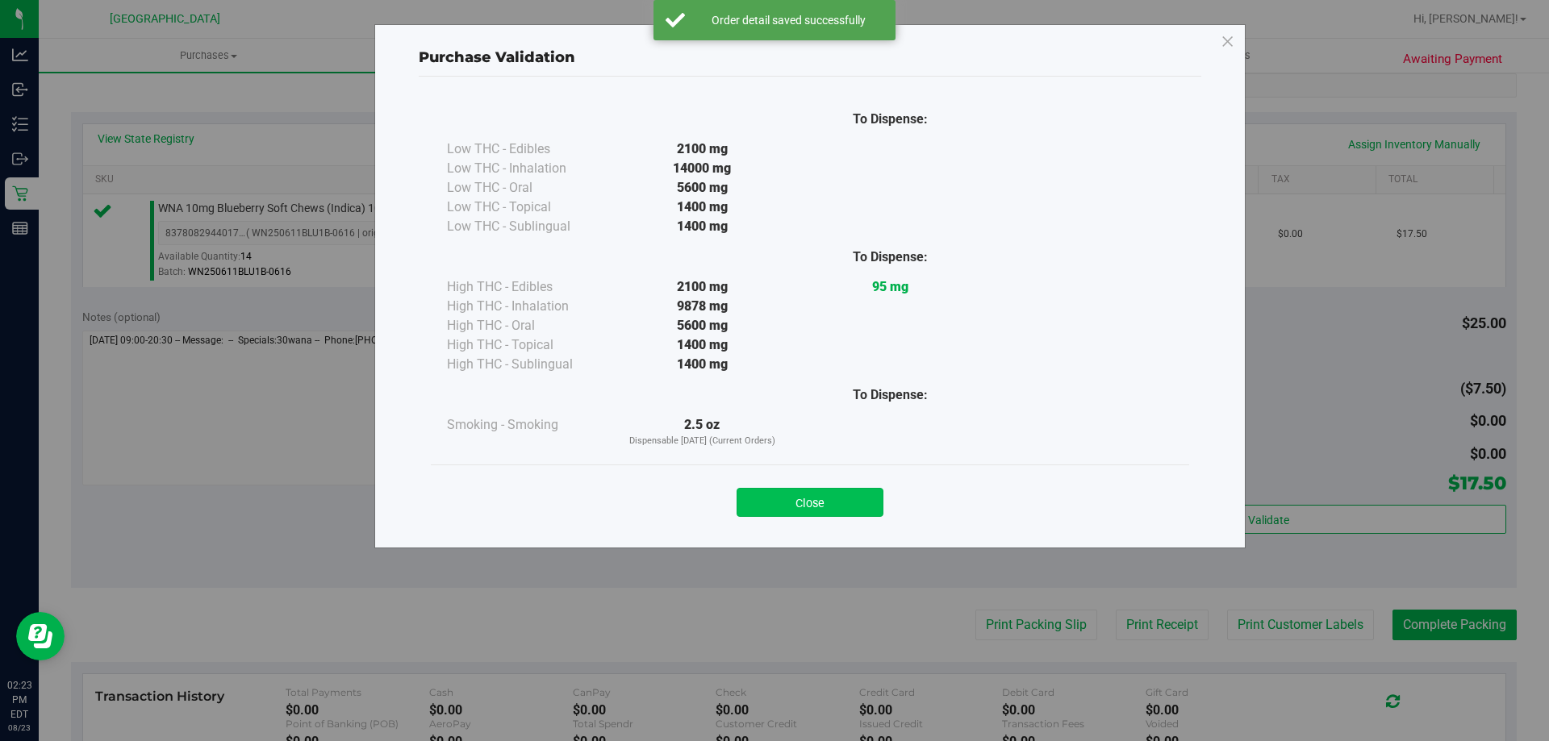
click at [755, 507] on button "Close" at bounding box center [809, 502] width 147 height 29
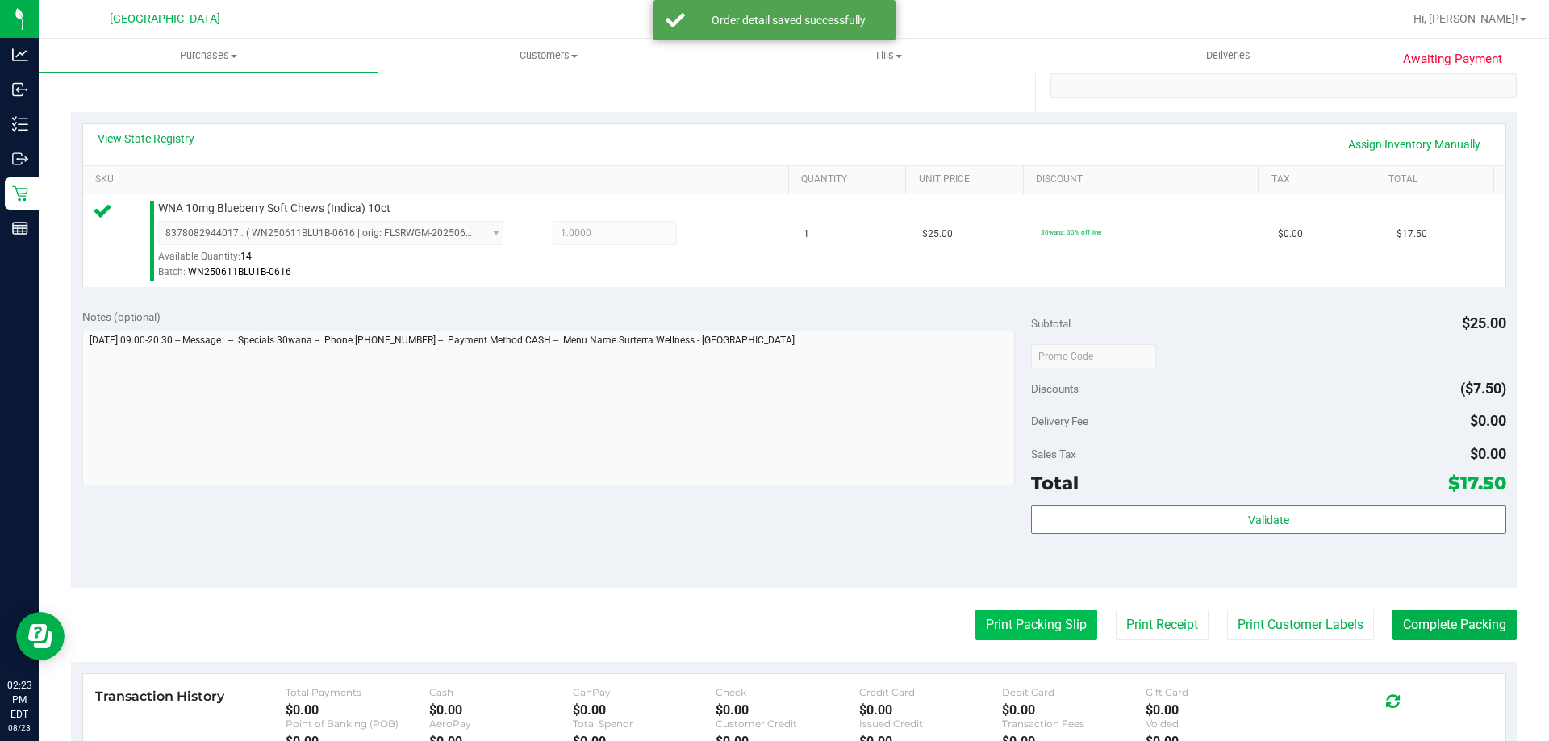
click at [995, 624] on button "Print Packing Slip" at bounding box center [1036, 625] width 122 height 31
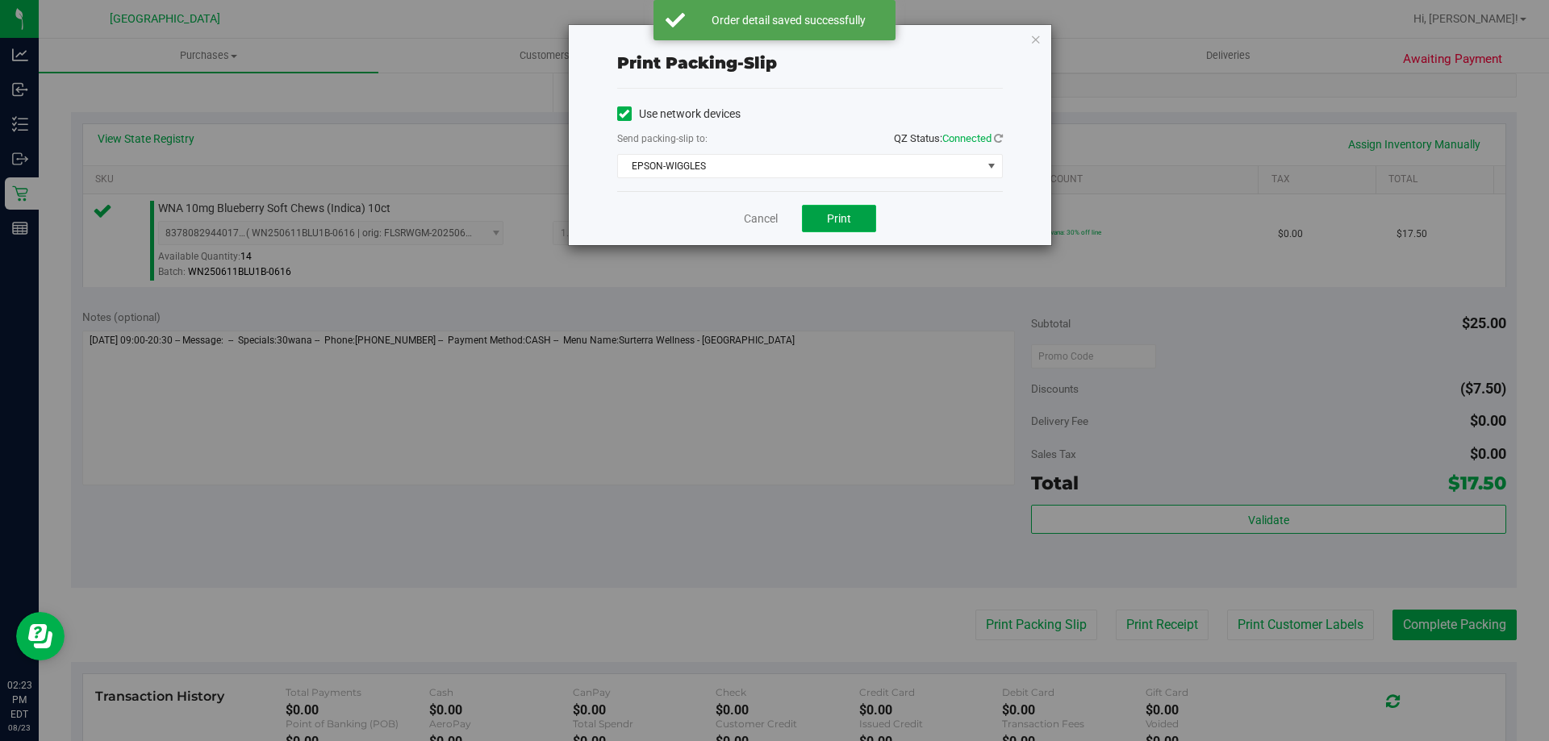
click at [827, 220] on span "Print" at bounding box center [839, 218] width 24 height 13
click at [758, 217] on link "Cancel" at bounding box center [761, 219] width 34 height 17
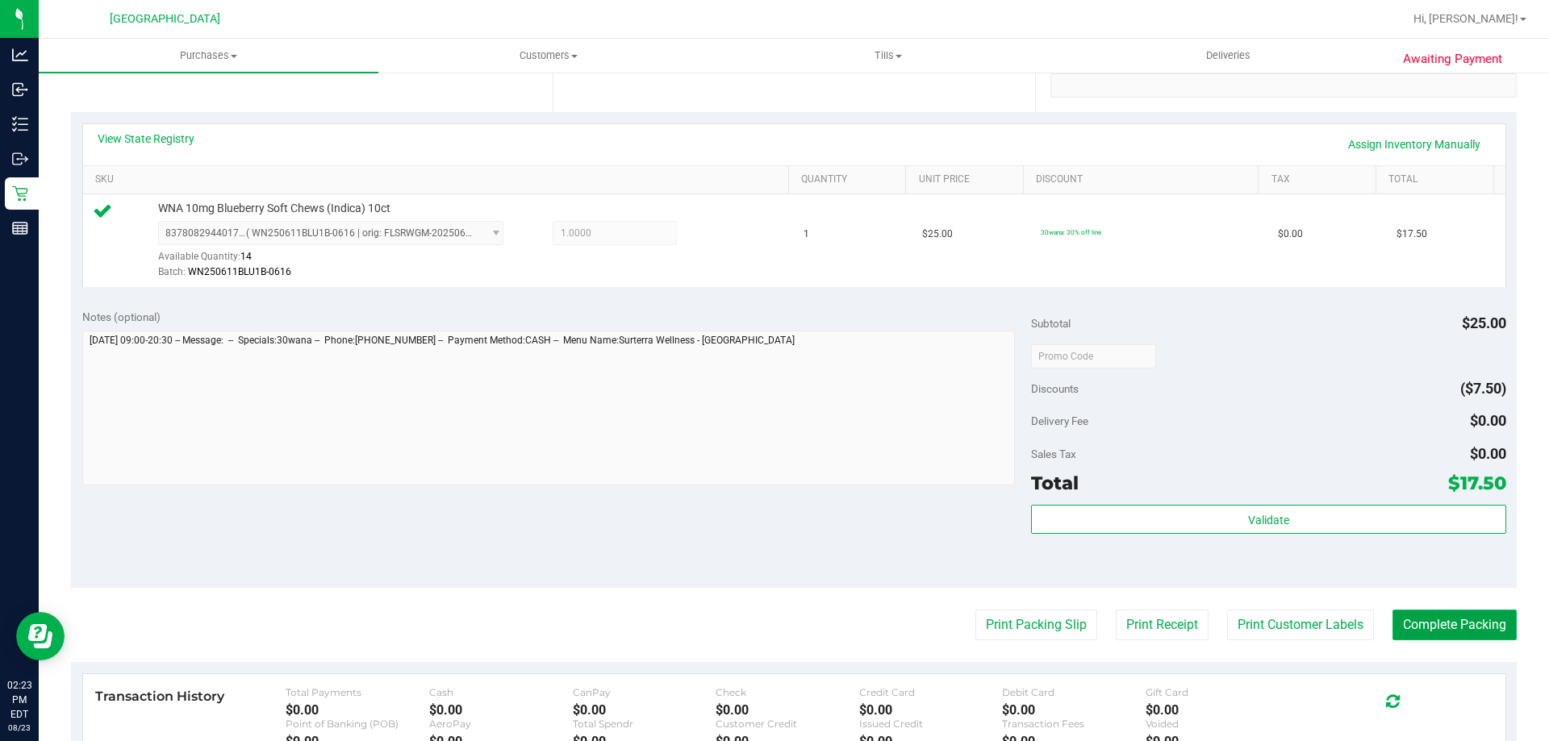
click at [1473, 624] on button "Complete Packing" at bounding box center [1454, 625] width 124 height 31
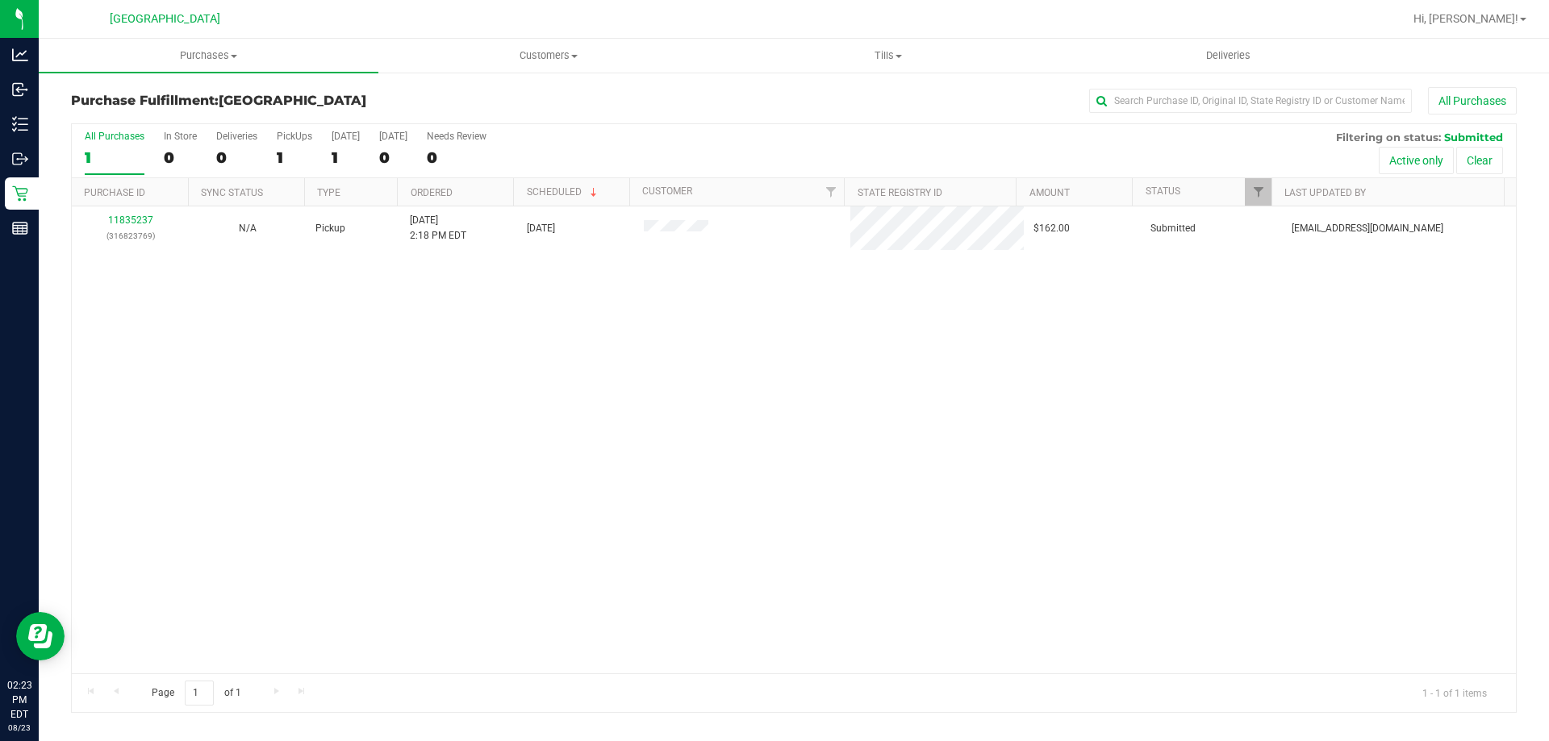
click at [1091, 599] on div "11835237 (316823769) N/A Pickup 8/23/2025 2:18 PM EDT 8/23/2025 $162.00 Submitt…" at bounding box center [794, 440] width 1444 height 467
click at [452, 384] on div "11835237 (316823769) N/A Pickup 8/23/2025 2:18 PM EDT 8/23/2025 $162.00 Submitt…" at bounding box center [794, 440] width 1444 height 467
click at [459, 377] on div "11835237 (316823769) N/A Pickup 8/23/2025 2:18 PM EDT 8/23/2025 $162.00 Submitt…" at bounding box center [794, 440] width 1444 height 467
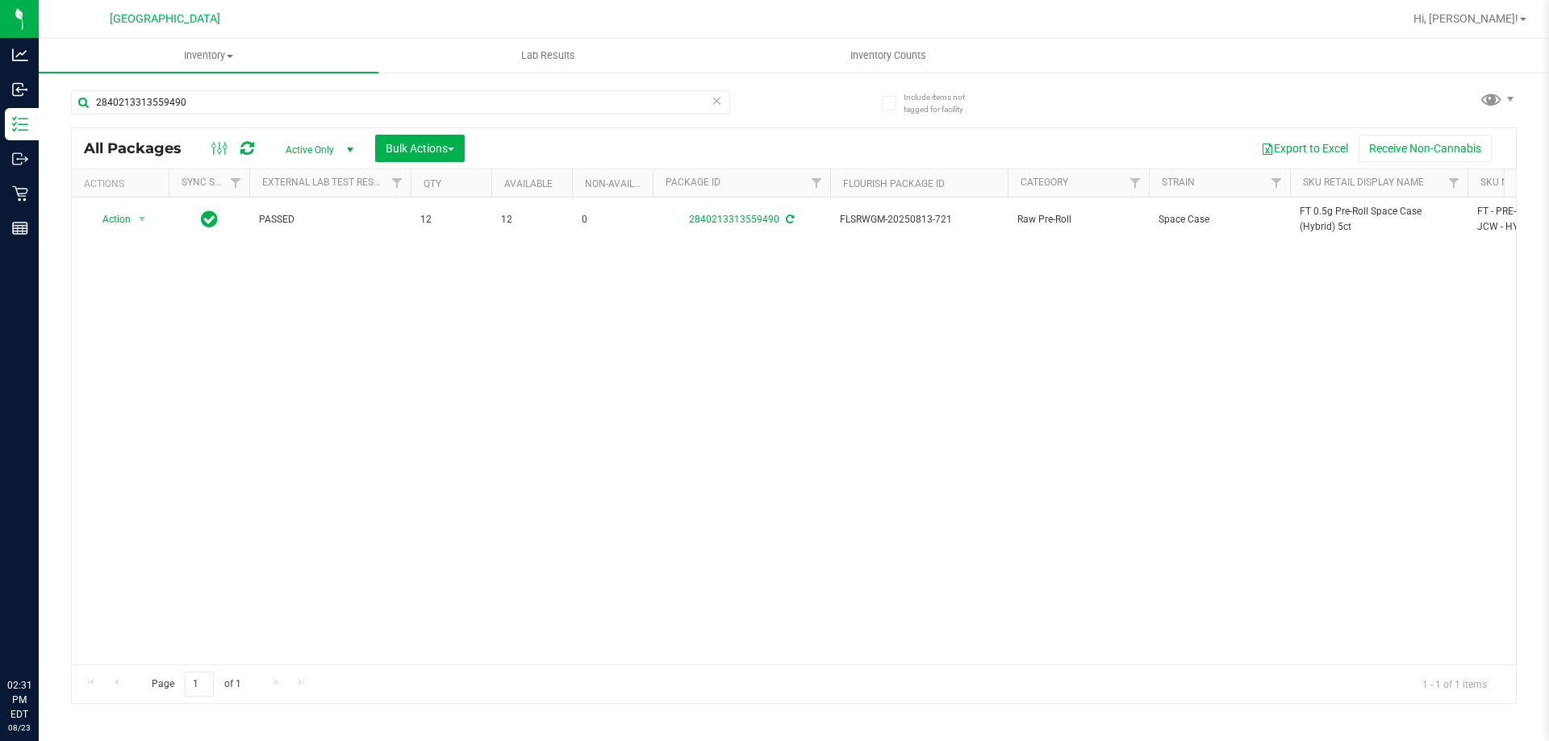
click at [390, 108] on input "2840213313559490" at bounding box center [400, 102] width 659 height 24
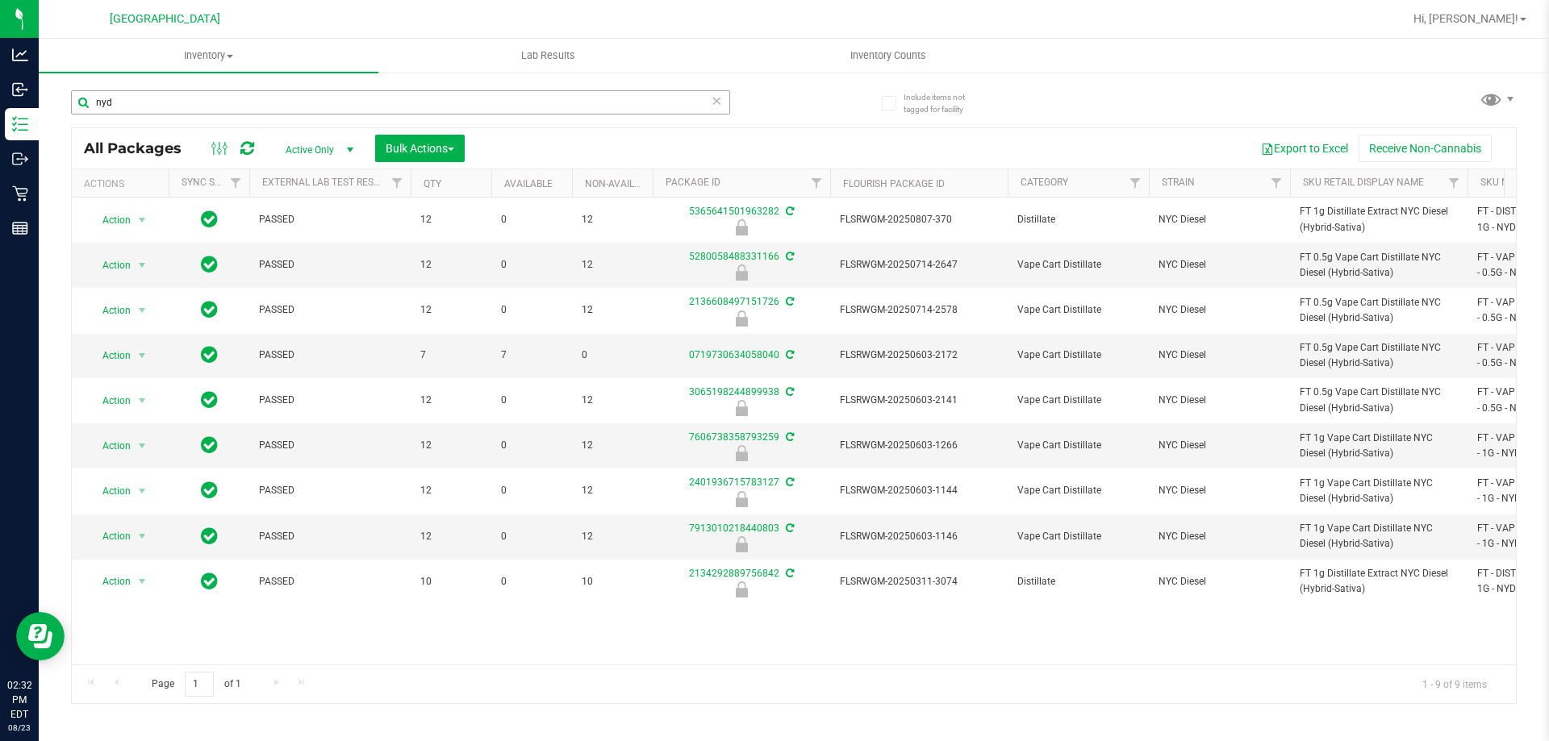
click at [299, 105] on input "nyd" at bounding box center [400, 102] width 659 height 24
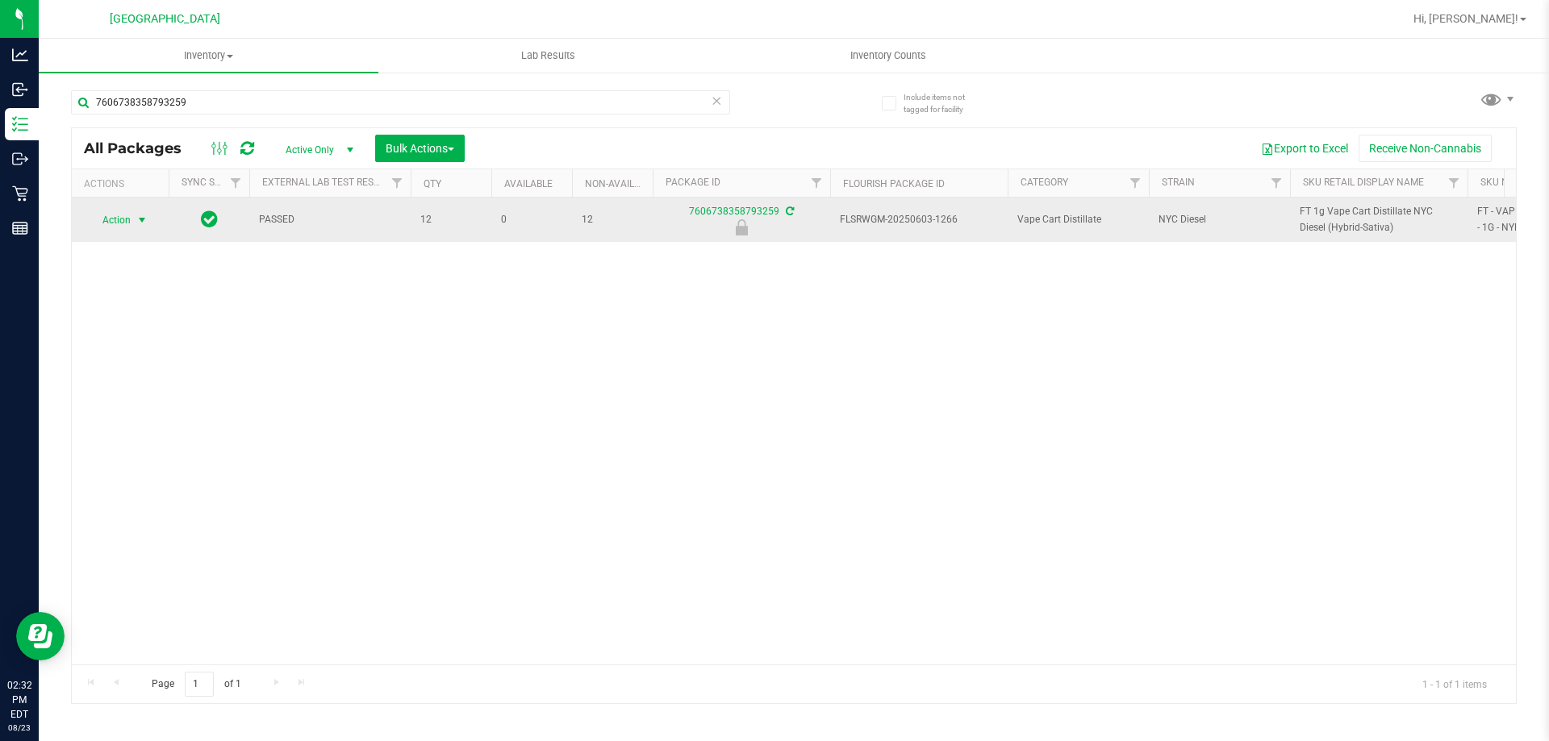
type input "7606738358793259"
click at [115, 223] on span "Action" at bounding box center [110, 220] width 44 height 23
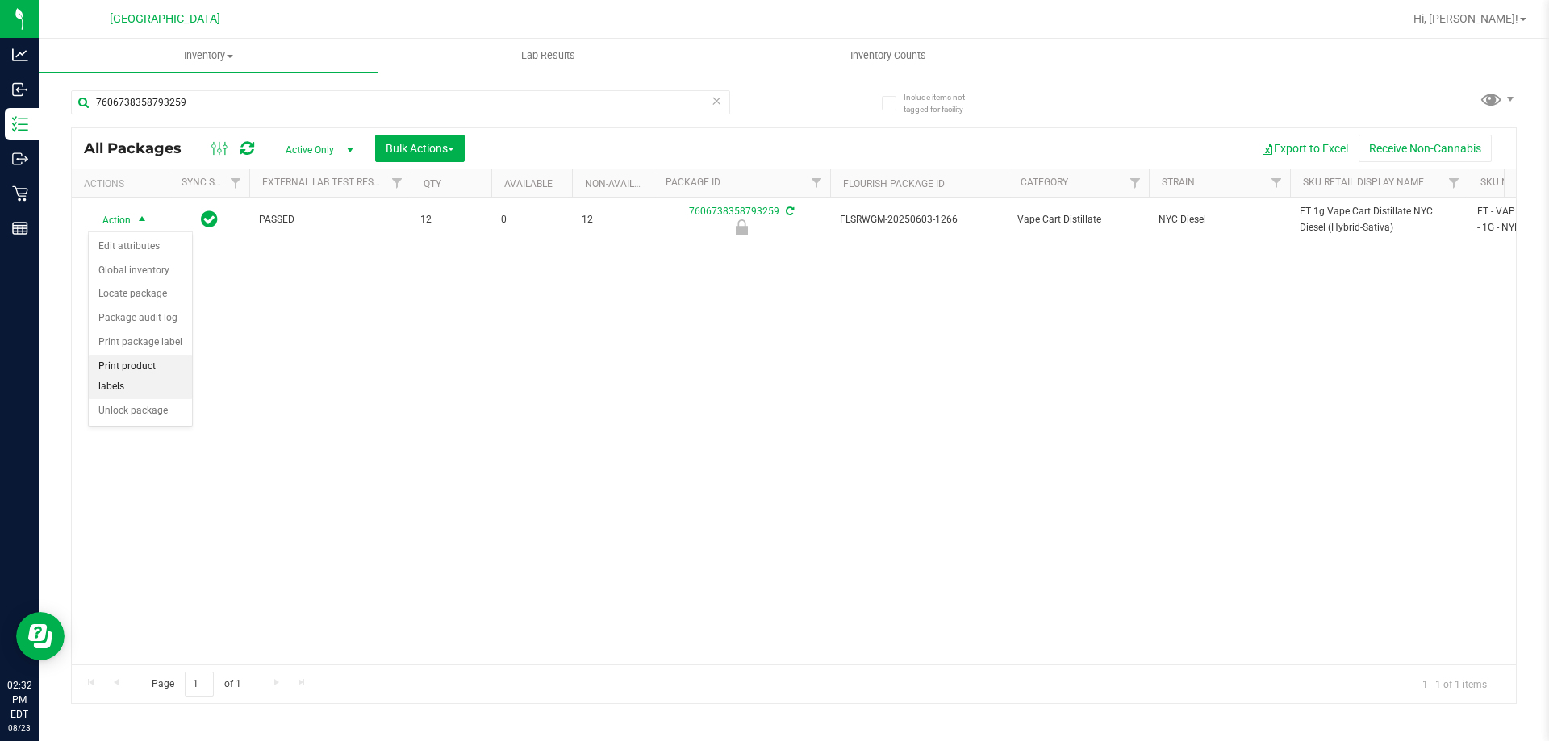
click at [136, 361] on li "Print product labels" at bounding box center [140, 377] width 103 height 44
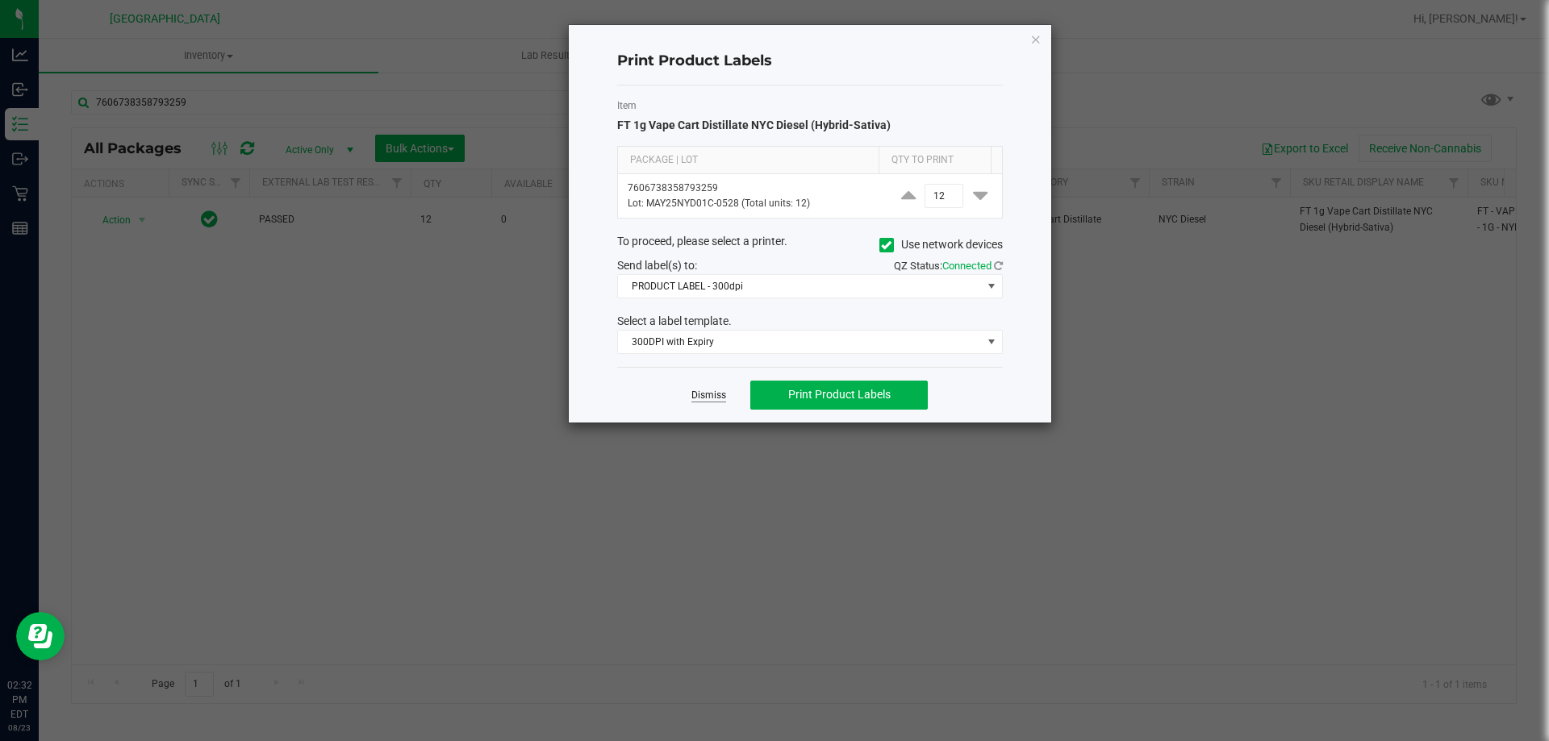
click at [699, 399] on link "Dismiss" at bounding box center [708, 396] width 35 height 14
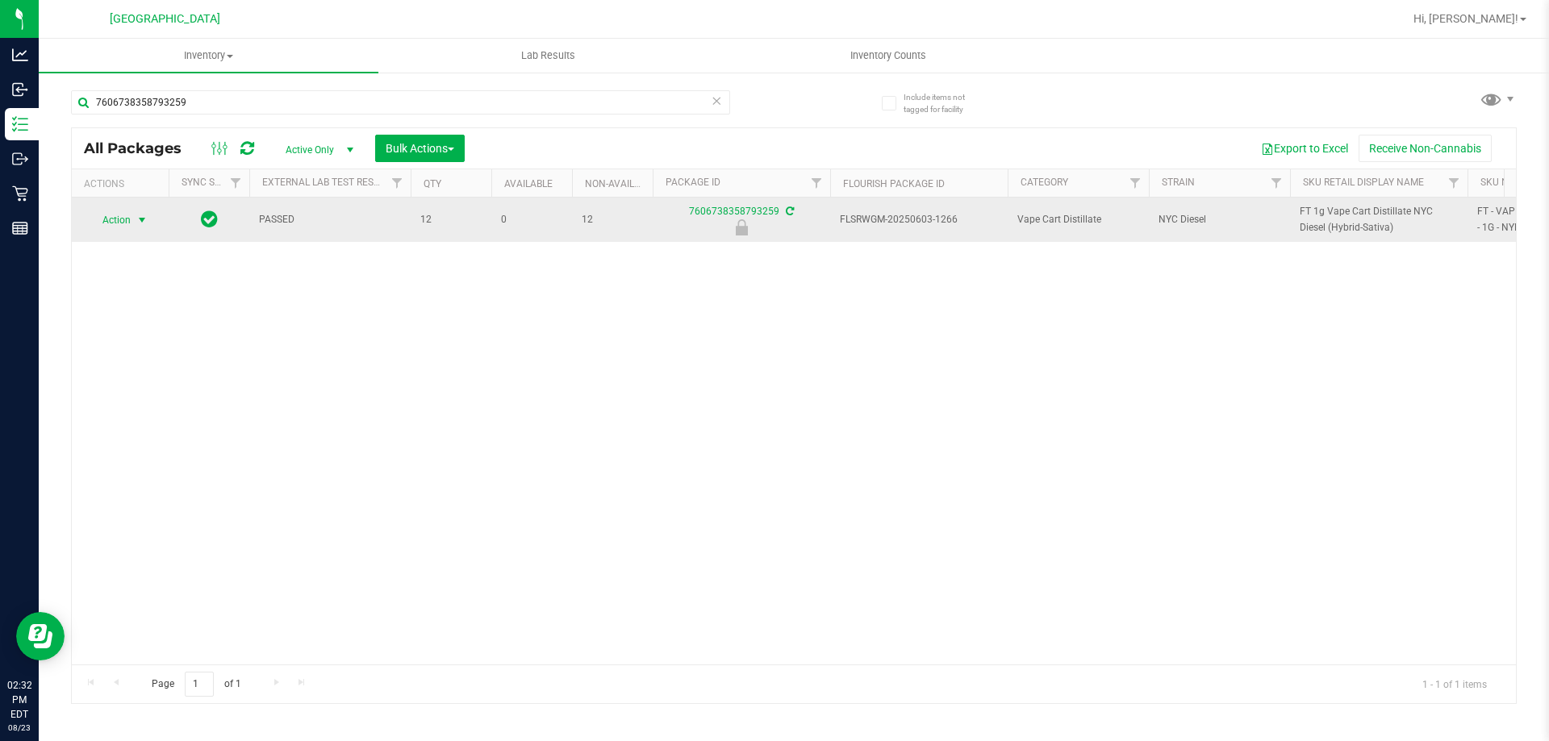
click at [113, 219] on span "Action" at bounding box center [110, 220] width 44 height 23
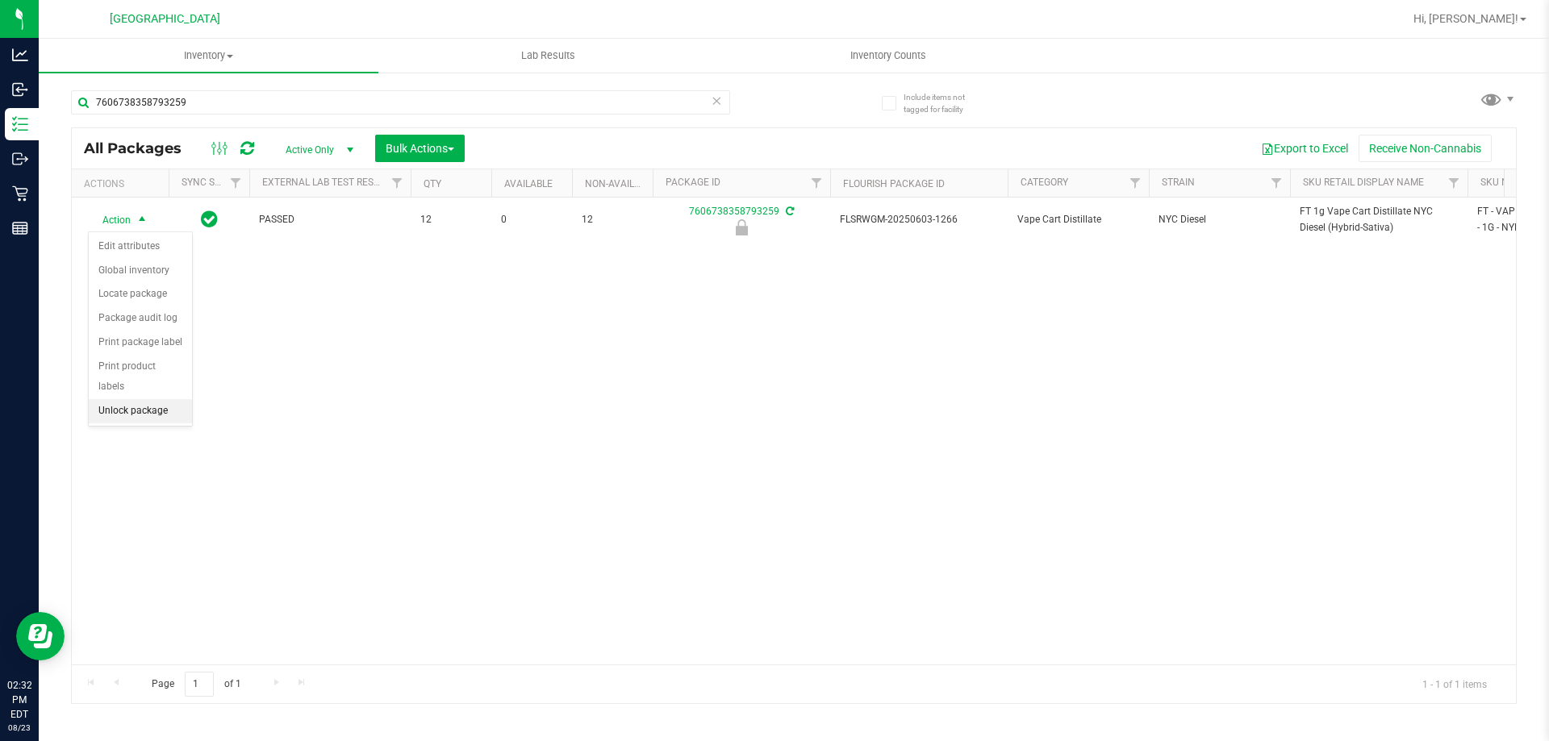
click at [162, 399] on li "Unlock package" at bounding box center [140, 411] width 103 height 24
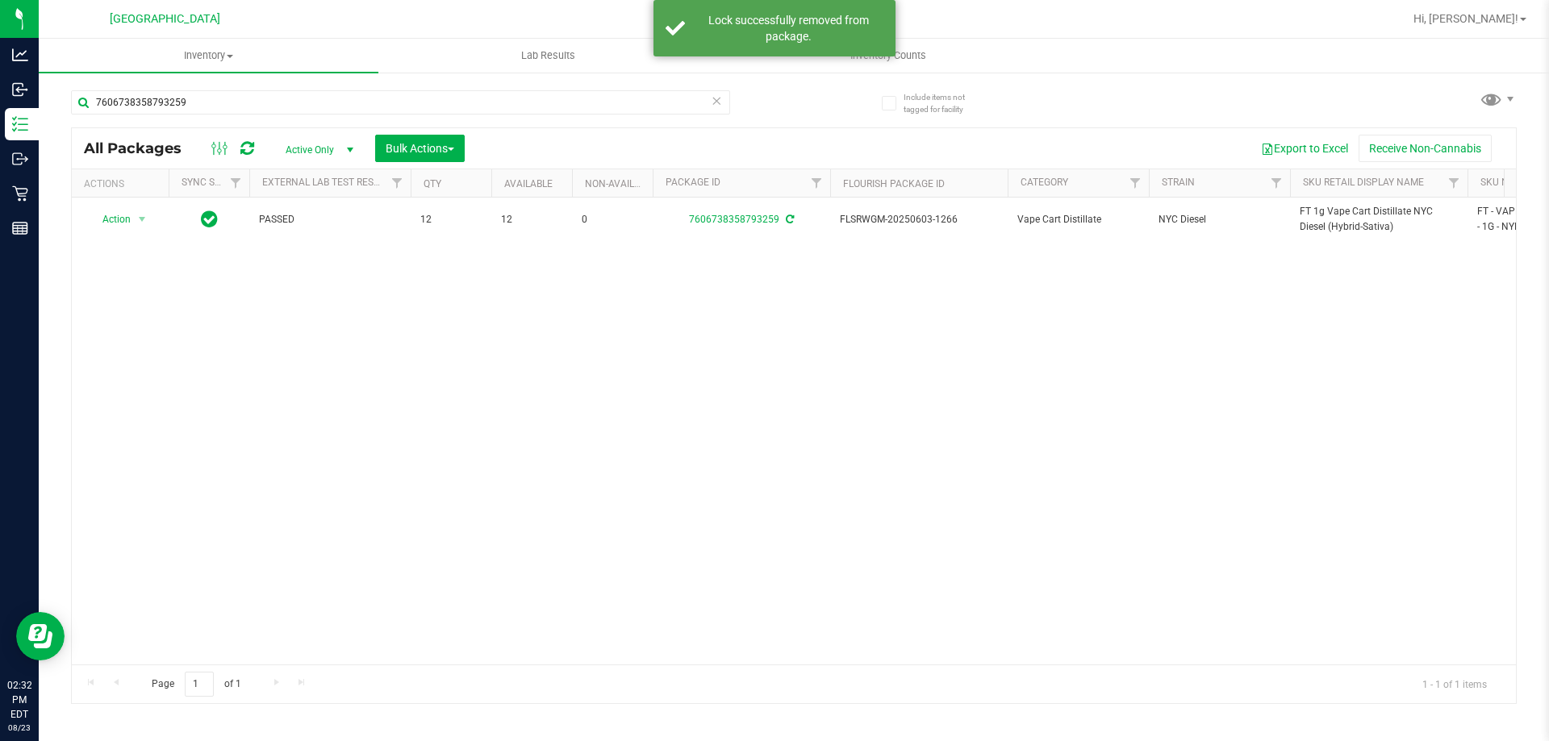
click at [1333, 220] on span "FT 1g Vape Cart Distillate NYC Diesel (Hybrid-Sativa)" at bounding box center [1379, 219] width 158 height 31
click at [596, 102] on input "7606738358793259" at bounding box center [400, 102] width 659 height 24
paste input "FT 1g Vape Cart Distillate NYC Diesel (Hybrid-Sativa)"
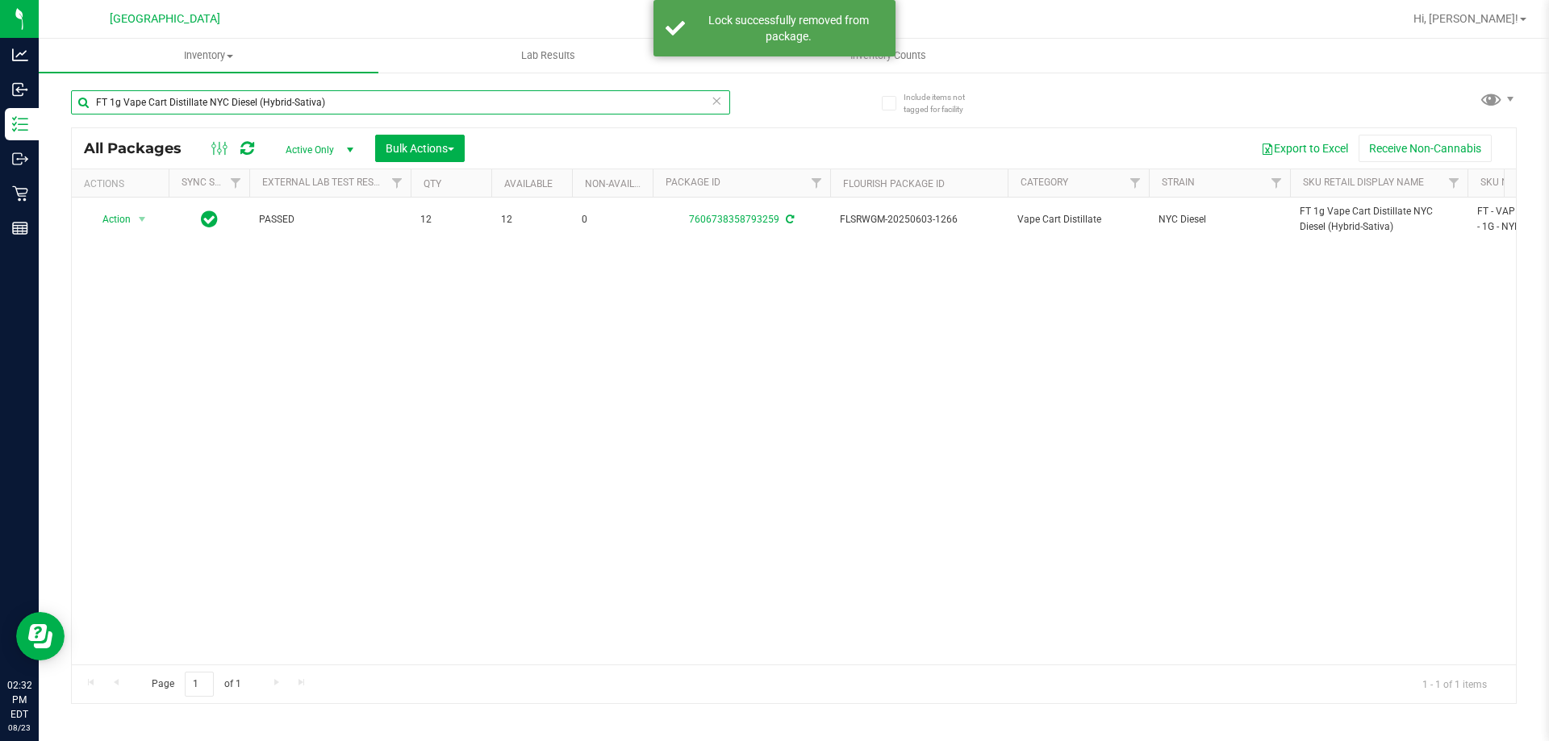
type input "FT 1g Vape Cart Distillate NYC Diesel (Hybrid-Sativa)"
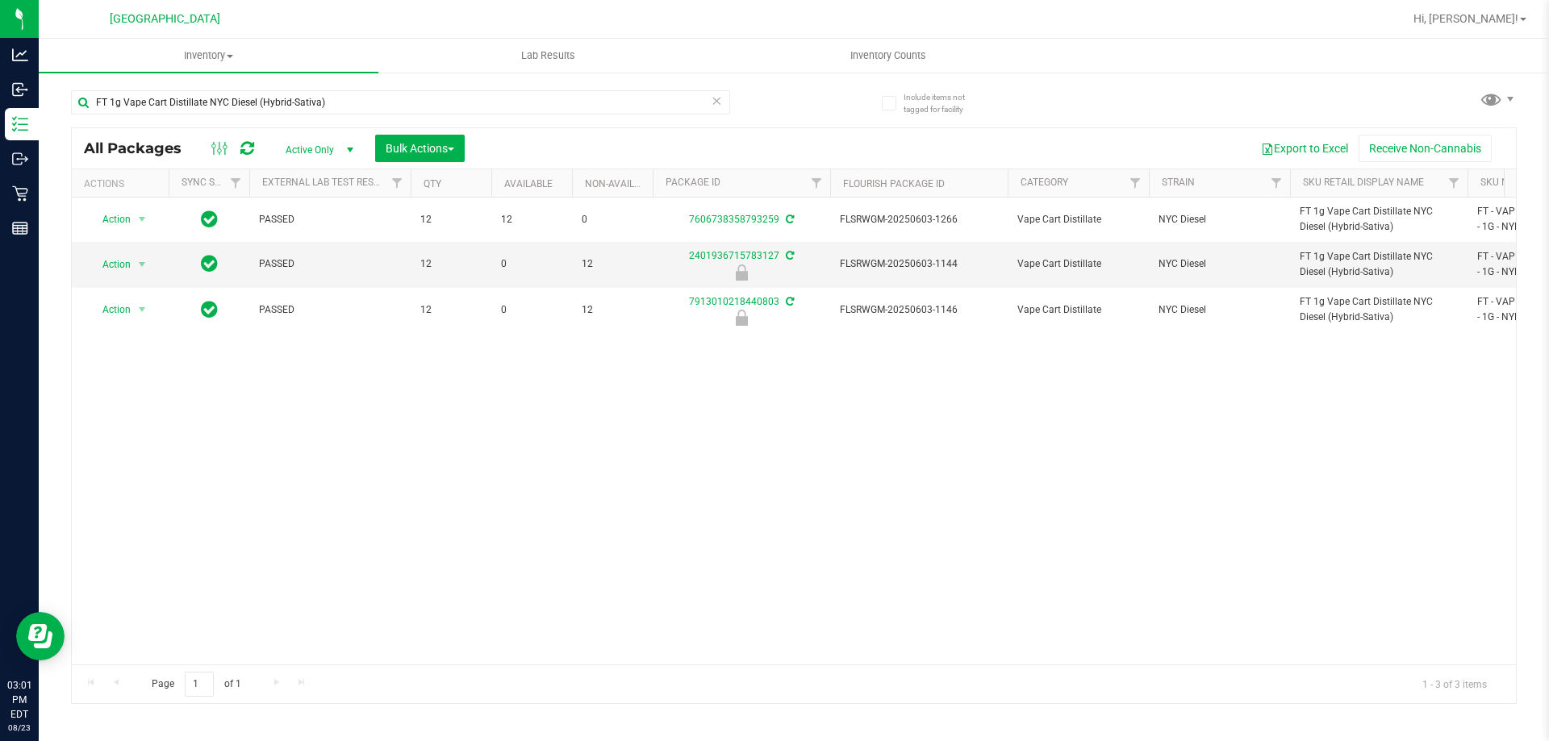
click at [929, 497] on div "Action Action Adjust qty Create package Edit attributes Global inventory Locate…" at bounding box center [794, 431] width 1444 height 467
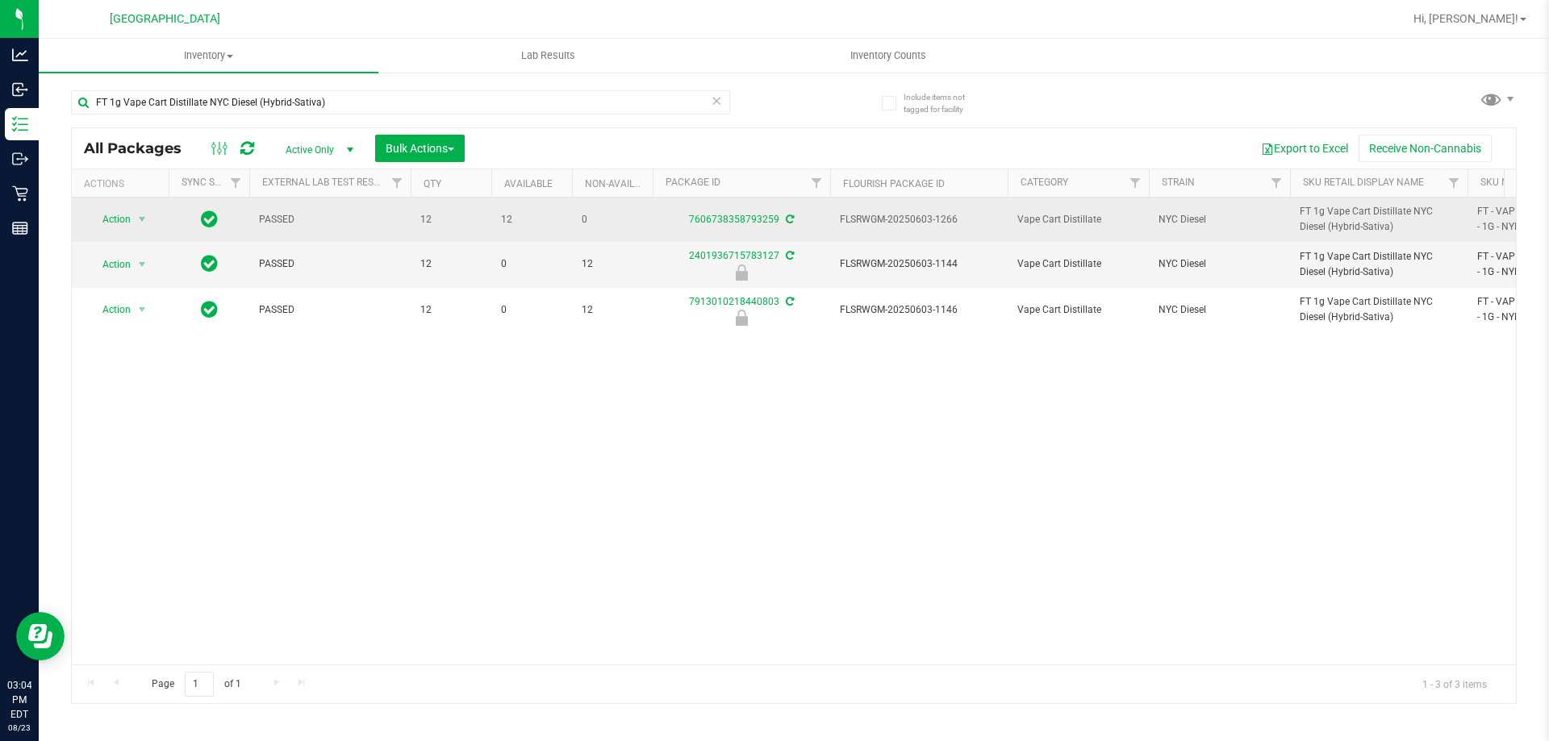
click at [1296, 522] on div "Action Action Adjust qty Create package Edit attributes Global inventory Locate…" at bounding box center [794, 431] width 1444 height 467
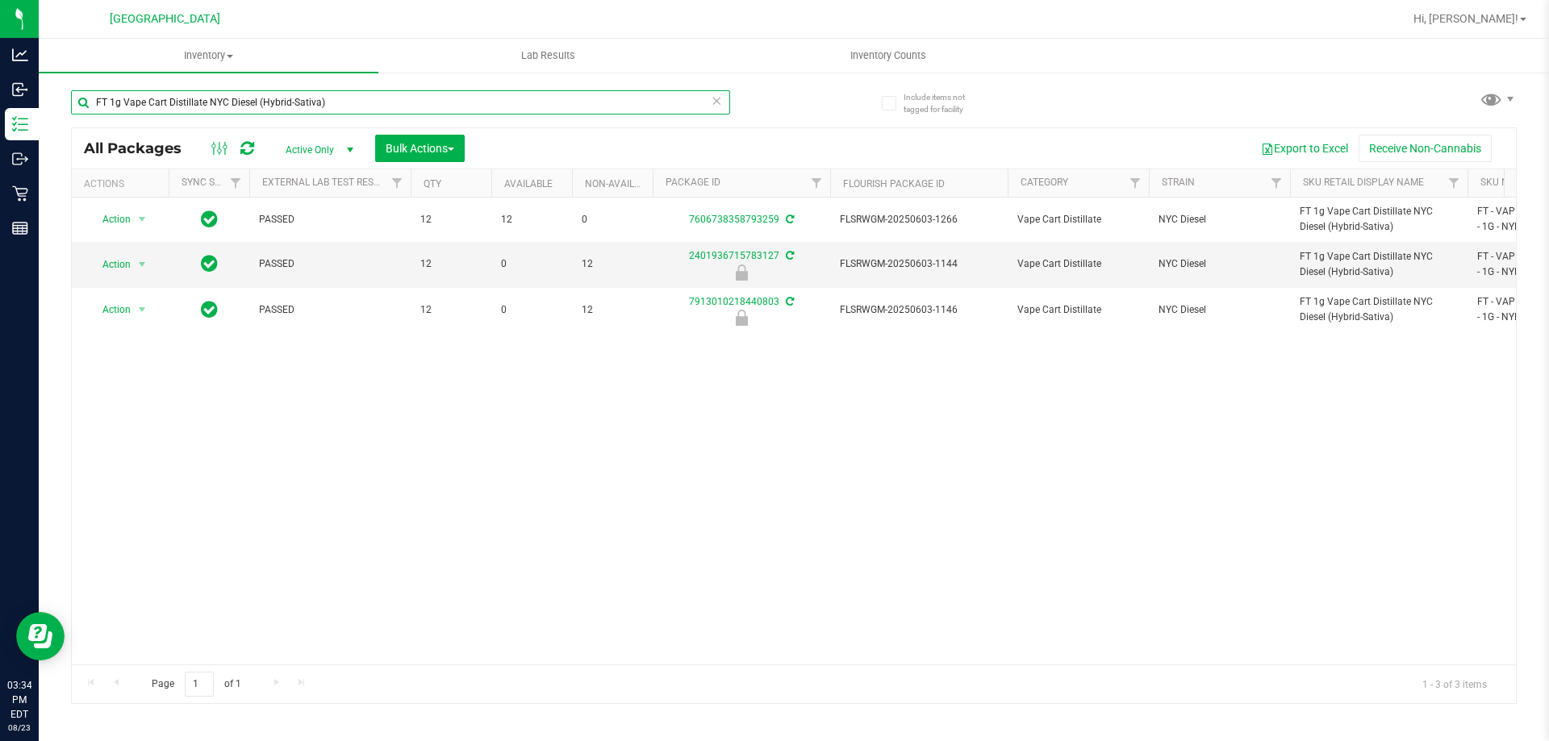
click at [426, 106] on input "FT 1g Vape Cart Distillate NYC Diesel (Hybrid-Sativa)" at bounding box center [400, 102] width 659 height 24
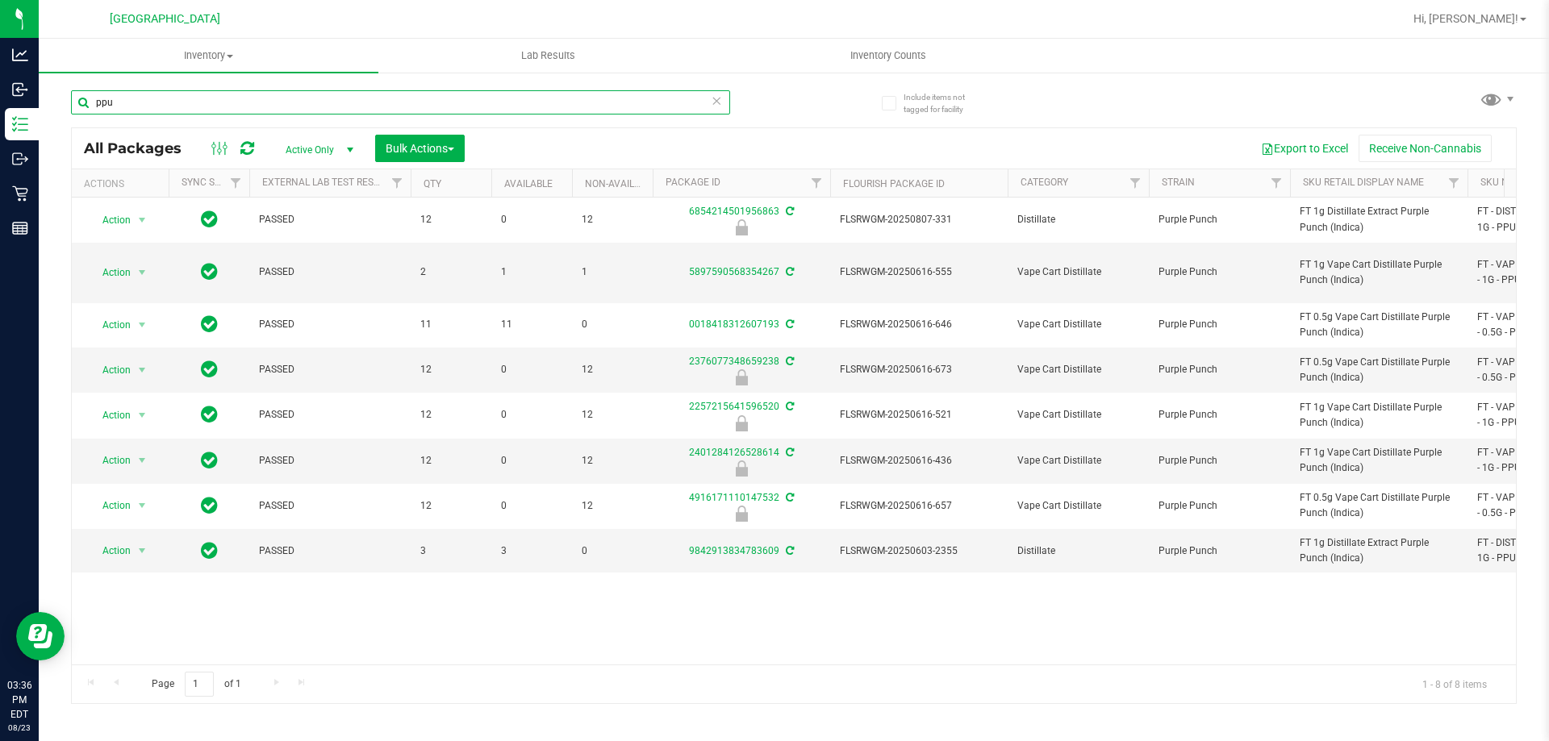
click at [641, 94] on input "ppu" at bounding box center [400, 102] width 659 height 24
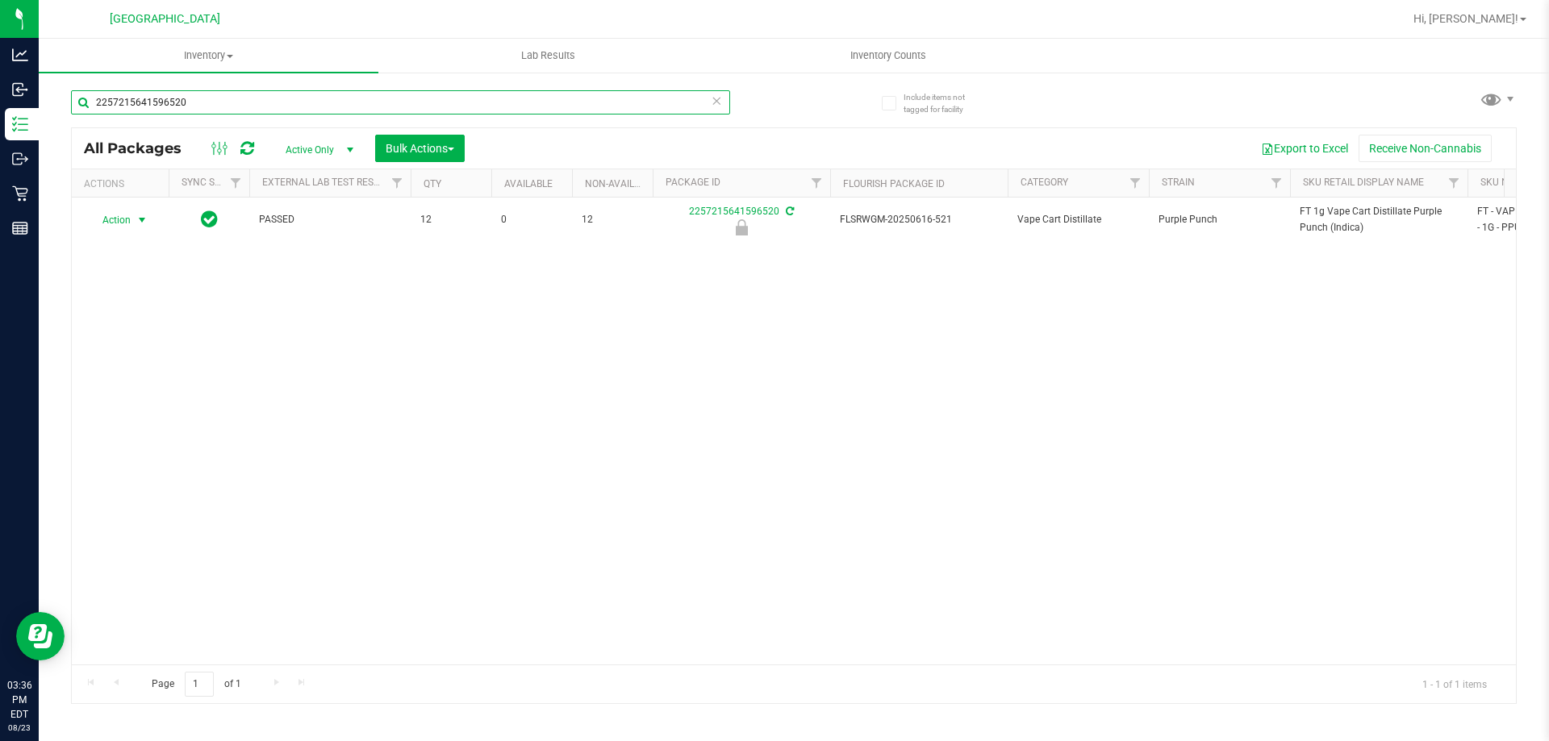
type input "2257215641596520"
click at [122, 223] on span "Action" at bounding box center [110, 220] width 44 height 23
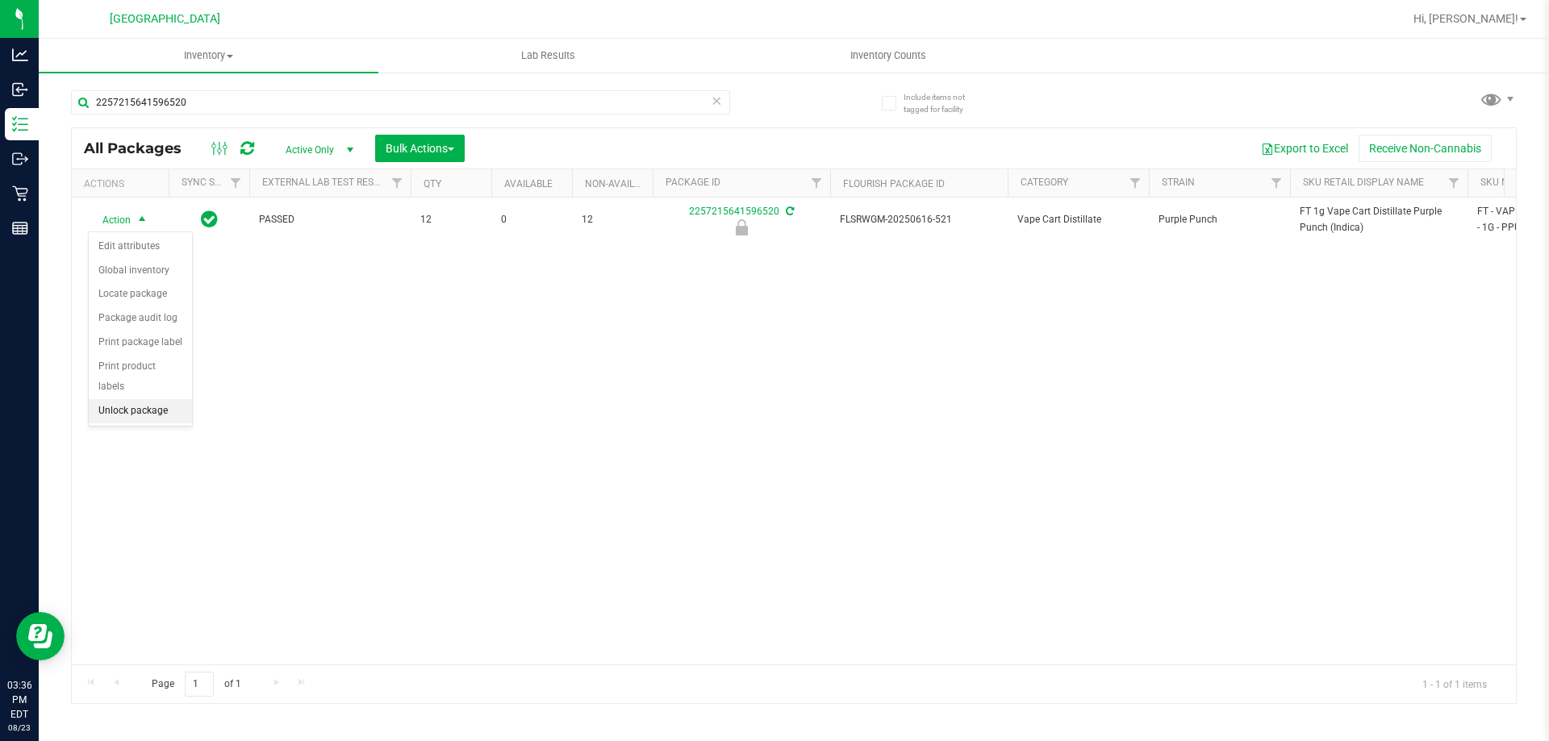
click at [151, 399] on li "Unlock package" at bounding box center [140, 411] width 103 height 24
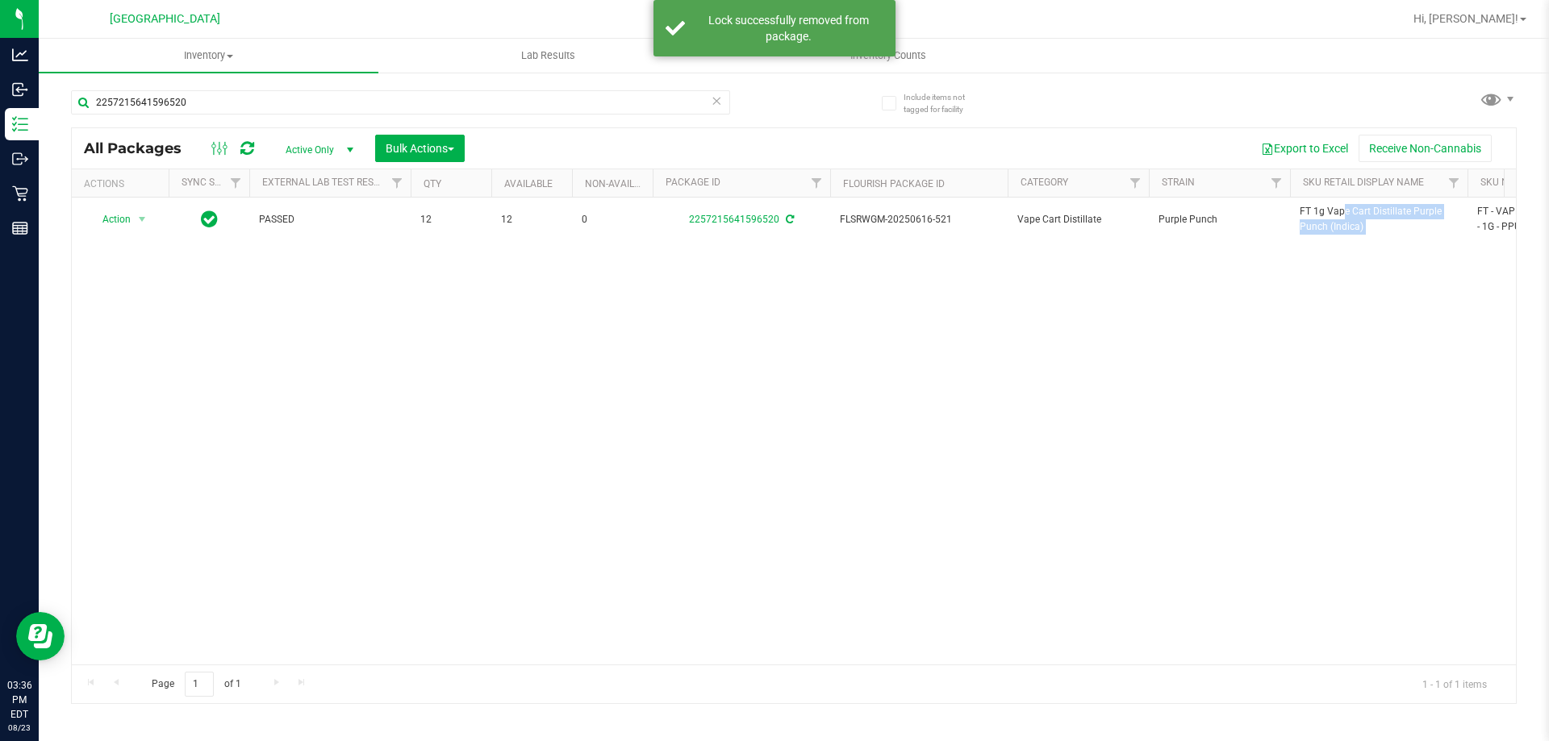
click at [1357, 223] on span "FT 1g Vape Cart Distillate Purple Punch (Indica)" at bounding box center [1379, 219] width 158 height 31
click at [646, 95] on input "2257215641596520" at bounding box center [400, 102] width 659 height 24
paste input "FT 1g Vape Cart Distillate Purple Punch (Indica)"
type input "2257215641596520FT 1g Vape Cart Distillate Purple Punch (Indica)"
paste input "FT 1g Vape Cart Distillate Purple Punch (Indica)"
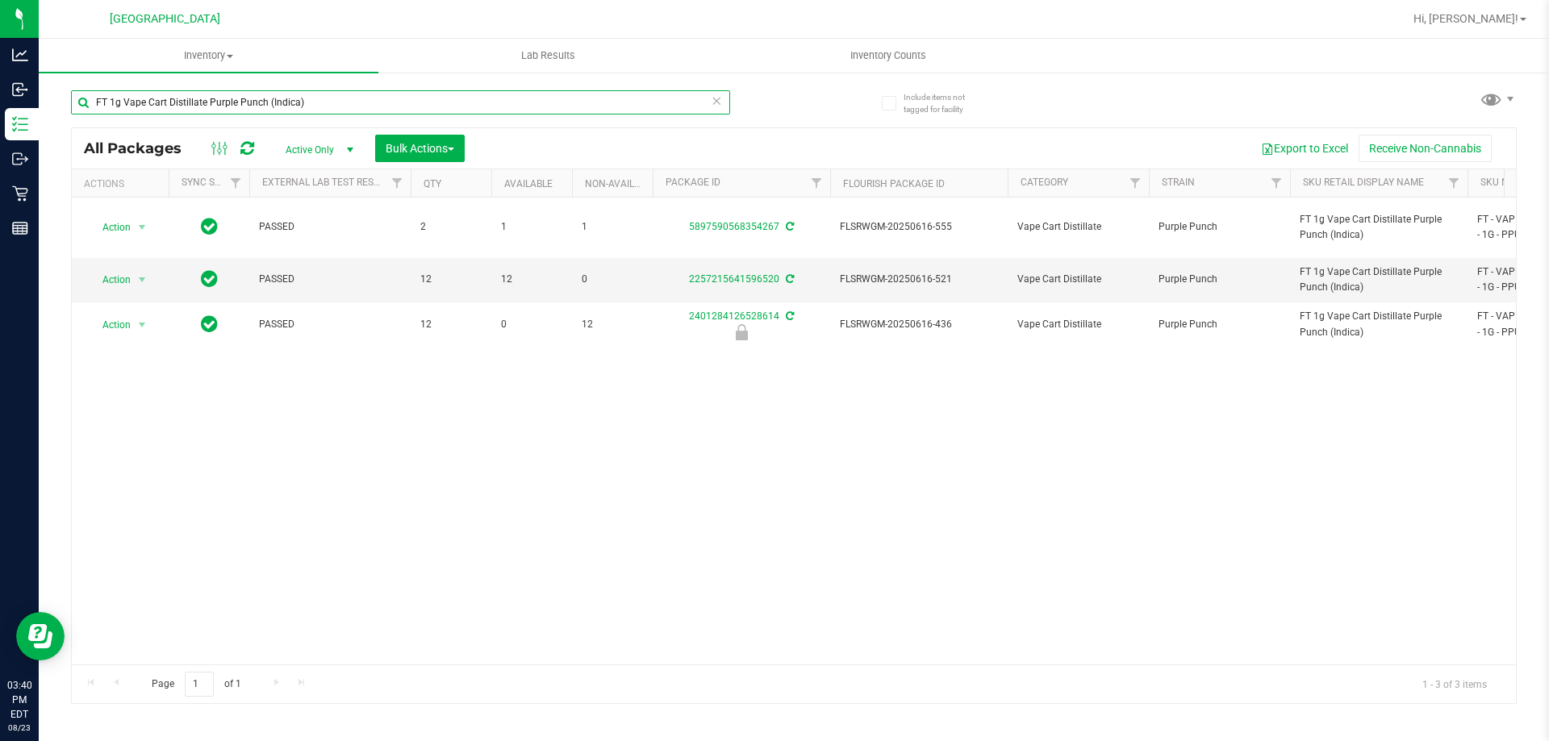
click at [641, 99] on input "FT 1g Vape Cart Distillate Purple Punch (Indica)" at bounding box center [400, 102] width 659 height 24
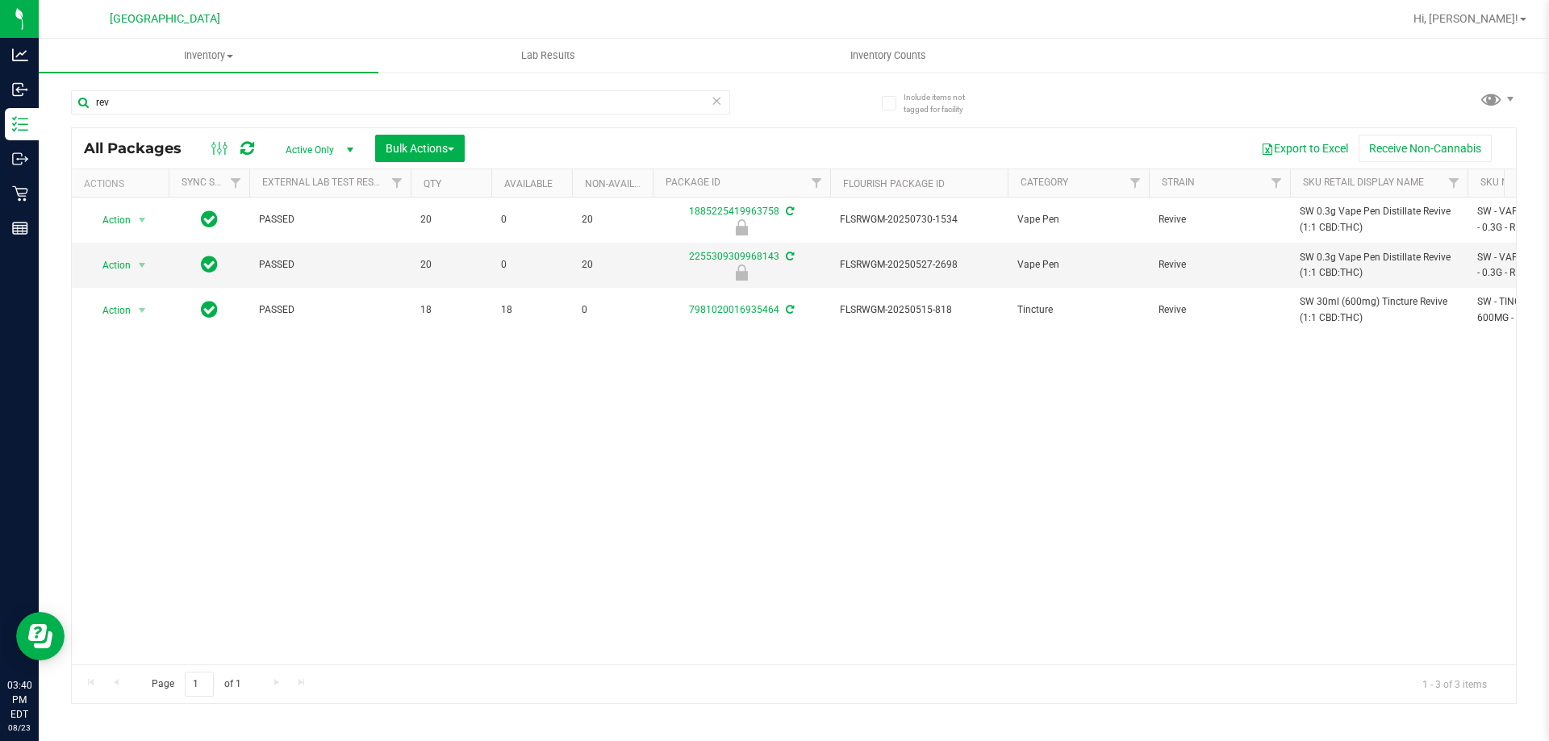
click at [983, 403] on div "Action Action Edit attributes Global inventory Locate package Package audit log…" at bounding box center [794, 431] width 1444 height 467
click at [1203, 541] on div "Action Action Edit attributes Global inventory Locate package Package audit log…" at bounding box center [794, 431] width 1444 height 467
click at [377, 97] on input "rev" at bounding box center [400, 102] width 659 height 24
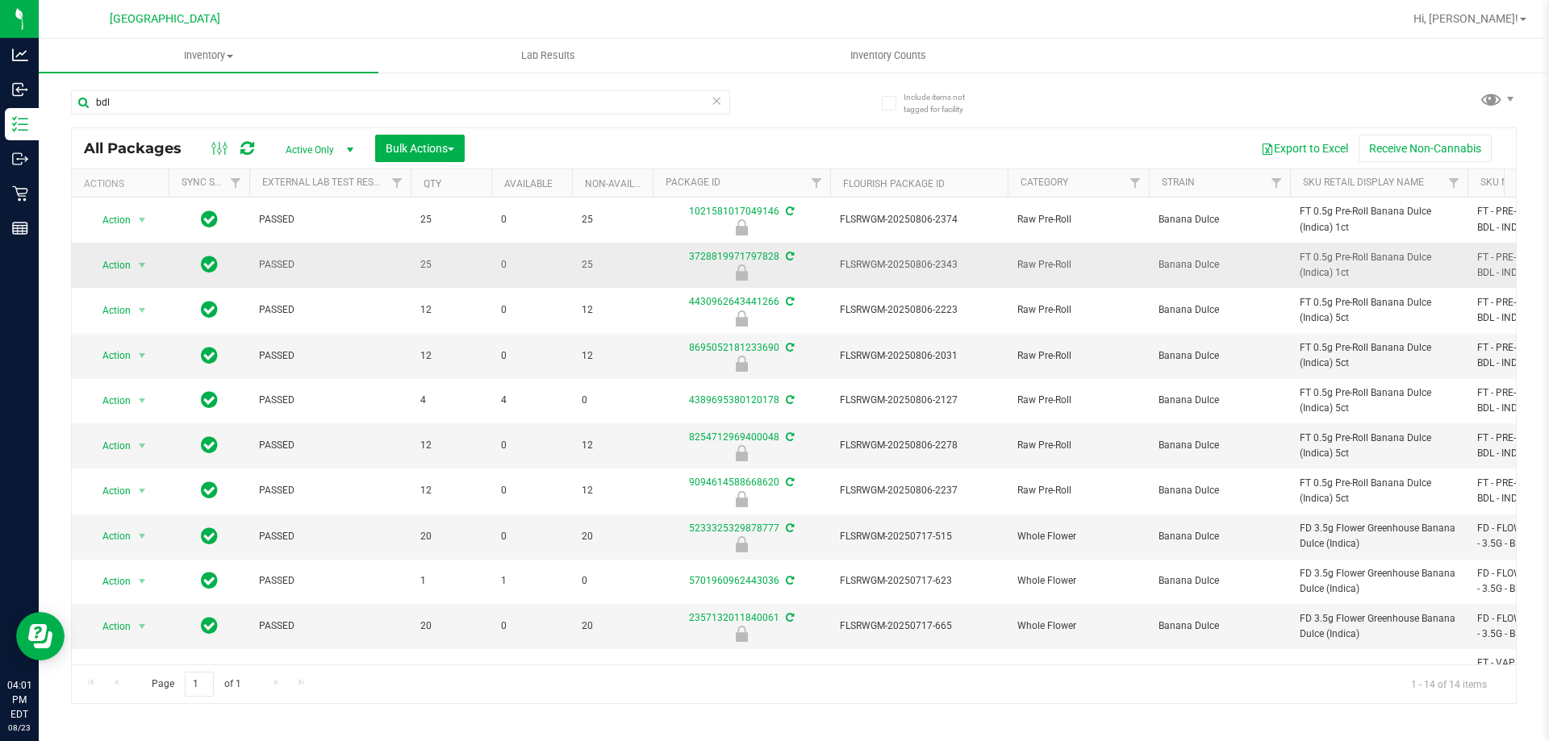
click at [1307, 265] on span "FT 0.5g Pre-Roll Banana Dulce (Indica) 1ct" at bounding box center [1379, 265] width 158 height 31
copy tr "FT 0.5g Pre-Roll Banana Dulce (Indica) 1ct"
click at [611, 106] on input "bdl" at bounding box center [400, 102] width 659 height 24
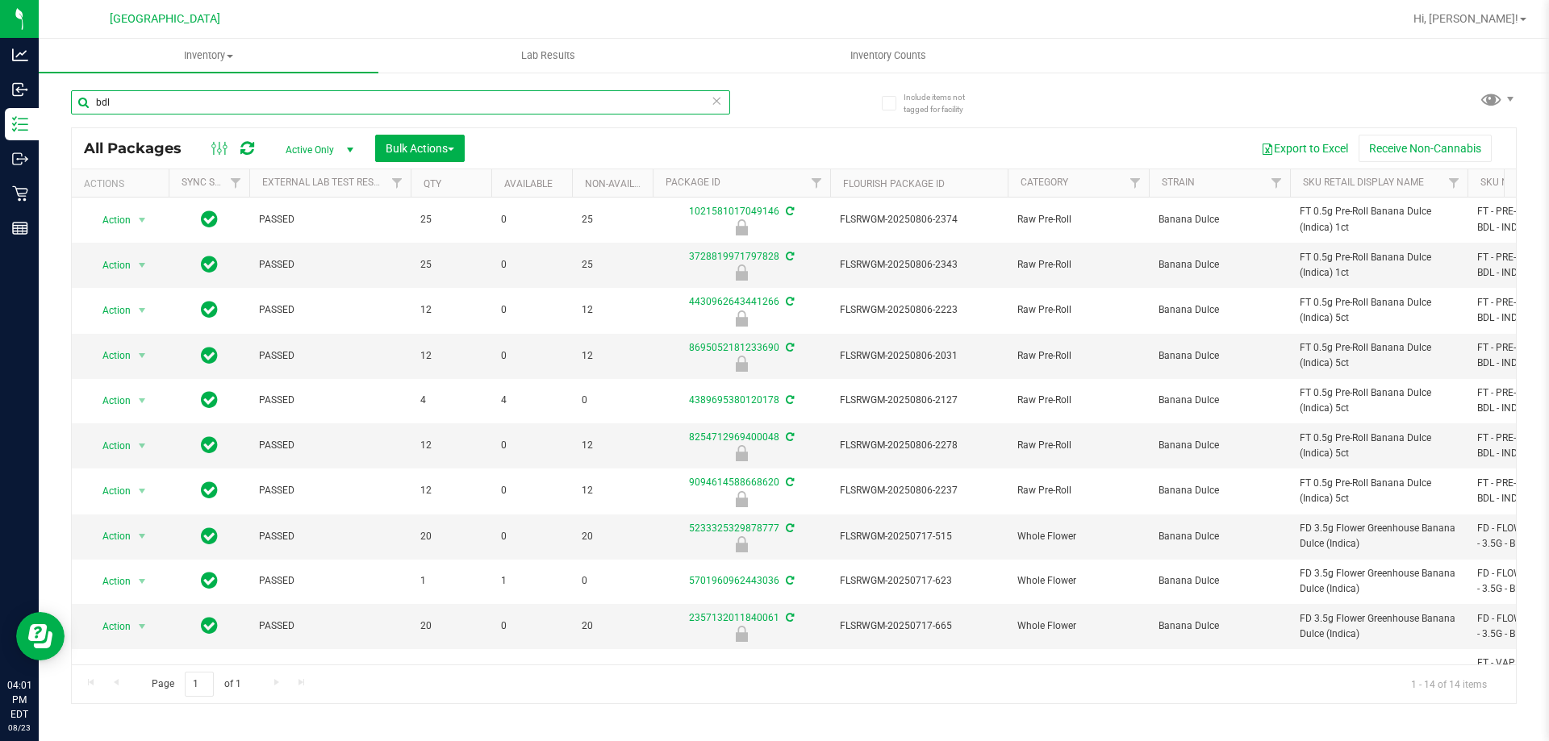
click at [611, 106] on input "bdl" at bounding box center [400, 102] width 659 height 24
paste input "FT 0.5g Pre-Roll Banana Dulce (Indica) 1ct"
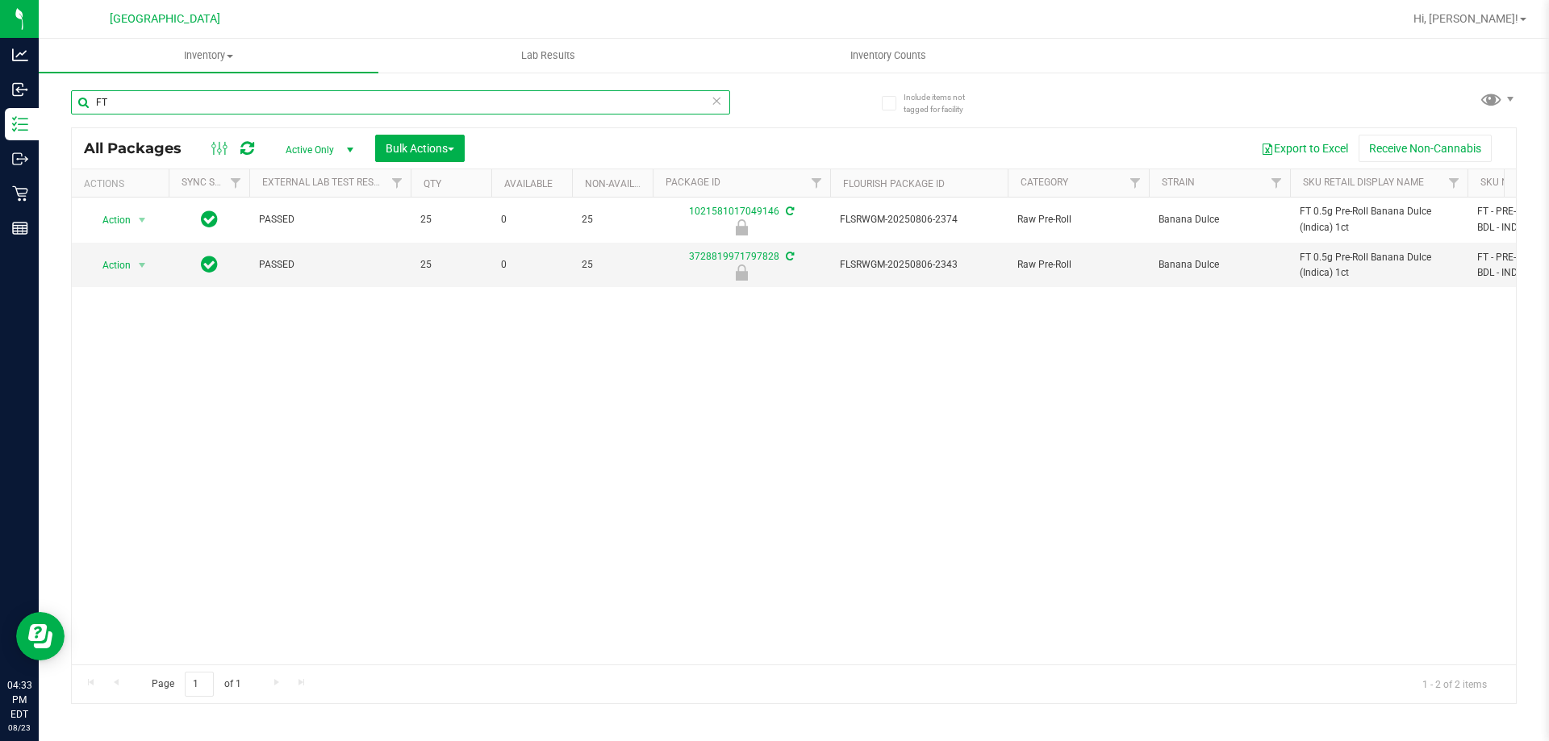
type input "F"
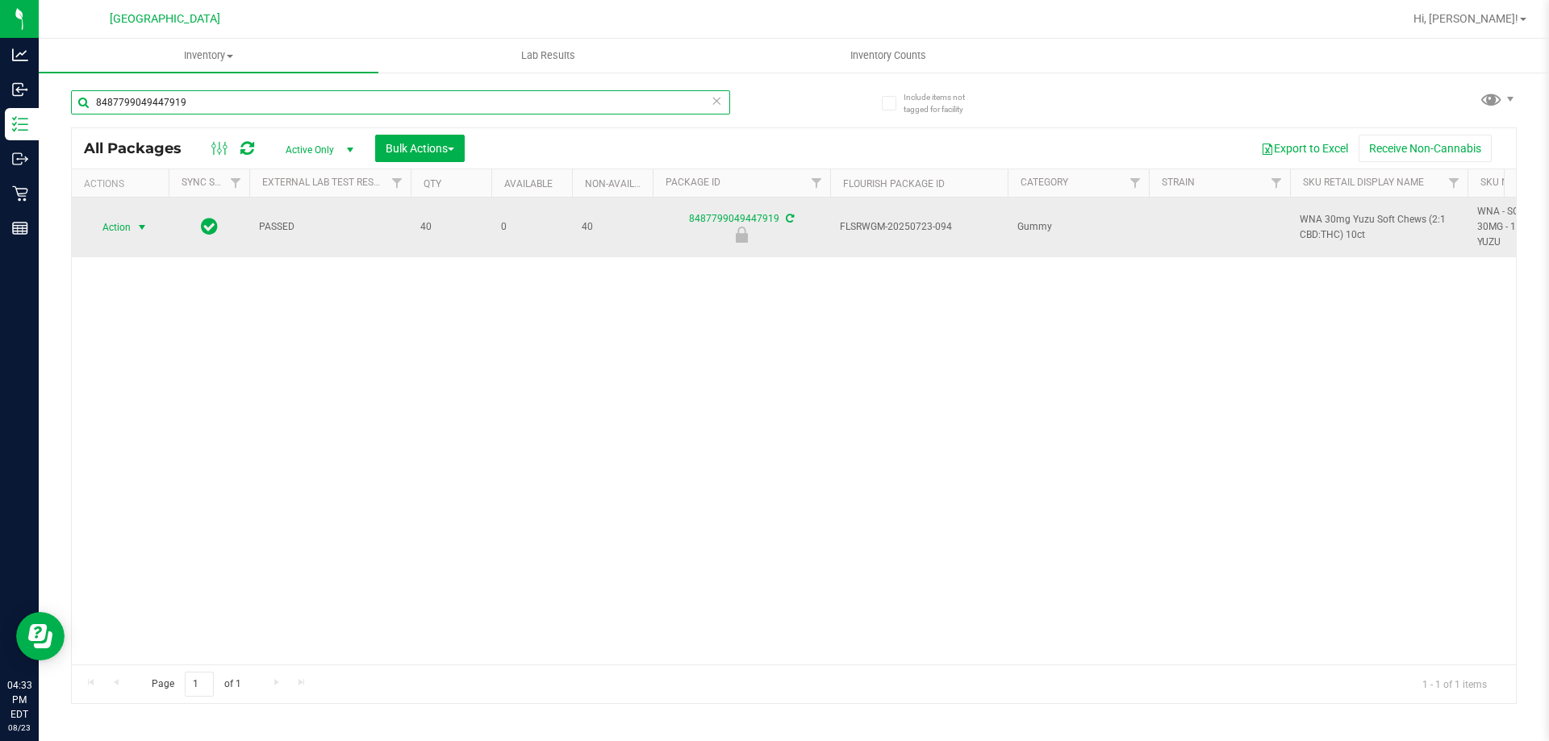
type input "8487799049447919"
click at [140, 226] on span "select" at bounding box center [142, 227] width 13 height 13
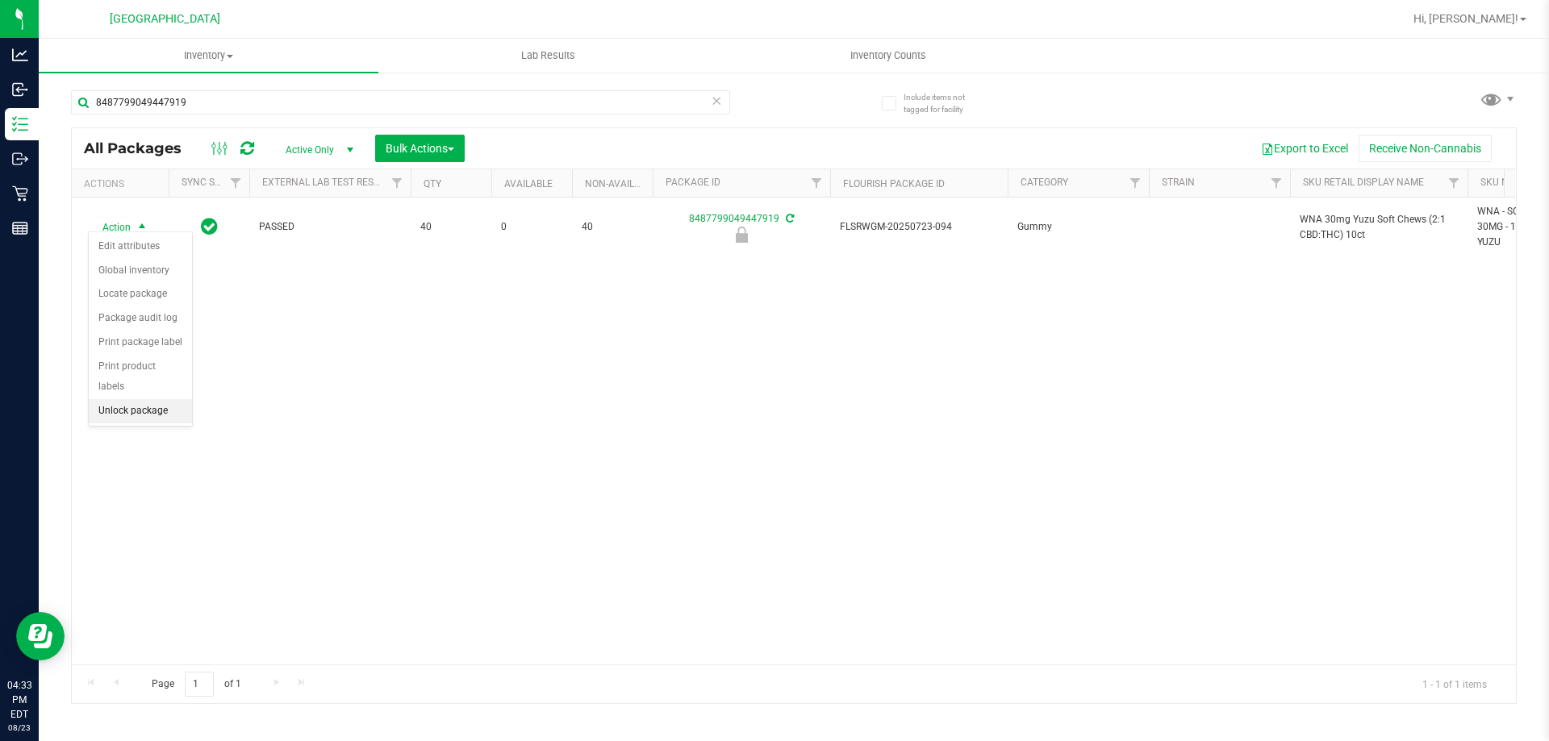
click at [115, 399] on li "Unlock package" at bounding box center [140, 411] width 103 height 24
click at [920, 465] on div "Action Action Adjust qty Create package Edit attributes Global inventory Locate…" at bounding box center [794, 431] width 1444 height 467
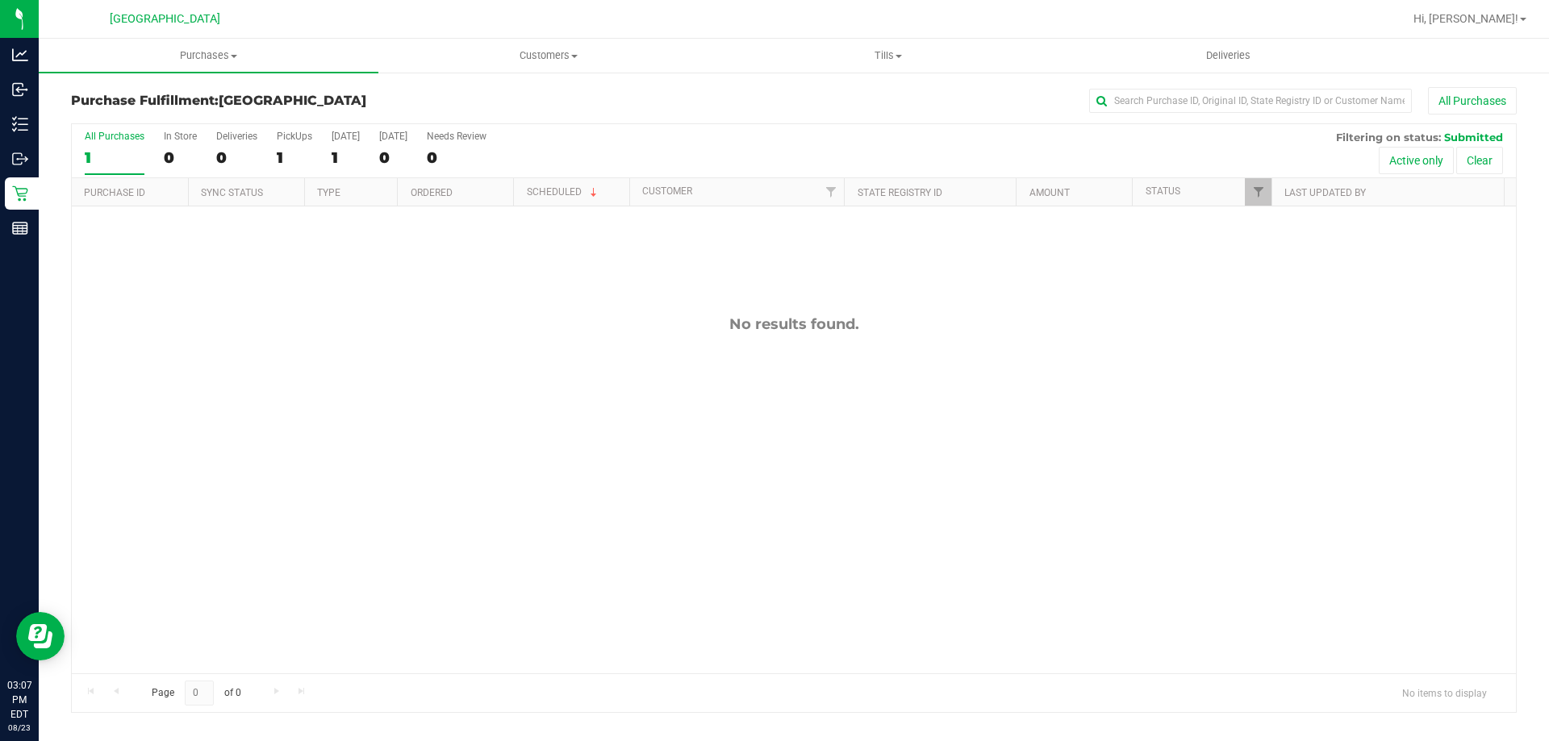
click at [573, 474] on div "No results found." at bounding box center [794, 495] width 1444 height 576
click at [824, 443] on div "No results found." at bounding box center [794, 495] width 1444 height 576
click at [190, 60] on span "Purchases" at bounding box center [209, 55] width 340 height 15
click at [138, 111] on li "Fulfillment" at bounding box center [209, 116] width 340 height 19
click at [716, 365] on div "No results found." at bounding box center [794, 495] width 1444 height 576
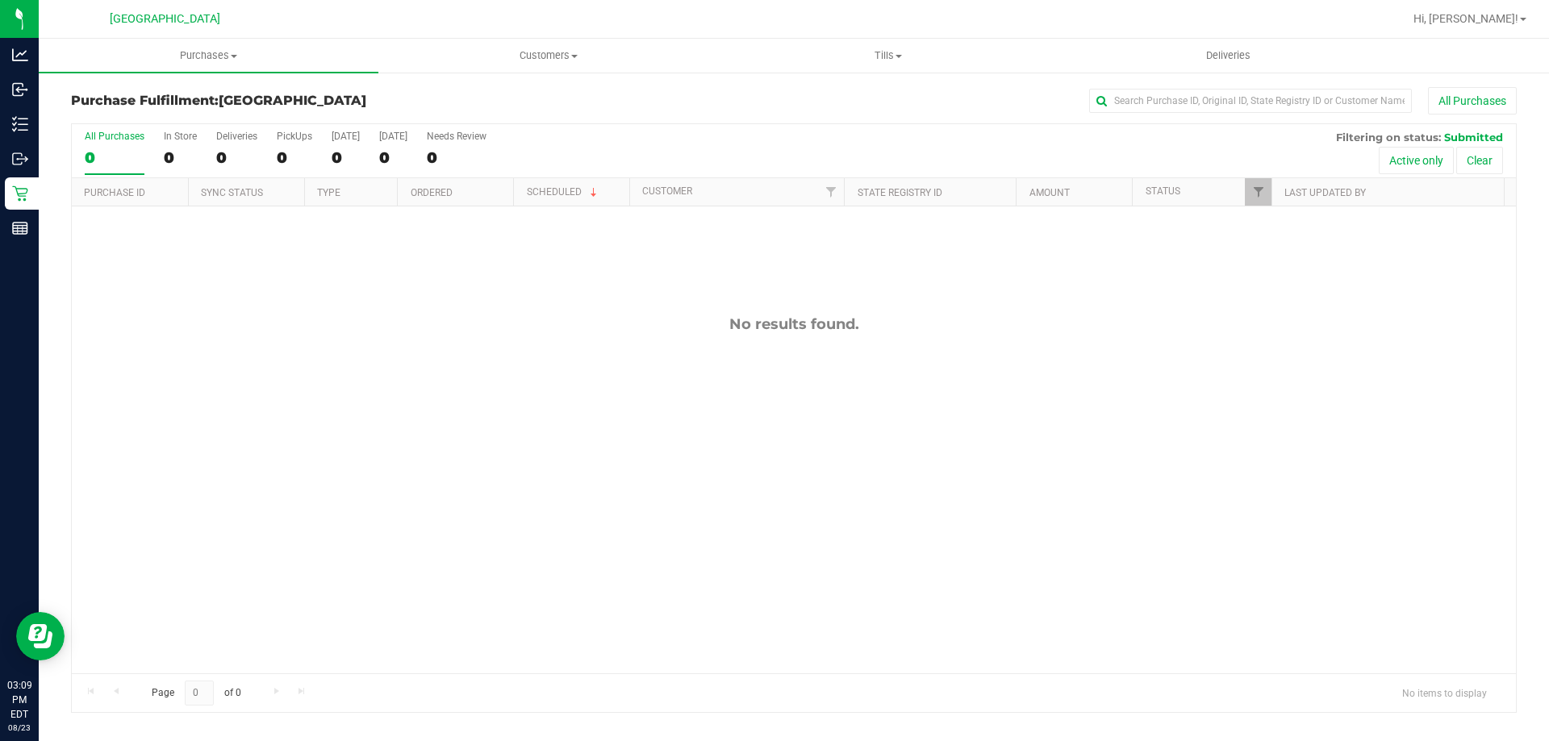
click at [574, 228] on div "No results found." at bounding box center [794, 495] width 1444 height 576
click at [615, 315] on div "No results found." at bounding box center [794, 495] width 1444 height 576
click at [836, 320] on div "No results found." at bounding box center [794, 324] width 1444 height 18
click at [817, 275] on div "No results found." at bounding box center [794, 495] width 1444 height 576
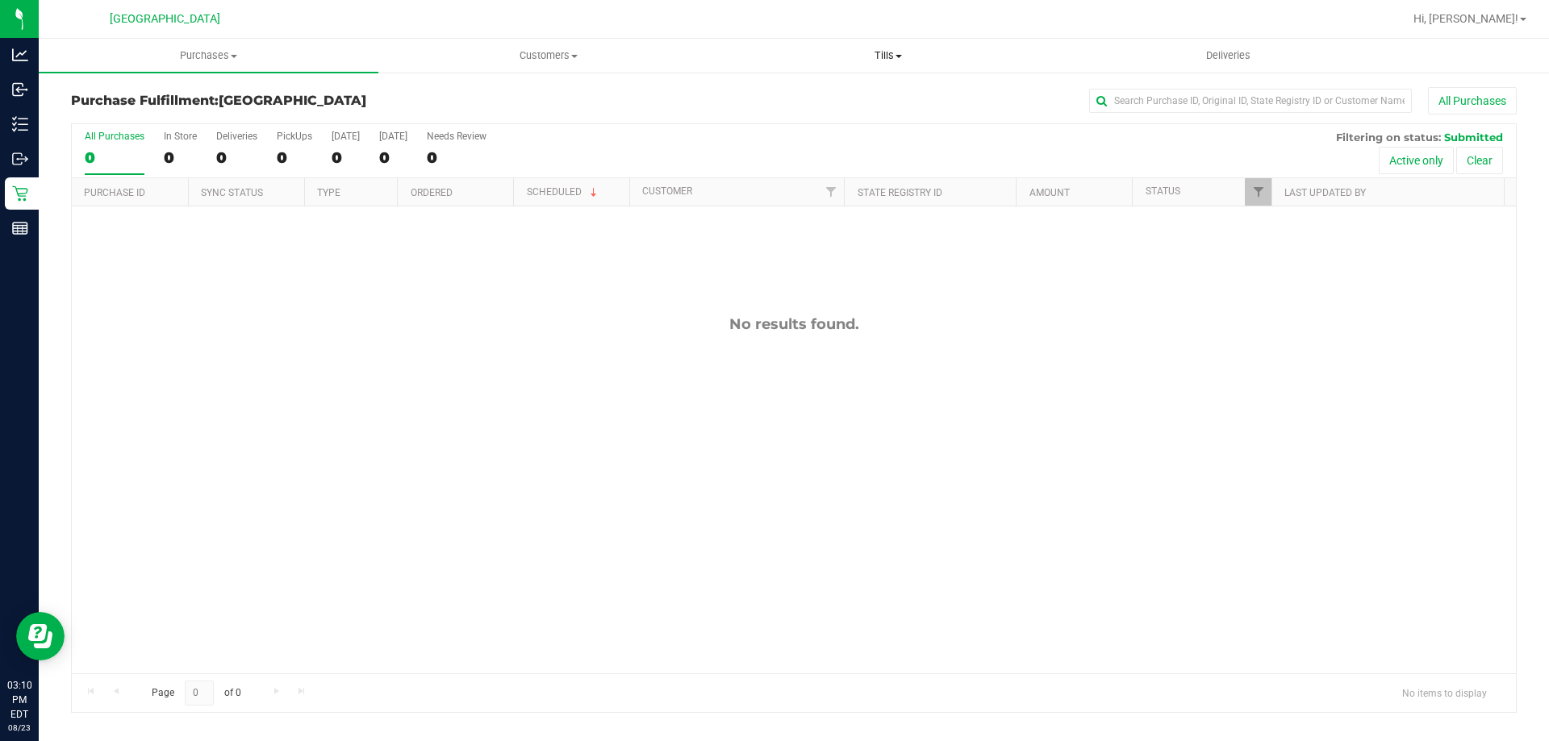
click at [896, 56] on span at bounding box center [898, 56] width 6 height 3
click at [854, 90] on li "Manage tills" at bounding box center [888, 97] width 340 height 19
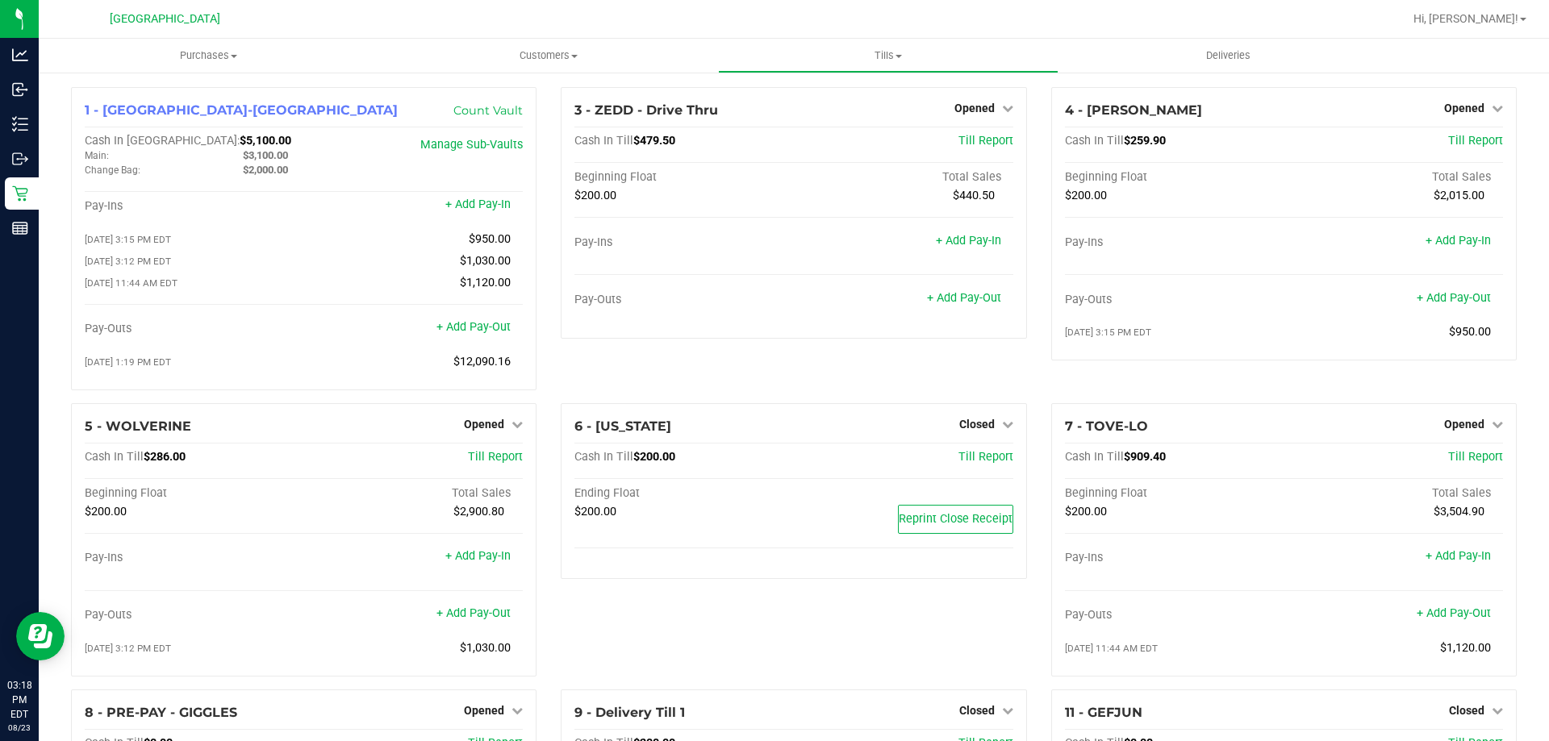
click at [975, 350] on div "3 - ZEDD - Drive Thru Opened Close Till Cash In Till $479.50 Till Report Beginn…" at bounding box center [794, 245] width 490 height 316
click at [973, 350] on div "3 - ZEDD - Drive Thru Opened Close Till Cash In Till $479.50 Till Report Beginn…" at bounding box center [794, 245] width 490 height 316
click at [177, 56] on span "Purchases" at bounding box center [209, 55] width 340 height 15
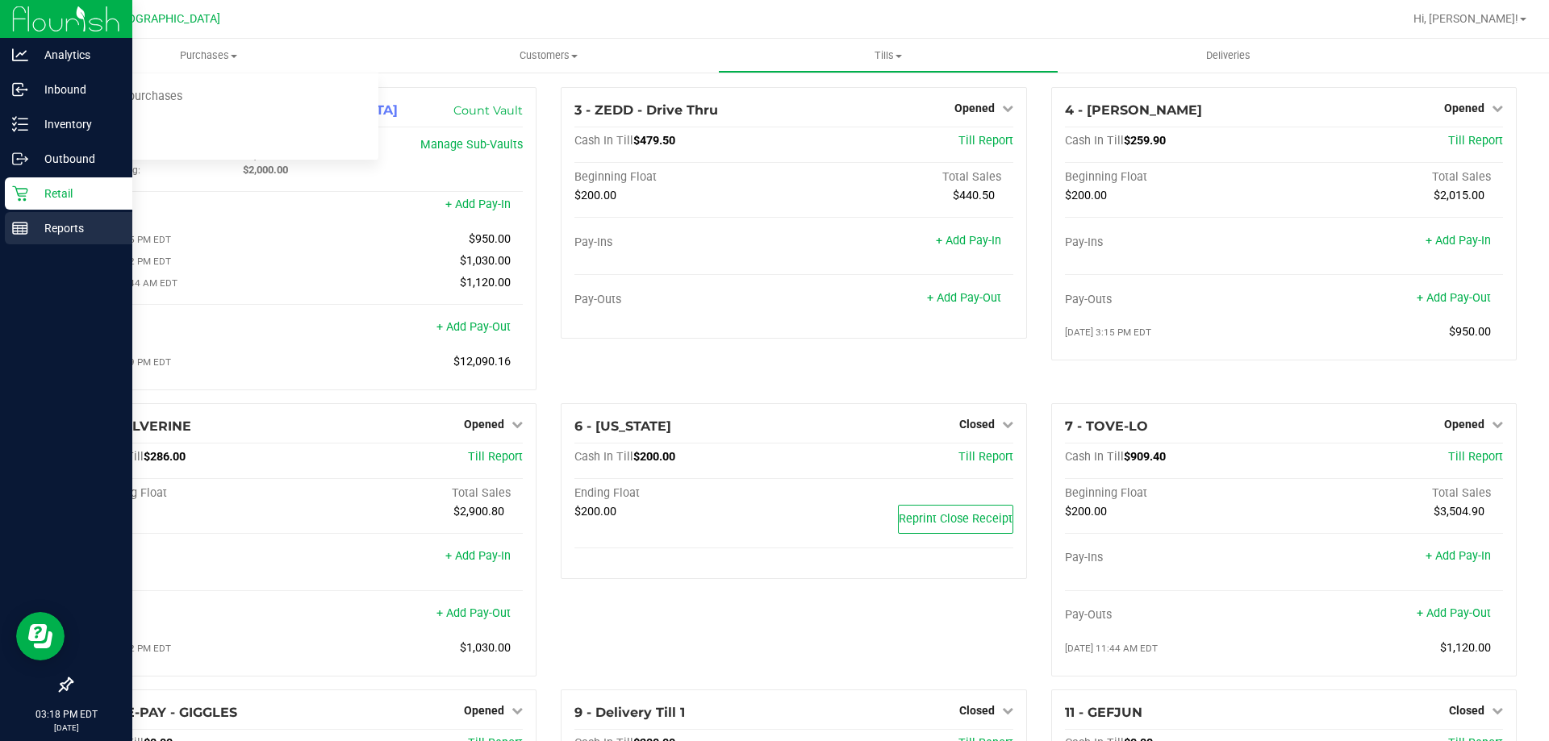
click at [33, 232] on p "Reports" at bounding box center [76, 228] width 97 height 19
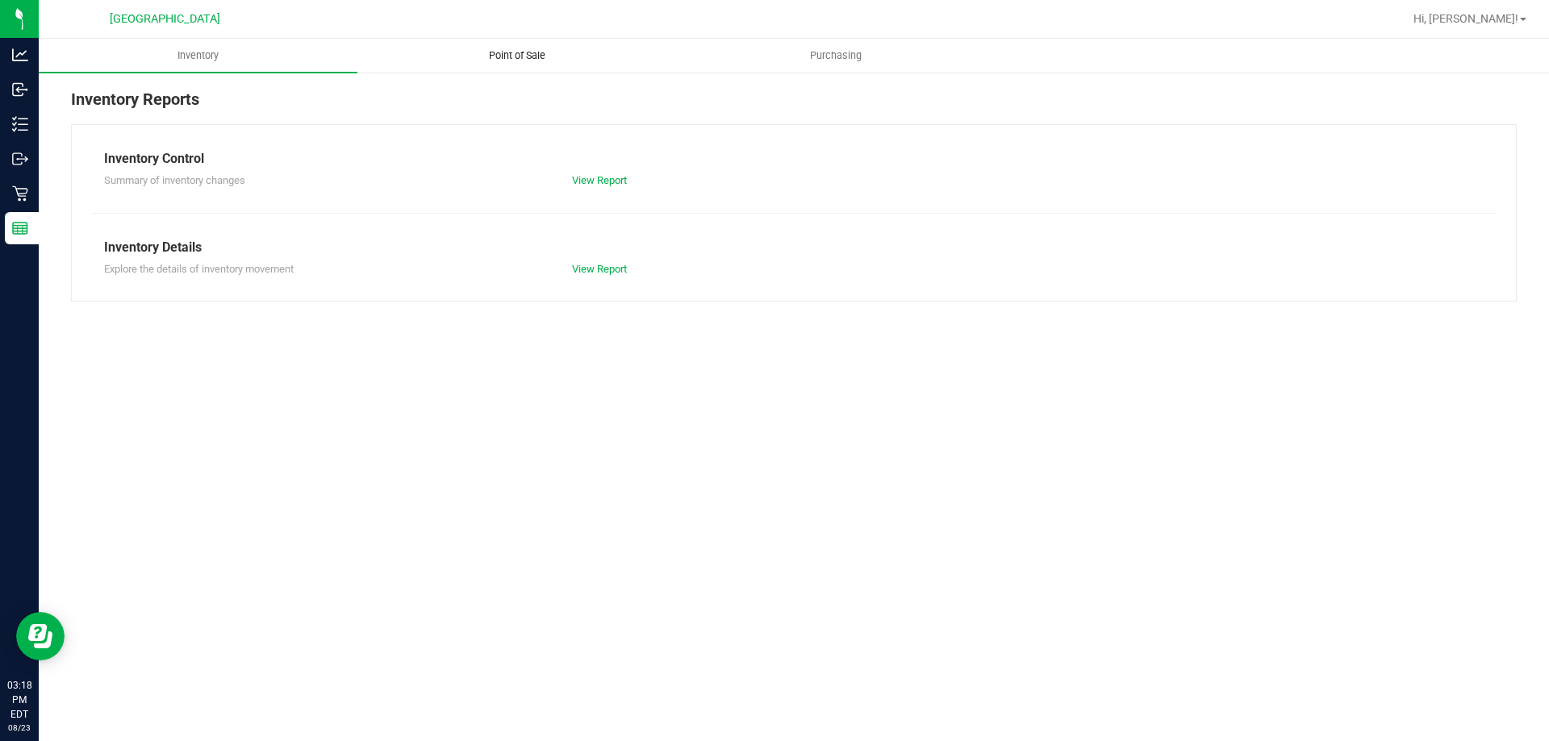
click at [498, 62] on span "Point of Sale" at bounding box center [517, 55] width 100 height 15
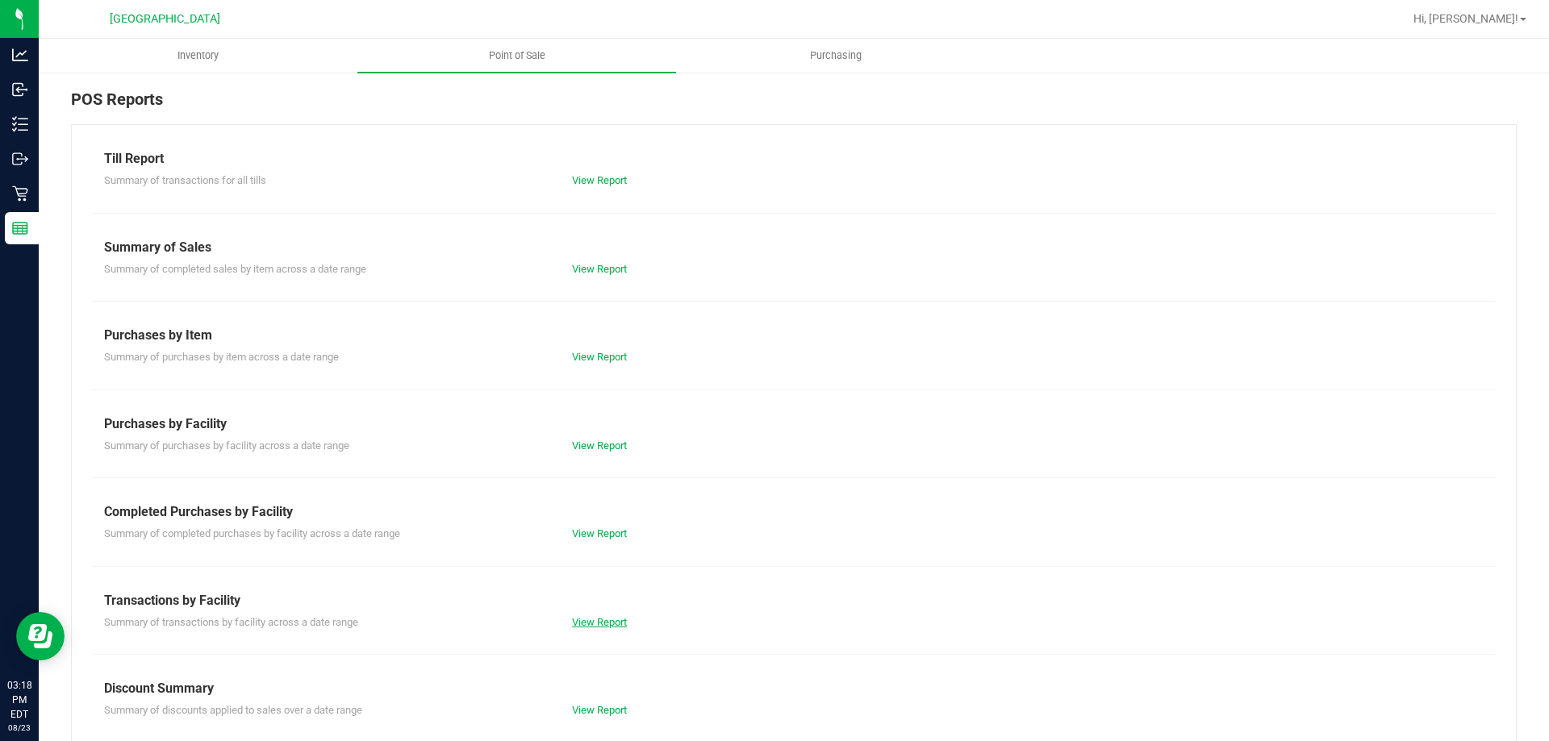
click at [587, 619] on link "View Report" at bounding box center [599, 622] width 55 height 12
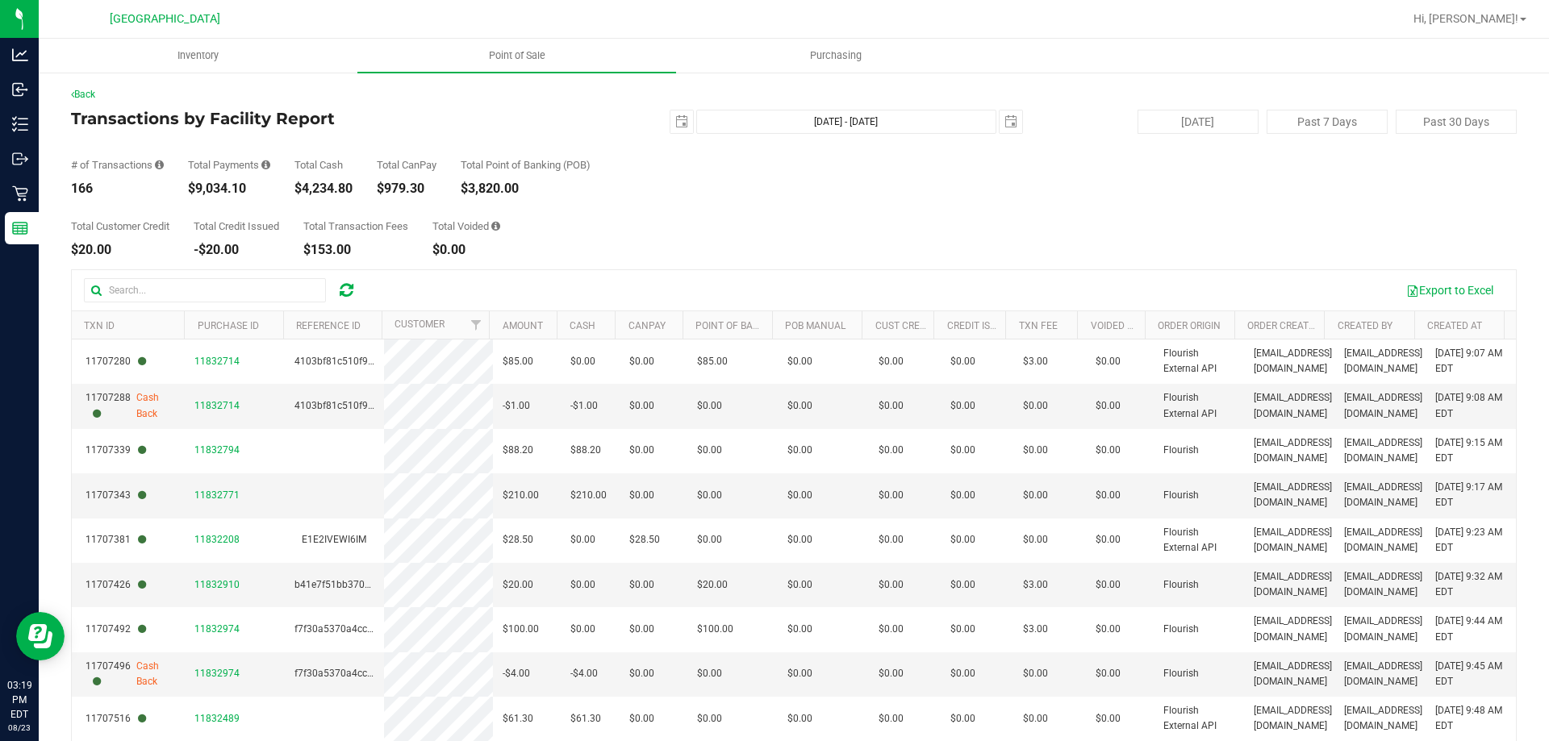
click at [841, 227] on div "Total Customer Credit $20.00 Total Credit Issued -$20.00 Total Transaction Fees…" at bounding box center [794, 225] width 1446 height 61
click at [904, 212] on div "Total Customer Credit $20.00 Total Credit Issued -$20.00 Total Transaction Fees…" at bounding box center [794, 225] width 1446 height 61
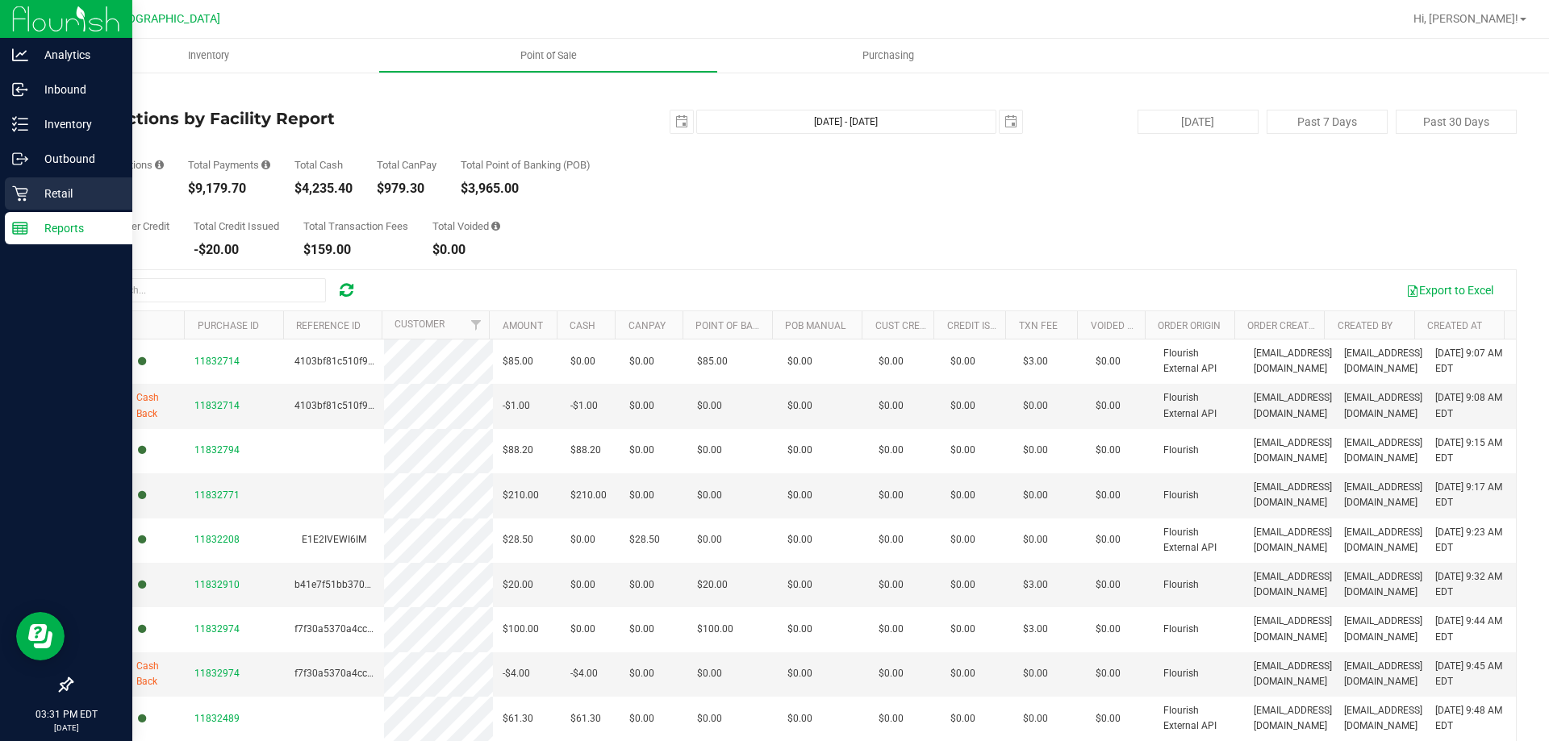
click at [41, 186] on p "Retail" at bounding box center [76, 193] width 97 height 19
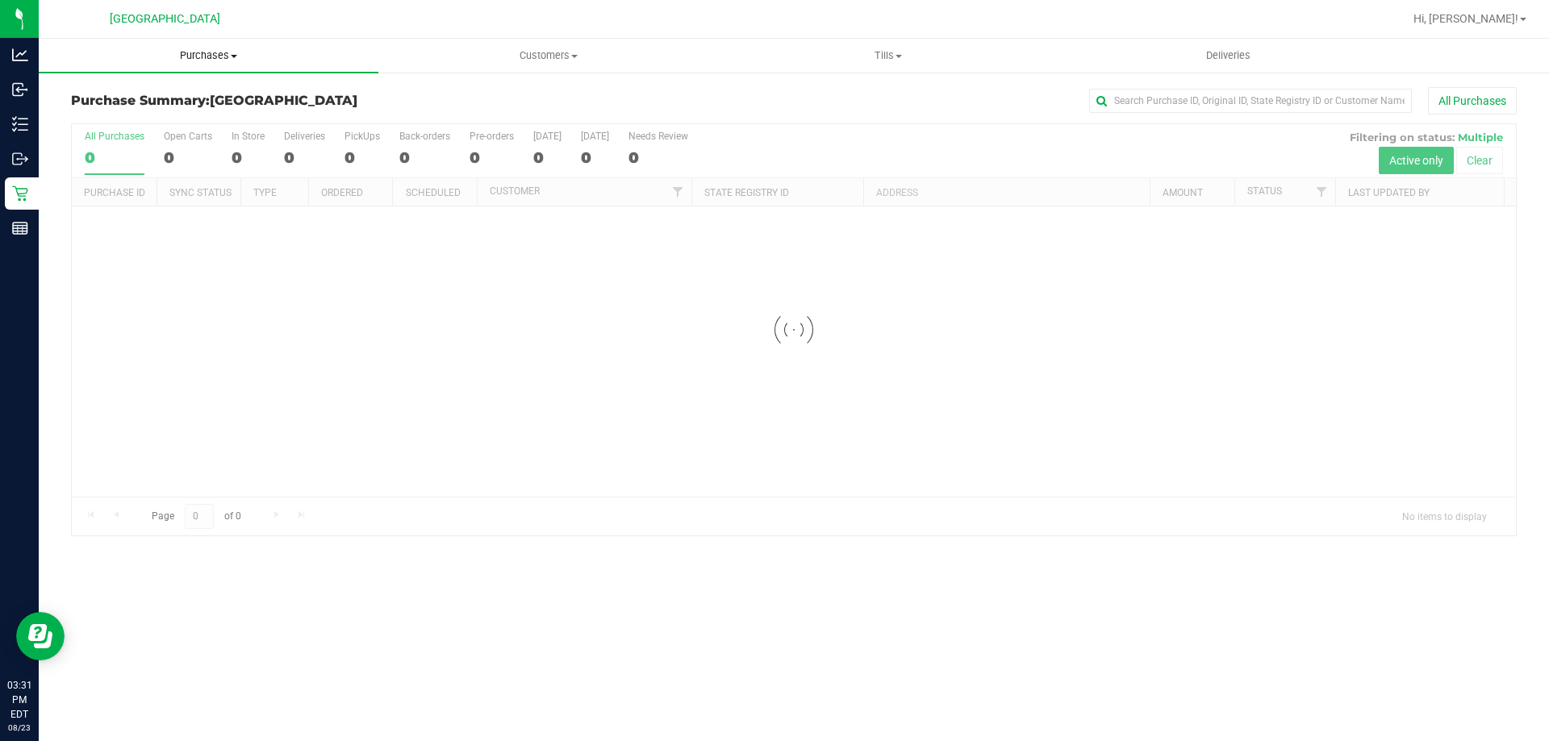
click at [228, 58] on span "Purchases" at bounding box center [209, 55] width 340 height 15
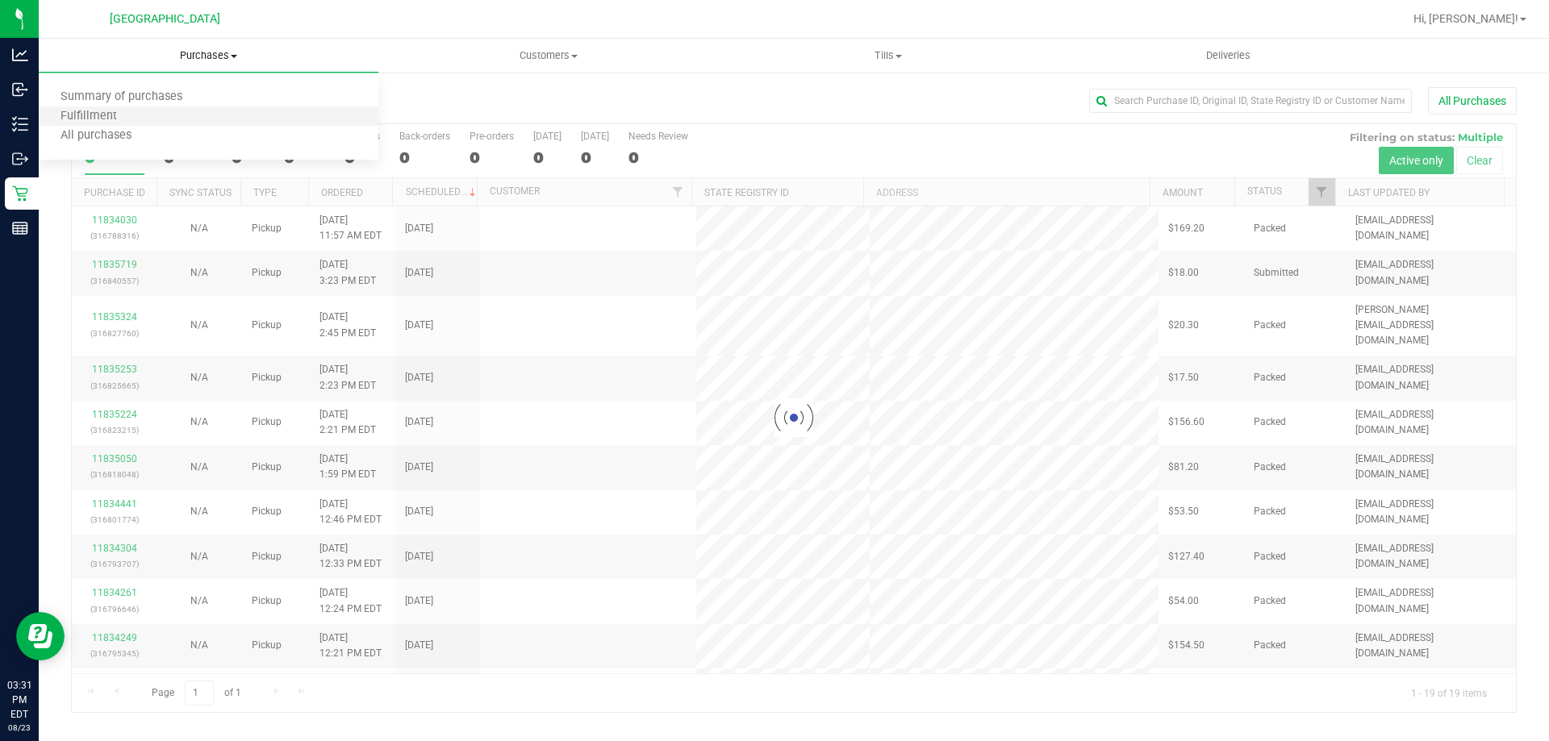
click at [148, 121] on li "Fulfillment" at bounding box center [209, 116] width 340 height 19
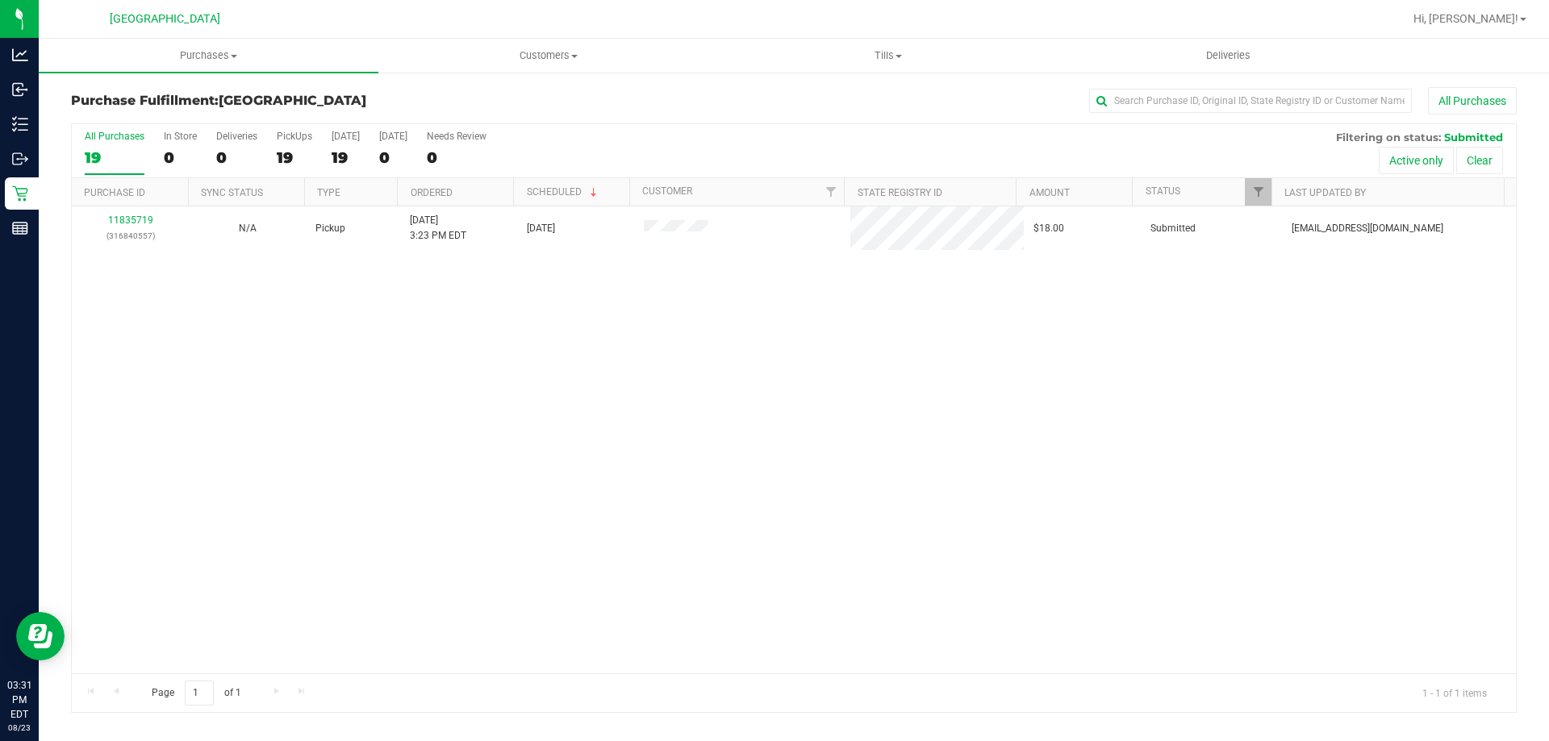
click at [533, 407] on div "11835719 (316840557) N/A Pickup [DATE] 3:23 PM EDT 8/23/2025 $18.00 Submitted […" at bounding box center [794, 440] width 1444 height 467
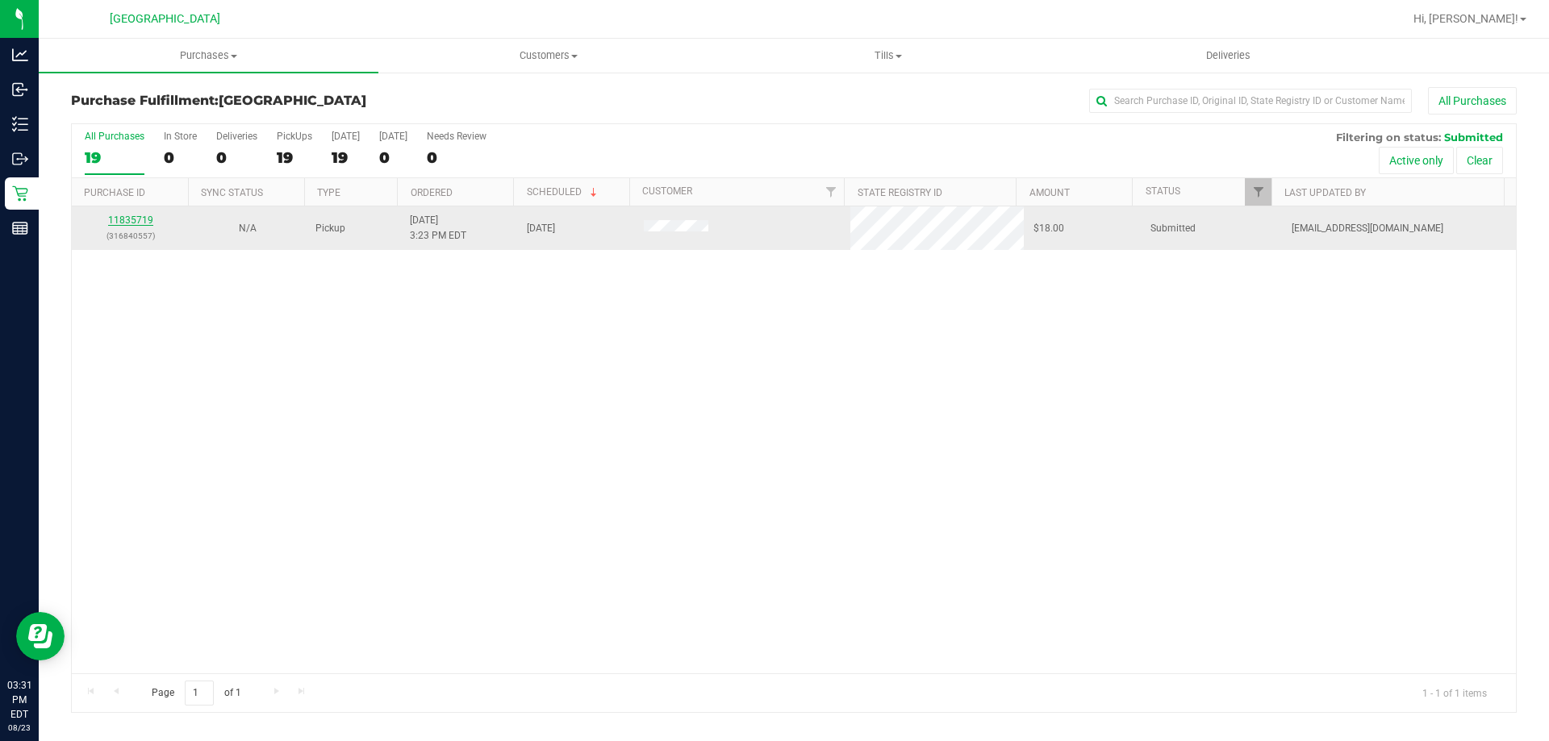
click at [134, 222] on link "11835719" at bounding box center [130, 220] width 45 height 11
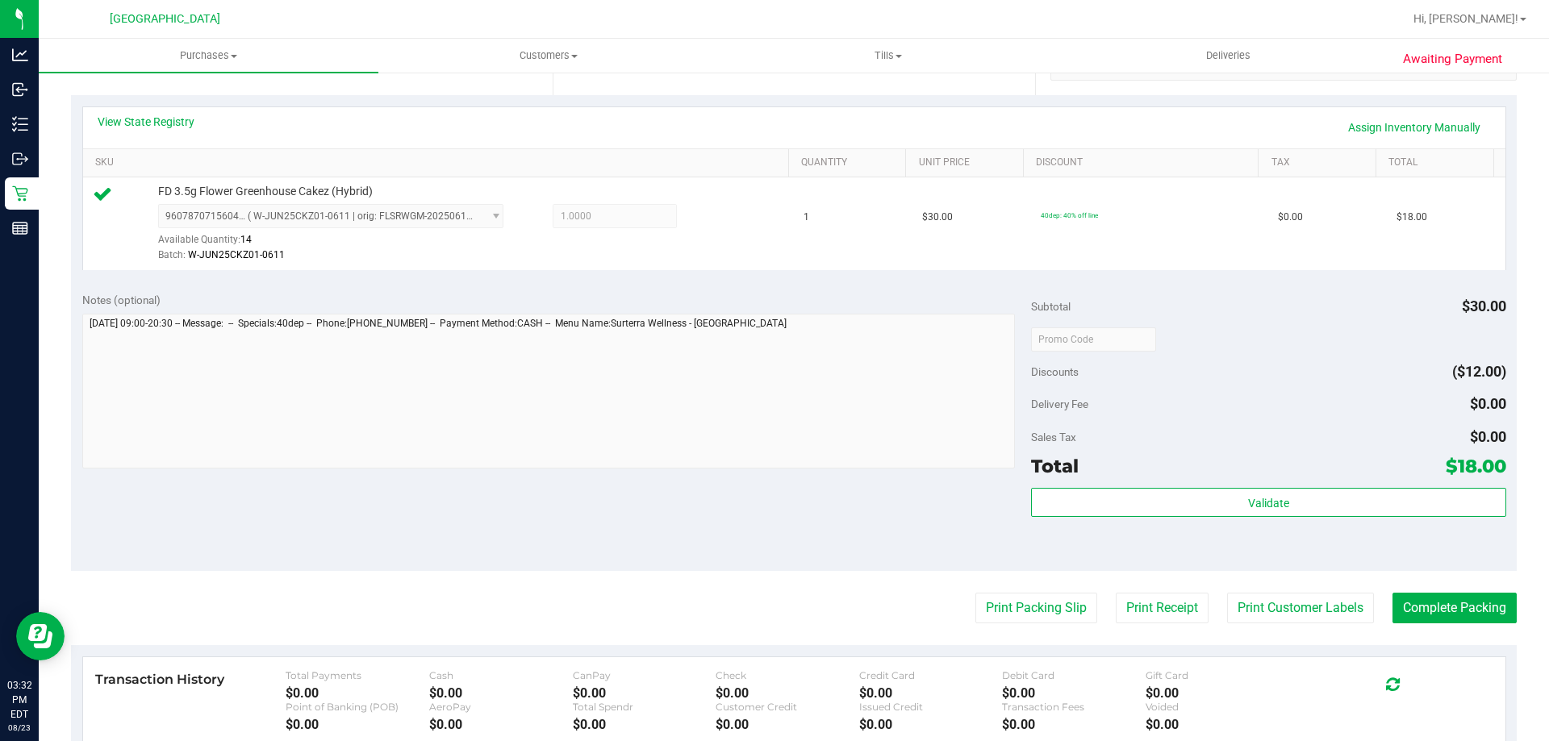
scroll to position [403, 0]
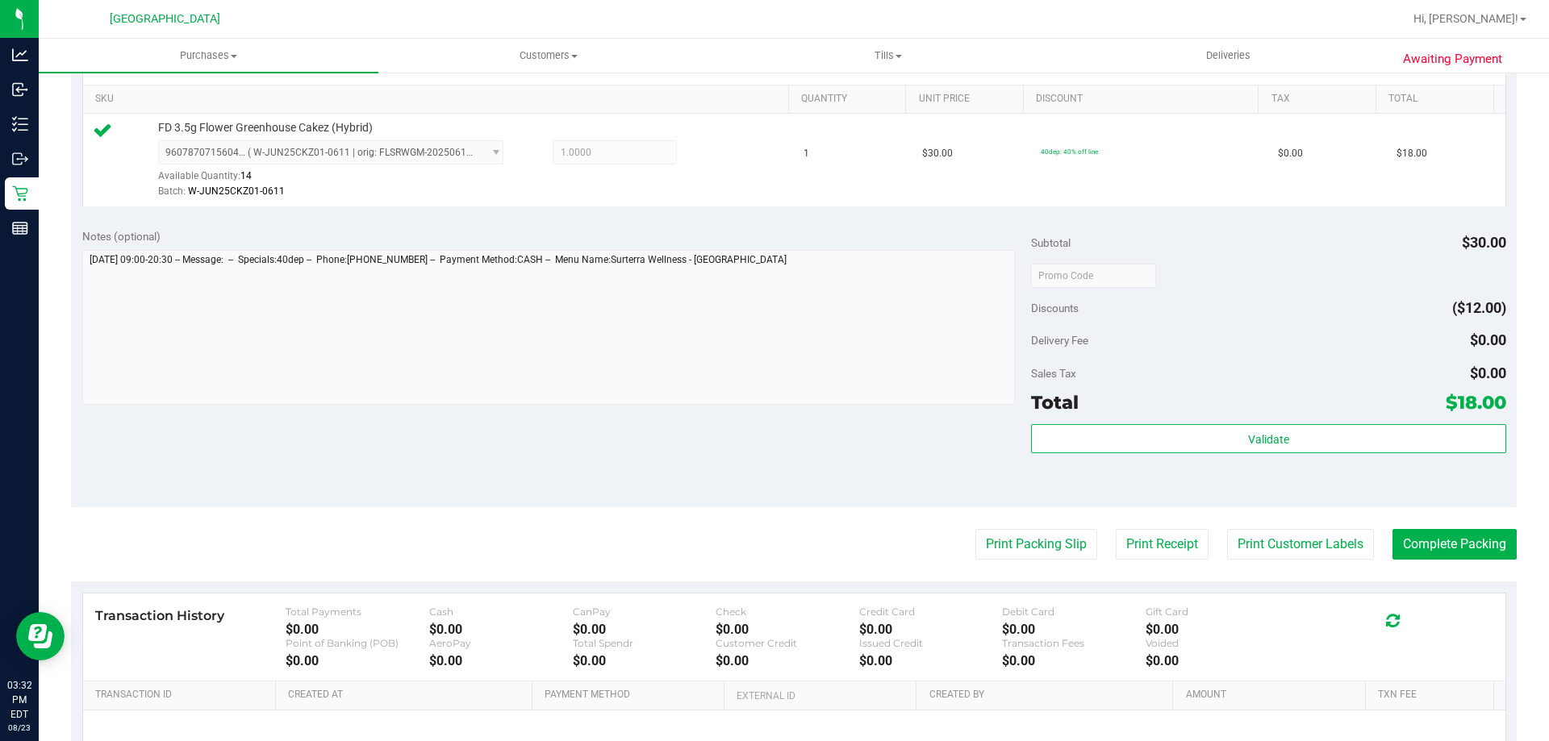
click at [1145, 411] on div "Total $18.00" at bounding box center [1268, 402] width 474 height 29
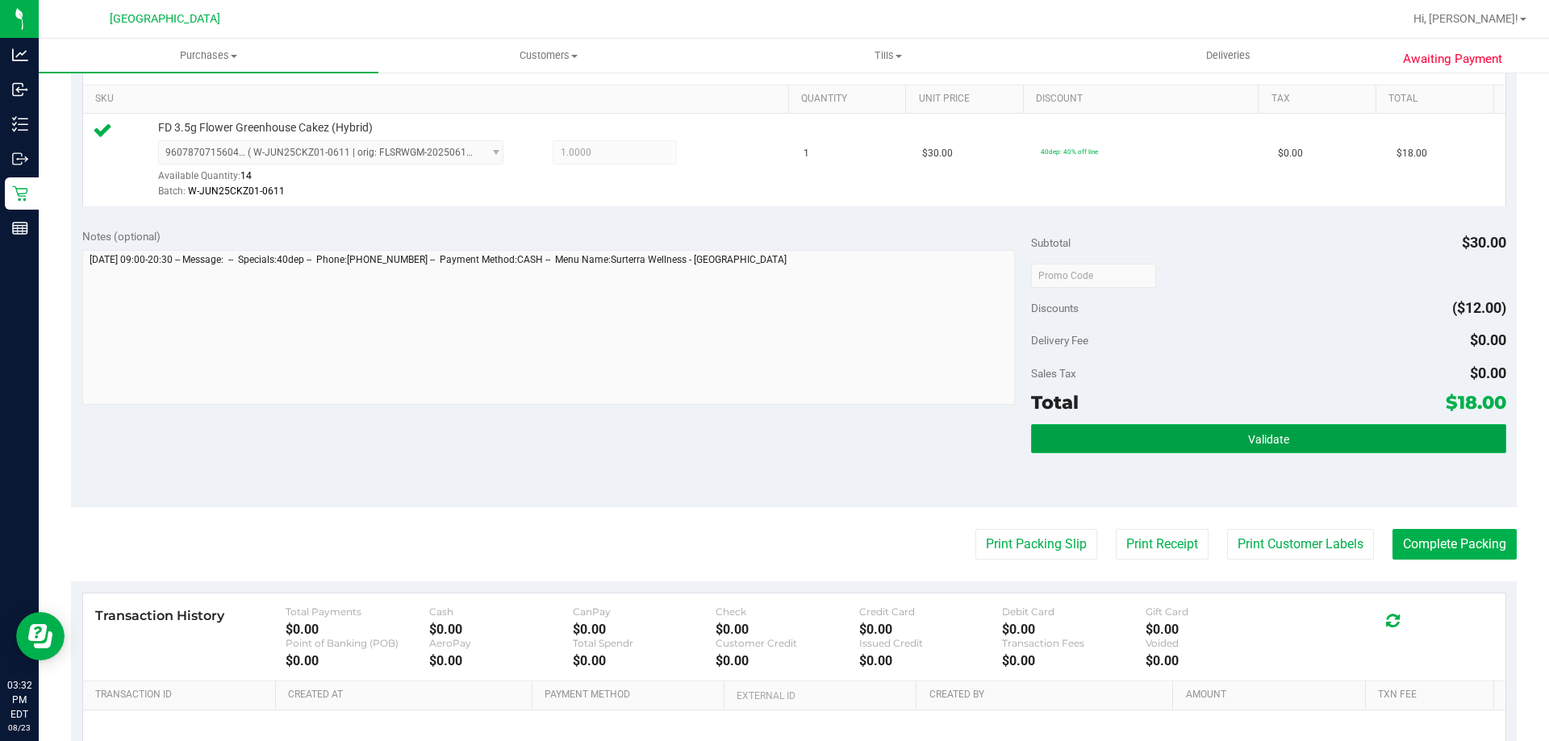
click at [1138, 441] on button "Validate" at bounding box center [1268, 438] width 474 height 29
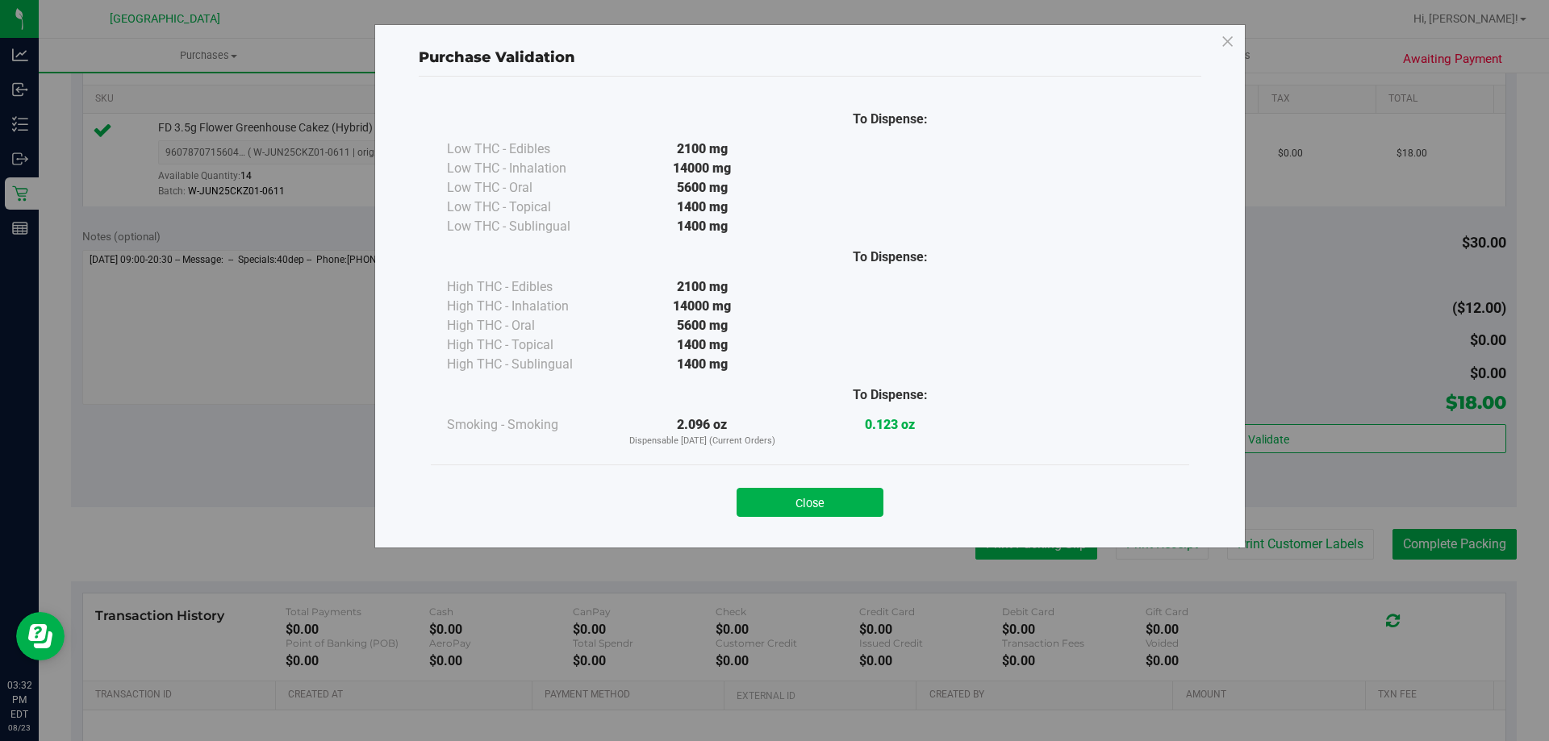
drag, startPoint x: 849, startPoint y: 501, endPoint x: 1026, endPoint y: 557, distance: 186.2
click at [849, 501] on button "Close" at bounding box center [809, 502] width 147 height 29
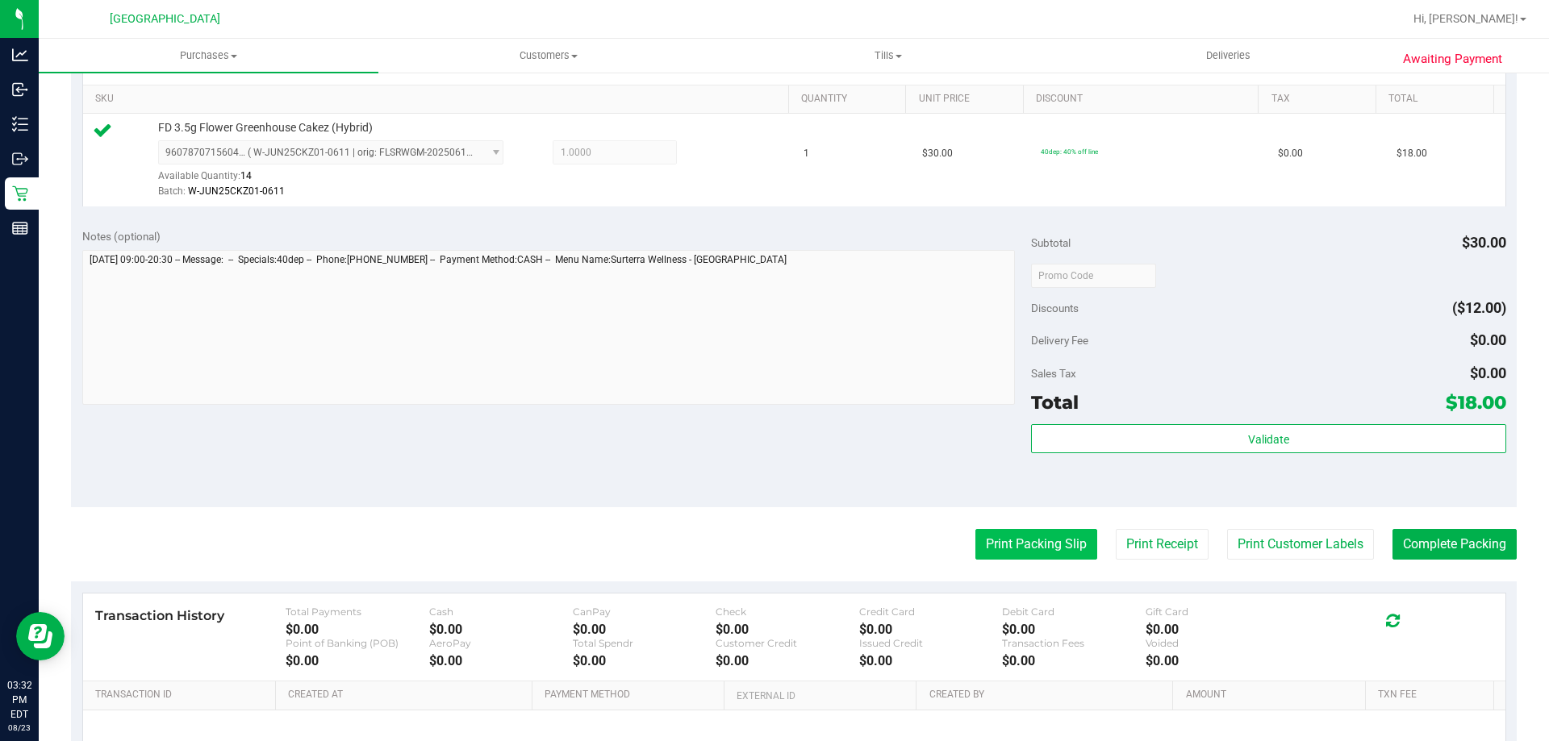
click at [1032, 540] on button "Print Packing Slip" at bounding box center [1036, 544] width 122 height 31
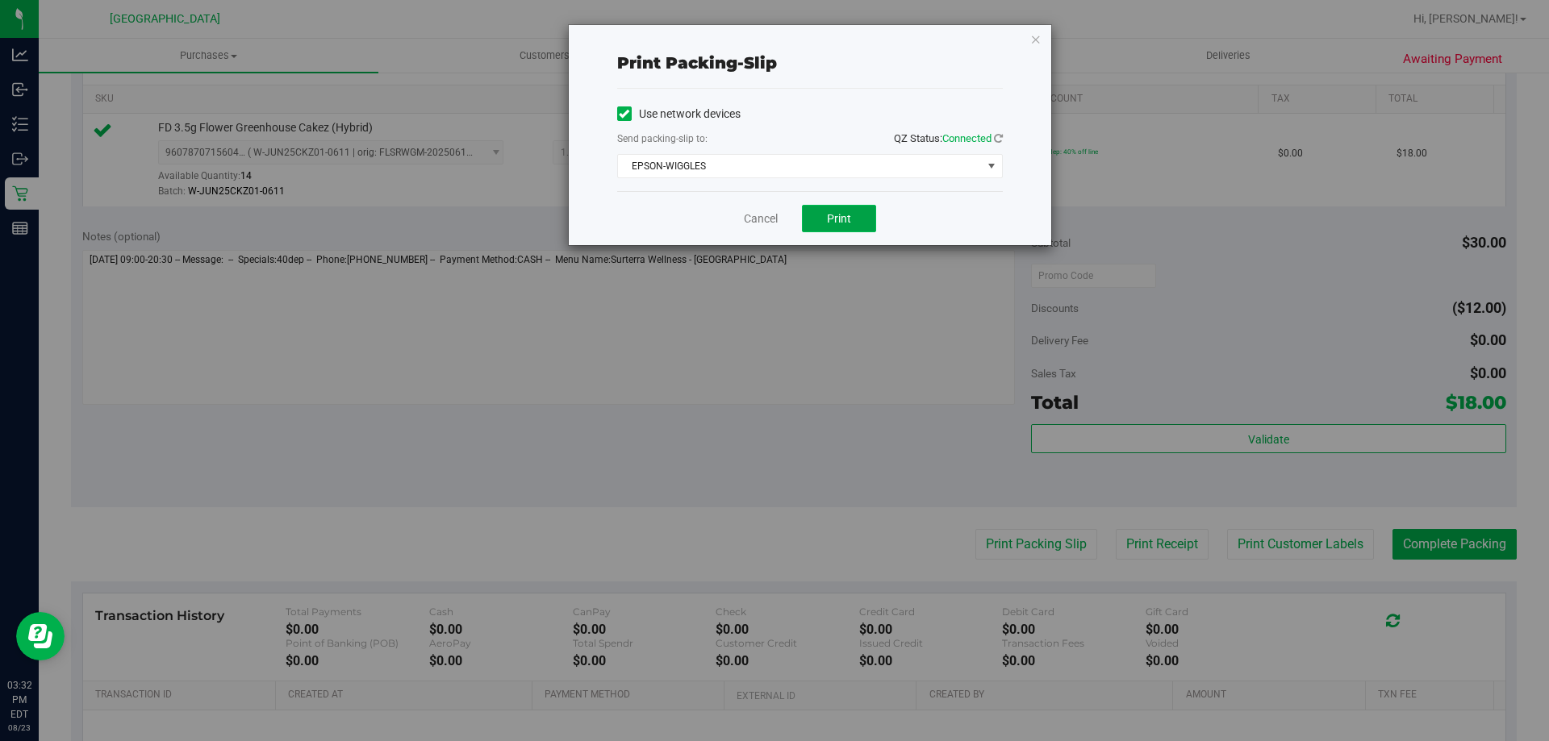
click at [830, 214] on span "Print" at bounding box center [839, 218] width 24 height 13
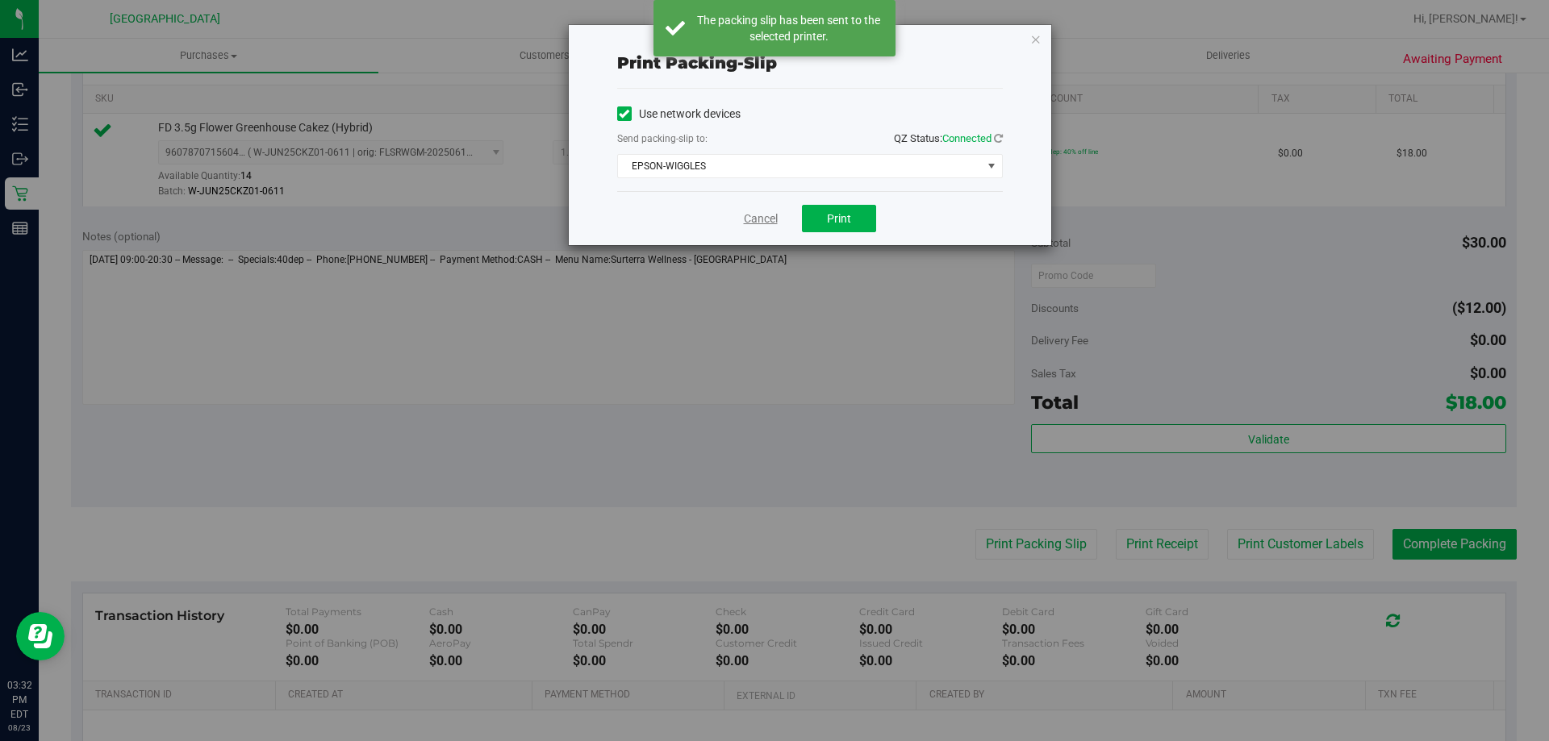
click at [748, 220] on link "Cancel" at bounding box center [761, 219] width 34 height 17
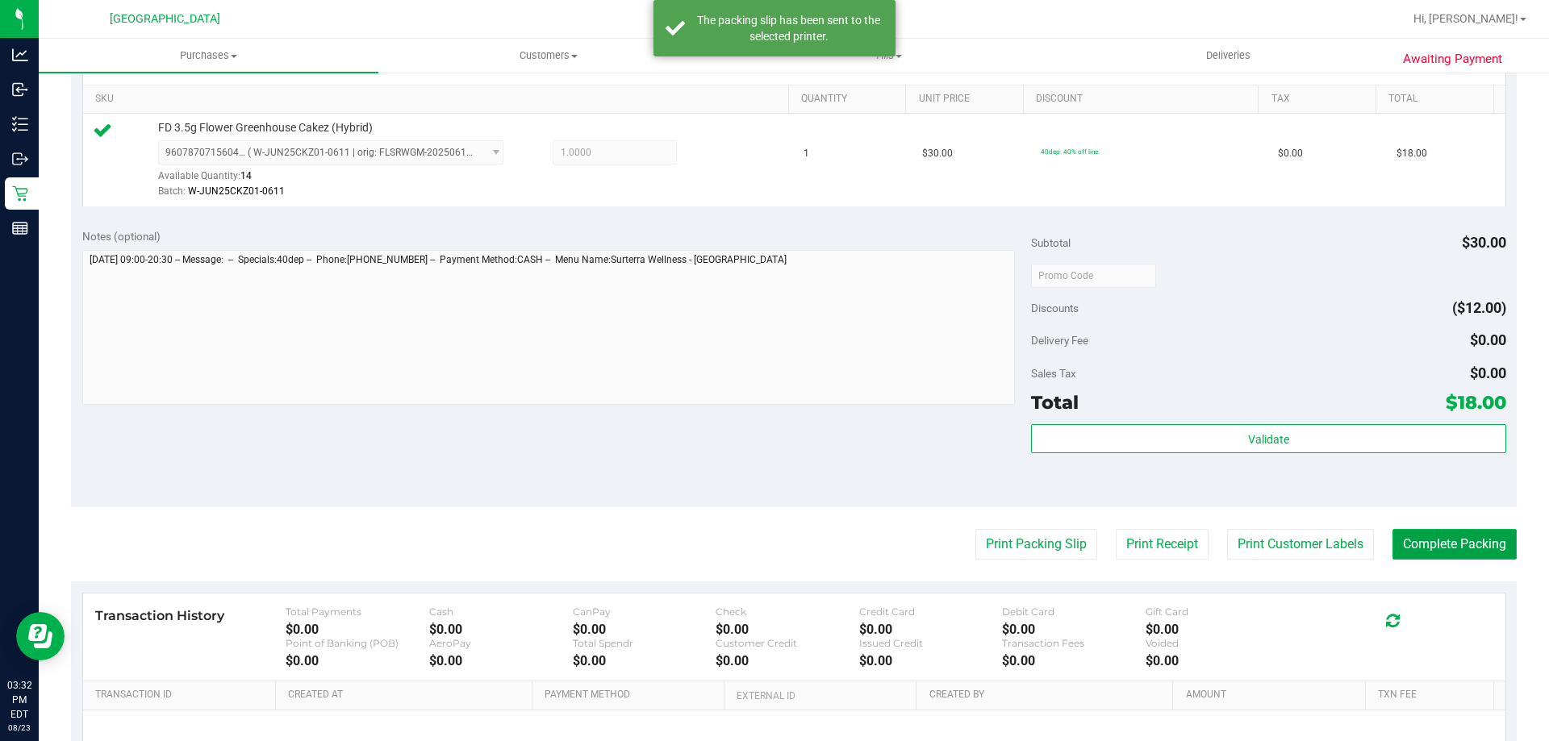
click at [1406, 544] on button "Complete Packing" at bounding box center [1454, 544] width 124 height 31
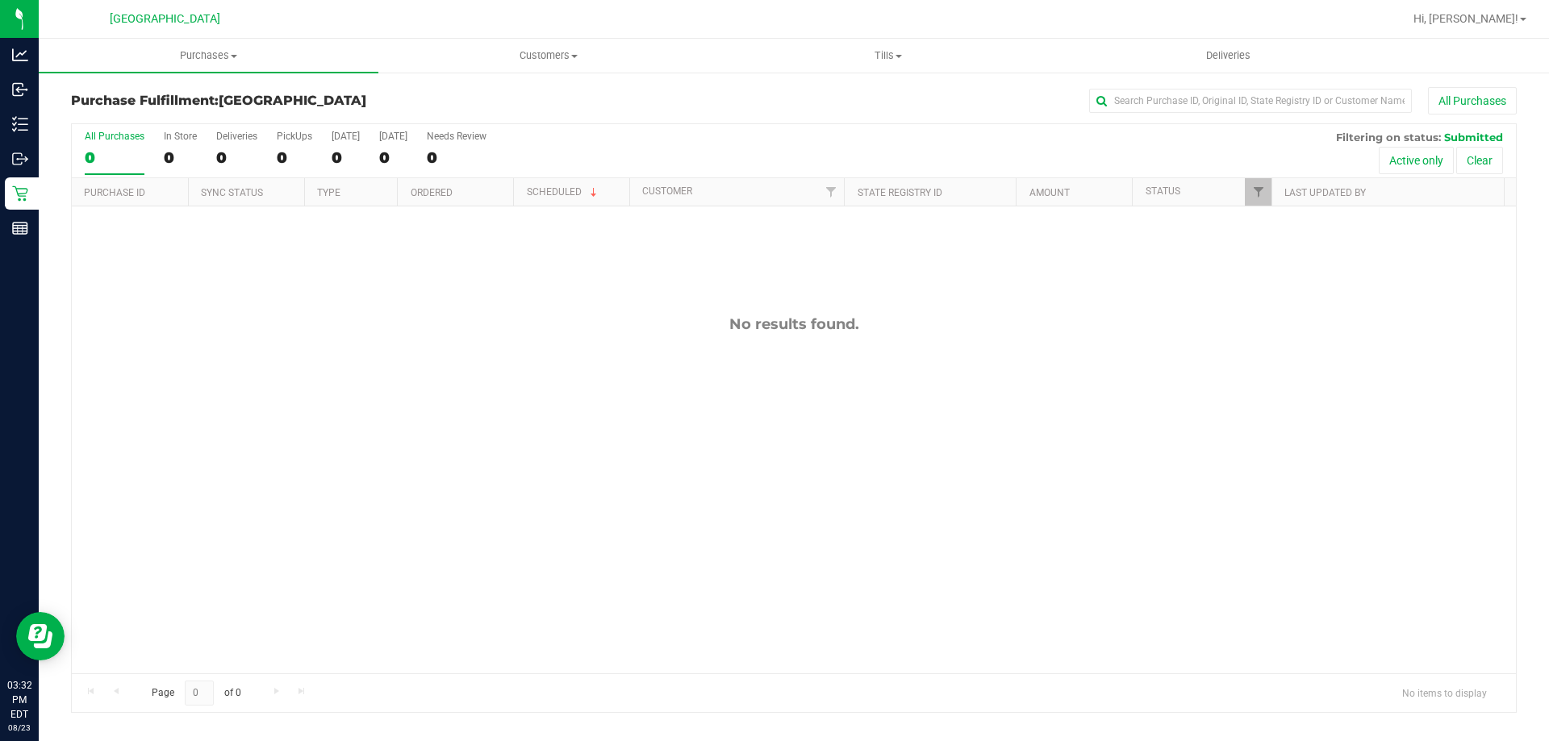
click at [551, 523] on div "No results found." at bounding box center [794, 495] width 1444 height 576
click at [536, 353] on div "11835789 (316838431) N/A Pickup [DATE] 3:33 PM EDT 8/23/2025 $87.20 Submitted […" at bounding box center [794, 440] width 1444 height 467
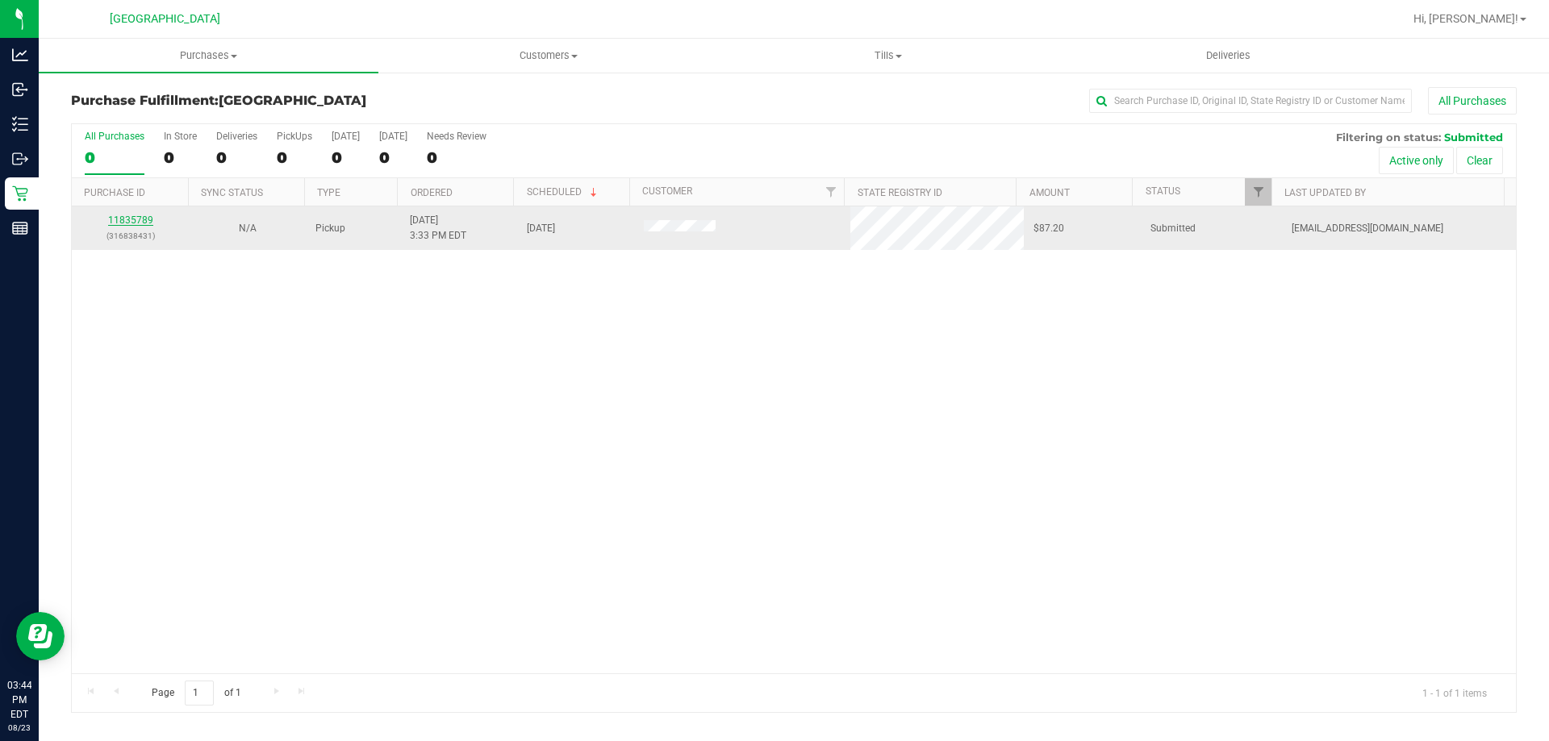
click at [138, 217] on link "11835789" at bounding box center [130, 220] width 45 height 11
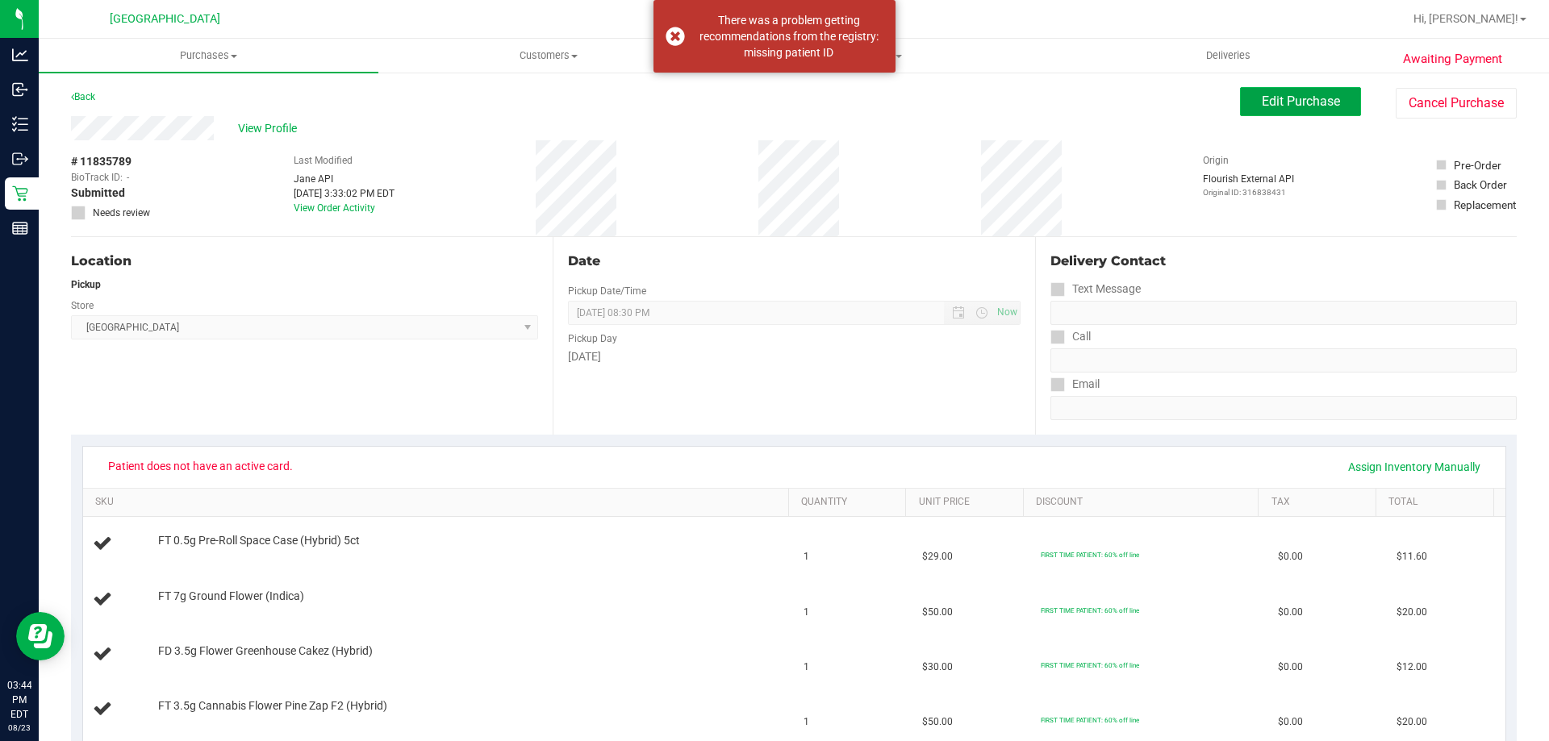
click at [1302, 106] on span "Edit Purchase" at bounding box center [1301, 101] width 78 height 15
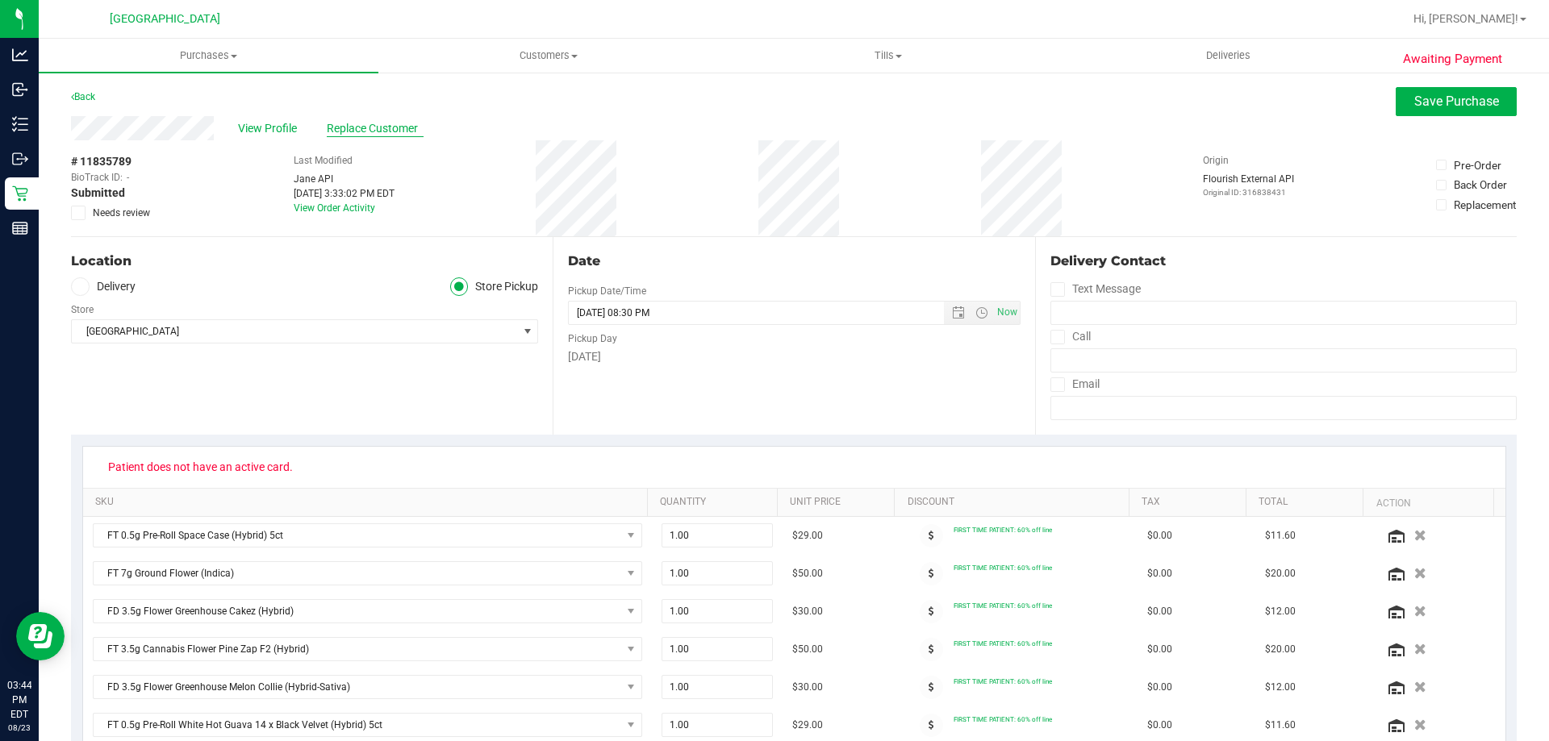
click at [400, 129] on span "Replace Customer" at bounding box center [375, 128] width 97 height 17
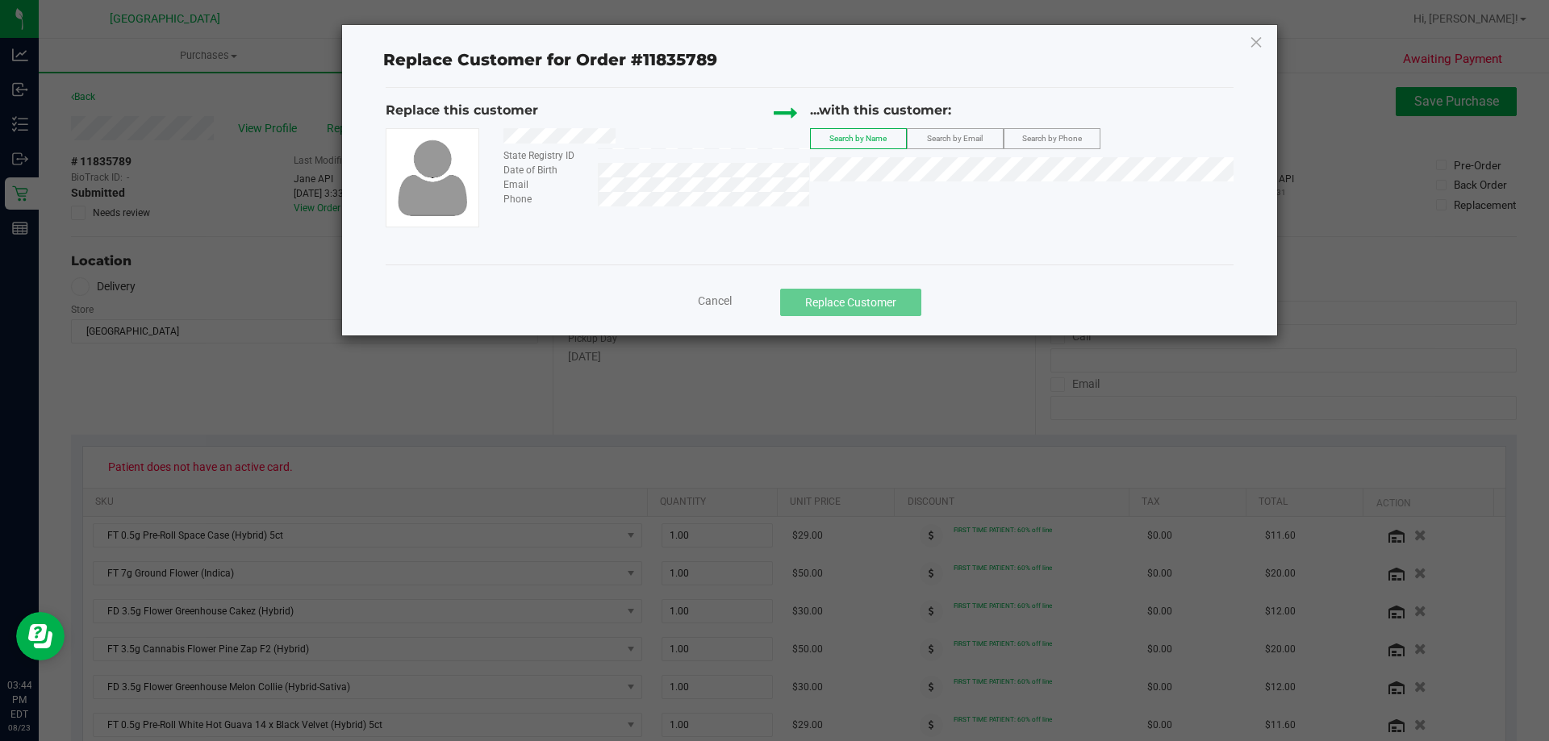
click at [715, 304] on span "Cancel" at bounding box center [715, 300] width 34 height 13
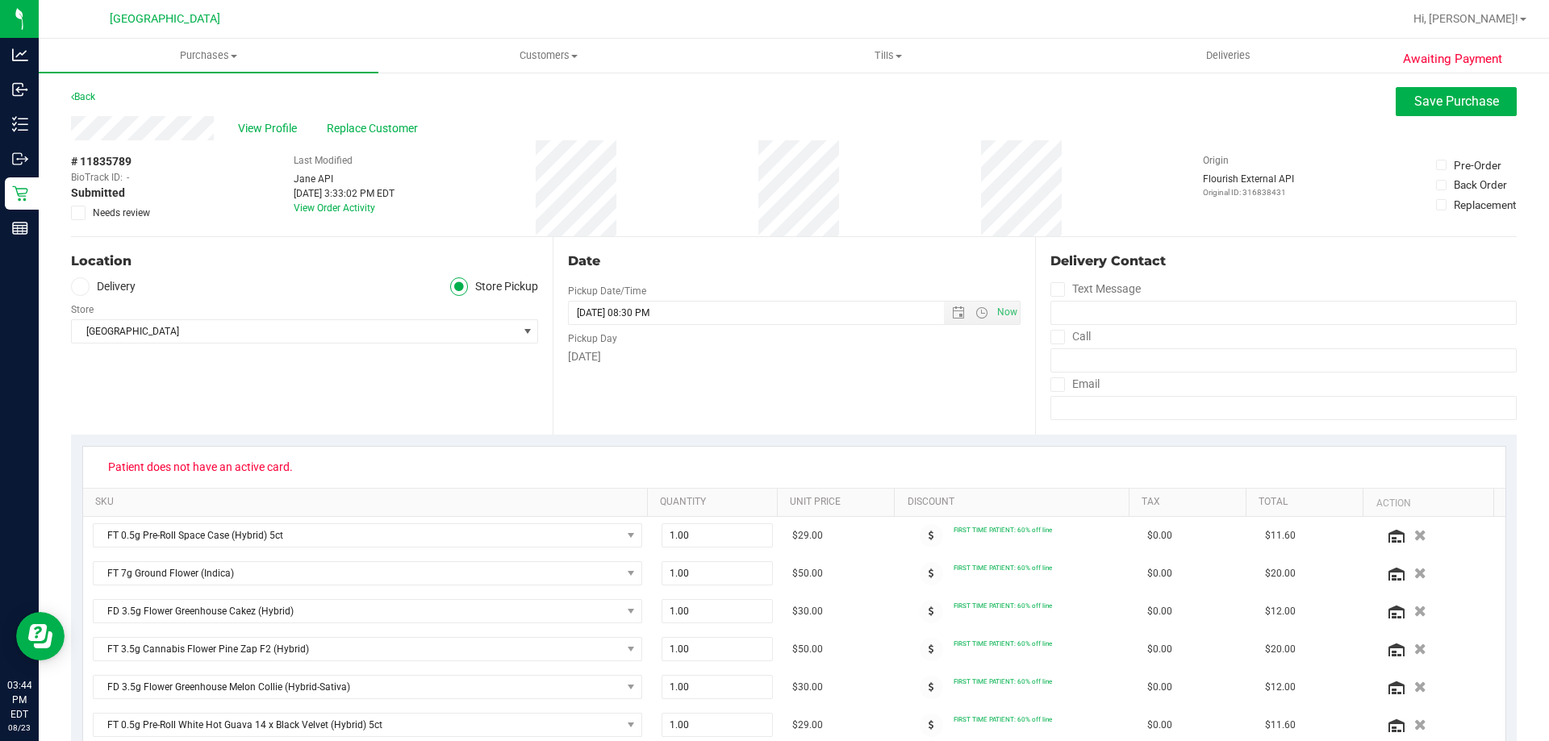
click at [818, 410] on div "Date Pickup Date/Time [DATE] Now [DATE] 08:30 PM Now Pickup Day [DATE]" at bounding box center [794, 336] width 482 height 198
click at [109, 215] on span "Needs review" at bounding box center [121, 213] width 57 height 15
click at [0, 0] on input "Needs review" at bounding box center [0, 0] width 0 height 0
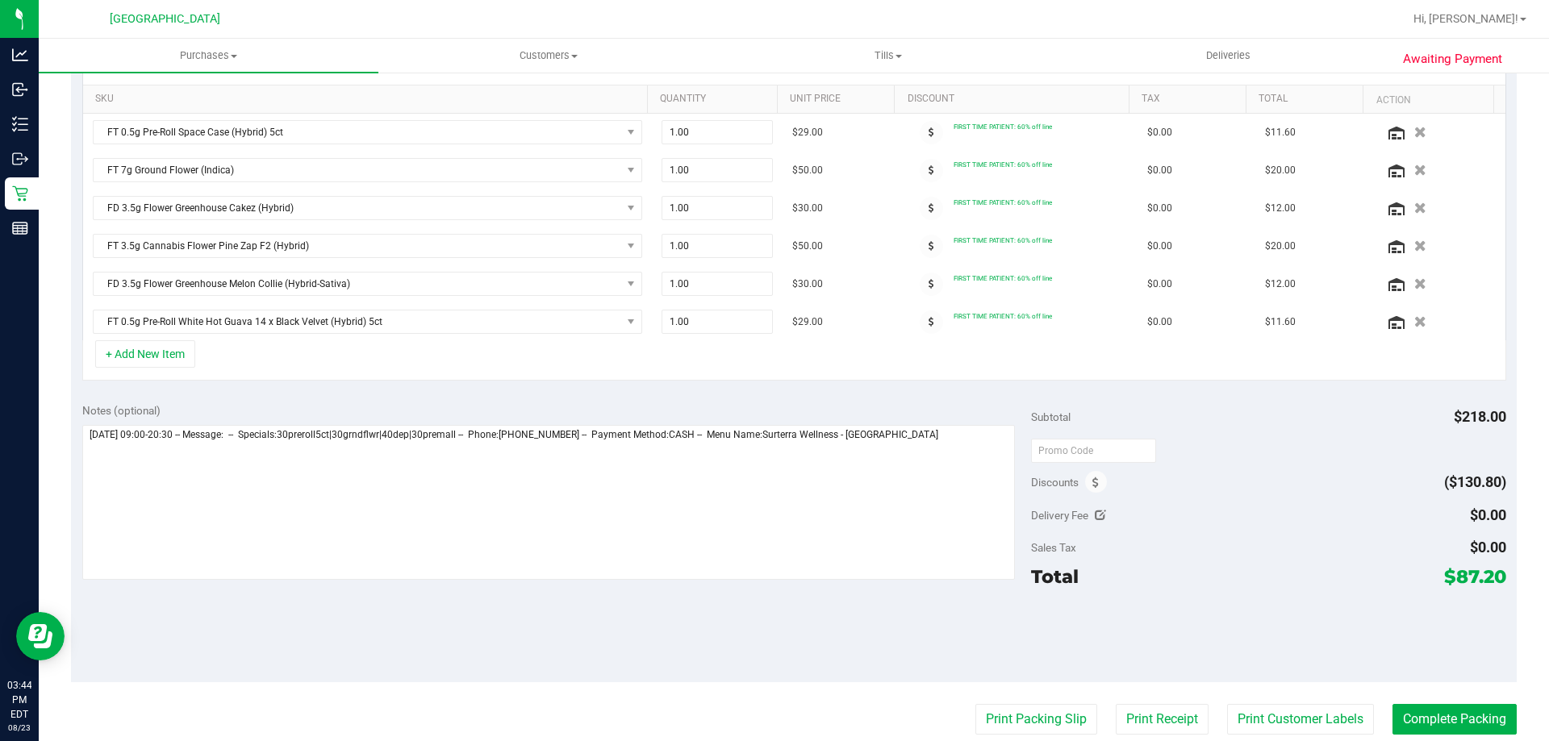
click at [965, 415] on div "Notes (optional)" at bounding box center [556, 411] width 949 height 16
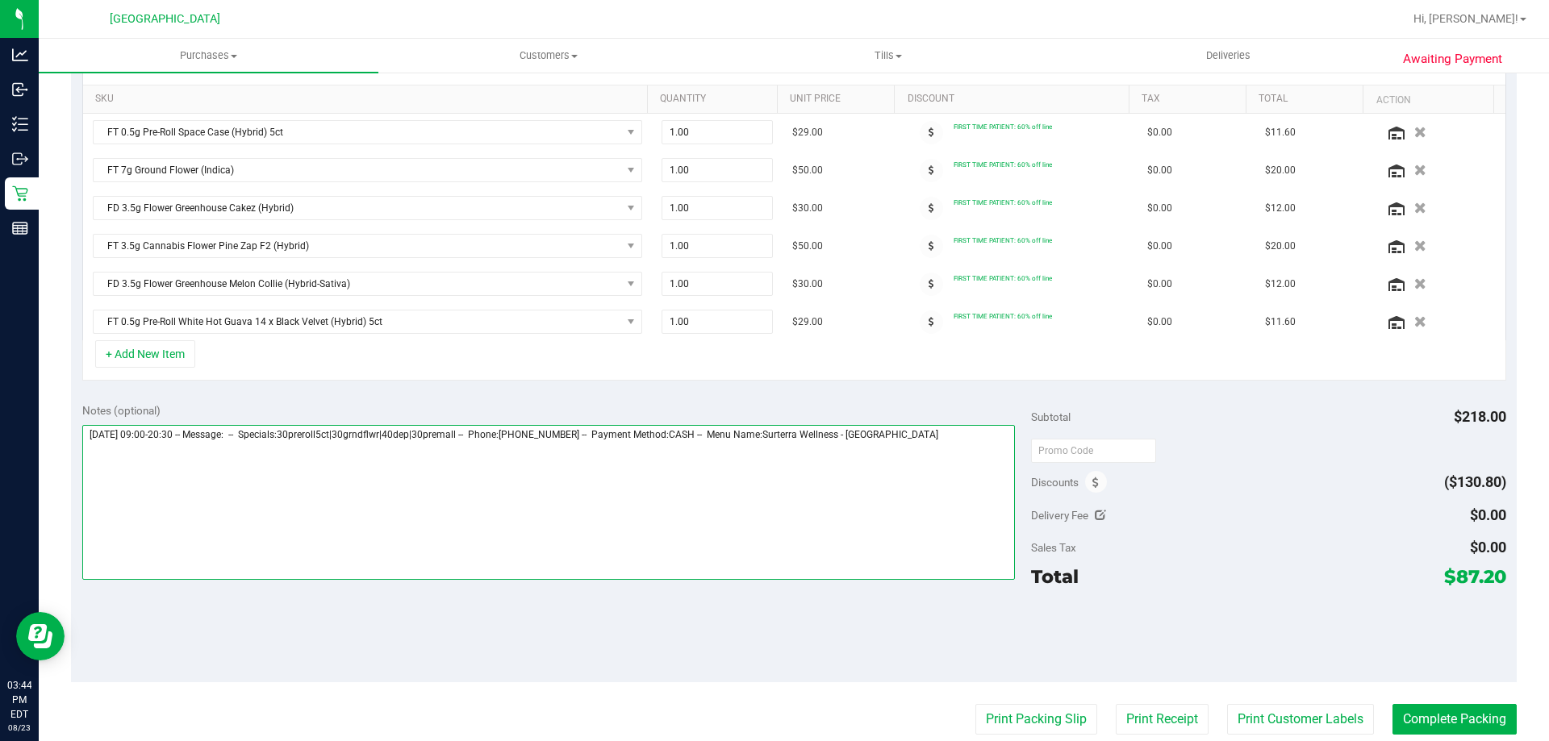
click at [965, 438] on textarea at bounding box center [548, 502] width 933 height 155
click at [962, 439] on textarea at bounding box center [548, 502] width 933 height 155
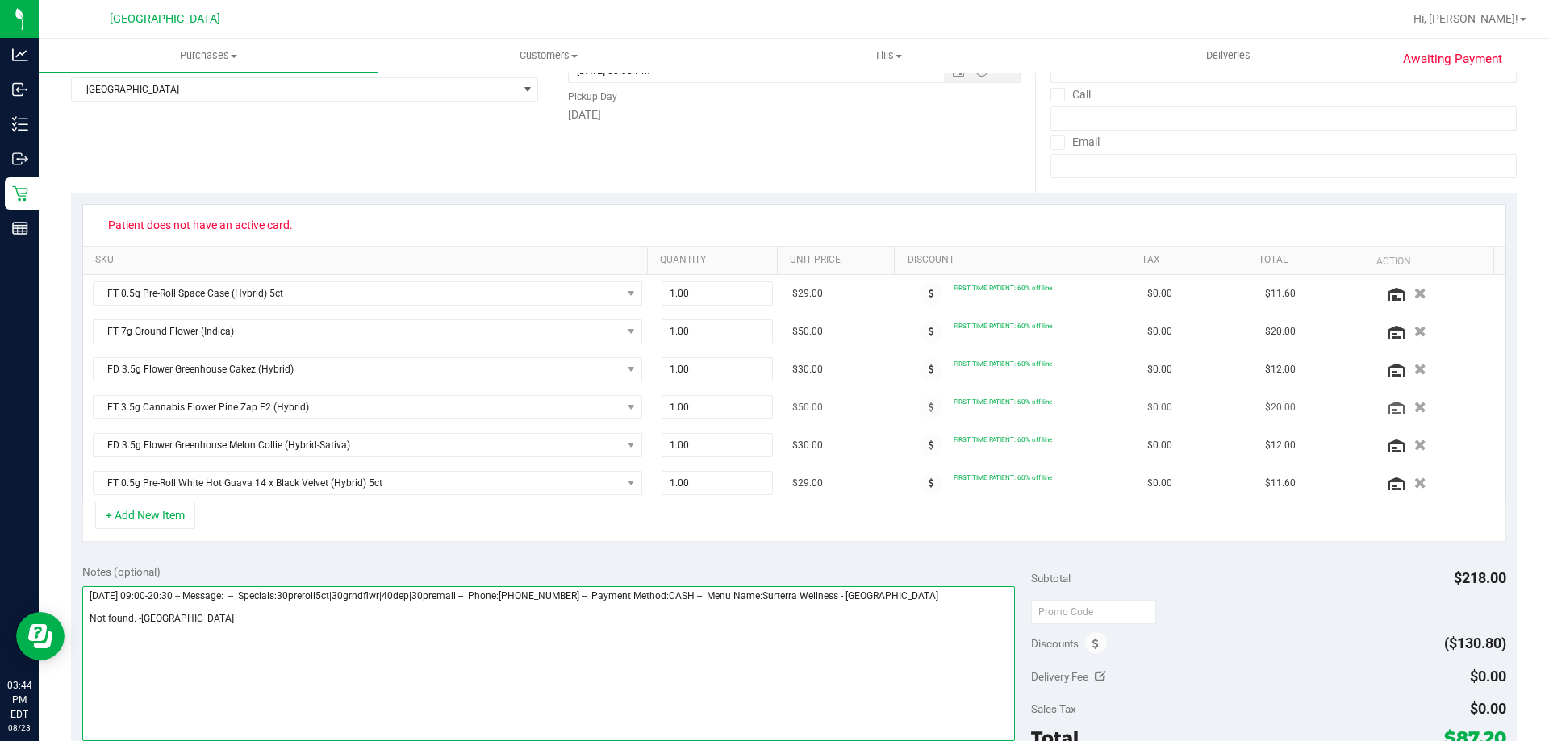
scroll to position [0, 0]
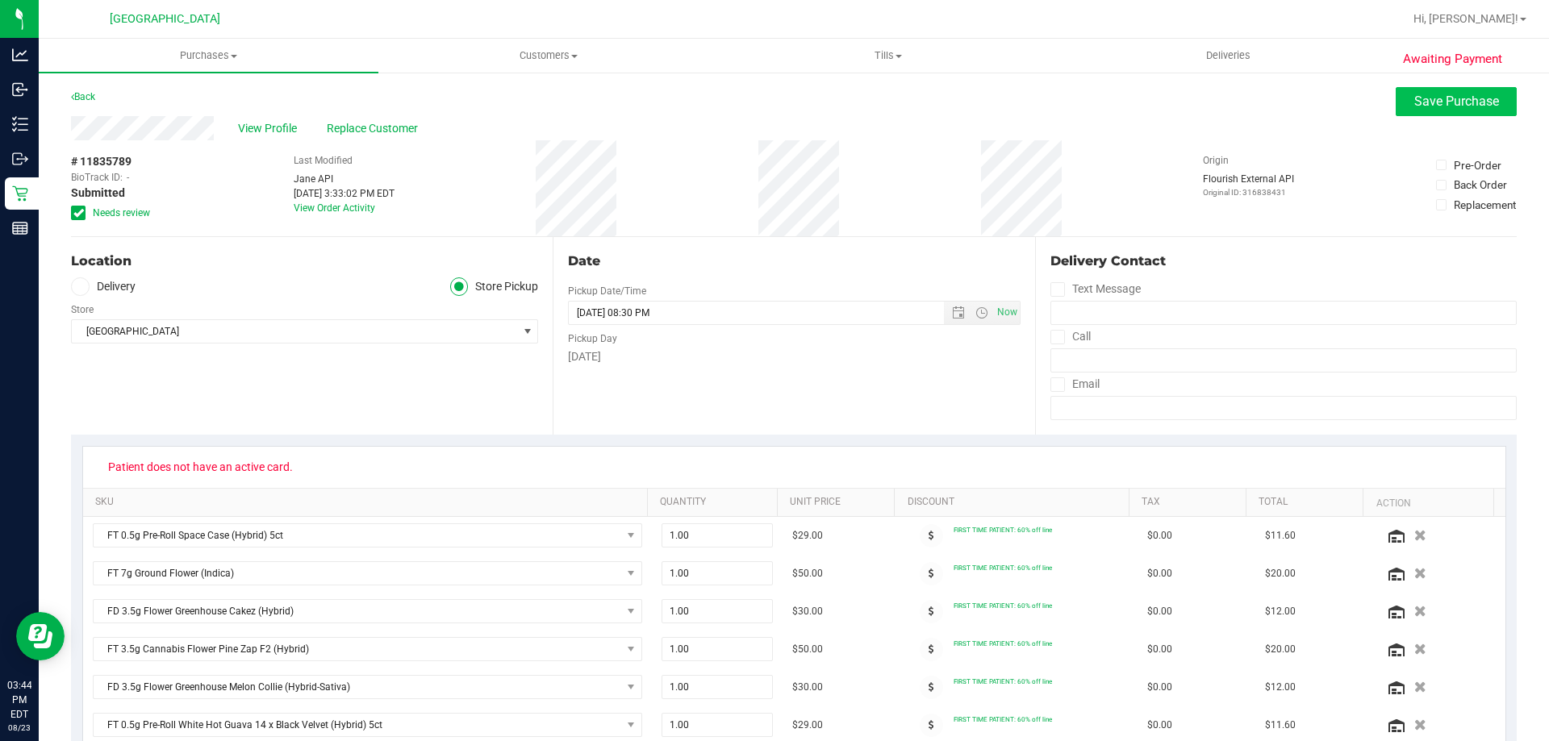
type textarea "[DATE] 09:00-20:30 -- Message: -- Specials:30preroll5ct|30grndflwr|40dep|30prem…"
click at [1448, 98] on span "Save Purchase" at bounding box center [1456, 101] width 85 height 15
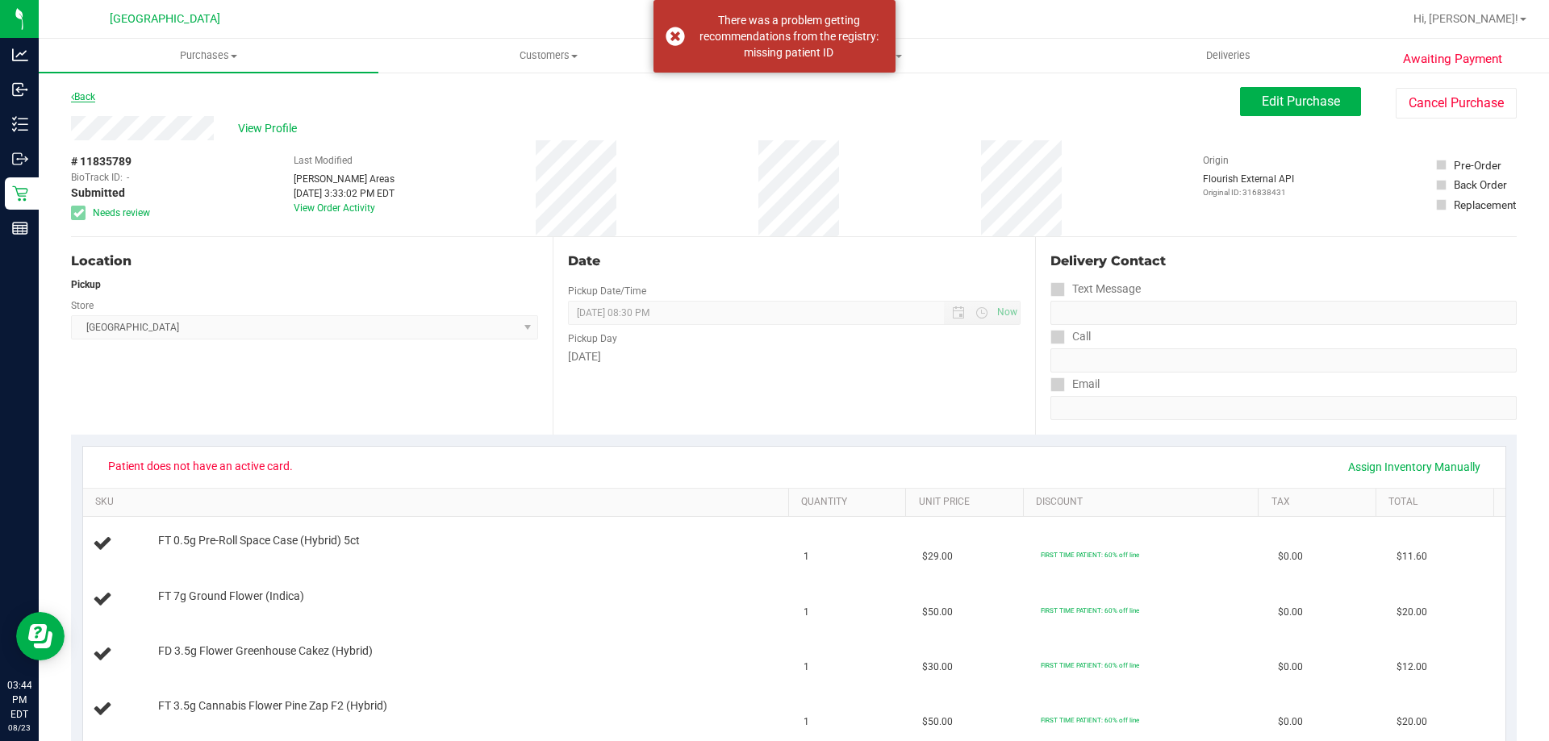
click at [95, 92] on link "Back" at bounding box center [83, 96] width 24 height 11
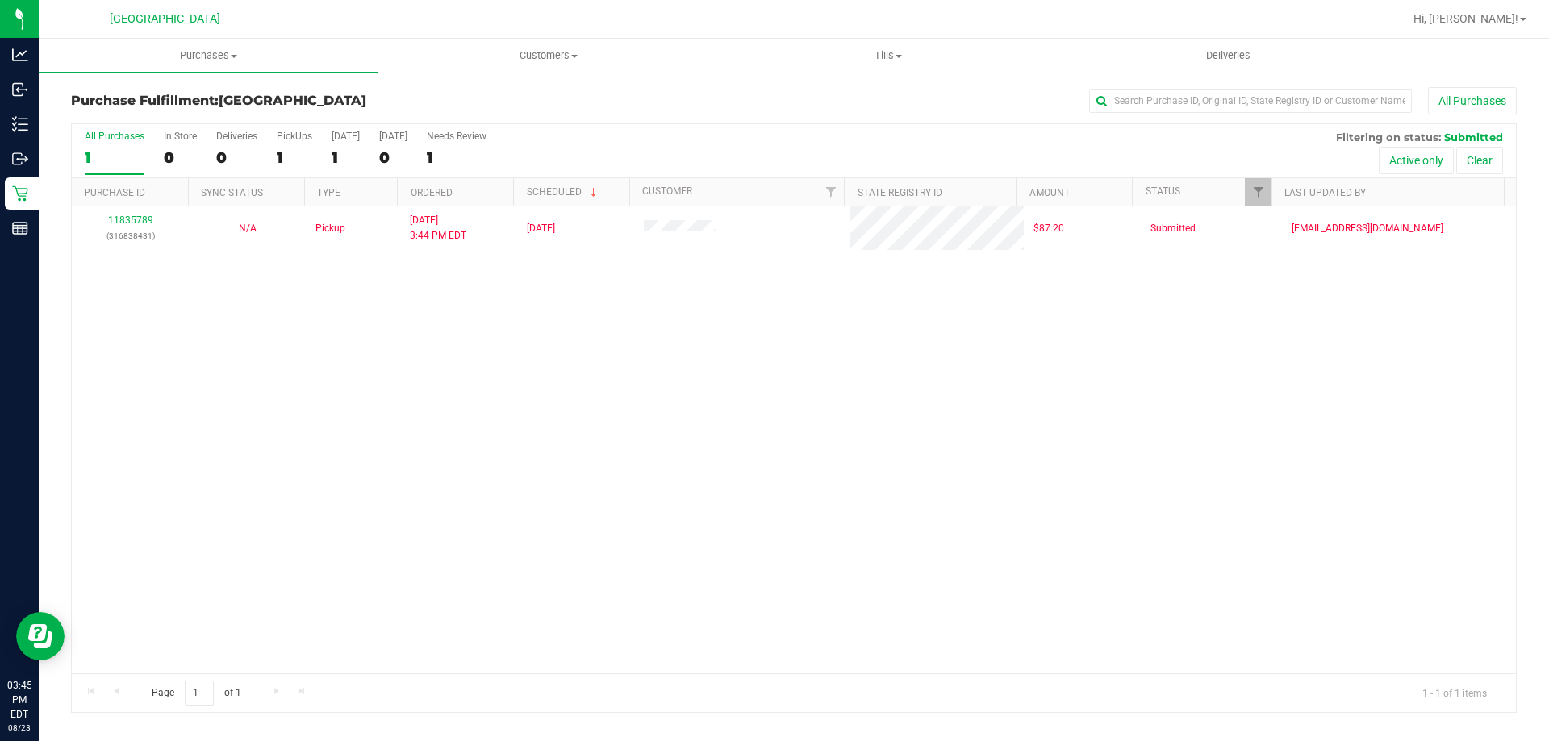
click at [728, 497] on div "11835789 (316838431) N/A Pickup [DATE] 3:44 PM EDT 8/23/2025 $87.20 Submitted […" at bounding box center [794, 440] width 1444 height 467
click at [816, 625] on div "11835789 (316838431) N/A Pickup [DATE] 3:44 PM EDT 8/23/2025 $87.20 Submitted […" at bounding box center [794, 440] width 1444 height 467
click at [807, 580] on div "11835789 (316838431) N/A Pickup [DATE] 3:44 PM EDT 8/23/2025 $87.20 Submitted […" at bounding box center [794, 440] width 1444 height 467
click at [538, 377] on div "11835789 (316838431) N/A Pickup [DATE] 3:44 PM EDT 8/23/2025 $87.20 Submitted […" at bounding box center [794, 440] width 1444 height 467
click at [528, 365] on div "11835789 (316838431) N/A Pickup [DATE] 3:44 PM EDT 8/23/2025 $87.20 Submitted […" at bounding box center [794, 440] width 1444 height 467
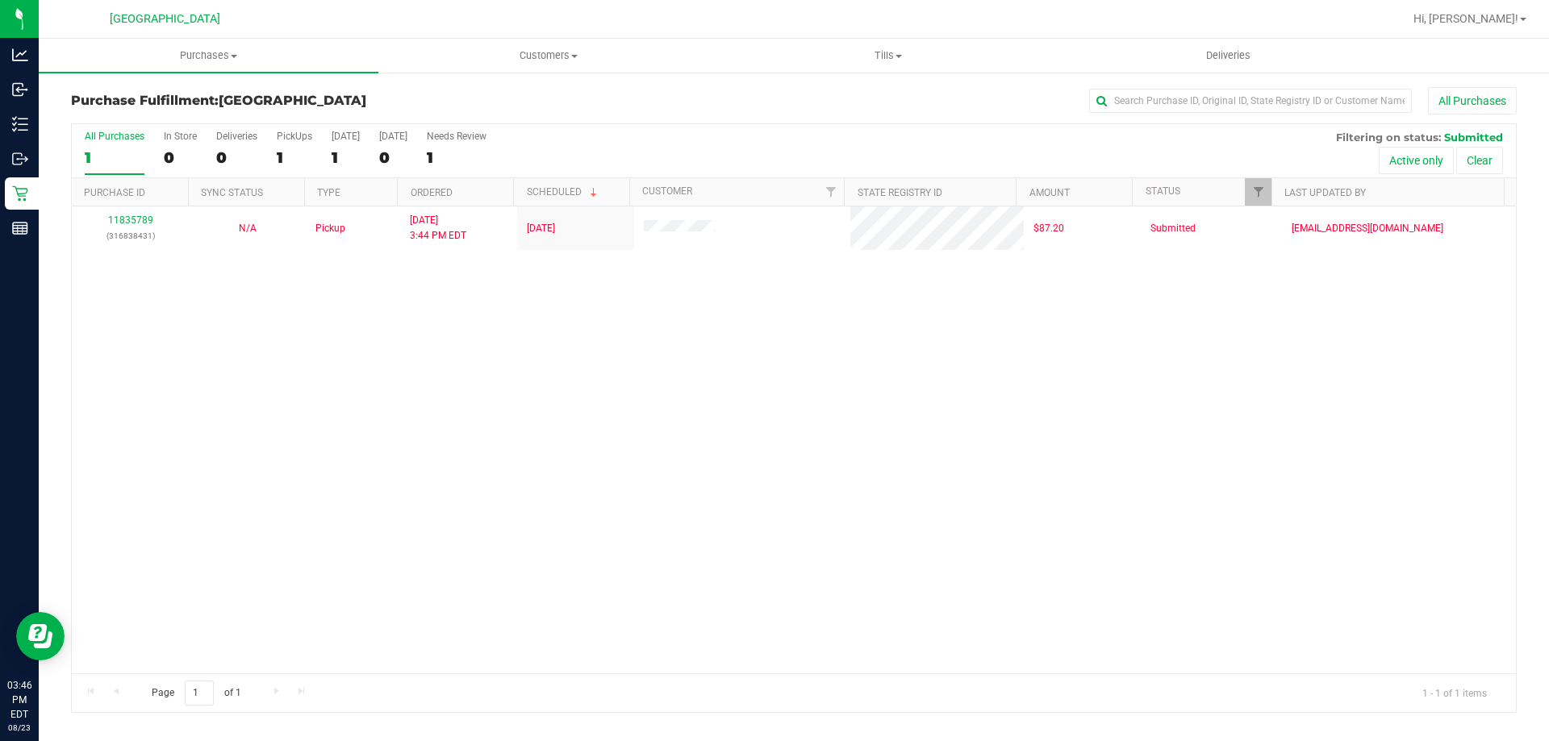
click at [514, 348] on div "11835789 (316838431) N/A Pickup [DATE] 3:44 PM EDT 8/23/2025 $87.20 Submitted […" at bounding box center [794, 440] width 1444 height 467
click at [853, 60] on span "Tills" at bounding box center [888, 55] width 338 height 15
click at [840, 101] on li "Manage tills" at bounding box center [888, 97] width 340 height 19
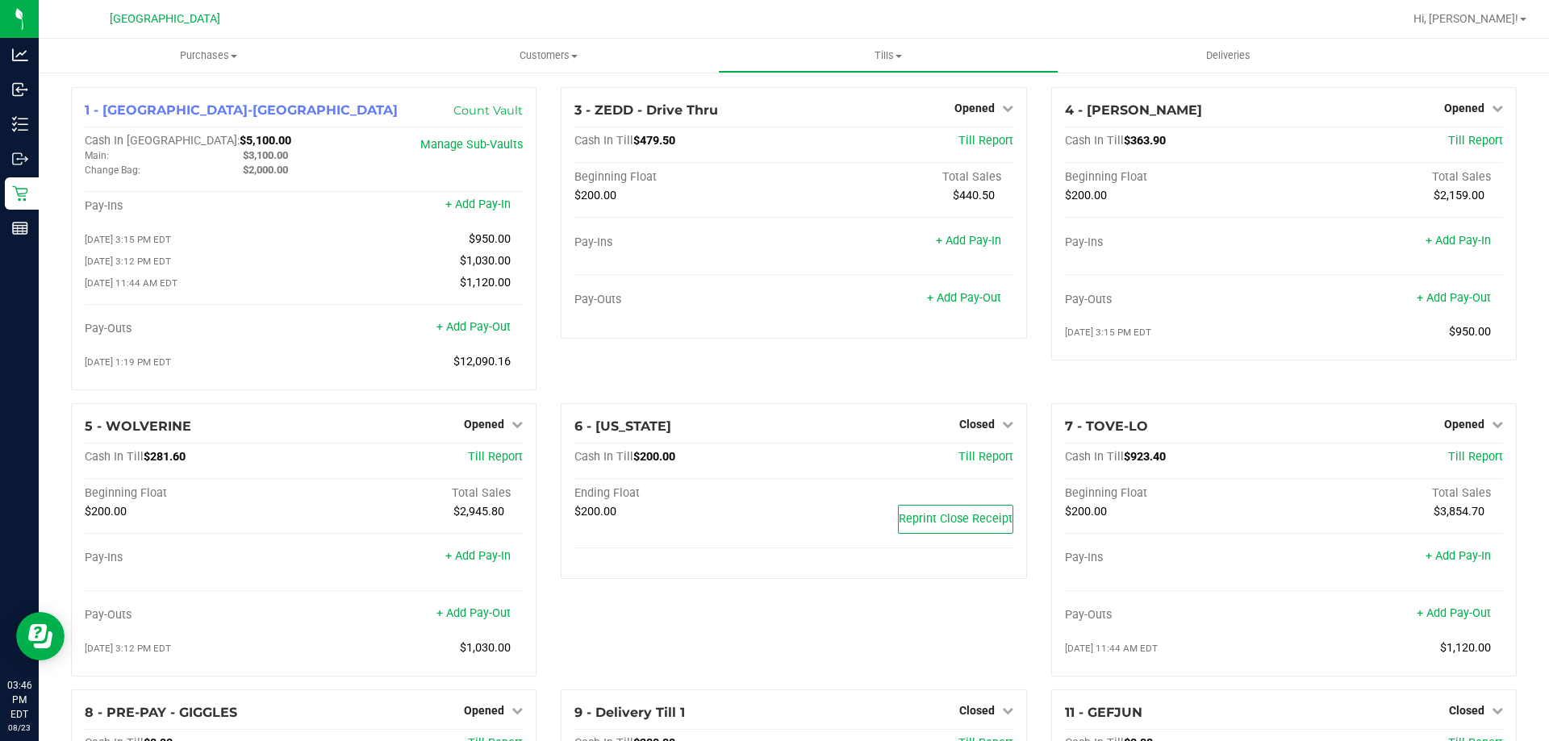
click at [824, 362] on div "3 - ZEDD - Drive Thru Opened Close Till Cash In Till $479.50 Till Report Beginn…" at bounding box center [794, 245] width 490 height 316
click at [882, 403] on div "3 - ZEDD - Drive Thru Opened Close Till Cash In Till $479.50 Till Report Beginn…" at bounding box center [794, 245] width 490 height 316
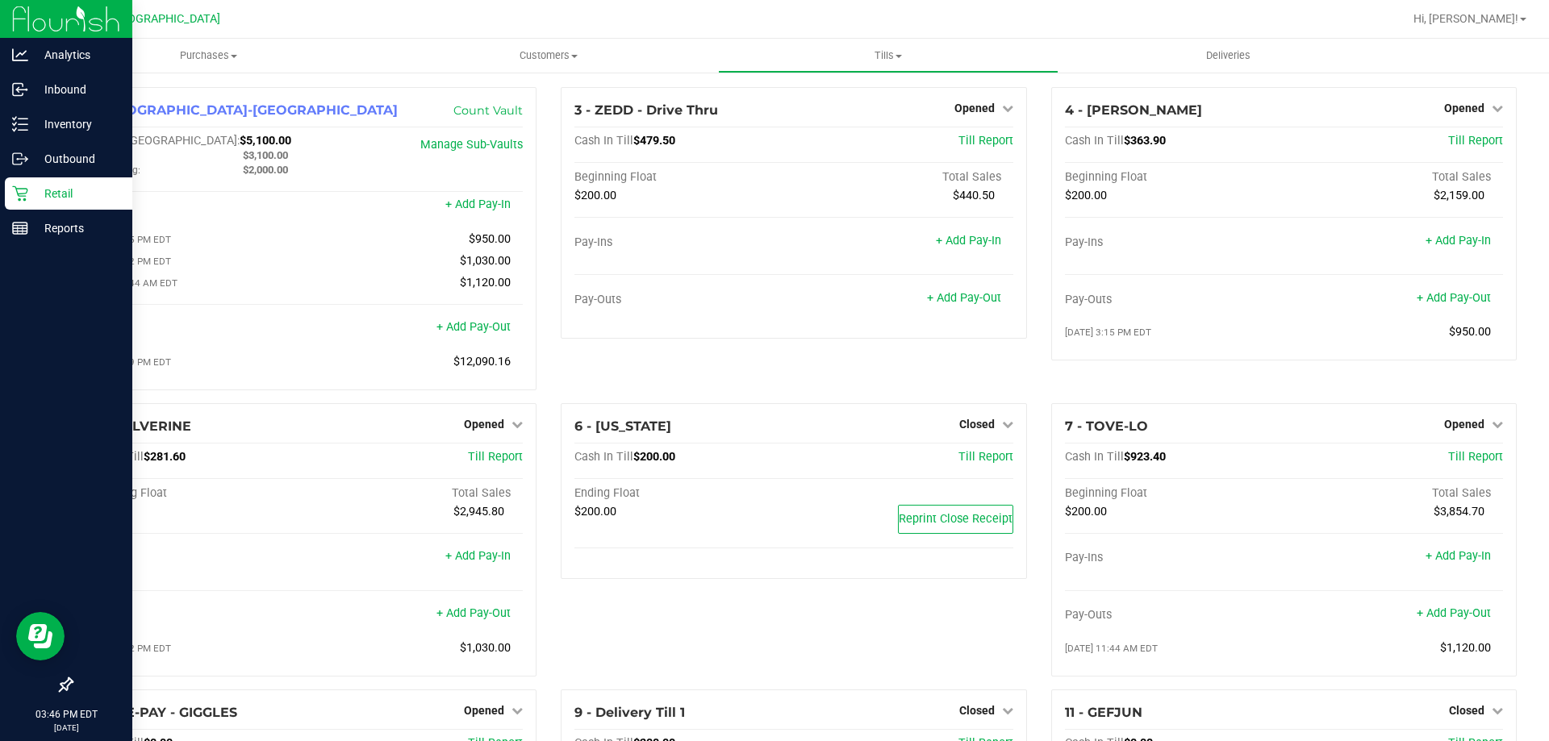
click at [19, 193] on icon at bounding box center [20, 194] width 16 height 16
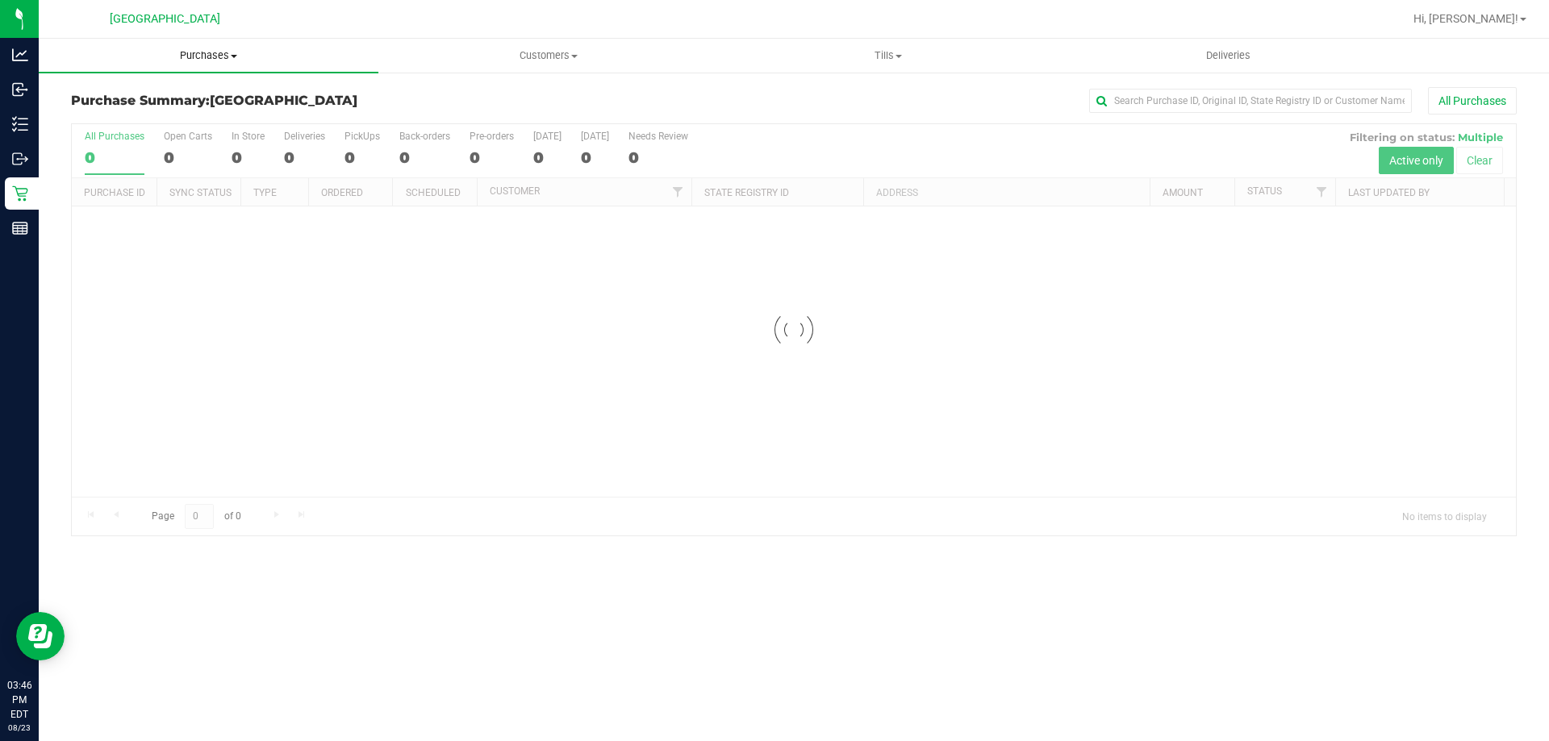
click at [198, 63] on uib-tab-heading "Purchases Summary of purchases Fulfillment All purchases" at bounding box center [209, 56] width 340 height 34
click at [158, 114] on li "Fulfillment" at bounding box center [209, 116] width 340 height 19
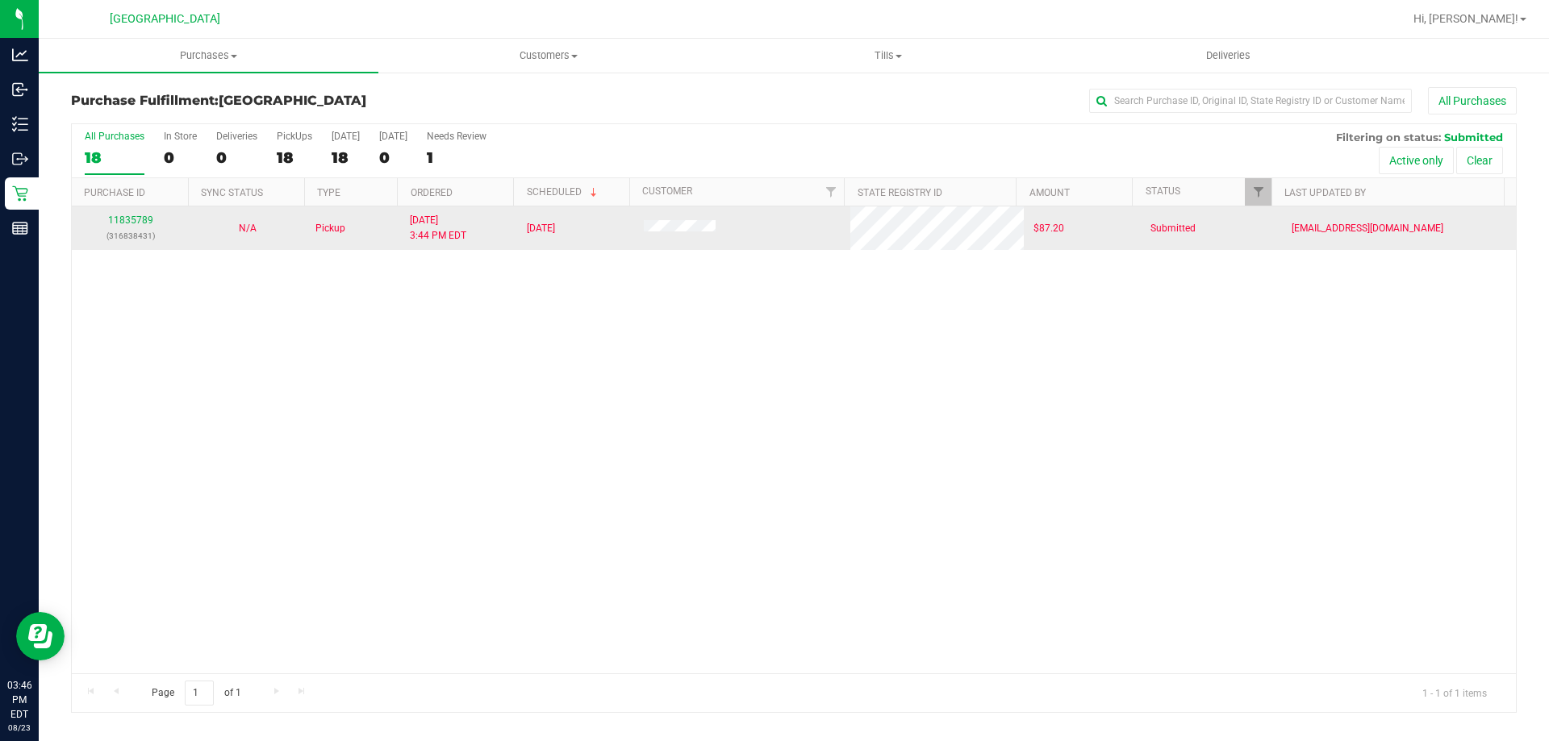
click at [135, 226] on div "11835789 (316838431)" at bounding box center [130, 228] width 98 height 31
click at [127, 223] on link "11835789" at bounding box center [130, 220] width 45 height 11
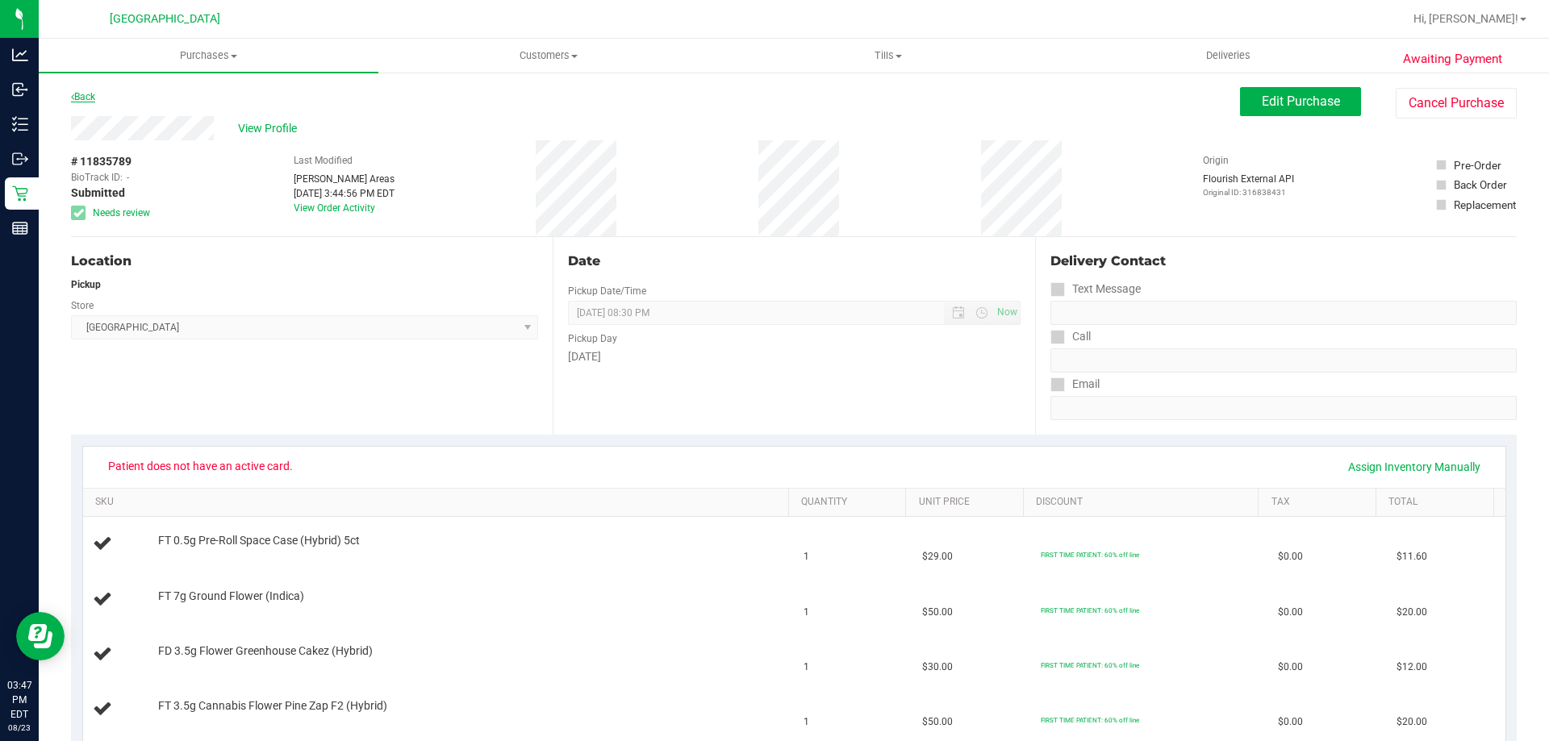
click at [89, 93] on link "Back" at bounding box center [83, 96] width 24 height 11
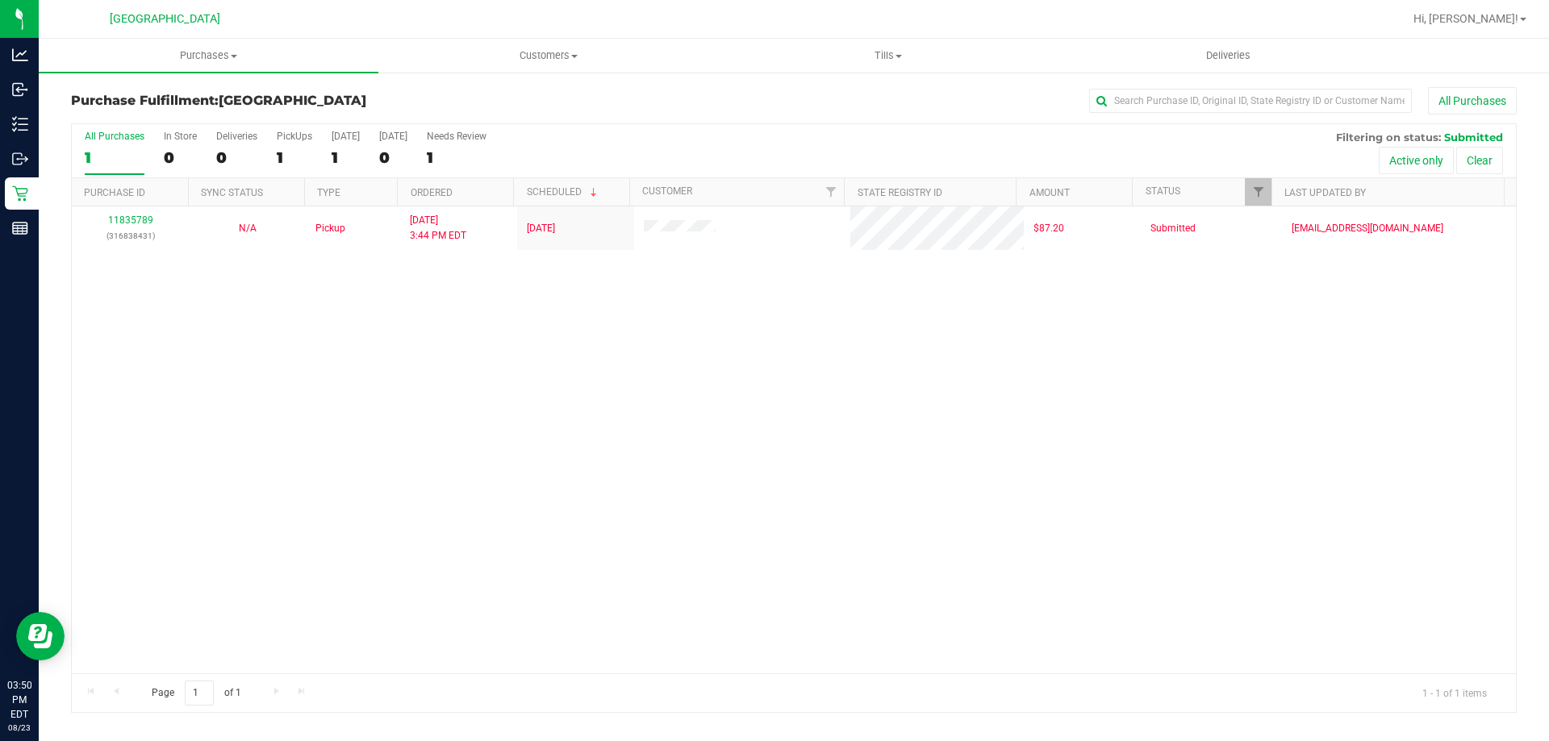
click at [300, 405] on div "11835789 (316838431) N/A Pickup [DATE] 3:44 PM EDT 8/23/2025 $87.20 Submitted […" at bounding box center [794, 440] width 1444 height 467
click at [891, 61] on span "Tills" at bounding box center [888, 55] width 338 height 15
click at [827, 92] on li "Manage tills" at bounding box center [888, 97] width 340 height 19
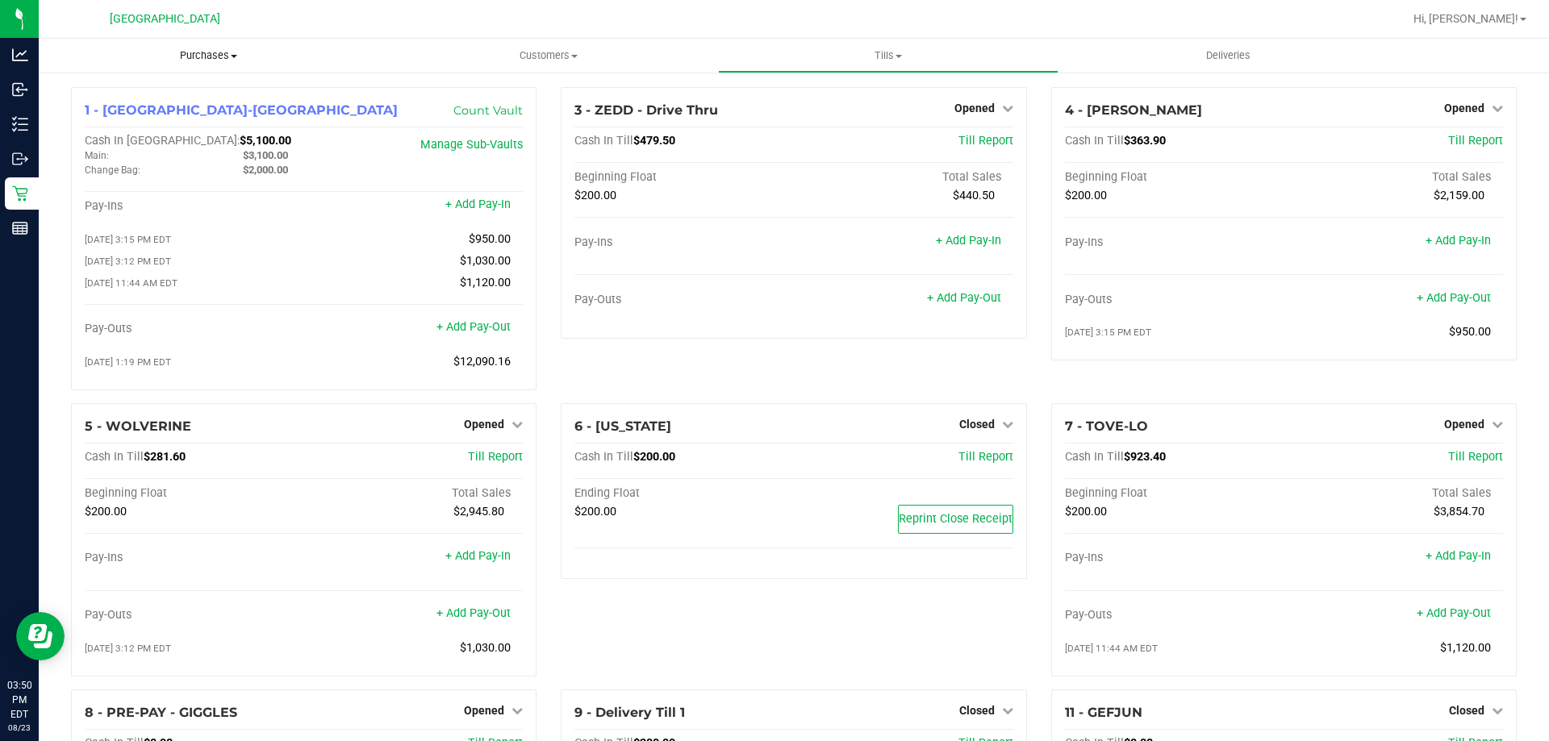
click at [198, 52] on span "Purchases" at bounding box center [209, 55] width 340 height 15
click at [152, 114] on li "Fulfillment" at bounding box center [209, 116] width 340 height 19
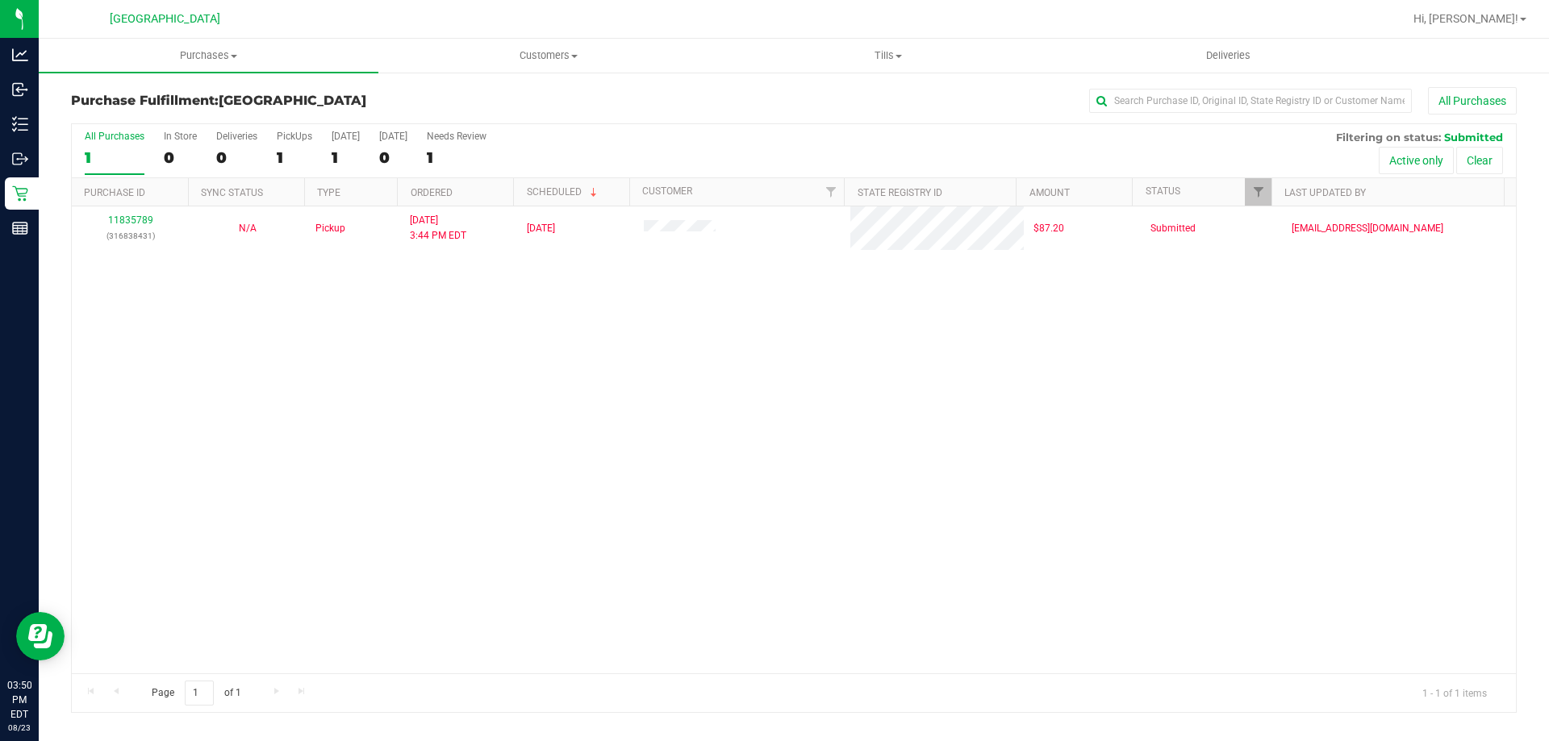
click at [438, 357] on div "11835789 (316838431) N/A Pickup [DATE] 3:44 PM EDT 8/23/2025 $87.20 Submitted […" at bounding box center [794, 440] width 1444 height 467
click at [878, 387] on div "11835789 (316838431) N/A Pickup [DATE] 3:44 PM EDT 8/23/2025 $87.20 Submitted […" at bounding box center [794, 440] width 1444 height 467
click at [831, 307] on div "11835789 (316838431) N/A Pickup 8/23/2025 3:44 PM EDT 8/23/2025 $87.20 Submitte…" at bounding box center [794, 440] width 1444 height 467
click at [770, 394] on div "11835789 (316838431) N/A Pickup 8/23/2025 3:44 PM EDT 8/23/2025 $87.20 Submitte…" at bounding box center [794, 440] width 1444 height 467
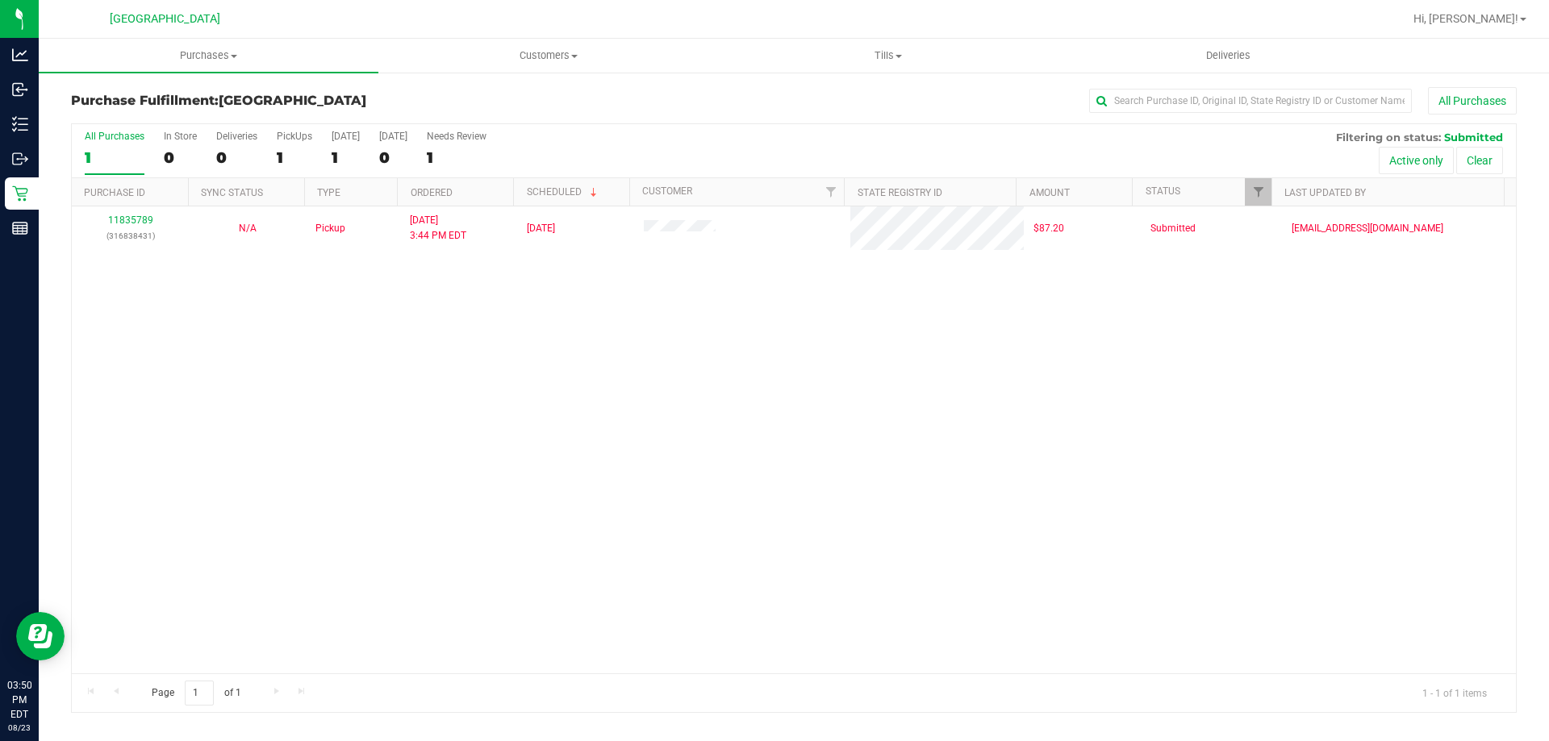
click at [515, 406] on div "11835789 (316838431) N/A Pickup 8/23/2025 3:44 PM EDT 8/23/2025 $87.20 Submitte…" at bounding box center [794, 440] width 1444 height 467
click at [448, 394] on div "11835789 (316838431) N/A Pickup 8/23/2025 3:44 PM EDT 8/23/2025 $87.20 Submitte…" at bounding box center [794, 440] width 1444 height 467
click at [645, 408] on div "11835789 (316838431) N/A Pickup 8/23/2025 3:44 PM EDT 8/23/2025 $87.20 Submitte…" at bounding box center [794, 440] width 1444 height 467
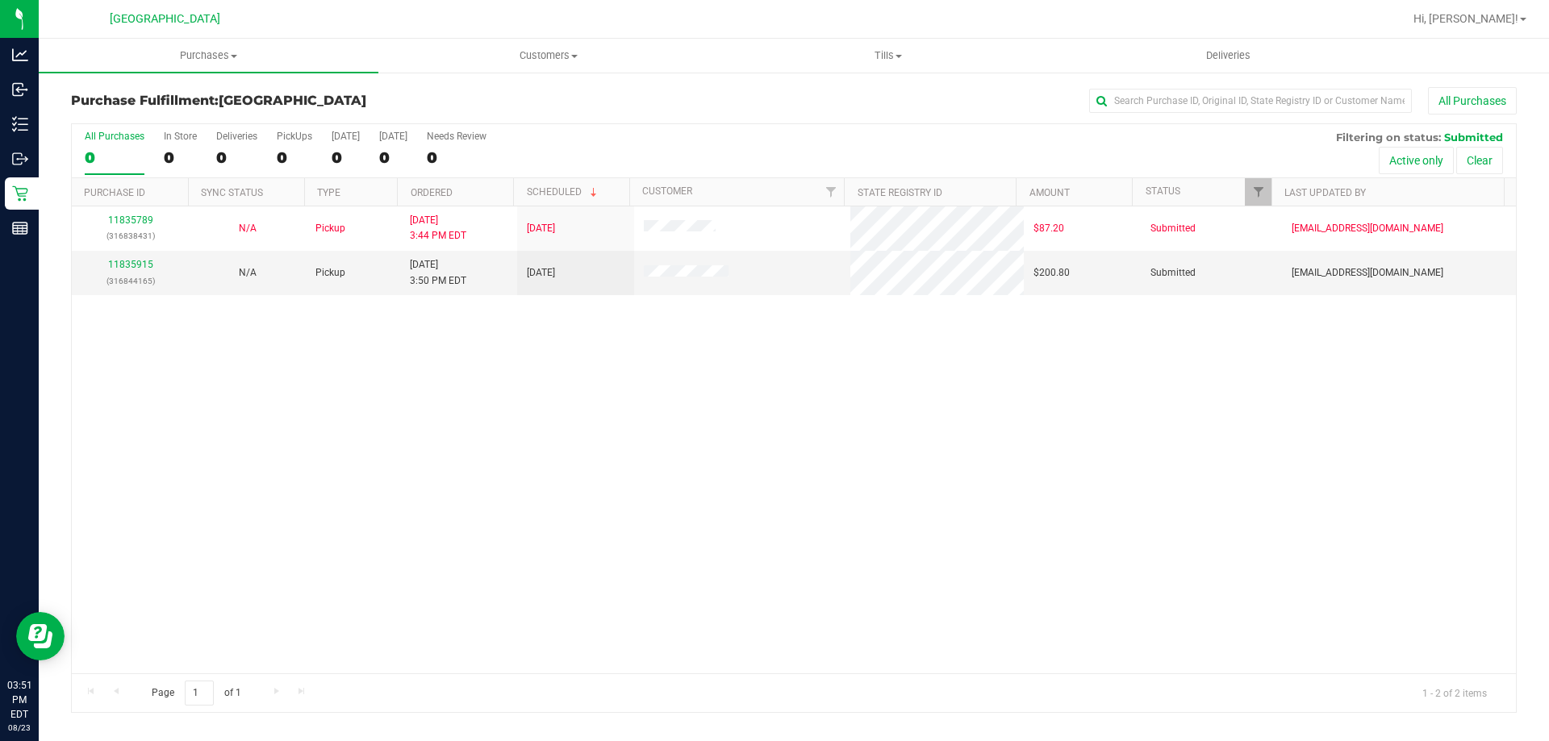
click at [320, 353] on div "11835789 (316838431) N/A Pickup 8/23/2025 3:44 PM EDT 8/23/2025 $87.20 Submitte…" at bounding box center [794, 440] width 1444 height 467
click at [117, 263] on link "11835915" at bounding box center [130, 264] width 45 height 11
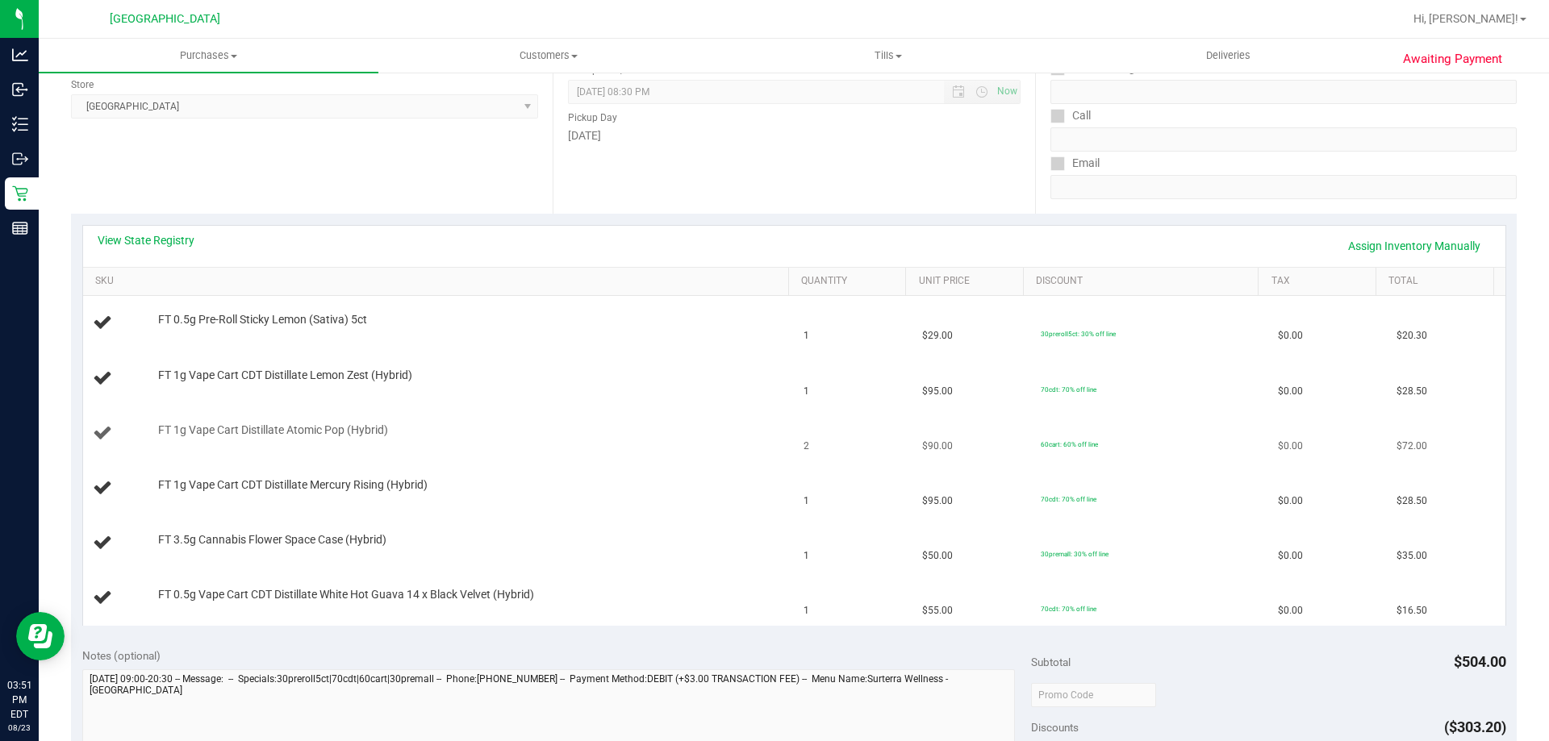
scroll to position [242, 0]
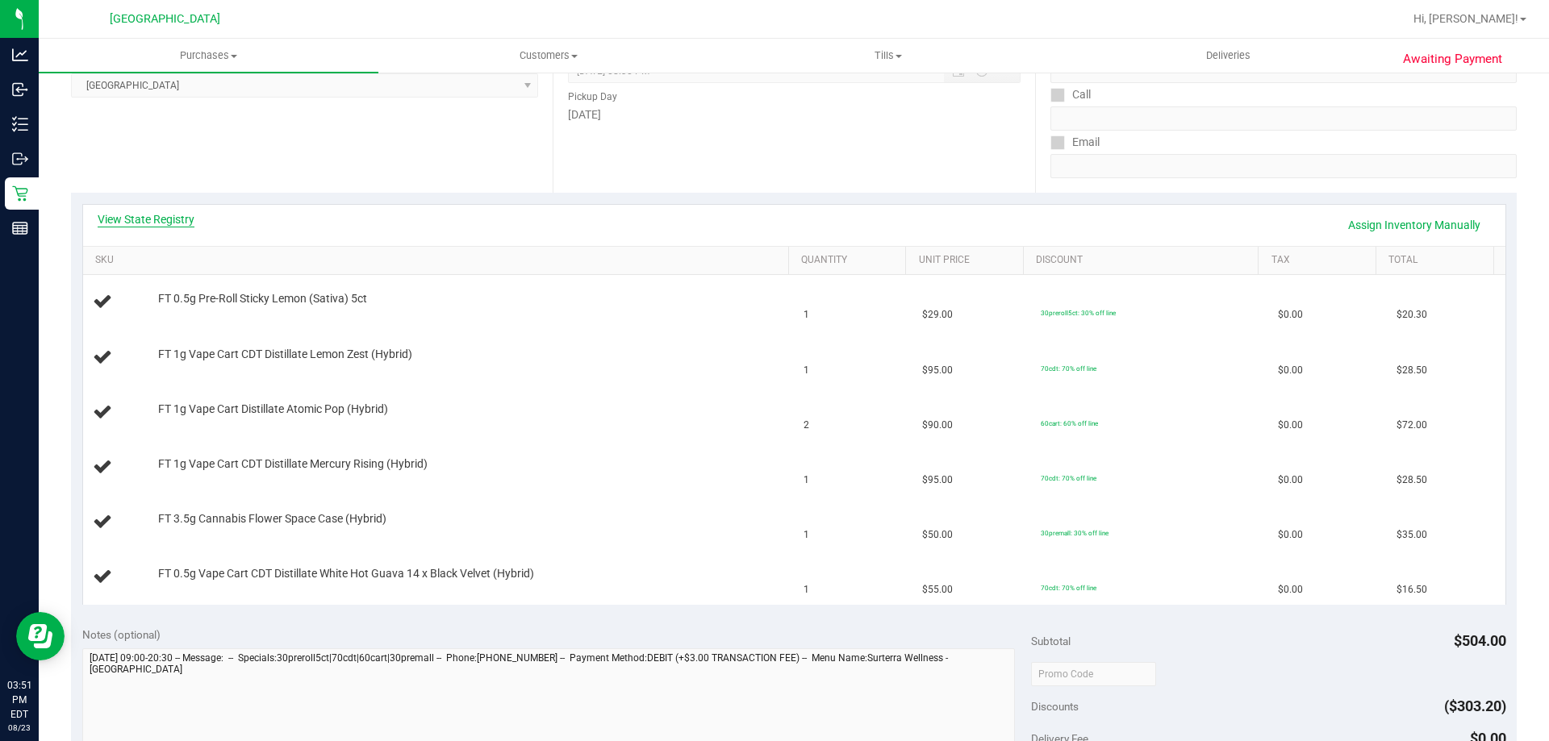
click at [144, 223] on link "View State Registry" at bounding box center [146, 219] width 97 height 16
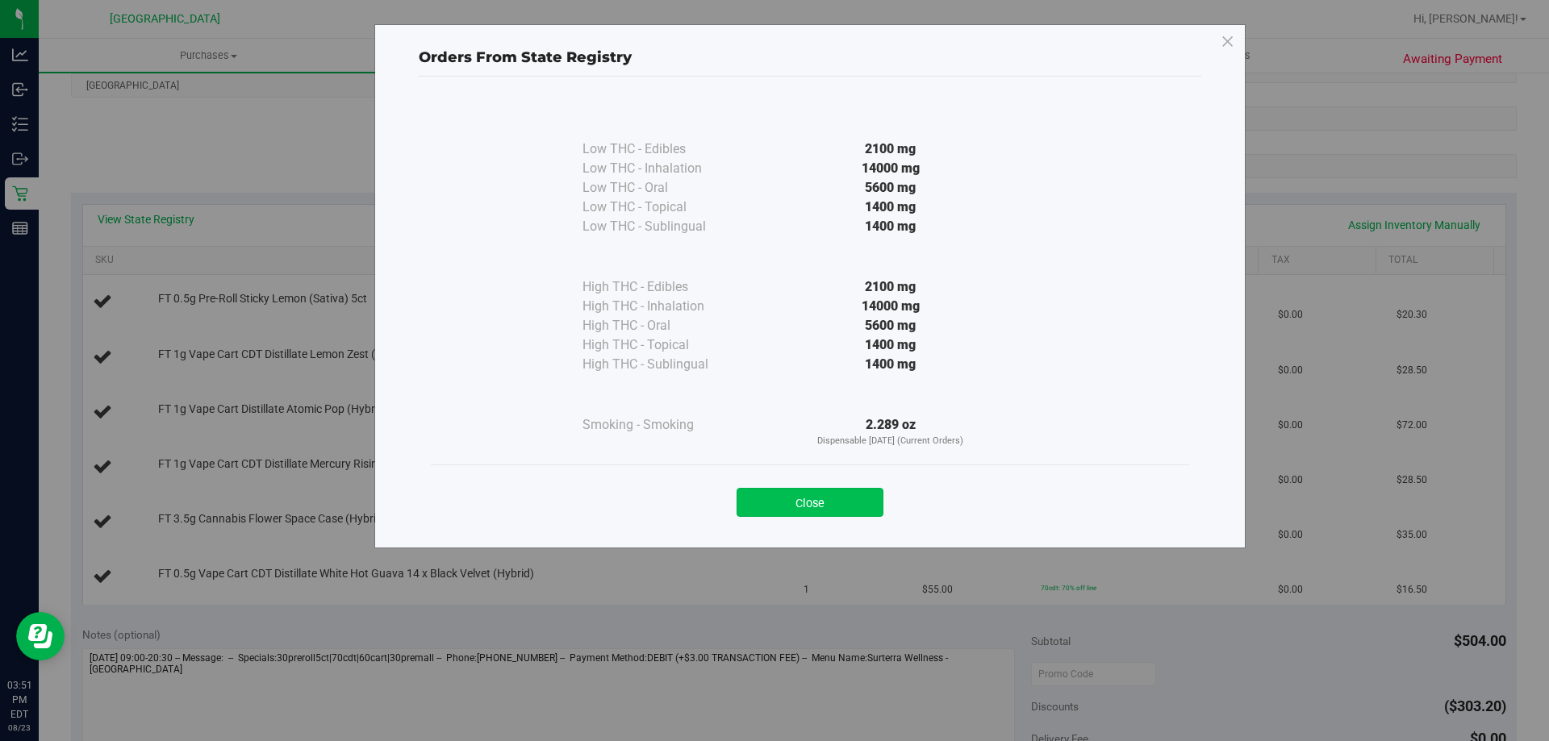
click at [846, 497] on button "Close" at bounding box center [809, 502] width 147 height 29
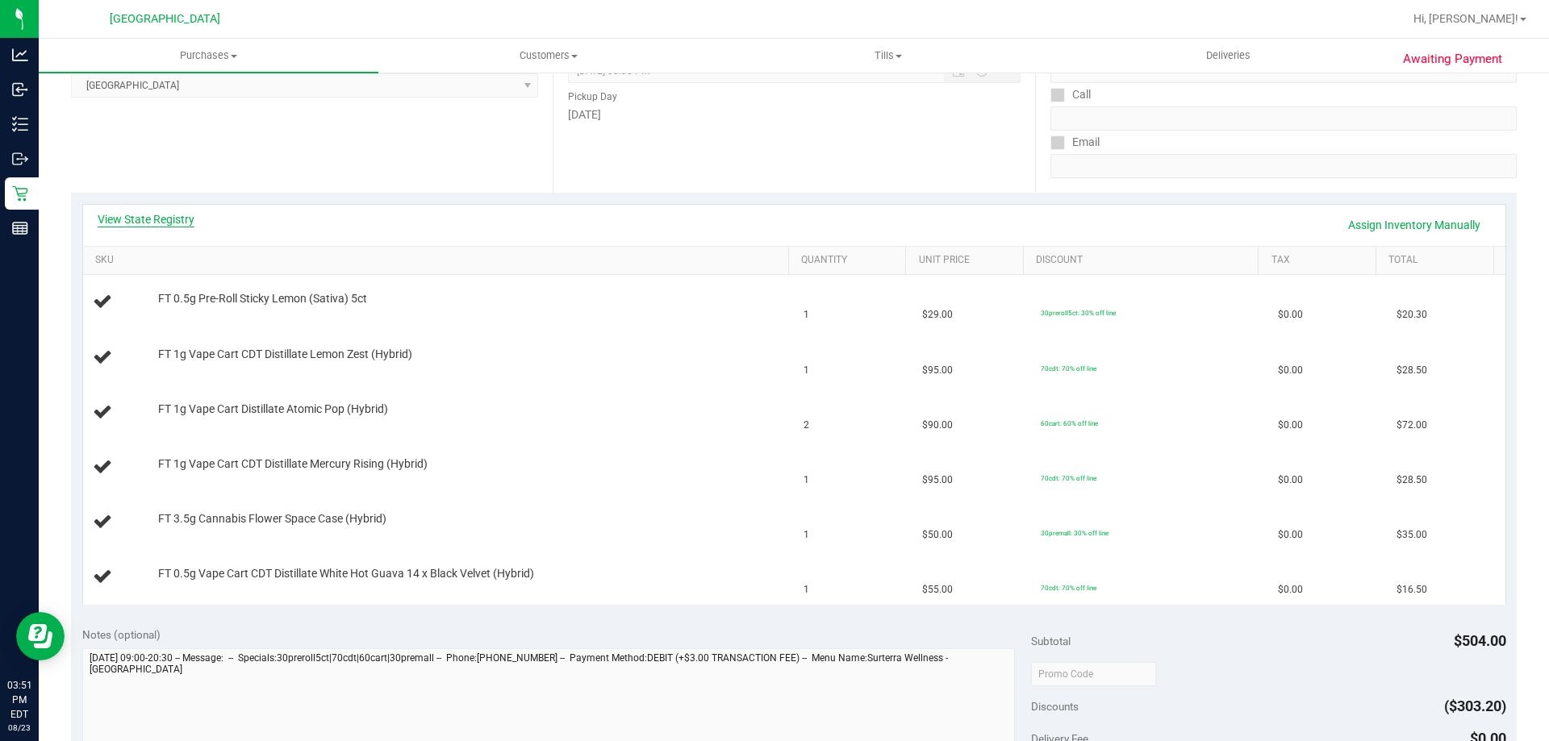
click at [156, 223] on link "View State Registry" at bounding box center [146, 219] width 97 height 16
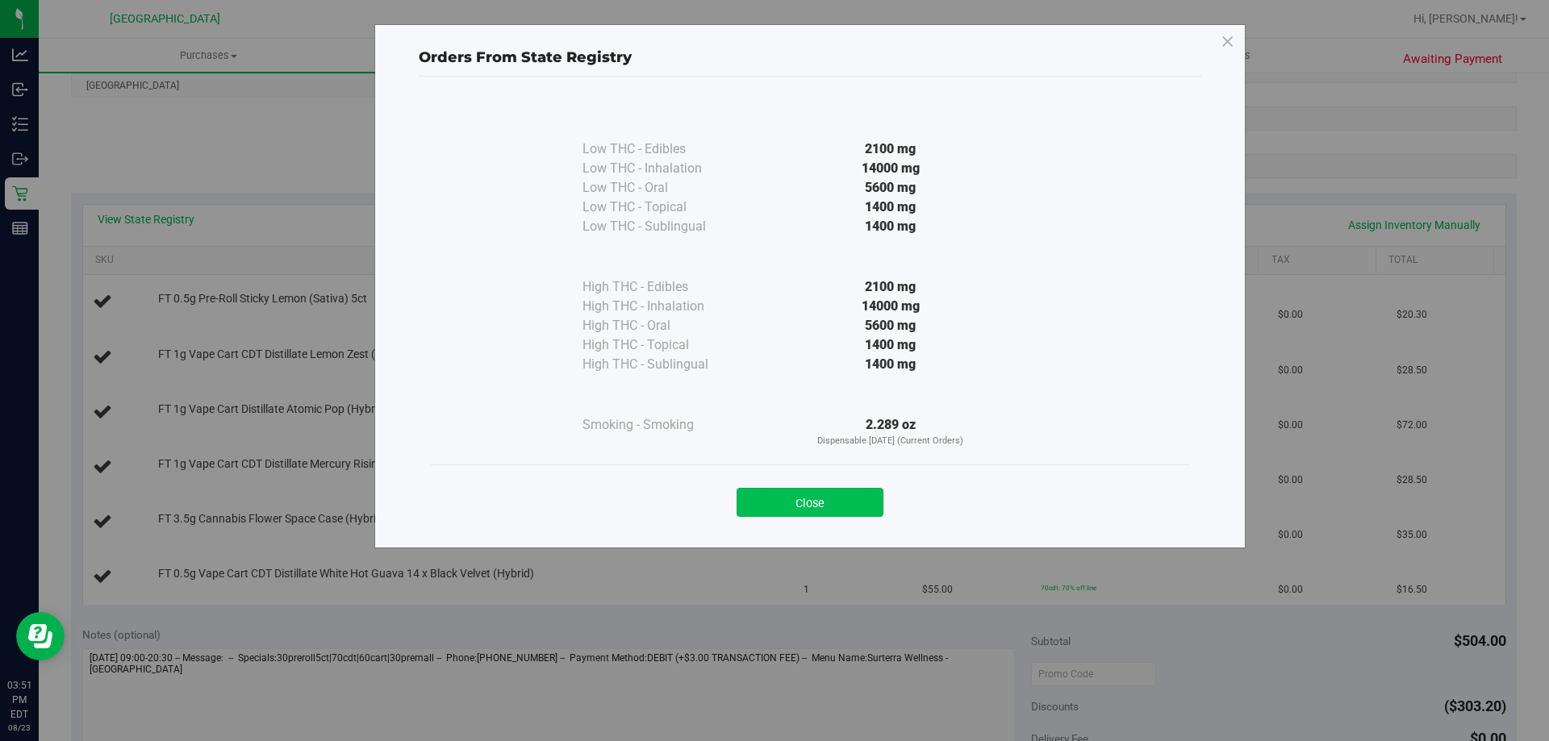
click at [835, 507] on button "Close" at bounding box center [809, 502] width 147 height 29
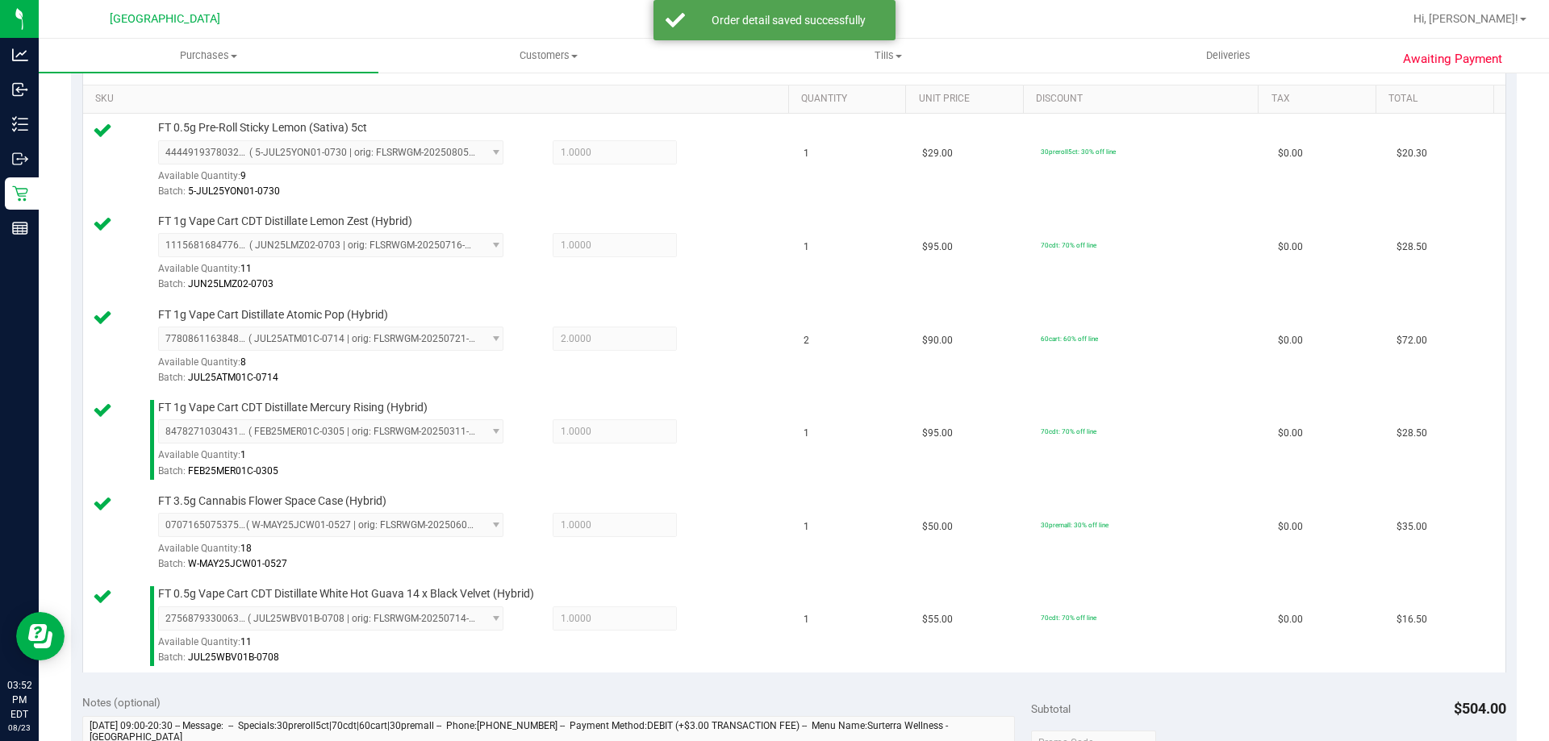
scroll to position [807, 0]
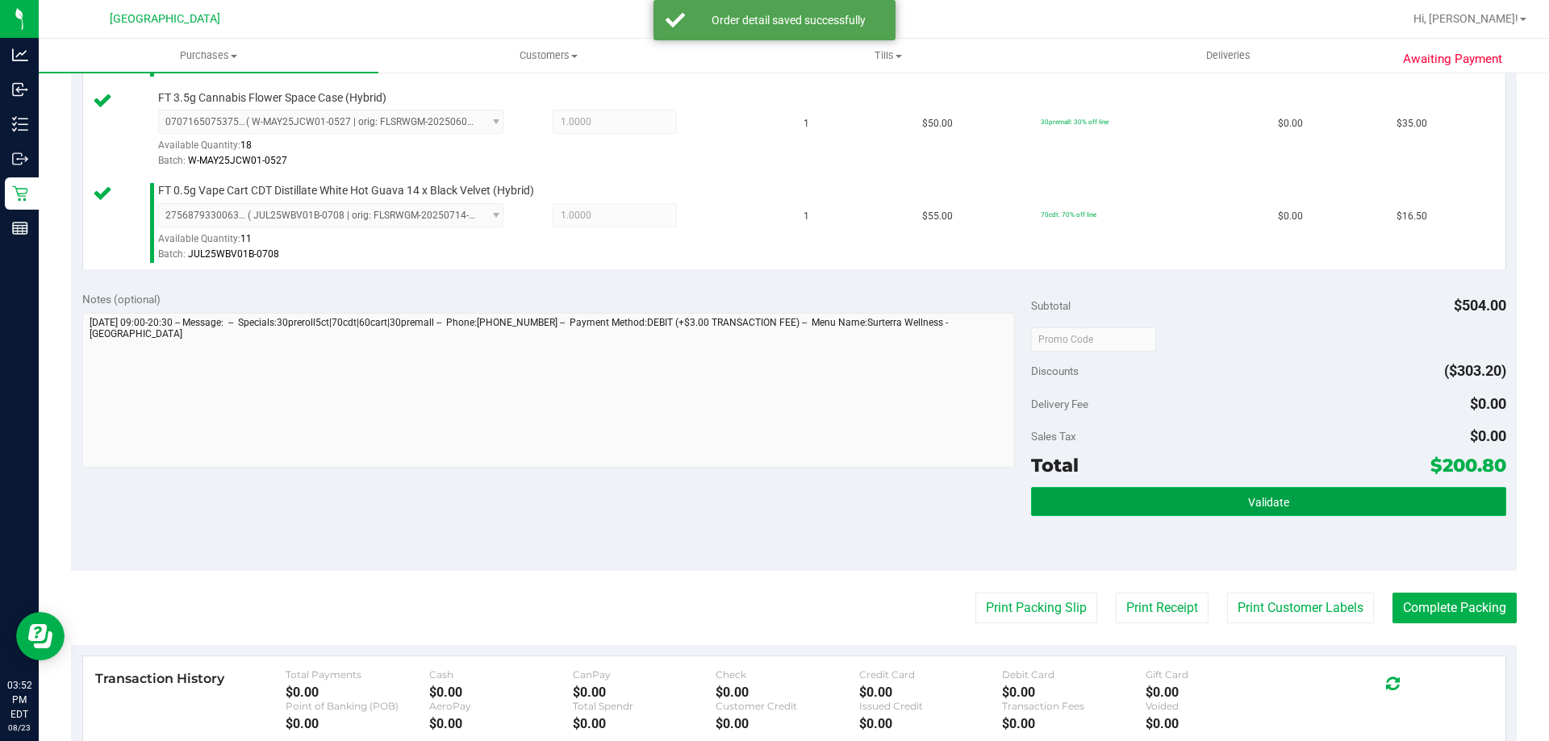
click at [1184, 490] on button "Validate" at bounding box center [1268, 501] width 474 height 29
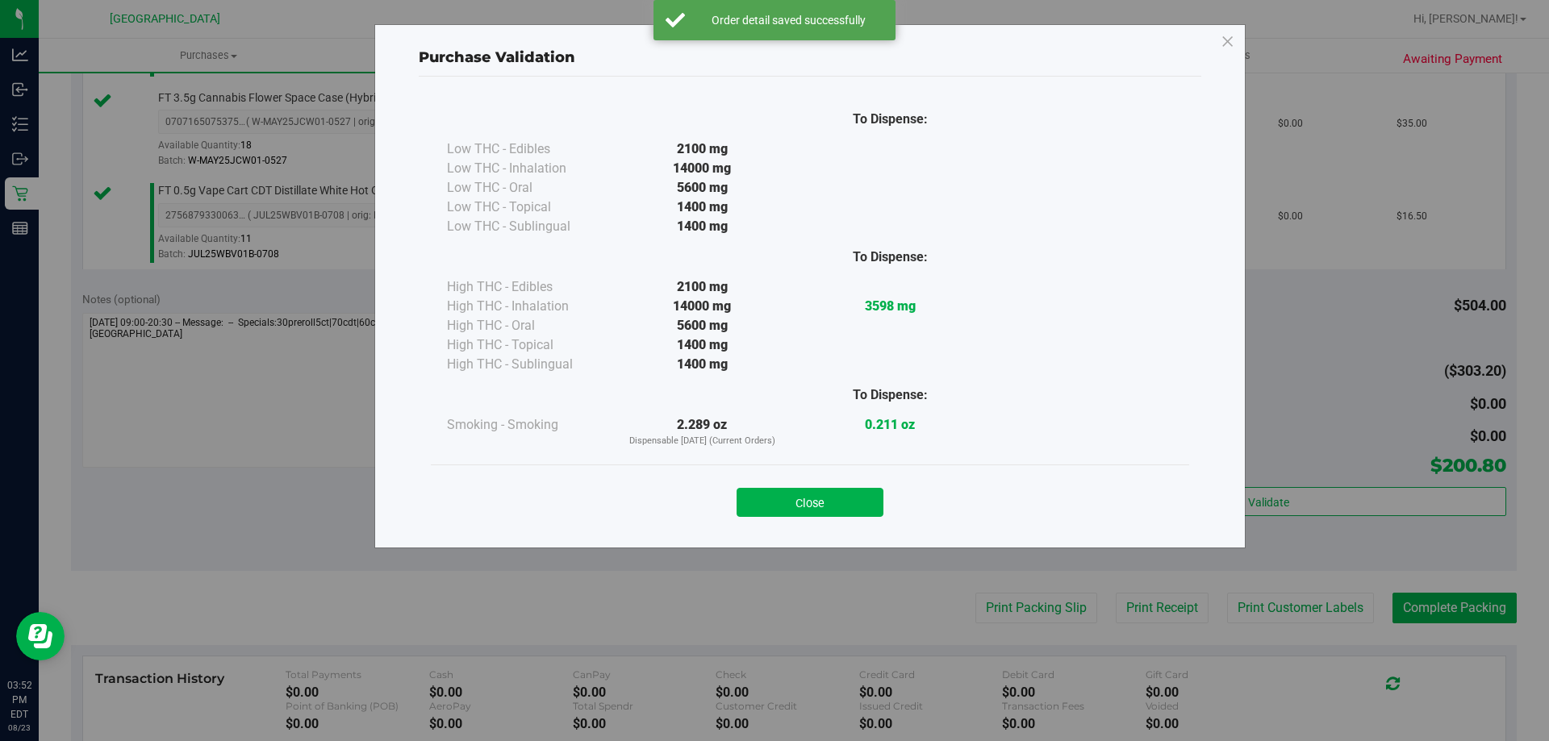
click at [845, 500] on button "Close" at bounding box center [809, 502] width 147 height 29
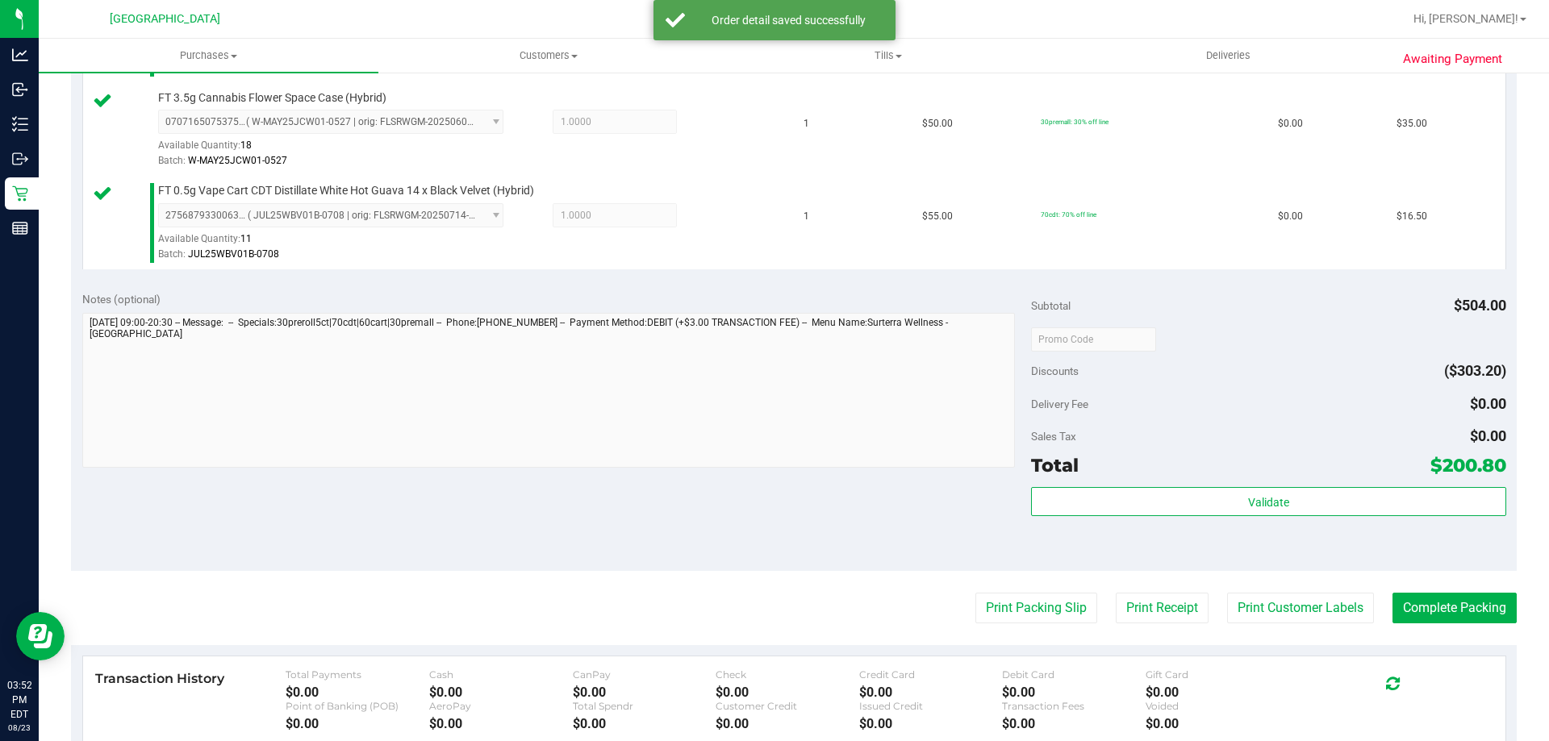
click at [1055, 632] on purchase-details "Back Edit Purchase Cancel Purchase View Profile # 11835915 BioTrack ID: - Submi…" at bounding box center [794, 113] width 1446 height 1666
click at [1042, 612] on button "Print Packing Slip" at bounding box center [1036, 608] width 122 height 31
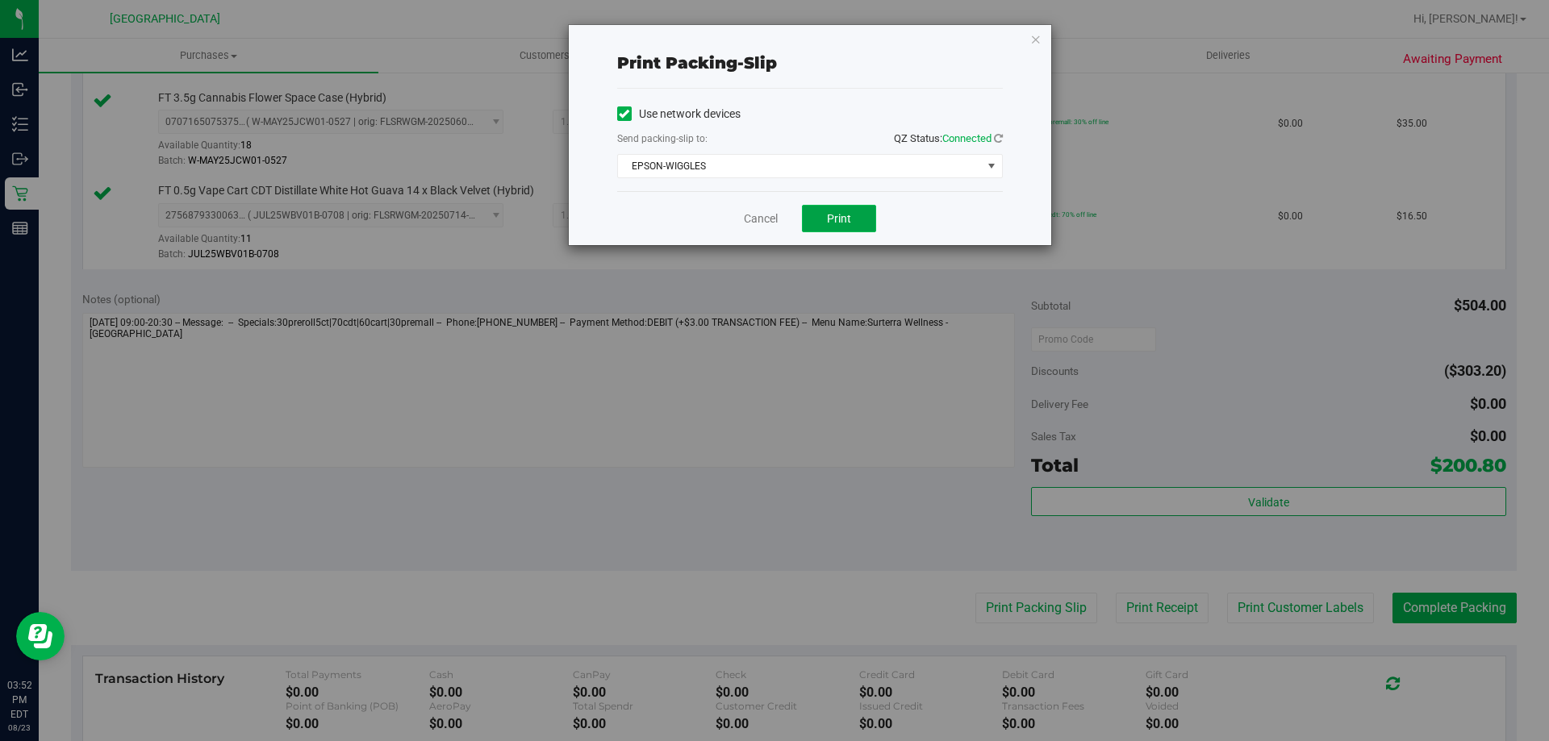
click at [849, 223] on span "Print" at bounding box center [839, 218] width 24 height 13
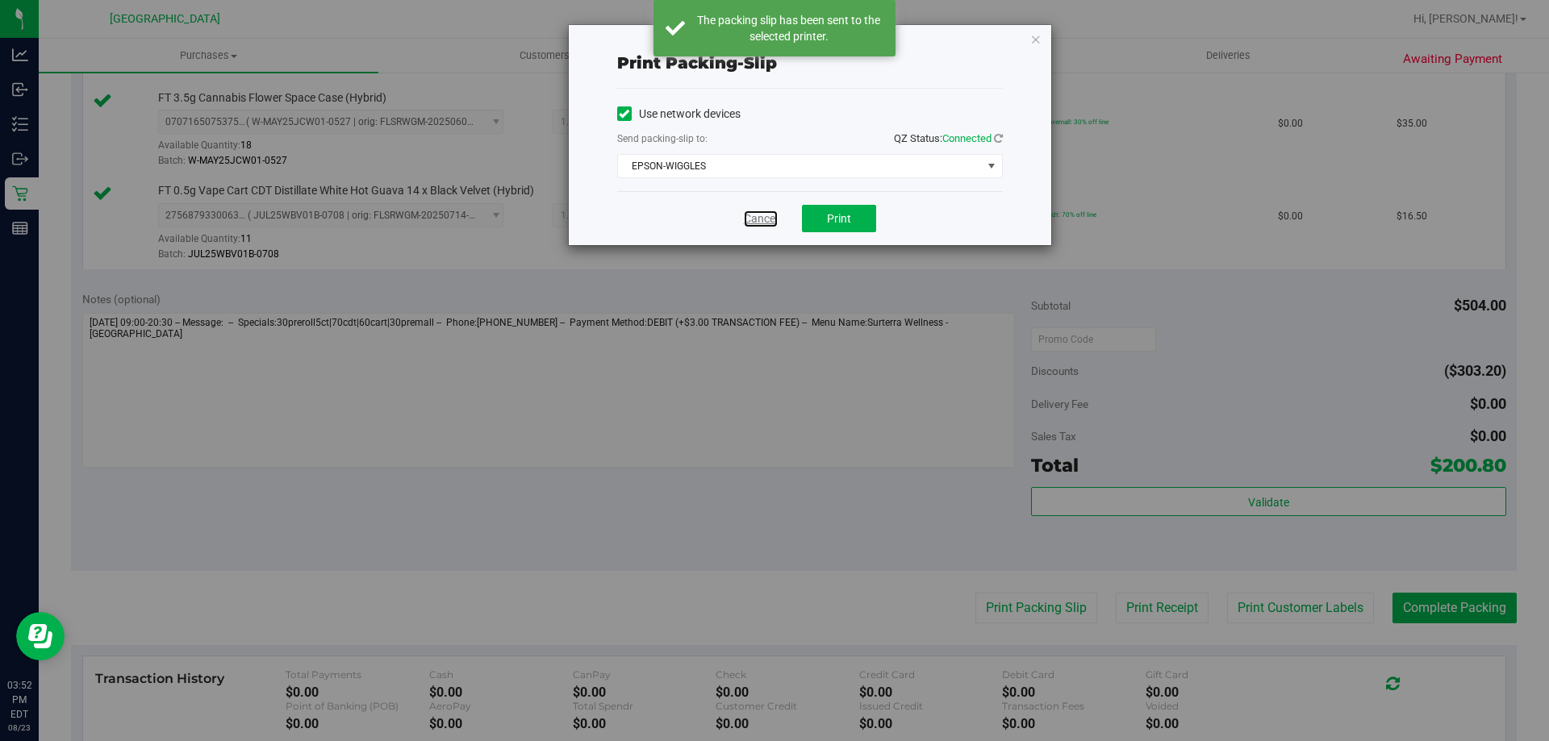
click at [771, 223] on link "Cancel" at bounding box center [761, 219] width 34 height 17
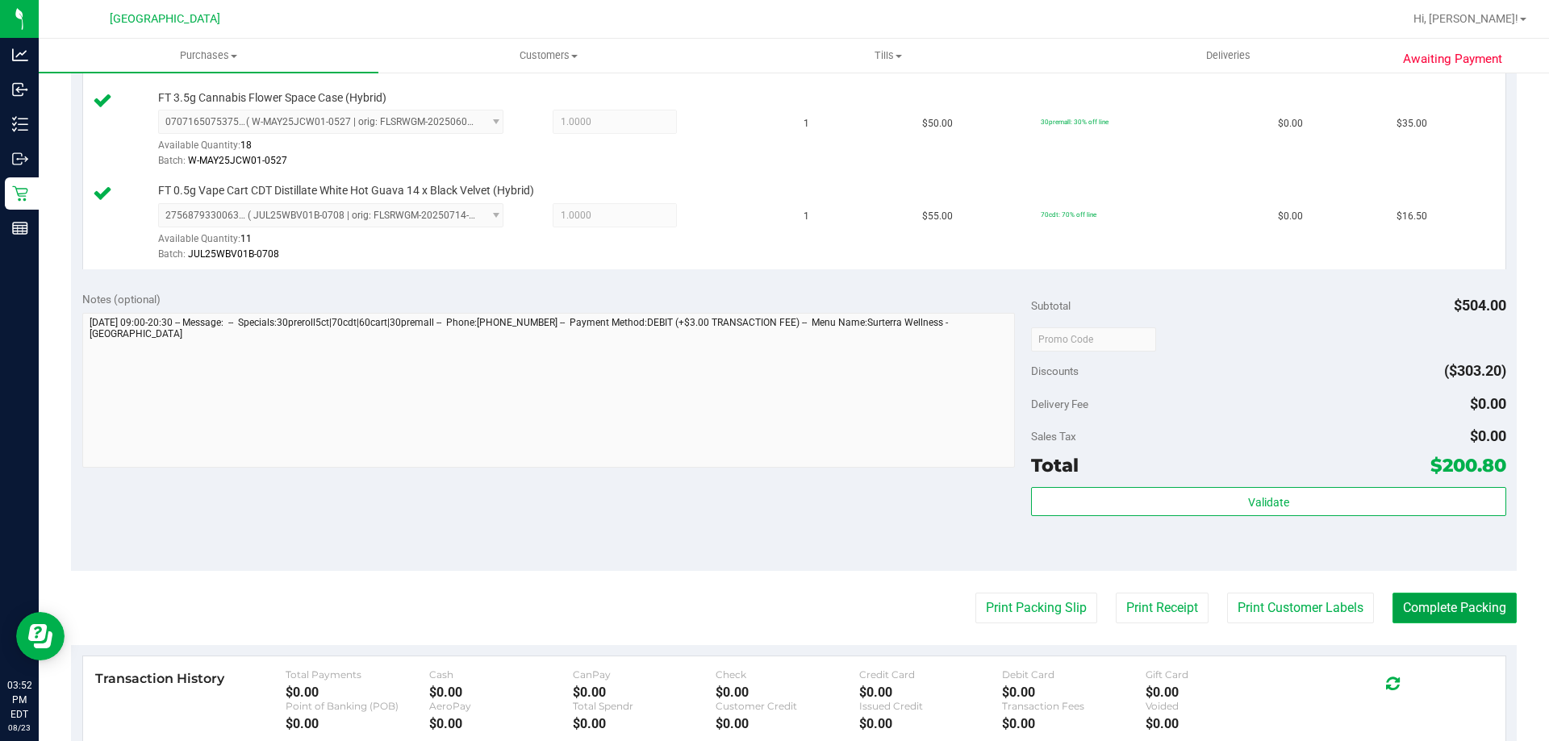
click at [1454, 605] on button "Complete Packing" at bounding box center [1454, 608] width 124 height 31
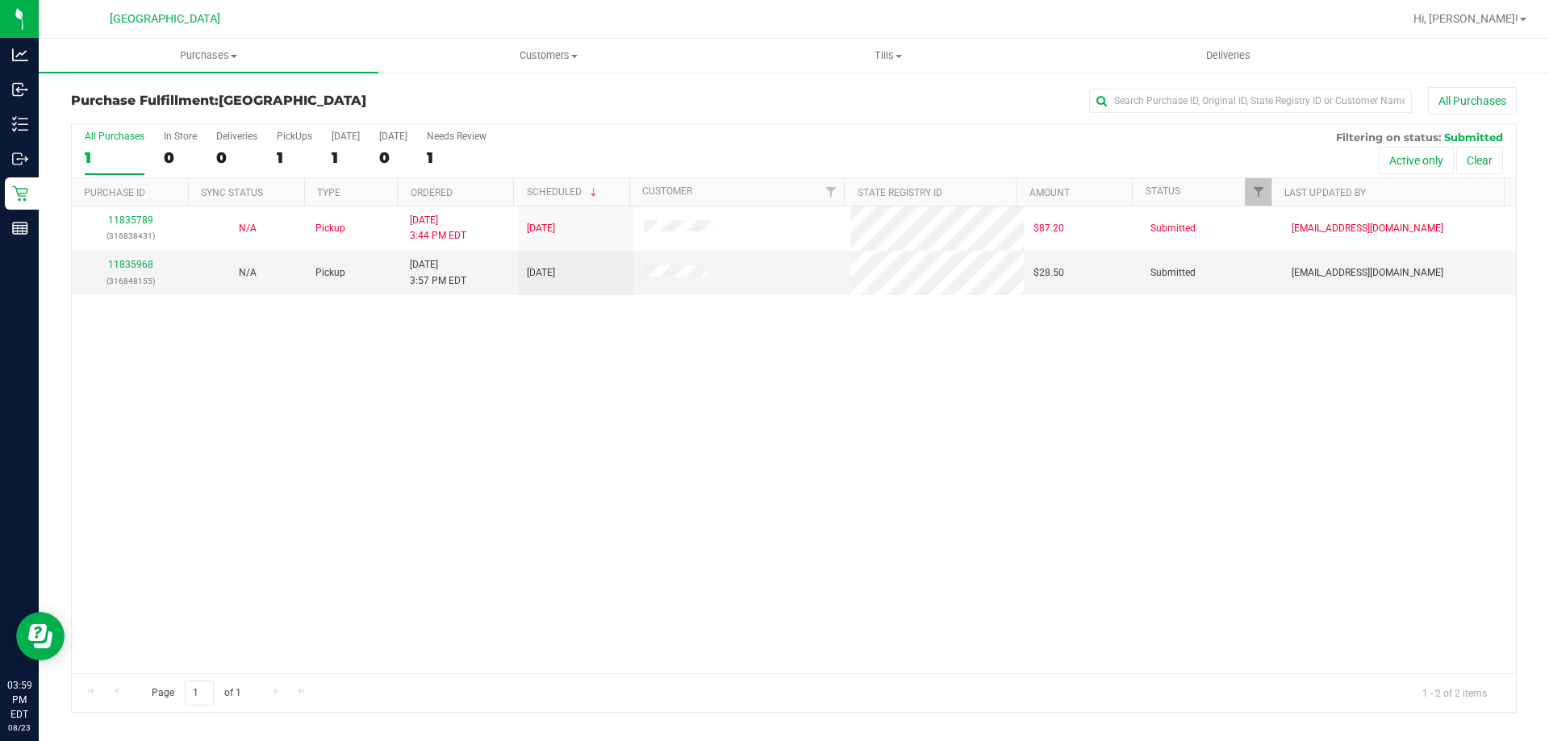
click at [501, 458] on div "11835789 (316838431) N/A Pickup 8/23/2025 3:44 PM EDT 8/23/2025 $87.20 Submitte…" at bounding box center [794, 440] width 1444 height 467
click at [148, 260] on link "11835968" at bounding box center [130, 264] width 45 height 11
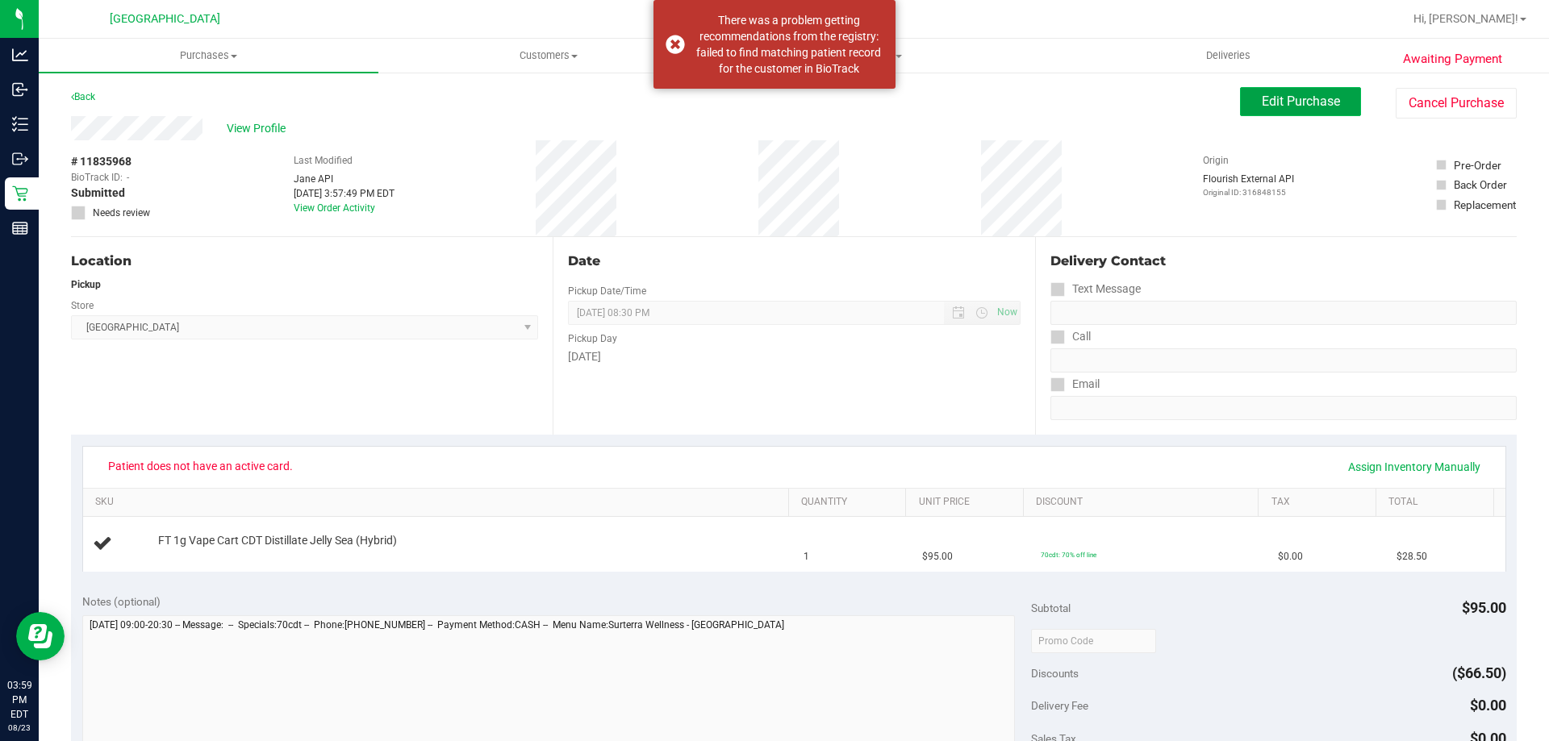
click at [1307, 102] on span "Edit Purchase" at bounding box center [1301, 101] width 78 height 15
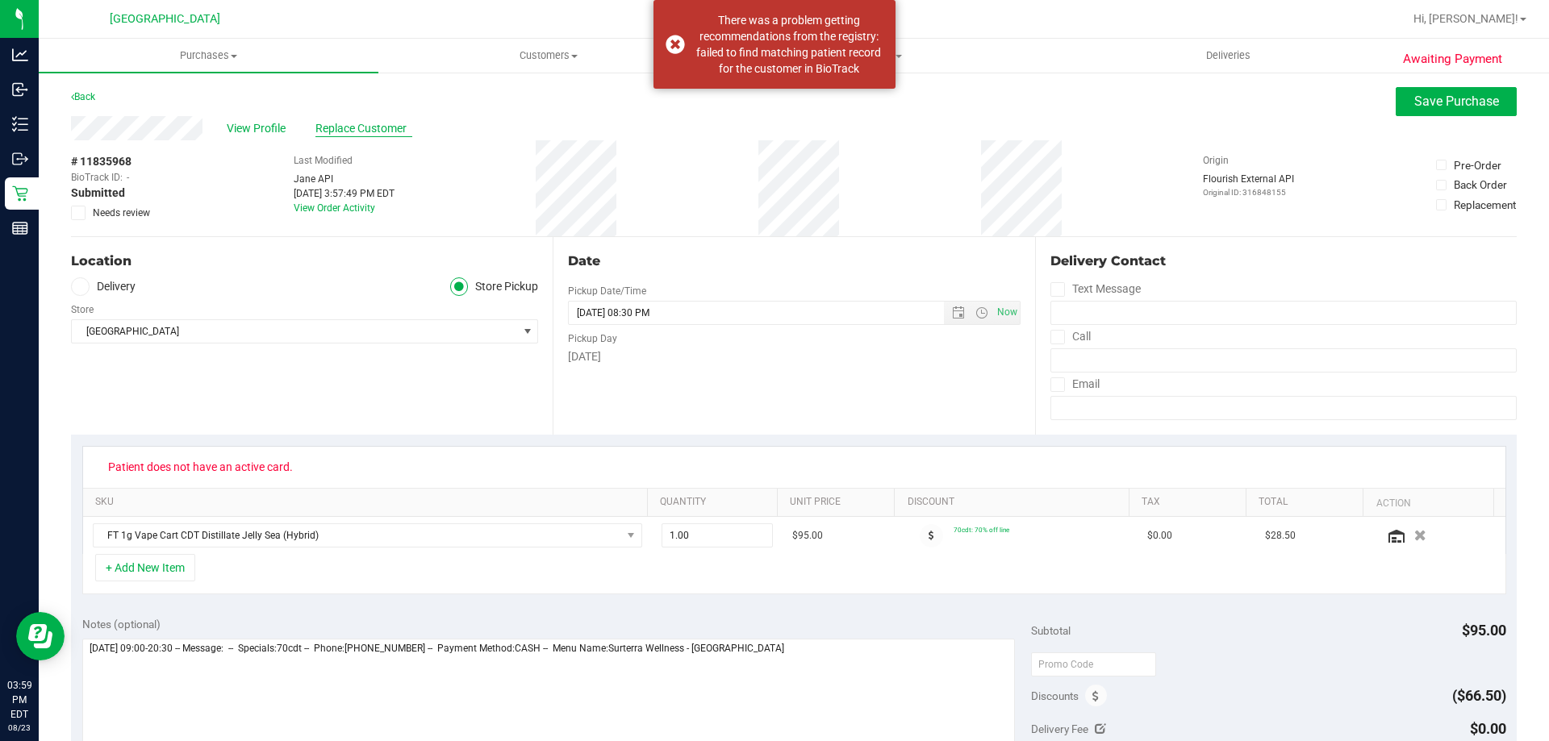
click at [329, 123] on span "Replace Customer" at bounding box center [363, 128] width 97 height 17
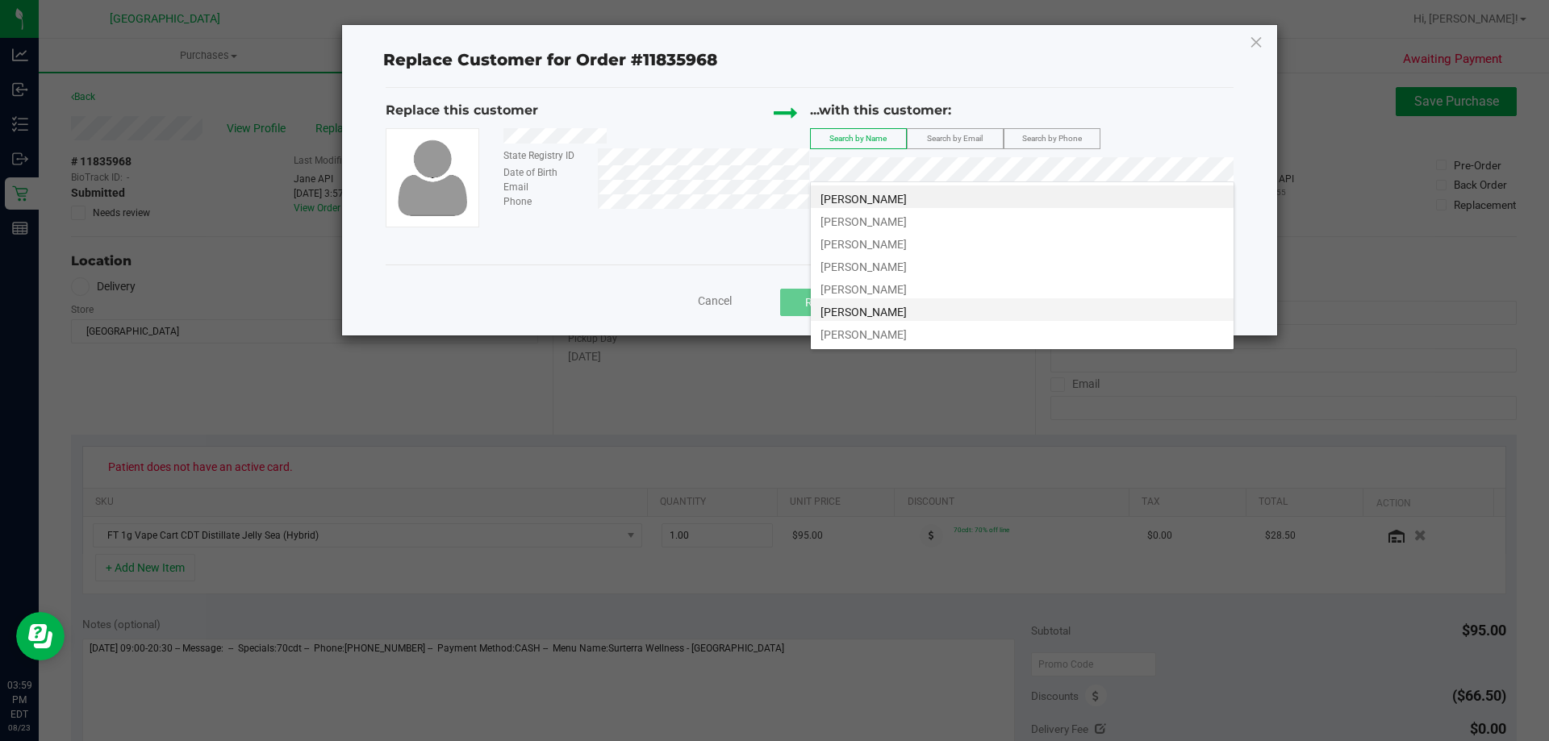
click at [918, 311] on li "MICHAEL OTTLEIN" at bounding box center [1022, 309] width 423 height 23
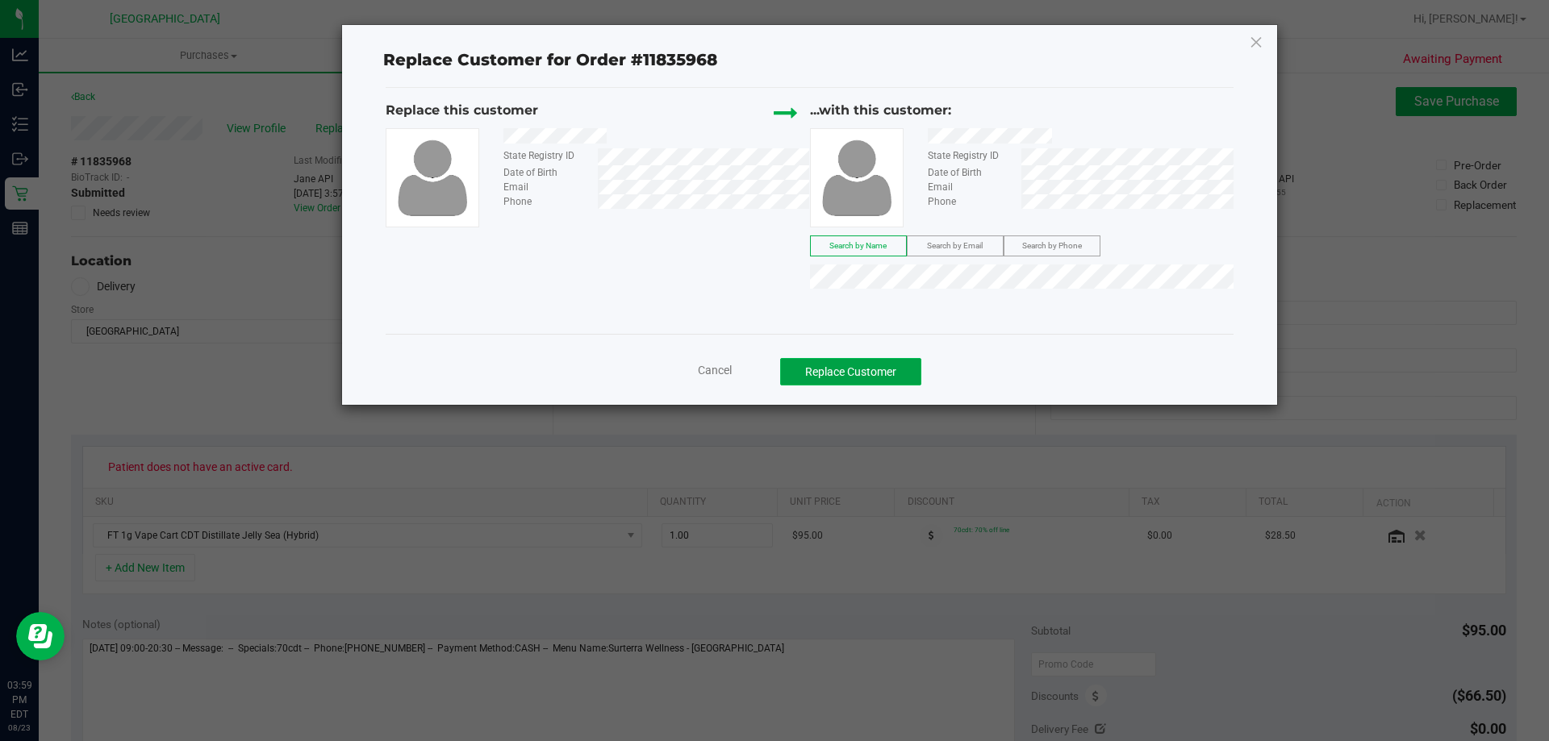
click at [835, 374] on button "Replace Customer" at bounding box center [850, 371] width 141 height 27
click at [724, 373] on span "Cancel" at bounding box center [715, 370] width 34 height 13
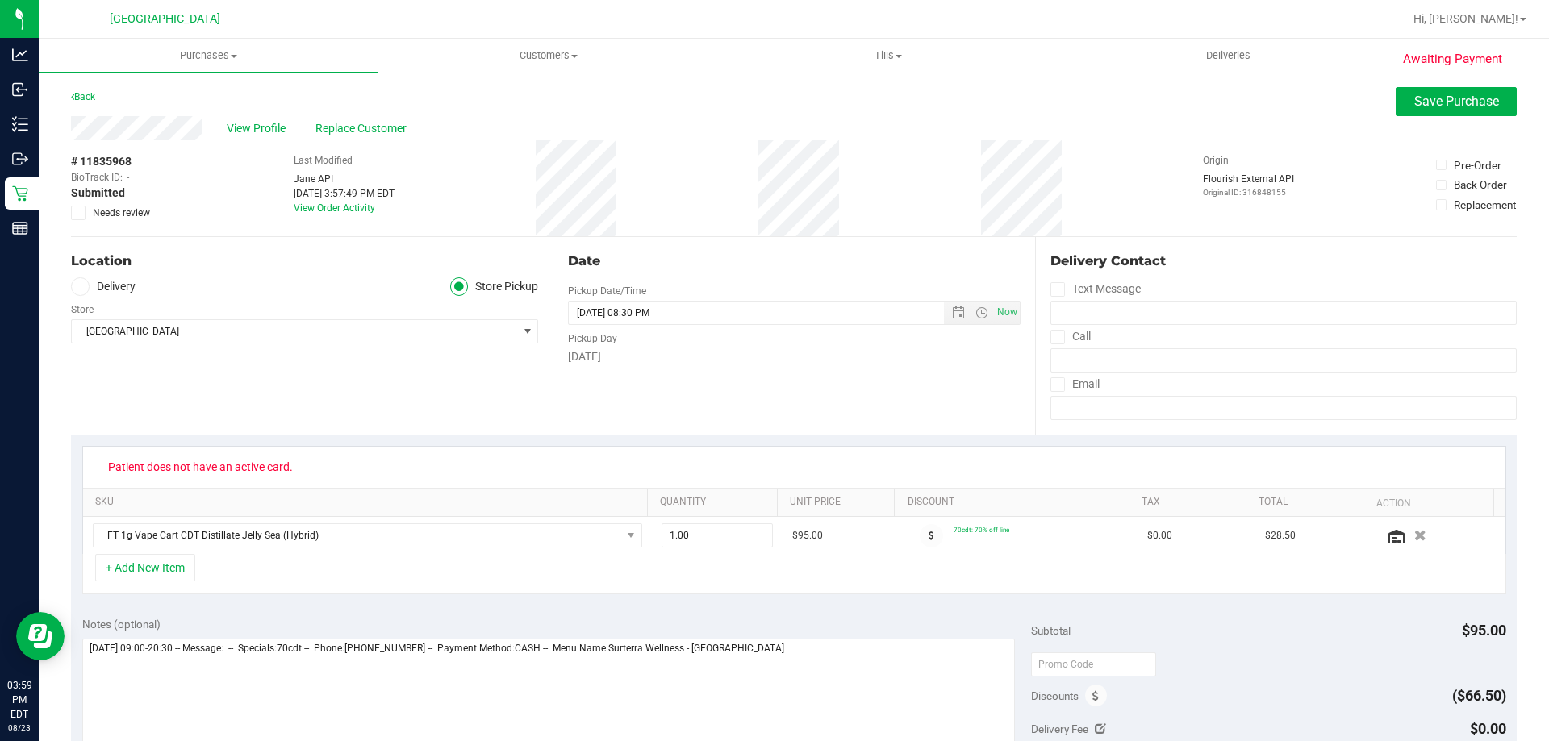
click at [76, 100] on link "Back" at bounding box center [83, 96] width 24 height 11
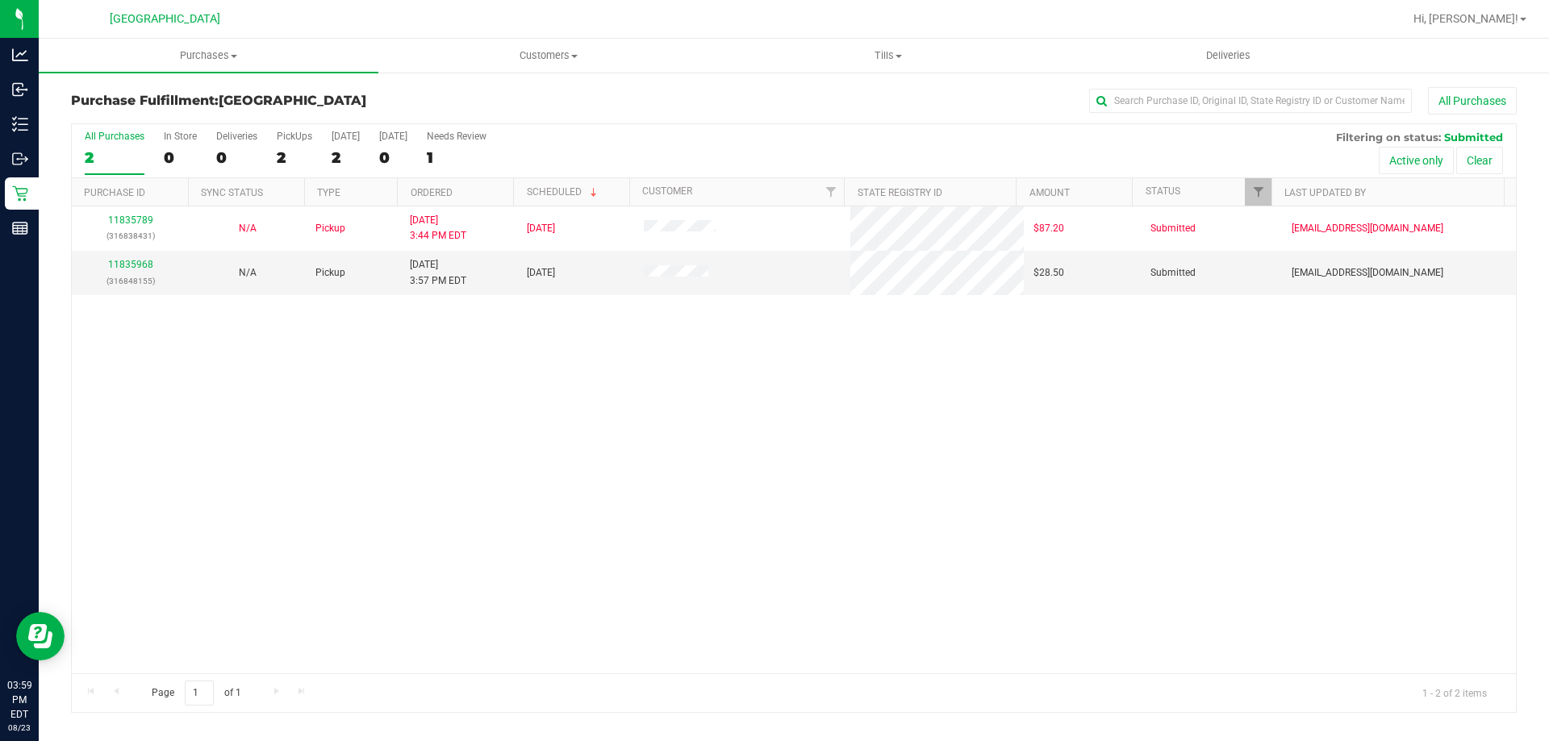
click at [791, 502] on div "11835789 (316838431) N/A Pickup 8/23/2025 3:44 PM EDT 8/23/2025 $87.20 Submitte…" at bounding box center [794, 440] width 1444 height 467
click at [903, 507] on div "11835789 (316838431) N/A Pickup 8/23/2025 3:44 PM EDT 8/23/2025 $87.20 Submitte…" at bounding box center [794, 440] width 1444 height 467
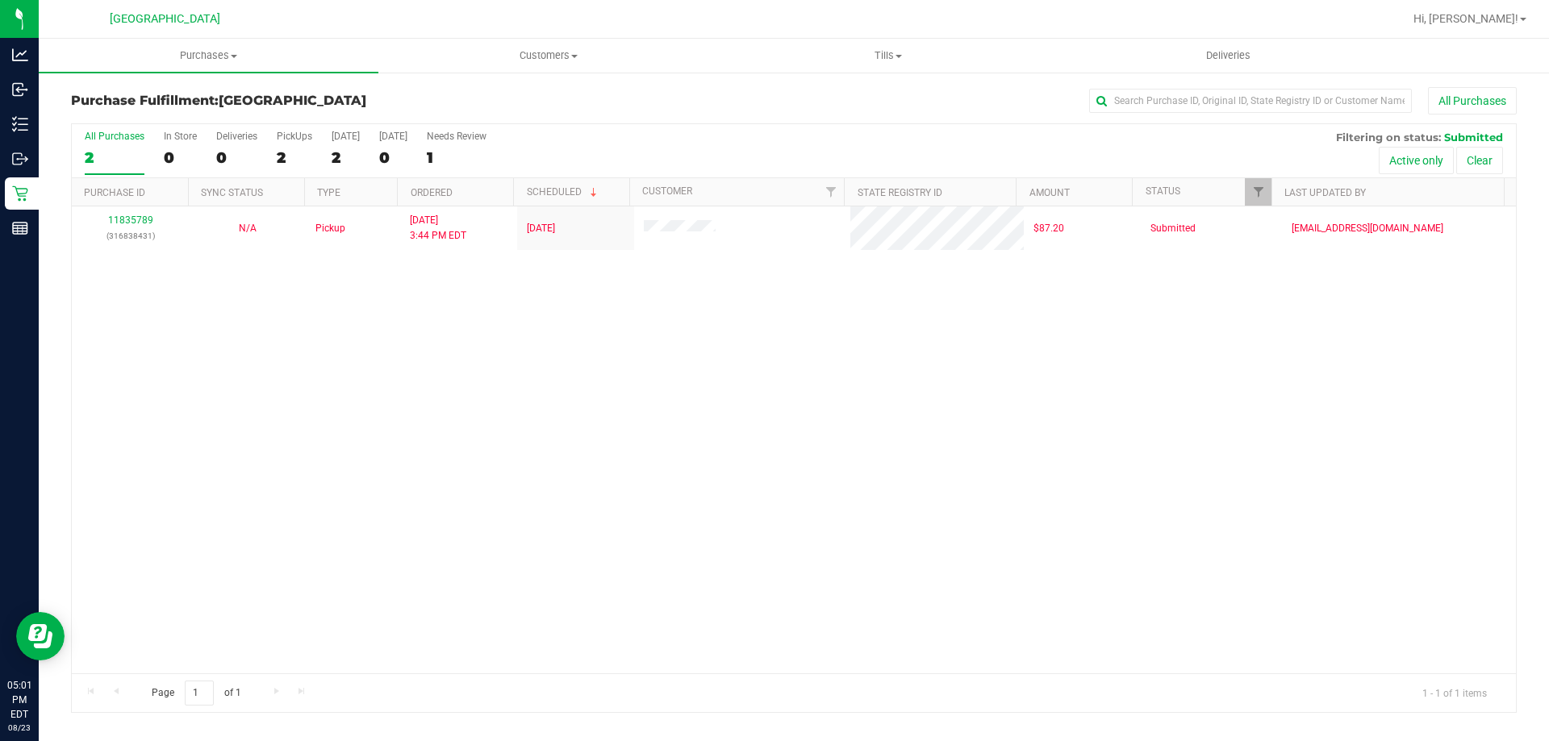
click at [594, 349] on div "11835789 (316838431) N/A Pickup [DATE] 3:44 PM EDT 8/23/2025 $87.20 Submitted […" at bounding box center [794, 440] width 1444 height 467
click at [595, 349] on div "11835789 (316838431) N/A Pickup [DATE] 3:44 PM EDT 8/23/2025 $87.20 Submitted […" at bounding box center [794, 440] width 1444 height 467
click at [194, 59] on span "Purchases" at bounding box center [209, 55] width 340 height 15
click at [153, 113] on li "Fulfillment" at bounding box center [209, 116] width 340 height 19
click at [1074, 364] on div "11835789 (316838431) N/A Pickup [DATE] 3:44 PM EDT 8/23/2025 $87.20 Submitted […" at bounding box center [794, 440] width 1444 height 467
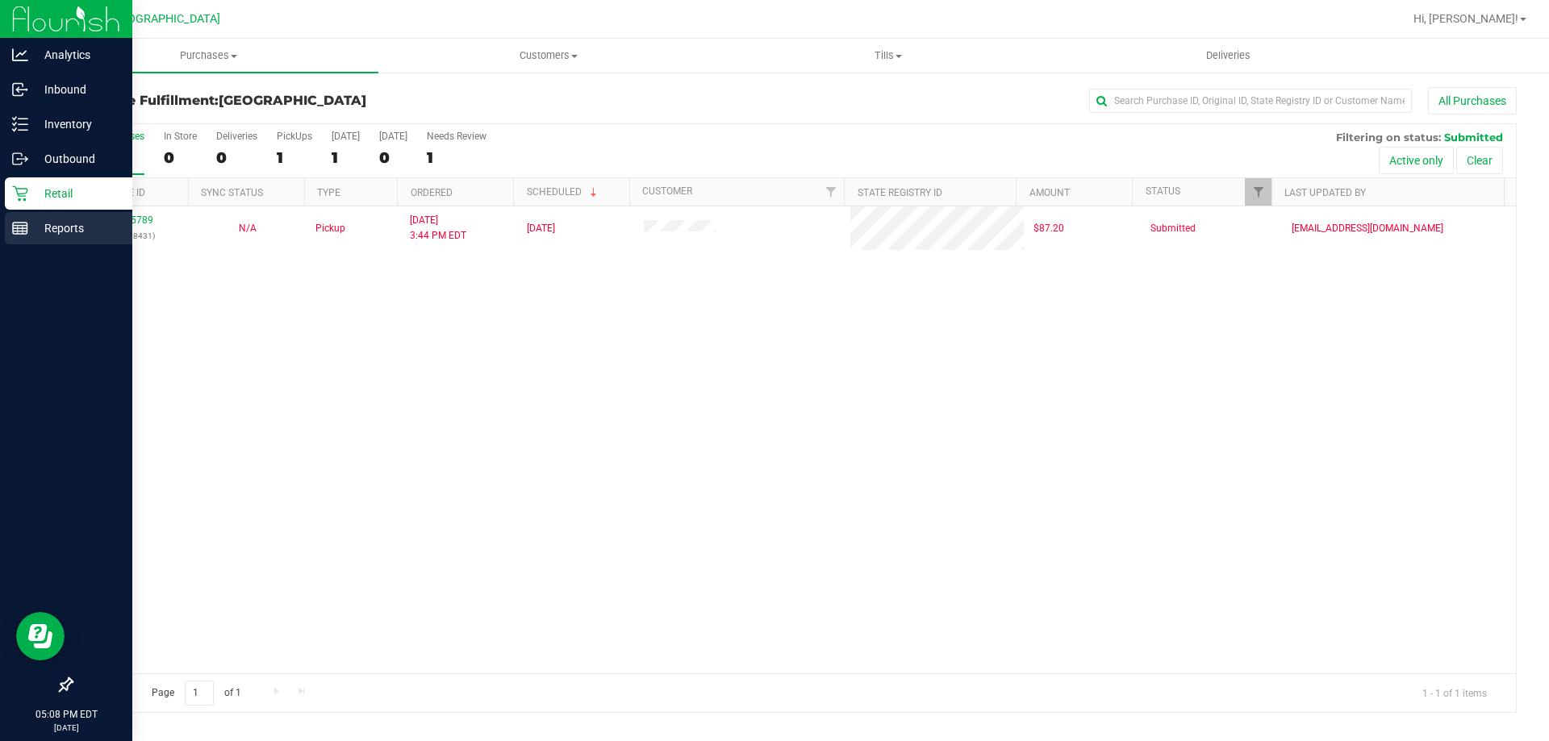
click at [30, 225] on p "Reports" at bounding box center [76, 228] width 97 height 19
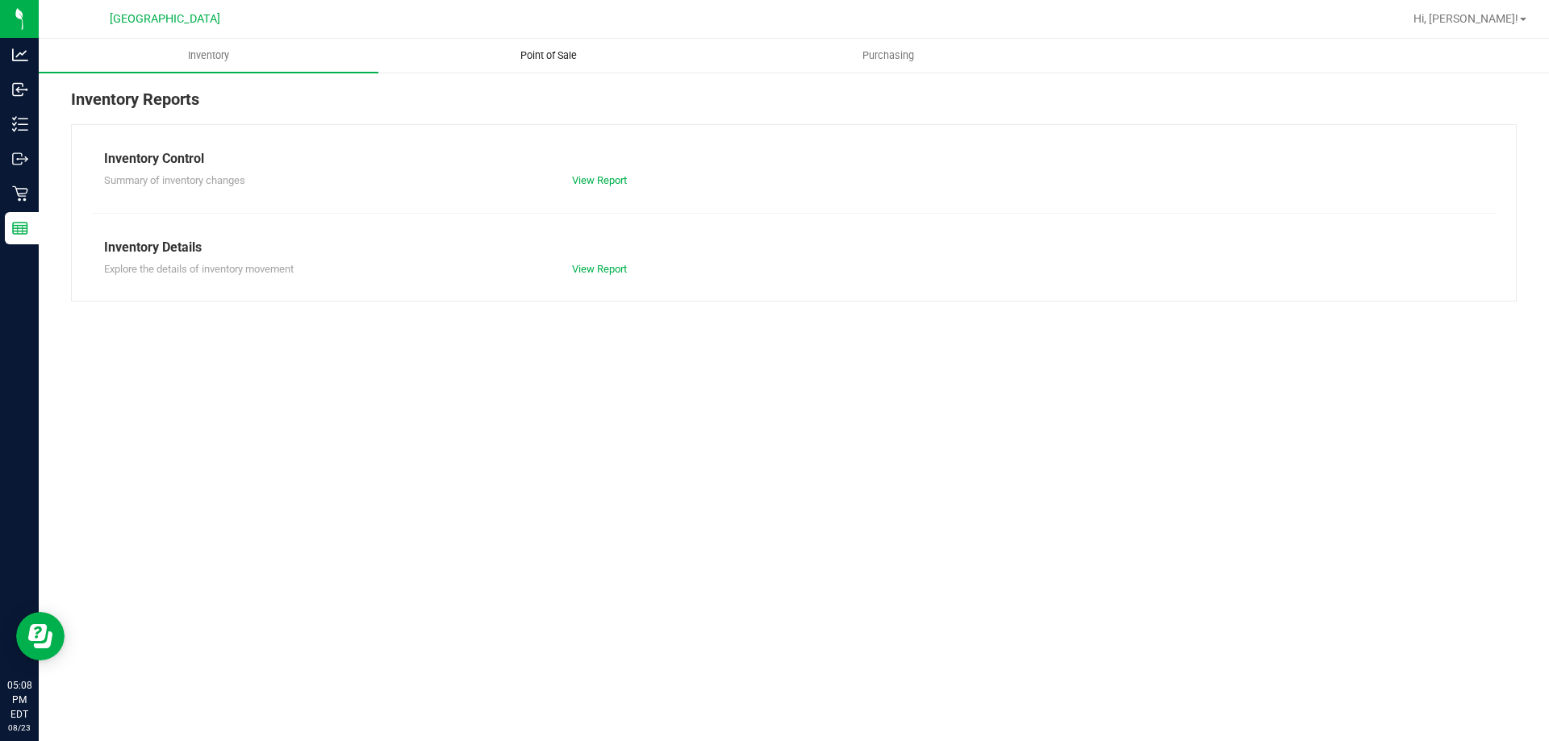
click at [530, 56] on span "Point of Sale" at bounding box center [549, 55] width 100 height 15
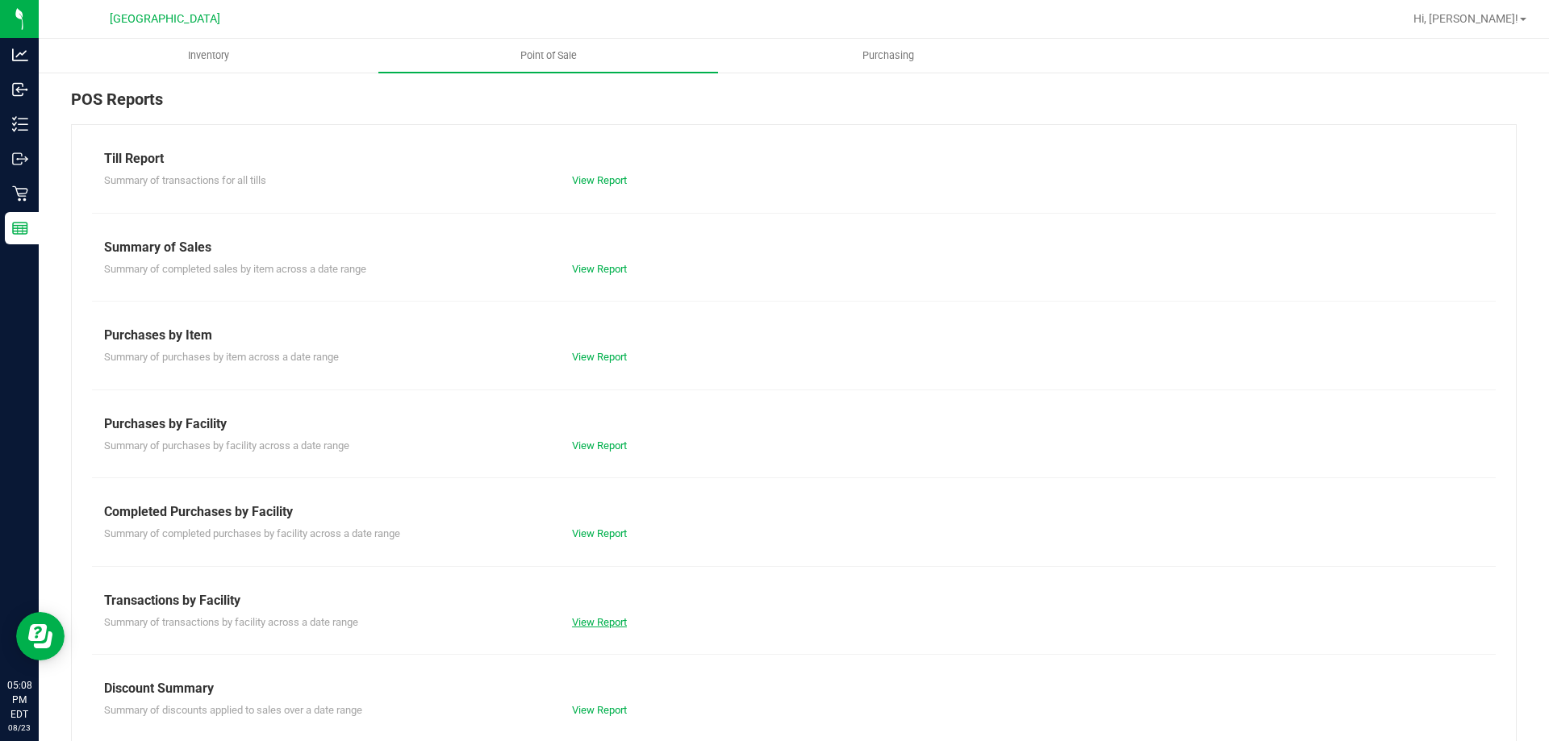
click at [598, 624] on link "View Report" at bounding box center [599, 622] width 55 height 12
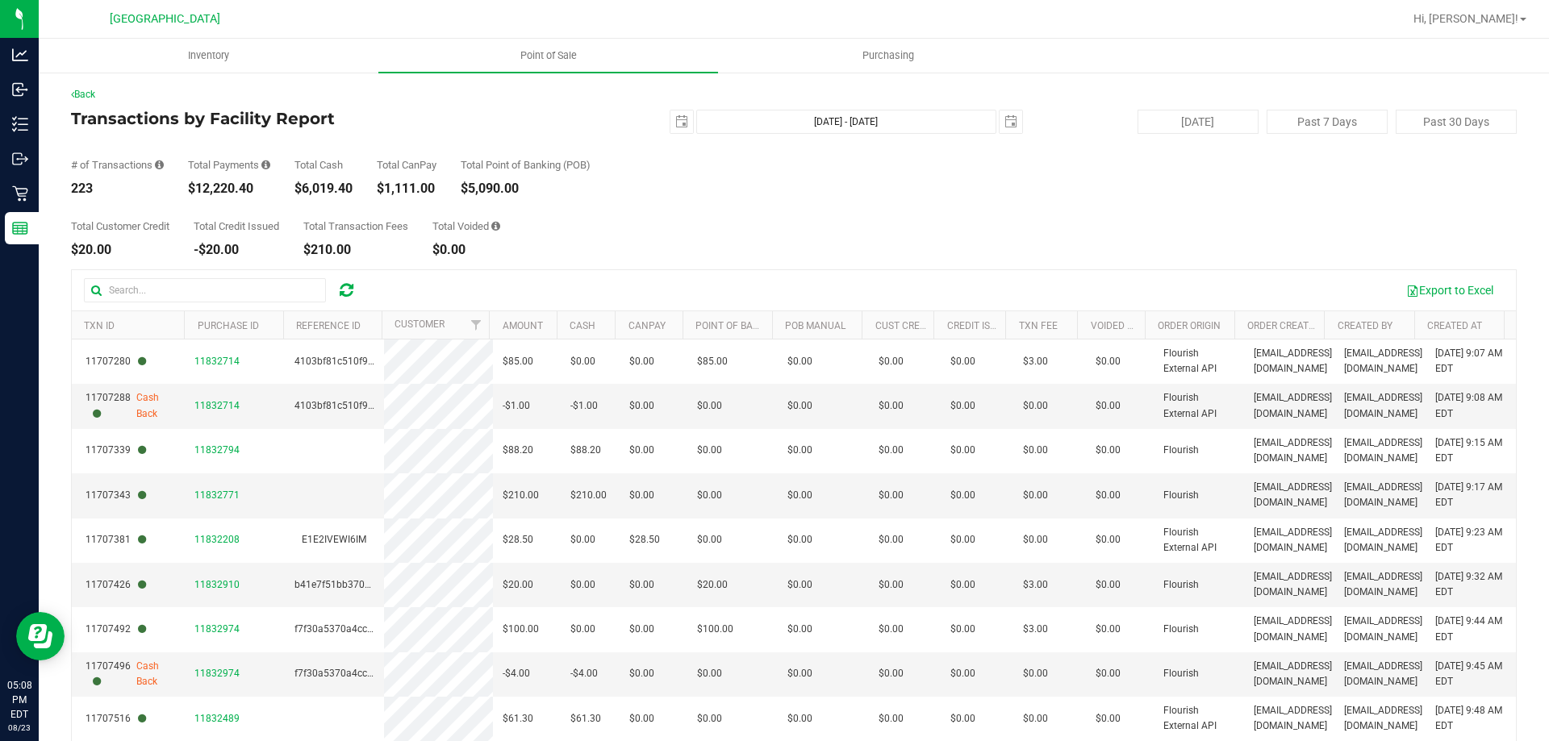
drag, startPoint x: 198, startPoint y: 190, endPoint x: 256, endPoint y: 194, distance: 58.2
click at [256, 194] on div "$12,220.40" at bounding box center [229, 188] width 82 height 13
copy div "12,220.40"
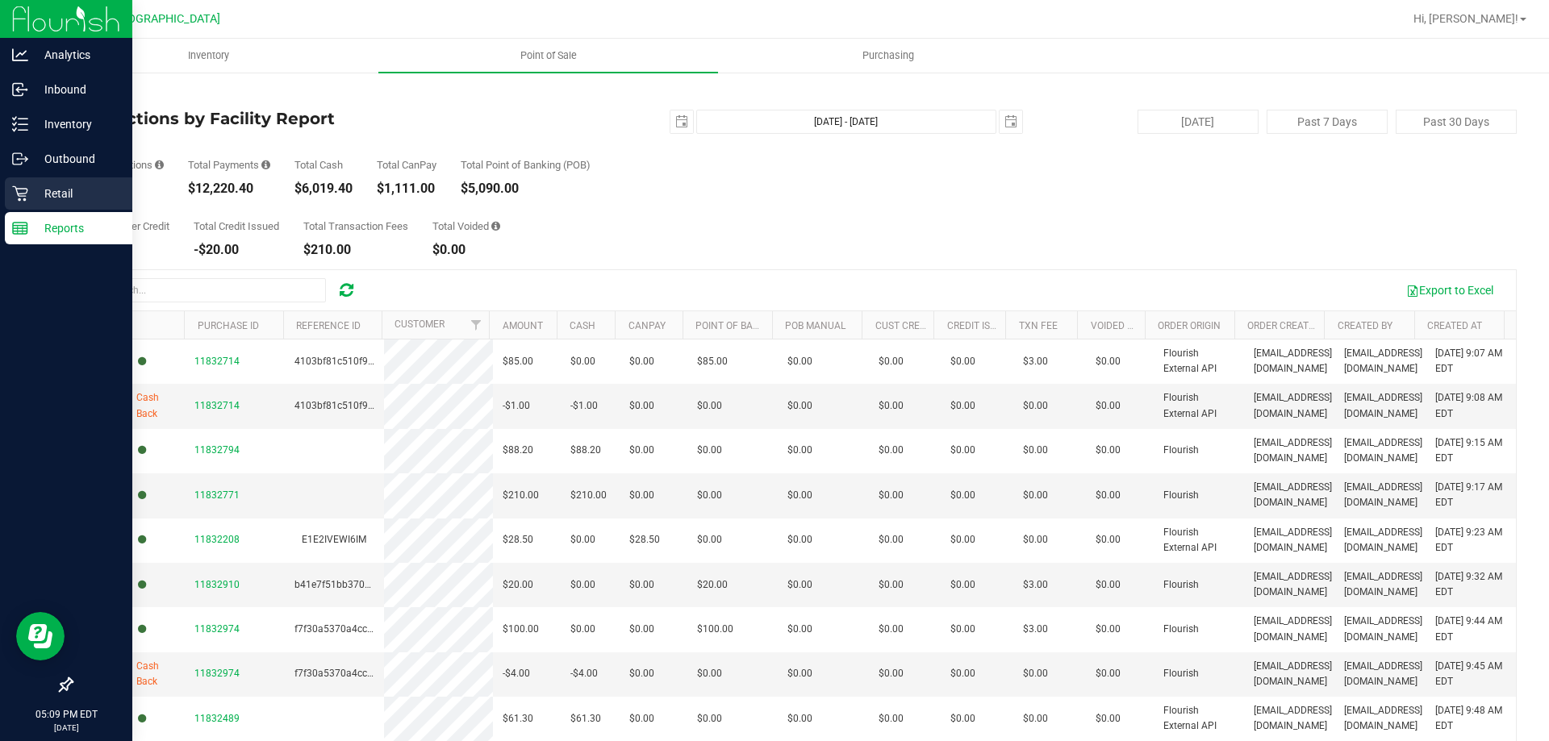
click at [30, 194] on p "Retail" at bounding box center [76, 193] width 97 height 19
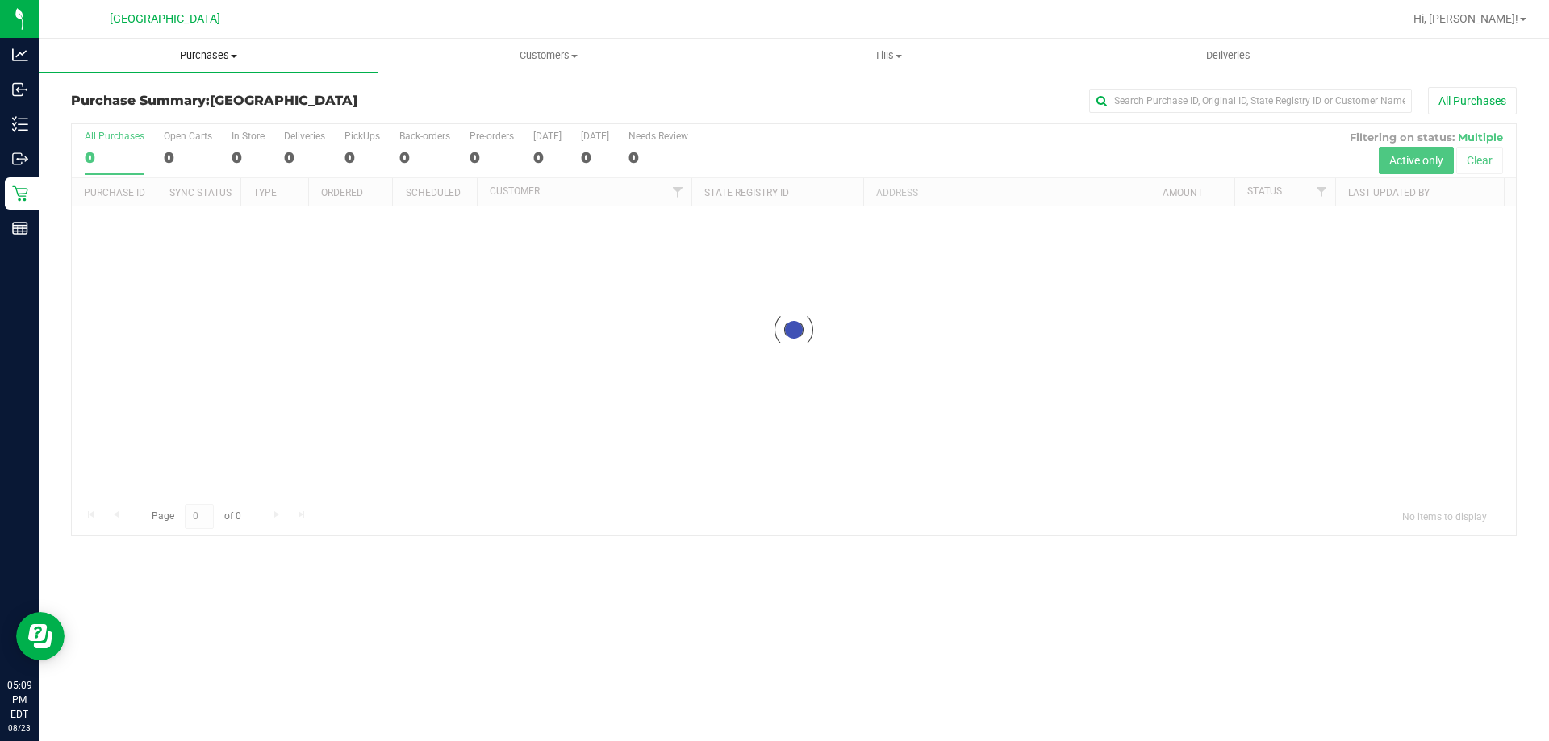
click at [209, 56] on span "Purchases" at bounding box center [209, 55] width 340 height 15
click at [119, 110] on span "Fulfillment" at bounding box center [89, 117] width 100 height 14
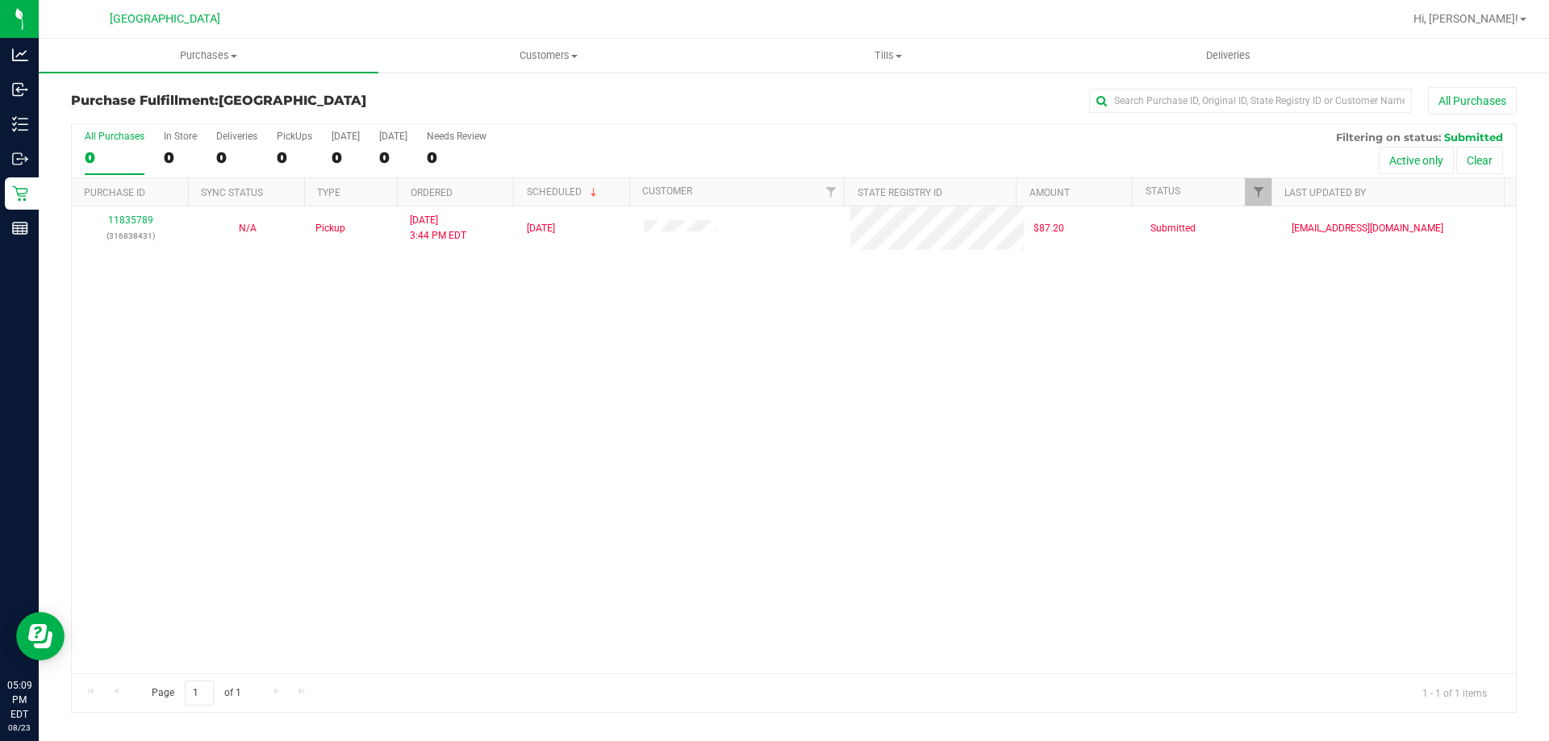
click at [514, 302] on div "11835789 (316838431) N/A Pickup [DATE] 3:44 PM EDT 8/23/2025 $87.20 Submitted […" at bounding box center [794, 440] width 1444 height 467
click at [500, 385] on div "11835789 (316838431) N/A Pickup [DATE] 3:44 PM EDT 8/23/2025 $87.20 Submitted […" at bounding box center [794, 440] width 1444 height 467
click at [477, 411] on div "11835789 (316838431) N/A Pickup [DATE] 3:44 PM EDT 8/23/2025 $87.20 Submitted […" at bounding box center [794, 440] width 1444 height 467
click at [494, 381] on div "11835789 (316838431) N/A Pickup [DATE] 3:44 PM EDT 8/23/2025 $87.20 Submitted […" at bounding box center [794, 440] width 1444 height 467
click at [862, 363] on div "11835789 (316838431) N/A Pickup [DATE] 3:44 PM EDT 8/23/2025 $87.20 Submitted […" at bounding box center [794, 440] width 1444 height 467
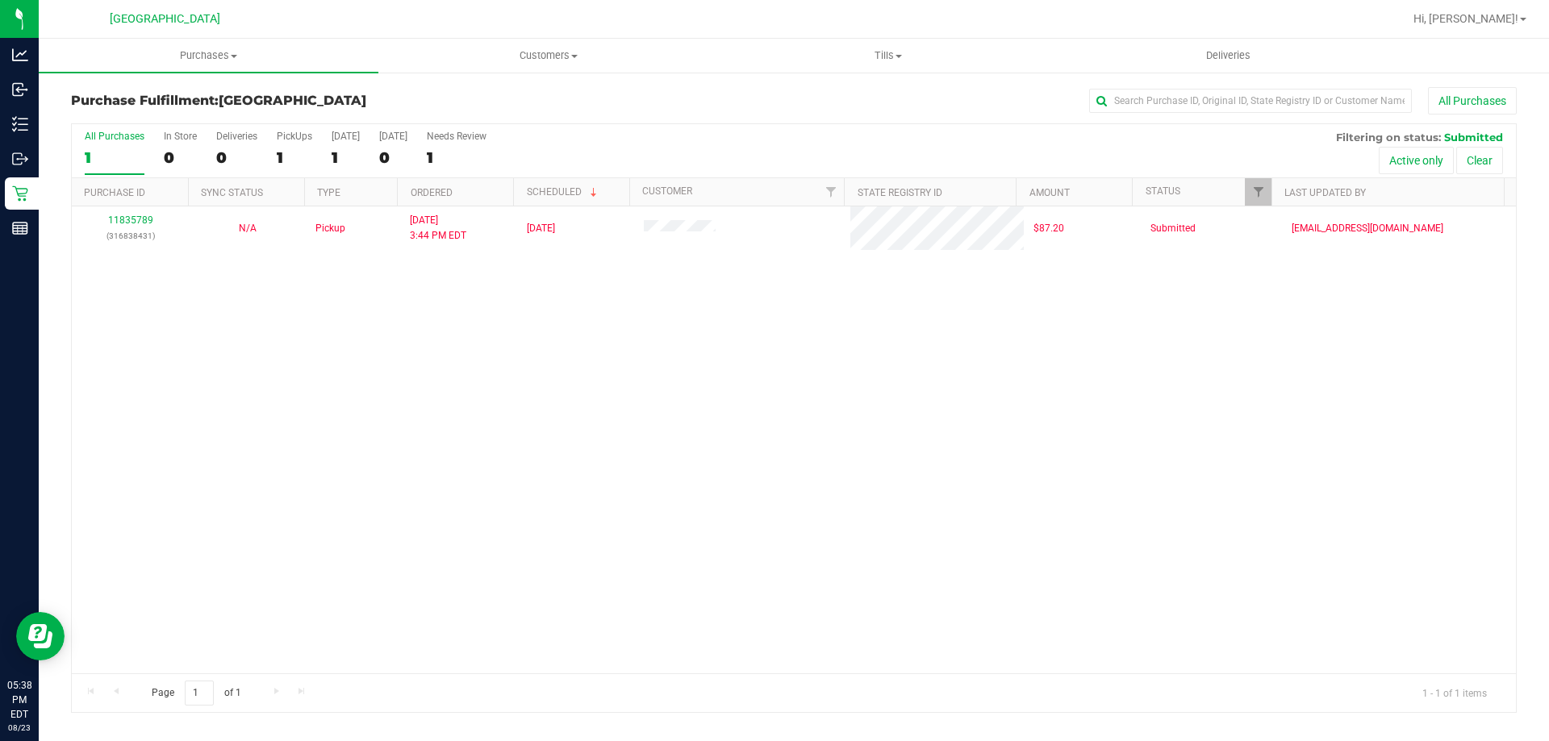
click at [862, 363] on div "11835789 (316838431) N/A Pickup [DATE] 3:44 PM EDT 8/23/2025 $87.20 Submitted […" at bounding box center [794, 440] width 1444 height 467
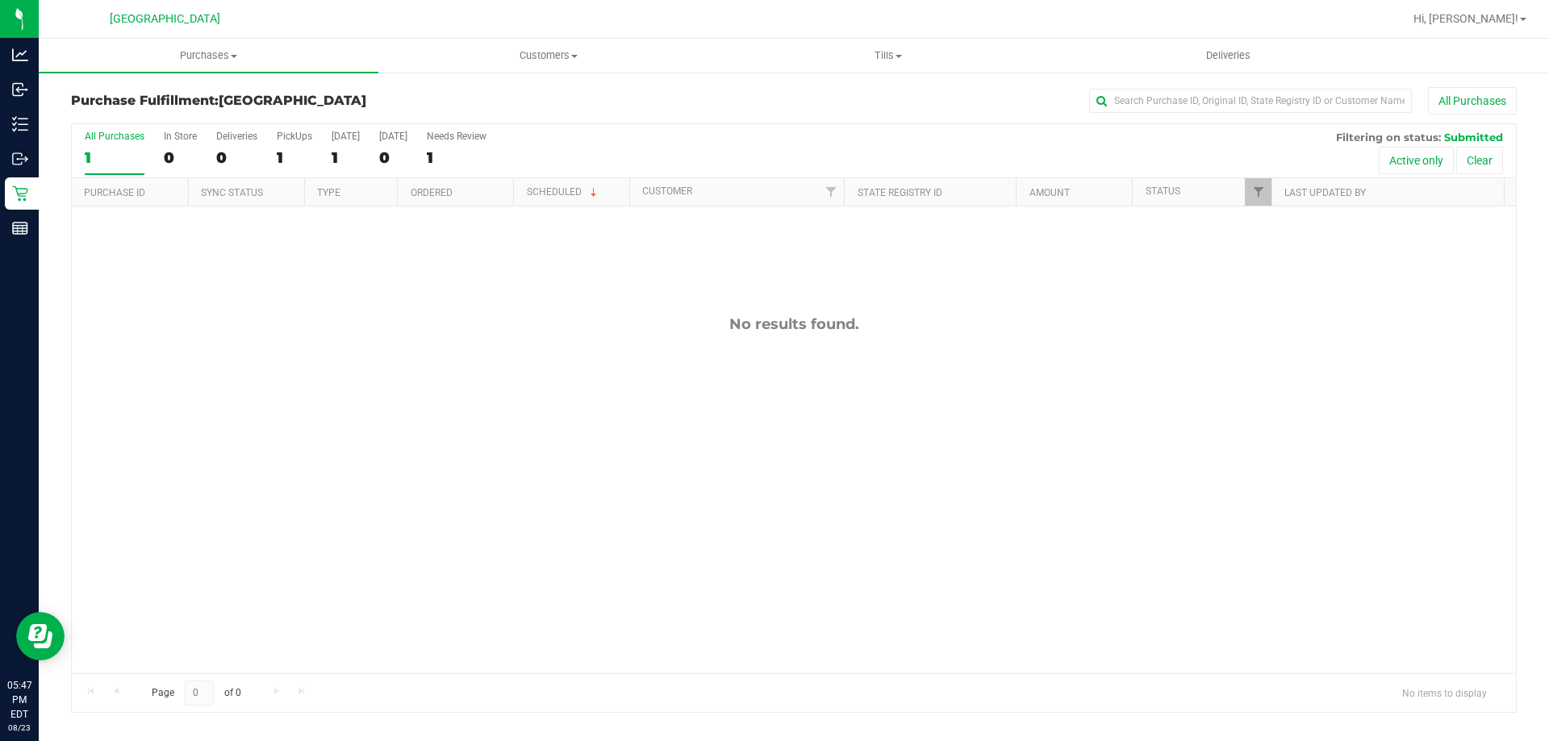
click at [1023, 469] on div "No results found." at bounding box center [794, 495] width 1444 height 576
click at [199, 52] on span "Purchases" at bounding box center [209, 55] width 340 height 15
click at [187, 113] on li "Fulfillment" at bounding box center [209, 116] width 340 height 19
click at [689, 264] on div "No results found." at bounding box center [794, 495] width 1444 height 576
click at [452, 294] on div "No results found." at bounding box center [794, 495] width 1444 height 576
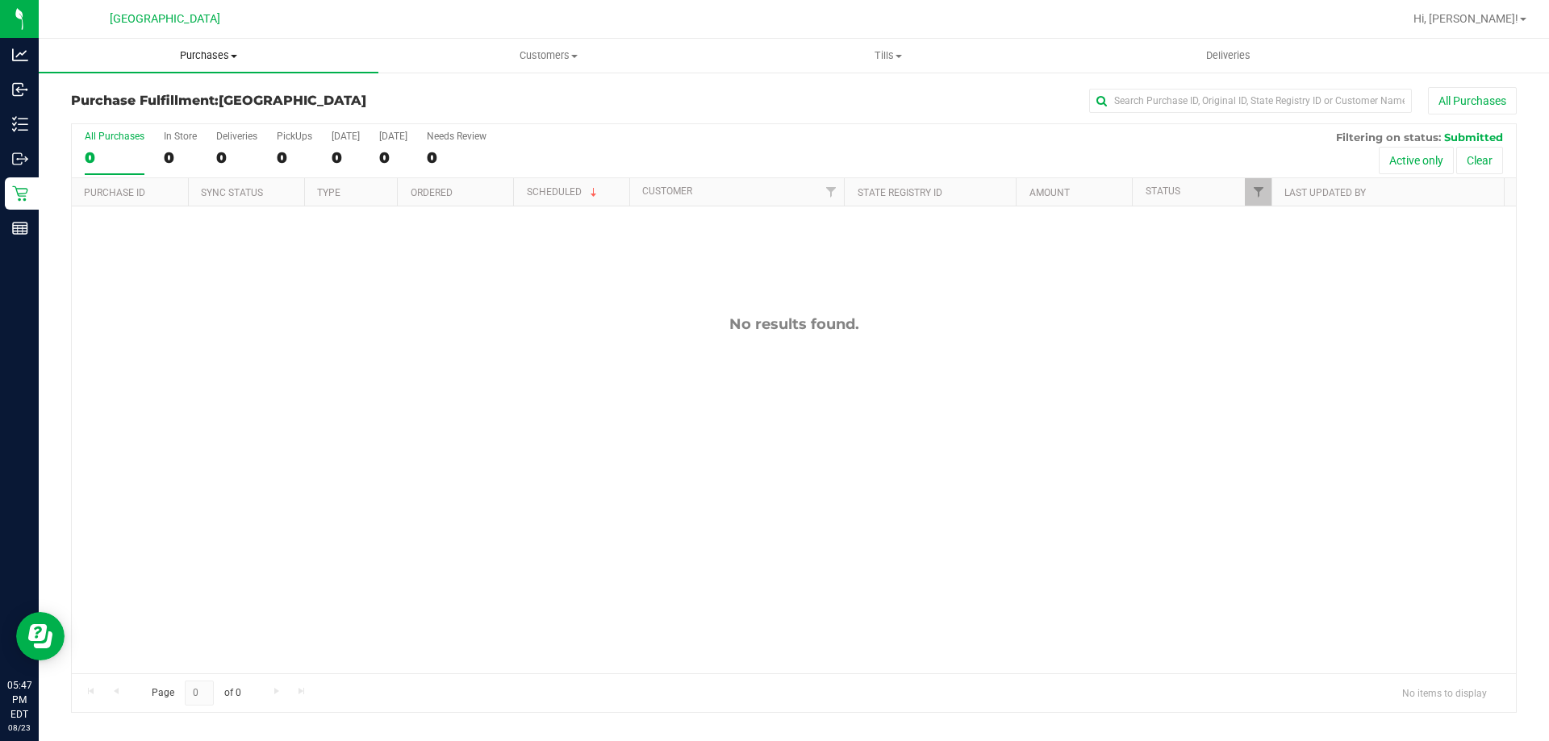
click at [200, 65] on uib-tab-heading "Purchases Summary of purchases Fulfillment All purchases" at bounding box center [209, 56] width 340 height 34
click at [144, 120] on li "Fulfillment" at bounding box center [209, 116] width 340 height 19
click at [595, 385] on div "No results found." at bounding box center [794, 495] width 1444 height 576
click at [882, 386] on div "No results found." at bounding box center [794, 495] width 1444 height 576
click at [882, 403] on div "No results found." at bounding box center [794, 495] width 1444 height 576
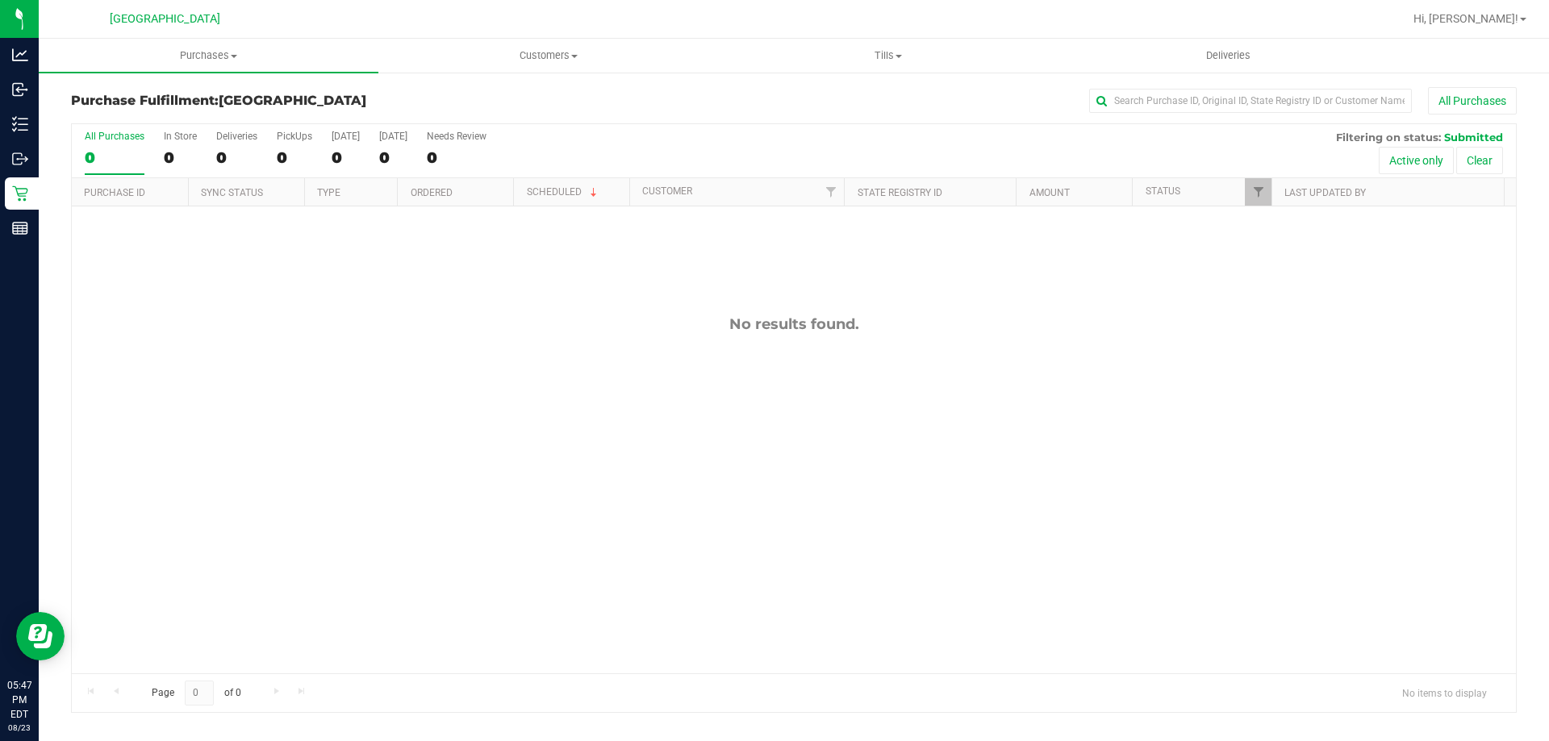
click at [882, 403] on div "No results found." at bounding box center [794, 495] width 1444 height 576
click at [938, 369] on div "No results found." at bounding box center [794, 495] width 1444 height 576
click at [228, 60] on span "Purchases" at bounding box center [209, 55] width 340 height 15
click at [156, 111] on li "Fulfillment" at bounding box center [209, 116] width 340 height 19
click at [569, 397] on div "No results found." at bounding box center [794, 495] width 1444 height 576
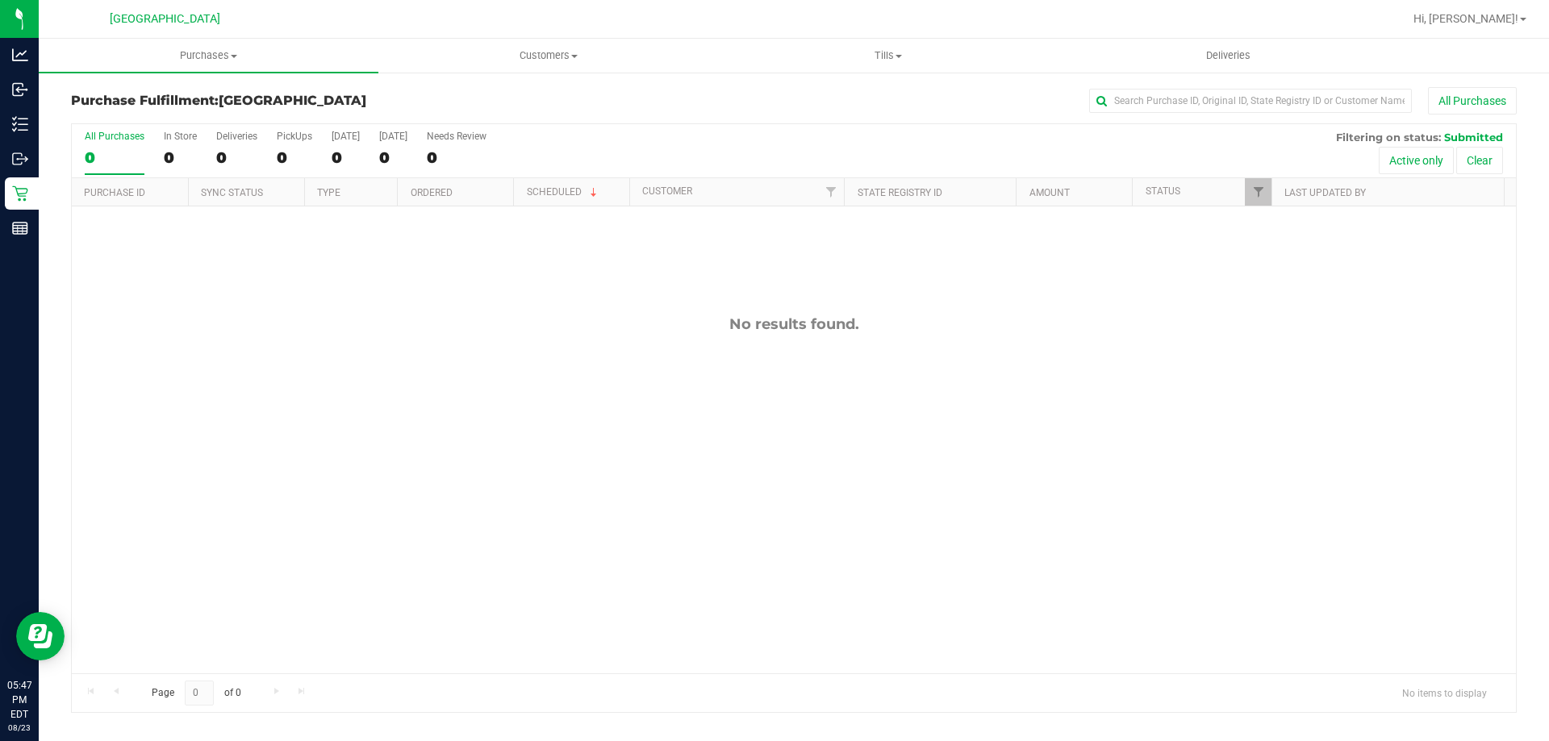
click at [1153, 351] on div "No results found." at bounding box center [794, 495] width 1444 height 576
click at [1197, 355] on div "No results found." at bounding box center [794, 495] width 1444 height 576
click at [1058, 543] on div "No results found." at bounding box center [794, 495] width 1444 height 576
click at [1011, 424] on div "No results found." at bounding box center [794, 495] width 1444 height 576
click at [1014, 413] on div "No results found." at bounding box center [794, 495] width 1444 height 576
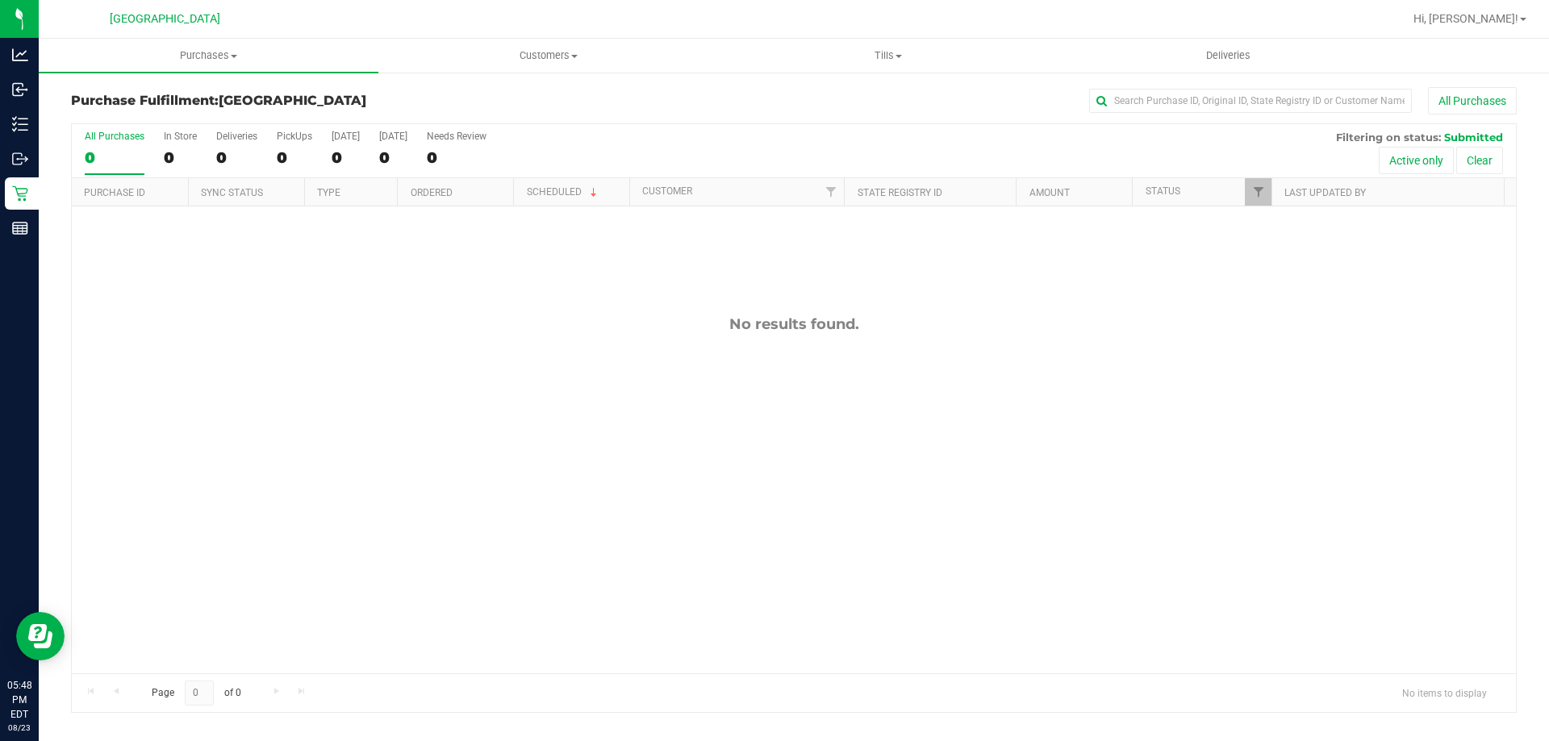
click at [941, 444] on div "No results found." at bounding box center [794, 495] width 1444 height 576
click at [683, 473] on div "No results found." at bounding box center [794, 495] width 1444 height 576
click at [1501, 26] on link "Hi, [PERSON_NAME]!" at bounding box center [1470, 18] width 126 height 17
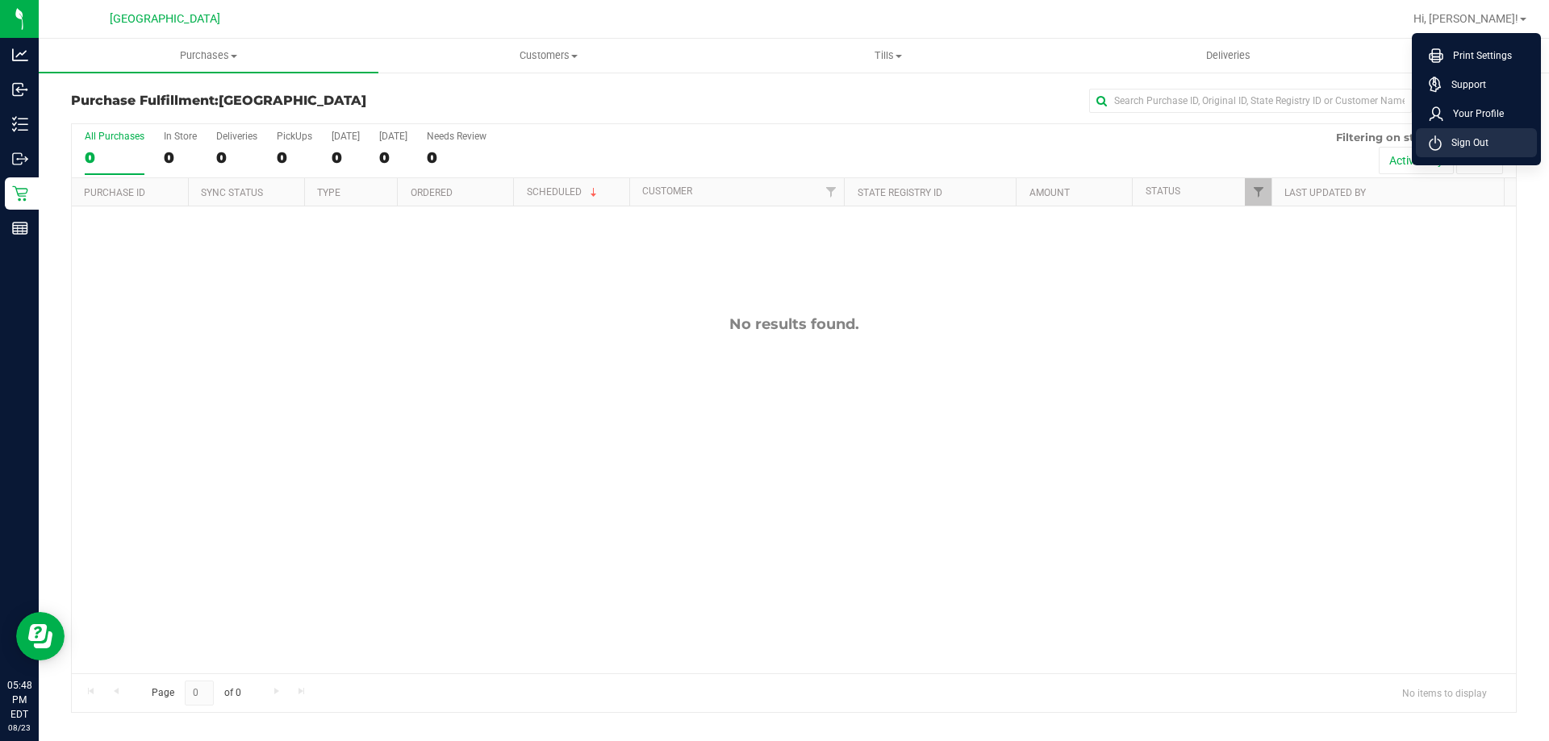
click at [1473, 146] on span "Sign Out" at bounding box center [1464, 143] width 47 height 16
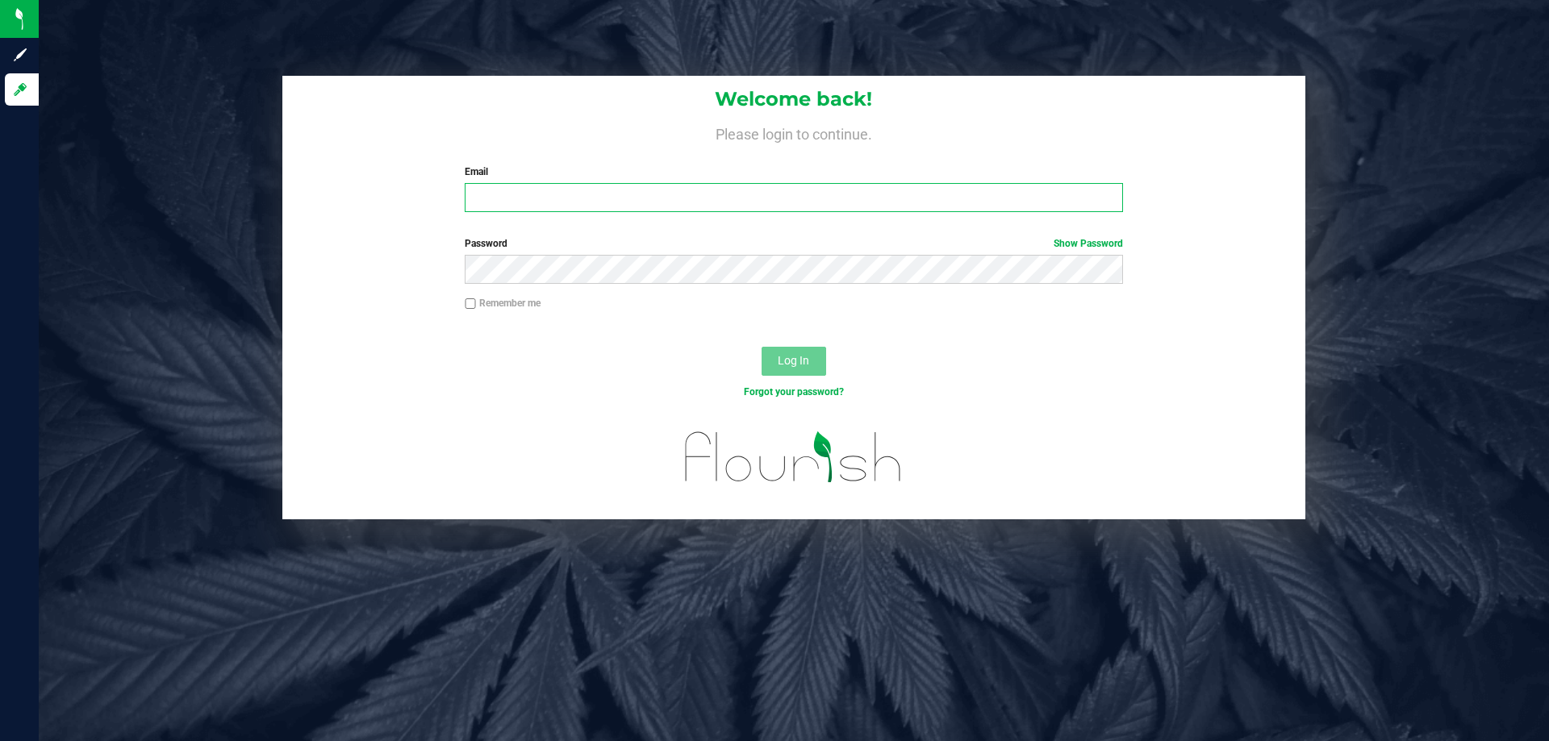
click at [596, 188] on input "Email" at bounding box center [793, 197] width 657 height 29
click at [488, 190] on input "Email" at bounding box center [793, 197] width 657 height 29
type input "[EMAIL_ADDRESS][DOMAIN_NAME]"
click at [761, 347] on button "Log In" at bounding box center [793, 361] width 65 height 29
